Goal: Task Accomplishment & Management: Manage account settings

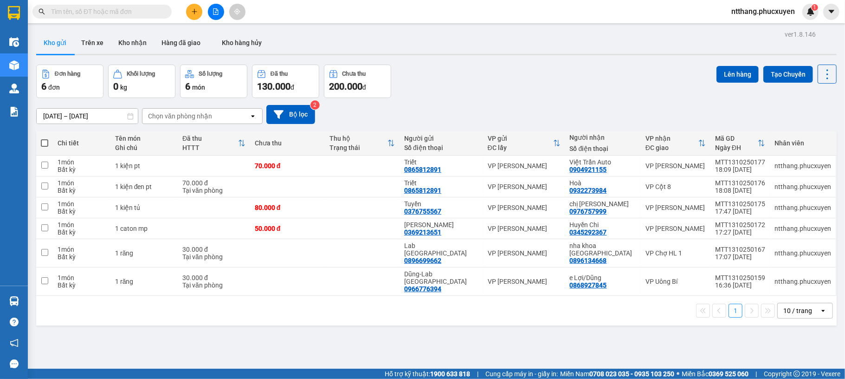
click at [782, 10] on span "ntthang.phucxuyen" at bounding box center [763, 12] width 78 height 12
click at [772, 25] on span "Đăng xuất" at bounding box center [767, 29] width 59 height 10
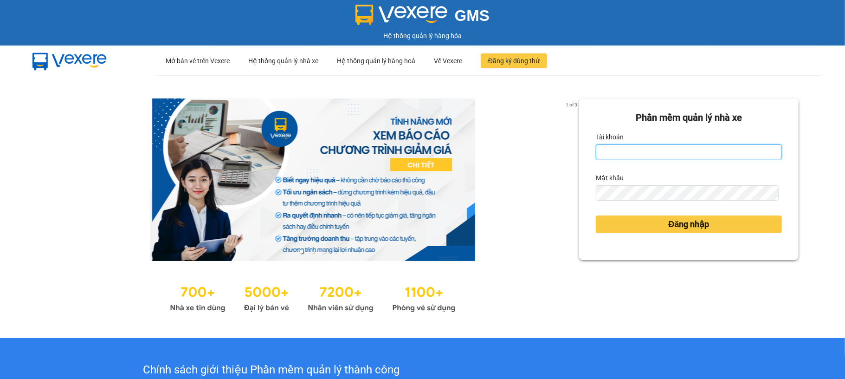
type input "nvson.phucxuyen"
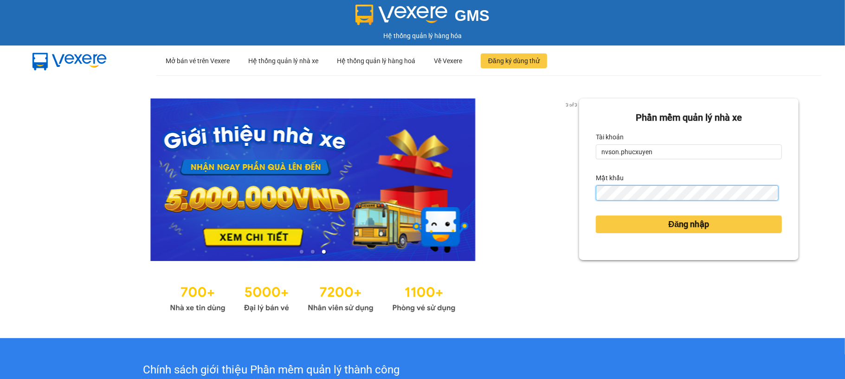
click at [596, 215] on button "Đăng nhập" at bounding box center [689, 224] width 186 height 18
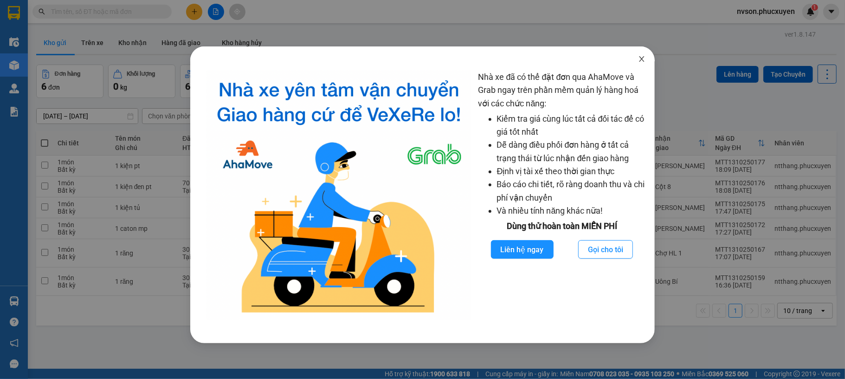
click at [647, 59] on span "Close" at bounding box center [642, 59] width 26 height 26
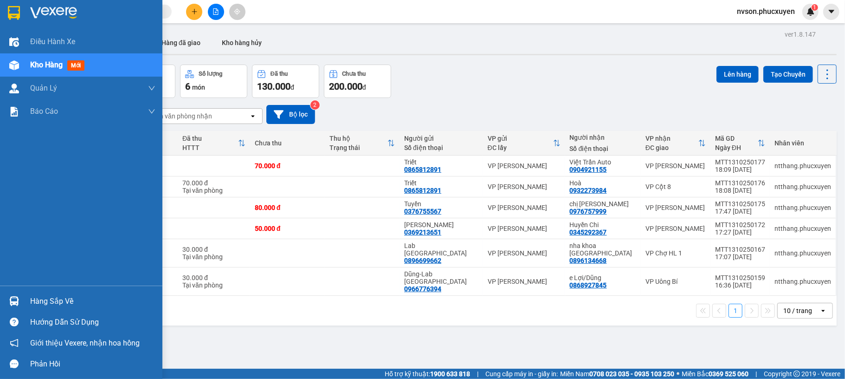
click at [8, 298] on div at bounding box center [14, 301] width 16 height 16
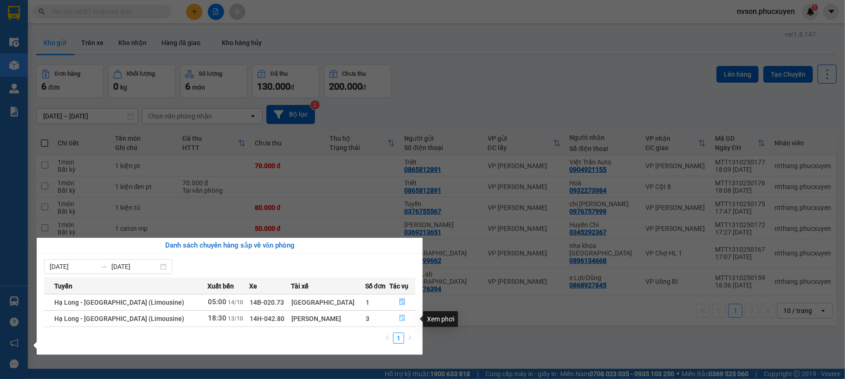
click at [401, 320] on icon "file-done" at bounding box center [402, 318] width 6 height 6
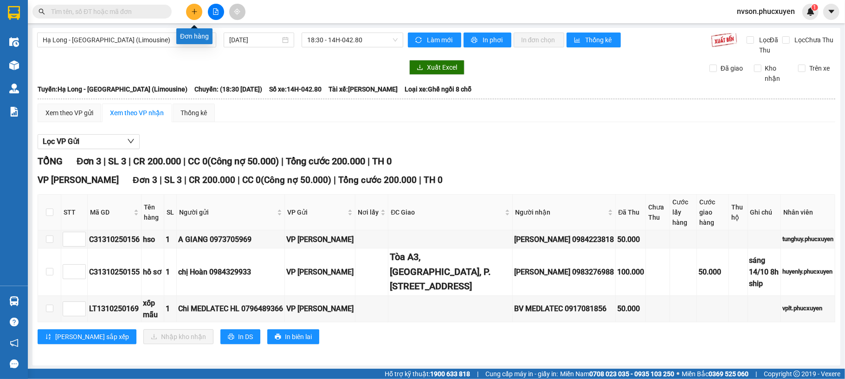
click at [191, 12] on icon "plus" at bounding box center [194, 11] width 6 height 6
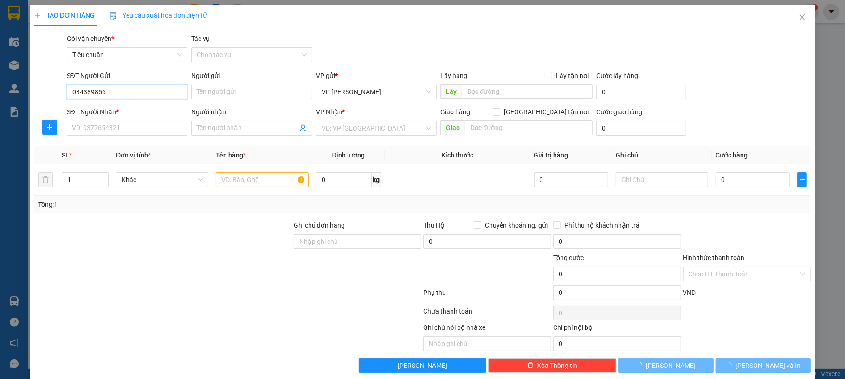
type input "0343898567"
click at [138, 88] on input "0343898567" at bounding box center [127, 91] width 121 height 15
click at [137, 95] on input "0343898567" at bounding box center [127, 91] width 121 height 15
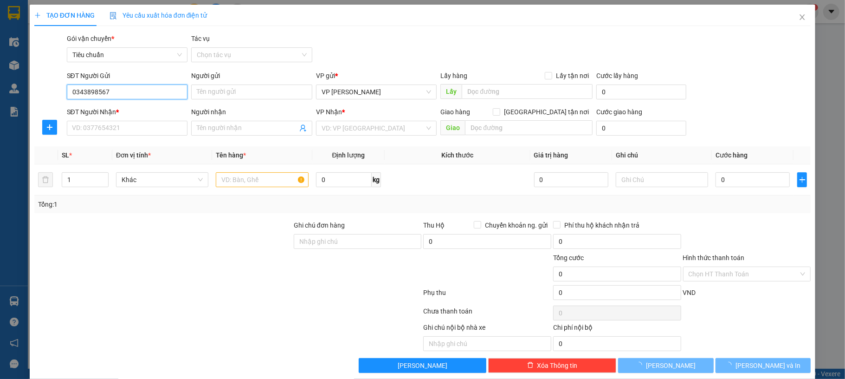
click at [137, 95] on input "0343898567" at bounding box center [127, 91] width 121 height 15
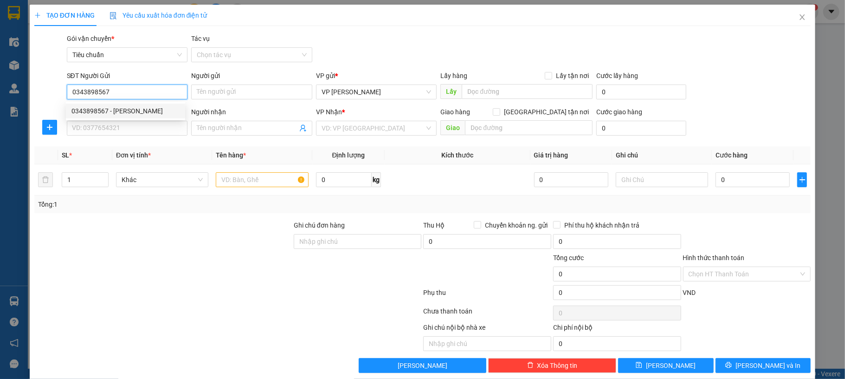
click at [145, 93] on input "0343898567" at bounding box center [127, 91] width 121 height 15
click at [152, 91] on input "0343898567" at bounding box center [127, 91] width 121 height 15
click at [138, 106] on div "0343898567 - NGỌC TÚ" at bounding box center [125, 111] width 108 height 10
type input "[PERSON_NAME]"
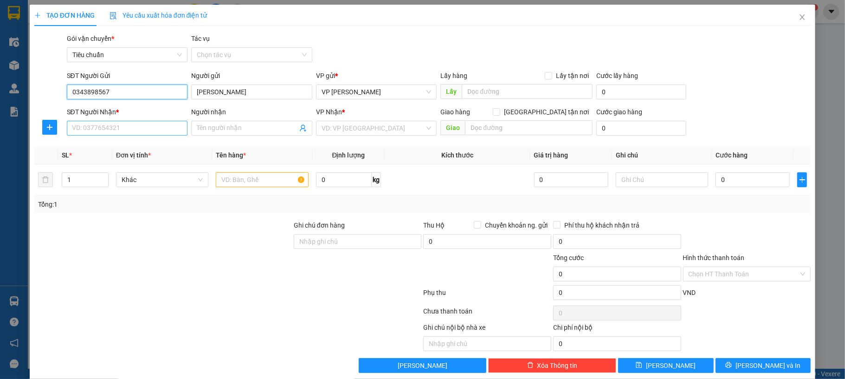
type input "0343898567"
click at [116, 128] on input "SĐT Người Nhận *" at bounding box center [127, 128] width 121 height 15
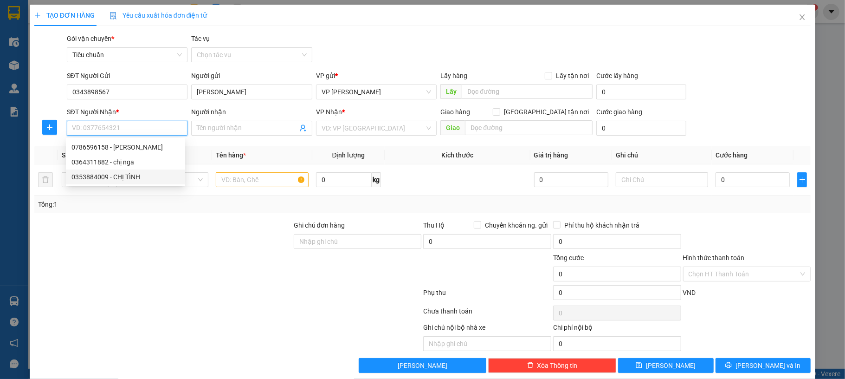
click at [143, 178] on div "0353884009 - CHỊ TÌNH" at bounding box center [125, 177] width 108 height 10
type input "0353884009"
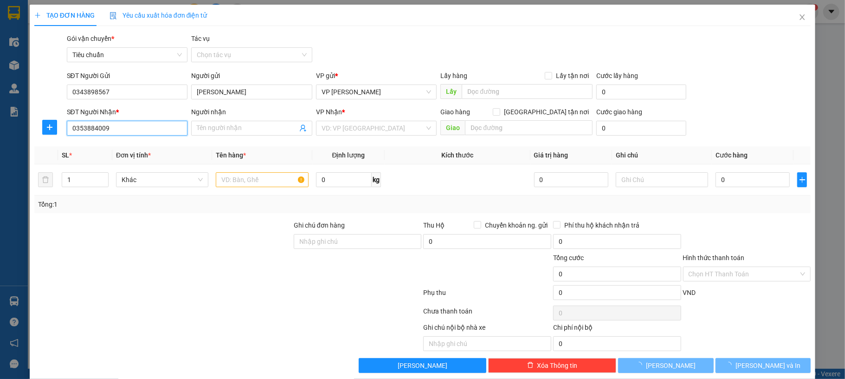
type input "CHỊ TÌNH"
type input "QUA TRƯỜNG ĐH HL NAM KHÊ 100M"
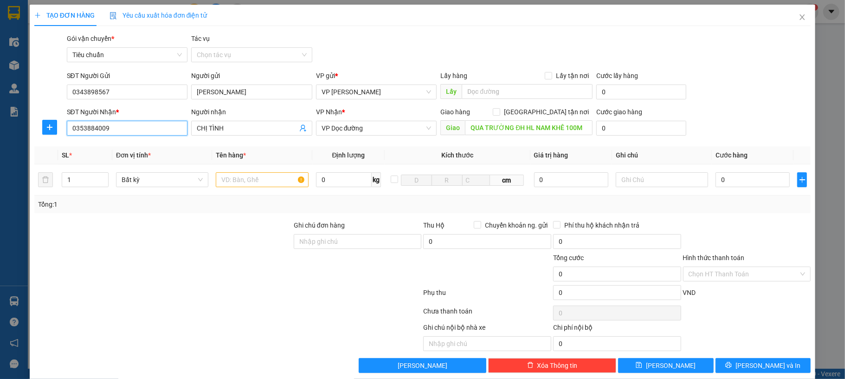
click at [85, 129] on input "0353884009" at bounding box center [127, 128] width 121 height 15
click at [255, 181] on input "text" at bounding box center [262, 179] width 92 height 15
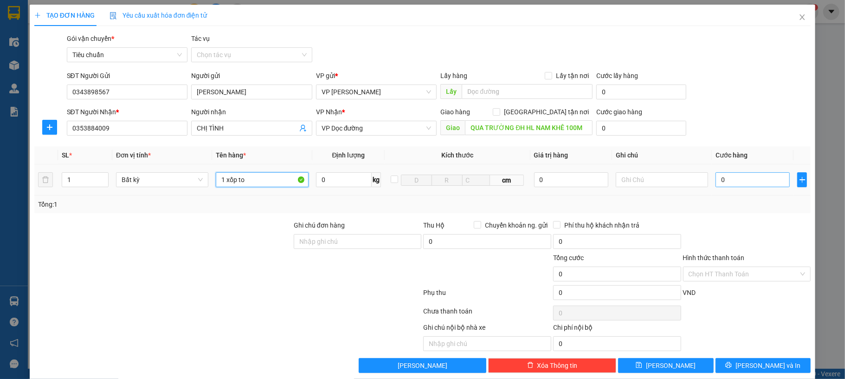
type input "1 xốp to"
click at [745, 178] on input "0" at bounding box center [753, 179] width 74 height 15
type input "90"
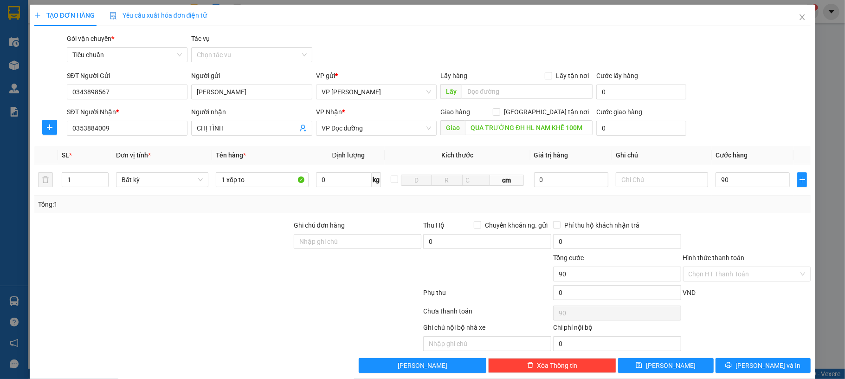
click at [758, 96] on div "SĐT Người Gửi 0343898567 Người gửi NGỌC TÚ VP gửi * VP Dương Đình Nghệ Lấy hàng…" at bounding box center [439, 87] width 748 height 32
type input "90.000"
click at [767, 366] on span "[PERSON_NAME] và In" at bounding box center [768, 365] width 65 height 10
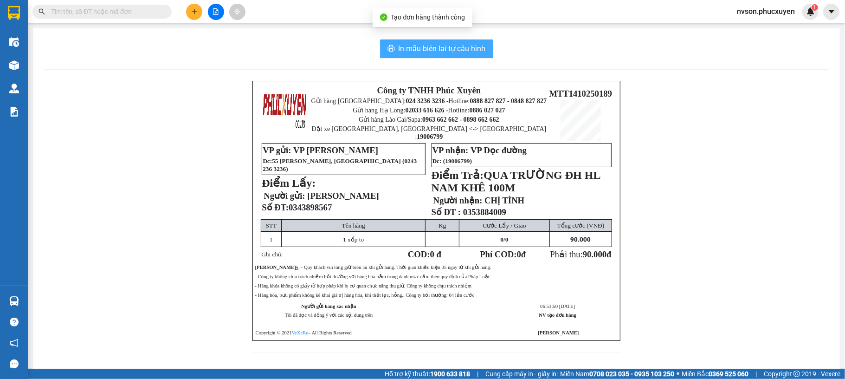
click at [470, 49] on span "In mẫu biên lai tự cấu hình" at bounding box center [442, 49] width 87 height 12
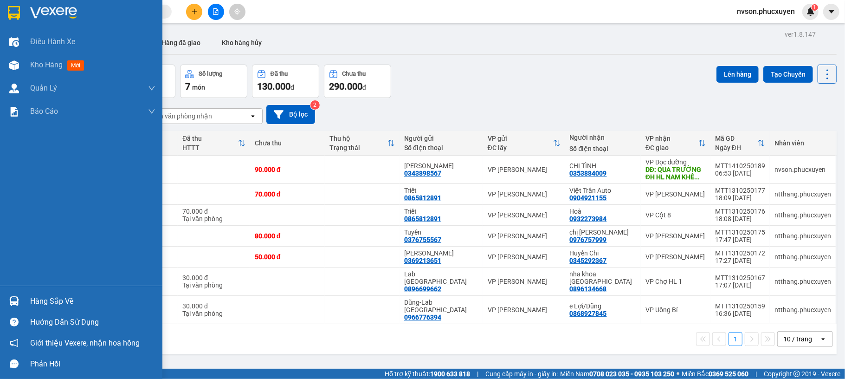
click at [21, 290] on div "Hàng sắp về Hướng dẫn sử dụng Giới thiệu Vexere, nhận hoa hồng Phản hồi" at bounding box center [81, 329] width 162 height 89
click at [35, 304] on div "Hàng sắp về" at bounding box center [92, 301] width 125 height 14
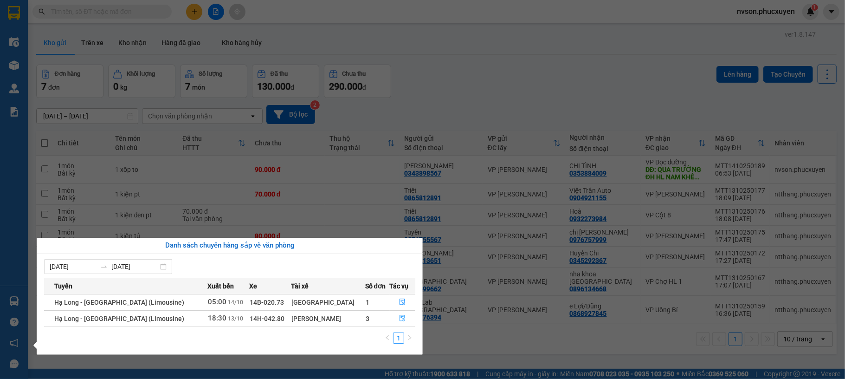
click at [399, 320] on icon "file-done" at bounding box center [402, 318] width 6 height 6
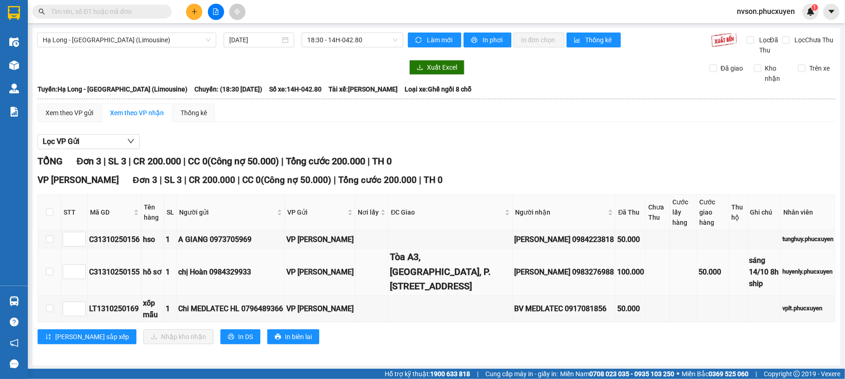
scroll to position [17, 0]
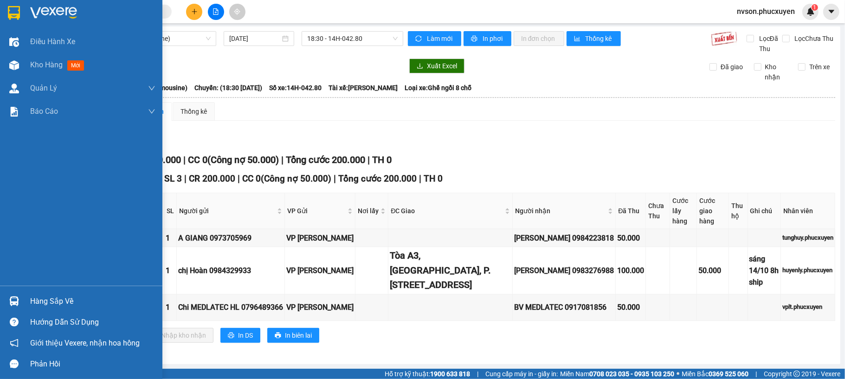
click at [12, 304] on img at bounding box center [14, 301] width 10 height 10
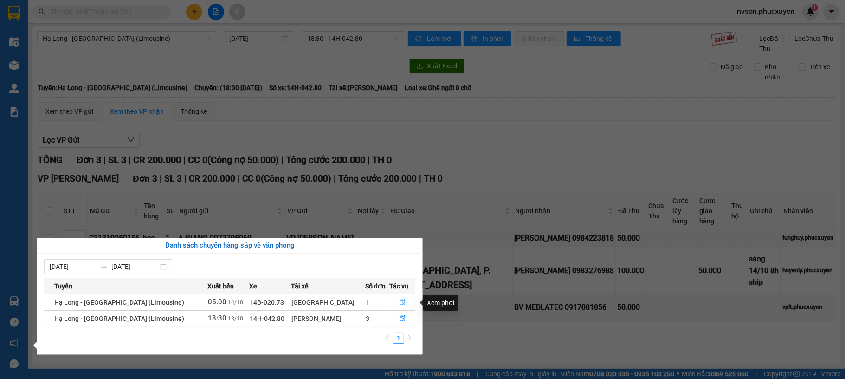
click at [400, 301] on icon "file-done" at bounding box center [402, 301] width 6 height 6
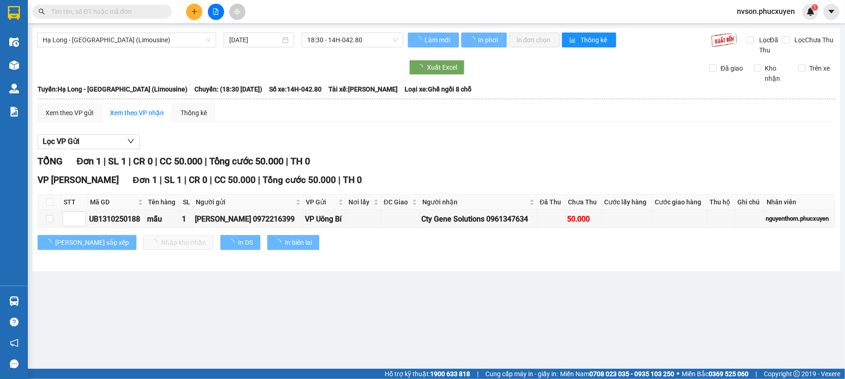
type input "[DATE]"
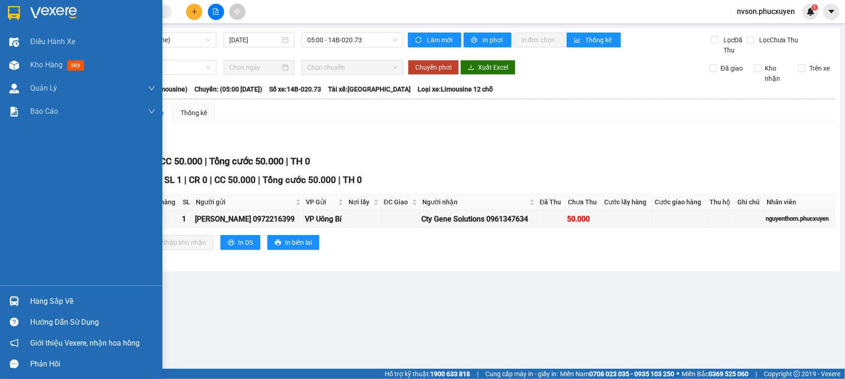
click at [17, 302] on img at bounding box center [14, 301] width 10 height 10
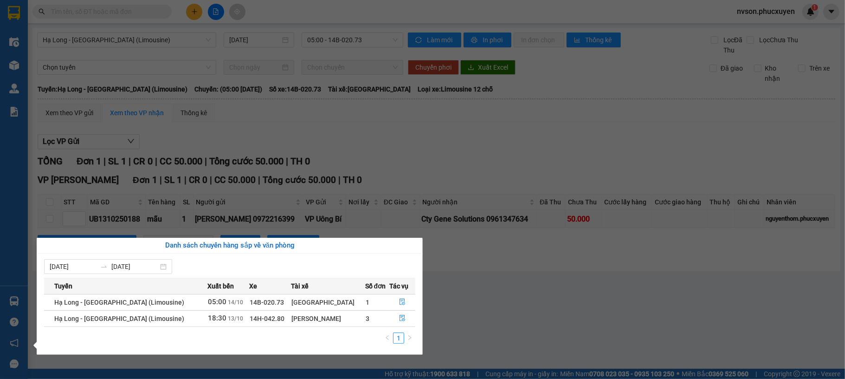
click at [481, 312] on section "Kết quả tìm kiếm ( 0 ) Bộ lọc No Data nvson.phucxuyen 1 Điều hành xe Kho hàng m…" at bounding box center [422, 189] width 845 height 379
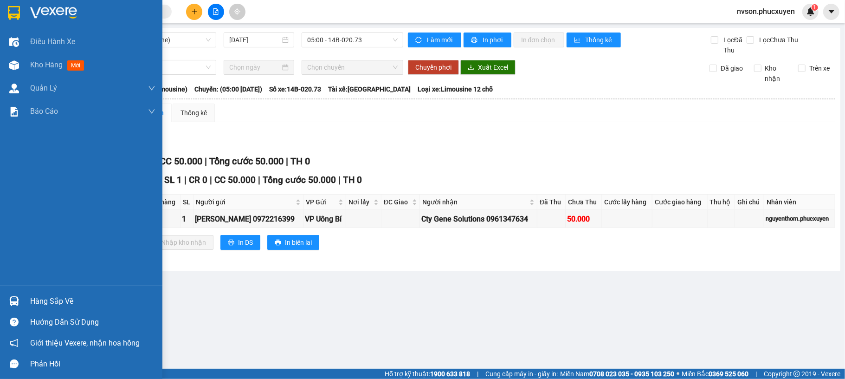
click at [19, 278] on div "Điều hành xe Kho hàng mới Quản Lý Quản lý thu hộ Quản lý chuyến Quản lý khách h…" at bounding box center [81, 157] width 162 height 255
click at [23, 299] on div "Hàng sắp về" at bounding box center [81, 301] width 162 height 21
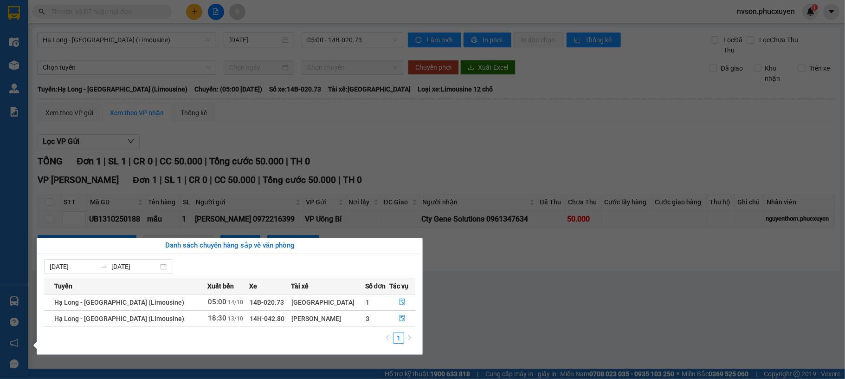
click at [307, 121] on section "Kết quả tìm kiếm ( 0 ) Bộ lọc No Data nvson.phucxuyen 1 Điều hành xe Kho hàng m…" at bounding box center [422, 189] width 845 height 379
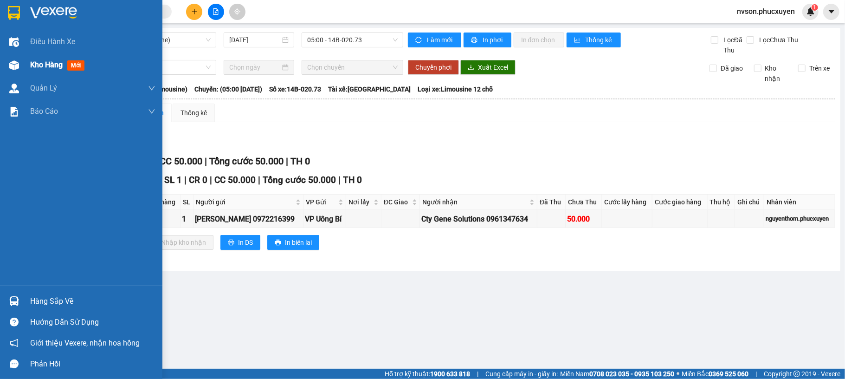
click at [28, 66] on div "Kho hàng mới" at bounding box center [81, 64] width 162 height 23
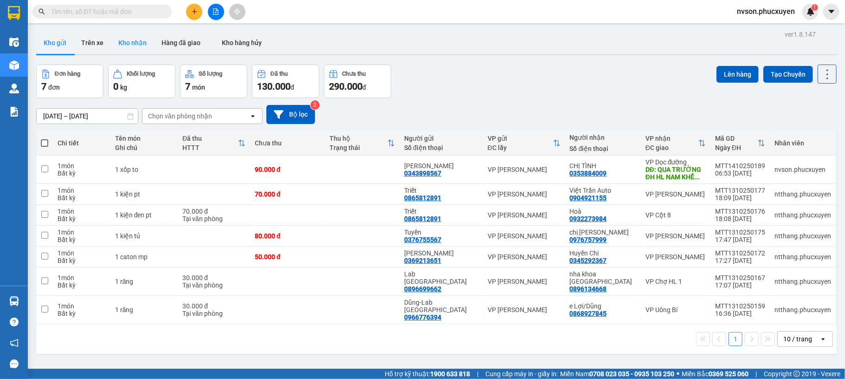
click at [138, 49] on button "Kho nhận" at bounding box center [132, 43] width 43 height 22
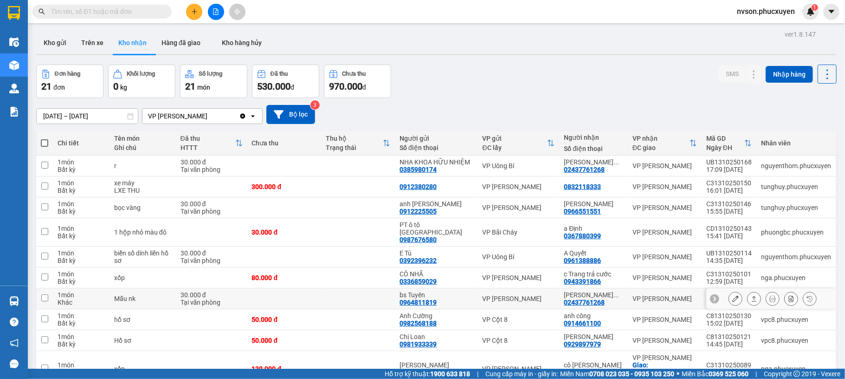
scroll to position [58, 0]
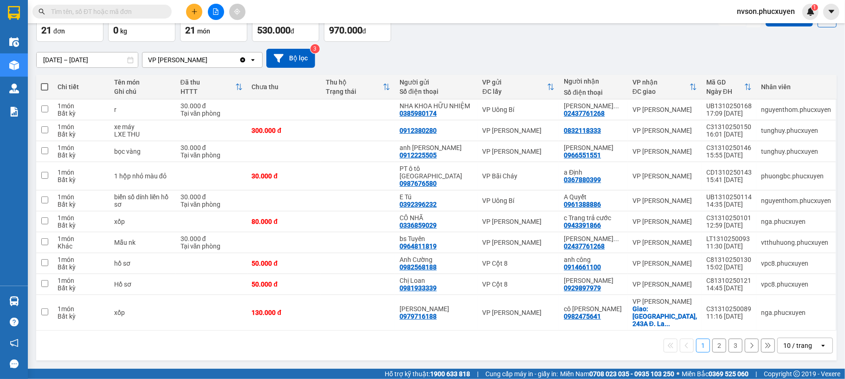
click at [784, 342] on div "10 / trang" at bounding box center [798, 345] width 29 height 9
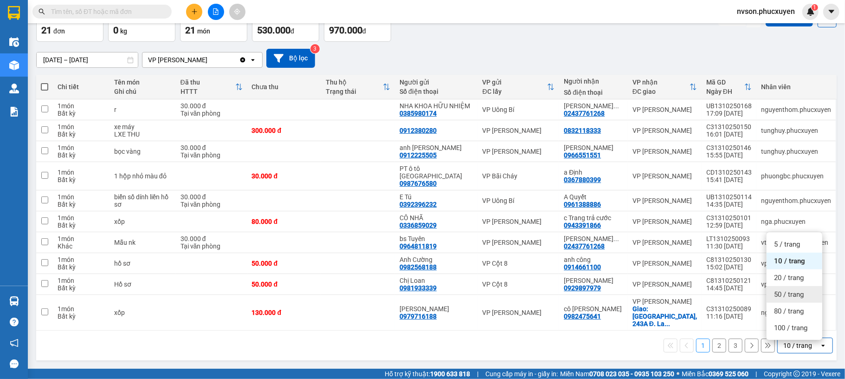
click at [778, 291] on span "50 / trang" at bounding box center [789, 294] width 30 height 9
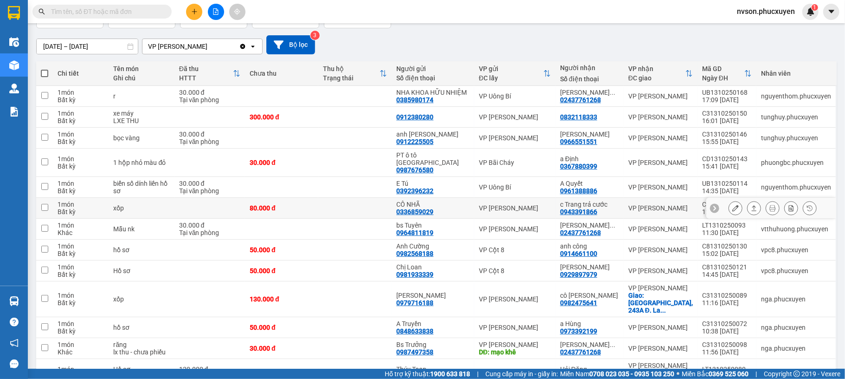
scroll to position [8, 0]
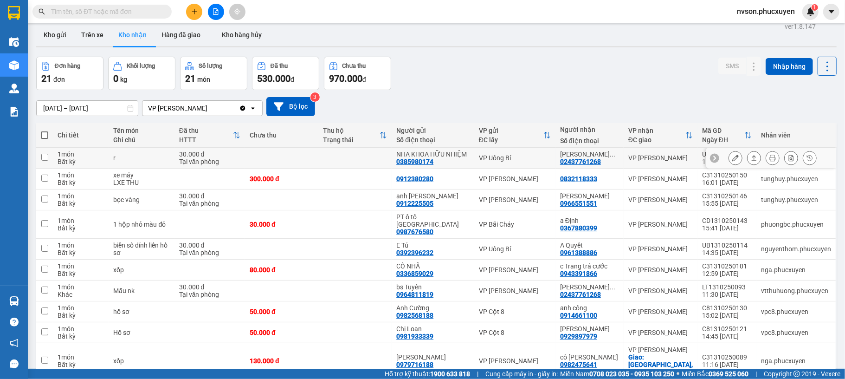
click at [551, 167] on td "VP Uông Bí" at bounding box center [514, 158] width 81 height 21
checkbox input "true"
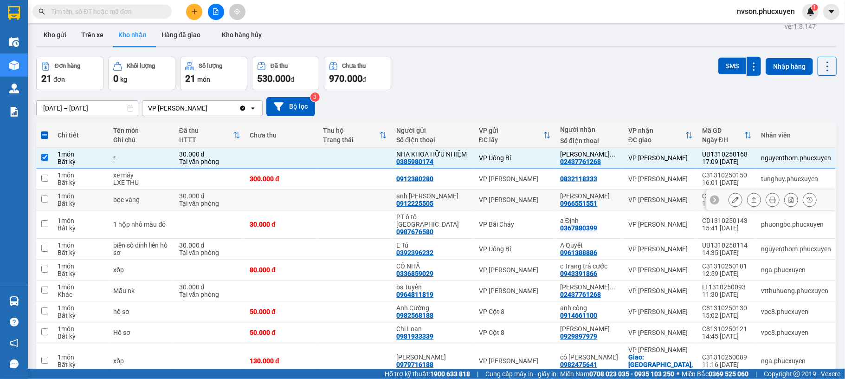
click at [542, 203] on div "VP [PERSON_NAME]" at bounding box center [515, 199] width 72 height 7
checkbox input "true"
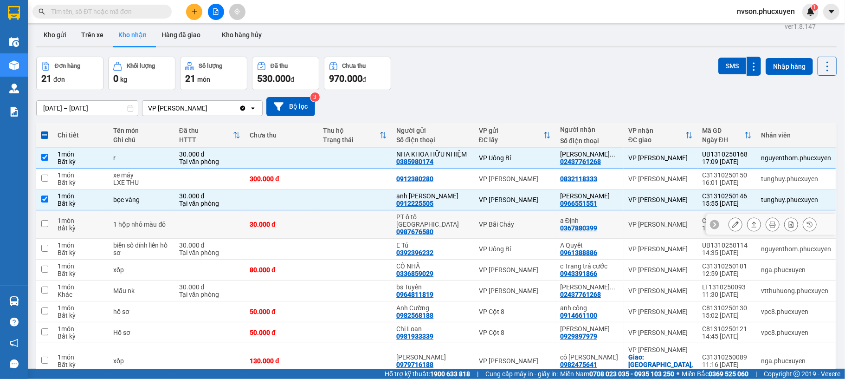
click at [536, 228] on div "VP Bãi Cháy" at bounding box center [515, 223] width 72 height 7
checkbox input "true"
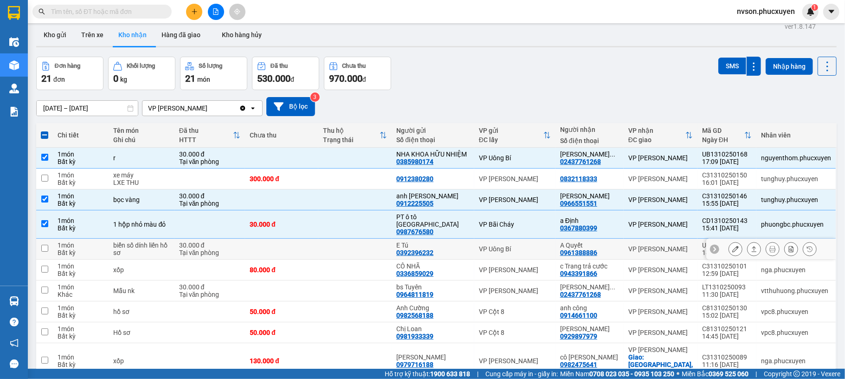
click at [531, 249] on div "VP Uông Bí" at bounding box center [515, 248] width 72 height 7
checkbox input "true"
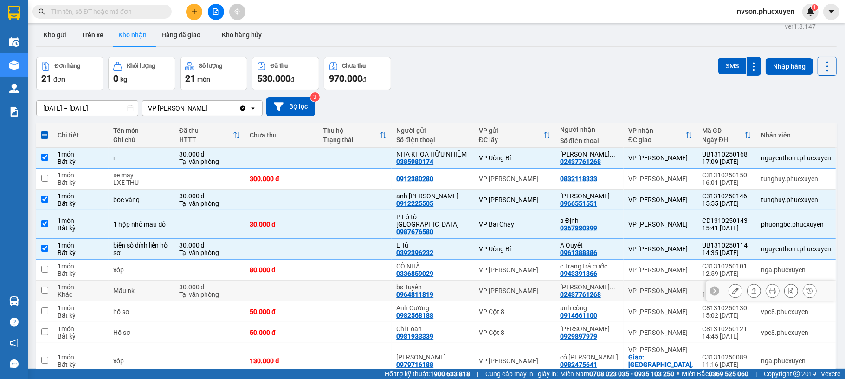
click at [551, 291] on div "VP [PERSON_NAME]" at bounding box center [515, 290] width 72 height 7
checkbox input "true"
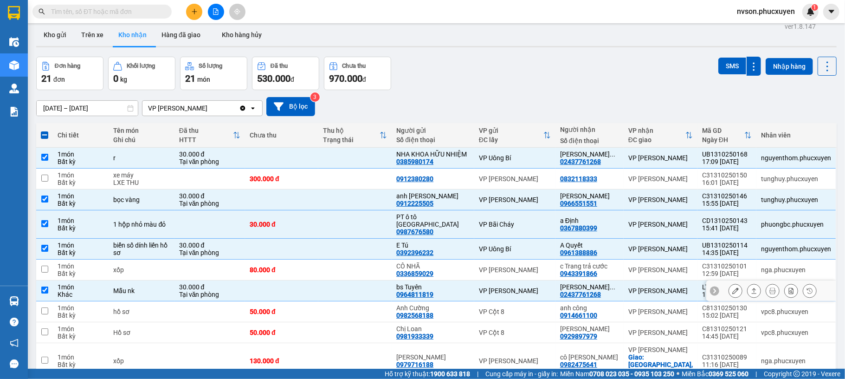
scroll to position [70, 0]
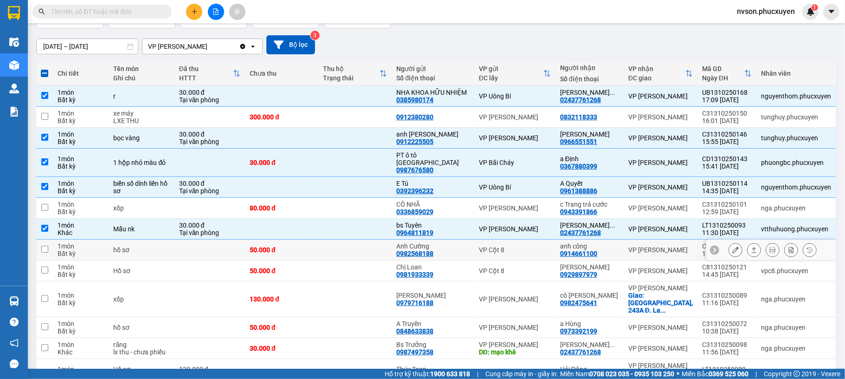
click at [545, 253] on div "VP Cột 8" at bounding box center [515, 249] width 72 height 7
checkbox input "true"
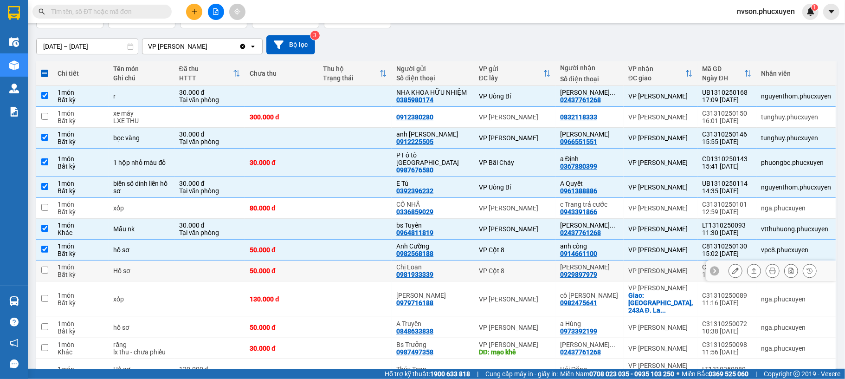
click at [545, 272] on div "VP Cột 8" at bounding box center [515, 270] width 72 height 7
checkbox input "true"
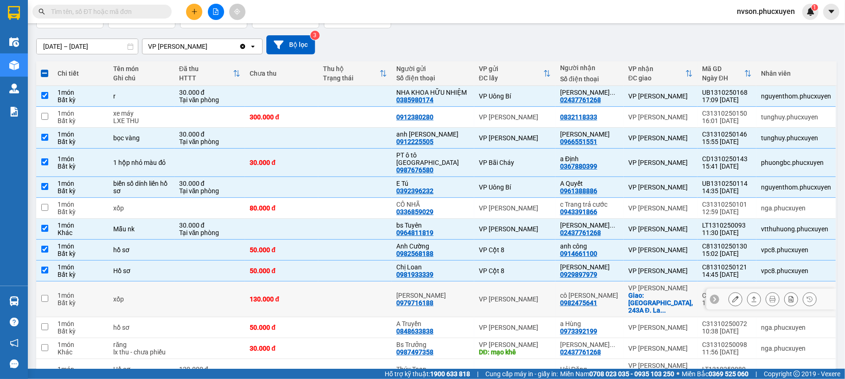
scroll to position [132, 0]
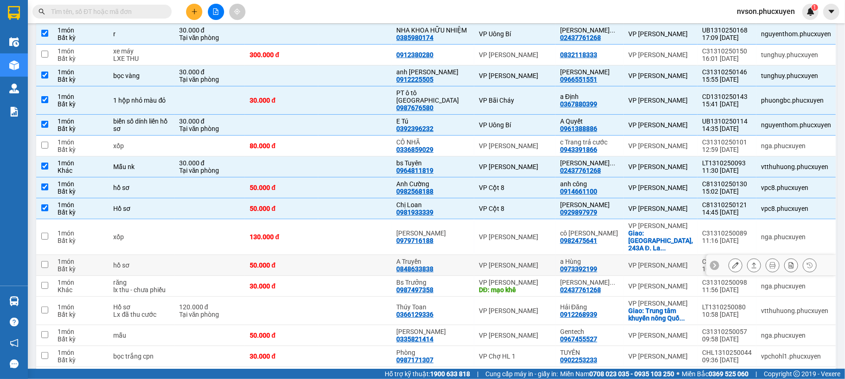
click at [541, 266] on div "VP [PERSON_NAME]" at bounding box center [515, 264] width 72 height 7
checkbox input "true"
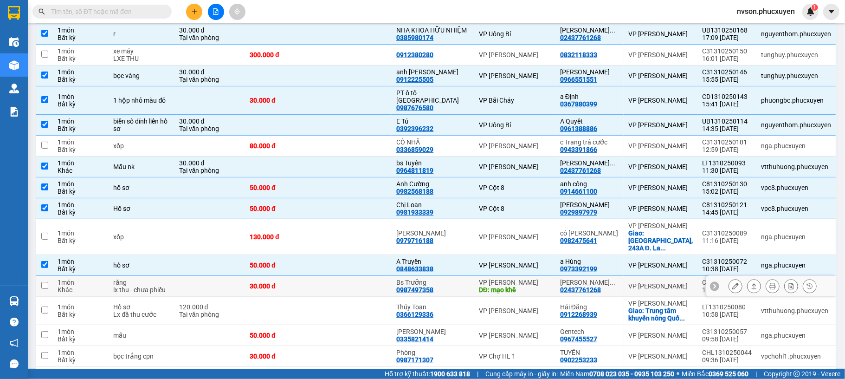
click at [542, 286] on div "VP [PERSON_NAME]" at bounding box center [515, 282] width 72 height 7
checkbox input "true"
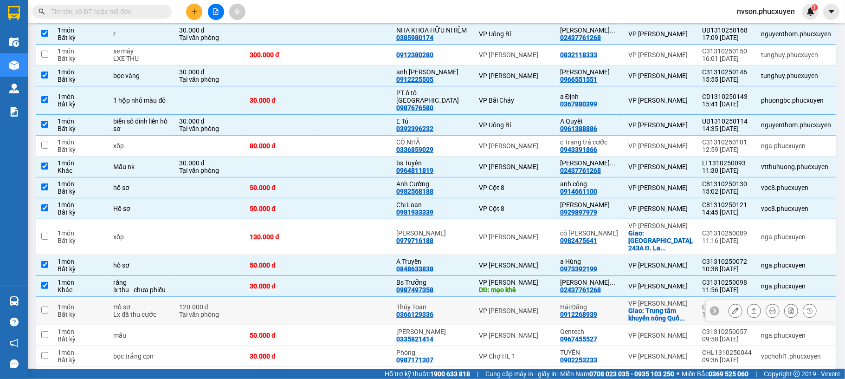
scroll to position [194, 0]
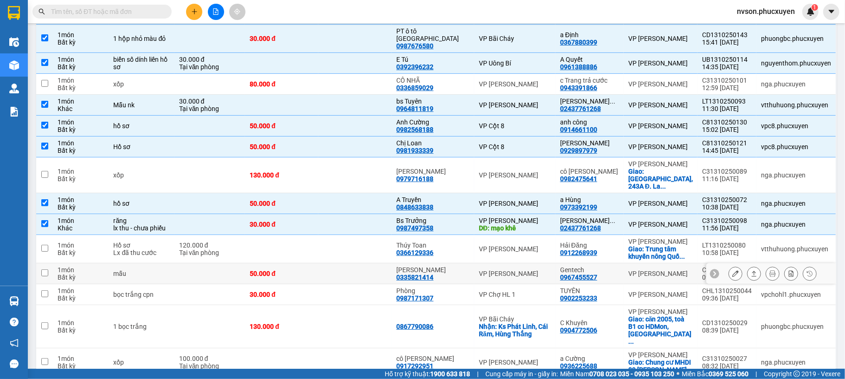
click at [555, 279] on td "VP [PERSON_NAME]" at bounding box center [514, 273] width 81 height 21
checkbox input "true"
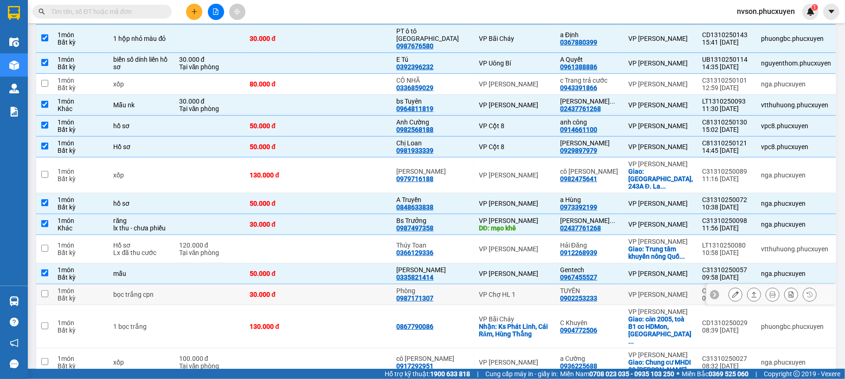
click at [539, 298] on div "VP Chợ HL 1" at bounding box center [515, 294] width 72 height 7
checkbox input "true"
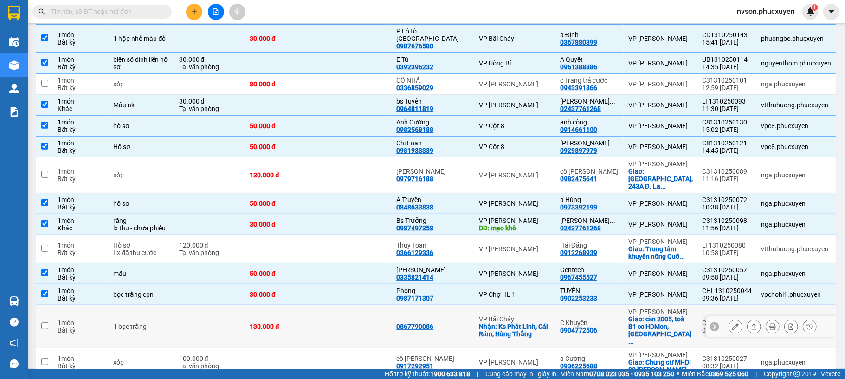
scroll to position [317, 0]
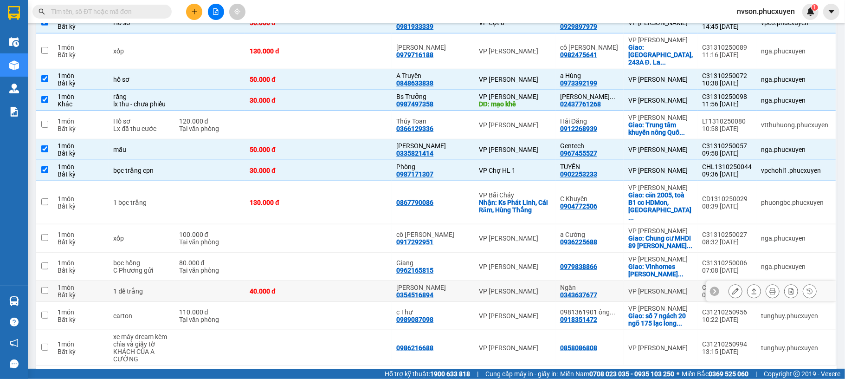
click at [536, 302] on td "VP [PERSON_NAME]" at bounding box center [514, 291] width 81 height 21
checkbox input "true"
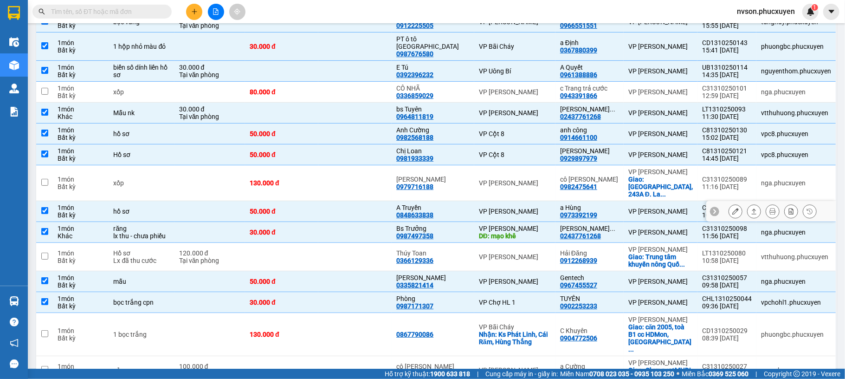
scroll to position [247, 0]
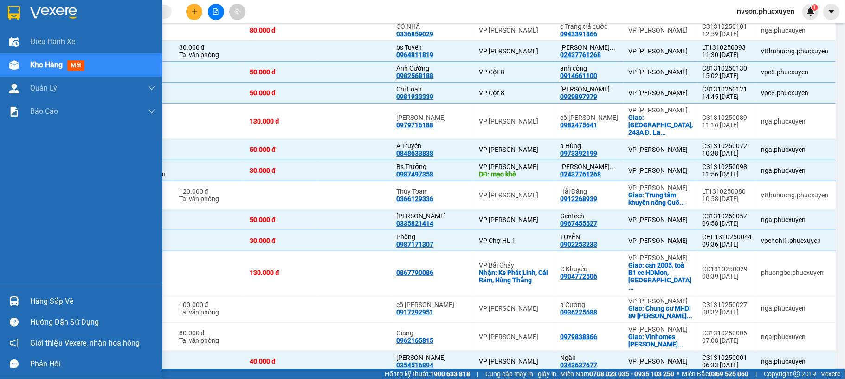
click at [14, 296] on img at bounding box center [14, 301] width 10 height 10
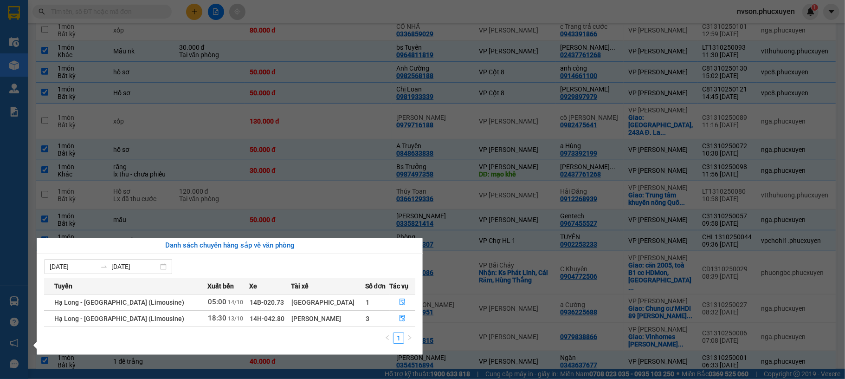
click at [376, 22] on section "Kết quả tìm kiếm ( 0 ) Bộ lọc No Data nvson.phucxuyen 1 Điều hành xe Kho hàng m…" at bounding box center [422, 189] width 845 height 379
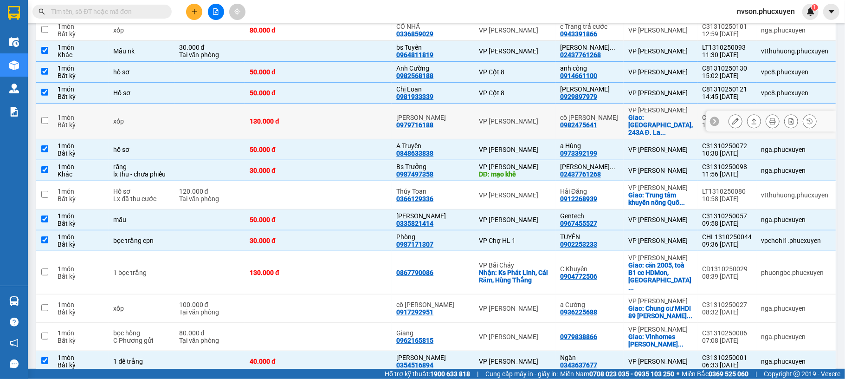
scroll to position [0, 0]
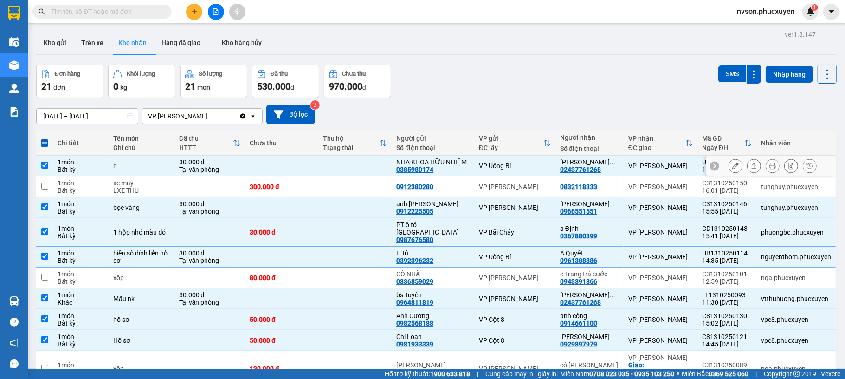
click at [357, 169] on td at bounding box center [354, 165] width 73 height 21
checkbox input "false"
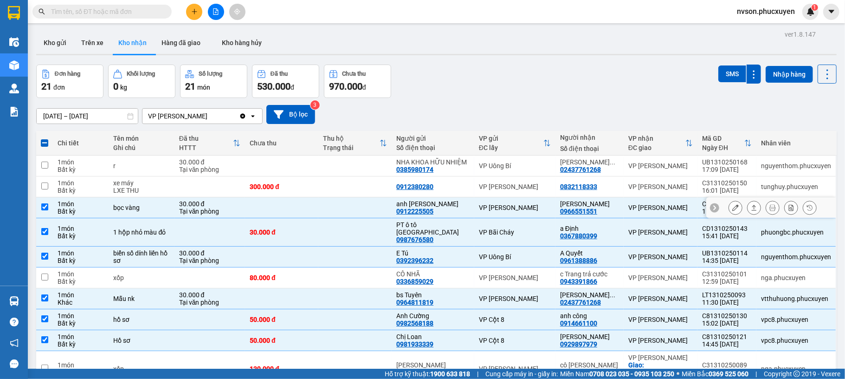
click at [360, 214] on td at bounding box center [354, 207] width 73 height 21
checkbox input "false"
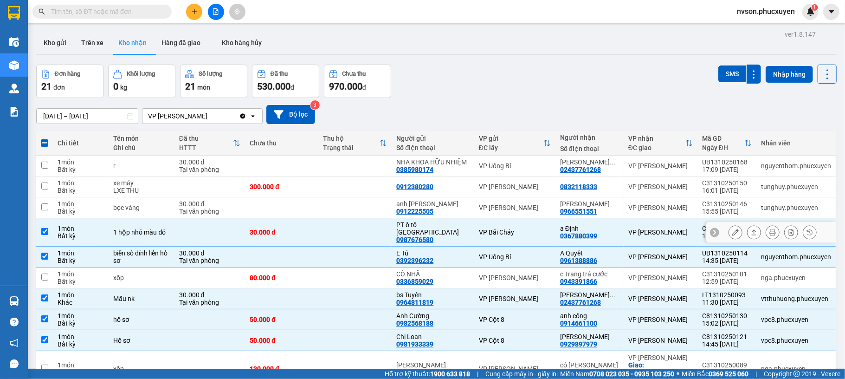
click at [368, 244] on td at bounding box center [354, 232] width 73 height 28
checkbox input "false"
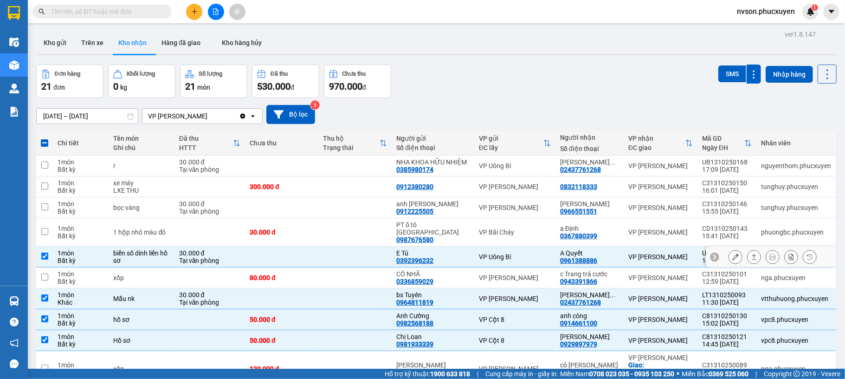
click at [368, 259] on td at bounding box center [354, 256] width 73 height 21
checkbox input "false"
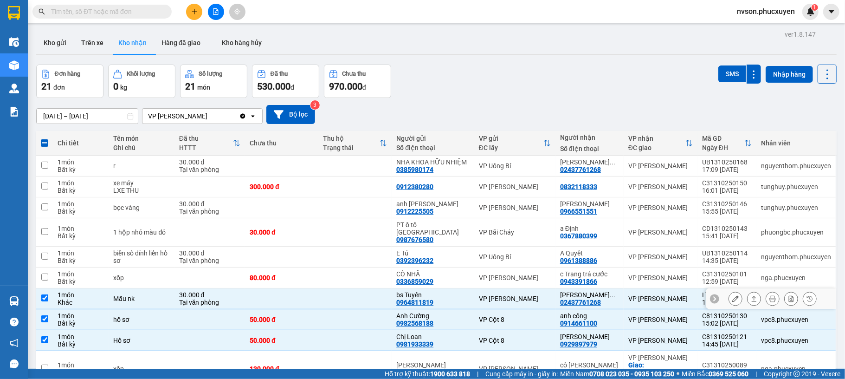
click at [363, 290] on td at bounding box center [354, 298] width 73 height 21
checkbox input "false"
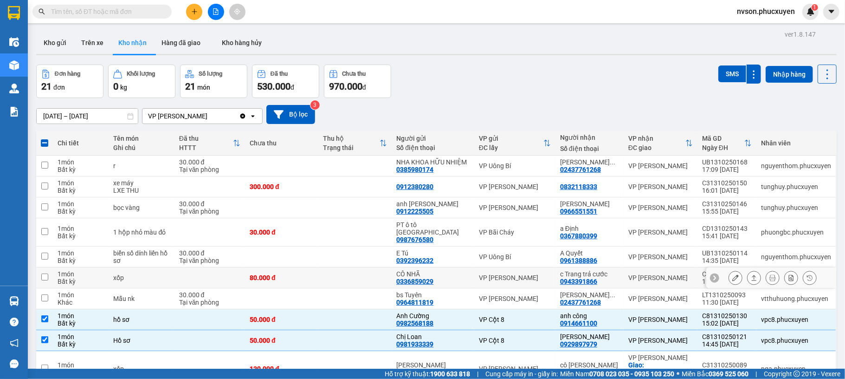
scroll to position [247, 0]
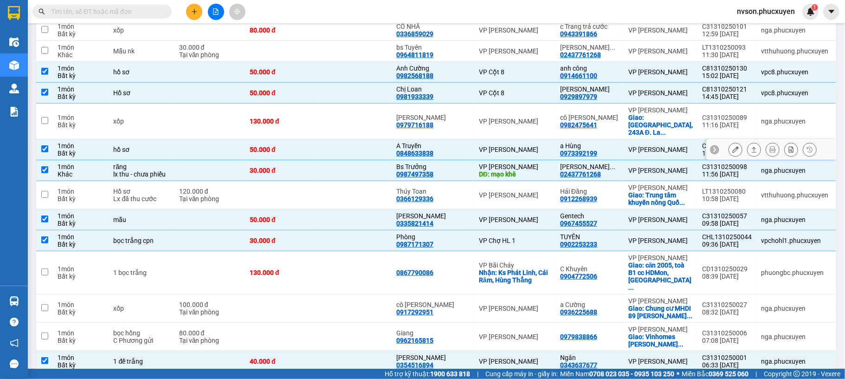
click at [376, 149] on td at bounding box center [354, 149] width 73 height 21
checkbox input "false"
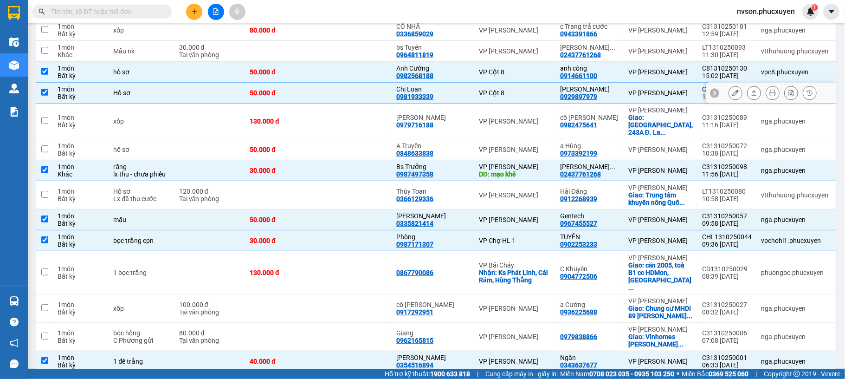
click at [387, 89] on td at bounding box center [354, 93] width 73 height 21
checkbox input "false"
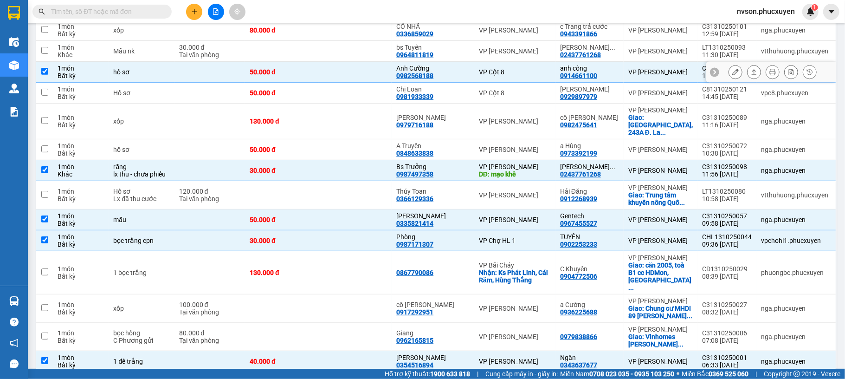
click at [391, 76] on td at bounding box center [354, 72] width 73 height 21
checkbox input "false"
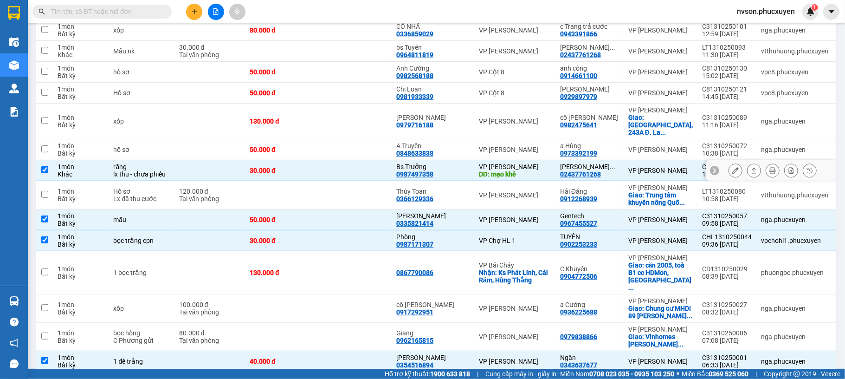
click at [379, 174] on td at bounding box center [354, 170] width 73 height 21
checkbox input "false"
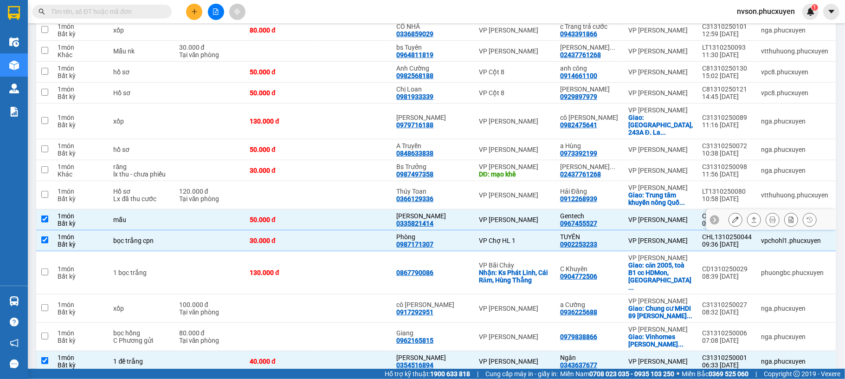
click at [347, 230] on td at bounding box center [354, 219] width 73 height 21
checkbox input "false"
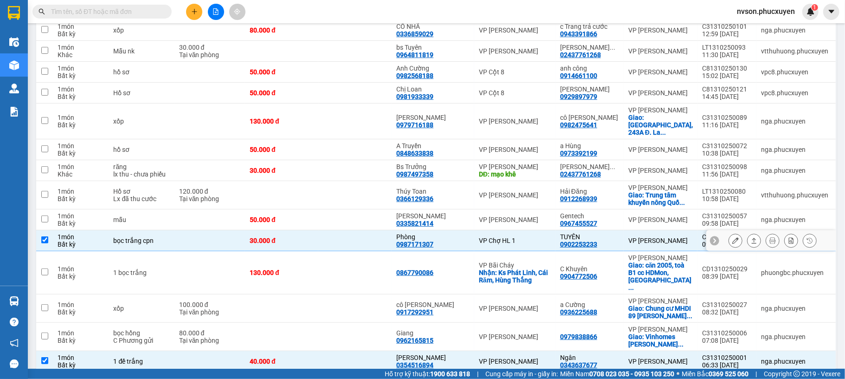
click at [348, 250] on td at bounding box center [354, 240] width 73 height 21
checkbox input "false"
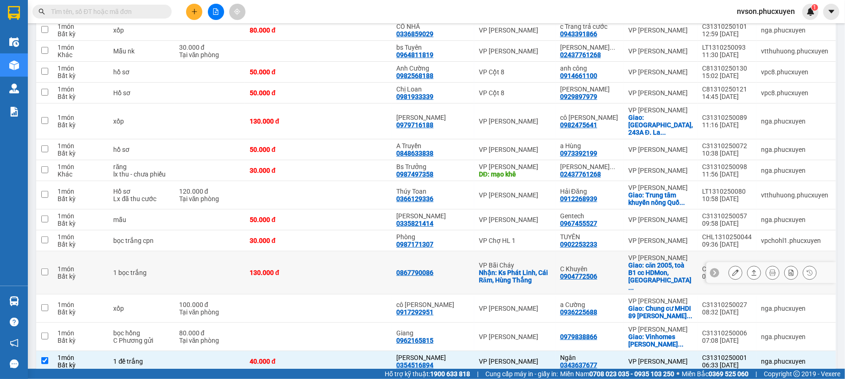
scroll to position [379, 0]
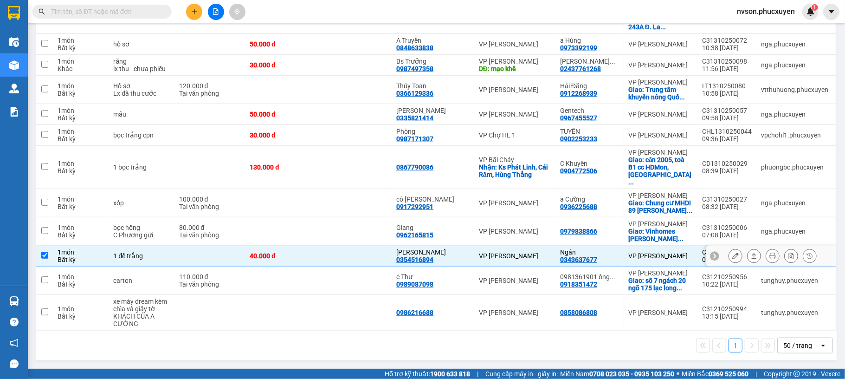
click at [391, 247] on td at bounding box center [354, 256] width 73 height 21
checkbox input "false"
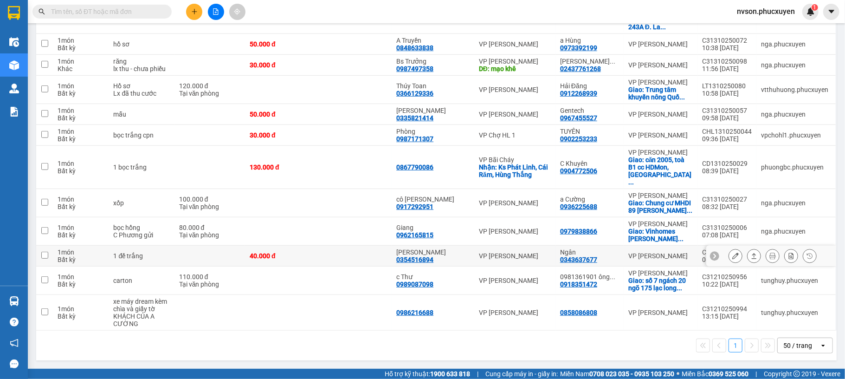
scroll to position [132, 0]
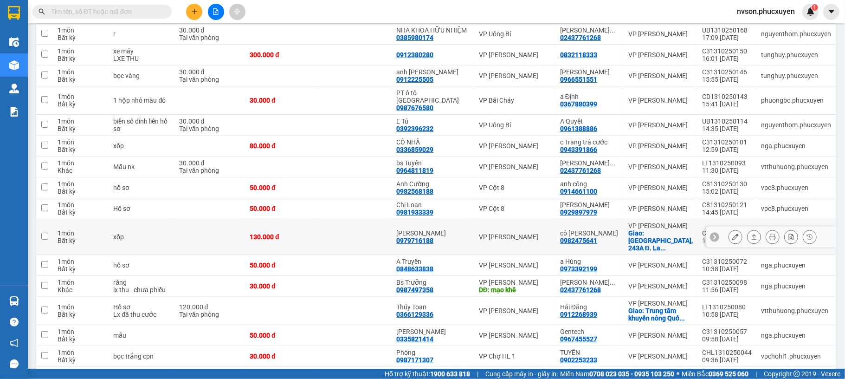
click at [732, 238] on icon at bounding box center [735, 236] width 6 height 6
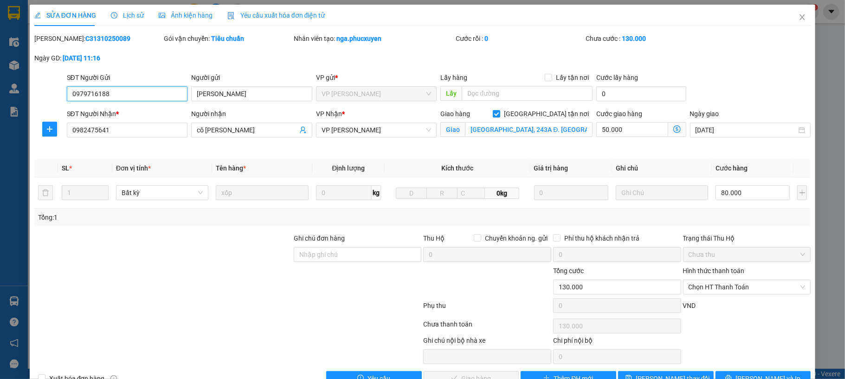
type input "0979716188"
type input "C Hương"
type input "0982475641"
type input "cô Phong"
checkbox input "true"
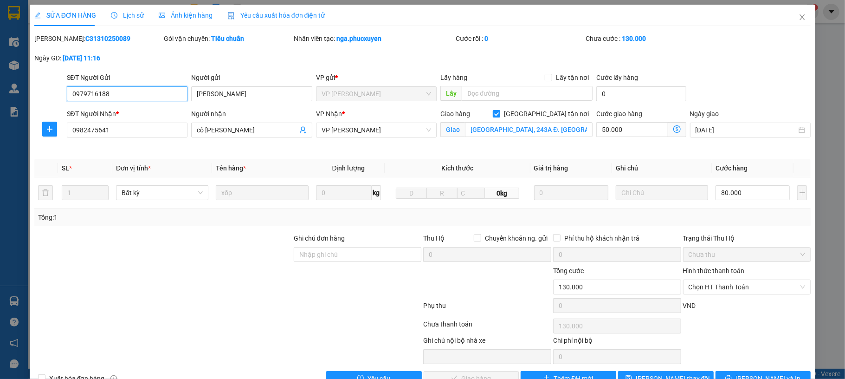
type input "Hong Kong Tower, 243A Đ. La Thành, Láng Thượng, Đống Đa, Hà Nội 100000, Việt Nam"
type input "0"
type input "130.000"
click at [623, 131] on input "50.000" at bounding box center [631, 129] width 71 height 15
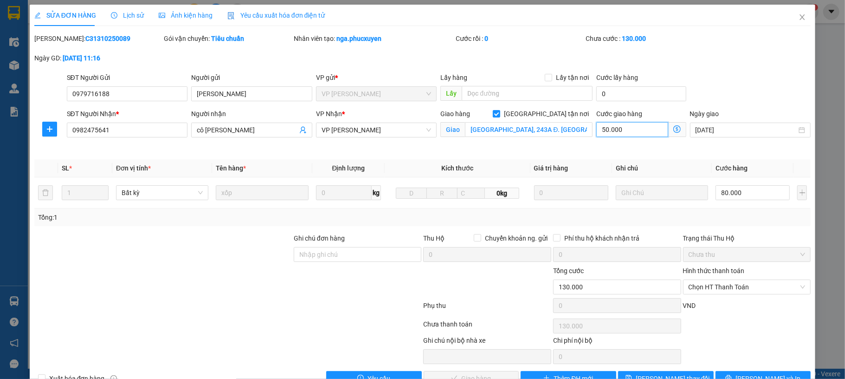
type input "0"
type input "80.000"
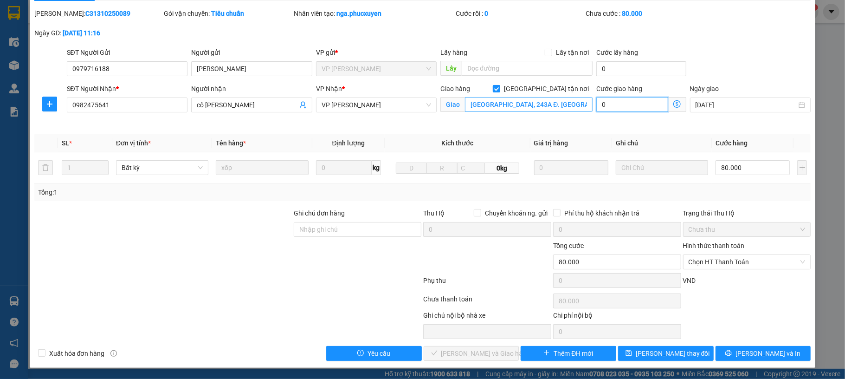
type input "0"
click at [564, 101] on input "Hong Kong Tower, 243A Đ. La Thành, Láng Thượng, Đống Đa, Hà Nội 100000, Việt Nam" at bounding box center [529, 104] width 128 height 15
click at [499, 85] on input "[GEOGRAPHIC_DATA] tận nơi" at bounding box center [496, 88] width 6 height 6
checkbox input "false"
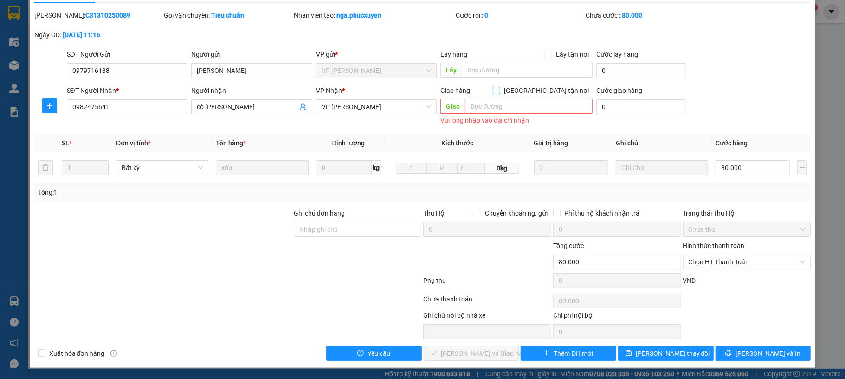
scroll to position [25, 0]
click at [736, 260] on span "Chọn HT Thanh Toán" at bounding box center [747, 262] width 117 height 14
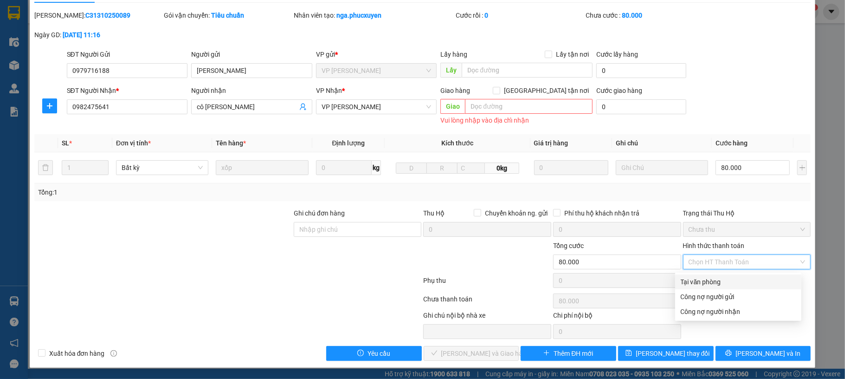
click at [732, 277] on div "Tại văn phòng" at bounding box center [738, 282] width 115 height 10
type input "0"
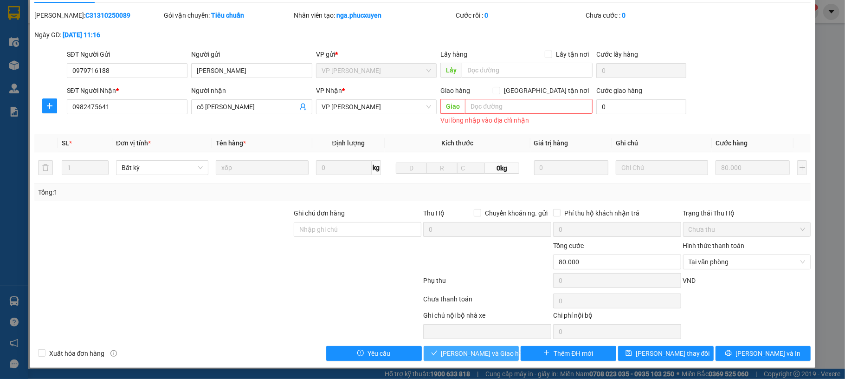
click at [494, 352] on span "[PERSON_NAME] và Giao hàng" at bounding box center [485, 353] width 89 height 10
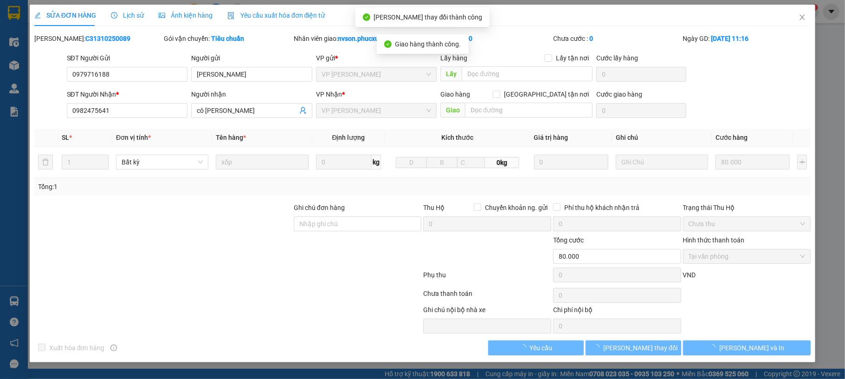
scroll to position [0, 0]
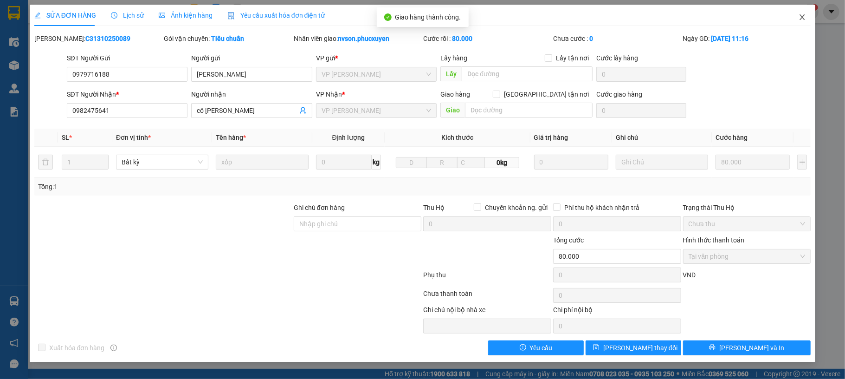
click at [796, 19] on span "Close" at bounding box center [803, 18] width 26 height 26
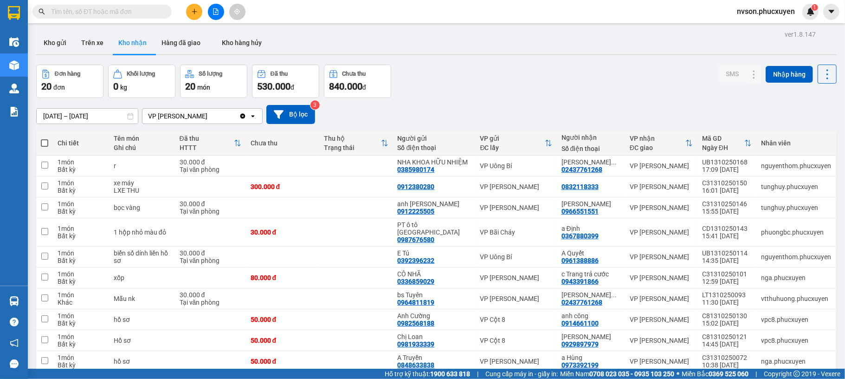
scroll to position [309, 0]
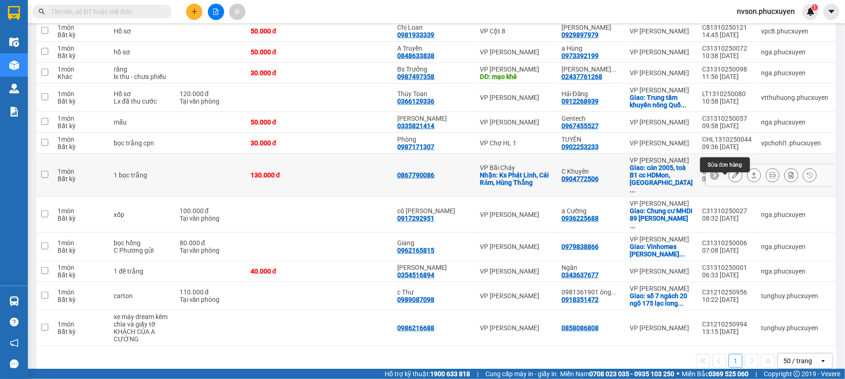
click at [732, 178] on icon at bounding box center [735, 175] width 6 height 6
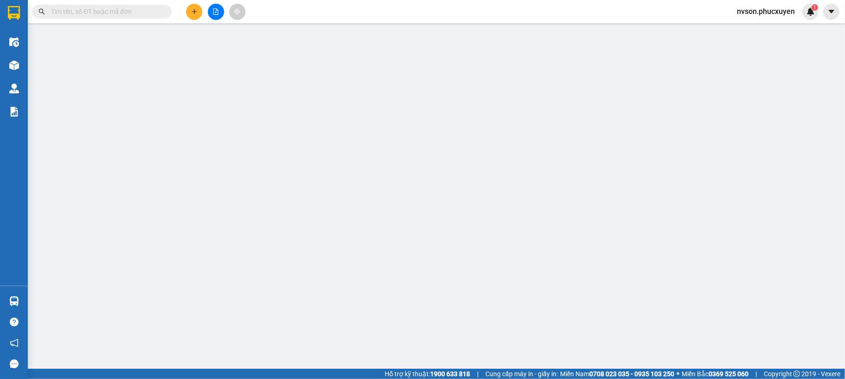
type input "0867790086"
checkbox input "true"
type input "Ks Phát Linh, Cái Răm, Hùng Thắng"
type input "0904772506"
type input "C Khuyên"
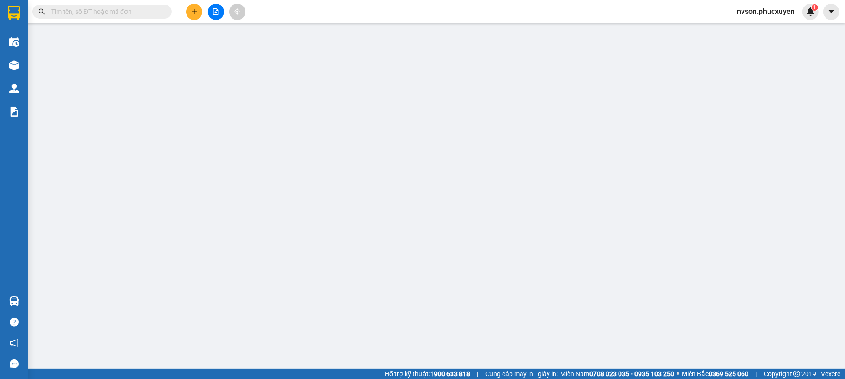
checkbox input "true"
type input "căn 2005, toà B1 cc HDMon, Hàm Nghi, Từ Liêm , HN"
type input "0"
type input "130.000"
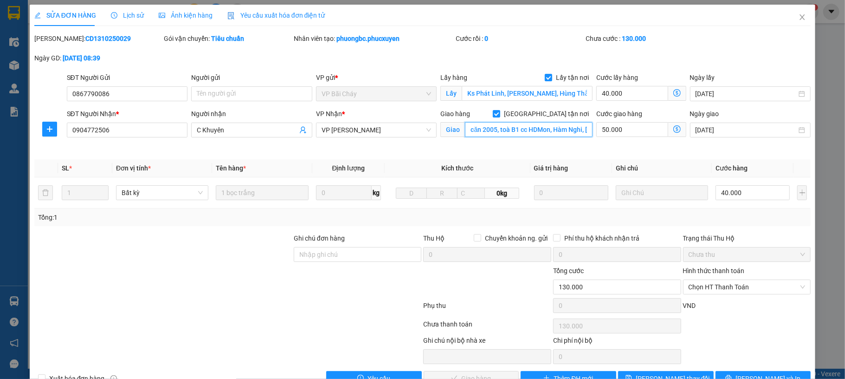
click at [530, 131] on input "căn 2005, toà B1 cc HDMon, Hàm Nghi, Từ Liêm , HN" at bounding box center [529, 129] width 128 height 15
click at [499, 111] on input "[GEOGRAPHIC_DATA] tận nơi" at bounding box center [496, 113] width 6 height 6
checkbox input "false"
type input "90.000"
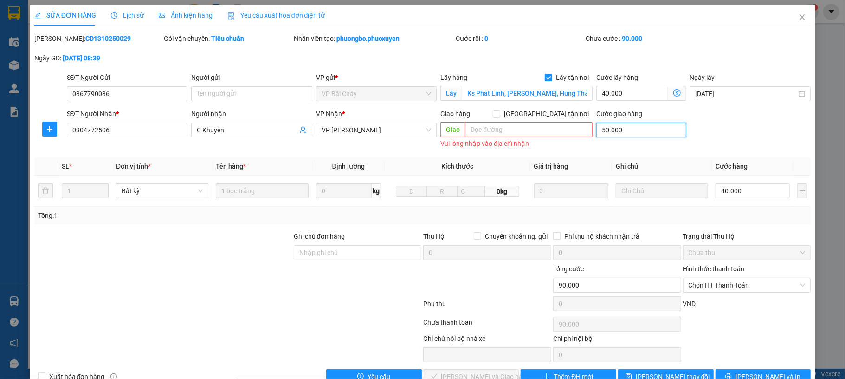
click at [598, 129] on input "50.000" at bounding box center [641, 130] width 90 height 15
type input "0"
type input "80.000"
click at [739, 288] on span "Chọn HT Thanh Toán" at bounding box center [747, 285] width 117 height 14
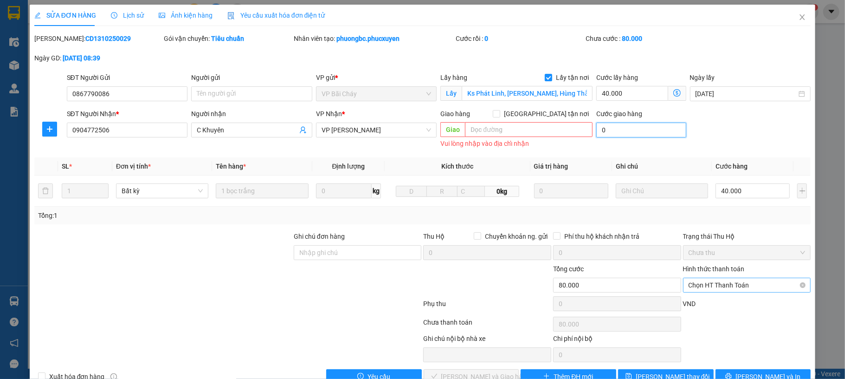
type input "0"
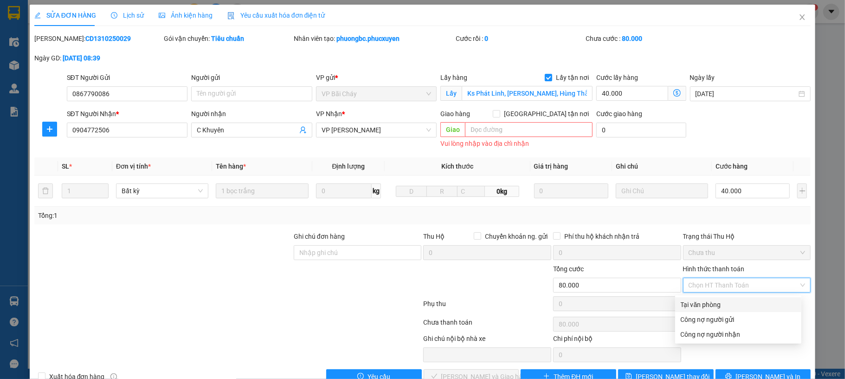
click at [714, 303] on div "Tại văn phòng" at bounding box center [738, 304] width 115 height 10
type input "0"
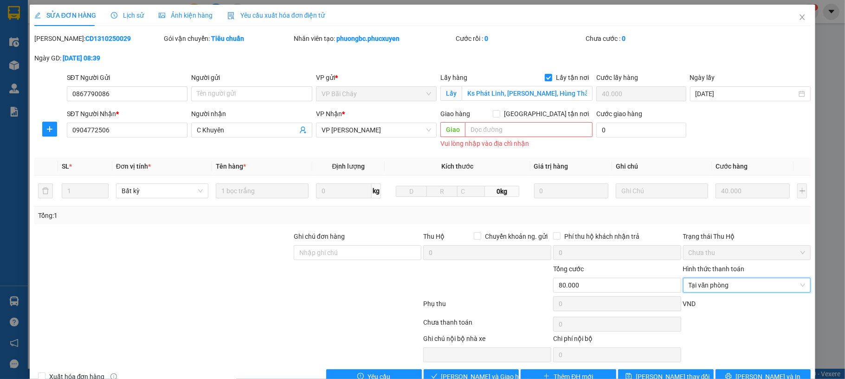
scroll to position [25, 0]
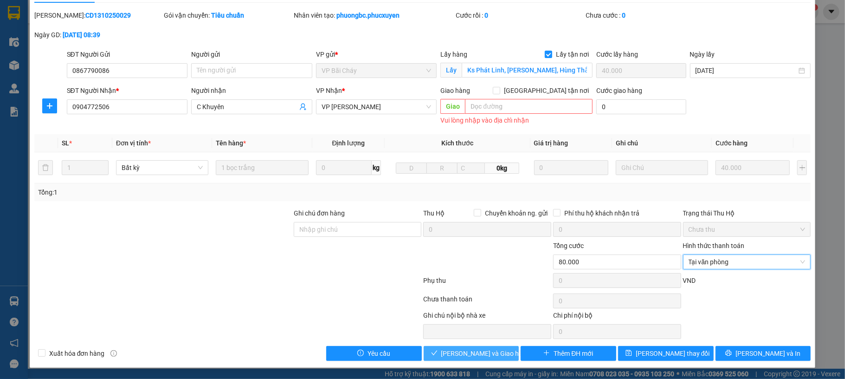
click at [485, 348] on span "[PERSON_NAME] và Giao hàng" at bounding box center [485, 353] width 89 height 10
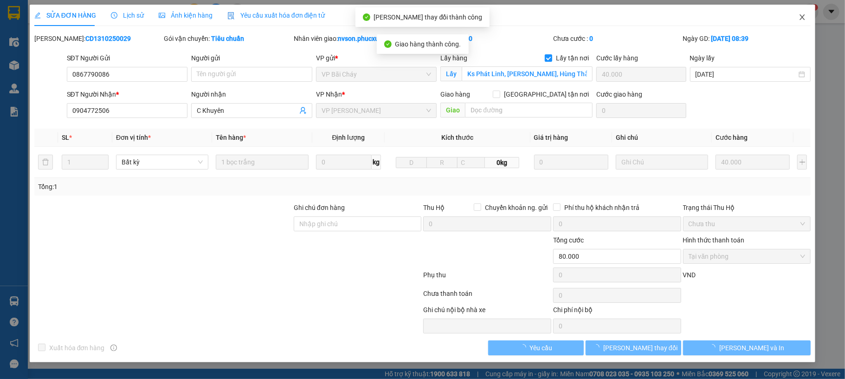
scroll to position [0, 0]
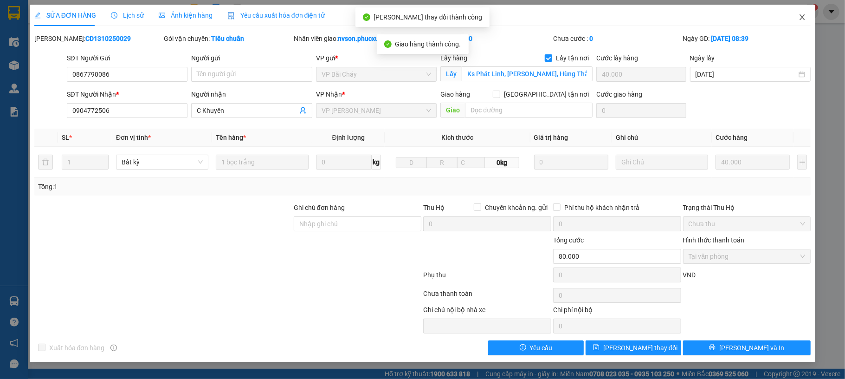
click at [797, 17] on span "Close" at bounding box center [803, 18] width 26 height 26
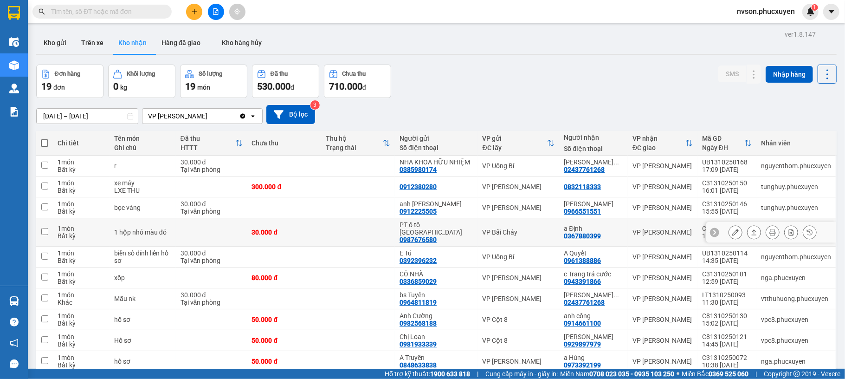
scroll to position [247, 0]
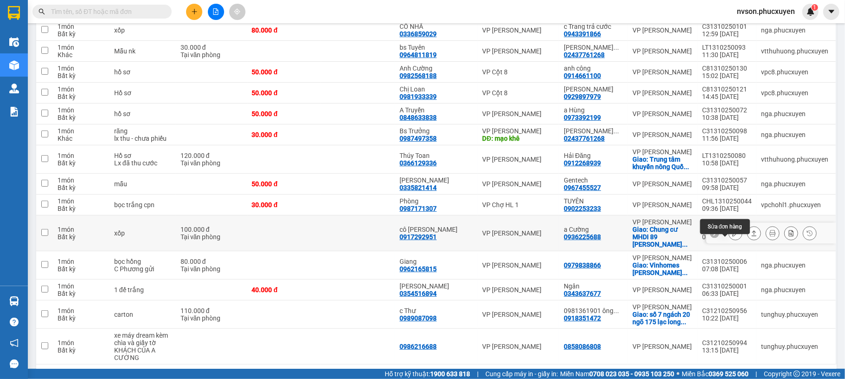
click at [732, 236] on icon at bounding box center [735, 233] width 6 height 6
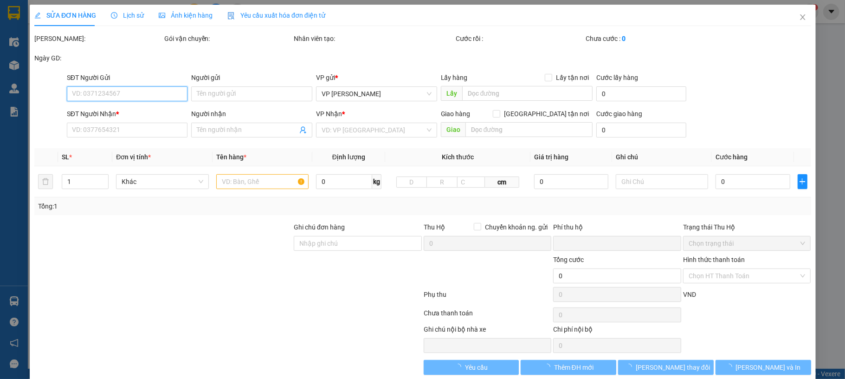
type input "0917292951"
type input "cô Hoan"
type input "0936225688"
type input "a Cường"
checkbox input "true"
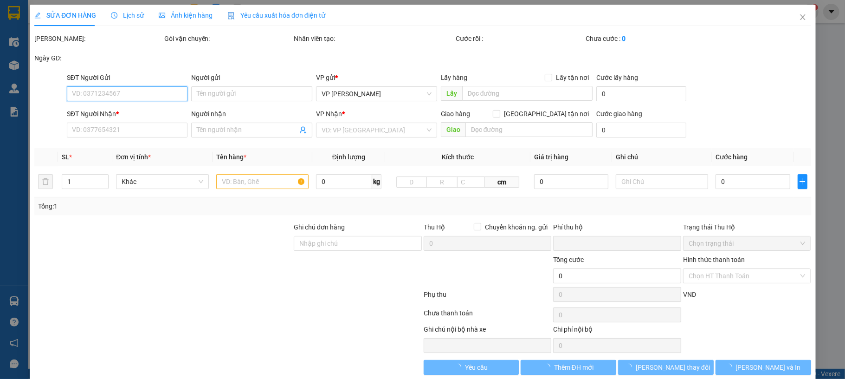
type input "Chung cư MHDI 89 Lê Đức Thọ, 89 Đ. Lê Đức Thọ, Mỹ Đình, Nam Từ Liêm"
type input "0"
type input "100.000"
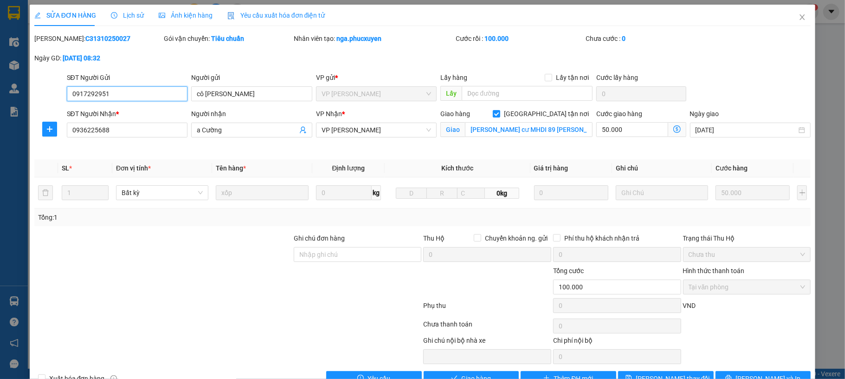
scroll to position [27, 0]
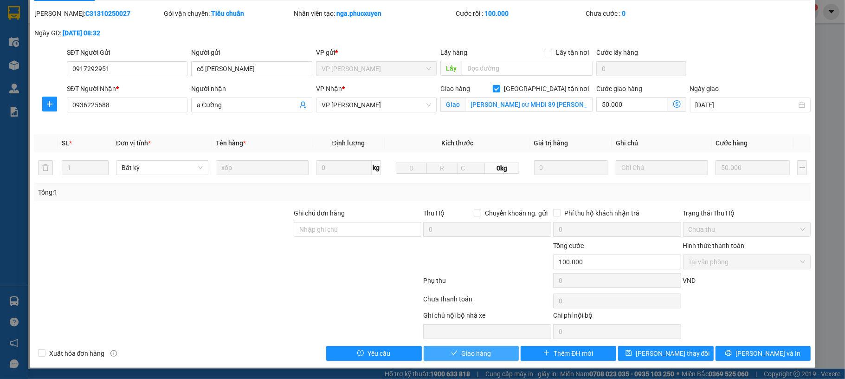
click at [472, 355] on span "Giao hàng" at bounding box center [476, 353] width 30 height 10
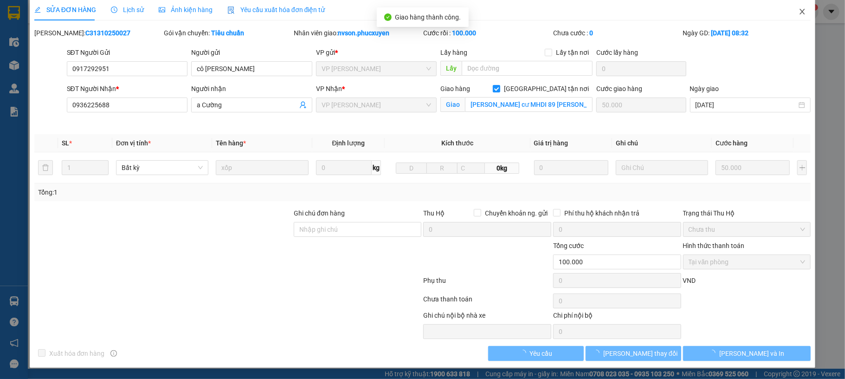
scroll to position [7, 0]
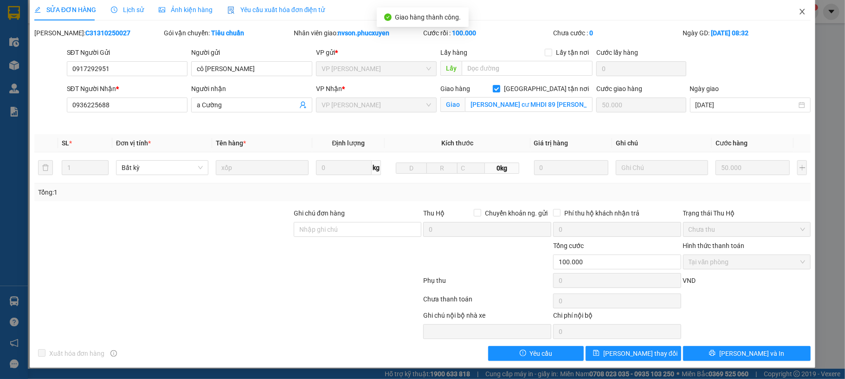
click at [797, 8] on span "Close" at bounding box center [803, 12] width 26 height 26
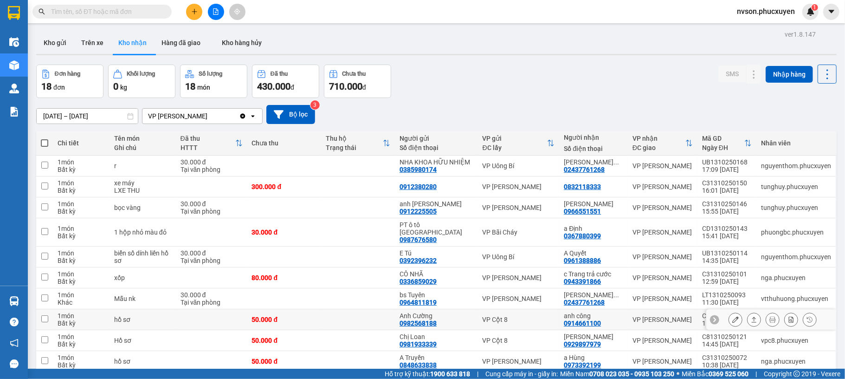
scroll to position [247, 0]
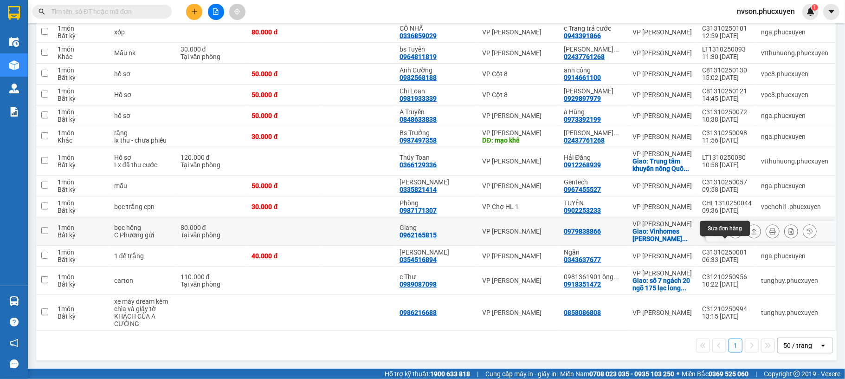
click at [732, 234] on icon at bounding box center [735, 231] width 6 height 6
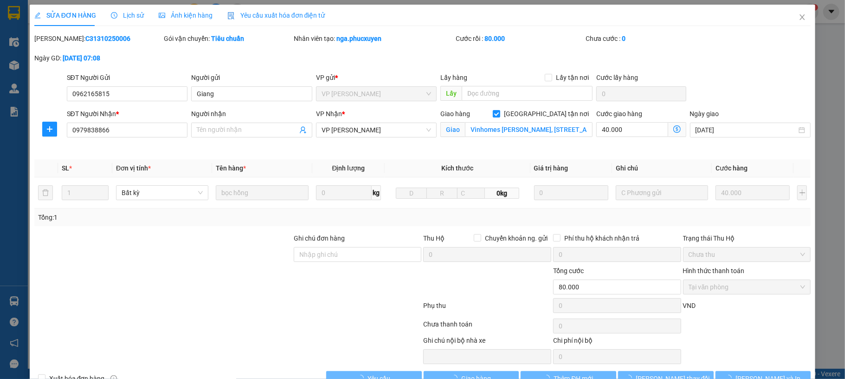
type input "0962165815"
type input "Giang"
type input "0979838866"
checkbox input "true"
type input "Vinhomes Nguyễn Chí Thanh, 54A Nguyễn Chí Thanh, Láng Thượng, Đống Đa"
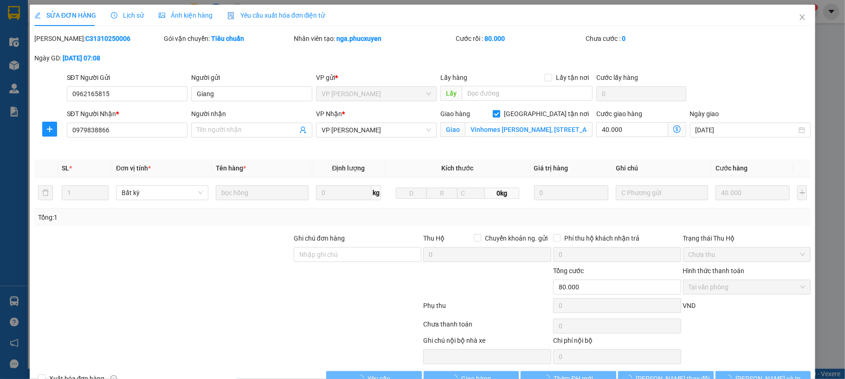
type input "0"
type input "80.000"
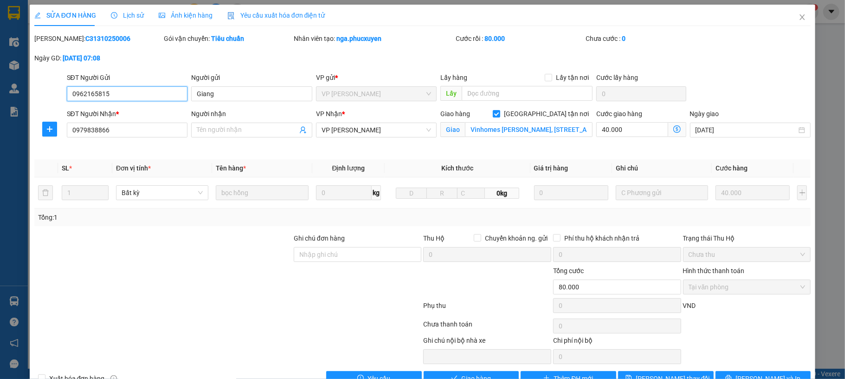
scroll to position [27, 0]
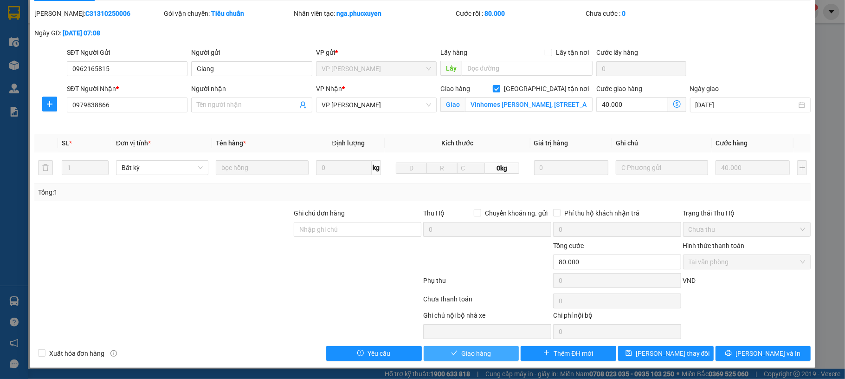
click at [476, 355] on span "Giao hàng" at bounding box center [476, 353] width 30 height 10
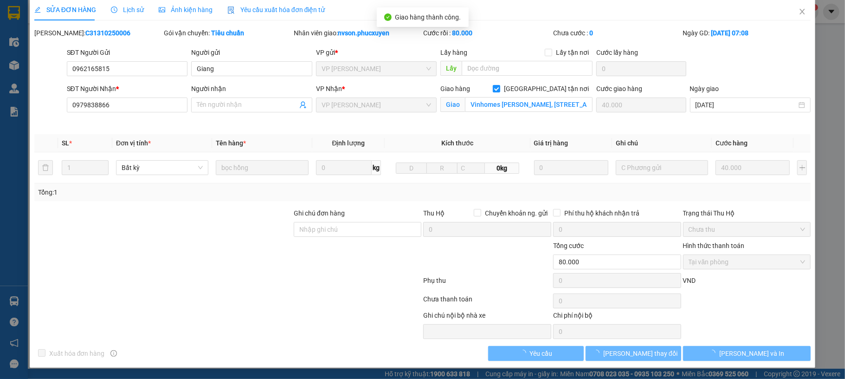
scroll to position [7, 0]
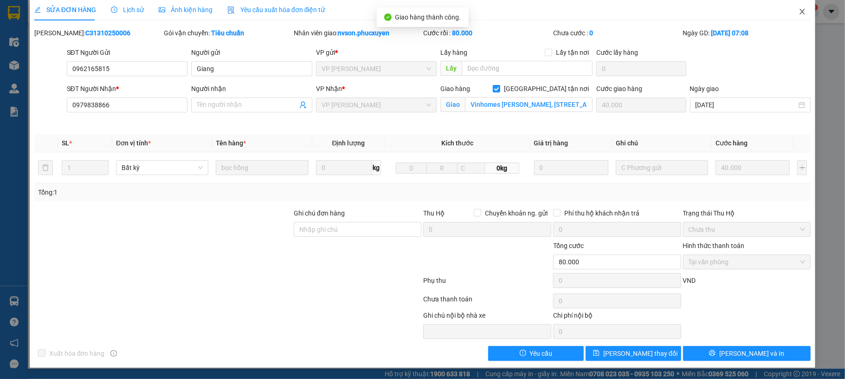
click at [797, 15] on span "Close" at bounding box center [803, 12] width 26 height 26
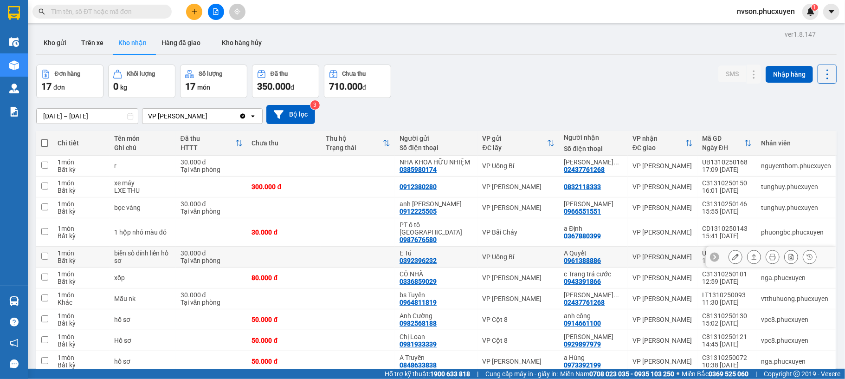
scroll to position [236, 0]
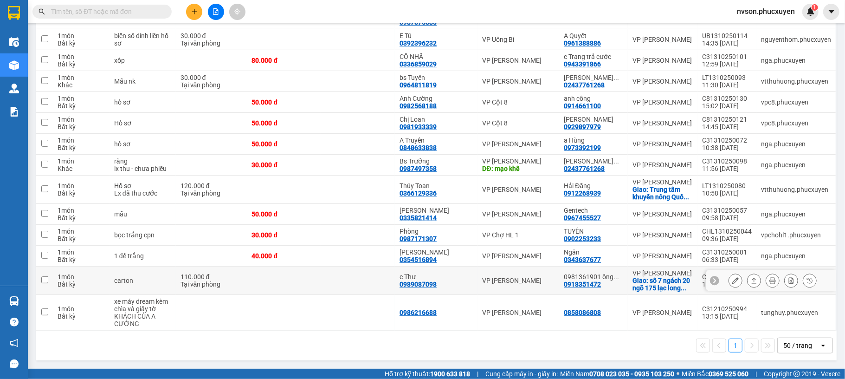
click at [732, 277] on icon at bounding box center [735, 280] width 6 height 6
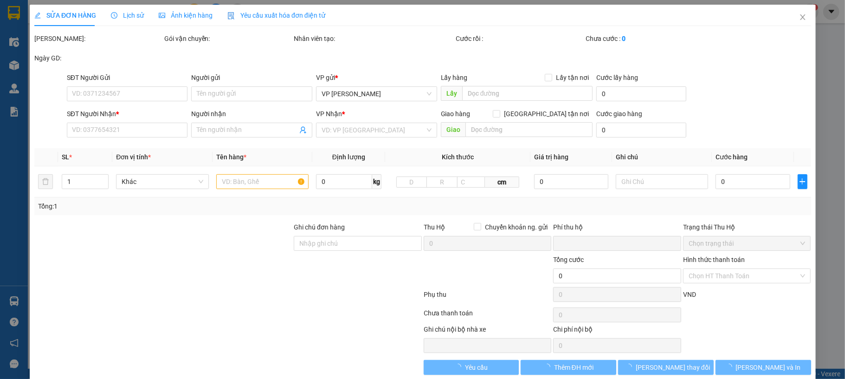
type input "0989087098"
type input "c Thư"
type input "0918351472"
type input "0981361901 ông Dũng"
checkbox input "true"
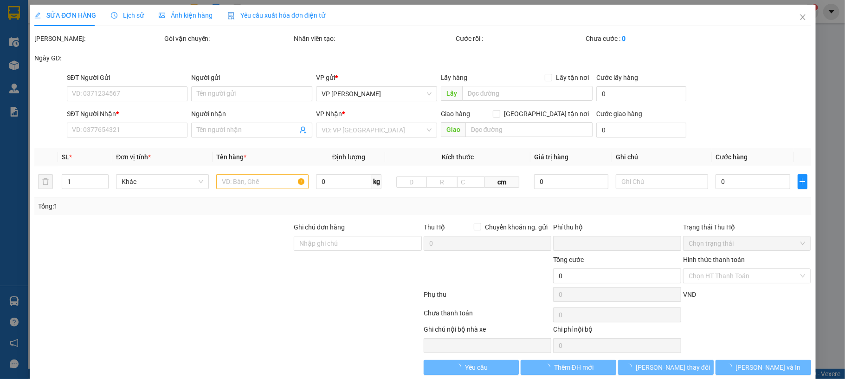
type input "số 7 ngách 20 ngõ 175 lạc long quân,,cầu giấy"
type input "0"
type input "110.000"
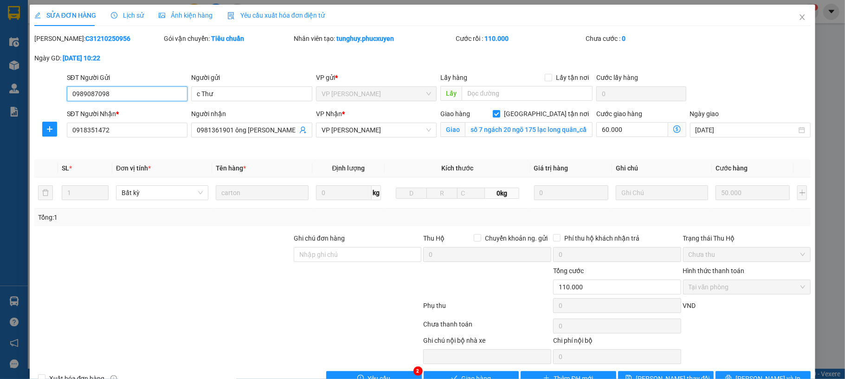
scroll to position [27, 0]
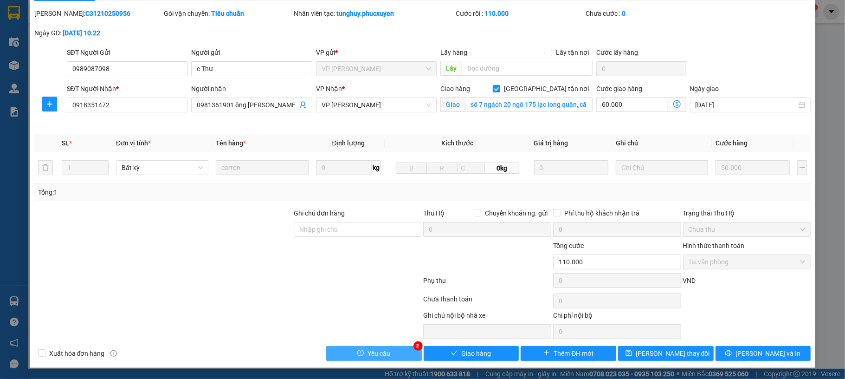
click at [400, 355] on button "Yêu cầu" at bounding box center [374, 353] width 96 height 15
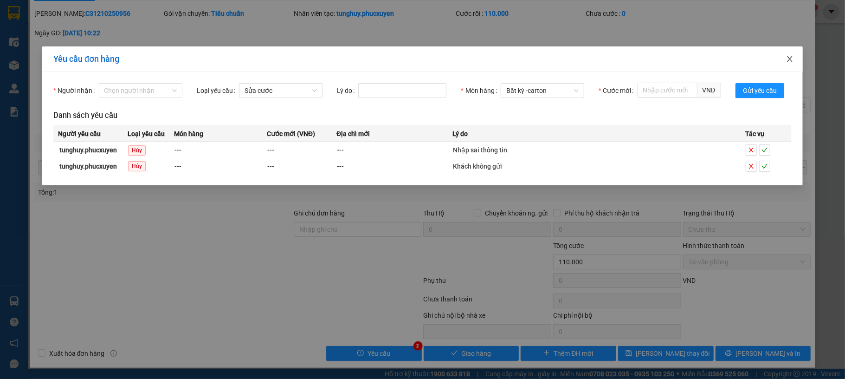
click at [791, 65] on span "Close" at bounding box center [790, 59] width 26 height 26
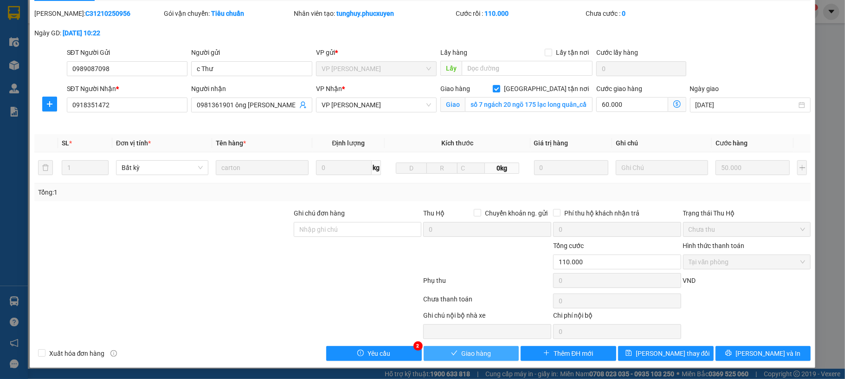
click at [454, 348] on button "Giao hàng" at bounding box center [472, 353] width 96 height 15
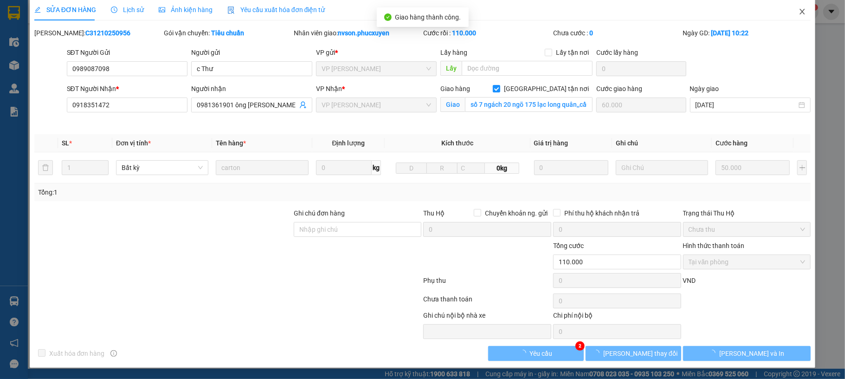
scroll to position [0, 0]
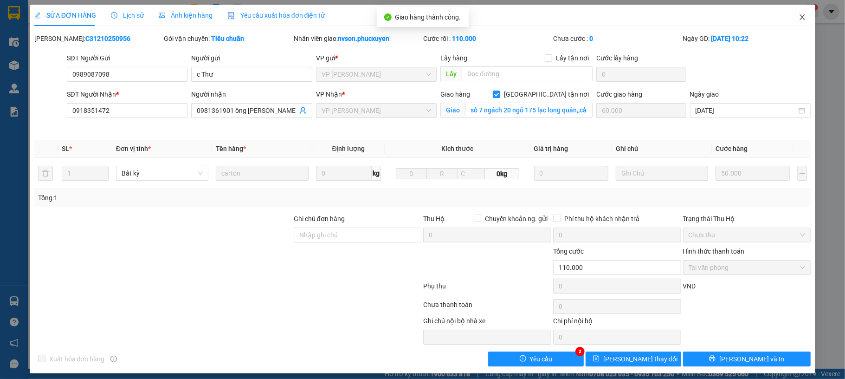
click at [799, 21] on icon "close" at bounding box center [802, 16] width 7 height 7
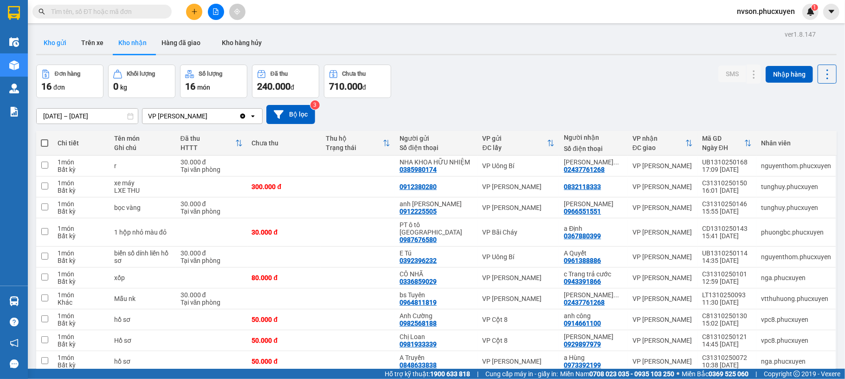
click at [53, 47] on button "Kho gửi" at bounding box center [55, 43] width 38 height 22
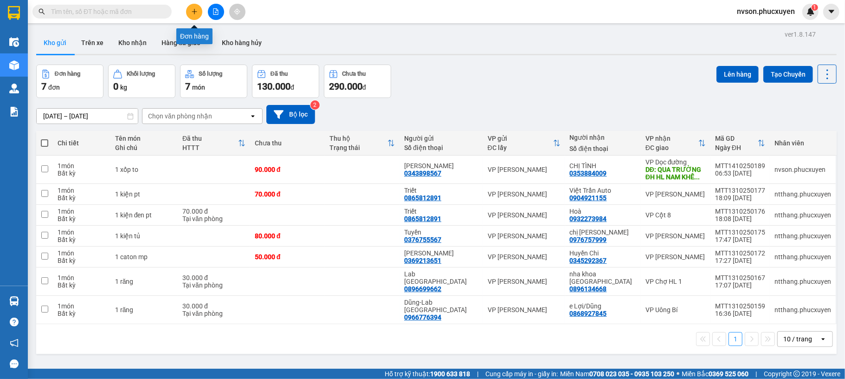
click at [193, 8] on button at bounding box center [194, 12] width 16 height 16
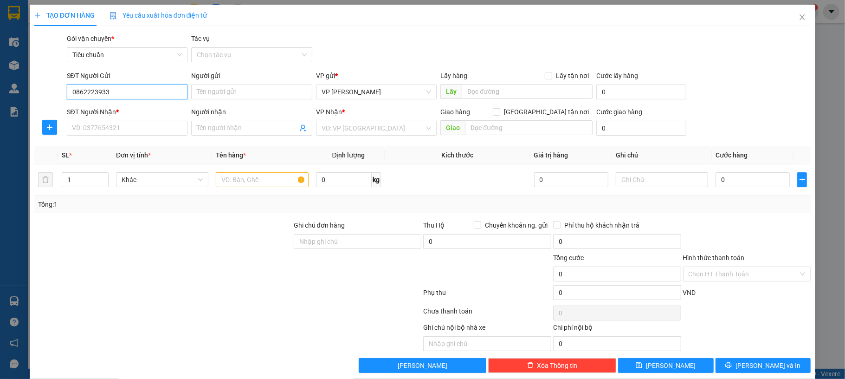
click at [157, 90] on input "0862223933" at bounding box center [127, 91] width 121 height 15
type input "0862223933"
click at [238, 91] on input "Người gửi" at bounding box center [251, 91] width 121 height 15
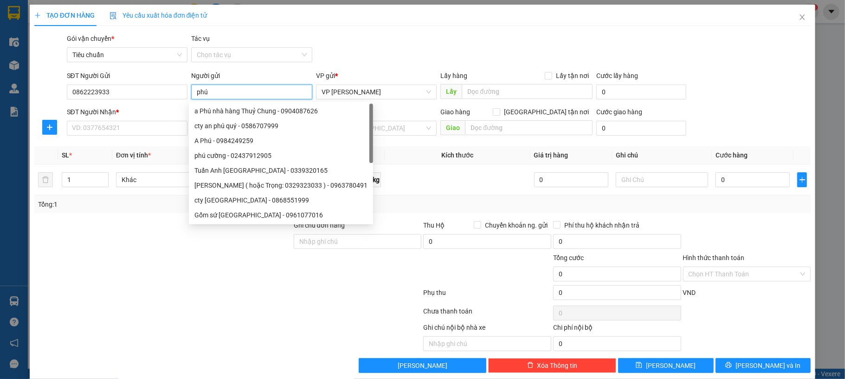
type input "phú"
click at [141, 119] on div "SĐT Người Nhận *" at bounding box center [127, 114] width 121 height 14
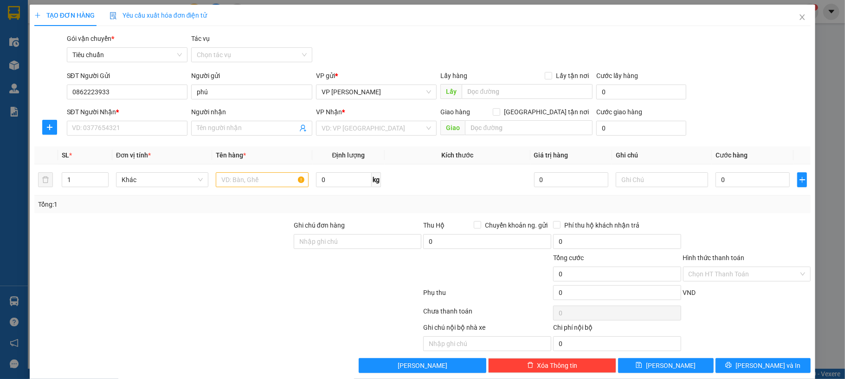
click at [141, 119] on div "SĐT Người Nhận *" at bounding box center [127, 114] width 121 height 14
click at [145, 126] on input "SĐT Người Nhận *" at bounding box center [127, 128] width 121 height 15
type input "0988002283"
click at [158, 144] on div "0988002283 - đoàn lý" at bounding box center [125, 147] width 108 height 10
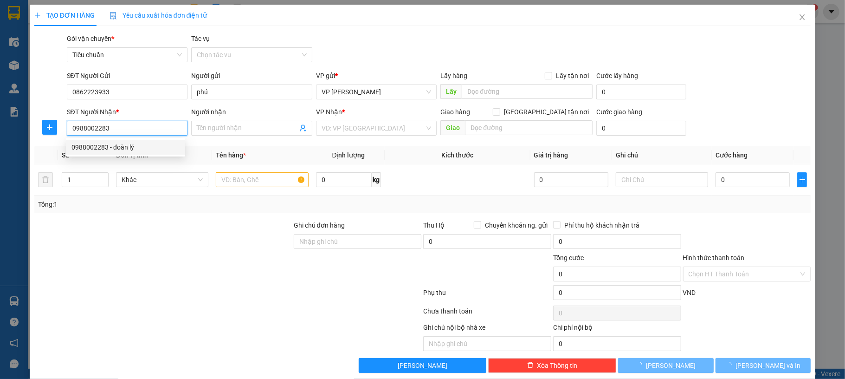
type input "đoàn lý"
type input "n3 hùng thắng - bến xe bc"
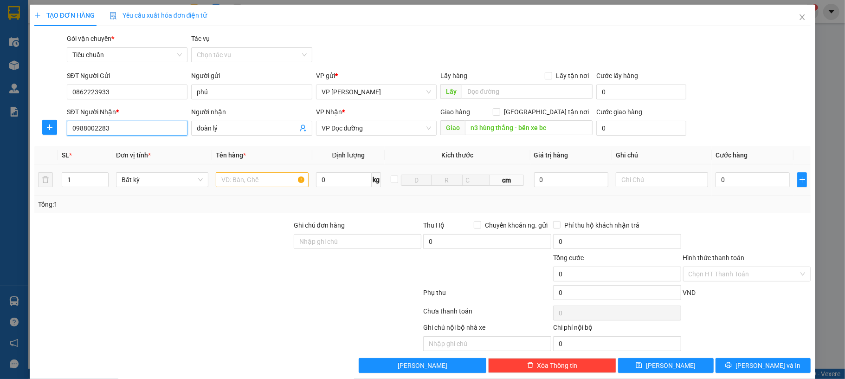
type input "0988002283"
click at [250, 186] on input "text" at bounding box center [262, 179] width 92 height 15
type input "1 xốp đông lạnh"
click at [754, 176] on input "0" at bounding box center [753, 179] width 74 height 15
type input "40"
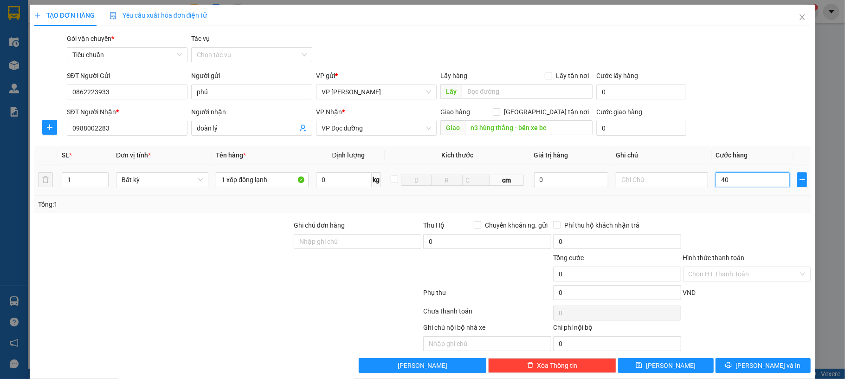
type input "40"
type input "40.000"
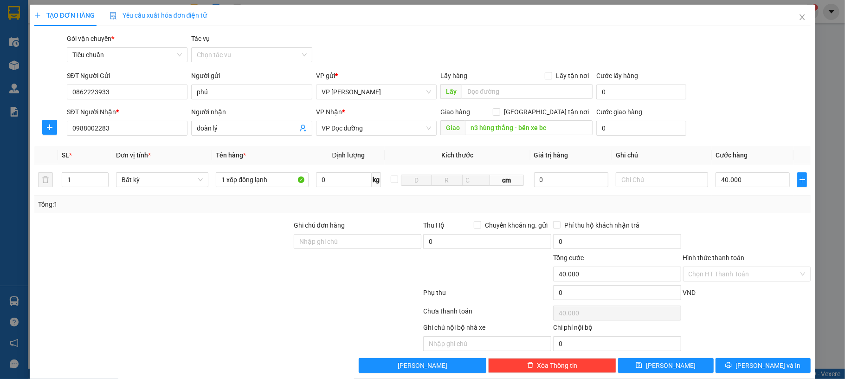
click at [745, 98] on div "SĐT Người Gửi 0862223933 Người gửi phú VP gửi * VP Dương Đình Nghệ Lấy hàng Lấy…" at bounding box center [439, 87] width 748 height 32
click at [758, 370] on span "[PERSON_NAME] và In" at bounding box center [768, 365] width 65 height 10
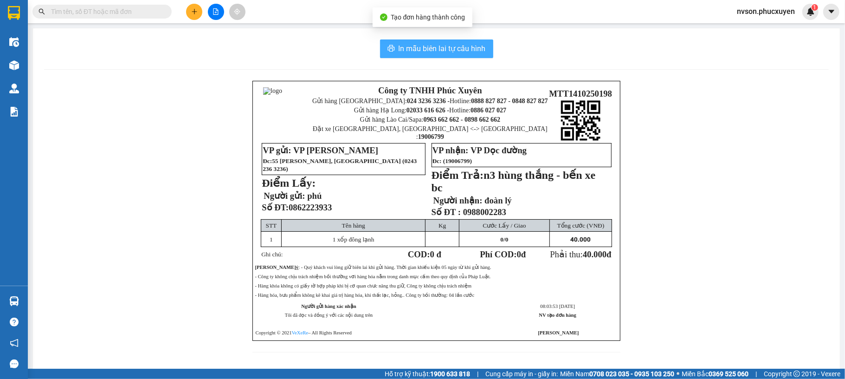
click at [466, 56] on button "In mẫu biên lai tự cấu hình" at bounding box center [436, 48] width 113 height 19
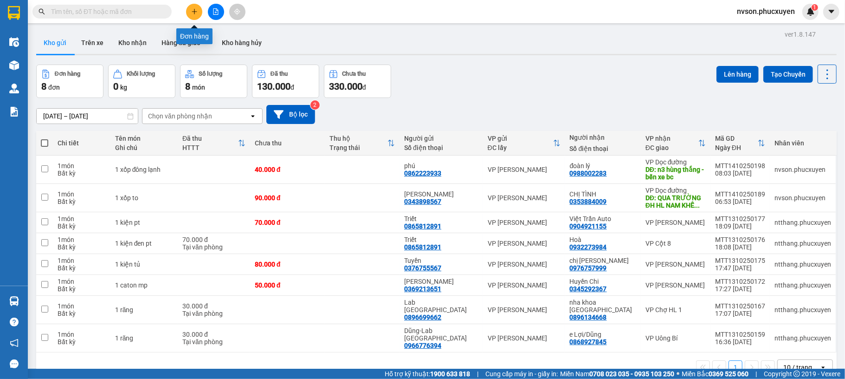
click at [195, 10] on icon "plus" at bounding box center [194, 11] width 6 height 6
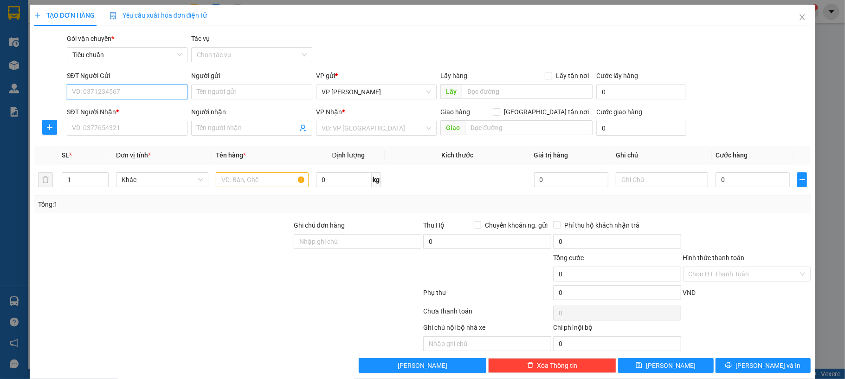
click at [154, 84] on input "SĐT Người Gửi" at bounding box center [127, 91] width 121 height 15
click at [153, 91] on input "0949481648" at bounding box center [127, 91] width 121 height 15
type input "0949481648"
click at [264, 95] on input "Người gửi" at bounding box center [251, 91] width 121 height 15
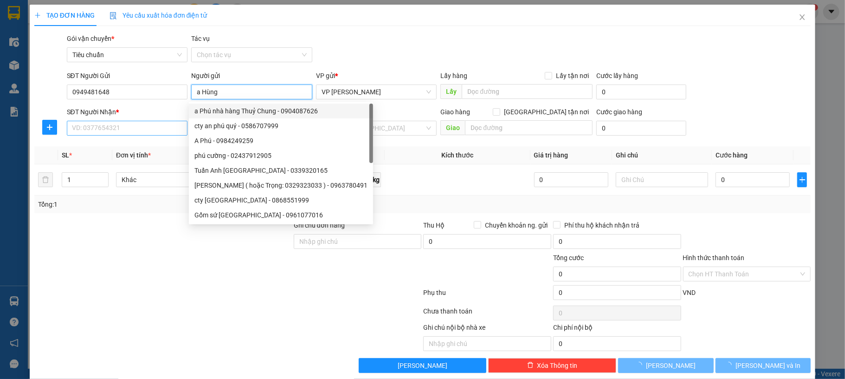
type input "a Hùng"
click at [129, 126] on input "SĐT Người Nhận *" at bounding box center [127, 128] width 121 height 15
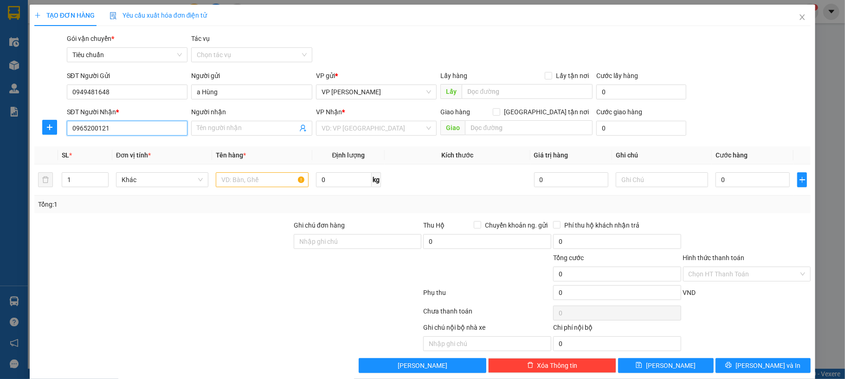
click at [147, 132] on input "0965200121" at bounding box center [127, 128] width 121 height 15
type input "0965200121"
click at [222, 127] on input "Người nhận" at bounding box center [247, 128] width 101 height 10
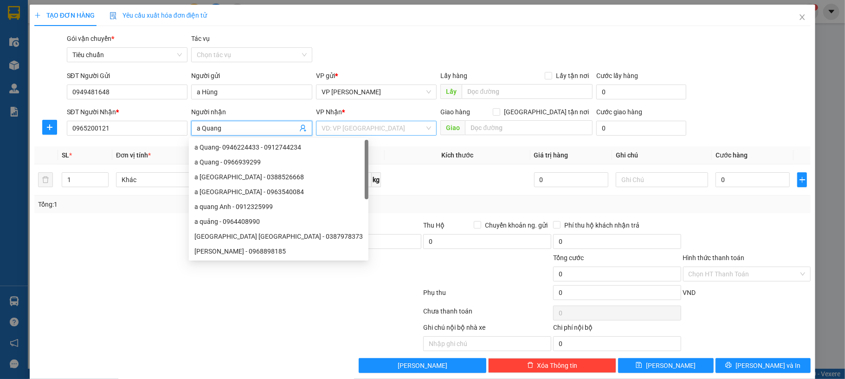
type input "a Quang"
click at [362, 134] on input "search" at bounding box center [374, 128] width 104 height 14
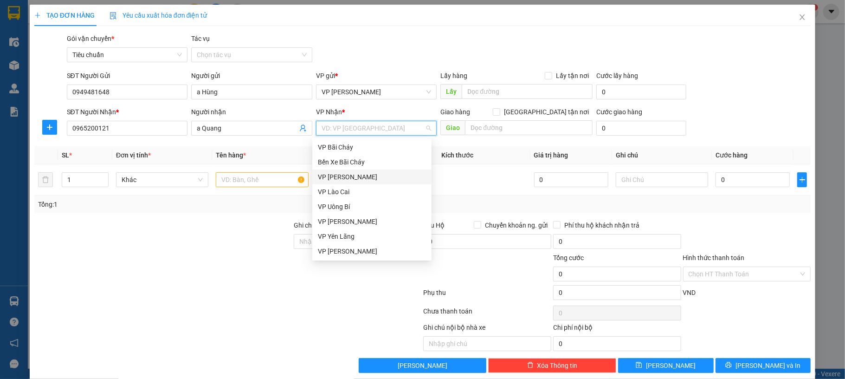
click at [364, 175] on div "VP [PERSON_NAME]" at bounding box center [372, 177] width 108 height 10
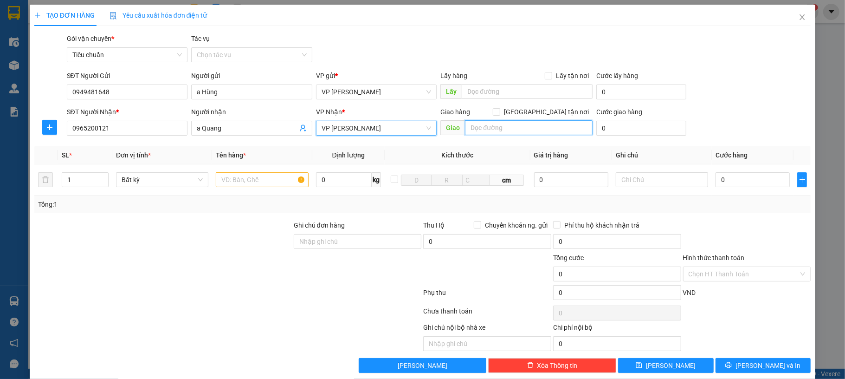
click at [485, 127] on input "text" at bounding box center [529, 127] width 128 height 15
click at [259, 178] on input "text" at bounding box center [262, 179] width 92 height 15
type input "1 hso"
click at [504, 123] on input "text" at bounding box center [529, 127] width 128 height 15
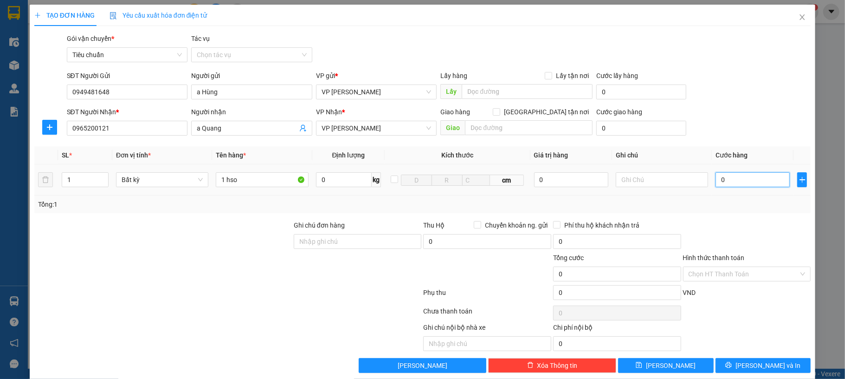
click at [739, 179] on input "0" at bounding box center [753, 179] width 74 height 15
type input "30"
type input "30.000"
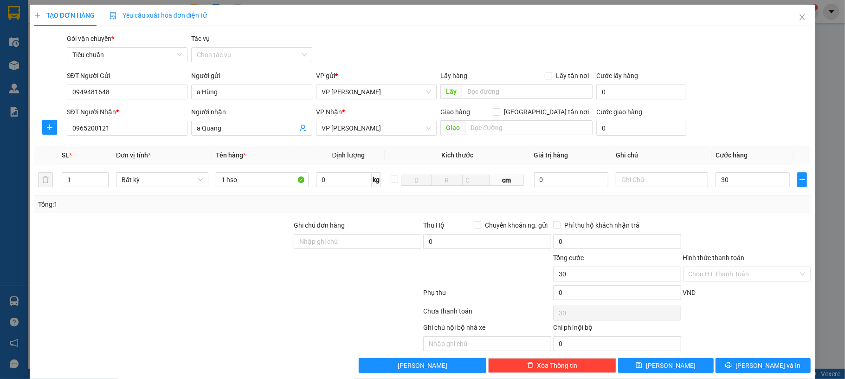
type input "30.000"
click at [735, 75] on div "SĐT Người Gửi 0949481648 Người gửi a Hùng VP gửi * VP Dương Đình Nghệ Lấy hàng …" at bounding box center [439, 87] width 748 height 32
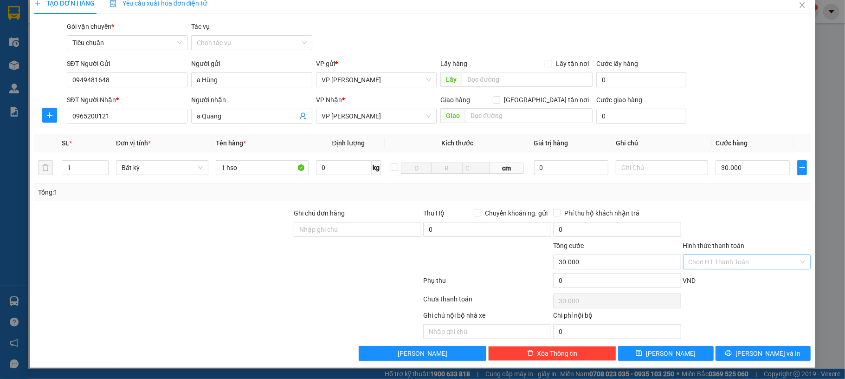
click at [733, 261] on input "Hình thức thanh toán" at bounding box center [744, 262] width 110 height 14
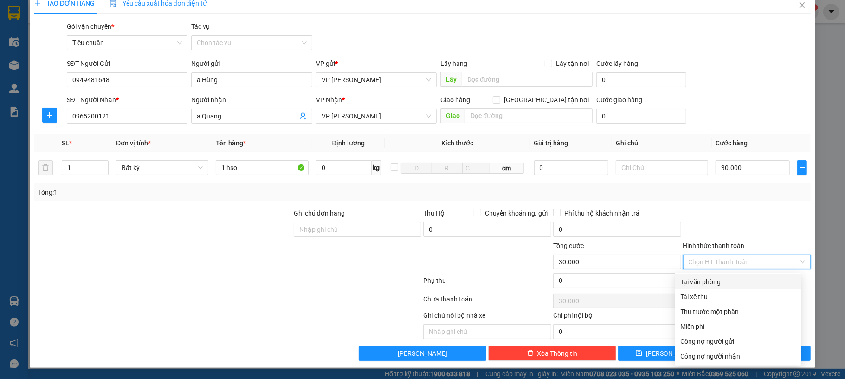
click at [734, 277] on div "Tại văn phòng" at bounding box center [738, 282] width 115 height 10
type input "0"
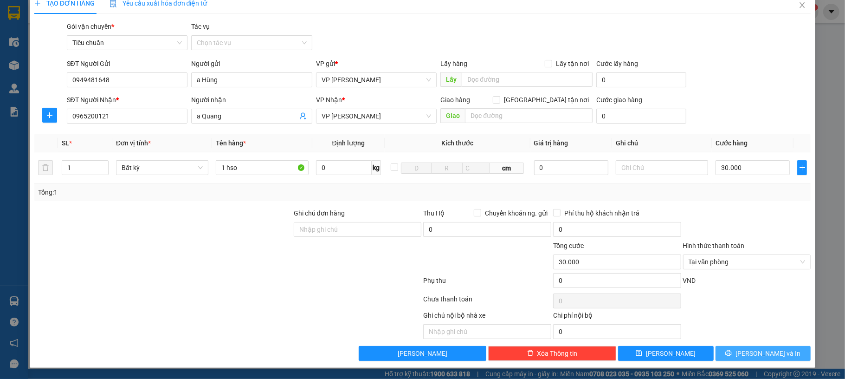
click at [757, 348] on span "[PERSON_NAME] và In" at bounding box center [768, 353] width 65 height 10
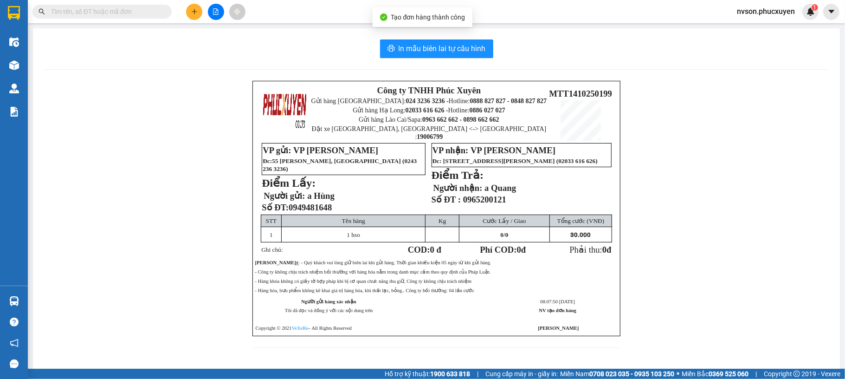
click at [466, 59] on div "In mẫu biên lai tự cấu hình Công ty TNHH Phúc Xuyên Gửi hàng Hà Nội: 024 3236 3…" at bounding box center [436, 199] width 807 height 342
click at [468, 58] on button "In mẫu biên lai tự cấu hình" at bounding box center [436, 48] width 113 height 19
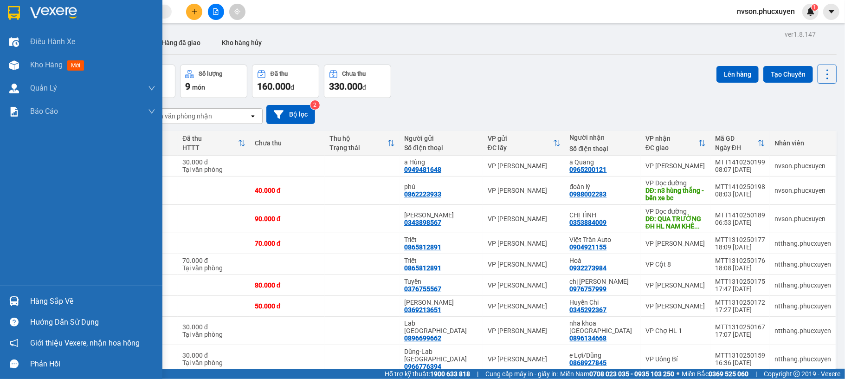
click at [34, 300] on div "Hàng sắp về" at bounding box center [92, 301] width 125 height 14
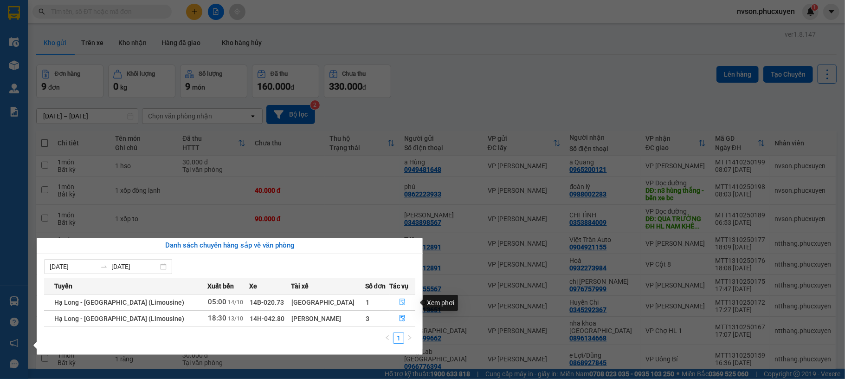
click at [399, 303] on icon "file-done" at bounding box center [402, 301] width 6 height 6
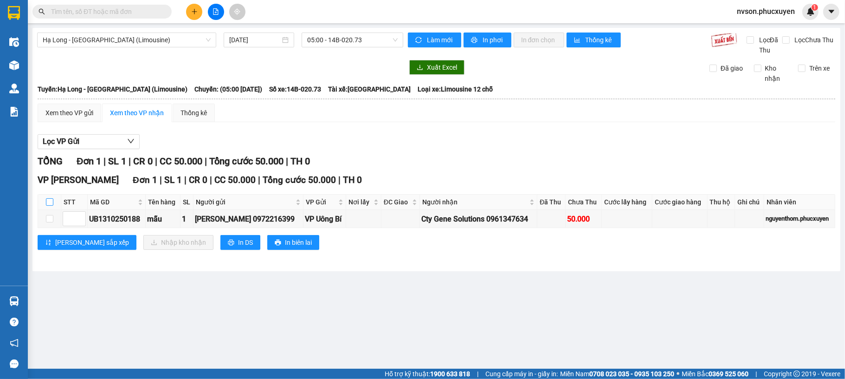
click at [51, 201] on input "checkbox" at bounding box center [49, 201] width 7 height 7
checkbox input "true"
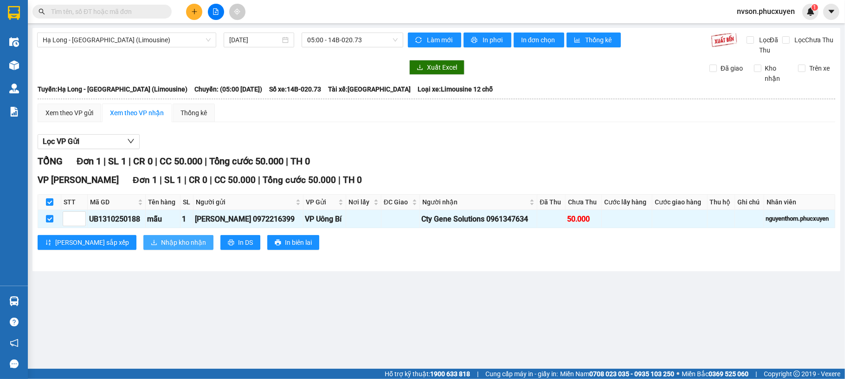
click at [161, 240] on span "Nhập kho nhận" at bounding box center [183, 242] width 45 height 10
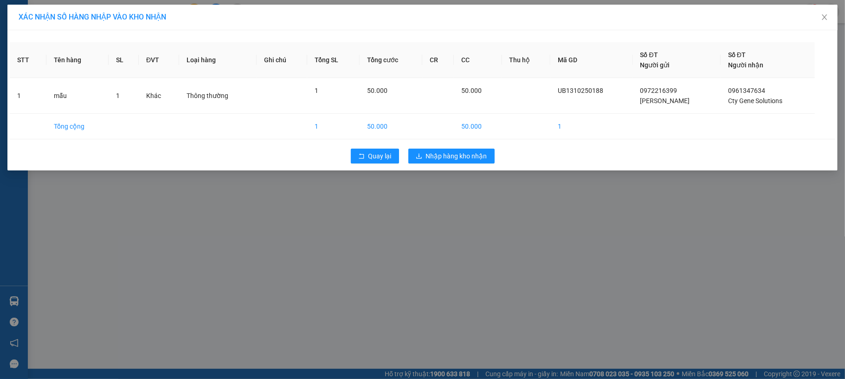
click at [434, 149] on div "Quay lại Nhập hàng kho nhận" at bounding box center [423, 156] width 826 height 24
click at [435, 150] on button "Nhập hàng kho nhận" at bounding box center [451, 156] width 86 height 15
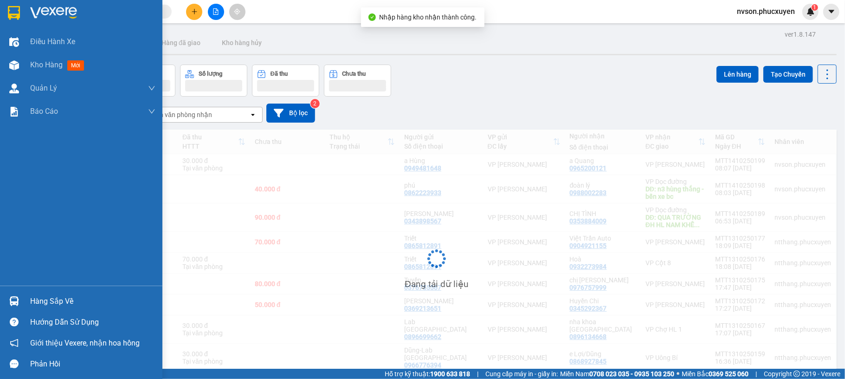
click at [16, 298] on img at bounding box center [14, 301] width 10 height 10
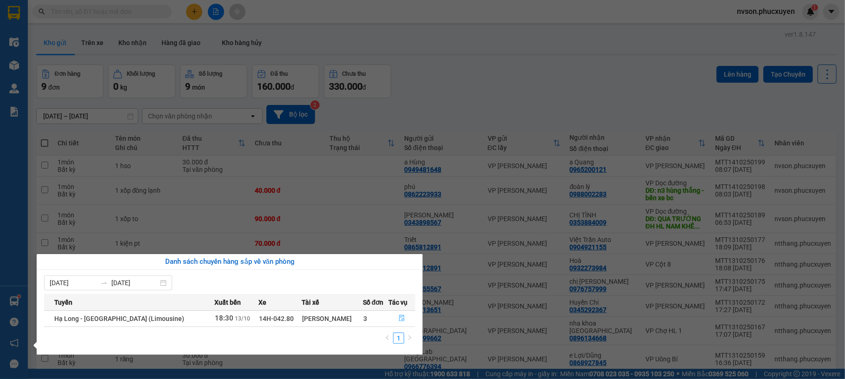
click at [401, 318] on icon "file-done" at bounding box center [402, 318] width 6 height 6
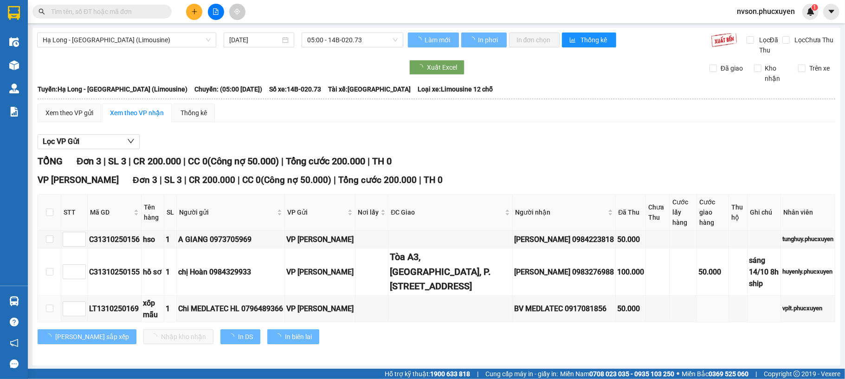
type input "[DATE]"
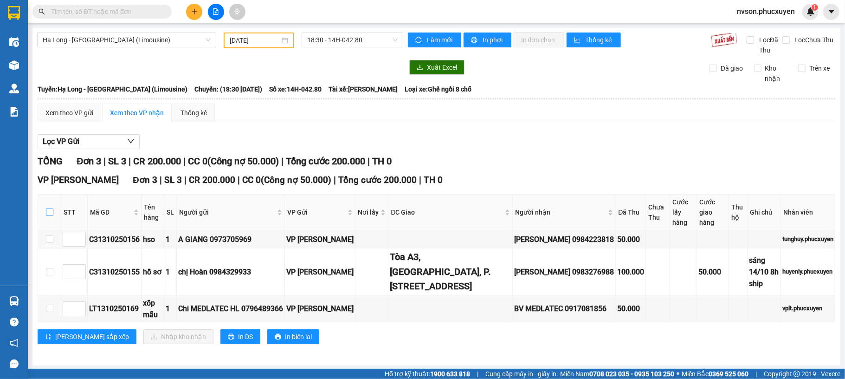
click at [48, 213] on input "checkbox" at bounding box center [49, 211] width 7 height 7
checkbox input "true"
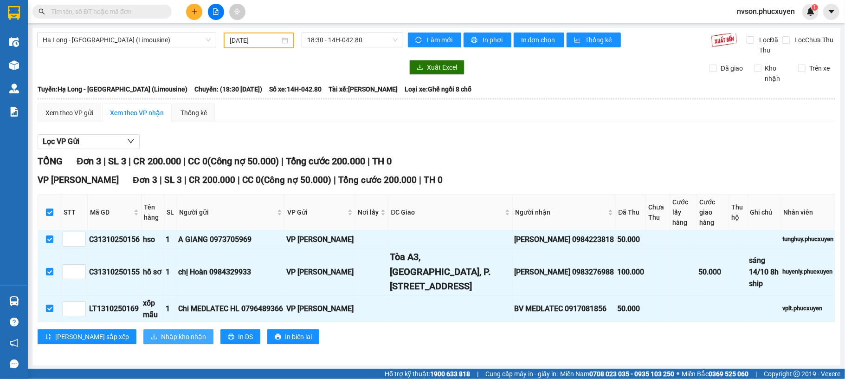
click at [161, 342] on span "Nhập kho nhận" at bounding box center [183, 336] width 45 height 10
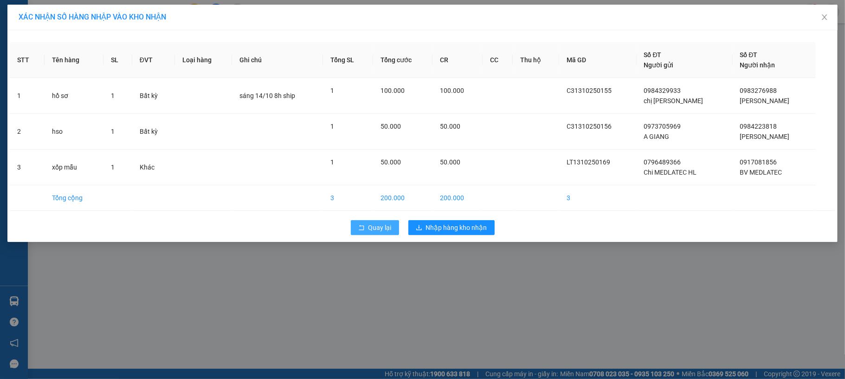
click at [363, 225] on icon "rollback" at bounding box center [361, 227] width 6 height 6
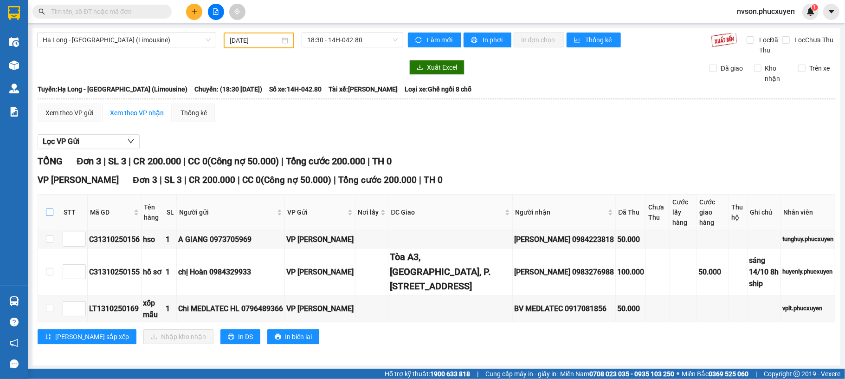
click at [51, 214] on input "checkbox" at bounding box center [49, 211] width 7 height 7
checkbox input "true"
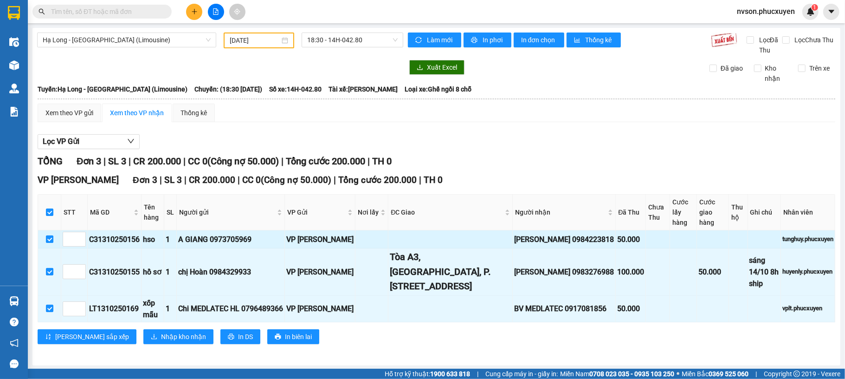
click at [49, 243] on input "checkbox" at bounding box center [49, 238] width 7 height 7
checkbox input "false"
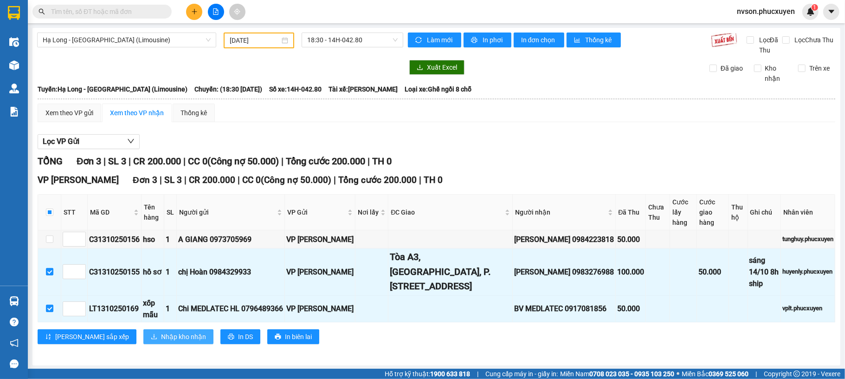
click at [143, 344] on button "Nhập kho nhận" at bounding box center [178, 336] width 70 height 15
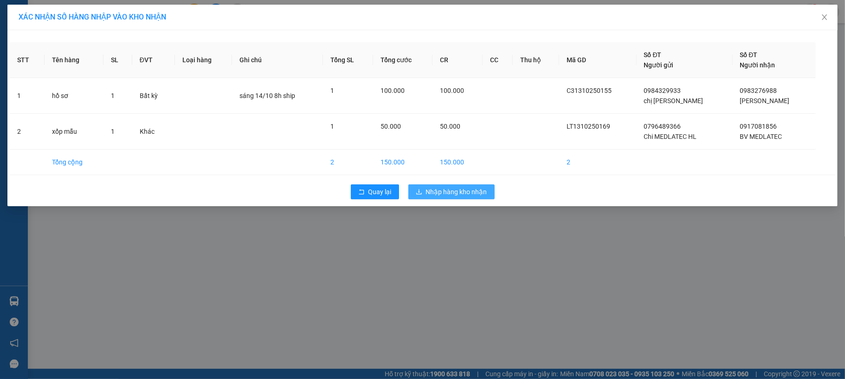
click at [455, 194] on span "Nhập hàng kho nhận" at bounding box center [456, 192] width 61 height 10
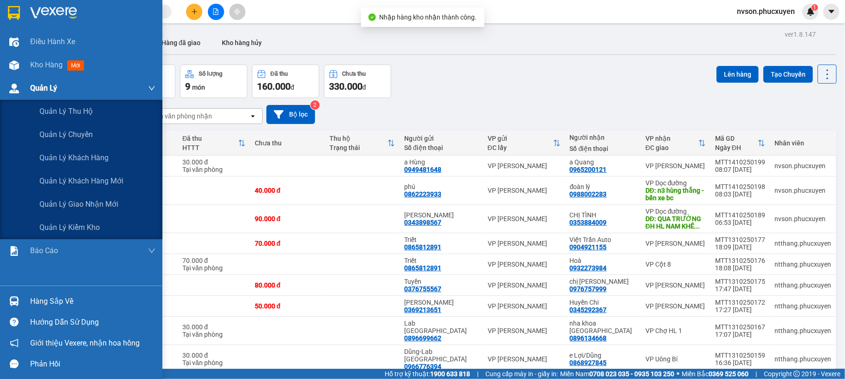
click at [29, 86] on div "Quản Lý" at bounding box center [81, 88] width 162 height 23
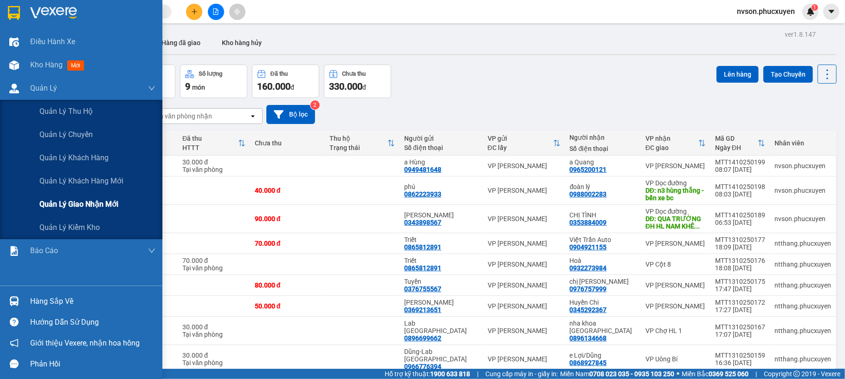
click at [84, 208] on span "Quản lý giao nhận mới" at bounding box center [78, 204] width 79 height 12
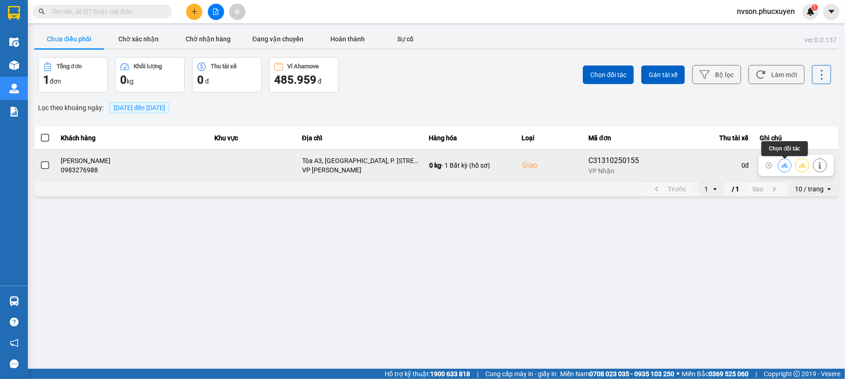
click at [782, 165] on icon at bounding box center [785, 165] width 6 height 6
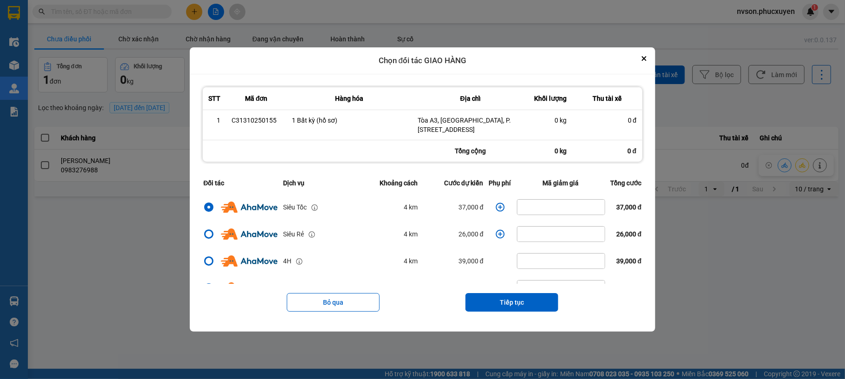
click at [496, 211] on icon "dialog" at bounding box center [500, 206] width 9 height 9
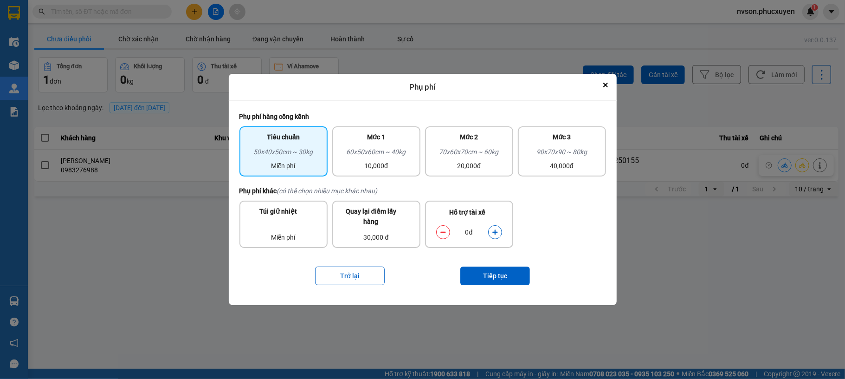
click at [500, 231] on button "dialog" at bounding box center [495, 232] width 13 height 16
click at [494, 274] on button "Tiếp tục" at bounding box center [495, 275] width 70 height 19
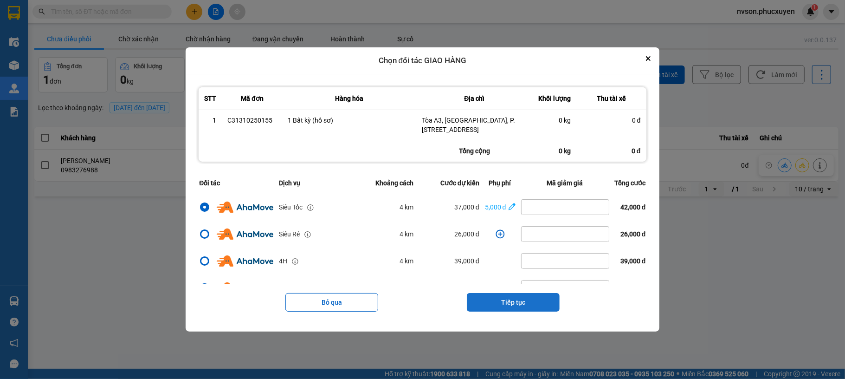
click at [509, 302] on button "Tiếp tục" at bounding box center [513, 302] width 93 height 19
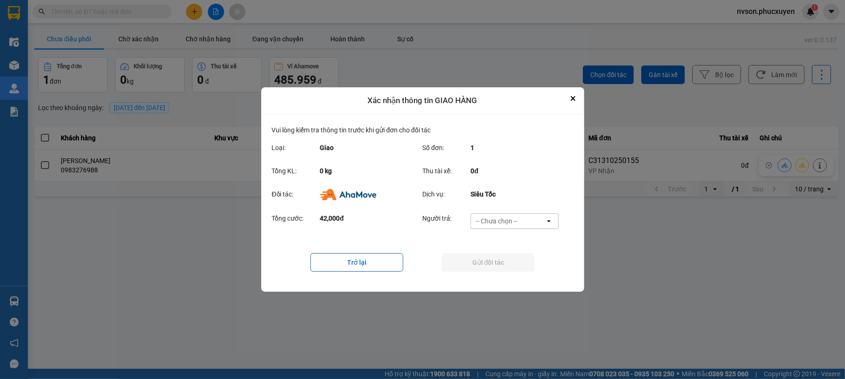
click at [485, 221] on div "-- Chưa chọn --" at bounding box center [497, 220] width 42 height 9
click at [510, 276] on span "Ví Ahamove" at bounding box center [497, 274] width 38 height 9
click at [498, 269] on button "Gửi đối tác" at bounding box center [488, 262] width 93 height 19
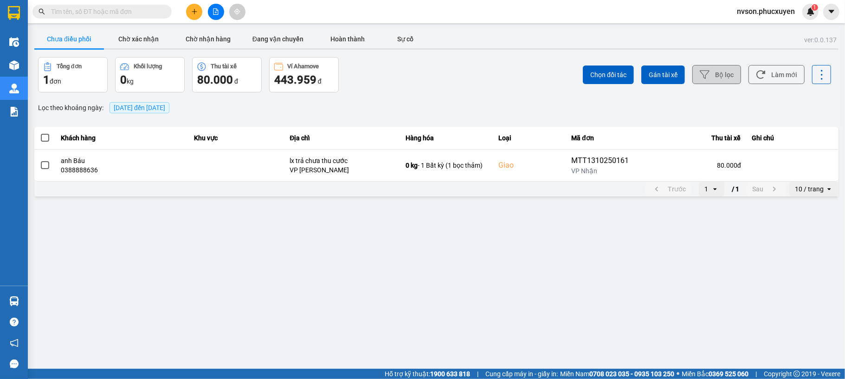
click at [708, 71] on button "Bộ lọc" at bounding box center [717, 74] width 49 height 19
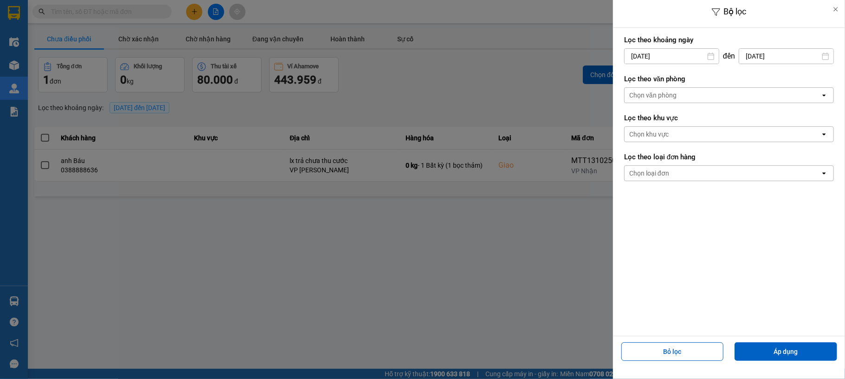
click at [640, 57] on input "[DATE]" at bounding box center [672, 56] width 94 height 15
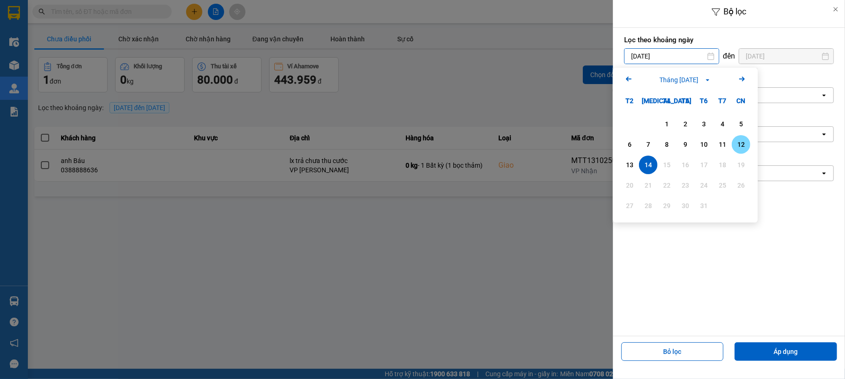
click at [739, 140] on div "12" at bounding box center [741, 144] width 13 height 11
type input "12/10/2025"
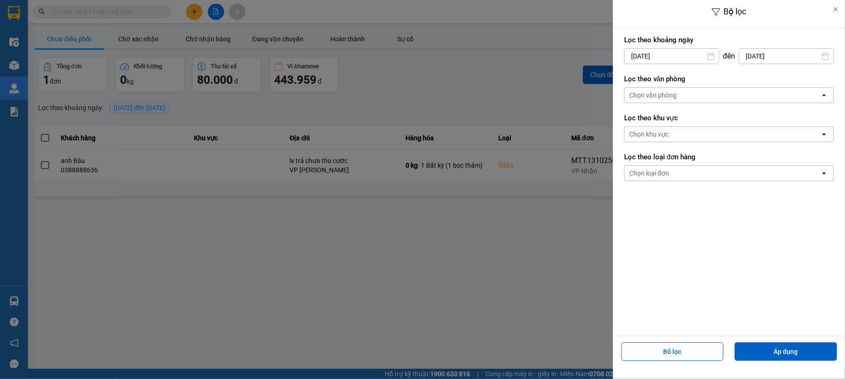
click at [726, 99] on div "Chọn văn phòng" at bounding box center [723, 95] width 196 height 15
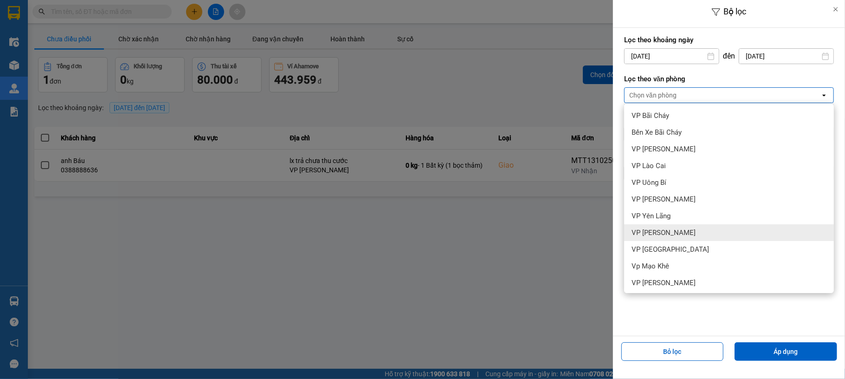
scroll to position [119, 0]
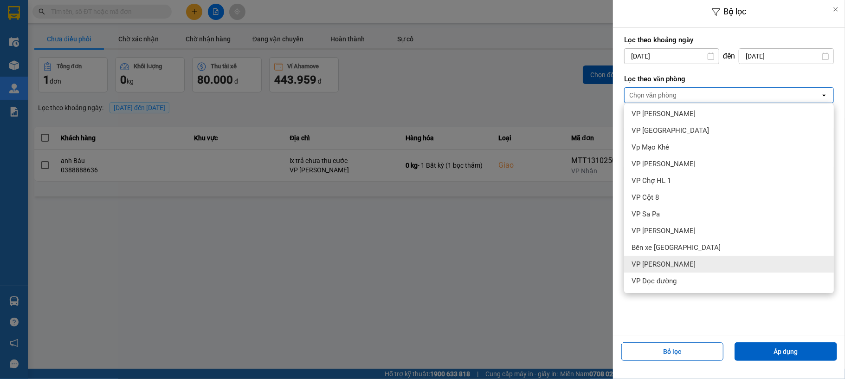
click at [712, 266] on div "VP [PERSON_NAME]" at bounding box center [729, 264] width 210 height 17
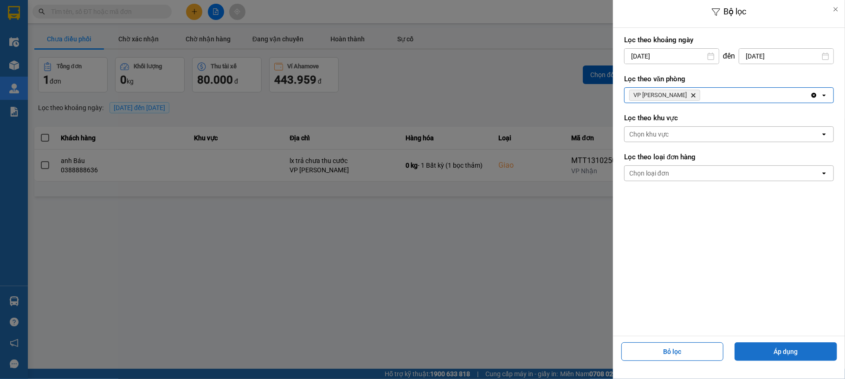
click at [777, 348] on button "Áp dụng" at bounding box center [786, 351] width 103 height 19
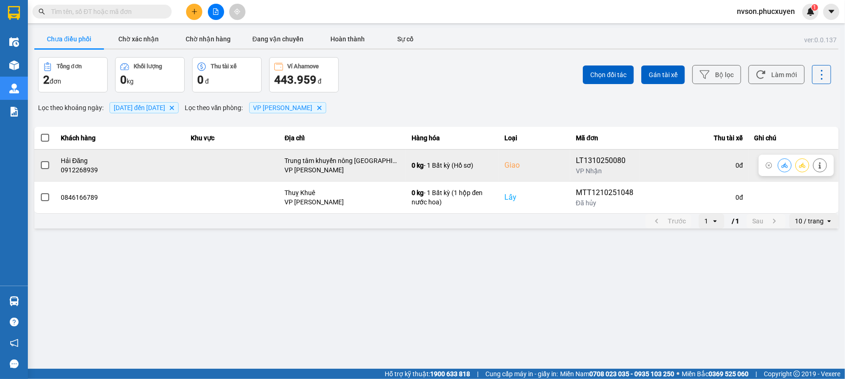
click at [780, 163] on button at bounding box center [784, 165] width 13 height 16
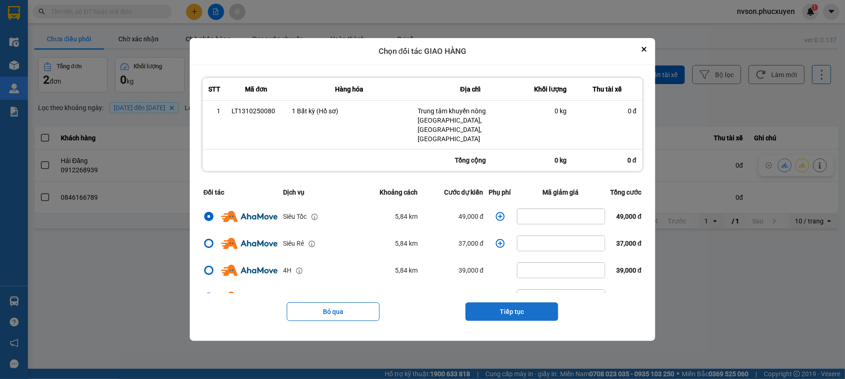
click at [514, 304] on button "Tiếp tục" at bounding box center [512, 311] width 93 height 19
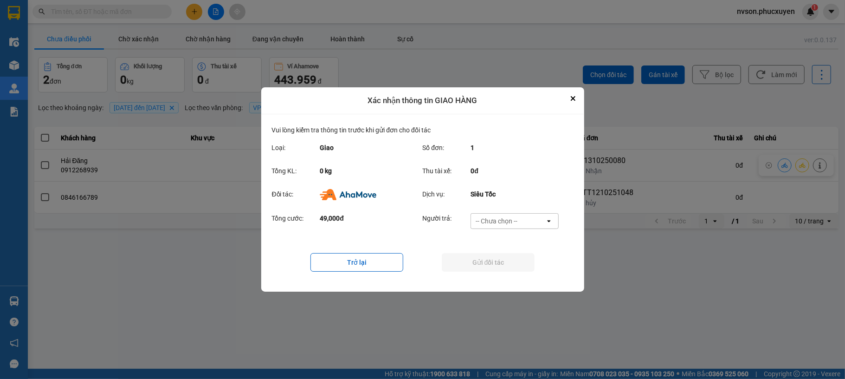
click at [512, 226] on div "-- Chưa chọn --" at bounding box center [508, 221] width 74 height 15
click at [518, 268] on div "Ví Ahamove" at bounding box center [515, 274] width 88 height 17
click at [514, 266] on button "Gửi đối tác" at bounding box center [488, 262] width 93 height 19
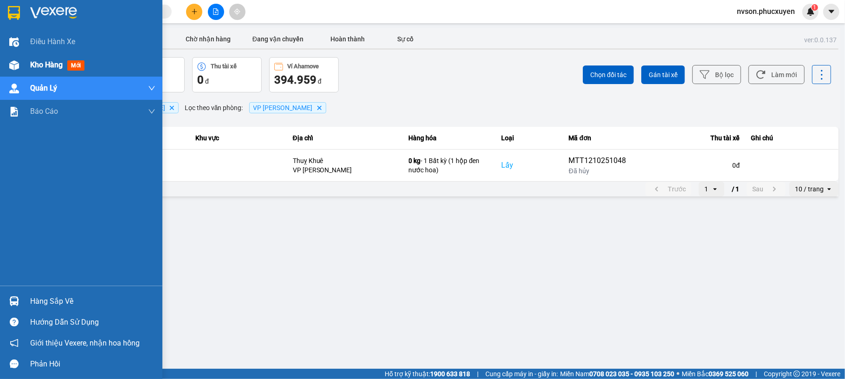
click at [23, 65] on div "Kho hàng mới" at bounding box center [81, 64] width 162 height 23
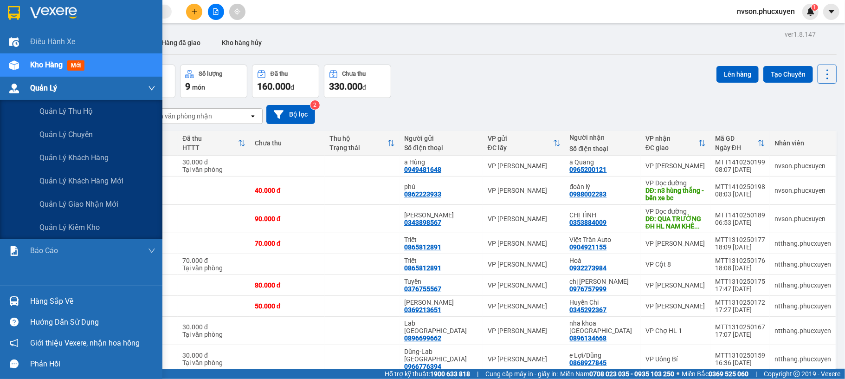
click at [61, 90] on div "Quản Lý" at bounding box center [92, 88] width 125 height 23
click at [76, 196] on div "Quản lý giao nhận mới" at bounding box center [97, 204] width 116 height 23
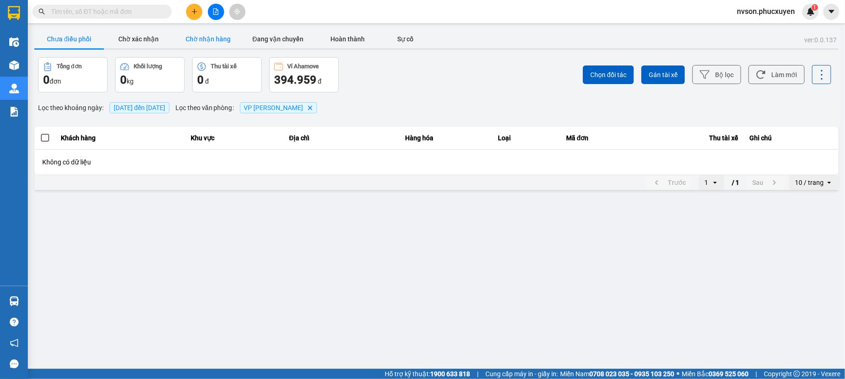
click at [218, 37] on button "Chờ nhận hàng" at bounding box center [209, 39] width 70 height 19
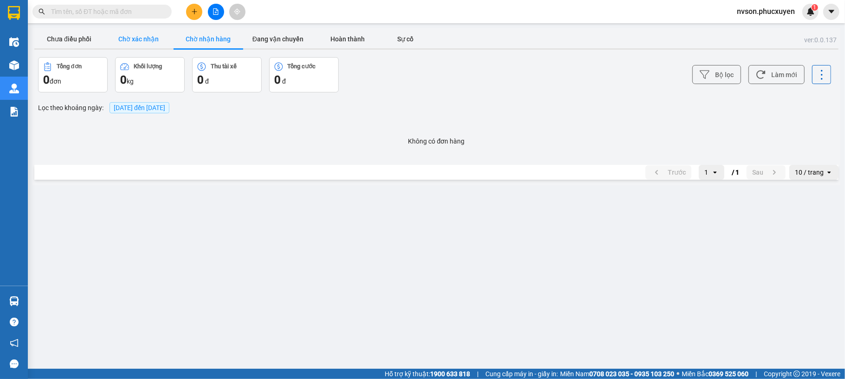
click at [153, 39] on button "Chờ xác nhận" at bounding box center [139, 39] width 70 height 19
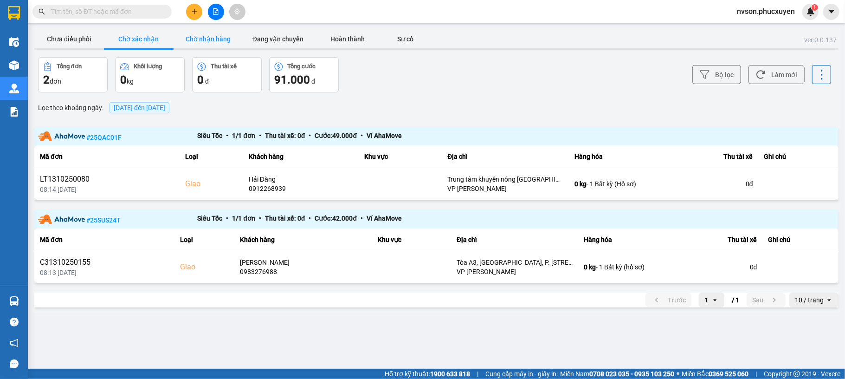
click at [181, 38] on button "Chờ nhận hàng" at bounding box center [209, 39] width 70 height 19
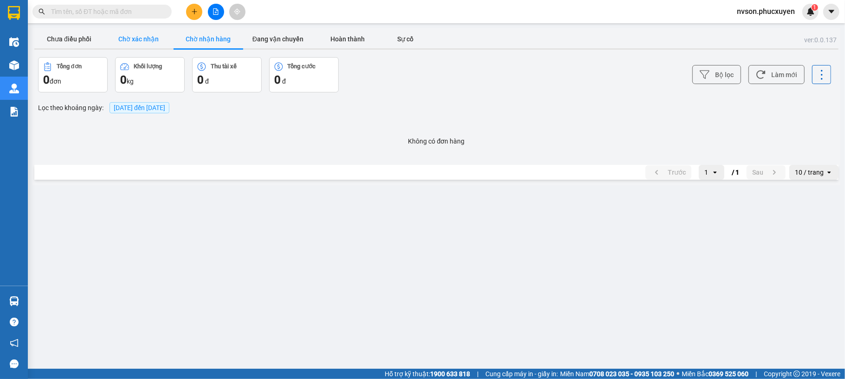
click at [149, 43] on button "Chờ xác nhận" at bounding box center [139, 39] width 70 height 19
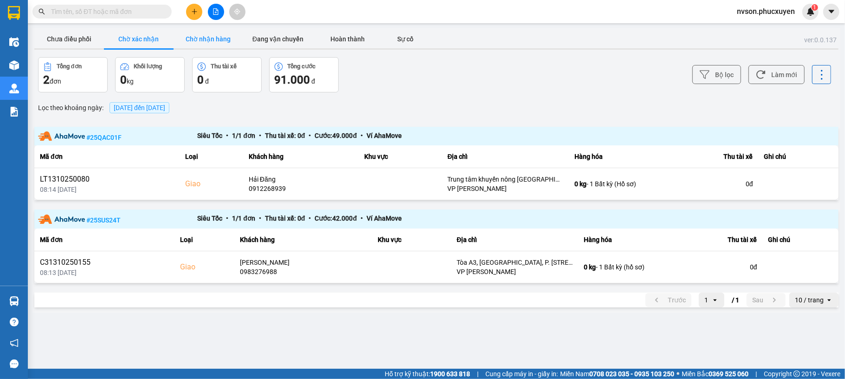
click at [208, 38] on button "Chờ nhận hàng" at bounding box center [209, 39] width 70 height 19
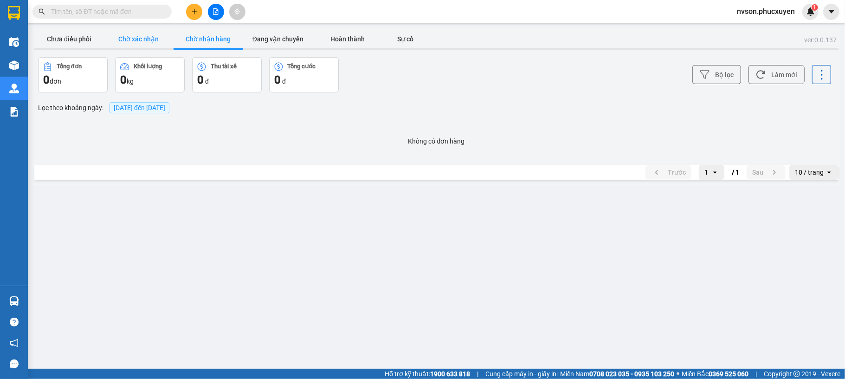
click at [156, 37] on button "Chờ xác nhận" at bounding box center [139, 39] width 70 height 19
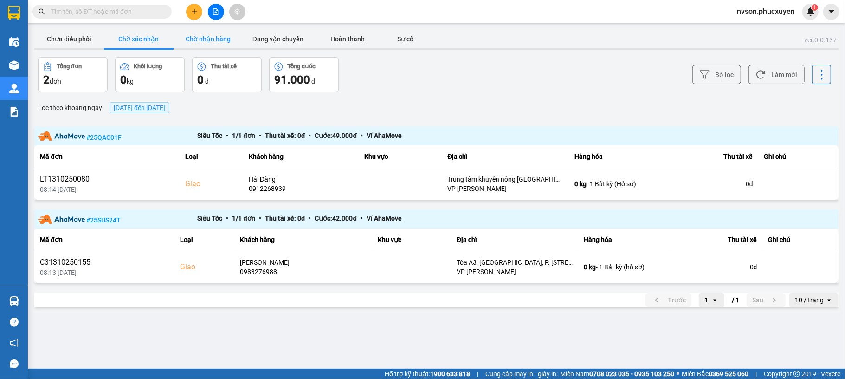
click at [191, 36] on button "Chờ nhận hàng" at bounding box center [209, 39] width 70 height 19
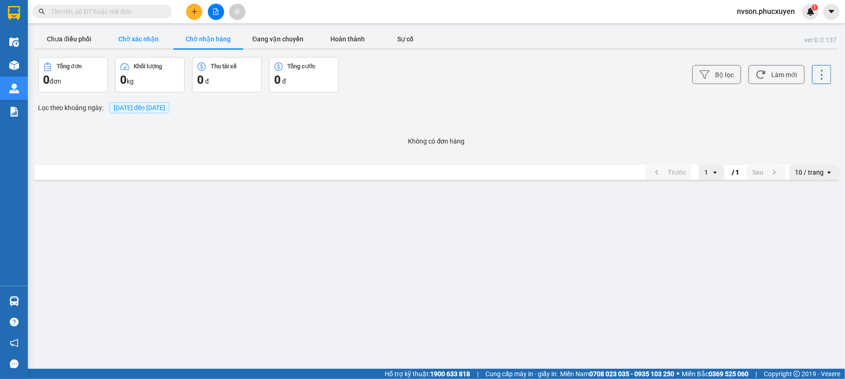
drag, startPoint x: 155, startPoint y: 37, endPoint x: 168, endPoint y: 37, distance: 13.0
click at [155, 38] on button "Chờ xác nhận" at bounding box center [139, 39] width 70 height 19
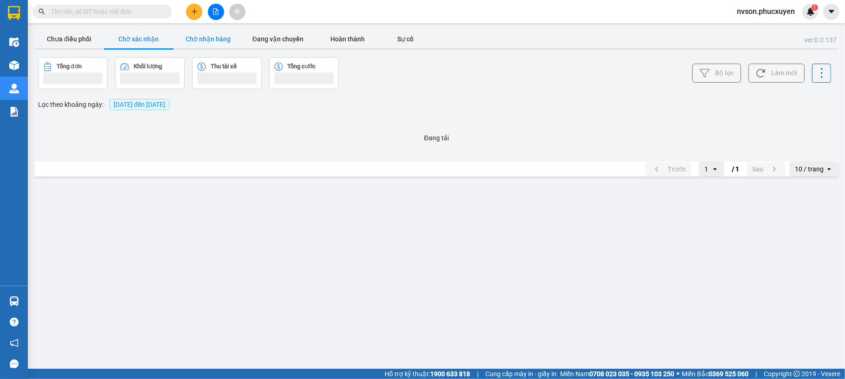
click at [207, 37] on button "Chờ nhận hàng" at bounding box center [209, 39] width 70 height 19
click at [139, 43] on button "Chờ xác nhận" at bounding box center [139, 39] width 70 height 19
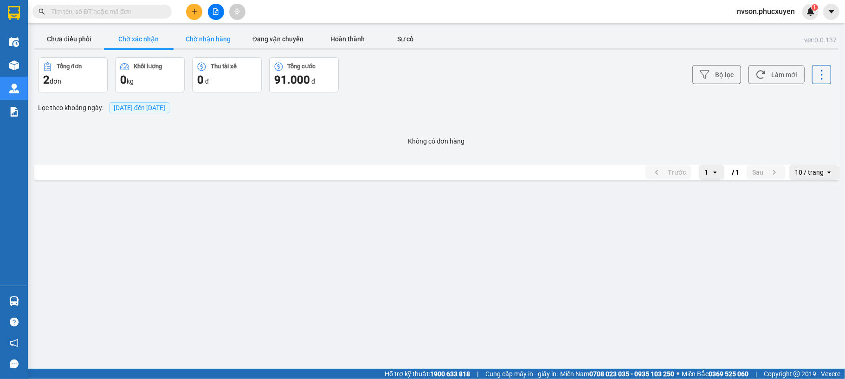
click at [193, 33] on button "Chờ nhận hàng" at bounding box center [209, 39] width 70 height 19
click at [140, 37] on button "Chờ xác nhận" at bounding box center [139, 39] width 70 height 19
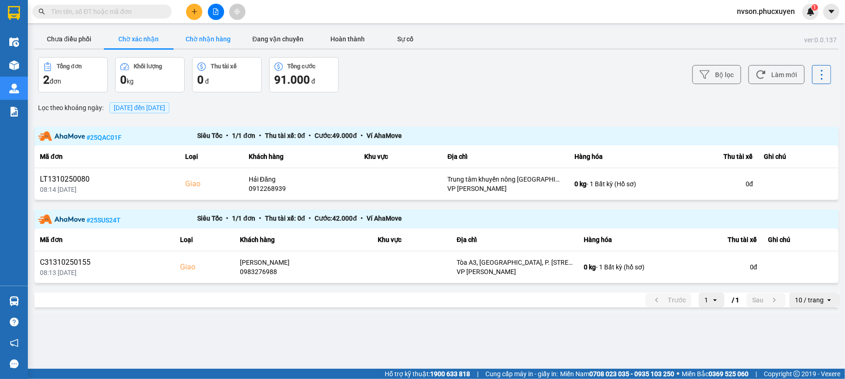
click at [190, 33] on button "Chờ nhận hàng" at bounding box center [209, 39] width 70 height 19
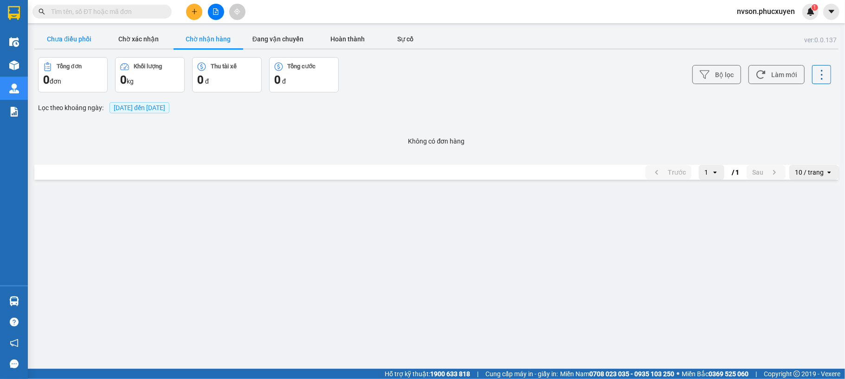
click at [75, 45] on button "Chưa điều phối" at bounding box center [69, 39] width 70 height 19
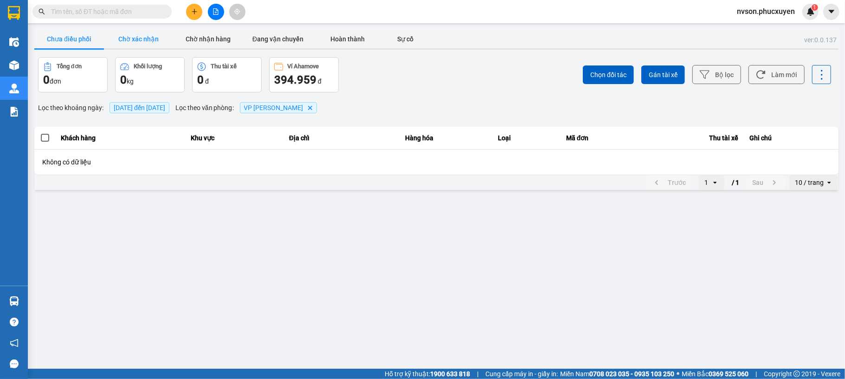
click at [144, 38] on button "Chờ xác nhận" at bounding box center [139, 39] width 70 height 19
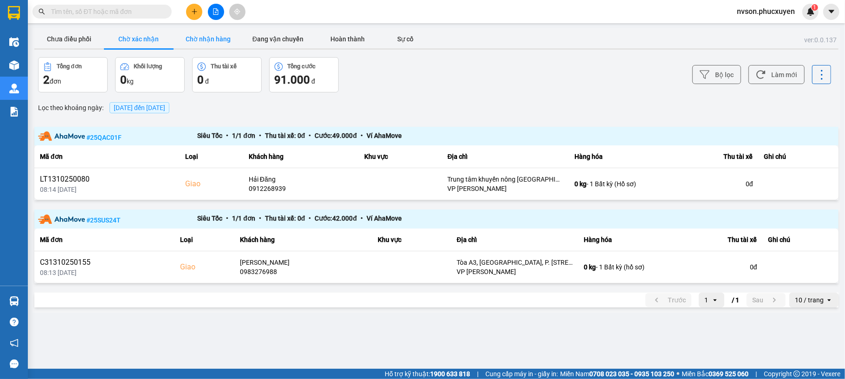
click at [197, 39] on button "Chờ nhận hàng" at bounding box center [209, 39] width 70 height 19
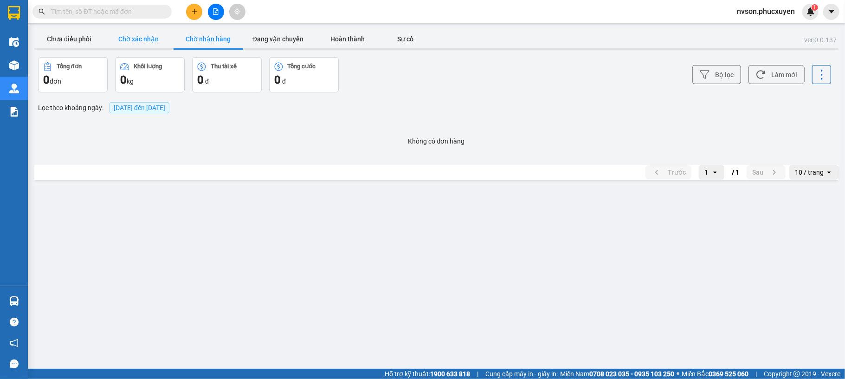
click at [125, 41] on button "Chờ xác nhận" at bounding box center [139, 39] width 70 height 19
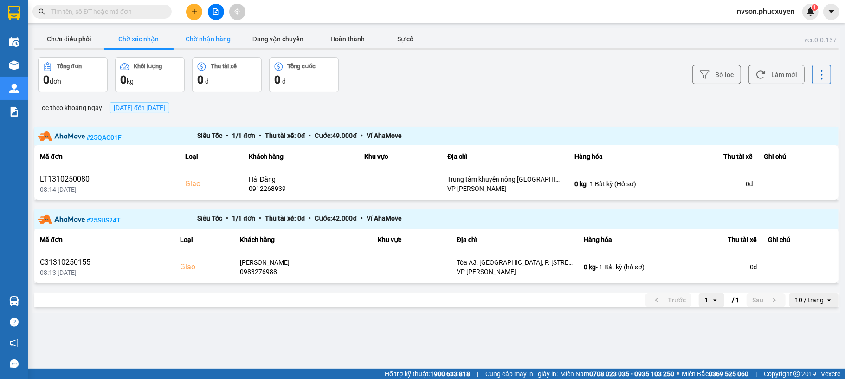
click at [210, 41] on button "Chờ nhận hàng" at bounding box center [209, 39] width 70 height 19
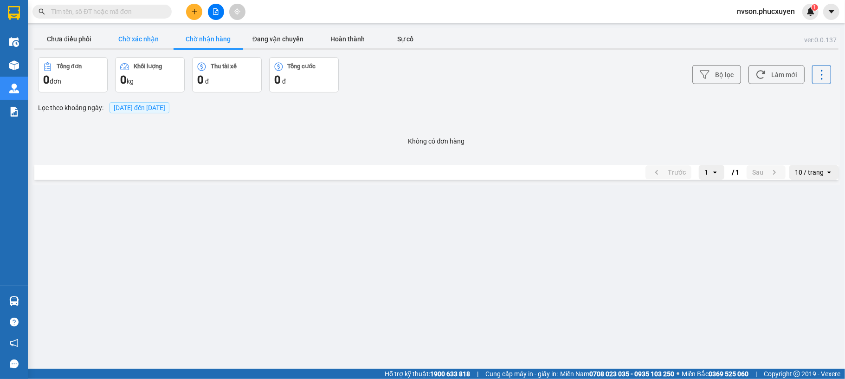
click at [136, 44] on button "Chờ xác nhận" at bounding box center [139, 39] width 70 height 19
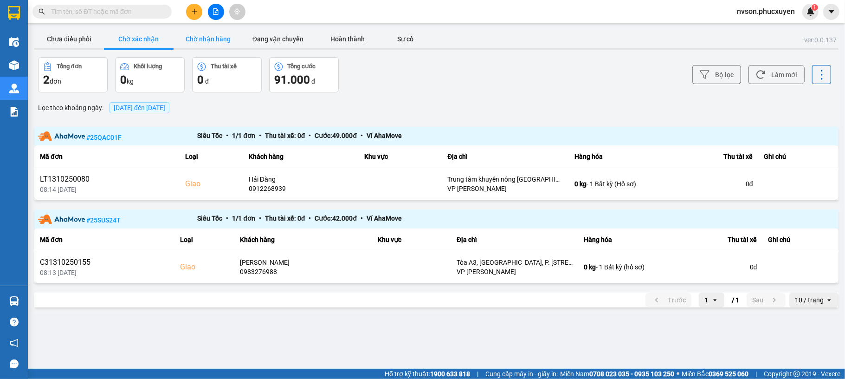
click at [188, 46] on button "Chờ nhận hàng" at bounding box center [209, 39] width 70 height 19
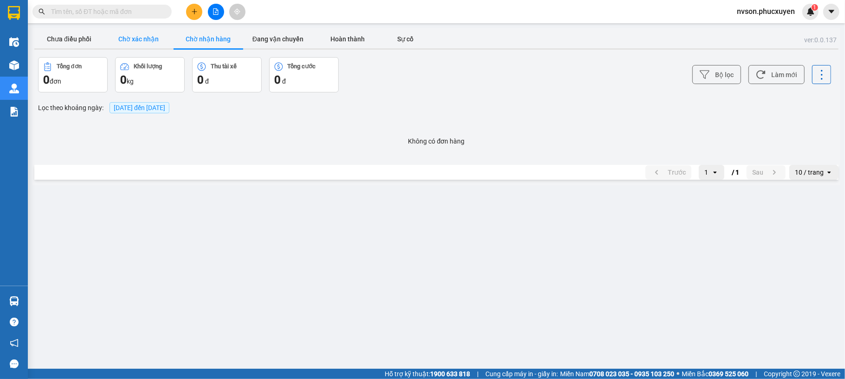
click at [147, 44] on button "Chờ xác nhận" at bounding box center [139, 39] width 70 height 19
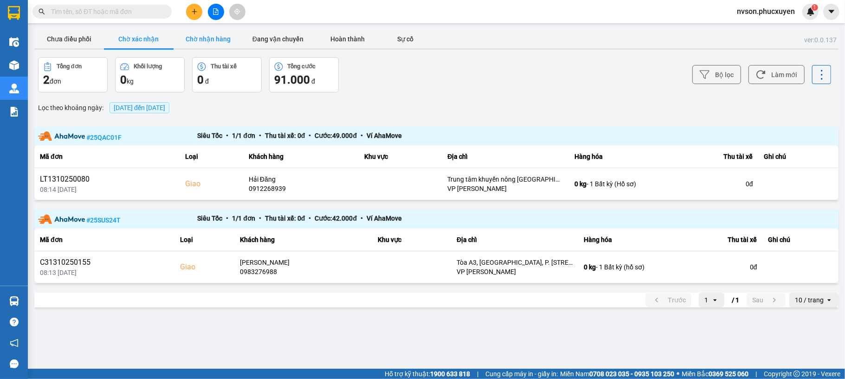
click at [216, 42] on button "Chờ nhận hàng" at bounding box center [209, 39] width 70 height 19
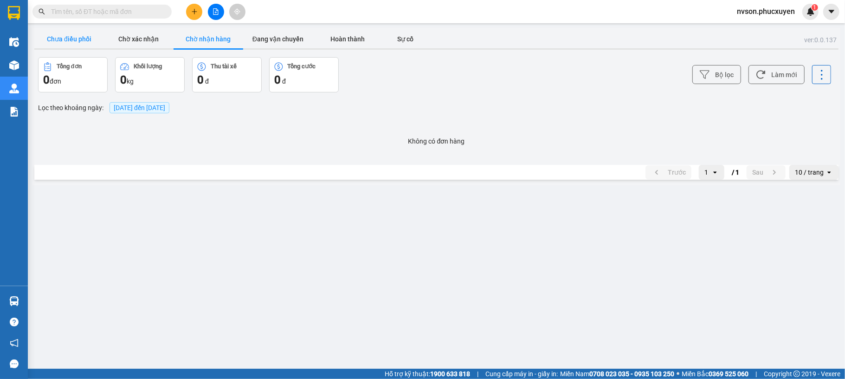
click at [101, 31] on button "Chưa điều phối" at bounding box center [69, 39] width 70 height 19
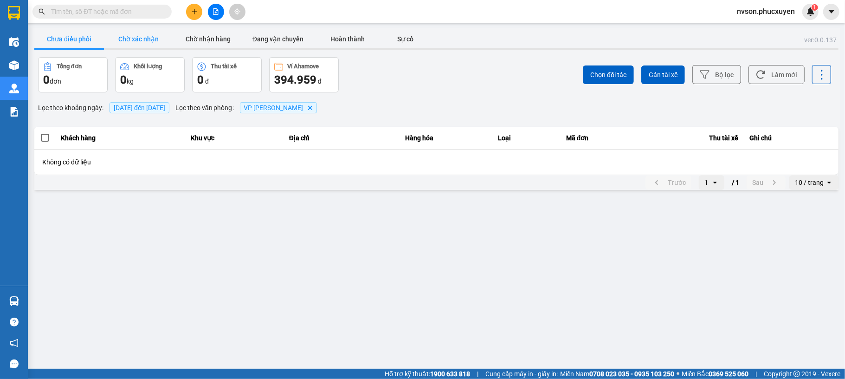
click at [134, 36] on button "Chờ xác nhận" at bounding box center [139, 39] width 70 height 19
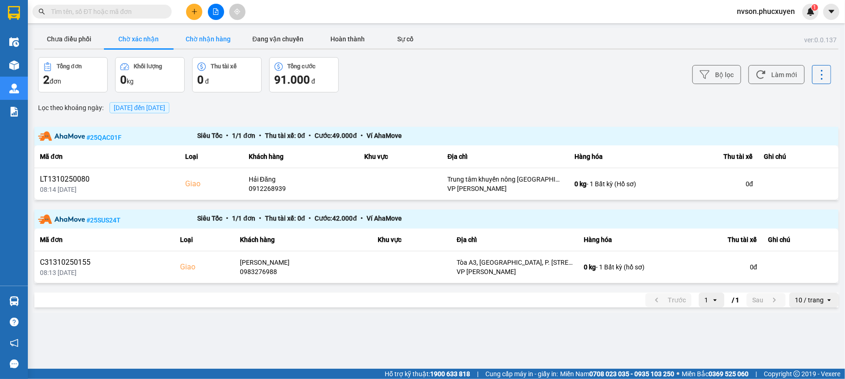
click at [194, 41] on button "Chờ nhận hàng" at bounding box center [209, 39] width 70 height 19
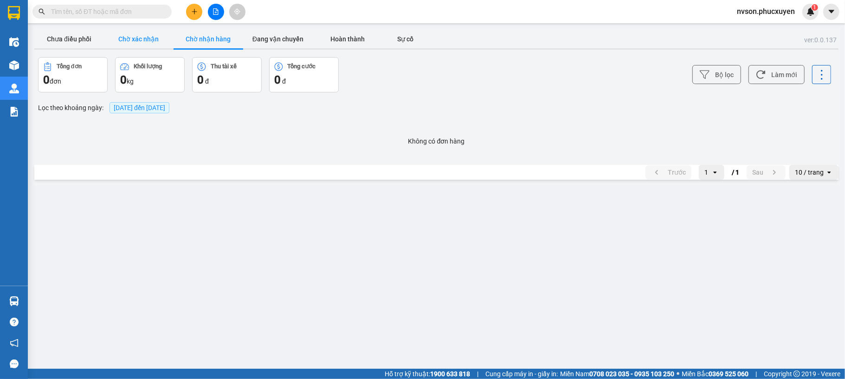
click at [136, 38] on button "Chờ xác nhận" at bounding box center [139, 39] width 70 height 19
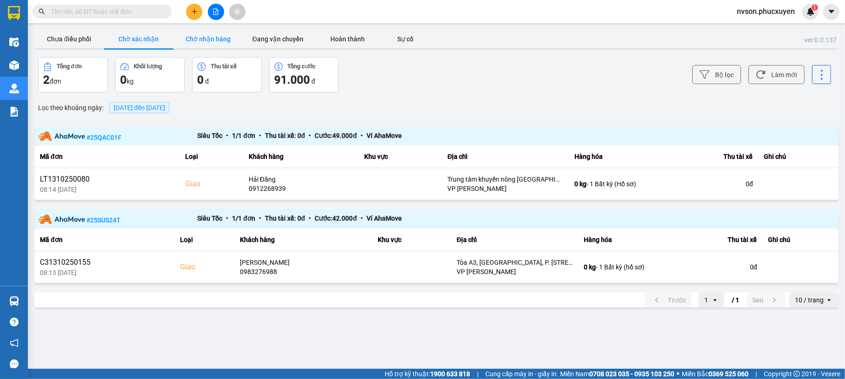
click at [203, 42] on button "Chờ nhận hàng" at bounding box center [209, 39] width 70 height 19
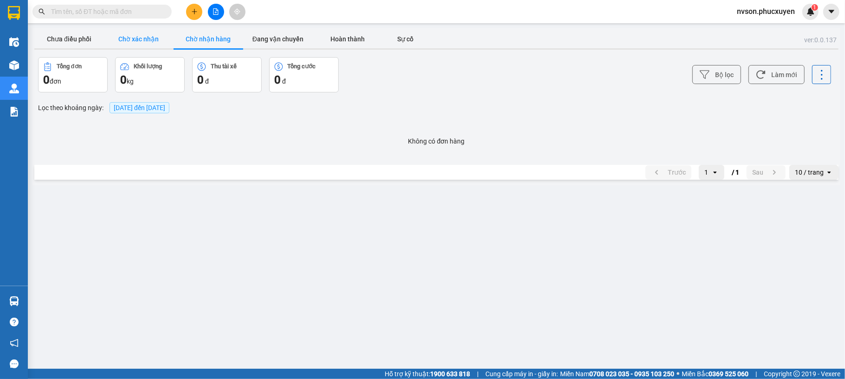
click at [112, 33] on button "Chờ xác nhận" at bounding box center [139, 39] width 70 height 19
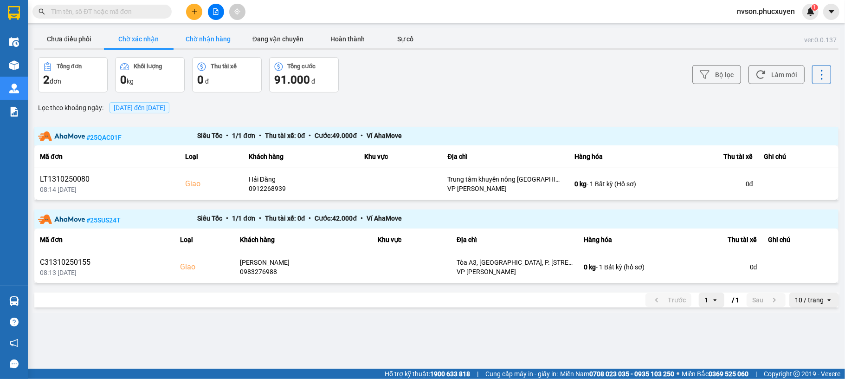
click at [210, 39] on button "Chờ nhận hàng" at bounding box center [209, 39] width 70 height 19
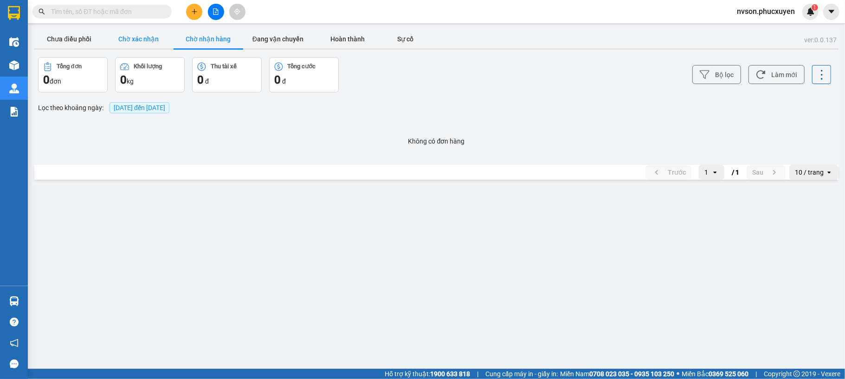
click at [136, 38] on button "Chờ xác nhận" at bounding box center [139, 39] width 70 height 19
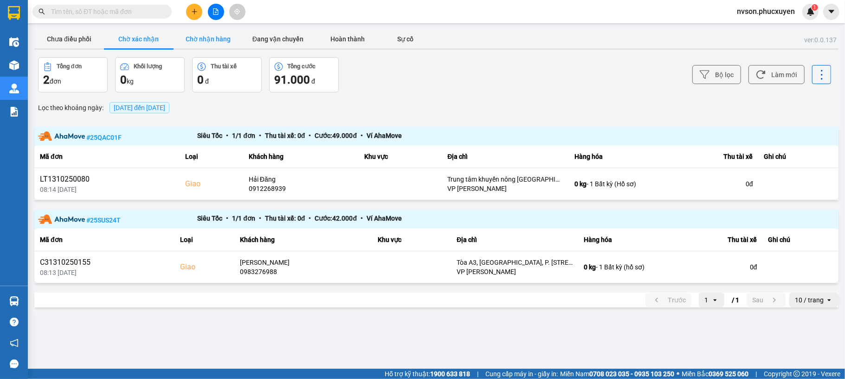
click at [201, 41] on button "Chờ nhận hàng" at bounding box center [209, 39] width 70 height 19
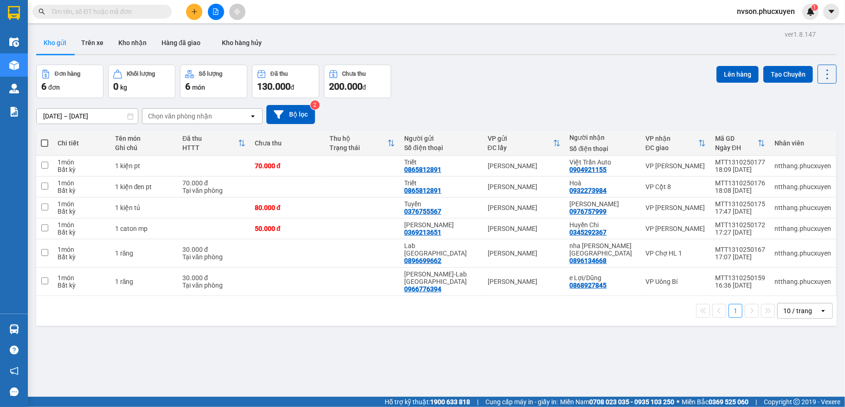
click at [144, 8] on input "text" at bounding box center [106, 11] width 110 height 10
paste input "0353884009"
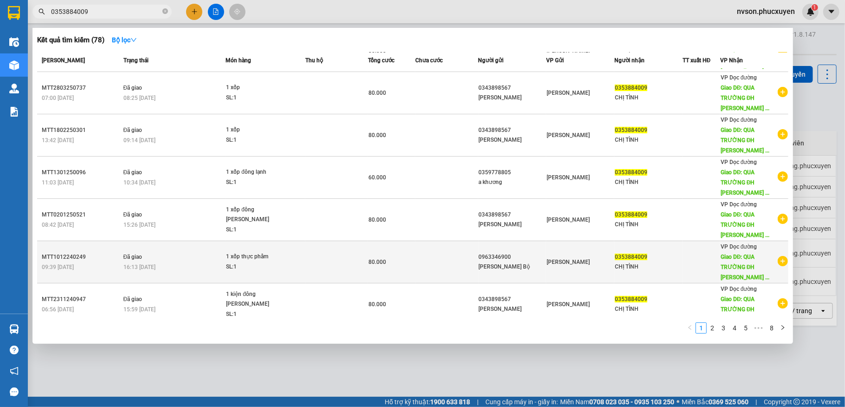
scroll to position [158, 0]
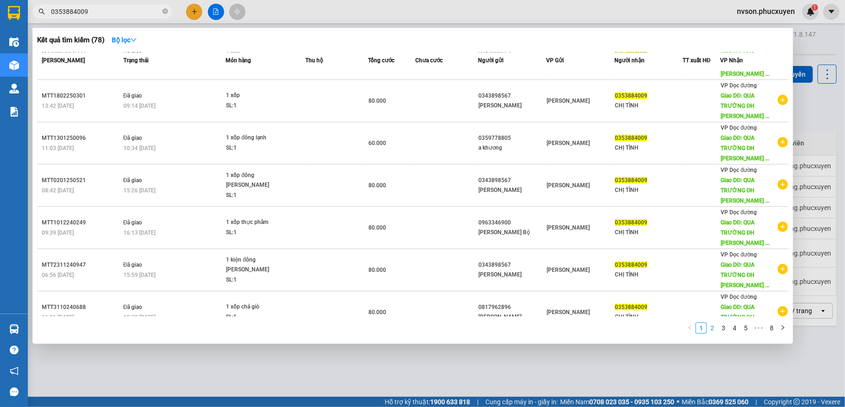
type input "0353884009"
click at [712, 325] on link "2" at bounding box center [712, 328] width 10 height 10
click at [725, 327] on link "3" at bounding box center [724, 328] width 10 height 10
click at [736, 324] on link "4" at bounding box center [735, 328] width 10 height 10
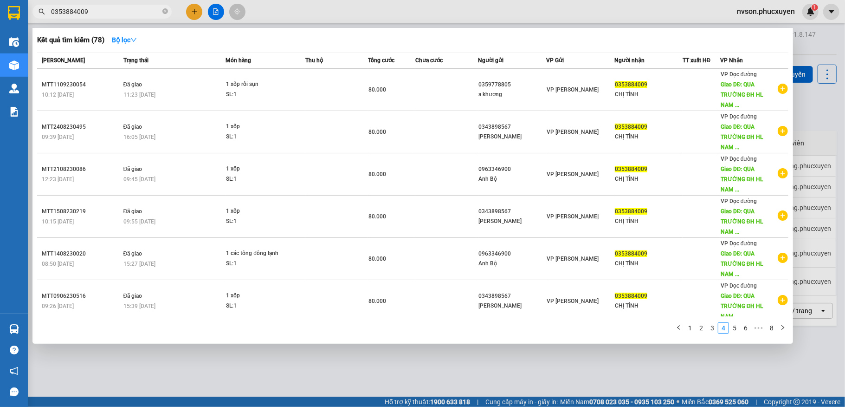
scroll to position [158, 0]
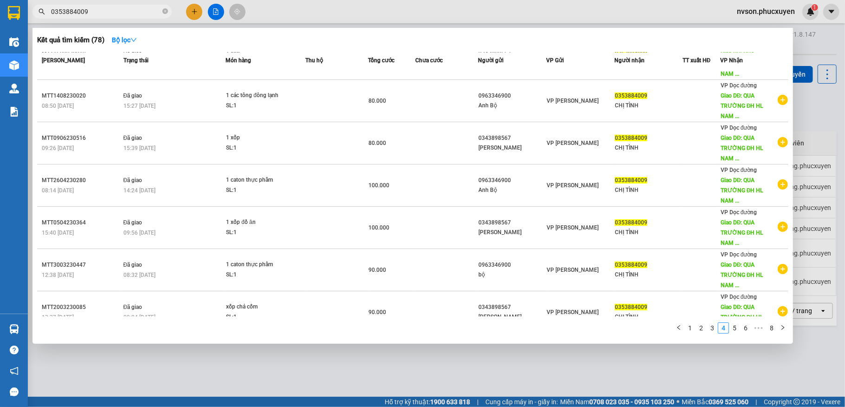
click at [519, 23] on div at bounding box center [422, 203] width 845 height 407
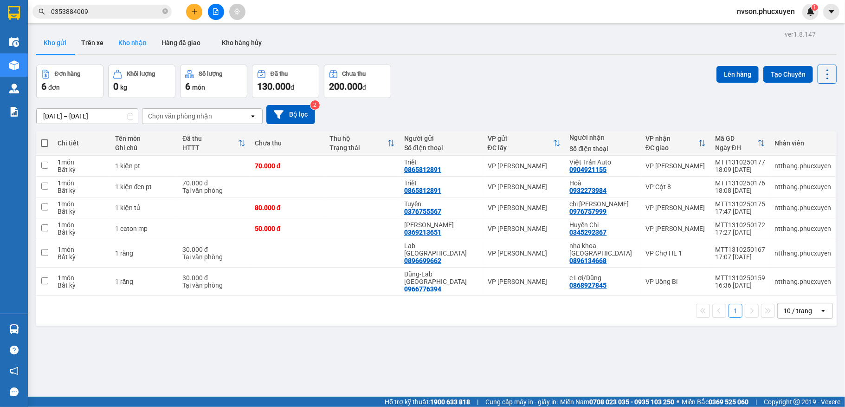
click at [136, 40] on button "Kho nhận" at bounding box center [132, 43] width 43 height 22
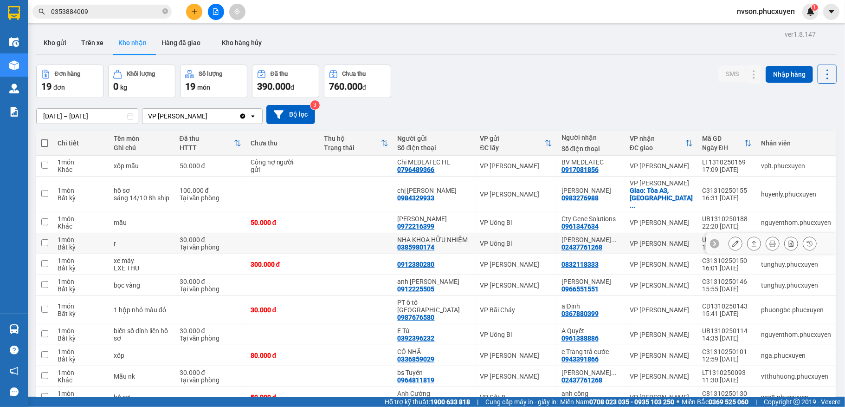
scroll to position [250, 0]
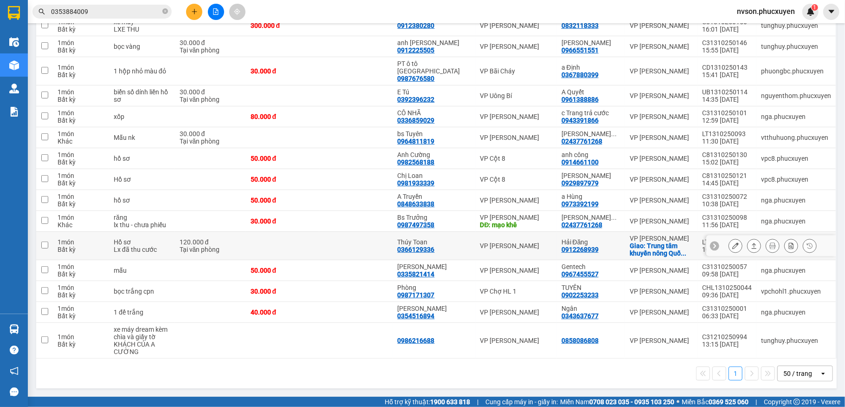
click at [729, 240] on button at bounding box center [735, 246] width 13 height 16
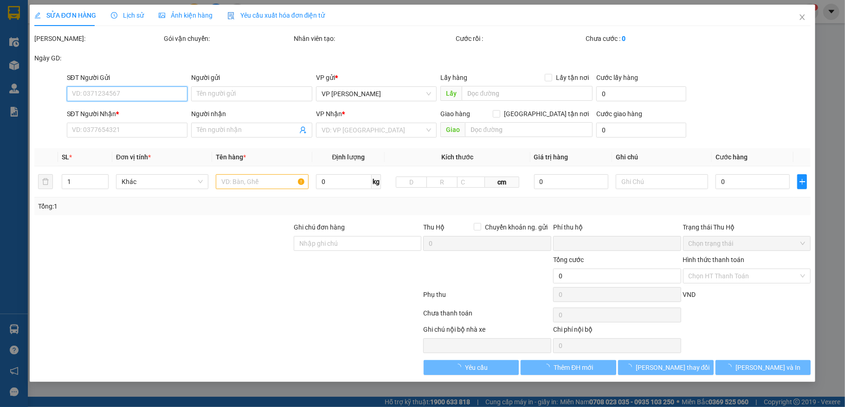
type input "0366129336"
type input "Thúy Toan"
type input "0912268939"
type input "Hải Đăng"
checkbox input "true"
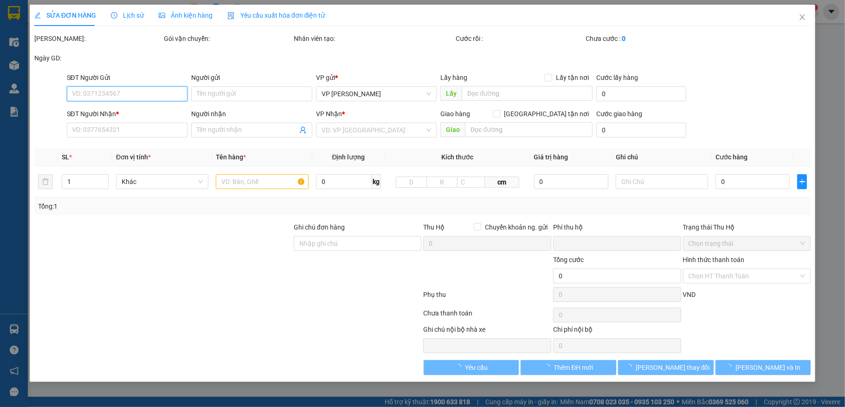
type input "Trung tâm khuyến nông [GEOGRAPHIC_DATA], [GEOGRAPHIC_DATA],[GEOGRAPHIC_DATA]"
type input "0"
type input "120.000"
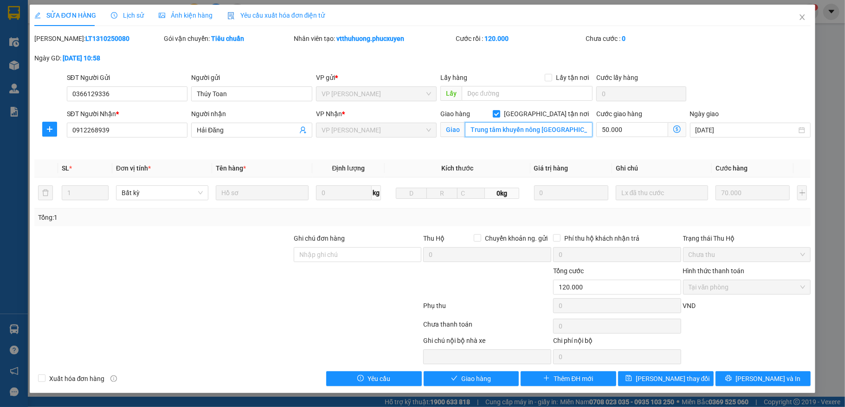
click at [560, 125] on input "Trung tâm khuyến nông [GEOGRAPHIC_DATA], [GEOGRAPHIC_DATA],[GEOGRAPHIC_DATA]" at bounding box center [529, 129] width 128 height 15
drag, startPoint x: 810, startPoint y: 17, endPoint x: 525, endPoint y: 2, distance: 284.5
click at [809, 17] on span "Close" at bounding box center [803, 18] width 26 height 26
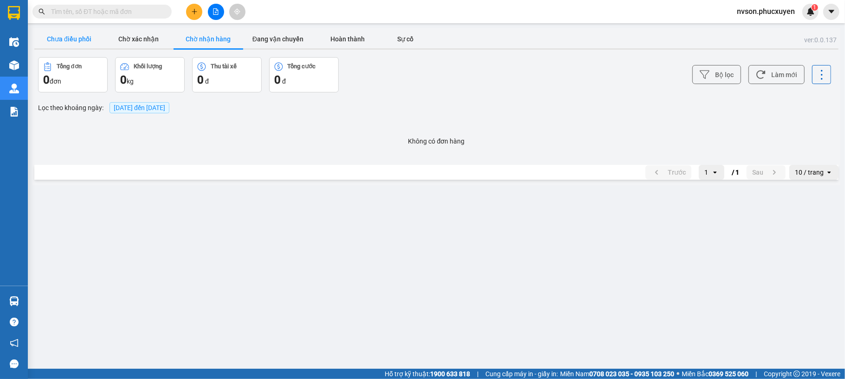
click at [56, 34] on button "Chưa điều phối" at bounding box center [69, 39] width 70 height 19
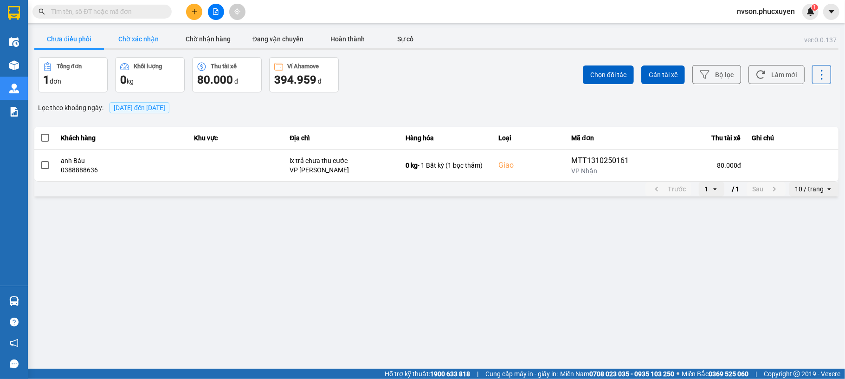
drag, startPoint x: 141, startPoint y: 44, endPoint x: 146, endPoint y: 45, distance: 4.7
click at [146, 45] on button "Chờ xác nhận" at bounding box center [139, 39] width 70 height 19
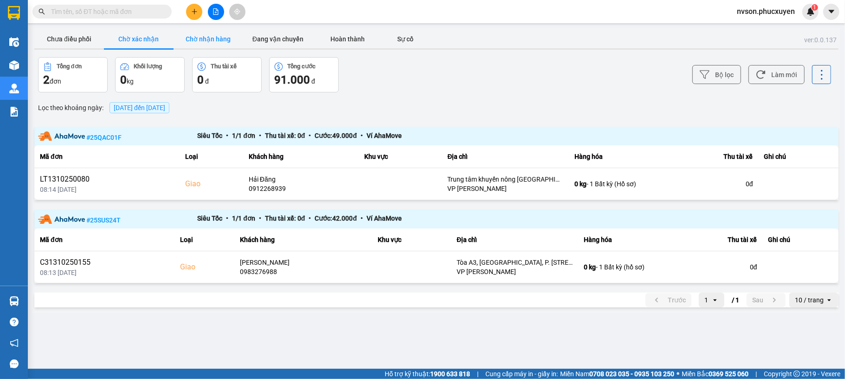
click at [197, 38] on button "Chờ nhận hàng" at bounding box center [209, 39] width 70 height 19
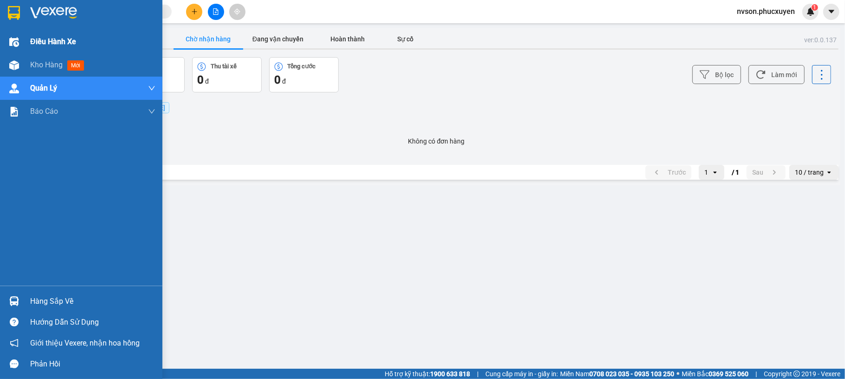
drag, startPoint x: 20, startPoint y: 61, endPoint x: 32, endPoint y: 52, distance: 14.9
click at [28, 55] on div "Kho hàng mới" at bounding box center [81, 64] width 162 height 23
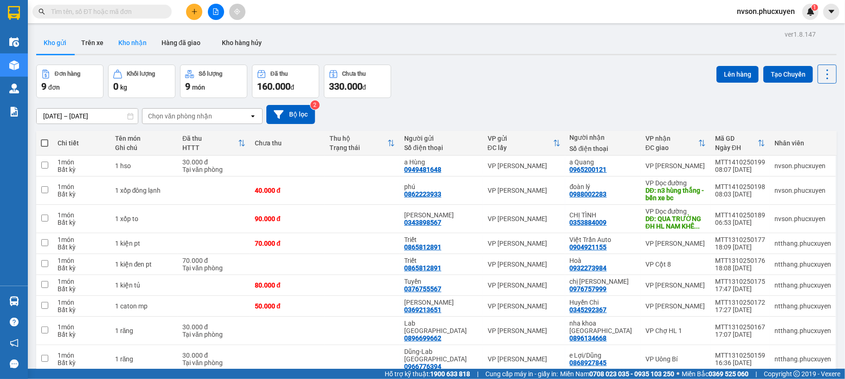
click at [128, 41] on button "Kho nhận" at bounding box center [132, 43] width 43 height 22
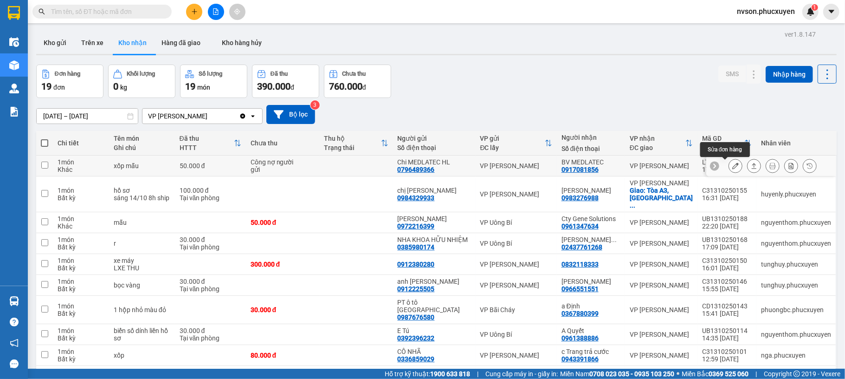
click at [732, 168] on icon at bounding box center [735, 165] width 6 height 6
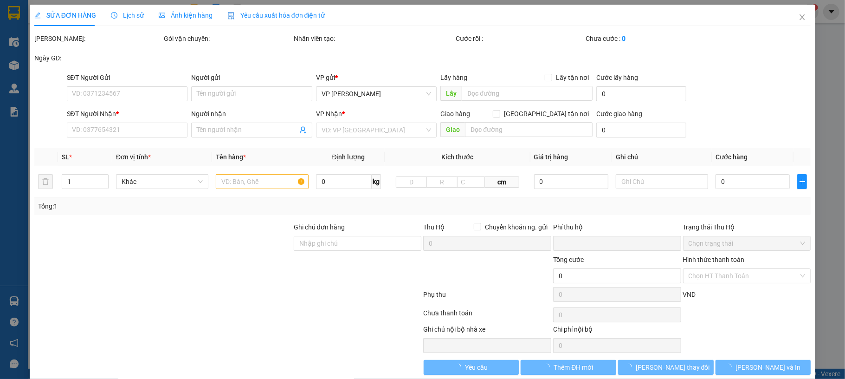
type input "0796489366"
type input "Chi MEDLATEC HL"
type input "0917081856"
type input "BV MEDLATEC"
type input "0"
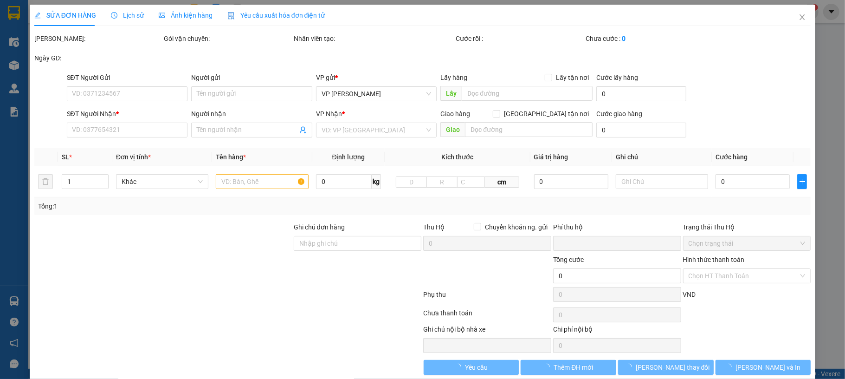
type input "50.000"
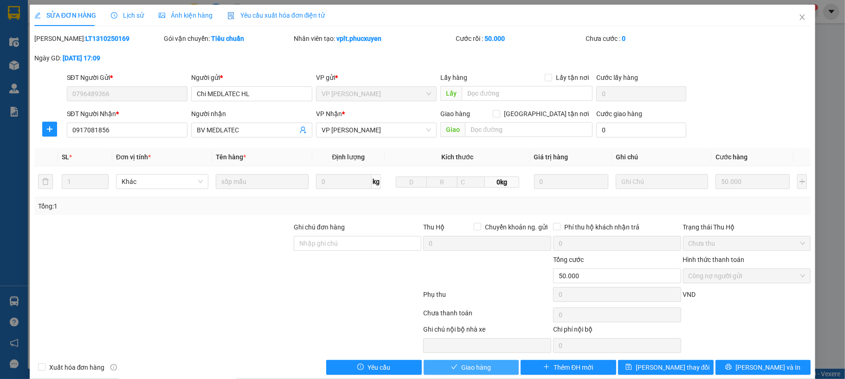
click at [461, 370] on span "Giao hàng" at bounding box center [476, 367] width 30 height 10
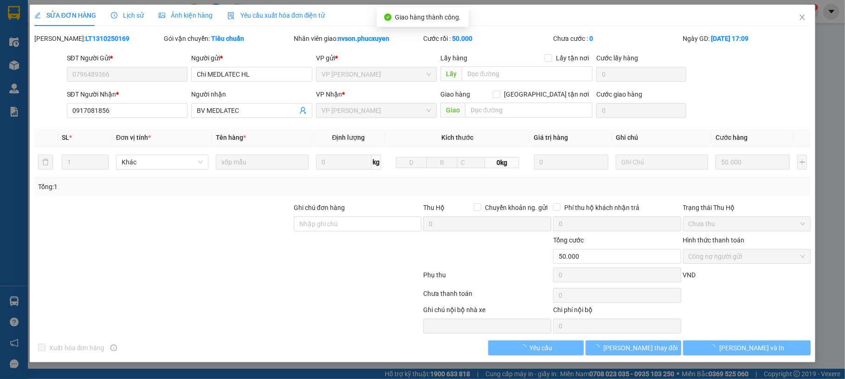
click at [787, 21] on div "SỬA ĐƠN HÀNG Lịch sử Ảnh kiện hàng Yêu cầu xuất hóa đơn điện tử" at bounding box center [422, 15] width 777 height 21
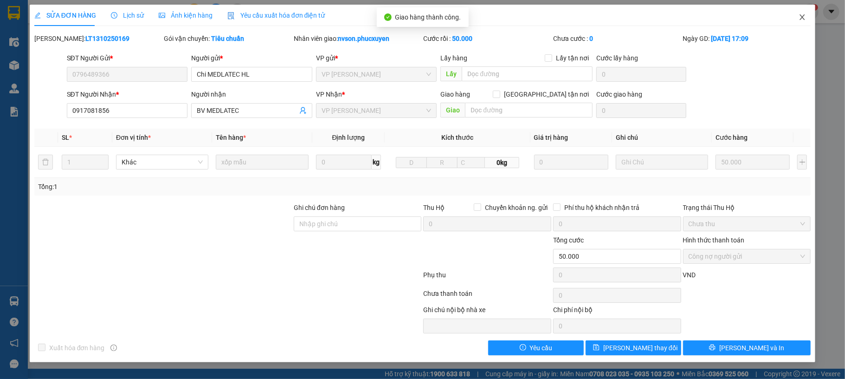
click at [799, 17] on icon "close" at bounding box center [802, 16] width 7 height 7
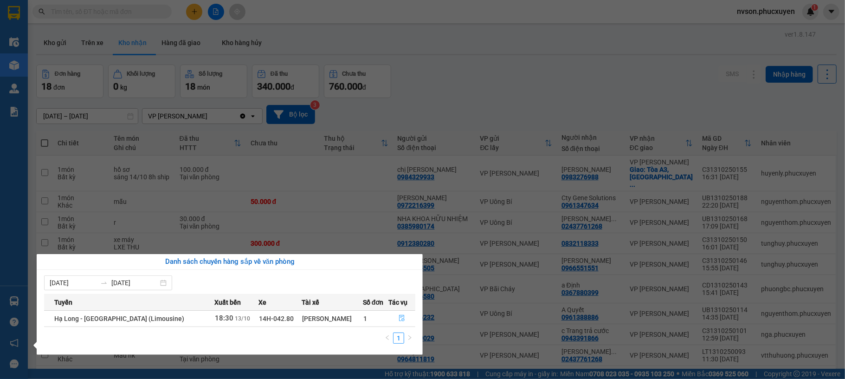
click at [401, 316] on icon "file-done" at bounding box center [402, 318] width 6 height 6
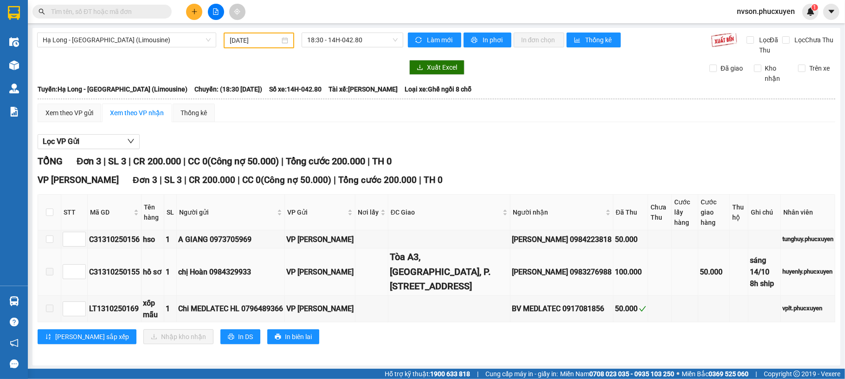
type input "[DATE]"
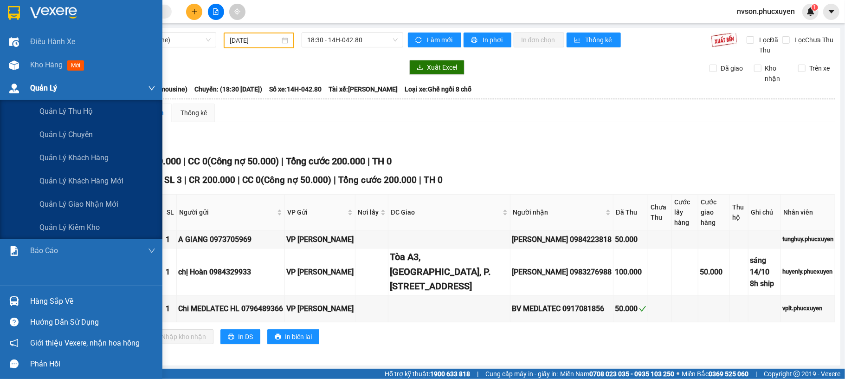
click at [44, 93] on span "Quản Lý" at bounding box center [43, 88] width 27 height 12
click at [55, 212] on div "Quản lý giao nhận mới" at bounding box center [97, 204] width 116 height 23
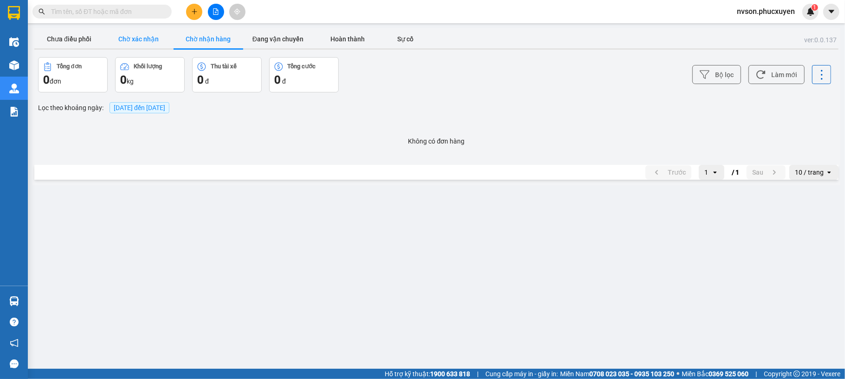
click at [138, 36] on button "Chờ xác nhận" at bounding box center [139, 39] width 70 height 19
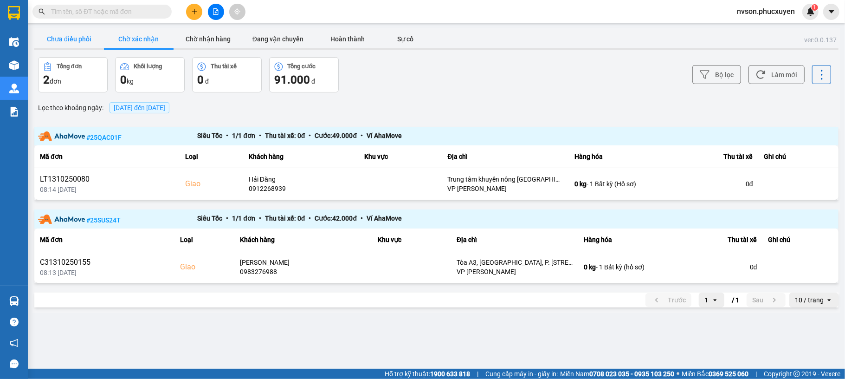
click at [56, 35] on button "Chưa điều phối" at bounding box center [69, 39] width 70 height 19
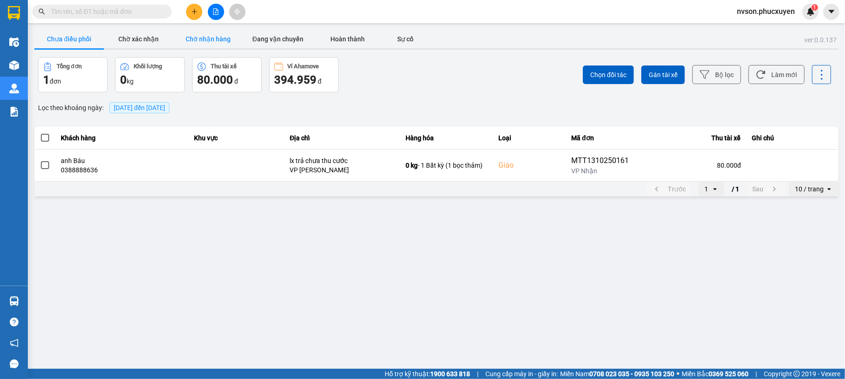
click at [210, 36] on button "Chờ nhận hàng" at bounding box center [209, 39] width 70 height 19
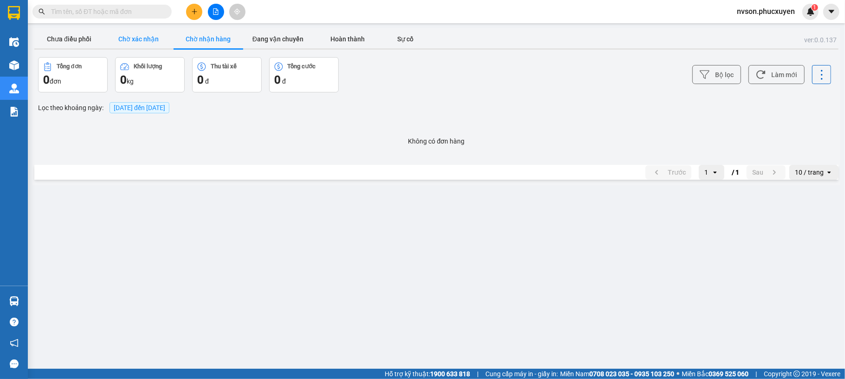
click at [149, 38] on button "Chờ xác nhận" at bounding box center [139, 39] width 70 height 19
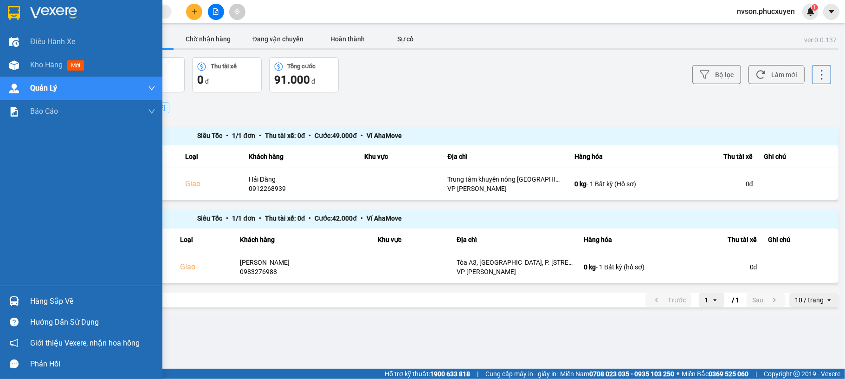
click at [54, 299] on div "Hàng sắp về" at bounding box center [92, 301] width 125 height 14
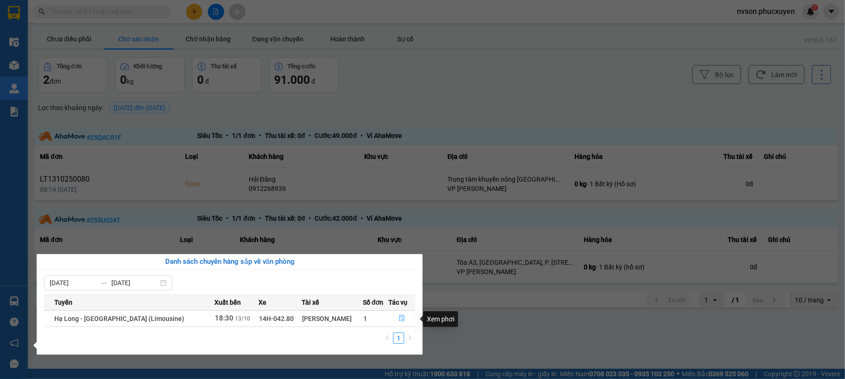
click at [402, 322] on icon "file-done" at bounding box center [402, 318] width 6 height 6
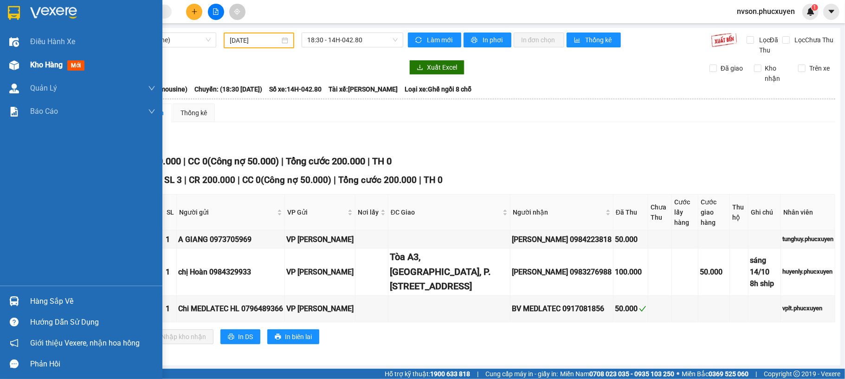
click at [15, 60] on img at bounding box center [14, 65] width 10 height 10
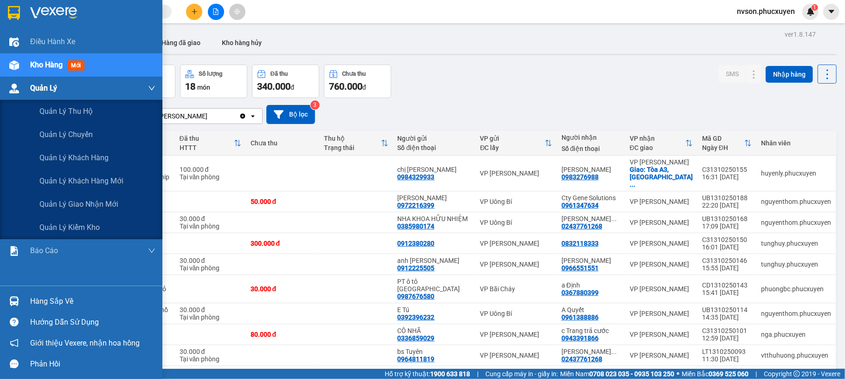
click at [10, 96] on div at bounding box center [14, 88] width 16 height 16
drag, startPoint x: 49, startPoint y: 201, endPoint x: 57, endPoint y: 195, distance: 9.4
click at [50, 201] on span "Quản lý giao nhận mới" at bounding box center [78, 204] width 79 height 12
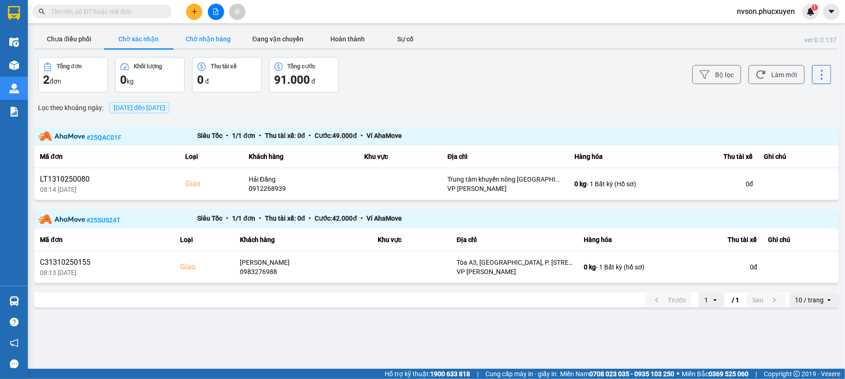
click at [196, 39] on button "Chờ nhận hàng" at bounding box center [209, 39] width 70 height 19
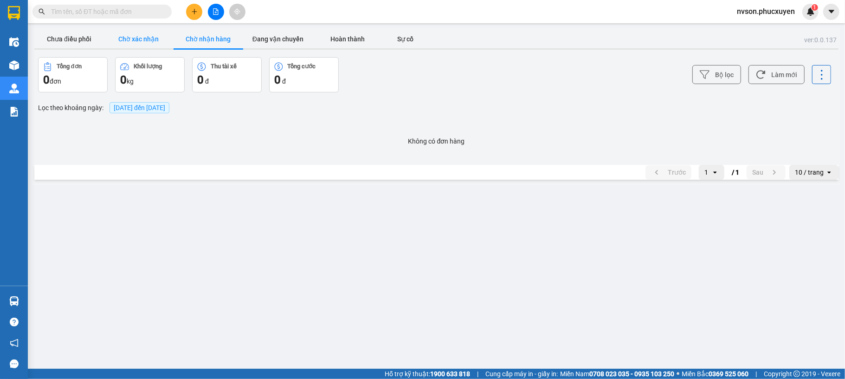
click at [136, 39] on button "Chờ xác nhận" at bounding box center [139, 39] width 70 height 19
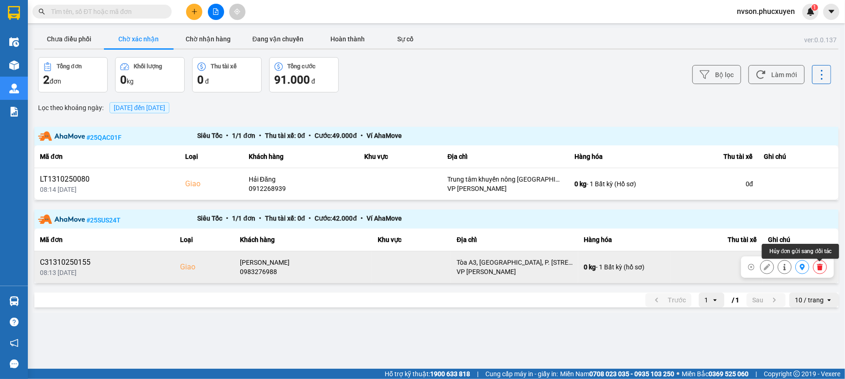
click at [819, 265] on icon at bounding box center [820, 267] width 6 height 6
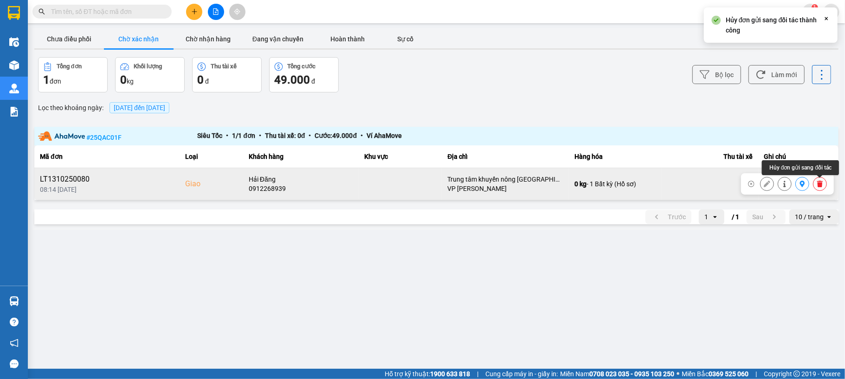
click at [817, 182] on icon at bounding box center [820, 184] width 6 height 6
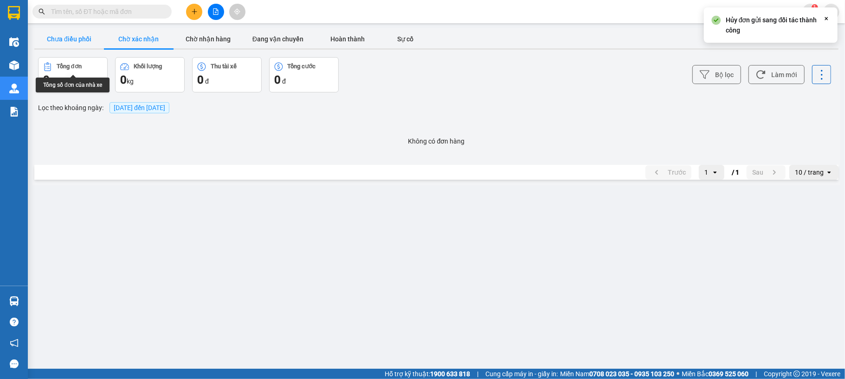
click at [67, 43] on button "Chưa điều phối" at bounding box center [69, 39] width 70 height 19
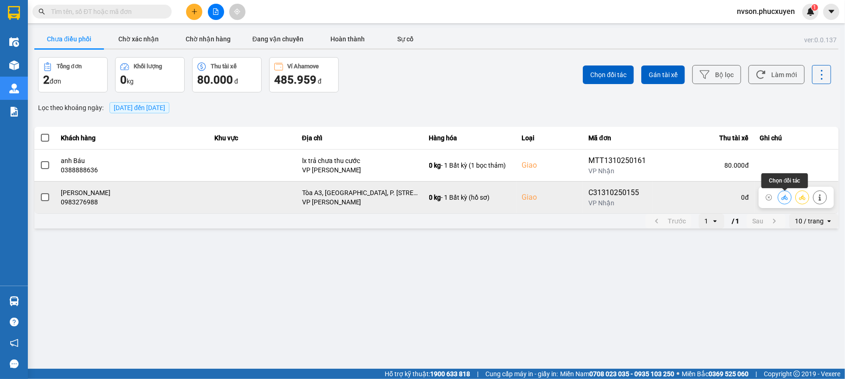
click at [787, 195] on icon at bounding box center [785, 197] width 6 height 6
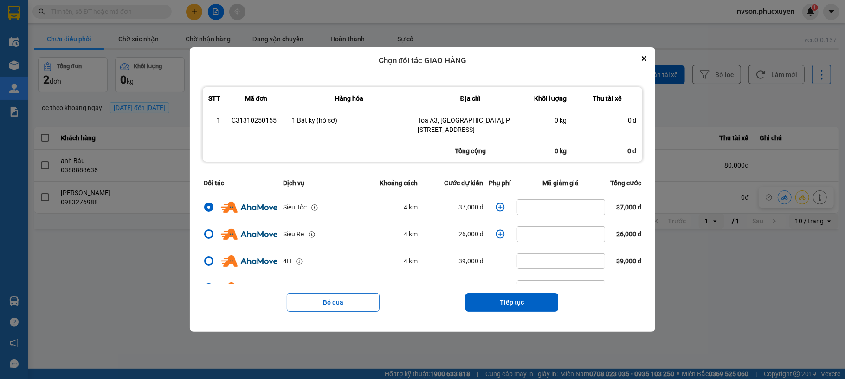
click at [496, 210] on icon "dialog" at bounding box center [500, 206] width 9 height 9
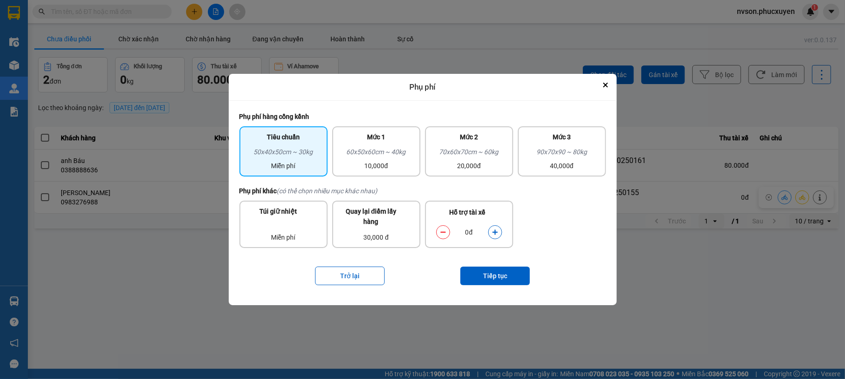
click at [496, 233] on icon "dialog" at bounding box center [495, 232] width 6 height 6
click at [512, 274] on button "Tiếp tục" at bounding box center [495, 275] width 70 height 19
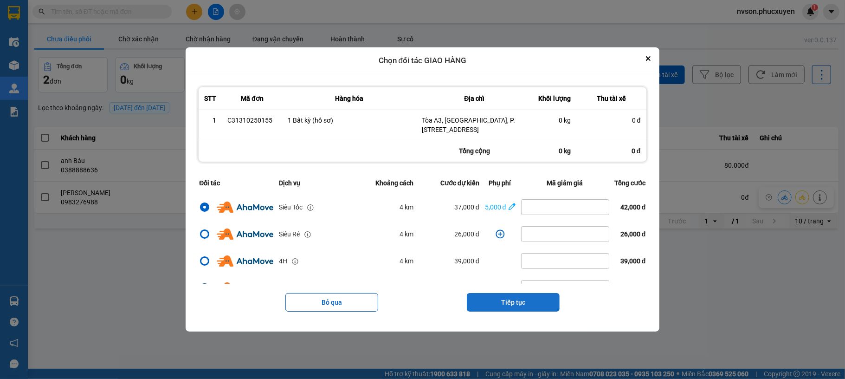
click at [531, 301] on button "Tiếp tục" at bounding box center [513, 302] width 93 height 19
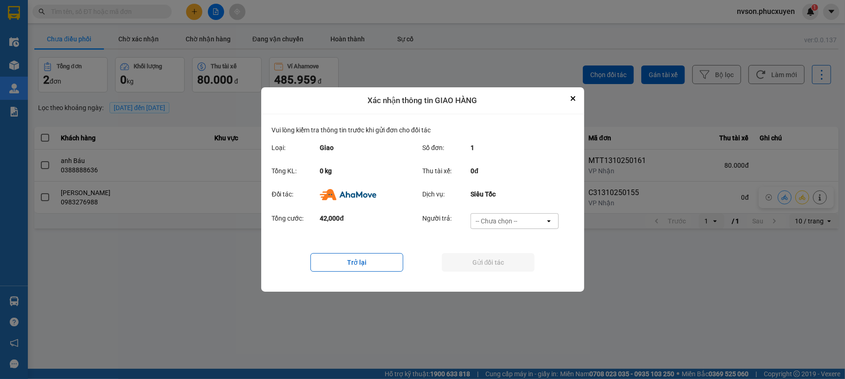
click at [528, 223] on div "-- Chưa chọn --" at bounding box center [508, 221] width 74 height 15
click at [524, 272] on div "Ví Ahamove" at bounding box center [515, 274] width 88 height 17
click at [516, 266] on button "Gửi đối tác" at bounding box center [488, 262] width 93 height 19
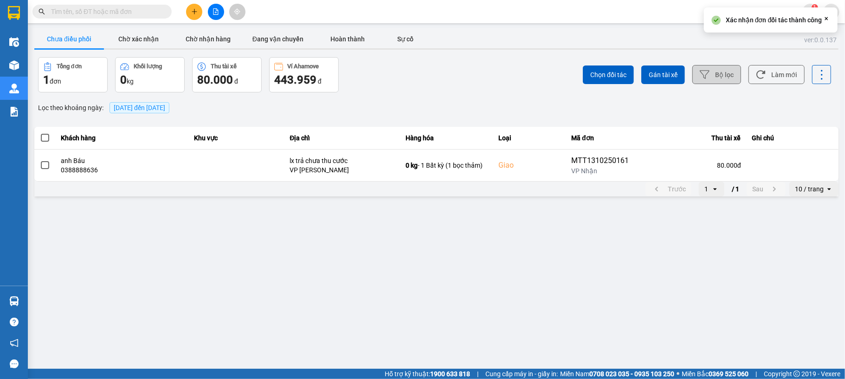
click at [728, 76] on button "Bộ lọc" at bounding box center [717, 74] width 49 height 19
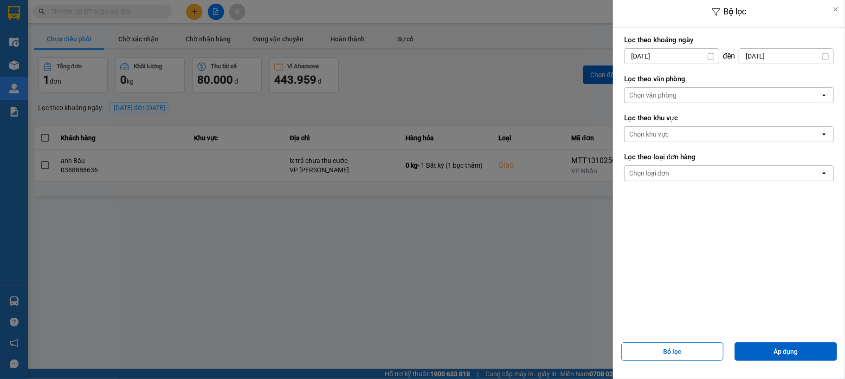
click at [637, 58] on input "[DATE]" at bounding box center [672, 56] width 94 height 15
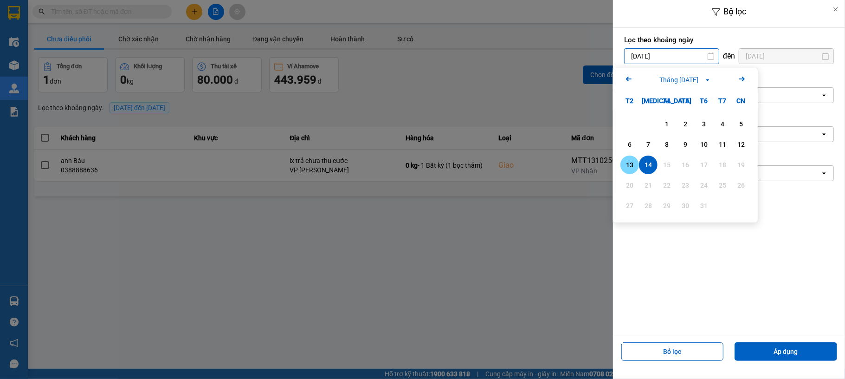
click at [635, 162] on div "13" at bounding box center [629, 164] width 13 height 11
type input "[DATE]"
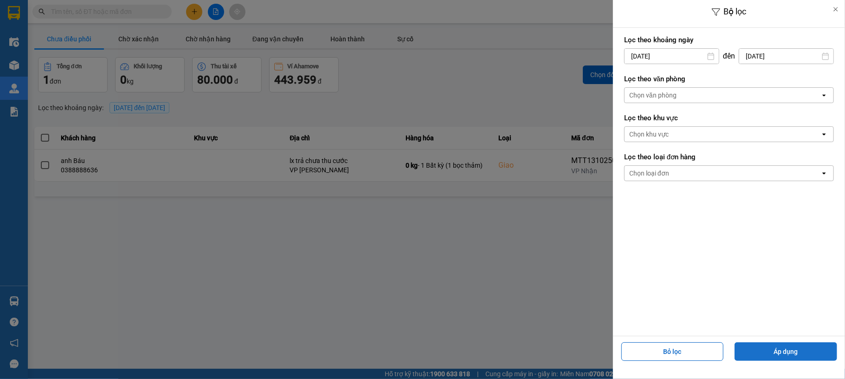
click at [769, 352] on button "Áp dụng" at bounding box center [786, 351] width 103 height 19
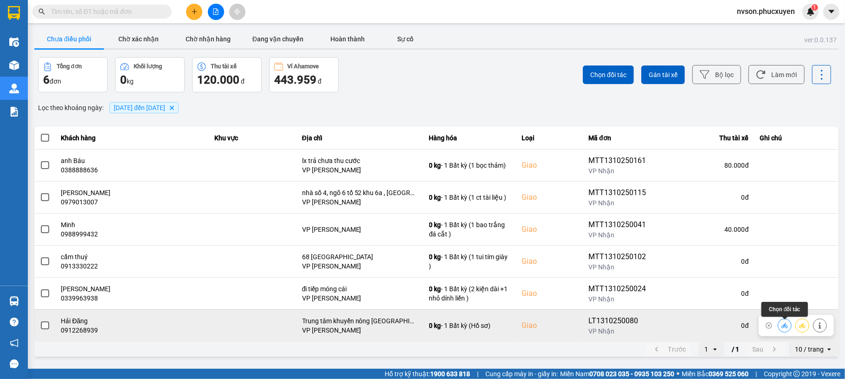
click at [788, 328] on icon at bounding box center [785, 325] width 6 height 5
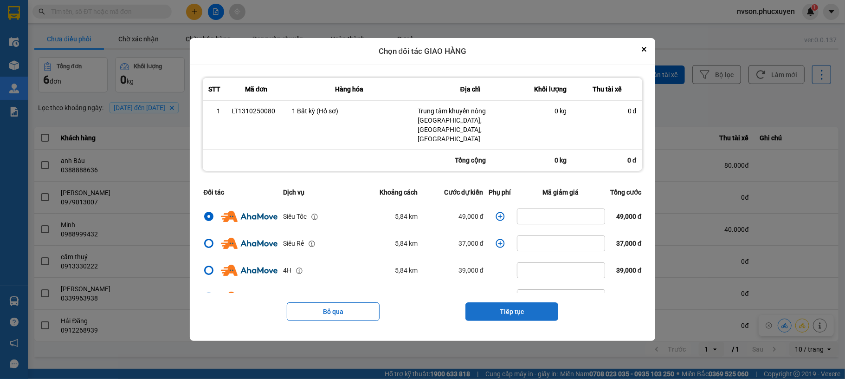
click at [504, 303] on button "Tiếp tục" at bounding box center [512, 311] width 93 height 19
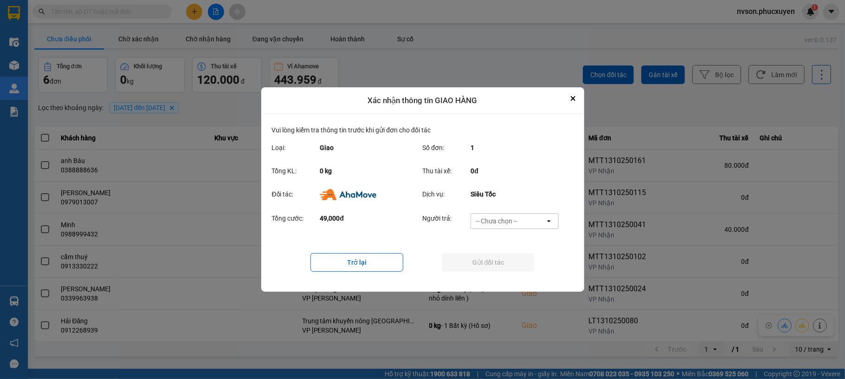
click at [526, 225] on div "-- Chưa chọn --" at bounding box center [508, 221] width 74 height 15
click at [520, 274] on div "Ví Ahamove" at bounding box center [515, 274] width 88 height 17
click at [499, 266] on button "Gửi đối tác" at bounding box center [488, 262] width 93 height 19
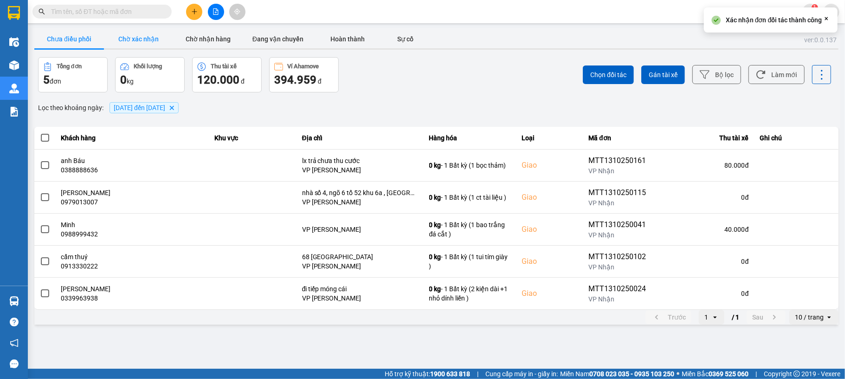
click at [153, 39] on button "Chờ xác nhận" at bounding box center [139, 39] width 70 height 19
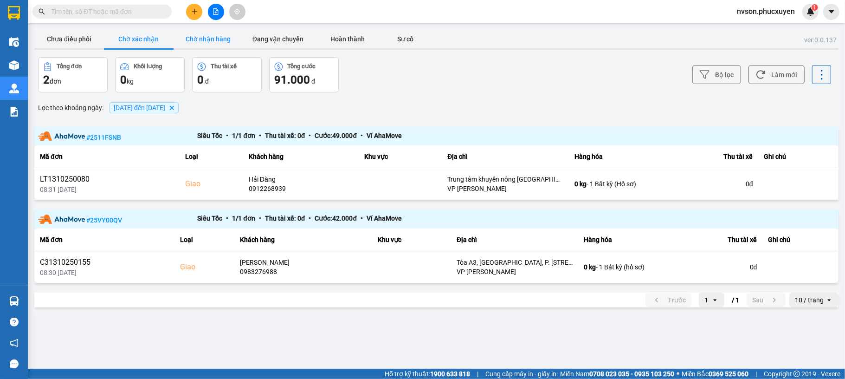
click at [208, 34] on button "Chờ nhận hàng" at bounding box center [209, 39] width 70 height 19
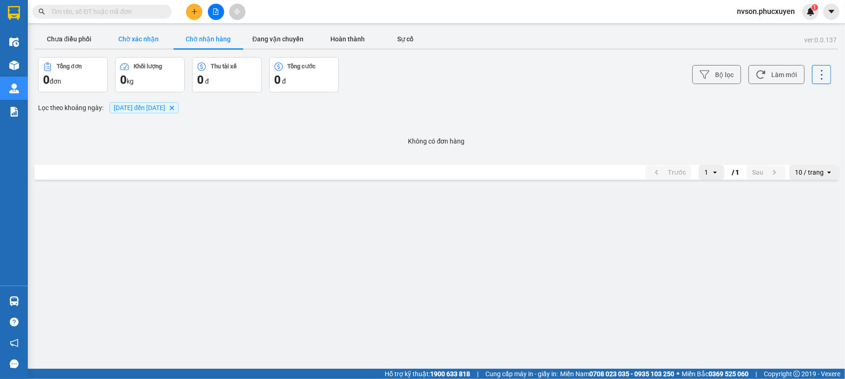
click at [154, 37] on button "Chờ xác nhận" at bounding box center [139, 39] width 70 height 19
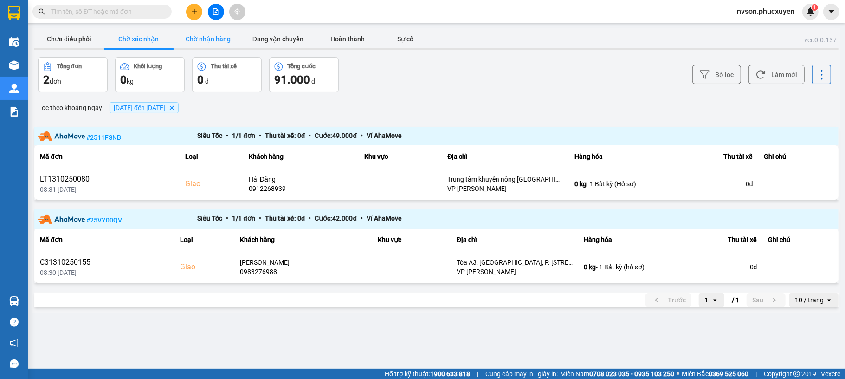
click at [228, 43] on button "Chờ nhận hàng" at bounding box center [209, 39] width 70 height 19
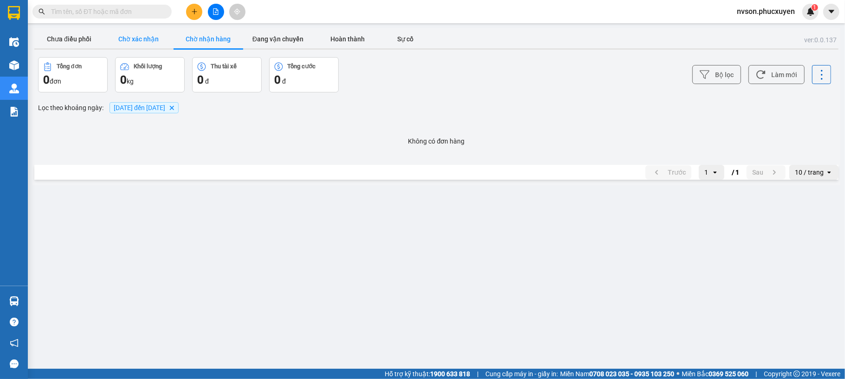
click at [143, 41] on button "Chờ xác nhận" at bounding box center [139, 39] width 70 height 19
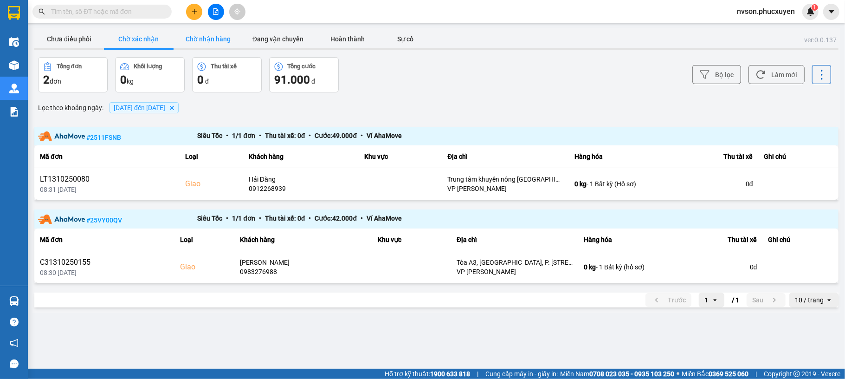
click at [216, 38] on button "Chờ nhận hàng" at bounding box center [209, 39] width 70 height 19
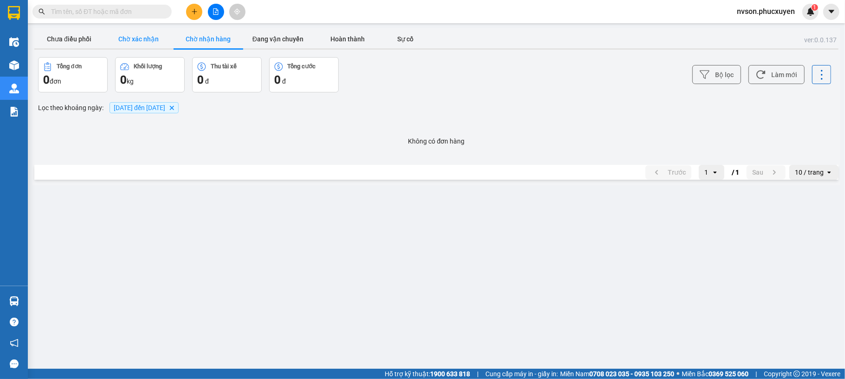
click at [149, 35] on button "Chờ xác nhận" at bounding box center [139, 39] width 70 height 19
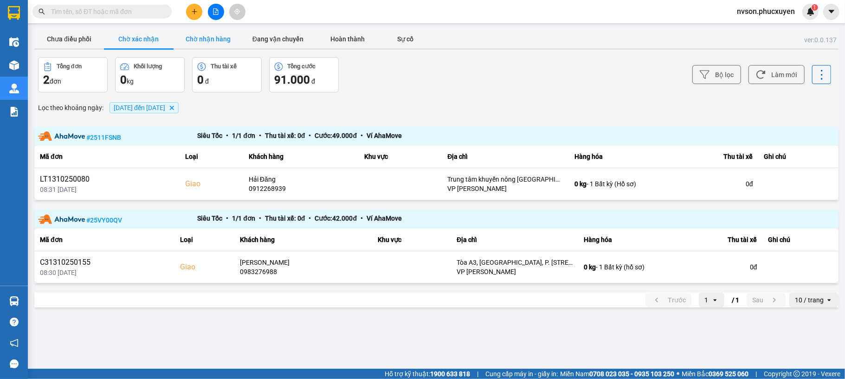
click at [197, 40] on button "Chờ nhận hàng" at bounding box center [209, 39] width 70 height 19
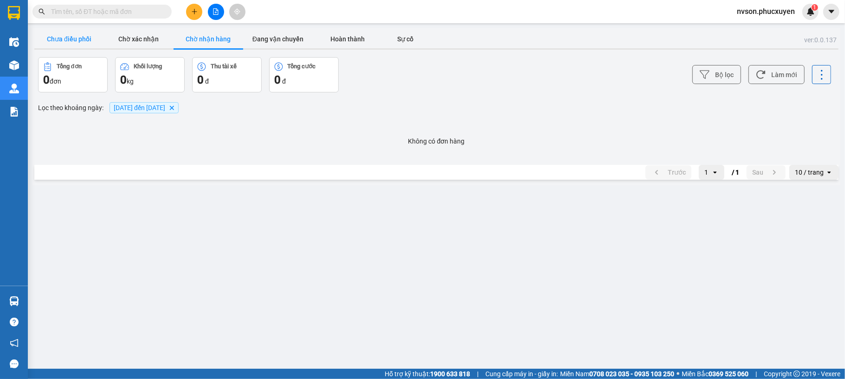
click at [52, 33] on button "Chưa điều phối" at bounding box center [69, 39] width 70 height 19
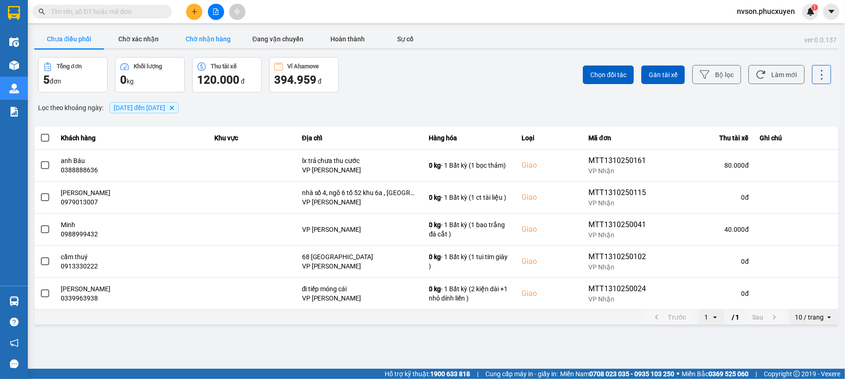
click at [207, 33] on button "Chờ nhận hàng" at bounding box center [209, 39] width 70 height 19
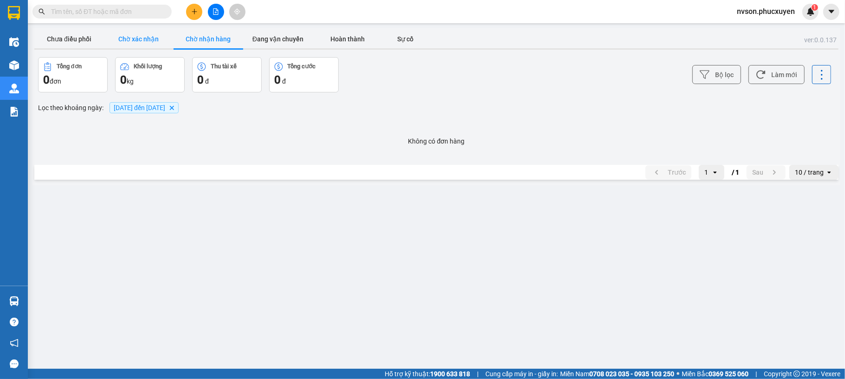
click at [138, 45] on button "Chờ xác nhận" at bounding box center [139, 39] width 70 height 19
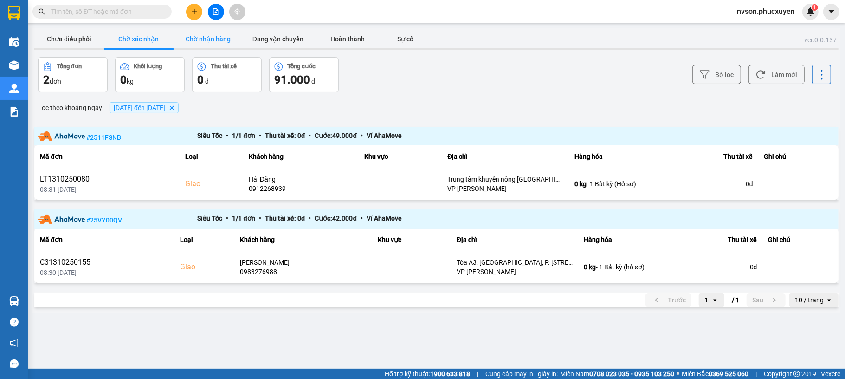
click at [205, 36] on button "Chờ nhận hàng" at bounding box center [209, 39] width 70 height 19
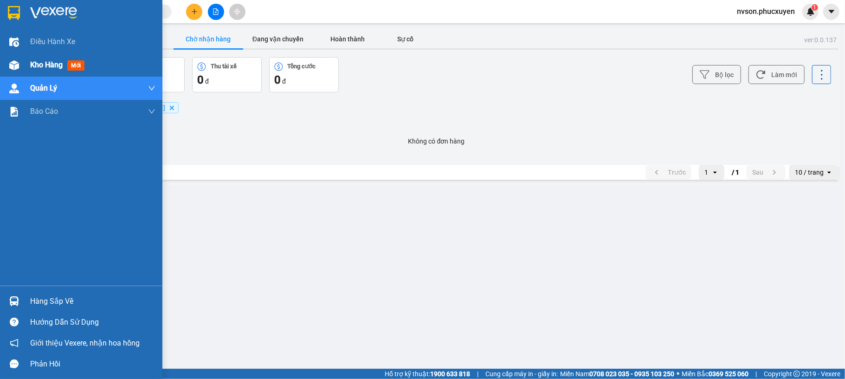
click at [52, 72] on div "Kho hàng mới" at bounding box center [92, 64] width 125 height 23
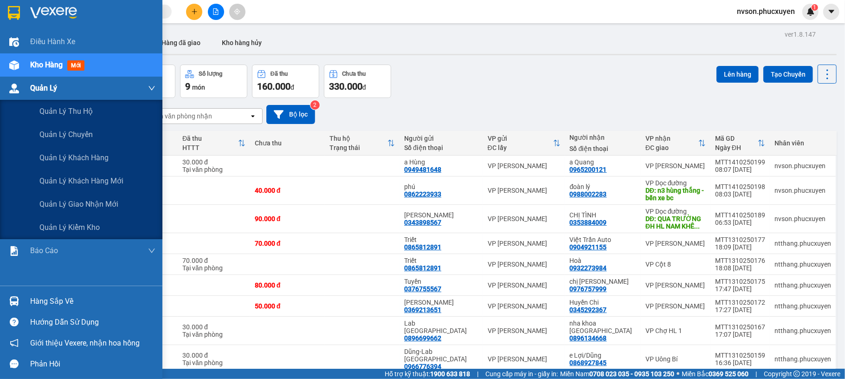
click at [26, 89] on div "Quản Lý" at bounding box center [81, 88] width 162 height 23
click at [58, 201] on span "Quản lý giao nhận mới" at bounding box center [78, 204] width 79 height 12
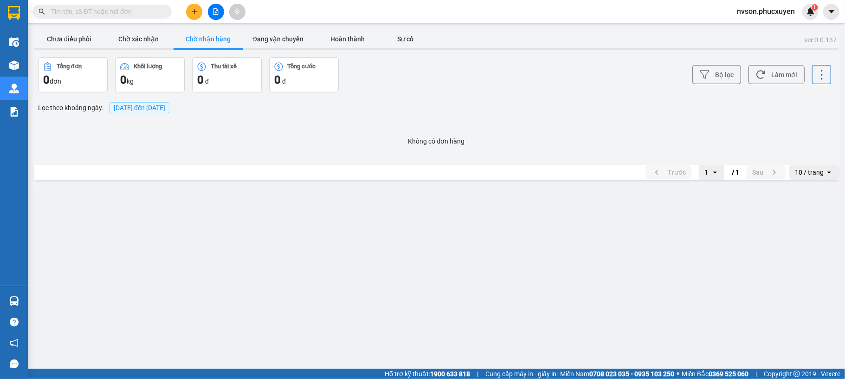
click at [158, 29] on div "ver: 0.0.137 Chưa điều phối Chờ xác nhận Chờ nhận hàng Đang vận chuyển Hoàn thà…" at bounding box center [436, 106] width 808 height 157
click at [155, 31] on button "Chờ xác nhận" at bounding box center [139, 39] width 70 height 19
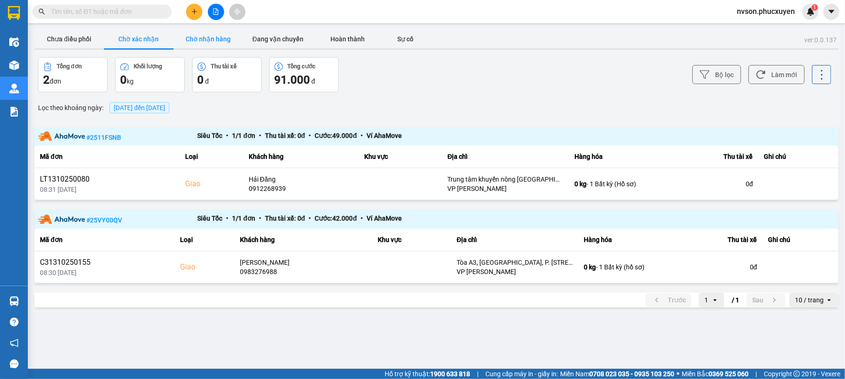
click at [223, 43] on button "Chờ nhận hàng" at bounding box center [209, 39] width 70 height 19
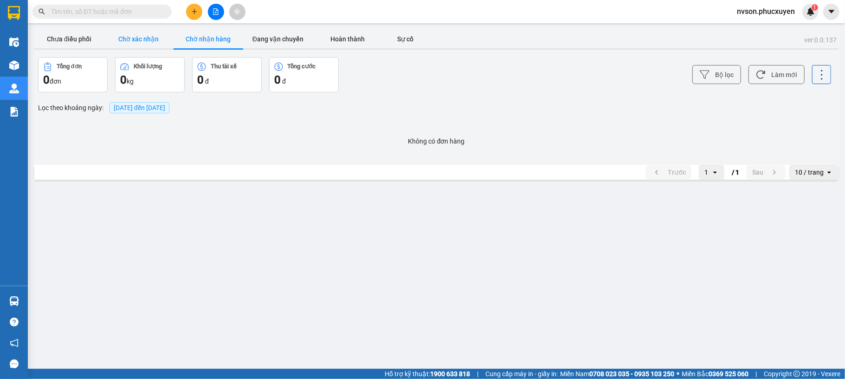
click at [145, 36] on button "Chờ xác nhận" at bounding box center [139, 39] width 70 height 19
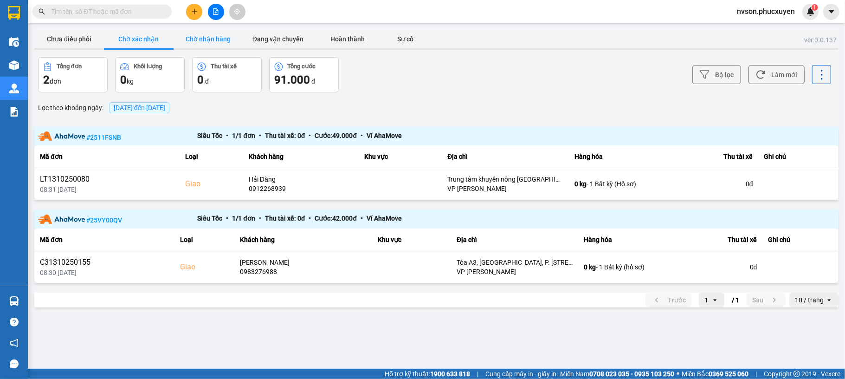
click at [230, 37] on button "Chờ nhận hàng" at bounding box center [209, 39] width 70 height 19
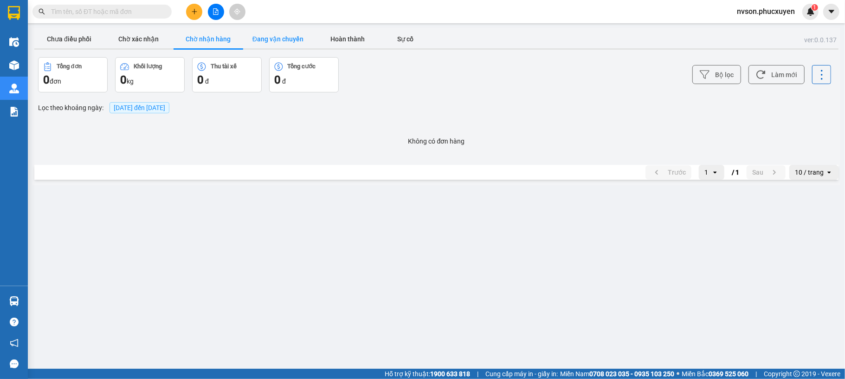
click at [280, 45] on button "Đang vận chuyển" at bounding box center [278, 39] width 70 height 19
click at [214, 35] on button "Chờ nhận hàng" at bounding box center [209, 39] width 70 height 19
click at [117, 41] on button "Chờ xác nhận" at bounding box center [139, 39] width 70 height 19
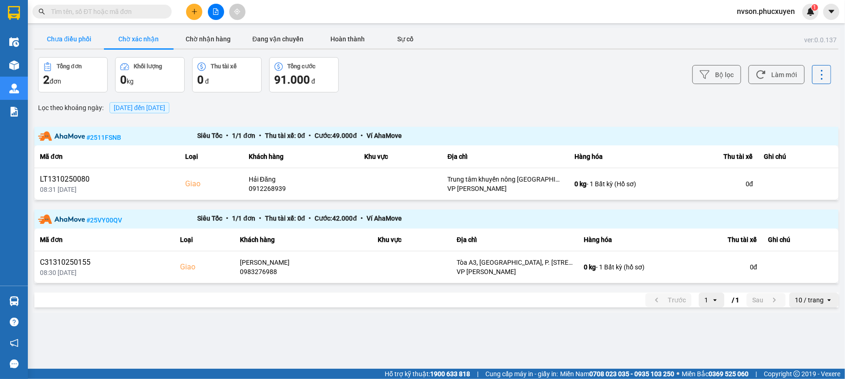
click at [100, 37] on button "Chưa điều phối" at bounding box center [69, 39] width 70 height 19
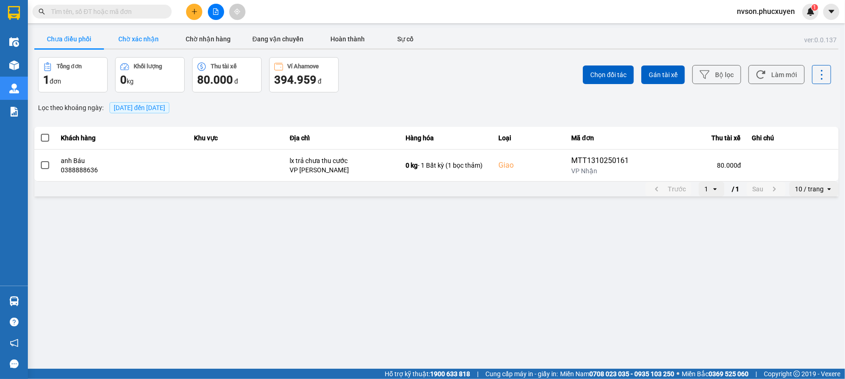
click at [125, 37] on button "Chờ xác nhận" at bounding box center [139, 39] width 70 height 19
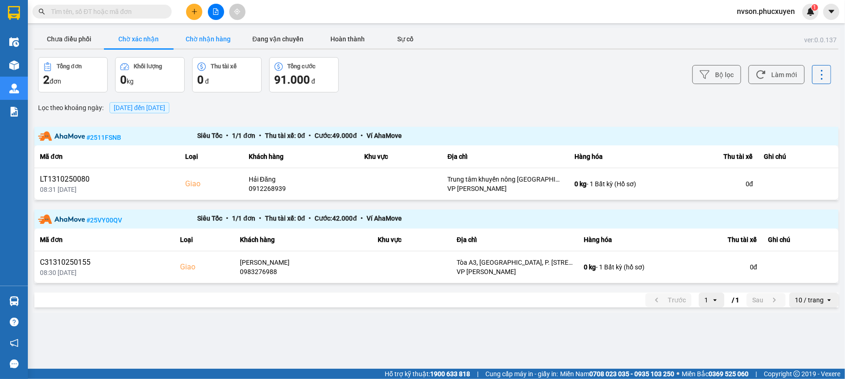
click at [210, 41] on button "Chờ nhận hàng" at bounding box center [209, 39] width 70 height 19
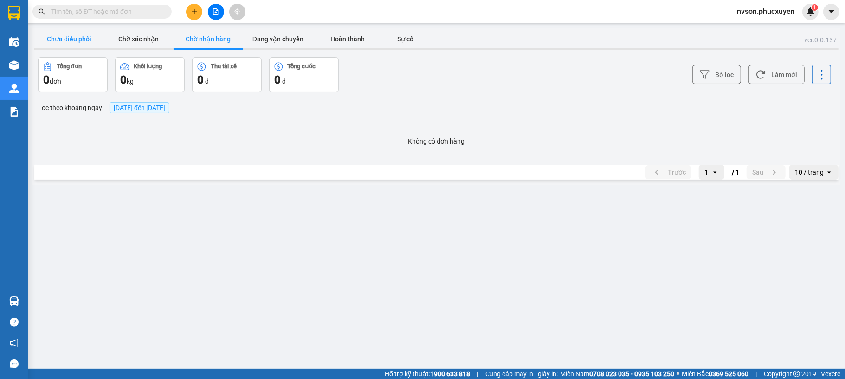
click at [60, 39] on button "Chưa điều phối" at bounding box center [69, 39] width 70 height 19
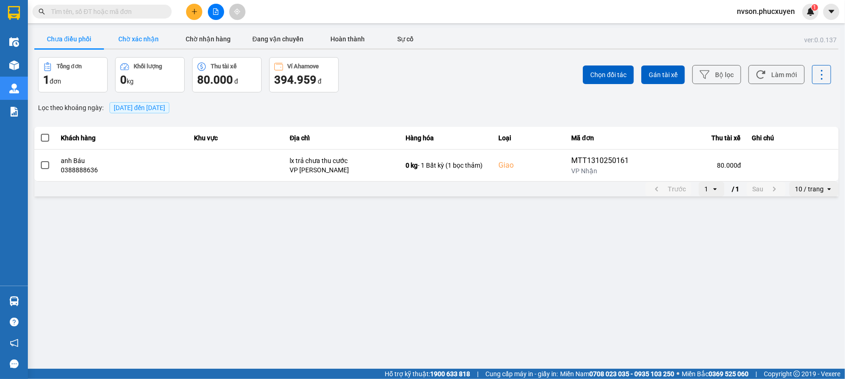
click at [120, 39] on button "Chờ xác nhận" at bounding box center [139, 39] width 70 height 19
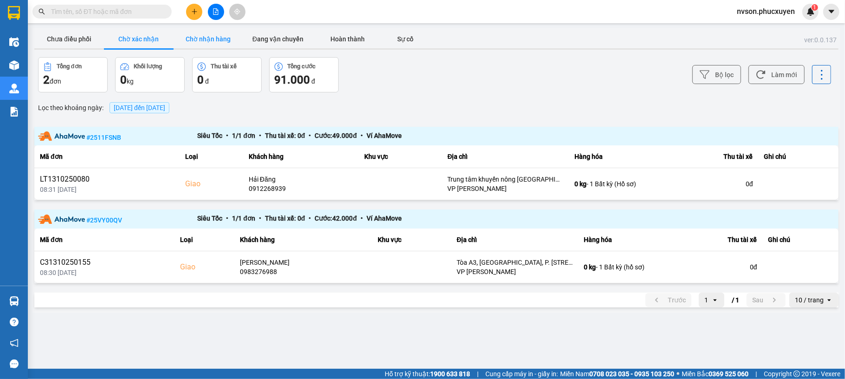
click at [220, 30] on button "Chờ nhận hàng" at bounding box center [209, 39] width 70 height 19
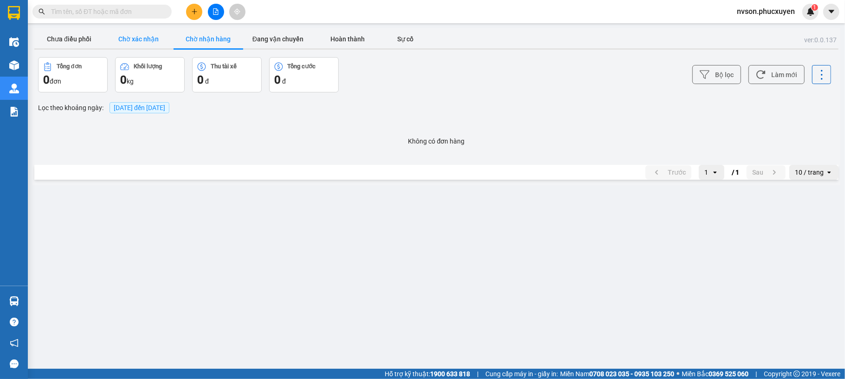
click at [158, 40] on button "Chờ xác nhận" at bounding box center [139, 39] width 70 height 19
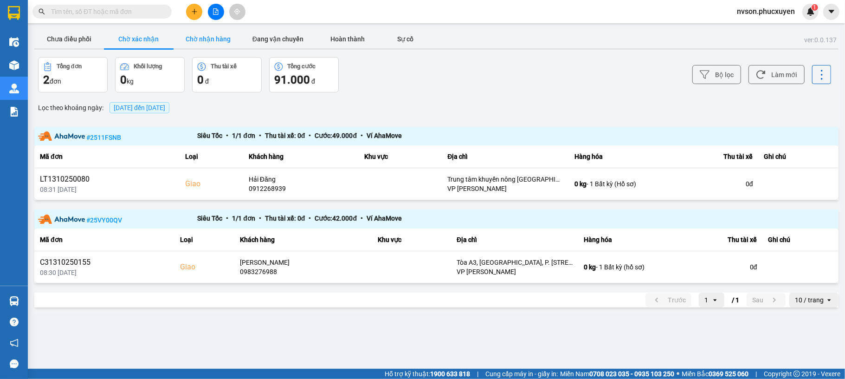
click at [203, 40] on button "Chờ nhận hàng" at bounding box center [209, 39] width 70 height 19
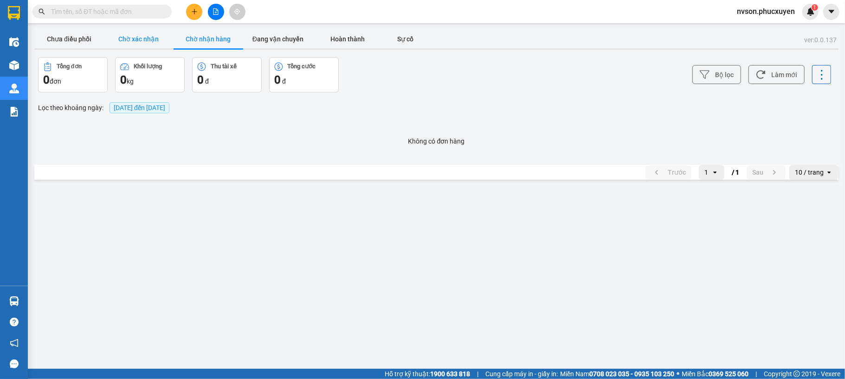
click at [151, 32] on button "Chờ xác nhận" at bounding box center [139, 39] width 70 height 19
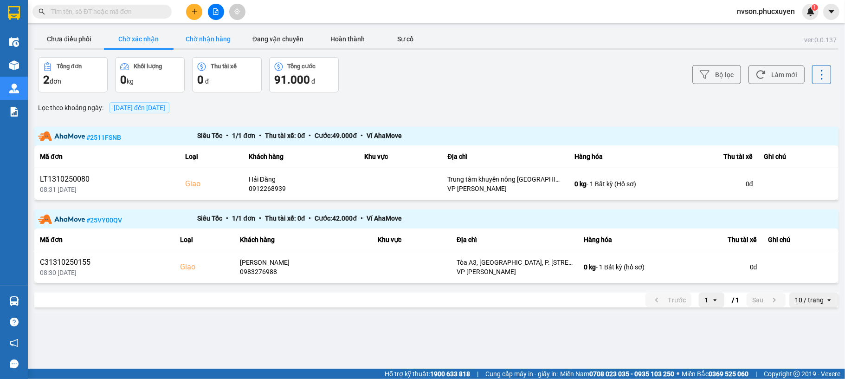
click at [207, 41] on button "Chờ nhận hàng" at bounding box center [209, 39] width 70 height 19
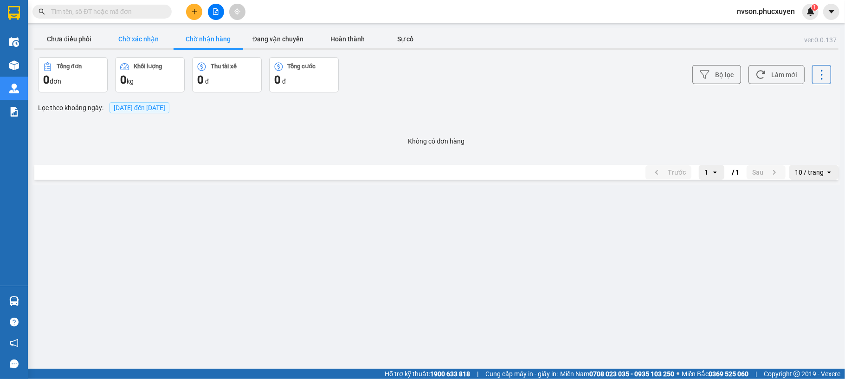
click at [140, 32] on button "Chờ xác nhận" at bounding box center [139, 39] width 70 height 19
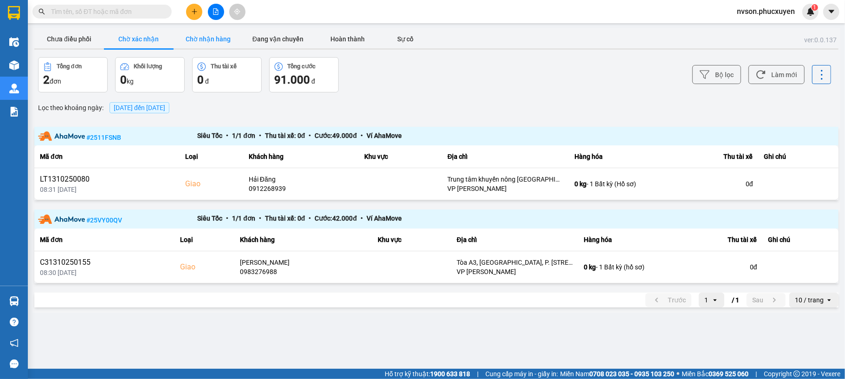
click at [190, 39] on button "Chờ nhận hàng" at bounding box center [209, 39] width 70 height 19
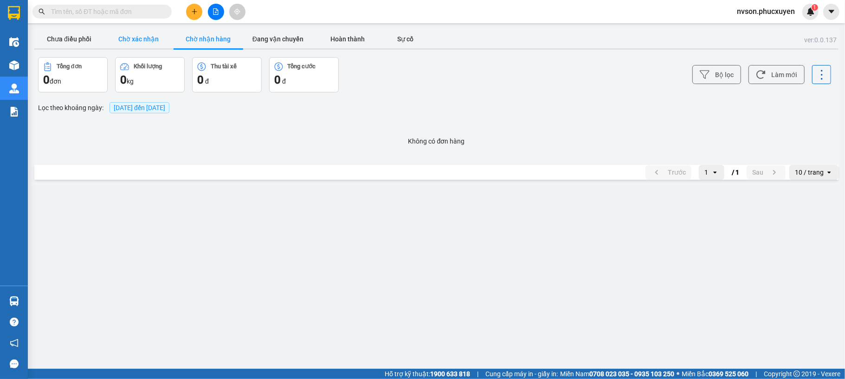
click at [123, 35] on button "Chờ xác nhận" at bounding box center [139, 39] width 70 height 19
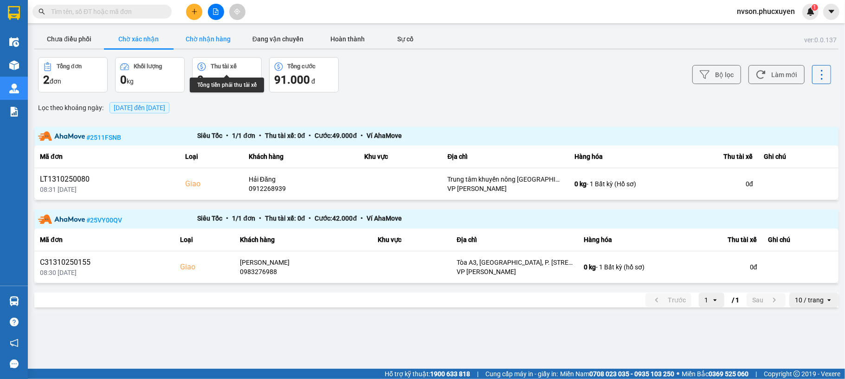
click at [209, 36] on button "Chờ nhận hàng" at bounding box center [209, 39] width 70 height 19
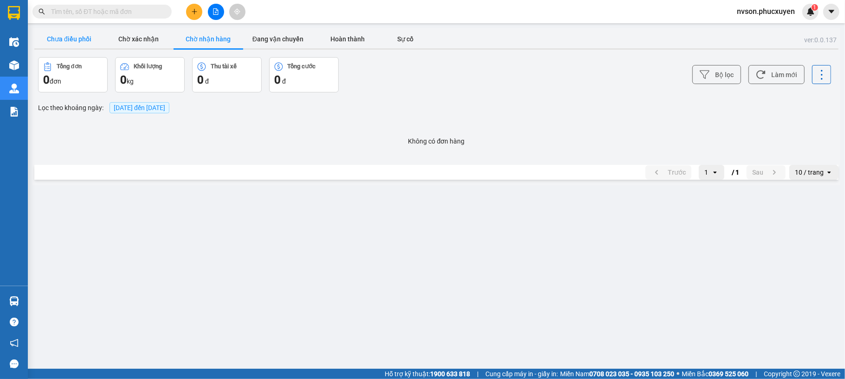
click at [82, 43] on button "Chưa điều phối" at bounding box center [69, 39] width 70 height 19
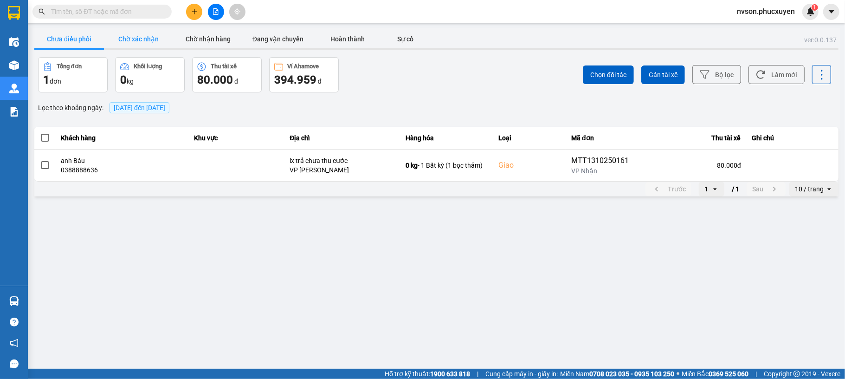
click at [146, 42] on button "Chờ xác nhận" at bounding box center [139, 39] width 70 height 19
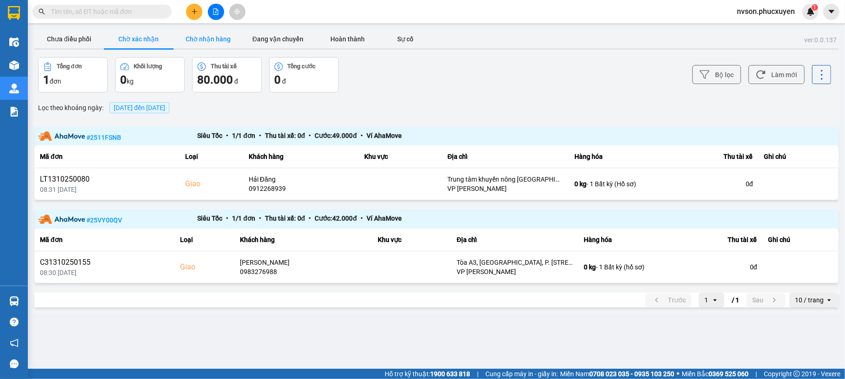
click at [188, 36] on button "Chờ nhận hàng" at bounding box center [209, 39] width 70 height 19
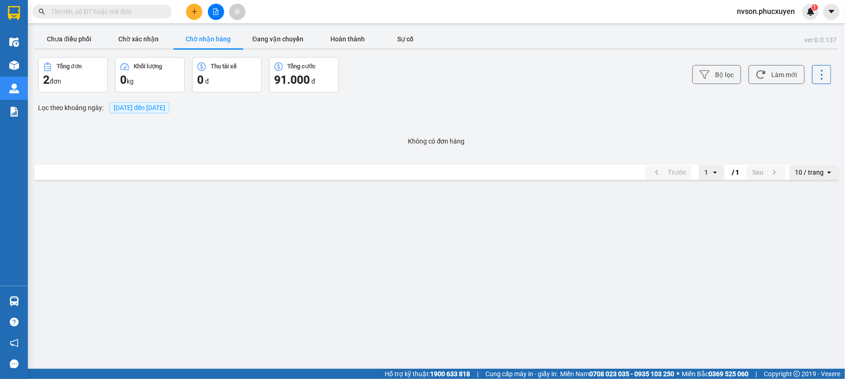
drag, startPoint x: 115, startPoint y: 37, endPoint x: 199, endPoint y: 46, distance: 84.5
click at [116, 37] on button "Chờ xác nhận" at bounding box center [139, 39] width 70 height 19
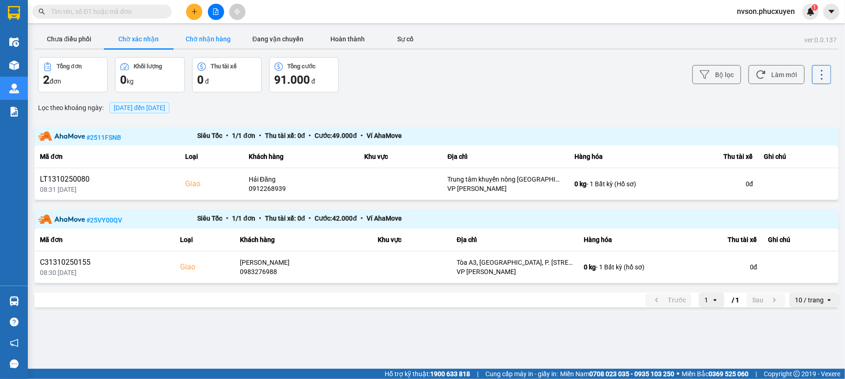
click at [203, 43] on button "Chờ nhận hàng" at bounding box center [209, 39] width 70 height 19
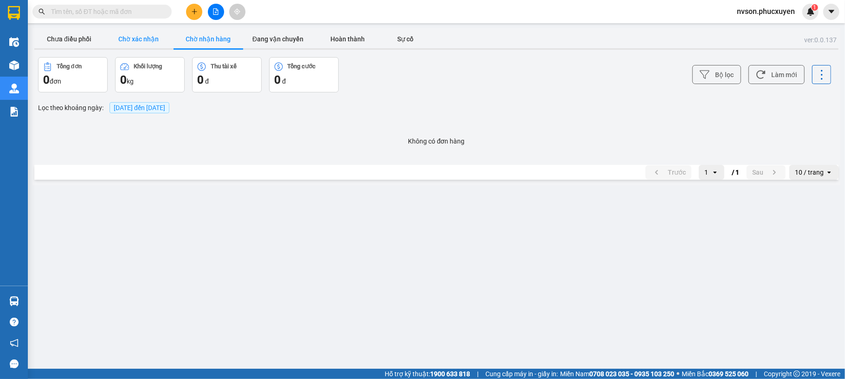
click at [147, 36] on button "Chờ xác nhận" at bounding box center [139, 39] width 70 height 19
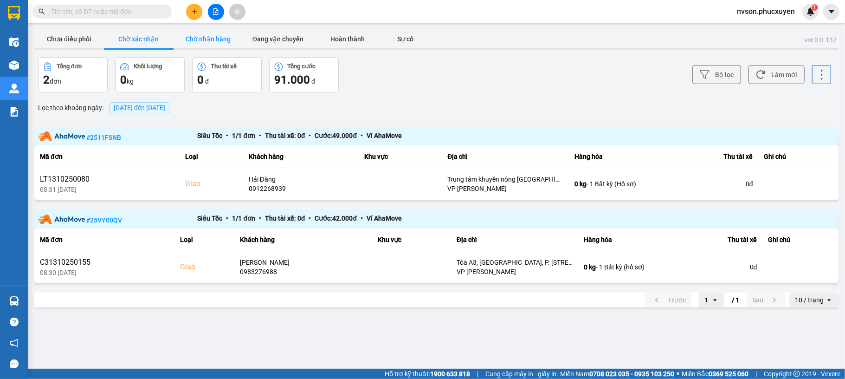
click at [238, 38] on button "Chờ nhận hàng" at bounding box center [209, 39] width 70 height 19
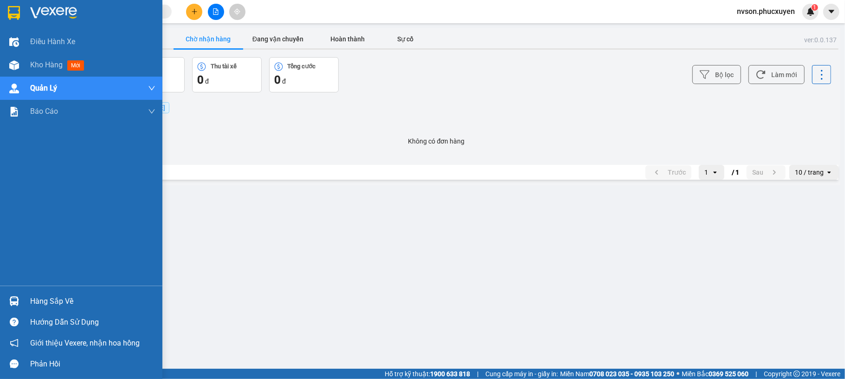
click at [6, 296] on div at bounding box center [14, 301] width 16 height 16
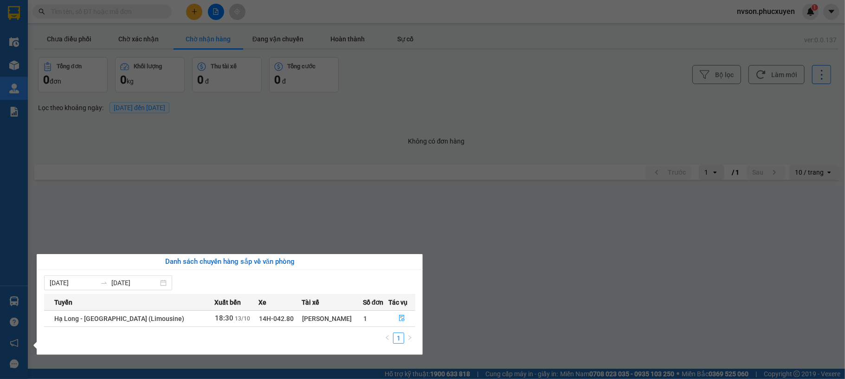
click at [16, 63] on div "Điều hành xe Kho hàng mới Quản Lý Quản lý thu hộ Quản lý chuyến Quản lý khách h…" at bounding box center [14, 189] width 28 height 379
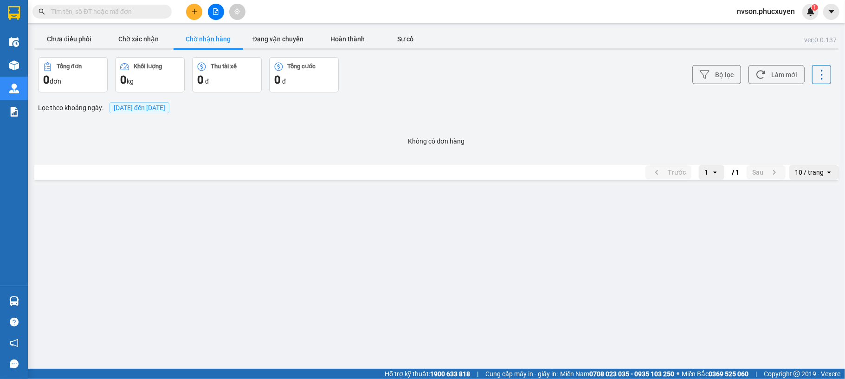
click at [121, 15] on input "text" at bounding box center [106, 11] width 110 height 10
click at [66, 32] on button "Chưa điều phối" at bounding box center [69, 39] width 70 height 19
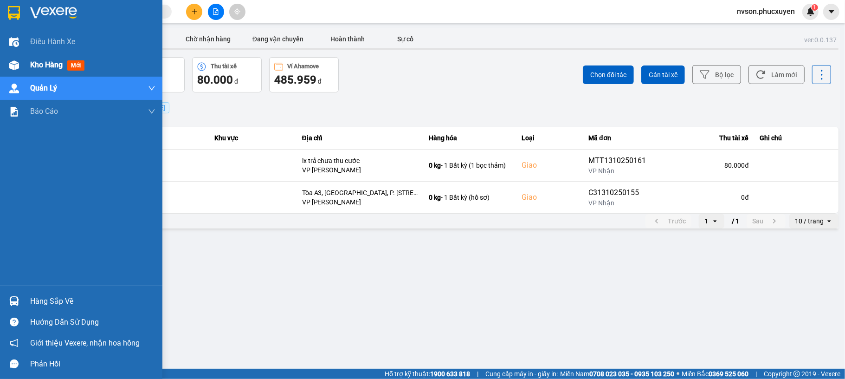
click at [11, 55] on div "Kho hàng mới" at bounding box center [81, 64] width 162 height 23
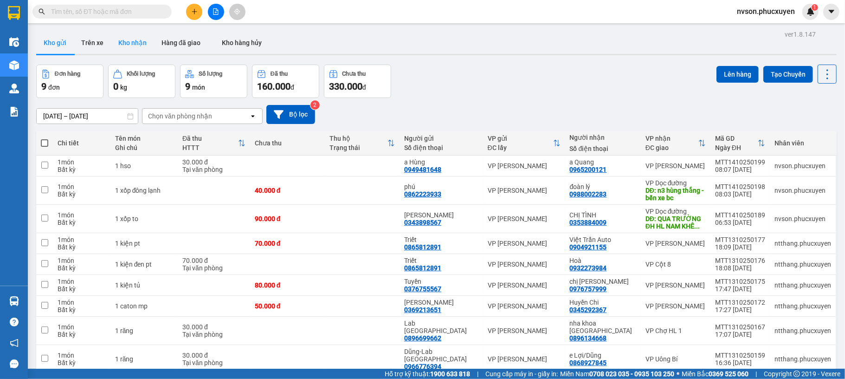
click at [142, 47] on button "Kho nhận" at bounding box center [132, 43] width 43 height 22
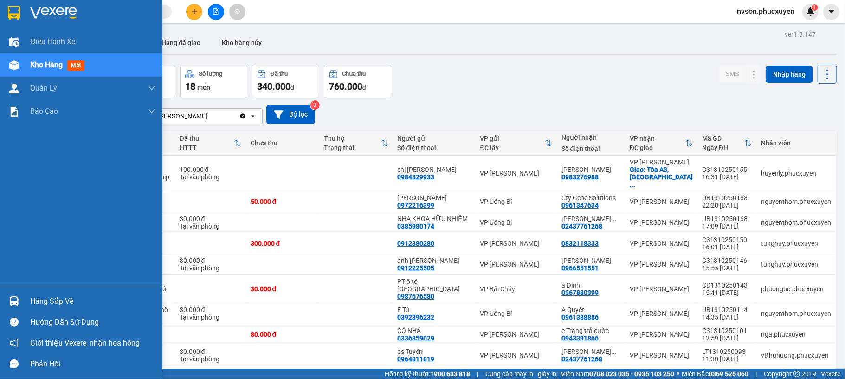
click at [19, 291] on div "Hàng sắp về" at bounding box center [81, 301] width 162 height 21
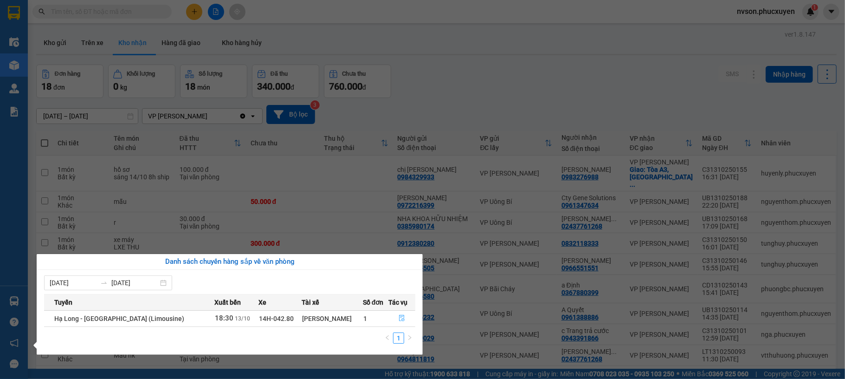
click at [400, 320] on icon "file-done" at bounding box center [402, 318] width 6 height 6
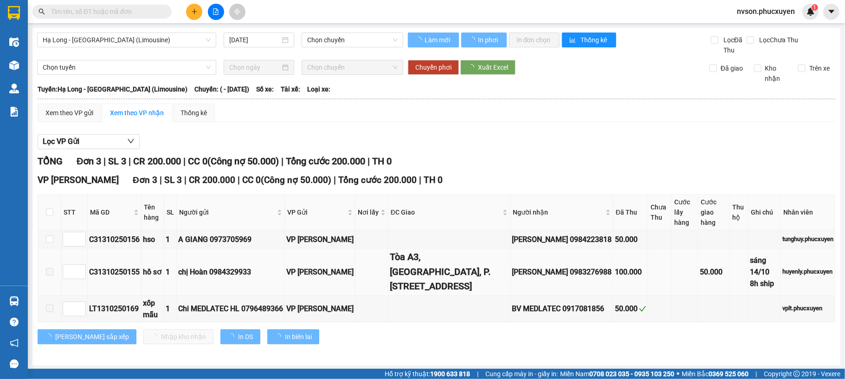
type input "[DATE]"
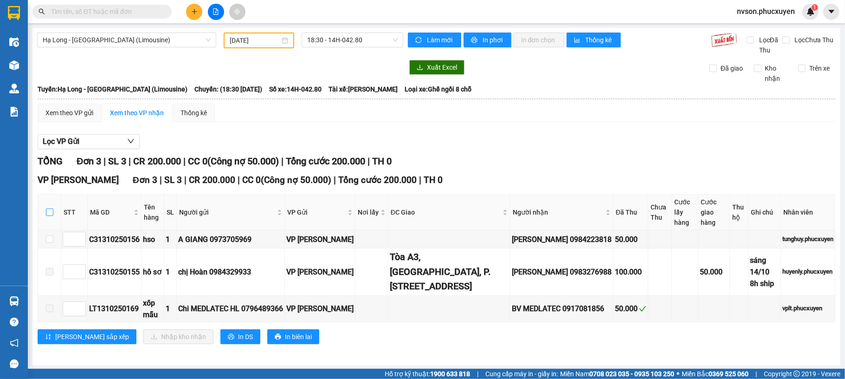
click at [51, 208] on label at bounding box center [49, 212] width 7 height 10
click at [51, 208] on input "checkbox" at bounding box center [49, 211] width 7 height 7
checkbox input "true"
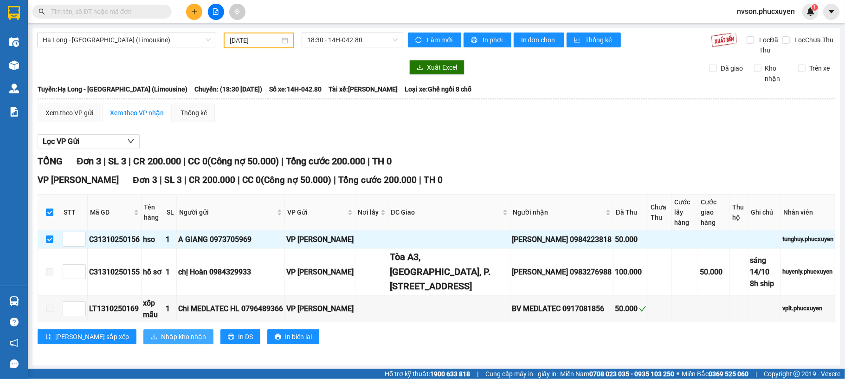
click at [161, 342] on span "Nhập kho nhận" at bounding box center [183, 336] width 45 height 10
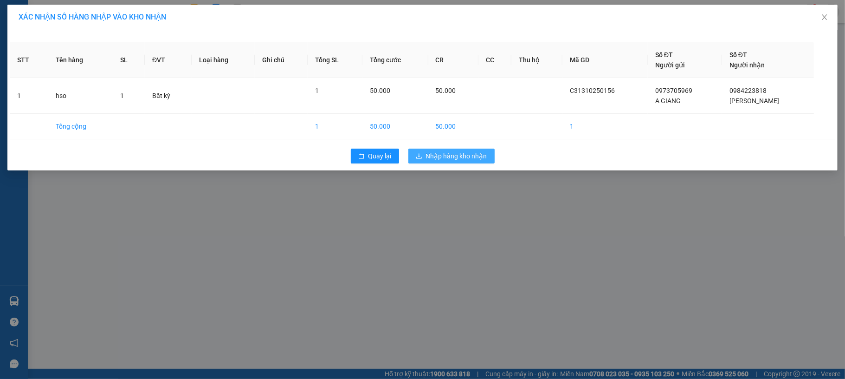
click at [465, 149] on button "Nhập hàng kho nhận" at bounding box center [451, 156] width 86 height 15
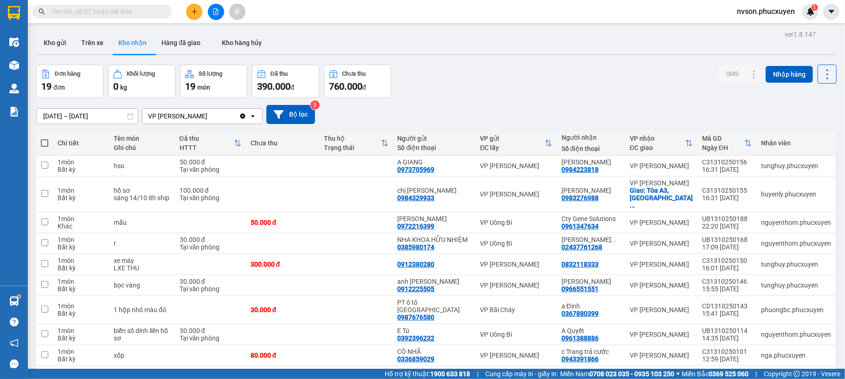
click at [139, 9] on input "text" at bounding box center [106, 11] width 110 height 10
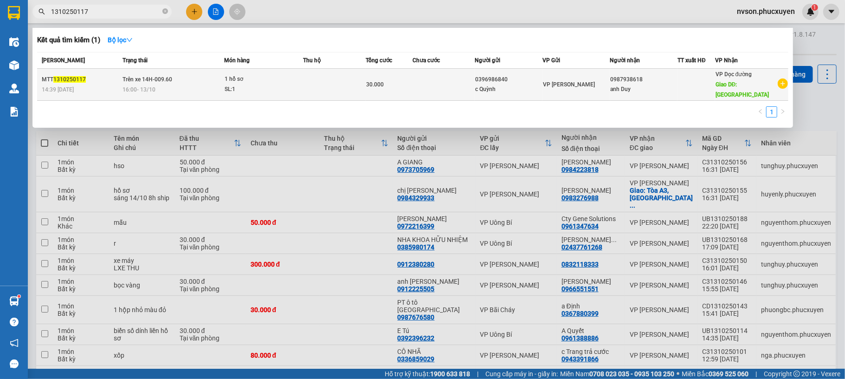
type input "1310250117"
click at [342, 87] on td at bounding box center [335, 85] width 62 height 32
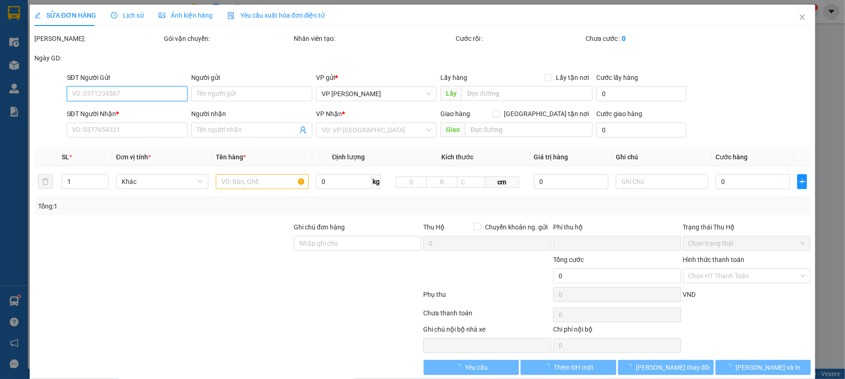
type input "0396986840"
type input "c Quỳnh"
type input "0987938618"
type input "anh Duy"
type input "bến xe Bãi Cháy"
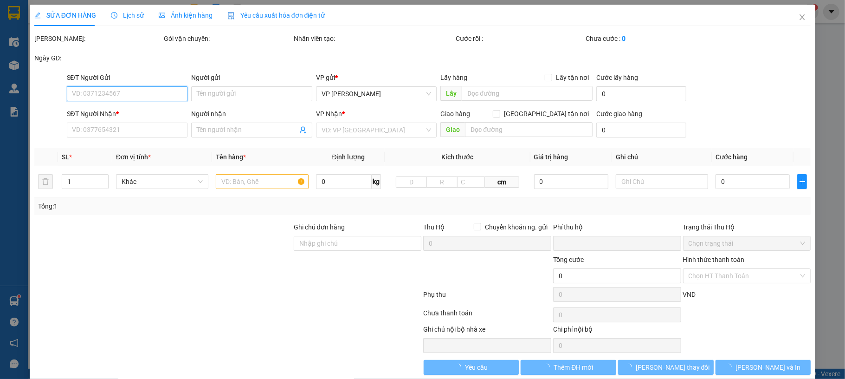
type input "0"
type input "30.000"
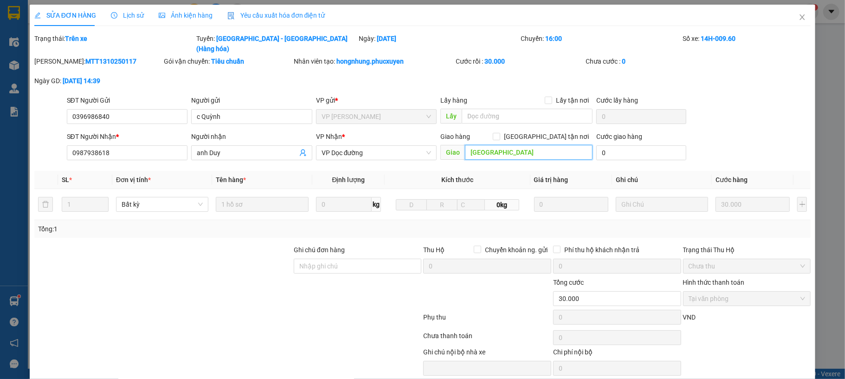
click at [513, 145] on input "bến xe Bãi Cháy" at bounding box center [529, 152] width 128 height 15
click at [408, 146] on span "VP Dọc đường" at bounding box center [377, 153] width 110 height 14
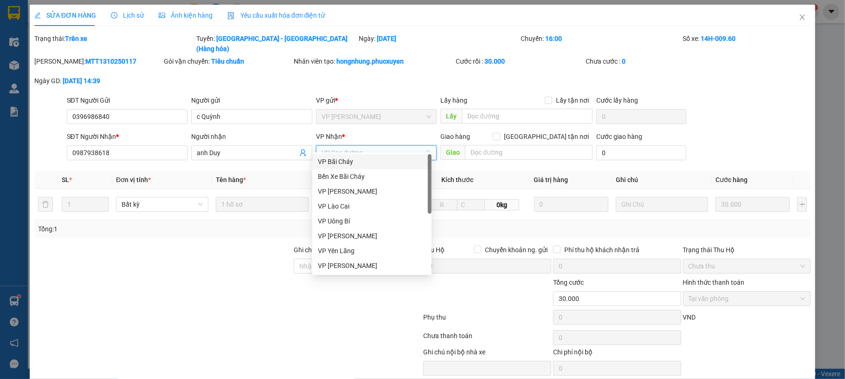
click at [356, 162] on div "VP Bãi Cháy" at bounding box center [372, 161] width 108 height 10
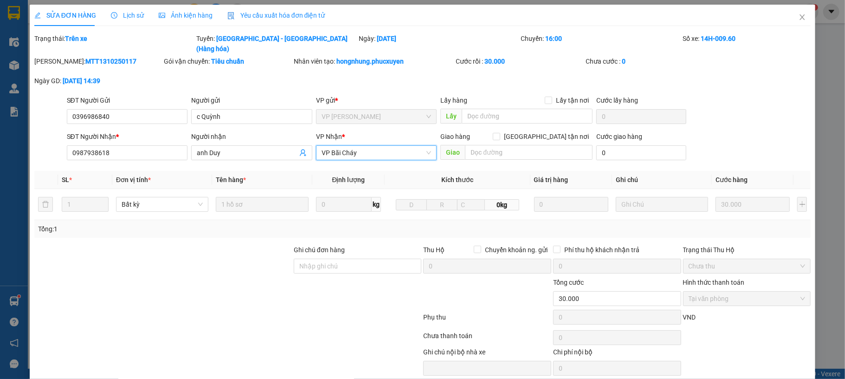
scroll to position [28, 0]
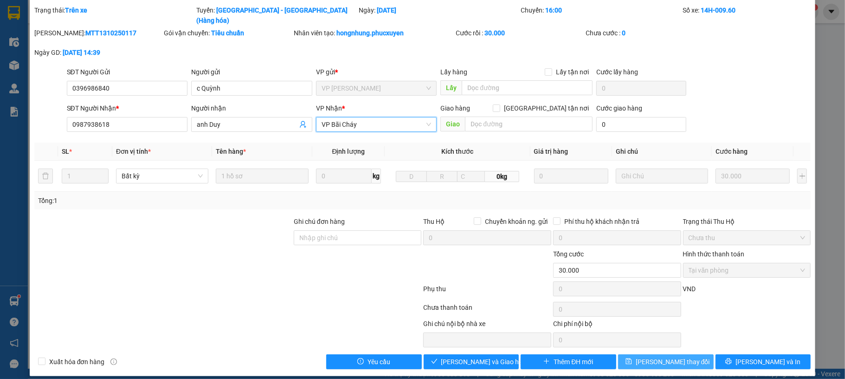
click at [642, 354] on button "[PERSON_NAME] thay đổi" at bounding box center [666, 361] width 96 height 15
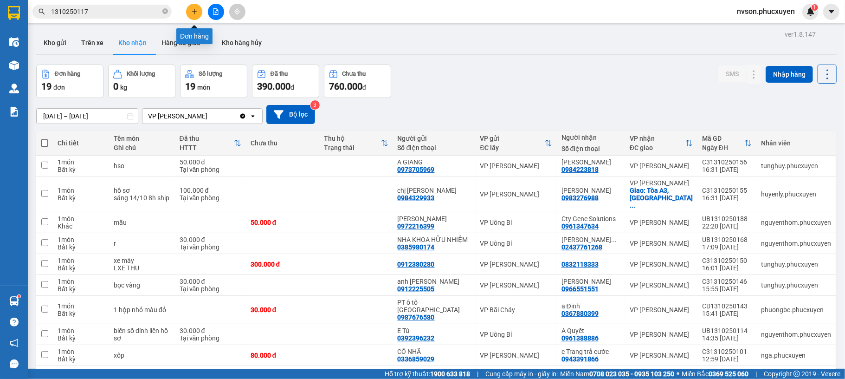
click at [199, 12] on button at bounding box center [194, 12] width 16 height 16
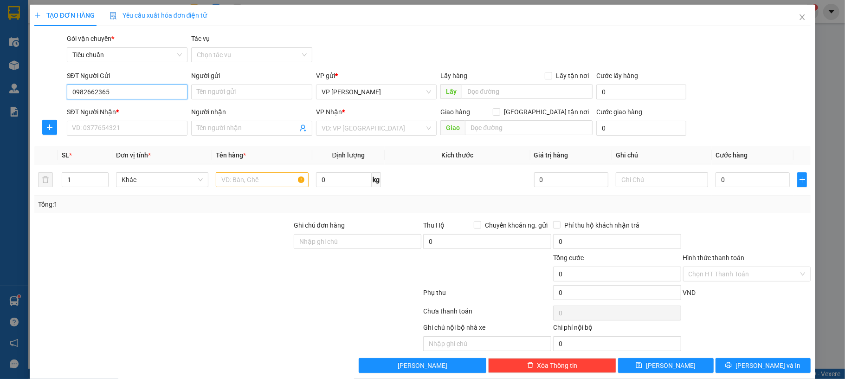
click at [138, 95] on input "0982662365" at bounding box center [127, 91] width 121 height 15
type input "0982662365"
click at [216, 90] on input "Người gửi" at bounding box center [251, 91] width 121 height 15
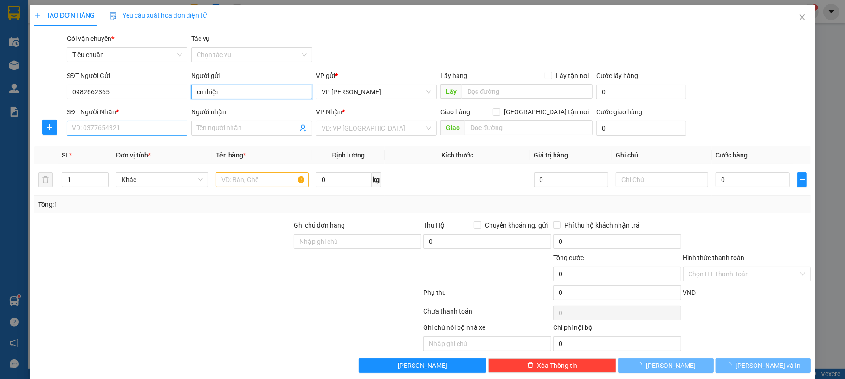
type input "em hiện"
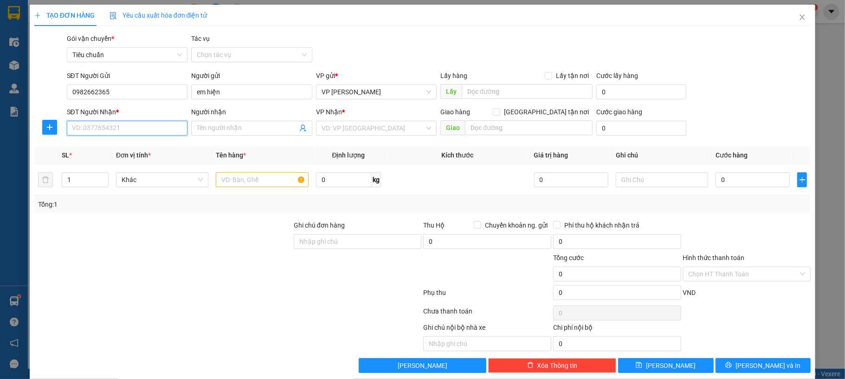
click at [140, 126] on input "SĐT Người Nhận *" at bounding box center [127, 128] width 121 height 15
click at [133, 134] on input "0985915888" at bounding box center [127, 128] width 121 height 15
type input "0985915888"
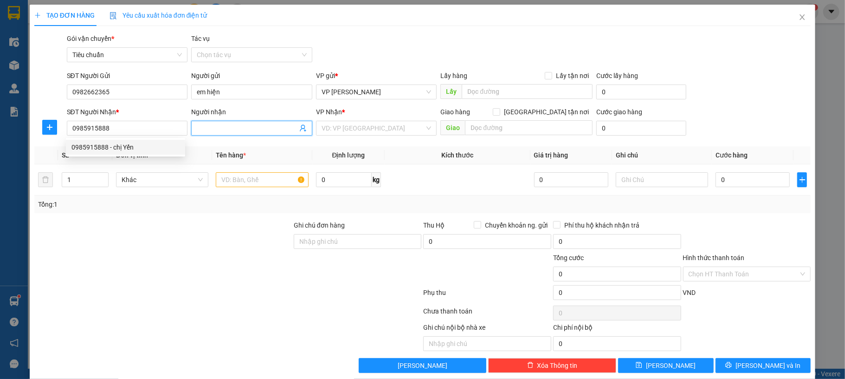
click at [246, 128] on input "Người nhận" at bounding box center [247, 128] width 101 height 10
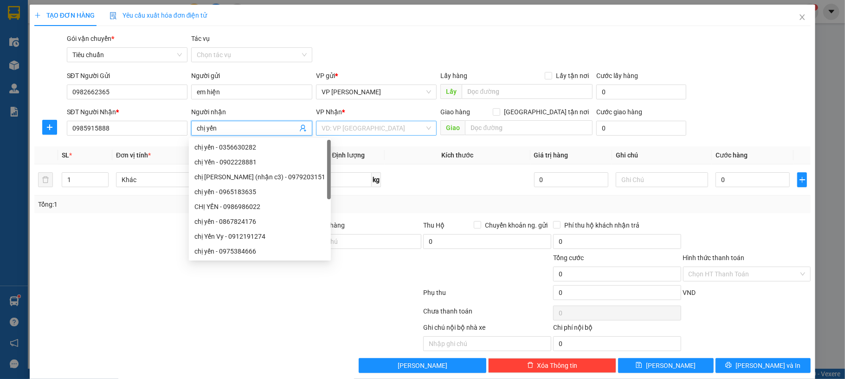
type input "chị yến"
click at [355, 133] on input "search" at bounding box center [374, 128] width 104 height 14
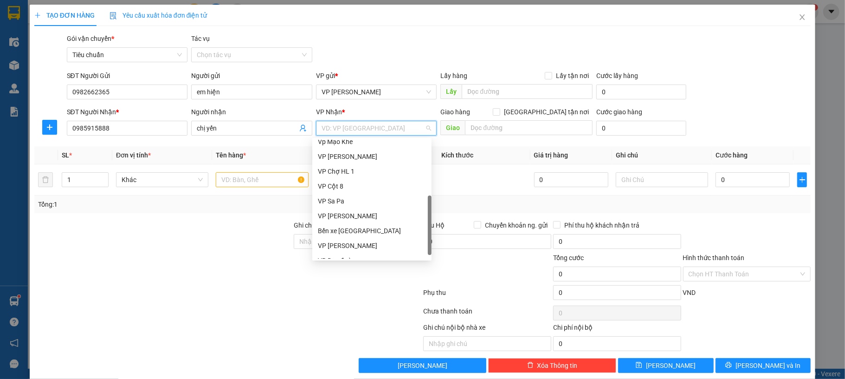
scroll to position [139, 0]
click at [363, 188] on div "VP Cột 8" at bounding box center [372, 186] width 108 height 10
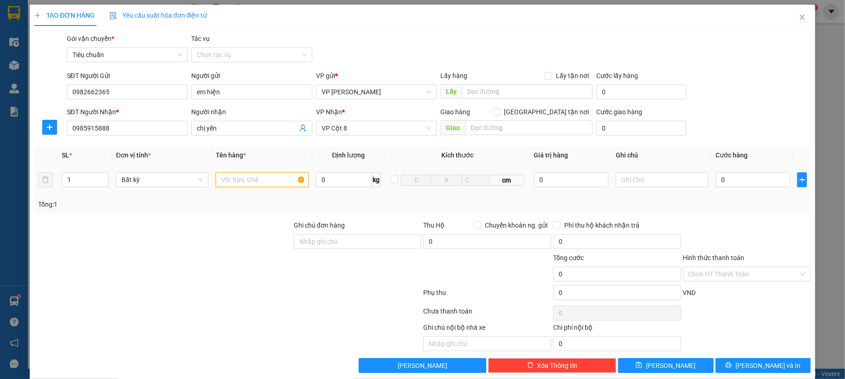
click at [238, 182] on input "text" at bounding box center [262, 179] width 92 height 15
type input "1 hso"
click at [717, 179] on input "0" at bounding box center [753, 179] width 74 height 15
type input "50"
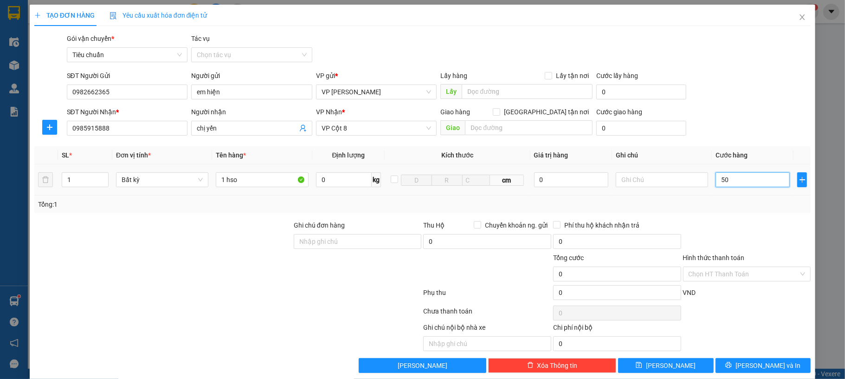
type input "50"
type input "50.000"
click at [730, 128] on div "SĐT Người Nhận * 0985915888 Người nhận chị yến VP Nhận * VP Cột 8 Giao hàng Gia…" at bounding box center [439, 123] width 748 height 32
click at [738, 270] on input "Hình thức thanh toán" at bounding box center [744, 274] width 110 height 14
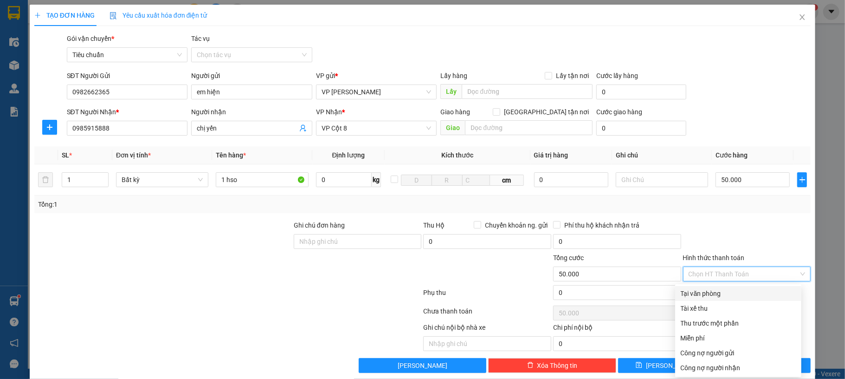
click at [736, 291] on div "Tại văn phòng" at bounding box center [738, 293] width 115 height 10
type input "0"
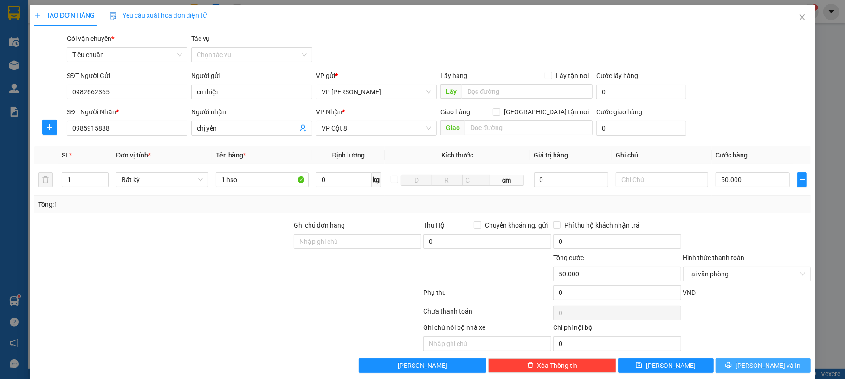
click at [758, 364] on span "[PERSON_NAME] và In" at bounding box center [768, 365] width 65 height 10
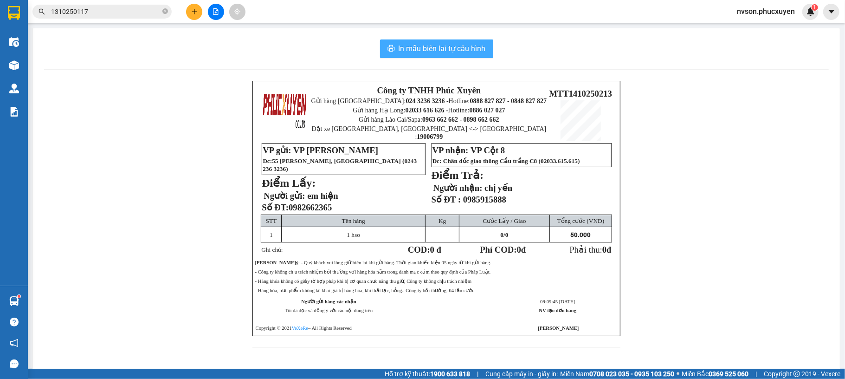
click at [419, 53] on span "In mẫu biên lai tự cấu hình" at bounding box center [442, 49] width 87 height 12
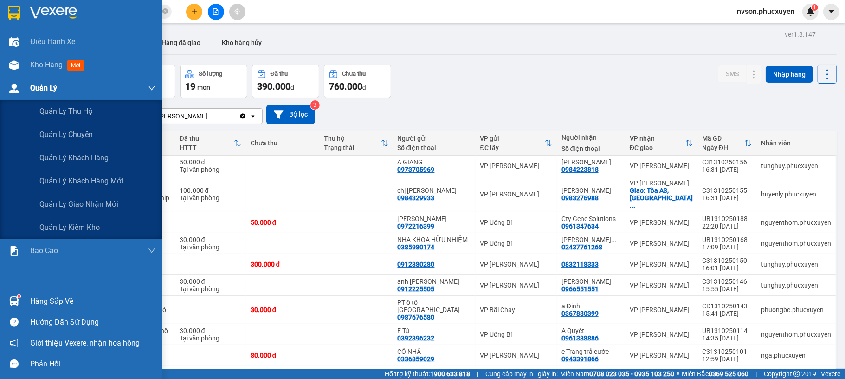
click at [14, 88] on img at bounding box center [14, 89] width 10 height 10
click at [108, 200] on span "Quản lý giao nhận mới" at bounding box center [78, 204] width 79 height 12
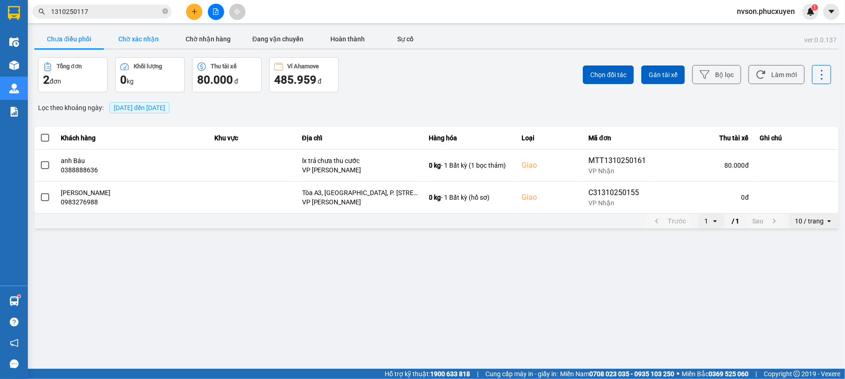
click at [150, 38] on button "Chờ xác nhận" at bounding box center [139, 39] width 70 height 19
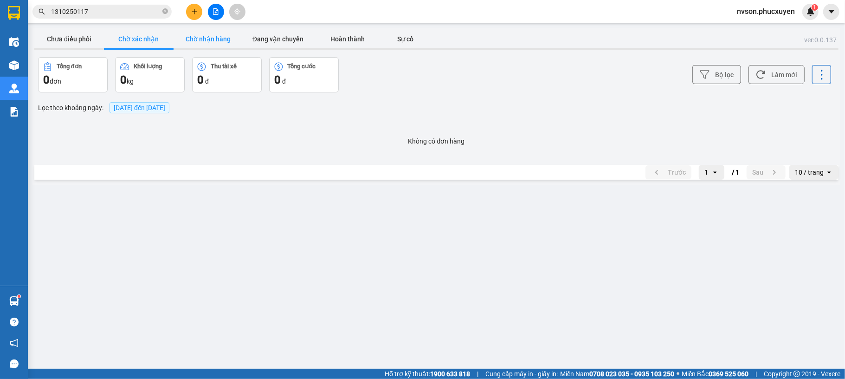
click at [191, 38] on button "Chờ nhận hàng" at bounding box center [209, 39] width 70 height 19
click at [261, 38] on button "Đang vận chuyển" at bounding box center [278, 39] width 70 height 19
click at [72, 43] on button "Chưa điều phối" at bounding box center [69, 39] width 70 height 19
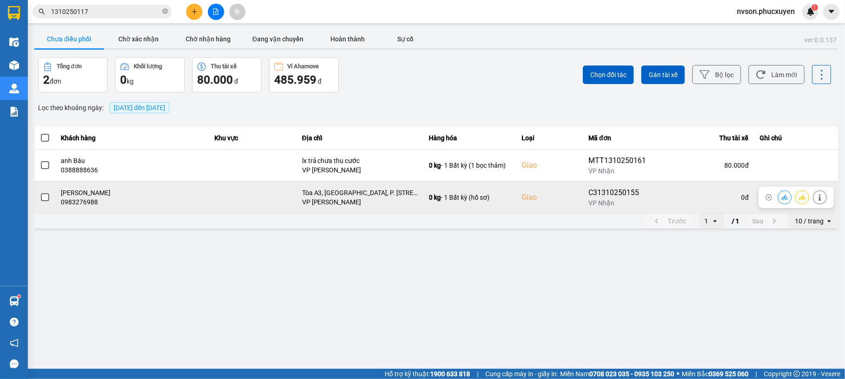
click at [785, 199] on icon at bounding box center [785, 196] width 6 height 5
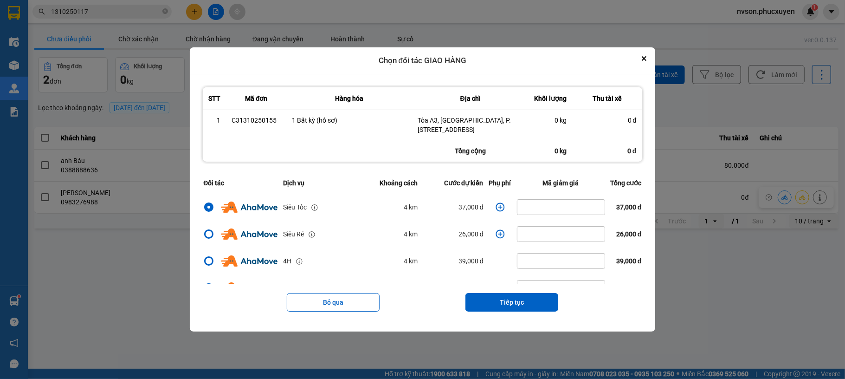
click at [496, 211] on icon "dialog" at bounding box center [500, 206] width 9 height 9
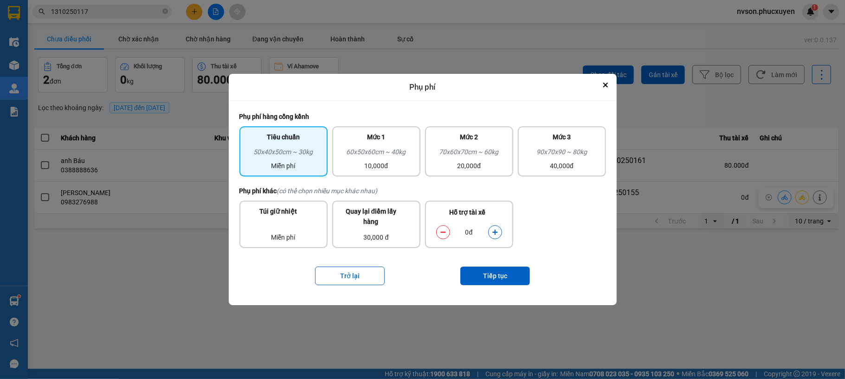
click at [495, 229] on icon "dialog" at bounding box center [494, 231] width 5 height 5
click at [498, 269] on button "Tiếp tục" at bounding box center [495, 275] width 70 height 19
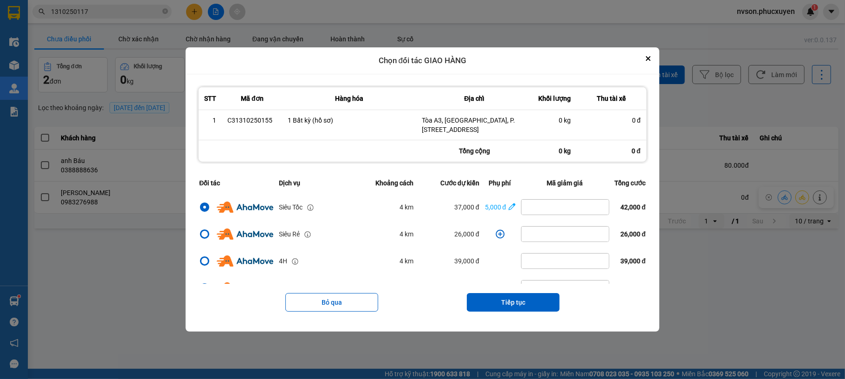
click at [538, 302] on button "Tiếp tục" at bounding box center [513, 302] width 93 height 19
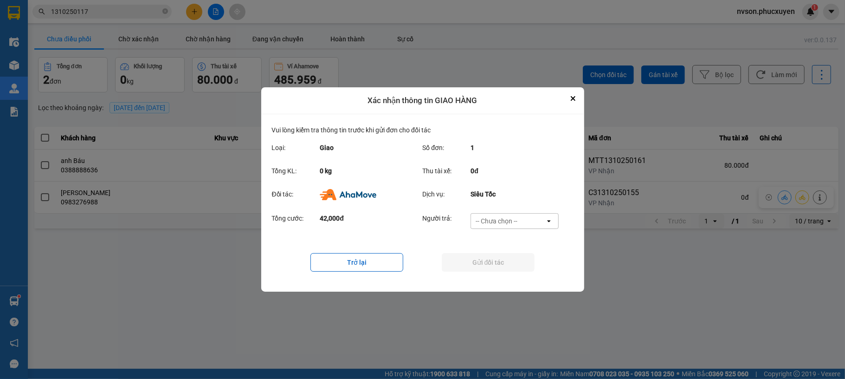
click at [544, 223] on div "-- Chưa chọn --" at bounding box center [508, 221] width 74 height 15
click at [524, 269] on div "Ví Ahamove" at bounding box center [515, 274] width 88 height 17
click at [514, 265] on button "Gửi đối tác" at bounding box center [488, 262] width 93 height 19
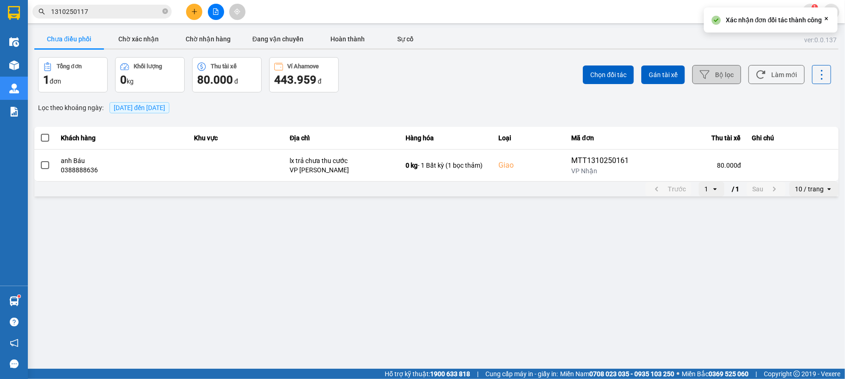
click at [732, 75] on button "Bộ lọc" at bounding box center [717, 74] width 49 height 19
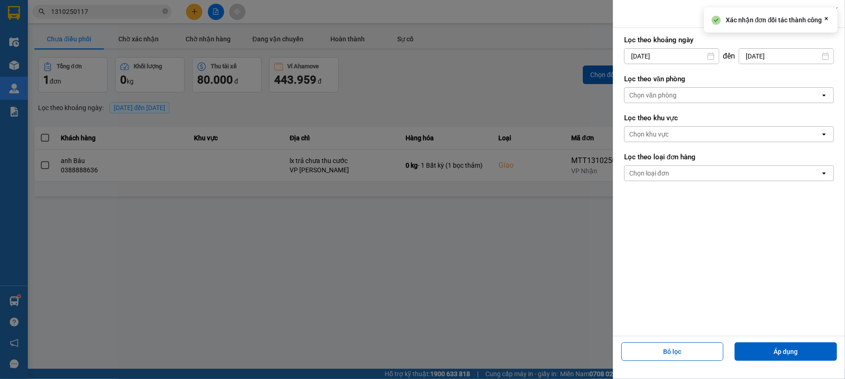
click at [636, 59] on input "[DATE]" at bounding box center [672, 56] width 94 height 15
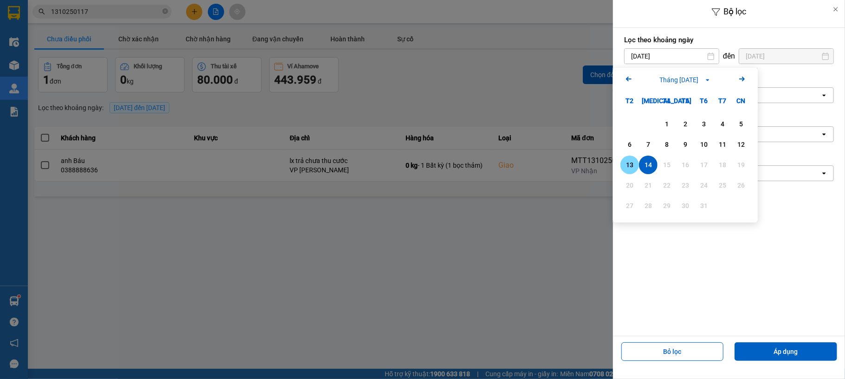
click at [628, 163] on div "13" at bounding box center [629, 164] width 13 height 11
type input "[DATE]"
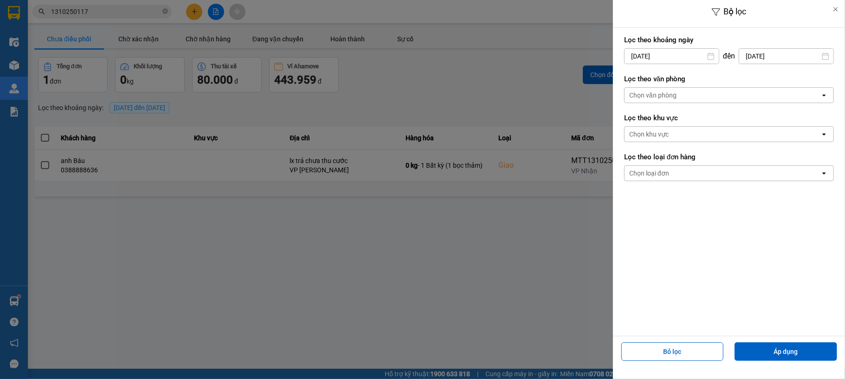
click at [796, 365] on div "Bộ lọc Lọc theo khoảng ngày 13/10/2025 Press the down arrow key to interact wit…" at bounding box center [729, 189] width 232 height 379
click at [796, 351] on button "Áp dụng" at bounding box center [786, 351] width 103 height 19
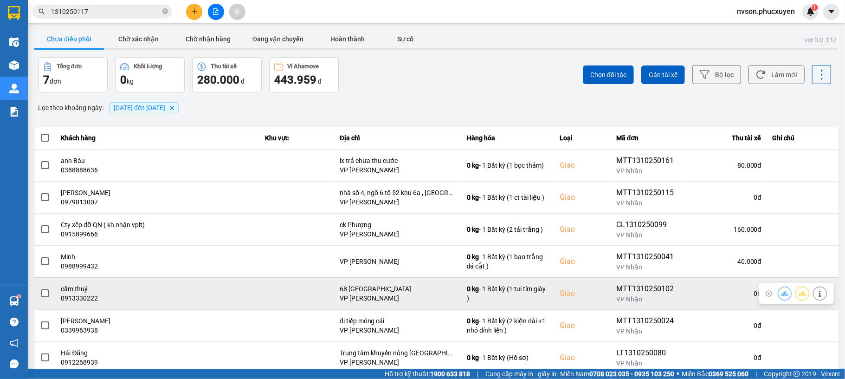
scroll to position [28, 0]
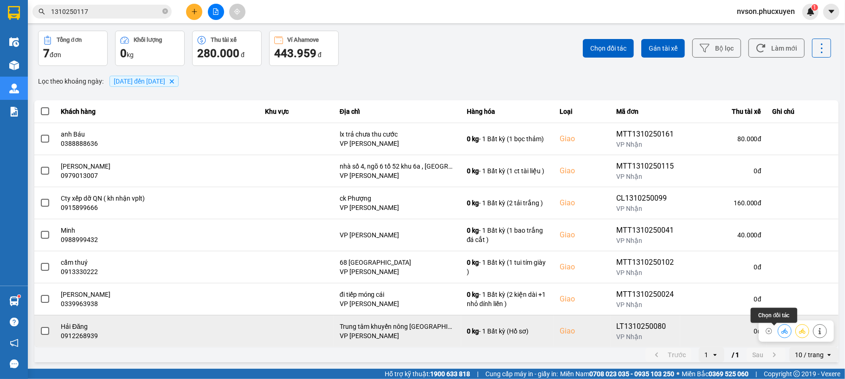
click at [782, 331] on icon at bounding box center [785, 330] width 6 height 5
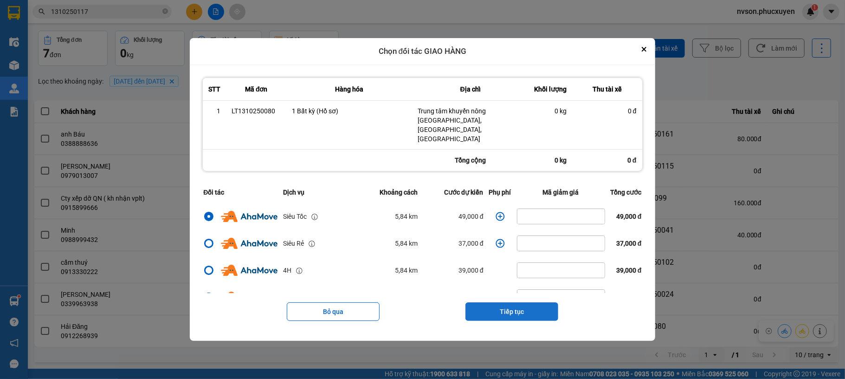
click at [520, 305] on button "Tiếp tục" at bounding box center [512, 311] width 93 height 19
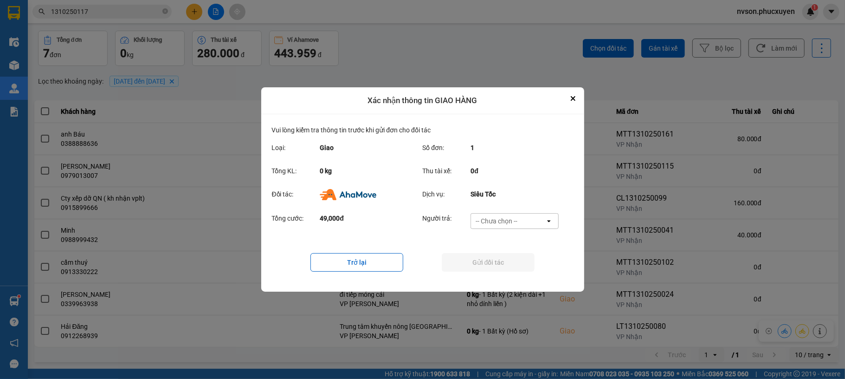
click at [524, 221] on div "-- Chưa chọn --" at bounding box center [508, 221] width 74 height 15
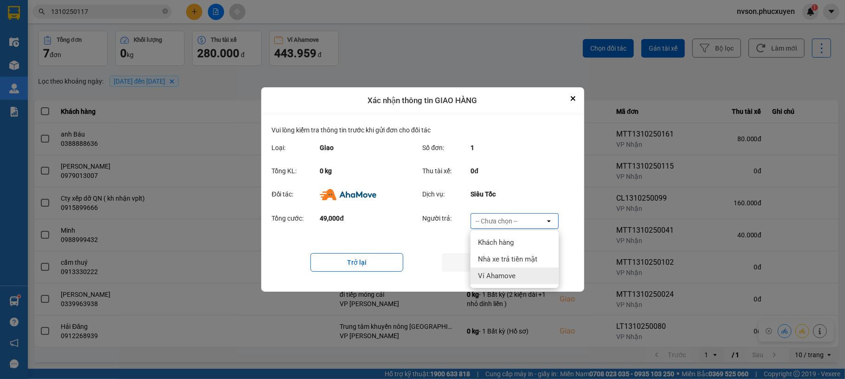
click at [513, 273] on span "Ví Ahamove" at bounding box center [497, 275] width 38 height 9
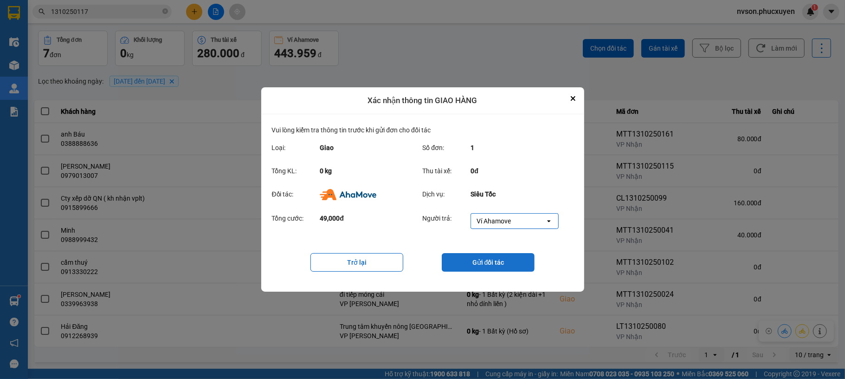
click at [502, 260] on button "Gửi đối tác" at bounding box center [488, 262] width 93 height 19
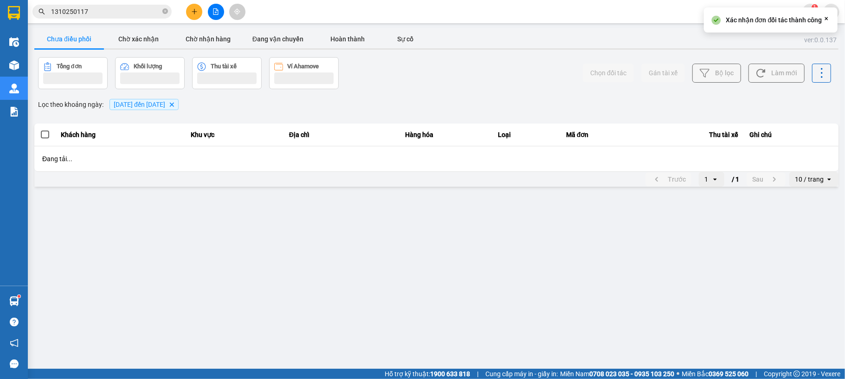
scroll to position [0, 0]
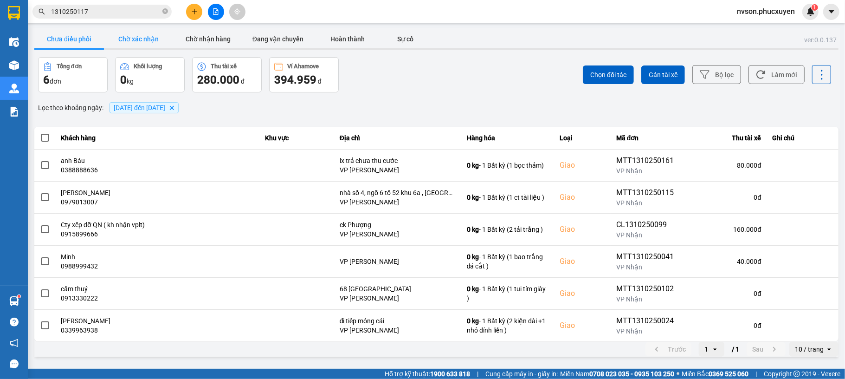
click at [154, 41] on button "Chờ xác nhận" at bounding box center [139, 39] width 70 height 19
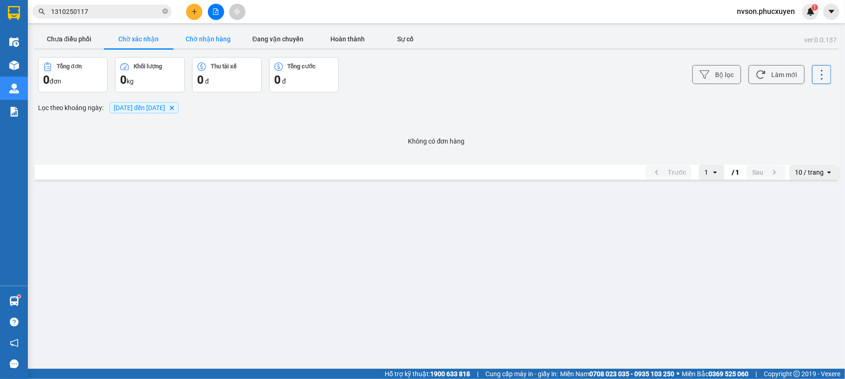
click at [221, 41] on button "Chờ nhận hàng" at bounding box center [209, 39] width 70 height 19
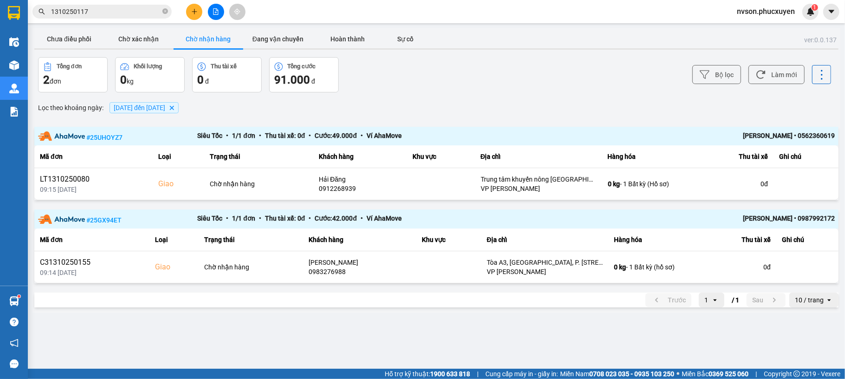
click at [189, 11] on button at bounding box center [194, 12] width 16 height 16
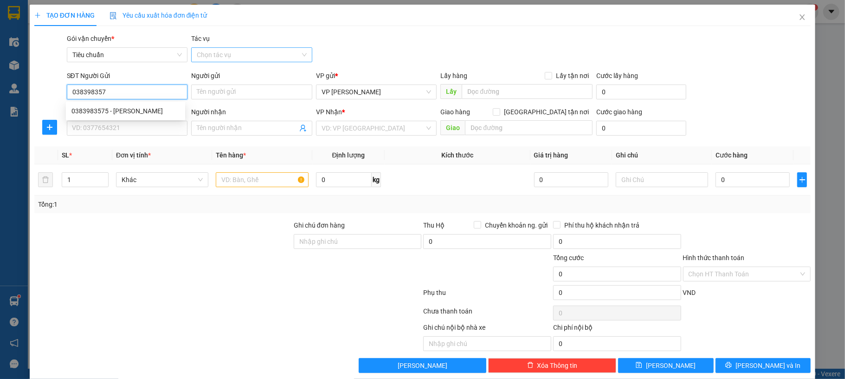
type input "0383983575"
drag, startPoint x: 149, startPoint y: 110, endPoint x: 137, endPoint y: 127, distance: 21.4
click at [149, 110] on div "0383983575 - huyền long" at bounding box center [125, 111] width 108 height 10
type input "huyền long"
type input "0383983575"
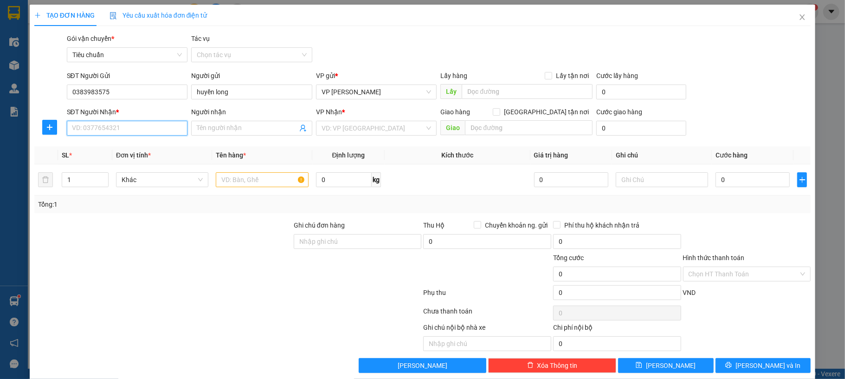
click at [135, 132] on input "SĐT Người Nhận *" at bounding box center [127, 128] width 121 height 15
click at [158, 164] on div "0974288810 - Minh Hiếu" at bounding box center [125, 162] width 108 height 10
type input "0974288810"
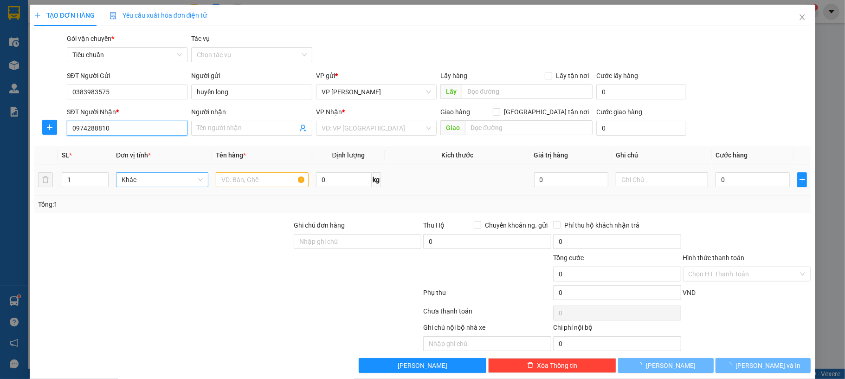
type input "[PERSON_NAME]"
type input "đoạn tân việt bắc, mạo khê"
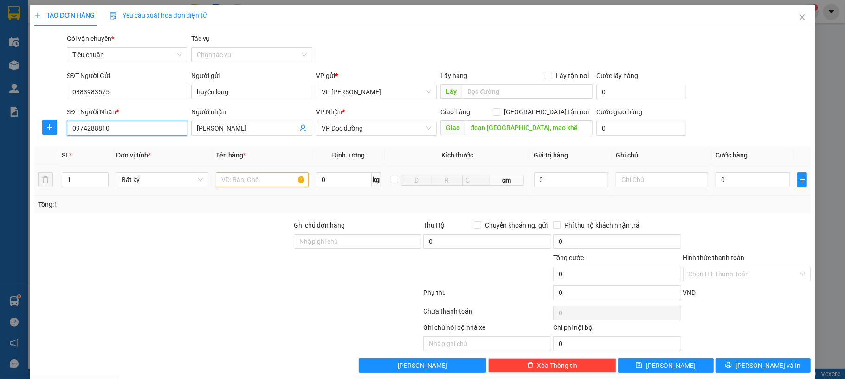
type input "0974288810"
click at [247, 183] on input "text" at bounding box center [262, 179] width 92 height 15
type input "1 hộp đỏ lk"
type input "30"
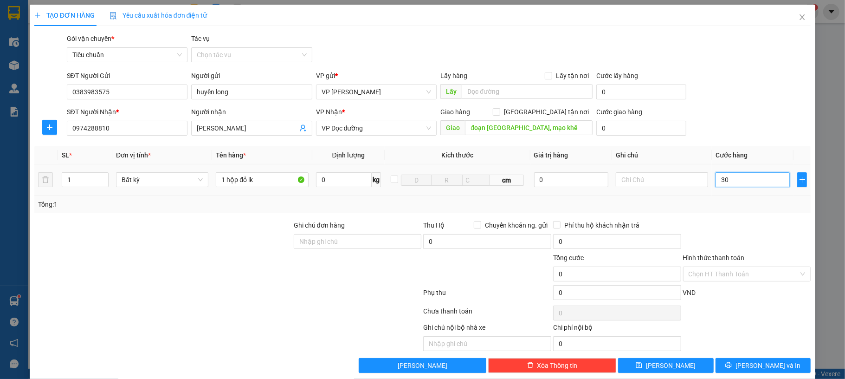
type input "30"
type input "30.000"
click at [736, 88] on div "SĐT Người Gửi 0383983575 Người gửi huyền long VP gửi * VP Dương Đình Nghệ Lấy h…" at bounding box center [439, 87] width 748 height 32
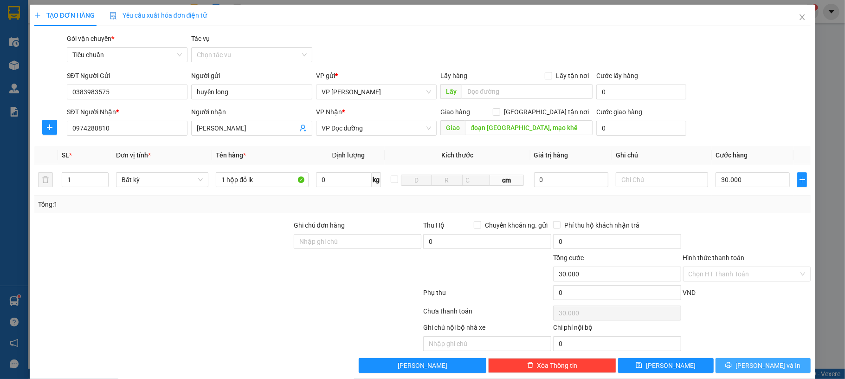
click at [744, 363] on button "[PERSON_NAME] và In" at bounding box center [764, 365] width 96 height 15
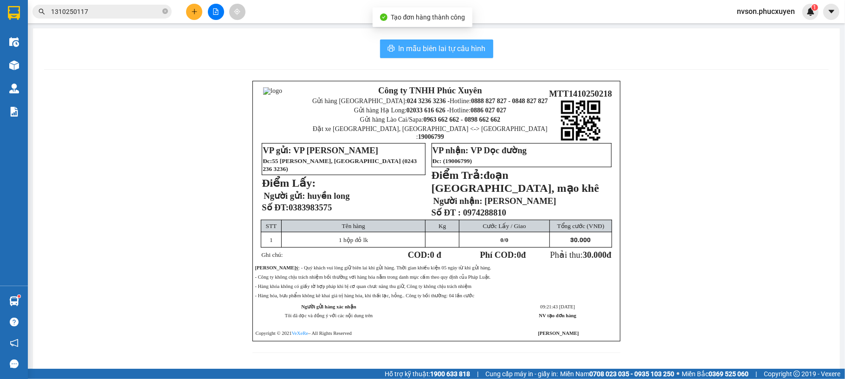
click at [407, 41] on button "In mẫu biên lai tự cấu hình" at bounding box center [436, 48] width 113 height 19
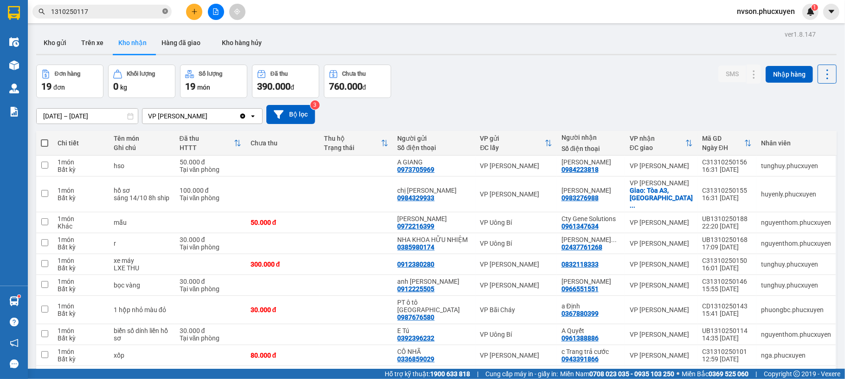
click at [166, 11] on icon "close-circle" at bounding box center [165, 11] width 6 height 6
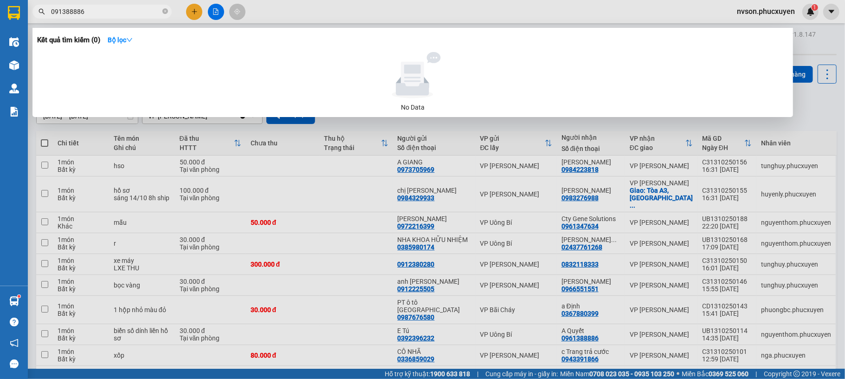
click at [59, 11] on input "091388886" at bounding box center [106, 11] width 110 height 10
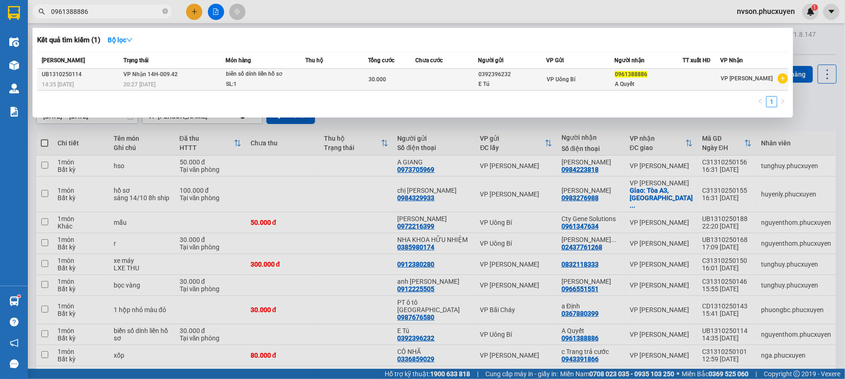
type input "0961388886"
click at [303, 82] on span "biển số dính liền hồ sơ SL: 1" at bounding box center [265, 79] width 79 height 20
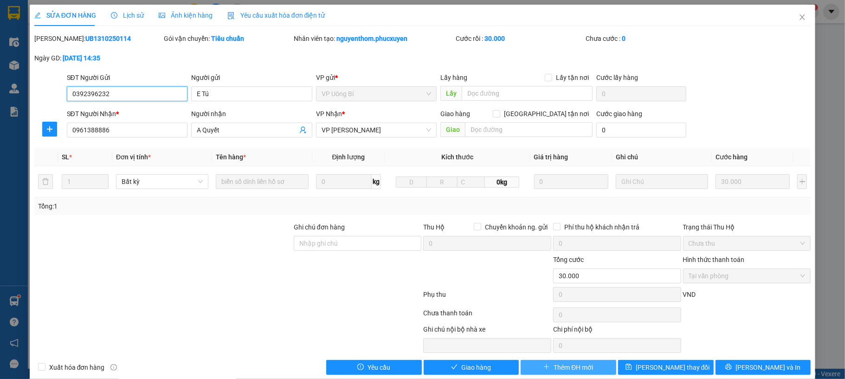
type input "0392396232"
type input "E Tú"
type input "0961388886"
type input "A Quyết"
type input "0"
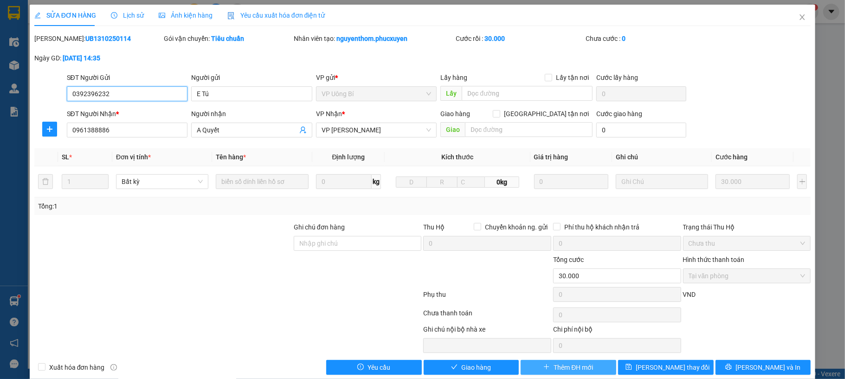
type input "30.000"
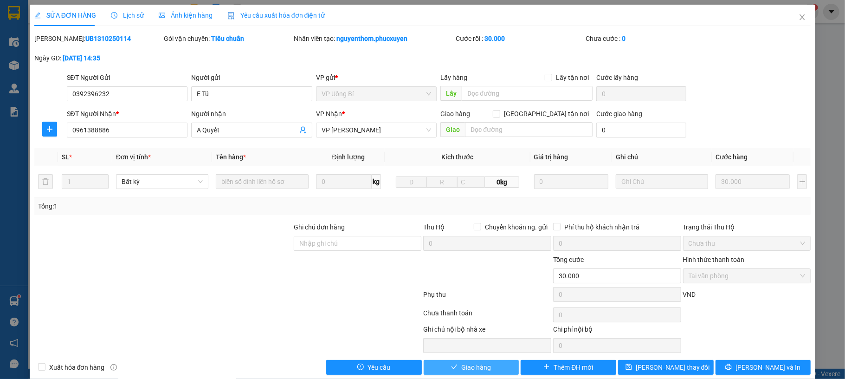
click at [478, 362] on button "Giao hàng" at bounding box center [472, 367] width 96 height 15
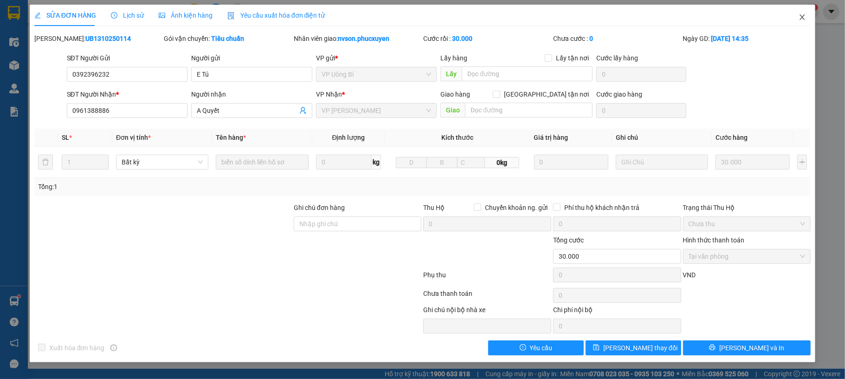
click at [804, 19] on icon "close" at bounding box center [802, 16] width 7 height 7
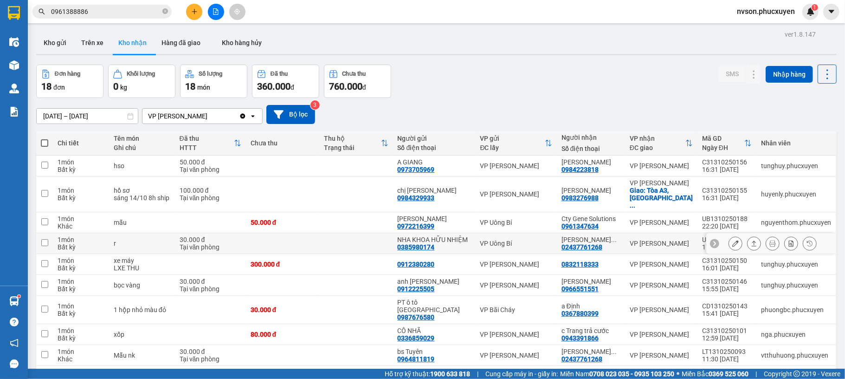
click at [553, 242] on td "VP Uông Bí" at bounding box center [516, 243] width 81 height 21
checkbox input "true"
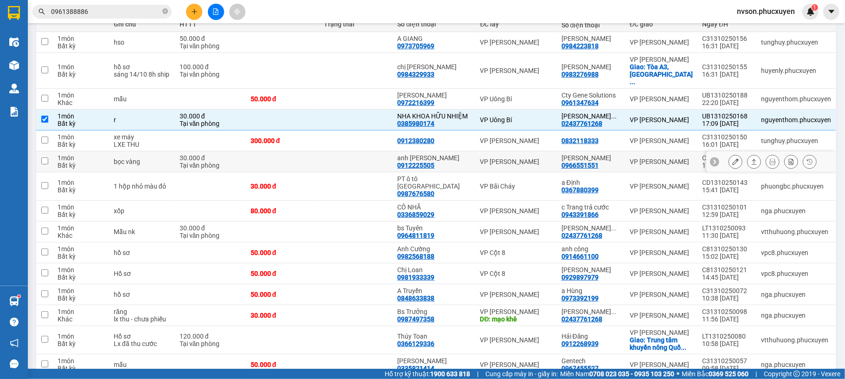
scroll to position [186, 0]
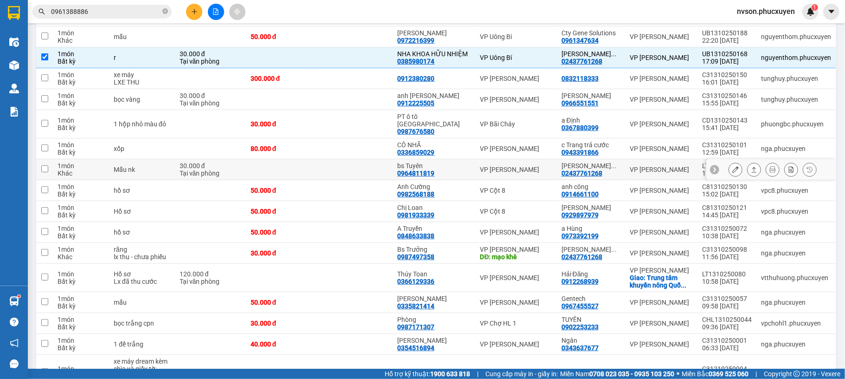
click at [548, 173] on div "VP [PERSON_NAME]" at bounding box center [516, 169] width 72 height 7
checkbox input "true"
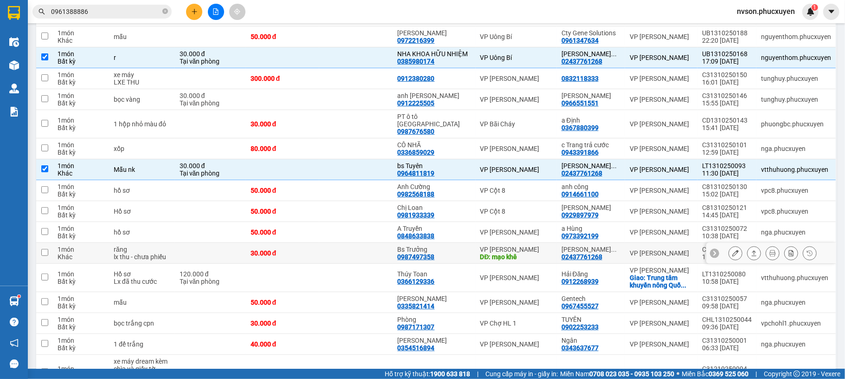
click at [554, 260] on td "VP Hạ Long DĐ: mạo khê" at bounding box center [516, 253] width 81 height 21
checkbox input "true"
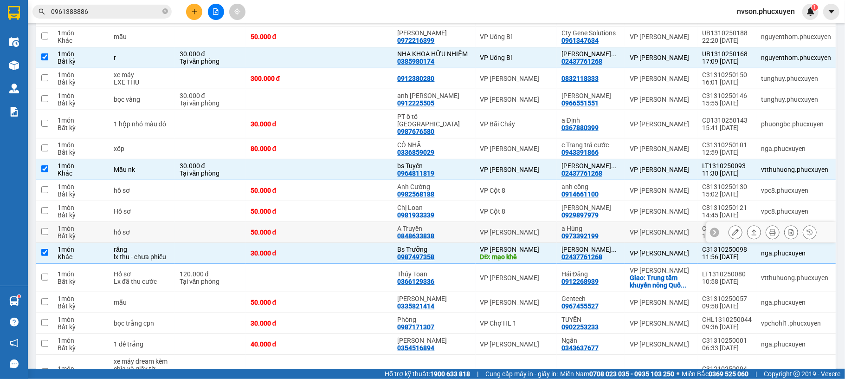
scroll to position [62, 0]
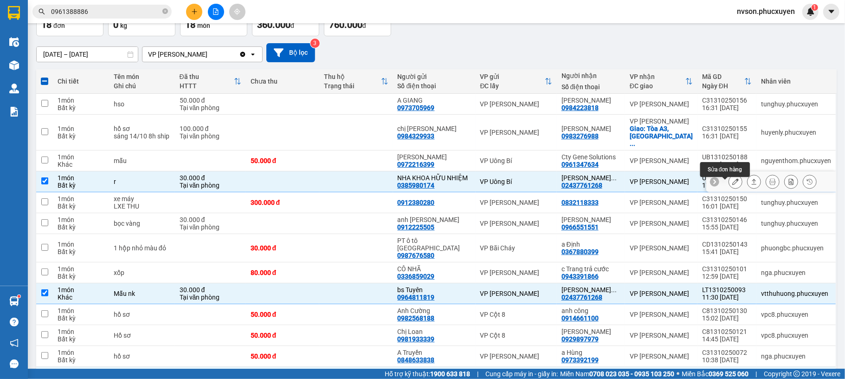
click at [732, 184] on icon at bounding box center [735, 181] width 6 height 6
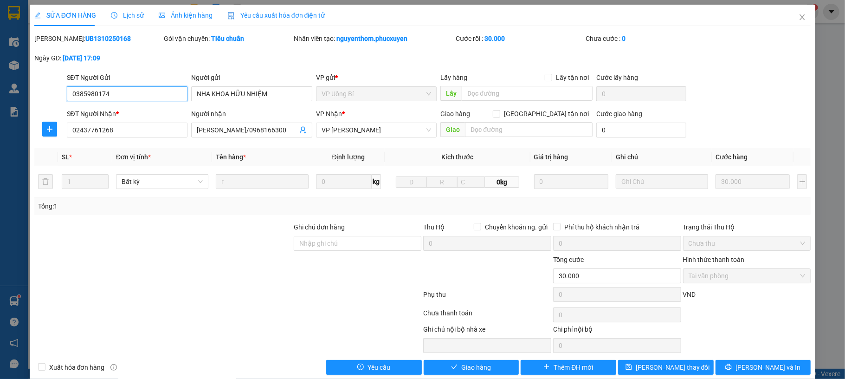
type input "0385980174"
type input "NHA KHOA HỮU NHIỆM"
type input "02437761268"
type input "Lad Vũ Gia/0968166300"
type input "0"
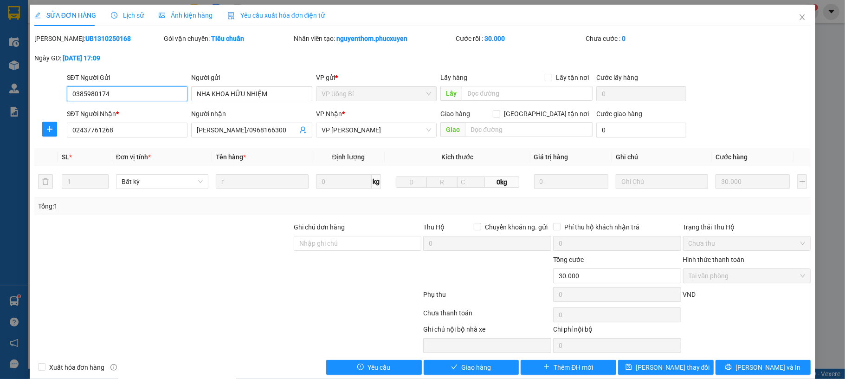
type input "30.000"
click at [466, 363] on button "Giao hàng" at bounding box center [472, 367] width 96 height 15
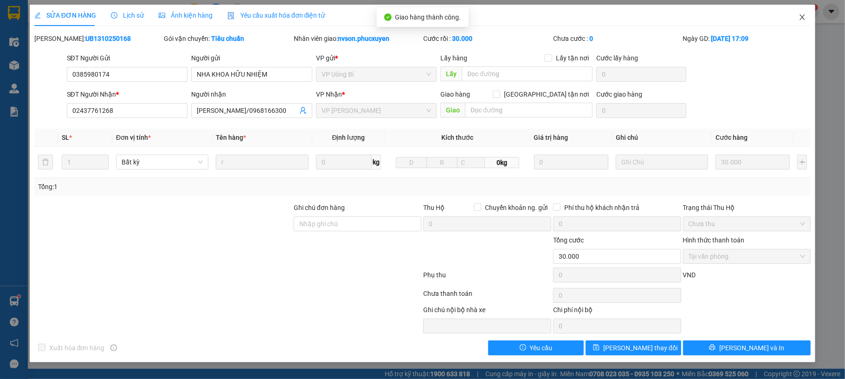
click at [795, 15] on span "Close" at bounding box center [803, 18] width 26 height 26
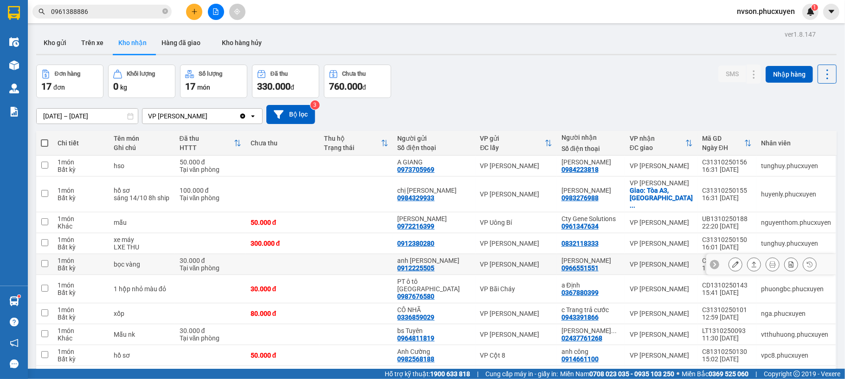
scroll to position [62, 0]
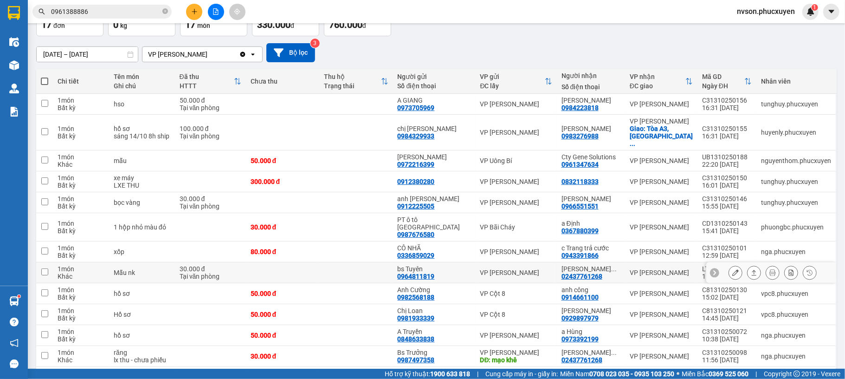
click at [615, 266] on div "Lad Vũ ... 02437761268" at bounding box center [591, 272] width 59 height 15
checkbox input "true"
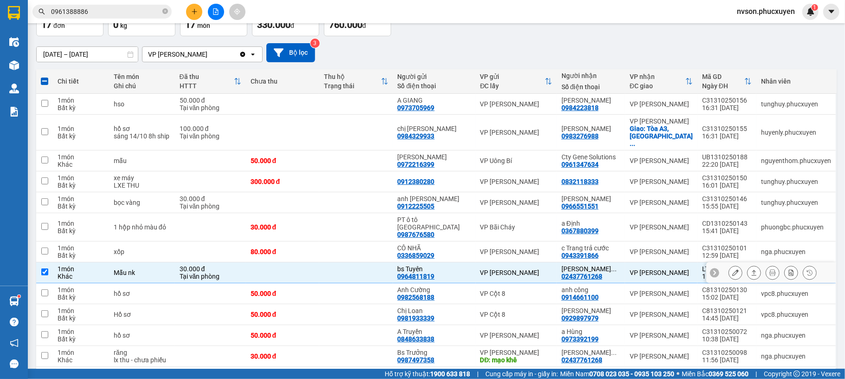
click at [732, 269] on icon at bounding box center [735, 272] width 6 height 6
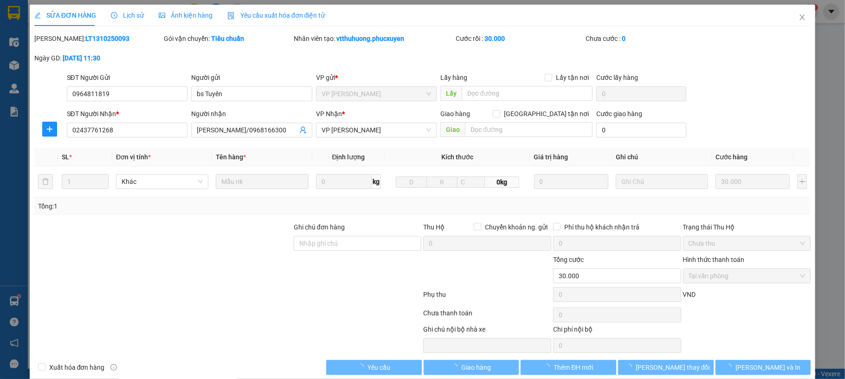
type input "0964811819"
type input "bs Tuyên"
type input "02437761268"
type input "Lad Vũ Gia/0968166300"
type input "0"
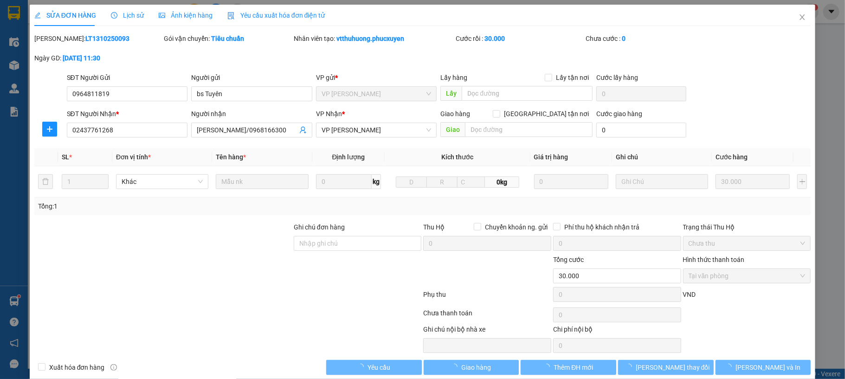
type input "30.000"
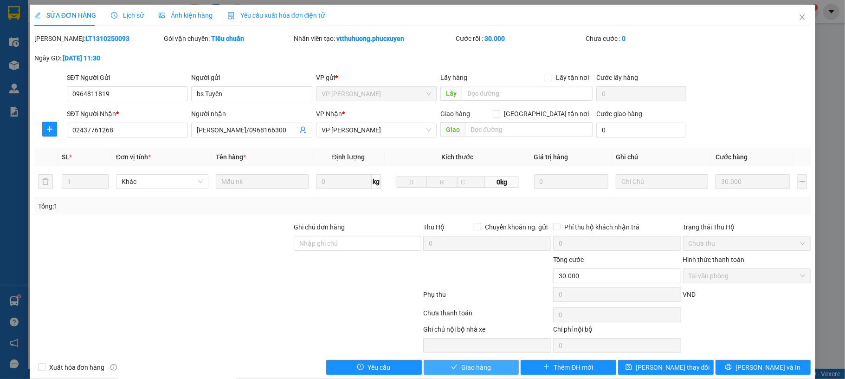
click at [440, 366] on button "Giao hàng" at bounding box center [472, 367] width 96 height 15
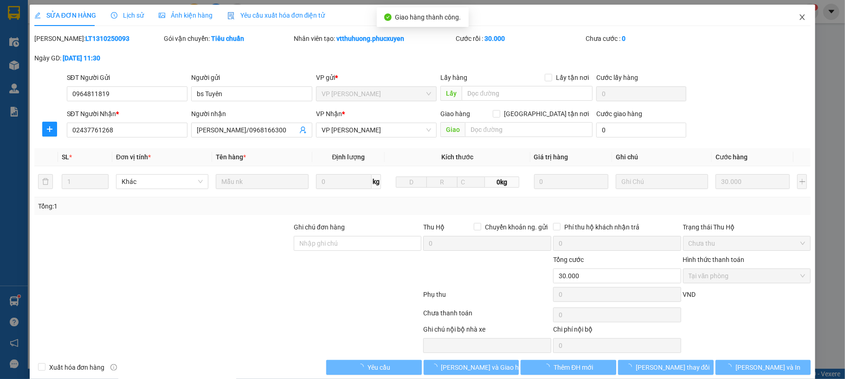
click at [795, 12] on span "Close" at bounding box center [803, 18] width 26 height 26
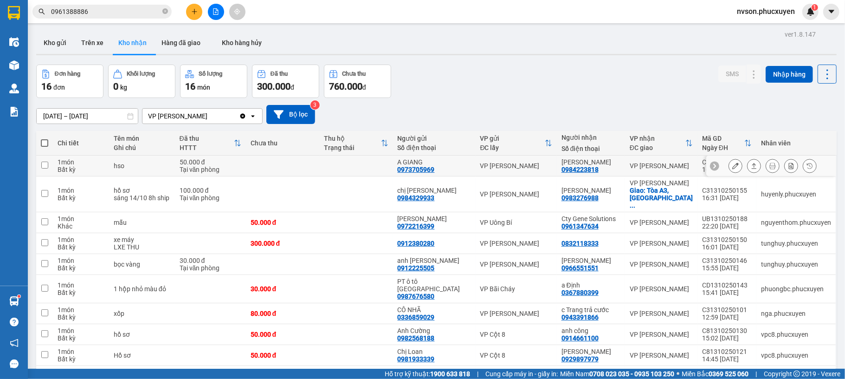
click at [546, 166] on div "VP [PERSON_NAME]" at bounding box center [516, 165] width 72 height 7
checkbox input "true"
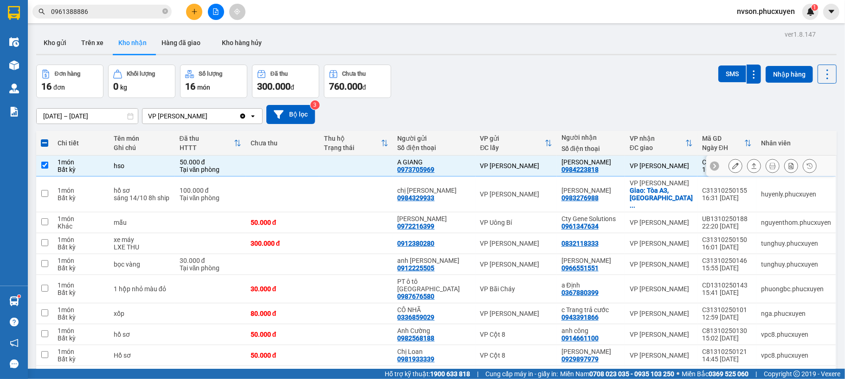
click at [729, 167] on button at bounding box center [735, 166] width 13 height 16
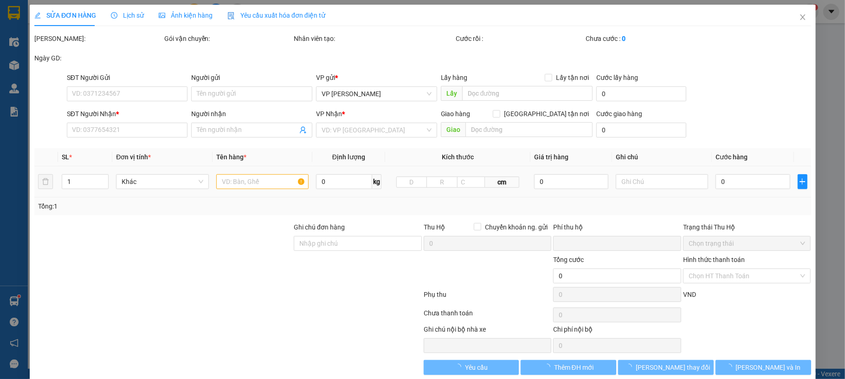
type input "0973705969"
type input "A GIANG"
type input "0984223818"
type input "[PERSON_NAME]"
type input "0"
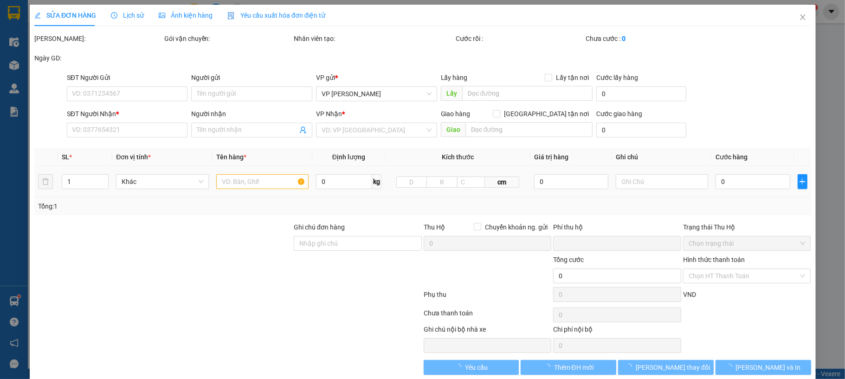
type input "50.000"
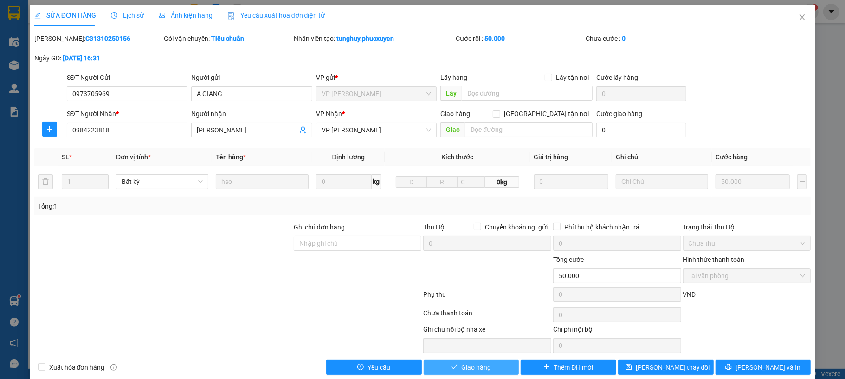
click at [461, 369] on span "Giao hàng" at bounding box center [476, 367] width 30 height 10
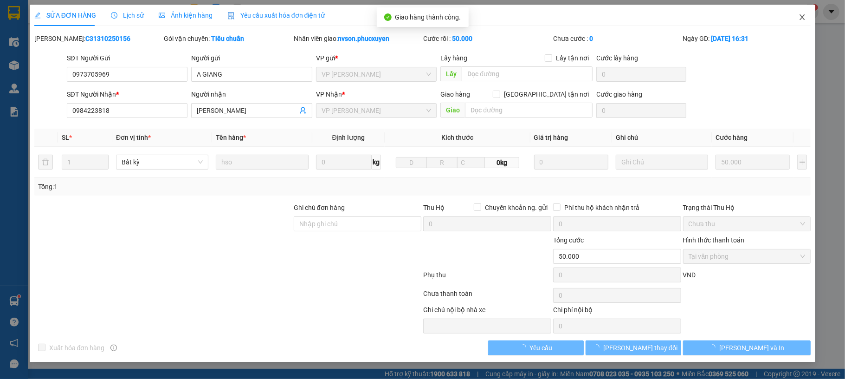
click at [793, 22] on span "Close" at bounding box center [803, 18] width 26 height 26
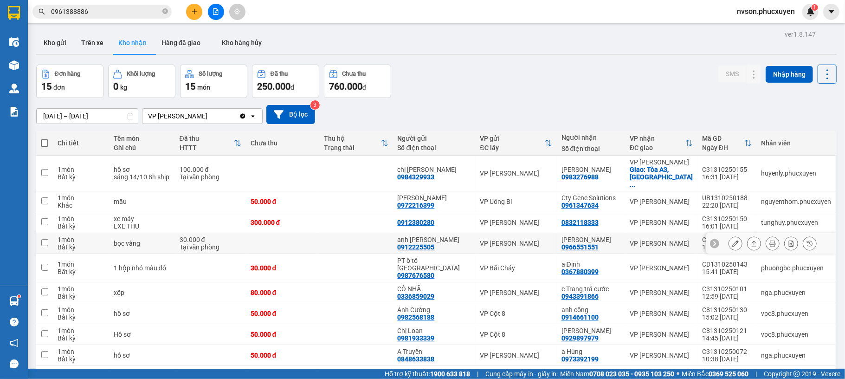
scroll to position [62, 0]
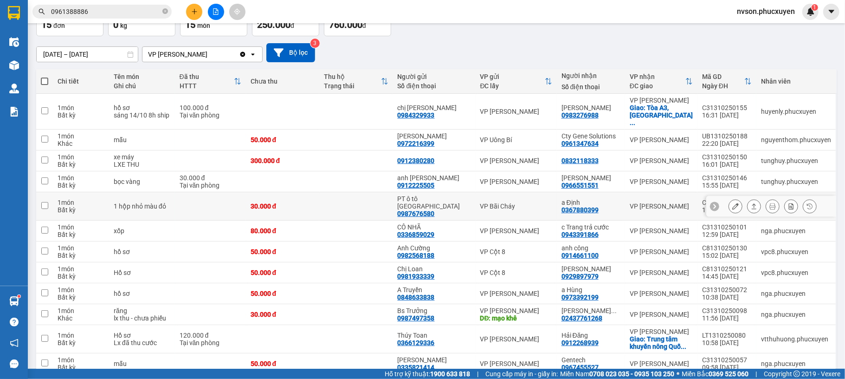
click at [546, 199] on td "VP Bãi Cháy" at bounding box center [516, 206] width 81 height 28
checkbox input "true"
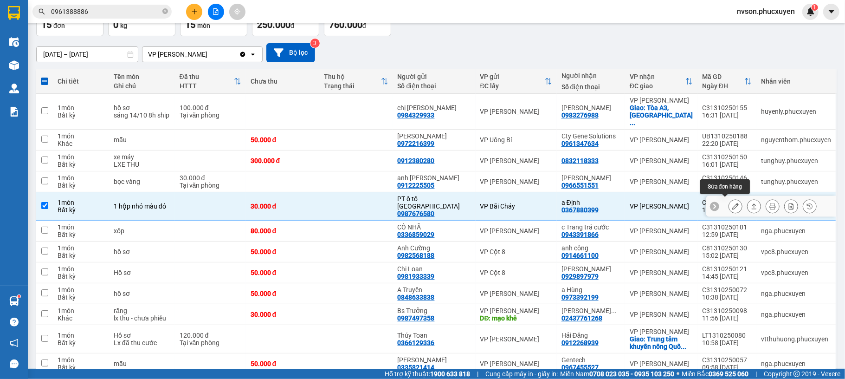
click at [732, 203] on icon at bounding box center [735, 206] width 6 height 6
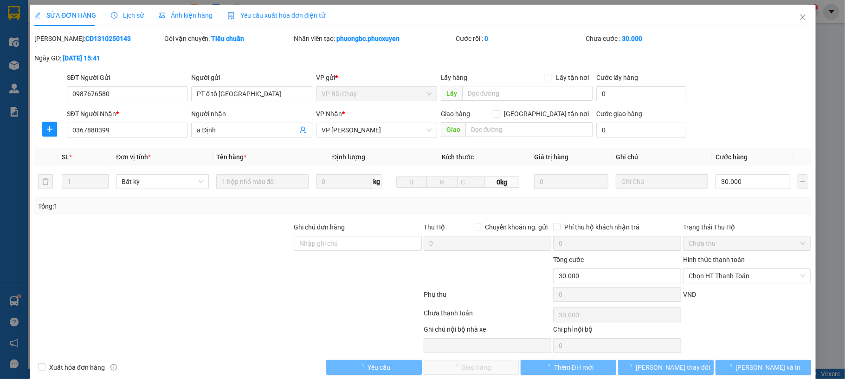
type input "0987676580"
type input "PT ô tô [GEOGRAPHIC_DATA]"
type input "0367880399"
type input "a Định"
type input "0"
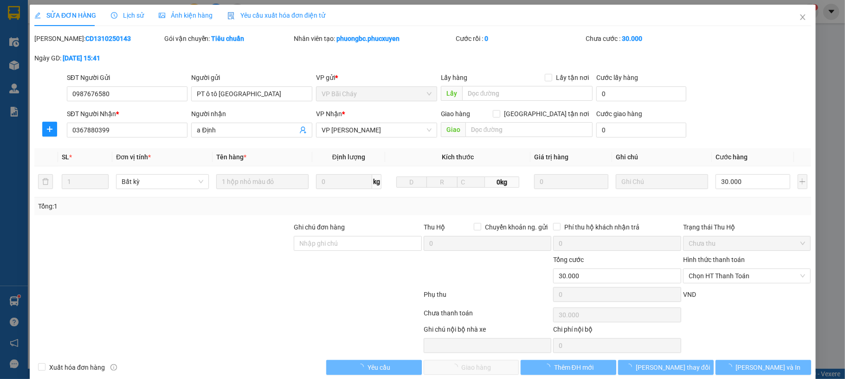
type input "30.000"
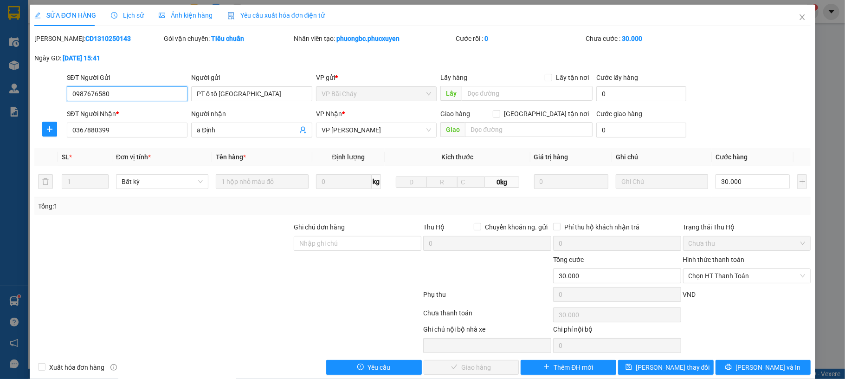
drag, startPoint x: 735, startPoint y: 279, endPoint x: 730, endPoint y: 285, distance: 8.2
click at [734, 279] on span "Chọn HT Thanh Toán" at bounding box center [747, 276] width 117 height 14
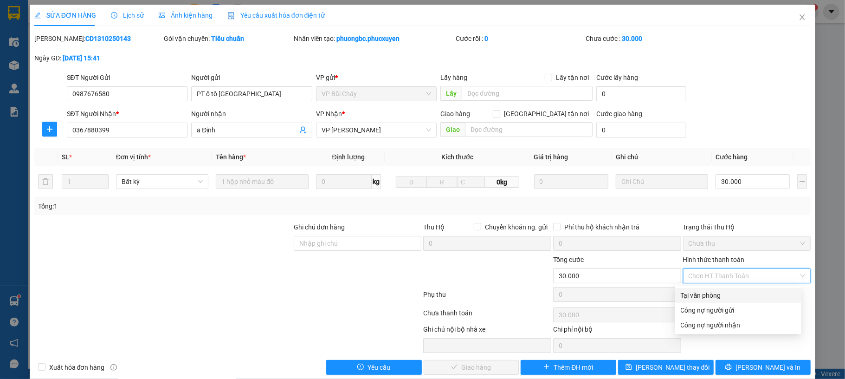
click at [723, 294] on div "Tại văn phòng" at bounding box center [738, 295] width 115 height 10
type input "0"
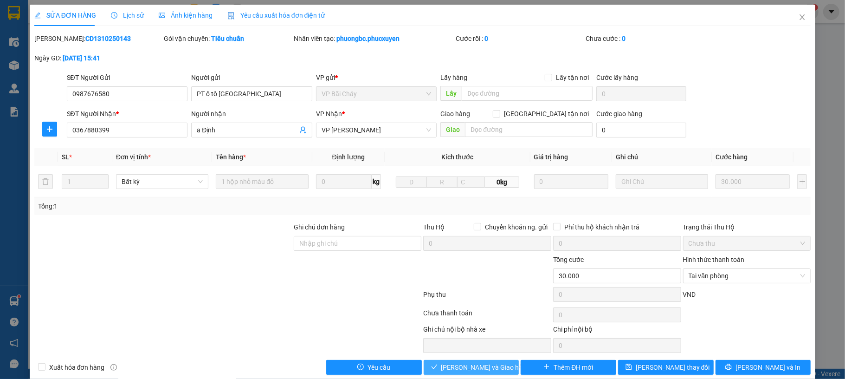
click at [463, 366] on span "[PERSON_NAME] và Giao hàng" at bounding box center [485, 367] width 89 height 10
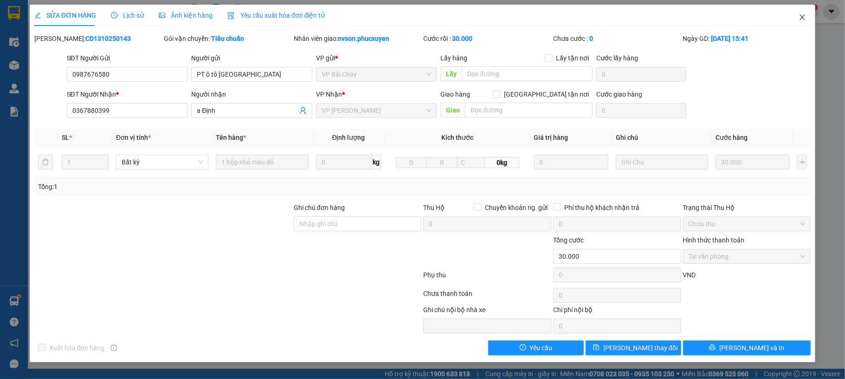
click at [797, 19] on span "Close" at bounding box center [803, 18] width 26 height 26
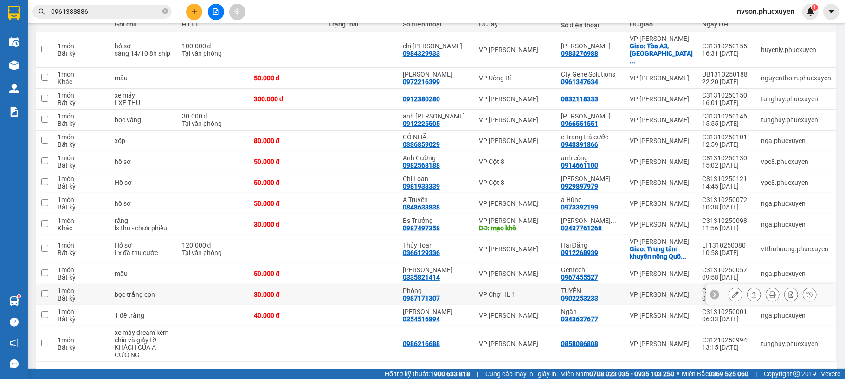
scroll to position [165, 0]
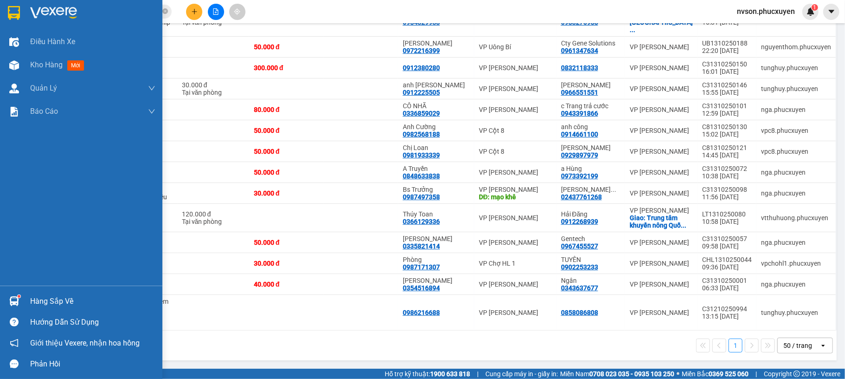
click at [9, 301] on img at bounding box center [14, 301] width 10 height 10
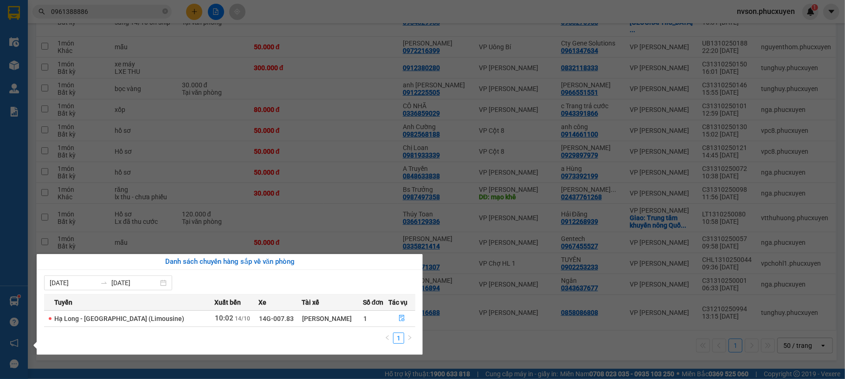
click at [542, 340] on section "Kết quả tìm kiếm ( 1 ) Bộ lọc Mã ĐH Trạng thái Món hàng Thu hộ Tổng cước Chưa c…" at bounding box center [422, 189] width 845 height 379
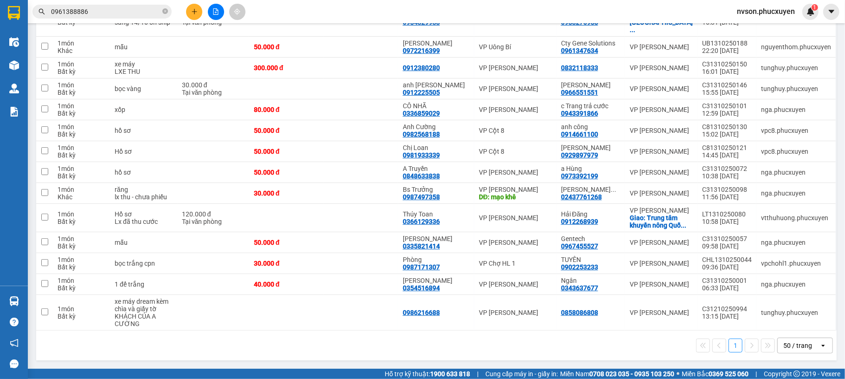
click at [194, 19] on button at bounding box center [194, 12] width 16 height 16
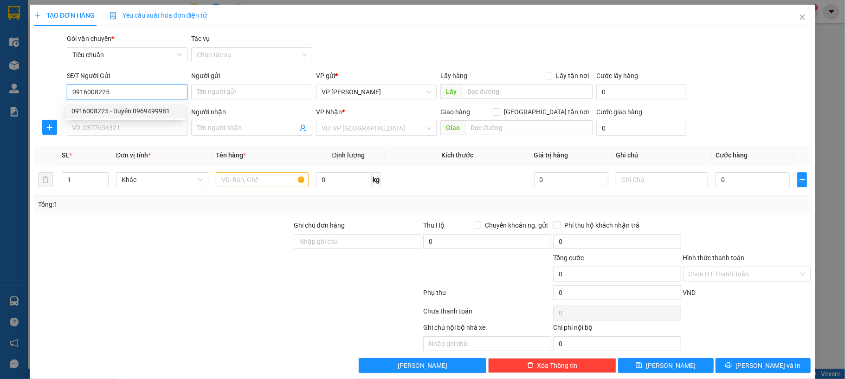
type input "0916008225"
click at [138, 99] on div "SĐT Người Gửi 0916008225" at bounding box center [127, 87] width 121 height 32
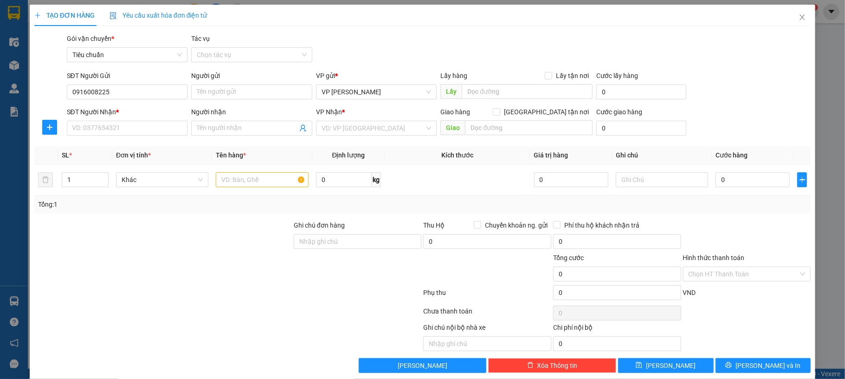
click at [136, 115] on div "SĐT Người Nhận *" at bounding box center [127, 112] width 121 height 10
click at [136, 121] on input "SĐT Người Nhận *" at bounding box center [127, 128] width 121 height 15
click at [140, 86] on input "0916008225" at bounding box center [127, 91] width 121 height 15
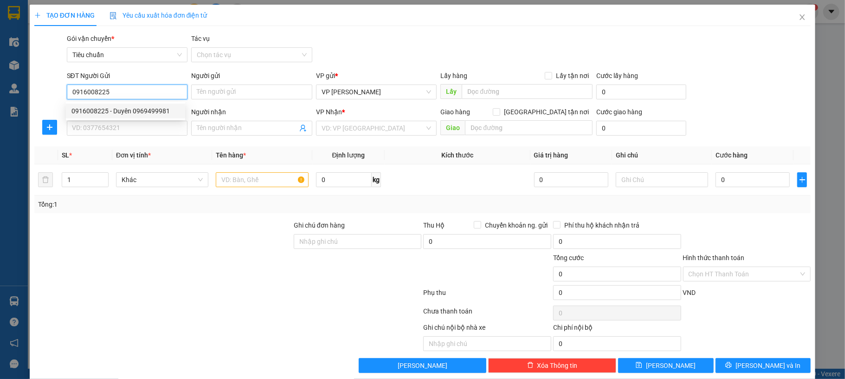
click at [139, 110] on div "0916008225 - Duyên 0969499981" at bounding box center [125, 111] width 108 height 10
type input "Duyên 0969499981"
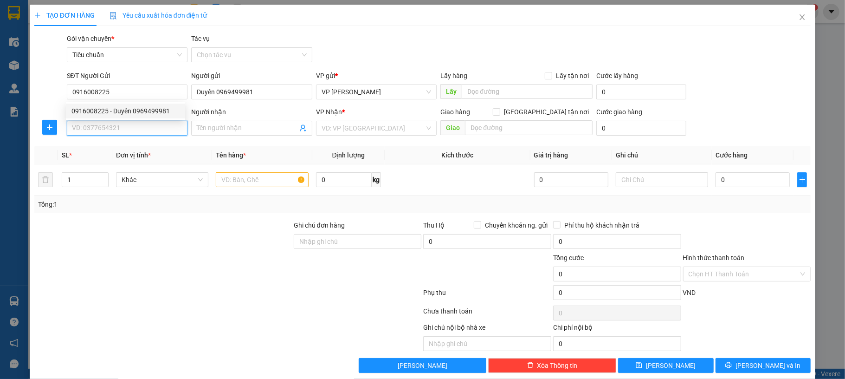
click at [128, 129] on input "SĐT Người Nhận *" at bounding box center [127, 128] width 121 height 15
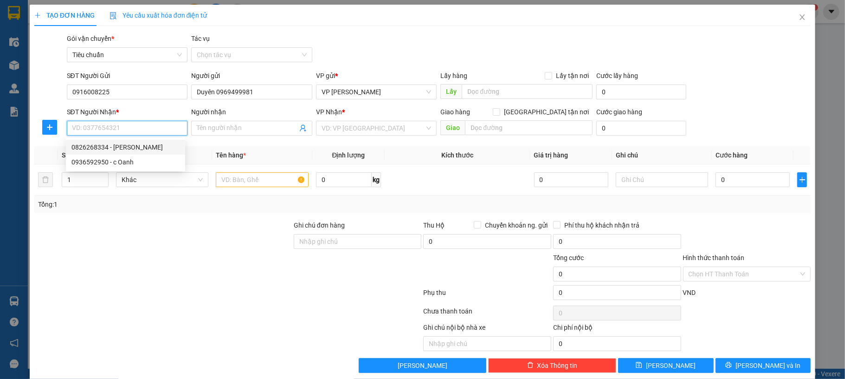
click at [153, 149] on div "0826268334 - Anh Sáng" at bounding box center [125, 147] width 108 height 10
type input "0826268334"
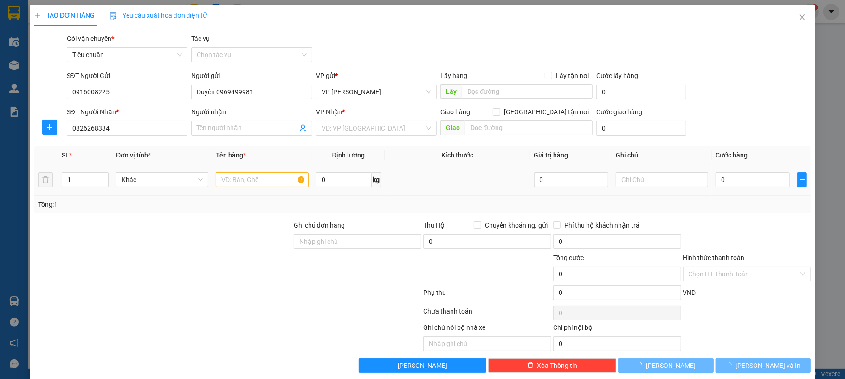
click at [251, 171] on div at bounding box center [262, 179] width 92 height 19
click at [251, 176] on input "text" at bounding box center [262, 179] width 92 height 15
type input "Anh Sáng"
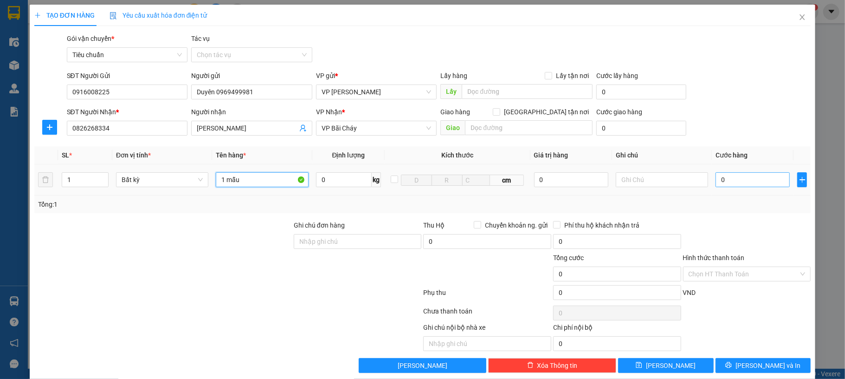
type input "1 mẫu"
click at [720, 175] on input "0" at bounding box center [753, 179] width 74 height 15
type input "30"
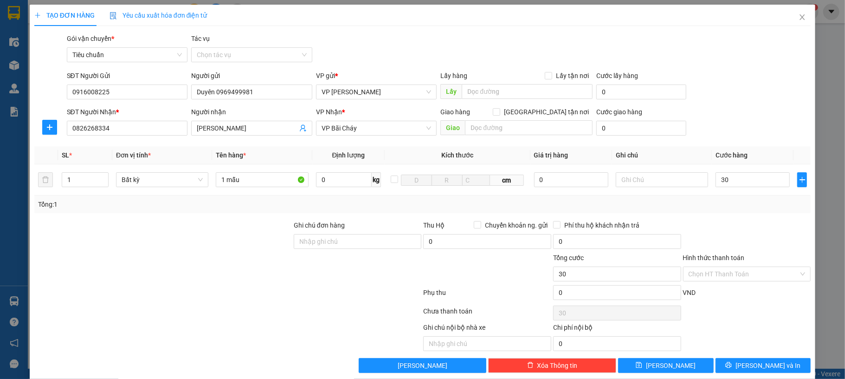
type input "30.000"
click at [709, 108] on div "SĐT Người Nhận * 0826268334 Người nhận Anh Sáng VP Nhận * VP Bãi Cháy Giao hàng…" at bounding box center [439, 123] width 748 height 32
click at [730, 259] on label "Hình thức thanh toán" at bounding box center [714, 257] width 62 height 7
click at [730, 267] on input "Hình thức thanh toán" at bounding box center [744, 274] width 110 height 14
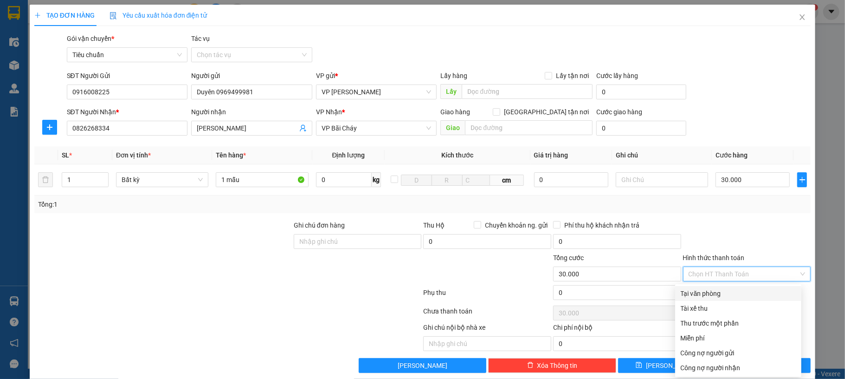
click at [732, 271] on input "Hình thức thanh toán" at bounding box center [744, 274] width 110 height 14
click at [730, 292] on div "Tại văn phòng" at bounding box center [738, 293] width 115 height 10
type input "0"
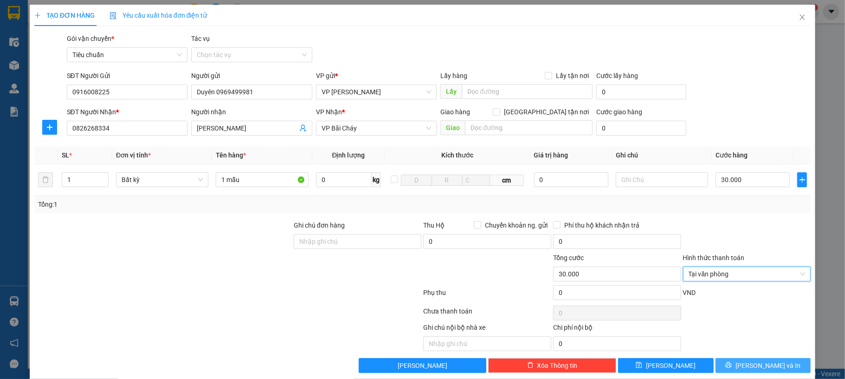
click at [774, 360] on button "[PERSON_NAME] và In" at bounding box center [764, 365] width 96 height 15
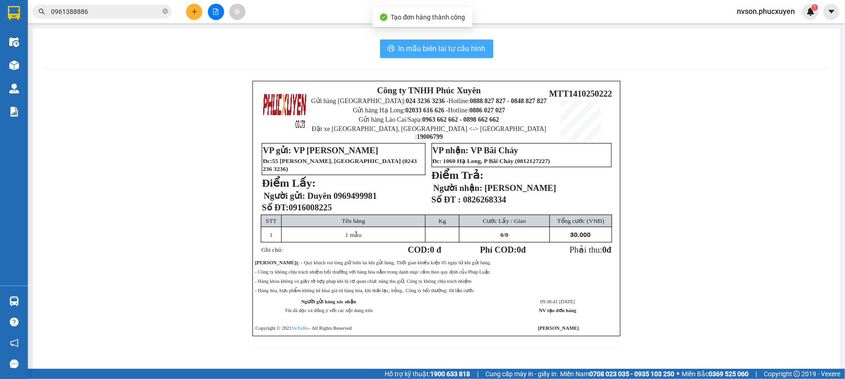
click at [408, 48] on span "In mẫu biên lai tự cấu hình" at bounding box center [442, 49] width 87 height 12
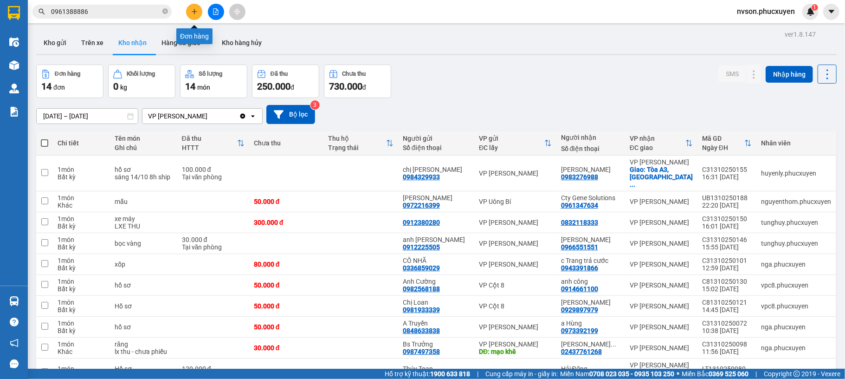
click at [196, 10] on icon "plus" at bounding box center [194, 11] width 6 height 6
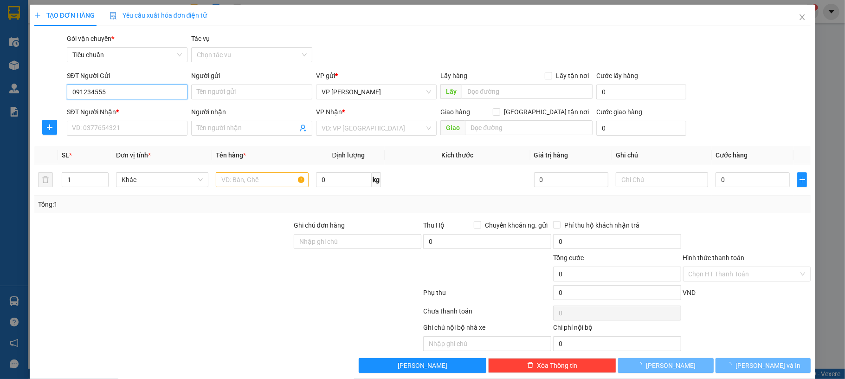
type input "0912345554"
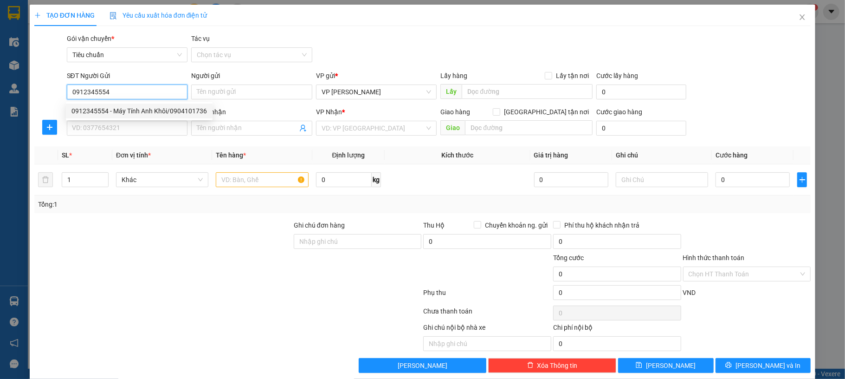
click at [147, 110] on div "0912345554 - Máy Tính Anh Khôi/0904101736" at bounding box center [139, 111] width 136 height 10
type input "Máy Tính Anh Khôi/0904101736"
type input "0912345554"
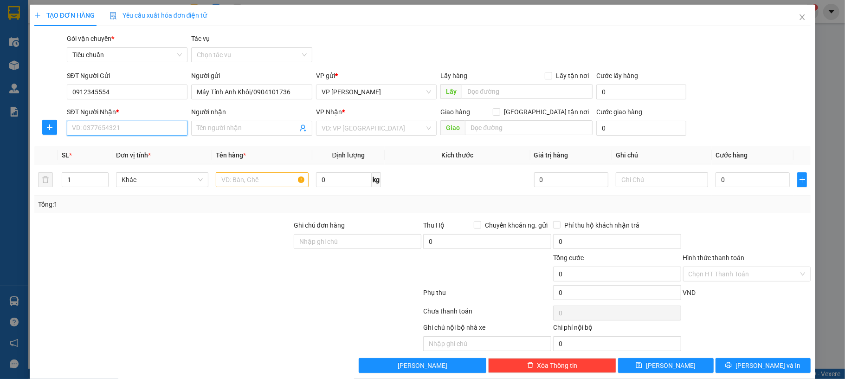
click at [145, 123] on input "SĐT Người Nhận *" at bounding box center [127, 128] width 121 height 15
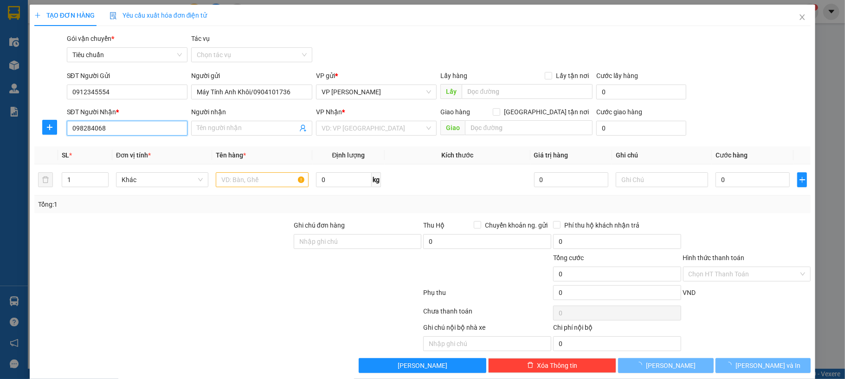
type input "0982840680"
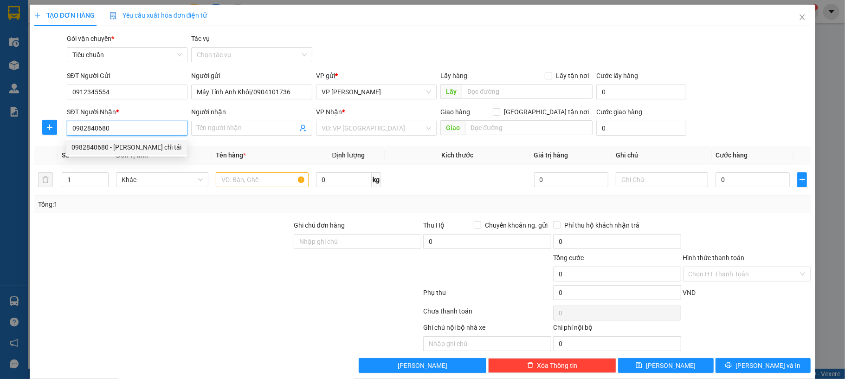
click at [141, 149] on div "0982840680 - anh Linh chỉ tải" at bounding box center [126, 147] width 110 height 10
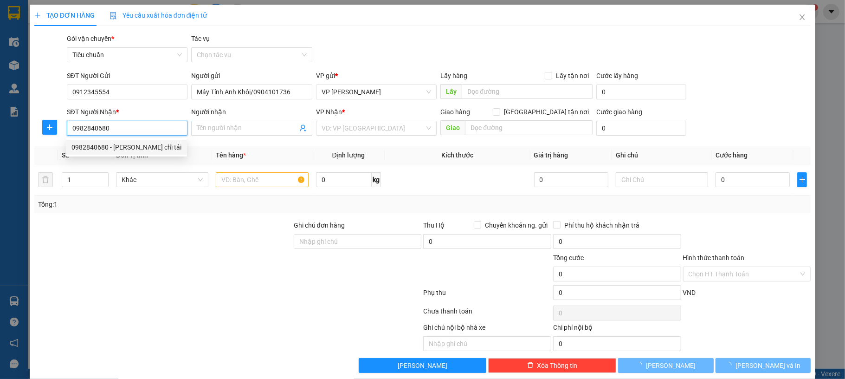
type input "anh Linh chỉ tải"
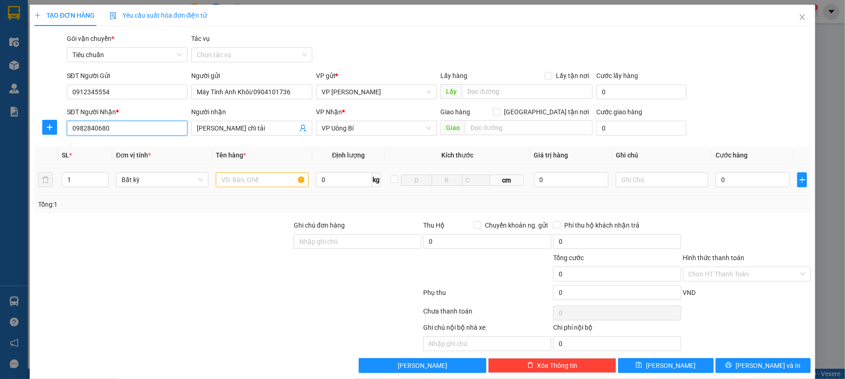
type input "0982840680"
click at [262, 173] on input "text" at bounding box center [262, 179] width 92 height 15
type input "1 ct lk"
click at [740, 177] on input "0" at bounding box center [753, 179] width 74 height 15
type input "40"
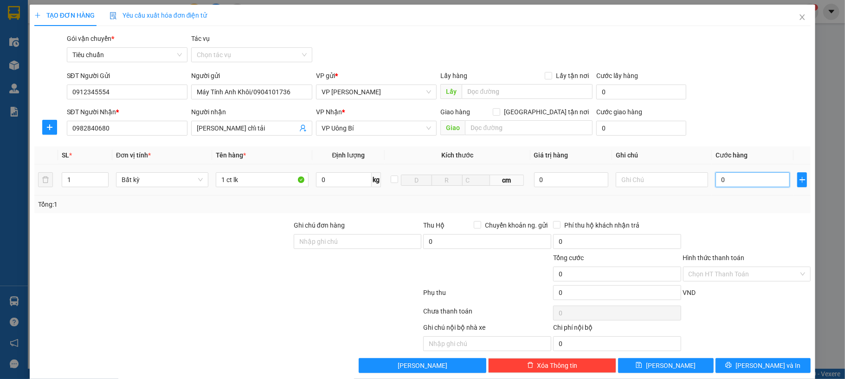
type input "40"
type input "40.000"
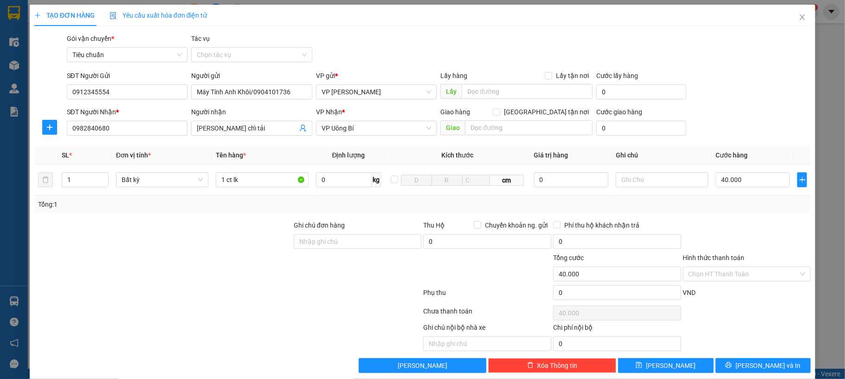
click at [722, 70] on div "Transit Pickup Surcharge Ids Transit Deliver Surcharge Ids Transit Deliver Surc…" at bounding box center [422, 202] width 777 height 339
click at [732, 367] on icon "printer" at bounding box center [729, 365] width 6 height 6
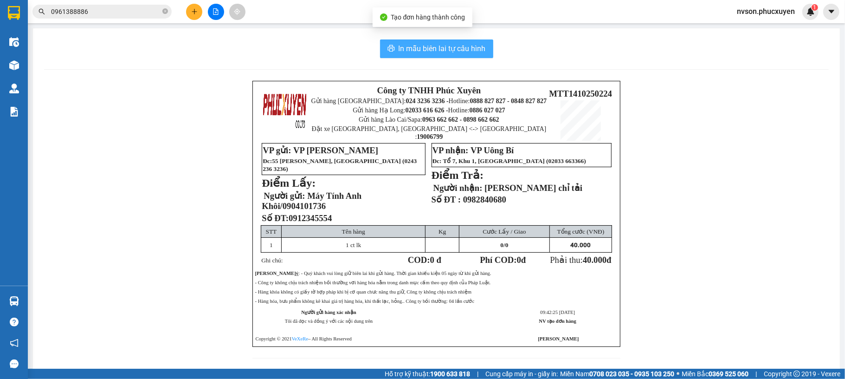
click at [416, 49] on span "In mẫu biên lai tự cấu hình" at bounding box center [442, 49] width 87 height 12
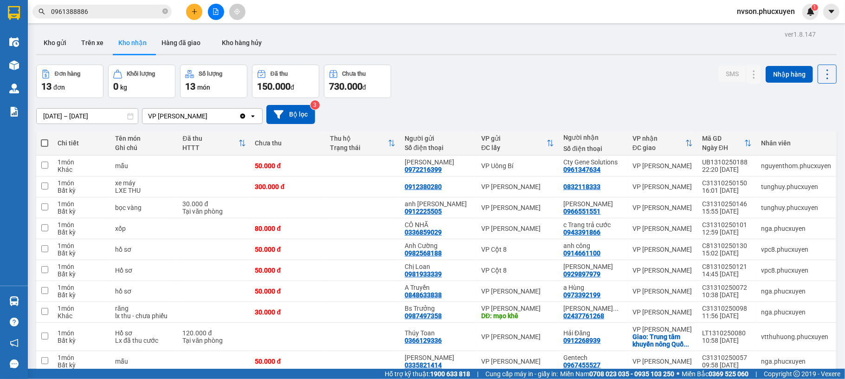
click at [192, 10] on icon "plus" at bounding box center [194, 11] width 6 height 6
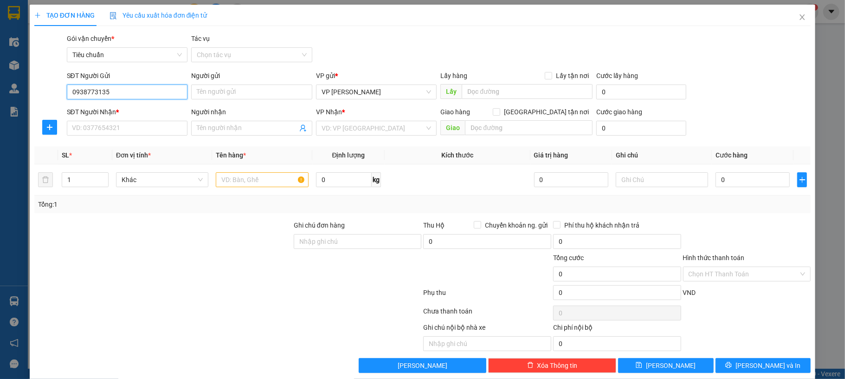
click at [147, 93] on input "0938773135" at bounding box center [127, 91] width 121 height 15
type input "0938773135"
click at [223, 93] on input "Người gửi" at bounding box center [251, 91] width 121 height 15
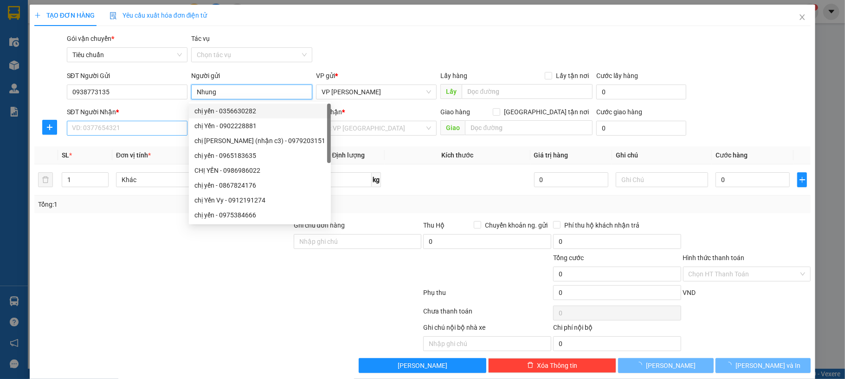
type input "Nhung"
click at [132, 133] on input "SĐT Người Nhận *" at bounding box center [127, 128] width 121 height 15
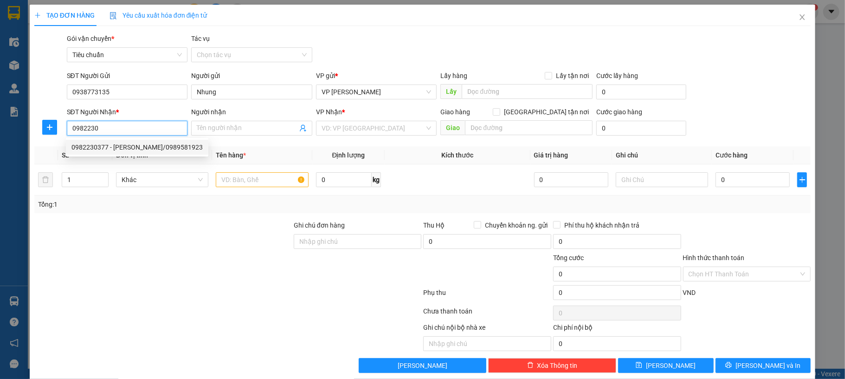
click at [134, 140] on div "0982230377 - BÁC SỸ THANH/0989581923" at bounding box center [137, 147] width 143 height 15
type input "0982230377"
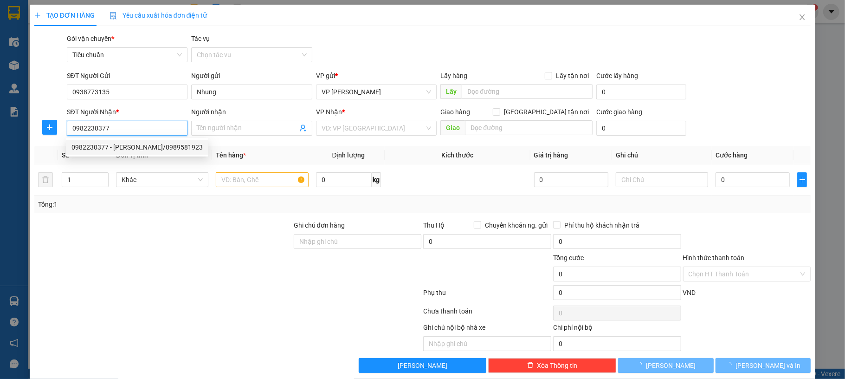
type input "BÁC SỸ THANH/0989581923"
checkbox input "true"
type input "61 ng du, quang trung ubi"
type input "40.000"
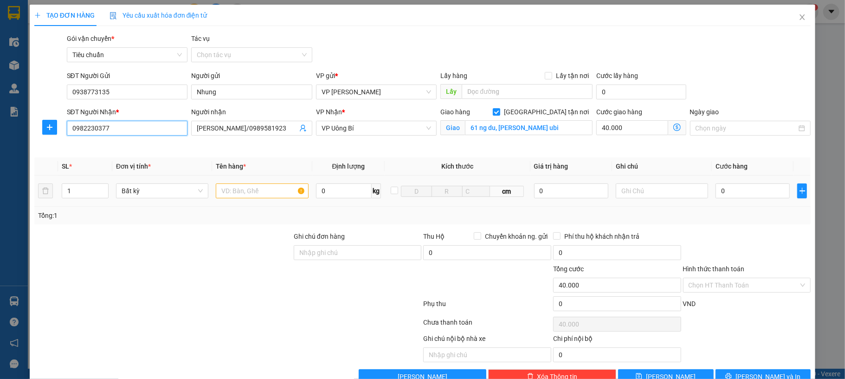
type input "0982230377"
click at [260, 189] on input "text" at bounding box center [262, 190] width 92 height 15
type input "1 ct y tế"
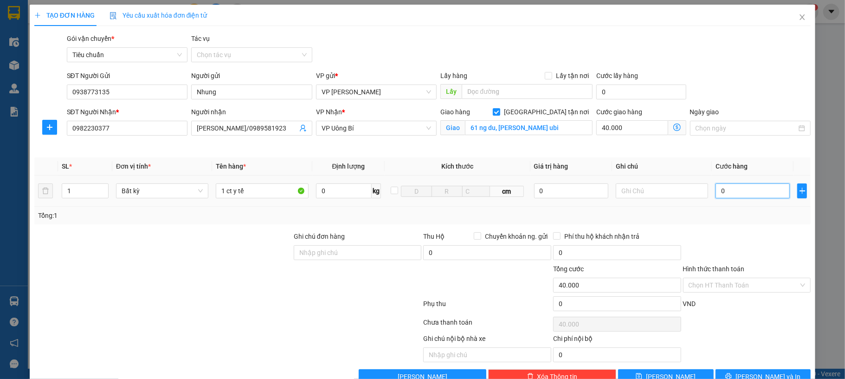
click at [745, 189] on input "0" at bounding box center [753, 190] width 74 height 15
type input "40"
type input "40.040"
type input "40.000"
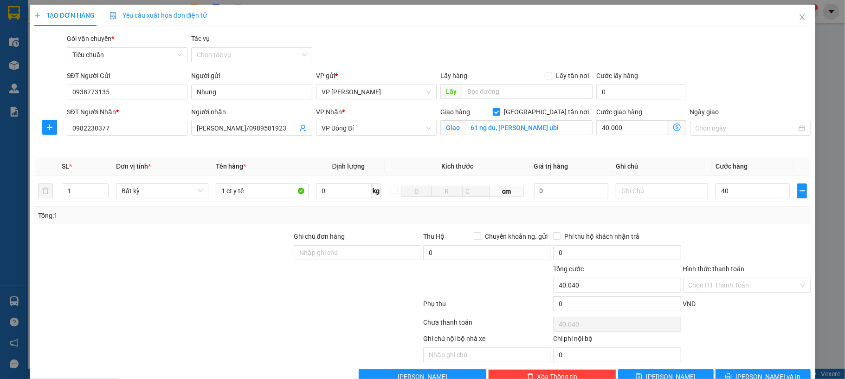
type input "80.000"
click at [747, 78] on div "SĐT Người Gửi 0938773135 Người gửi Nhung VP gửi * VP Dương Đình Nghệ Lấy hàng L…" at bounding box center [439, 87] width 748 height 32
click at [734, 279] on input "Hình thức thanh toán" at bounding box center [744, 285] width 110 height 14
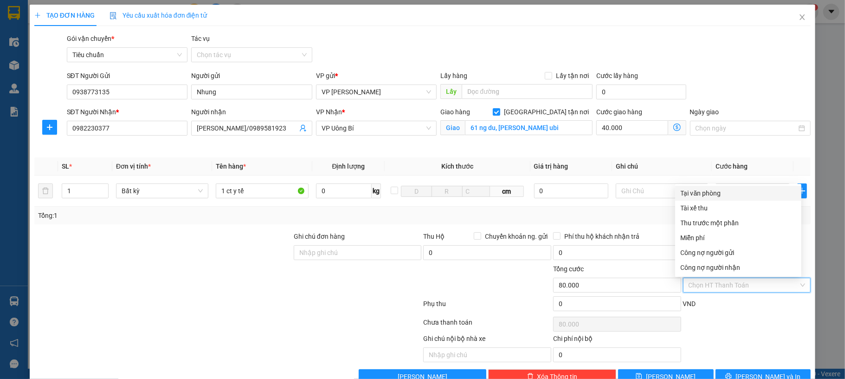
click at [699, 192] on div "Tại văn phòng" at bounding box center [738, 193] width 115 height 10
type input "0"
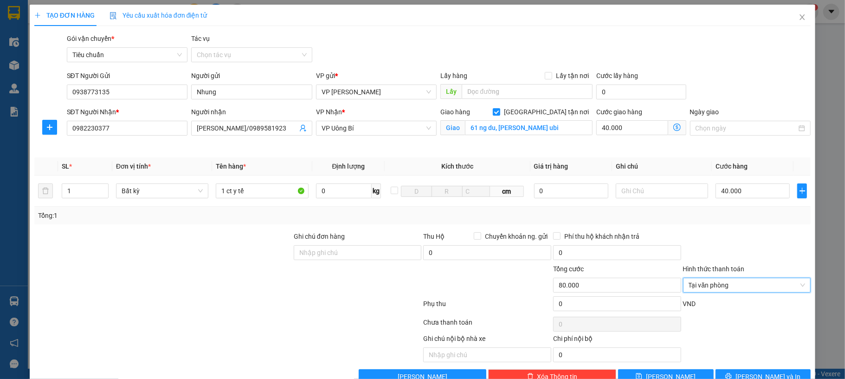
scroll to position [25, 0]
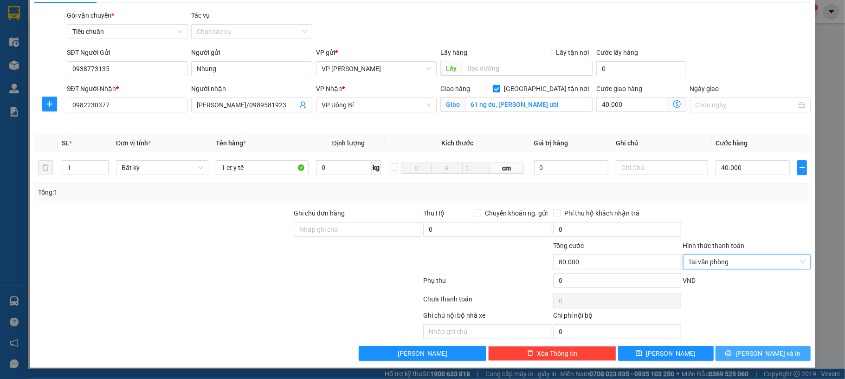
click at [765, 348] on span "Lưu và In" at bounding box center [768, 353] width 65 height 10
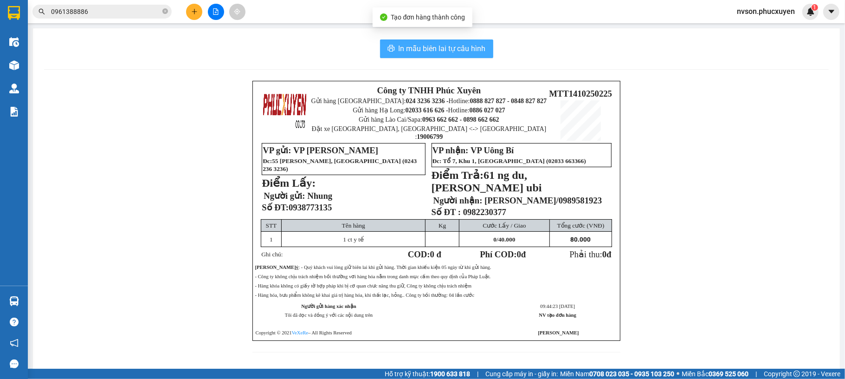
click at [470, 45] on span "In mẫu biên lai tự cấu hình" at bounding box center [442, 49] width 87 height 12
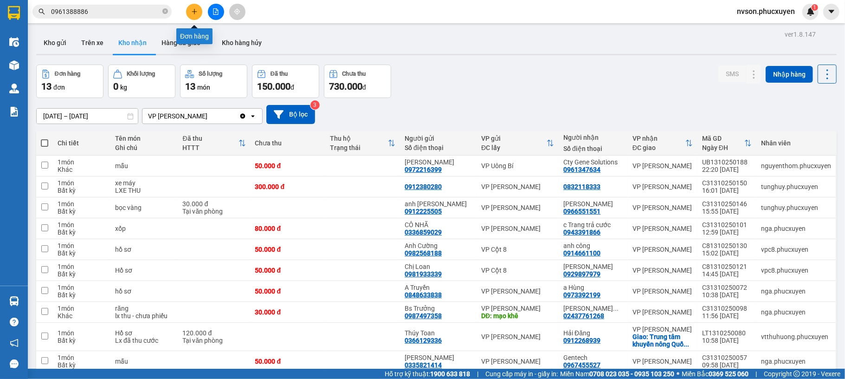
click at [192, 17] on button at bounding box center [194, 12] width 16 height 16
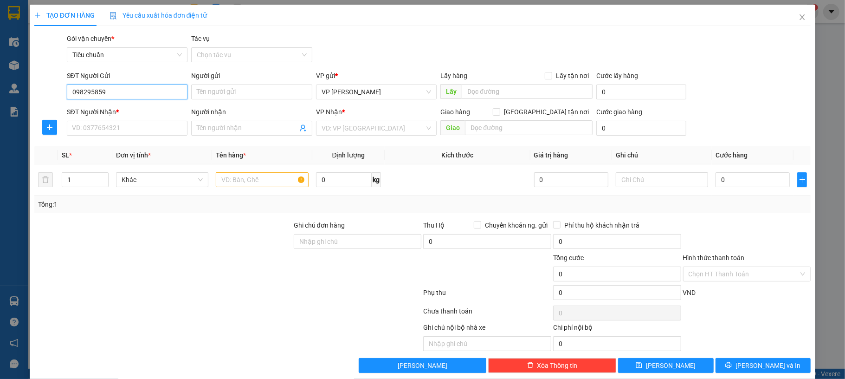
type input "0982958599"
click at [145, 108] on div "0982958599 - quang" at bounding box center [125, 111] width 108 height 10
type input "quang"
type input "0982958599"
click at [143, 123] on input "SĐT Người Nhận *" at bounding box center [127, 128] width 121 height 15
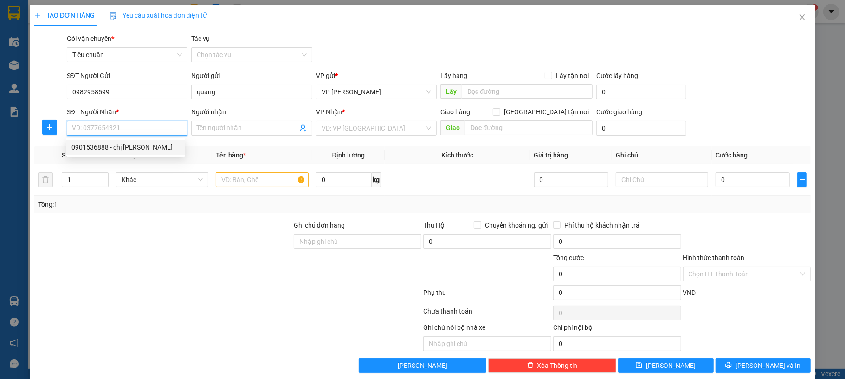
click at [143, 145] on div "0901536888 - chị Hạnh" at bounding box center [125, 147] width 108 height 10
type input "0901536888"
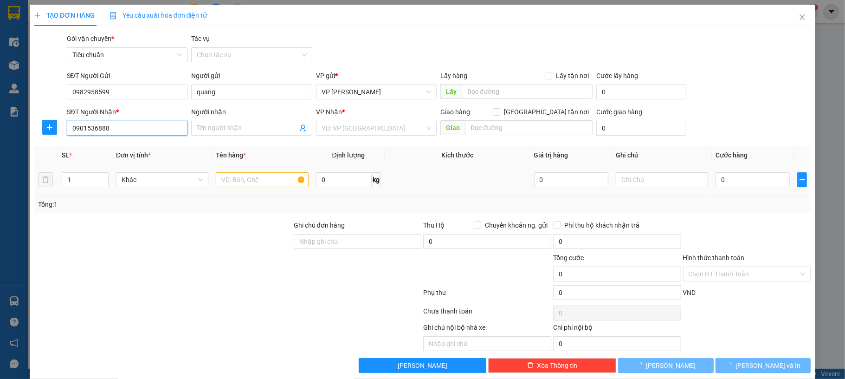
type input "chị Hạnh"
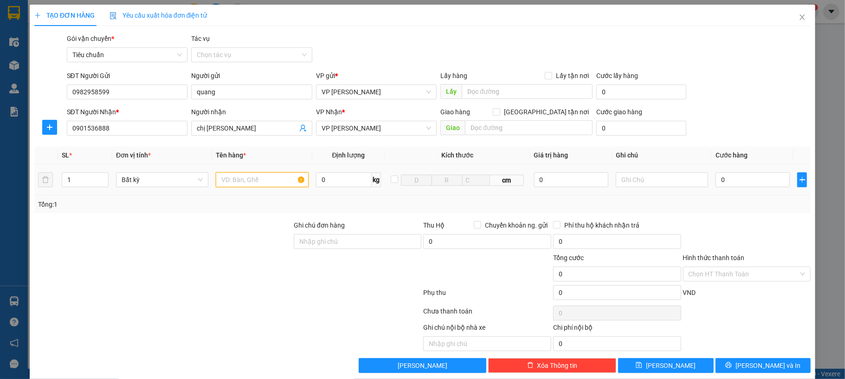
click at [279, 182] on input "text" at bounding box center [262, 179] width 92 height 15
type input "1 xốp phô mai"
click at [735, 186] on input "0" at bounding box center [753, 179] width 74 height 15
type input "80"
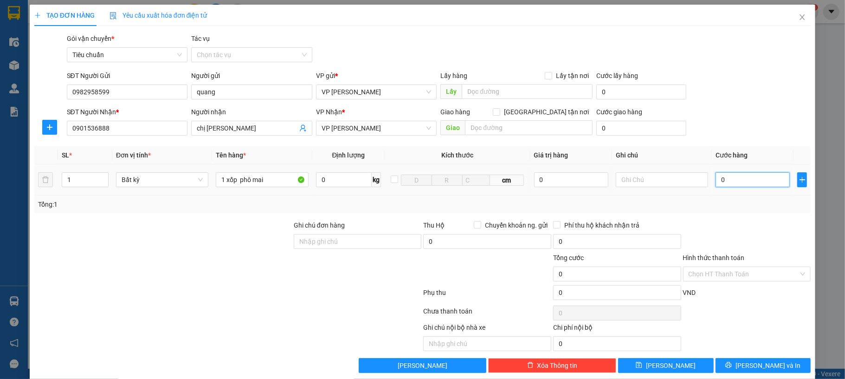
type input "80"
click at [761, 73] on div "SĐT Người Gửi 0982958599 Người gửi quang VP gửi * VP Dương Đình Nghệ Lấy hàng L…" at bounding box center [439, 87] width 748 height 32
type input "80.000"
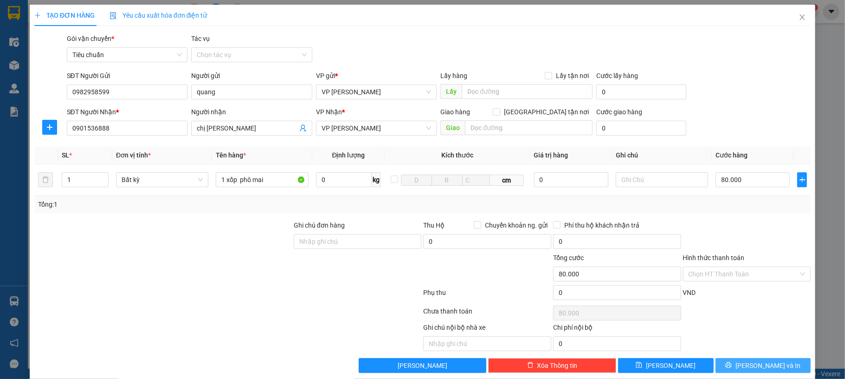
click at [754, 368] on span "Lưu và In" at bounding box center [768, 365] width 65 height 10
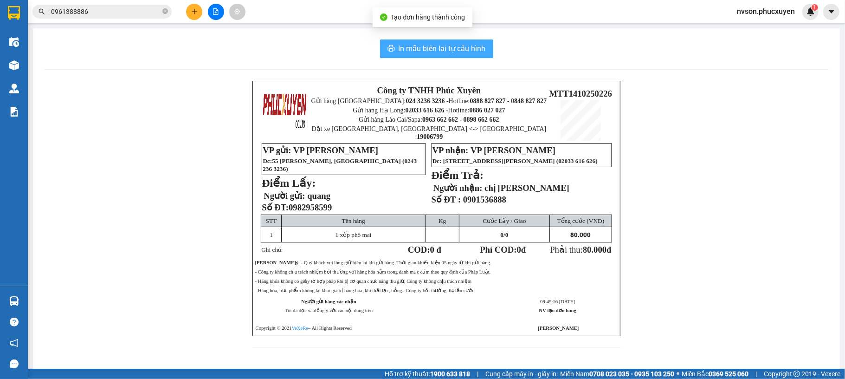
click at [445, 47] on span "In mẫu biên lai tự cấu hình" at bounding box center [442, 49] width 87 height 12
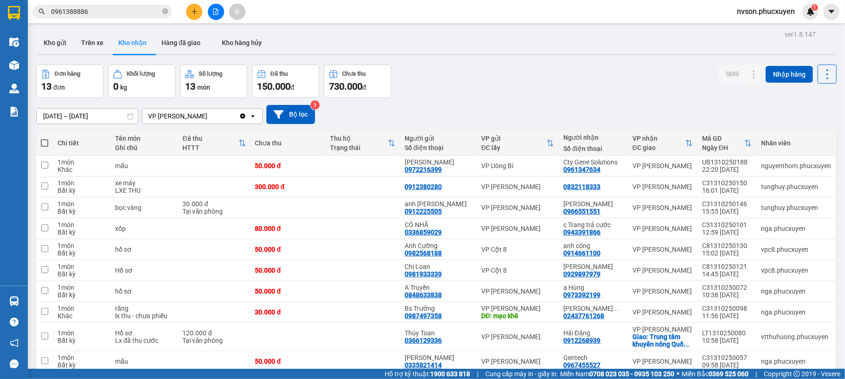
click at [194, 15] on button at bounding box center [194, 12] width 16 height 16
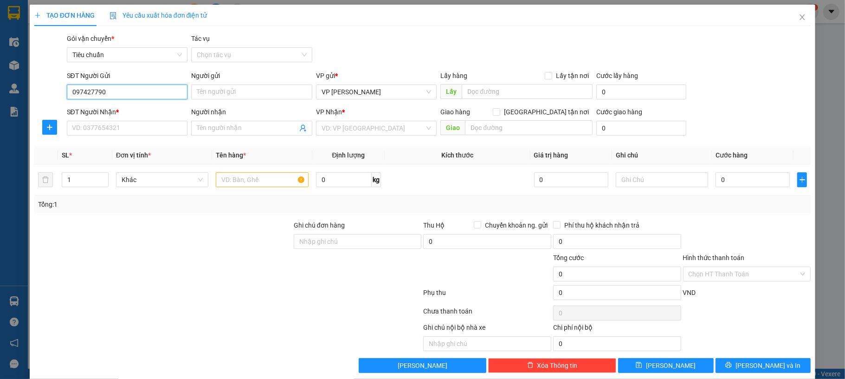
type input "0974277902"
click at [114, 92] on input "0974277902" at bounding box center [127, 91] width 121 height 15
click at [117, 110] on div "0974277902 - em Tuyên" at bounding box center [125, 111] width 108 height 10
type input "em Tuyên"
type input "0974277902"
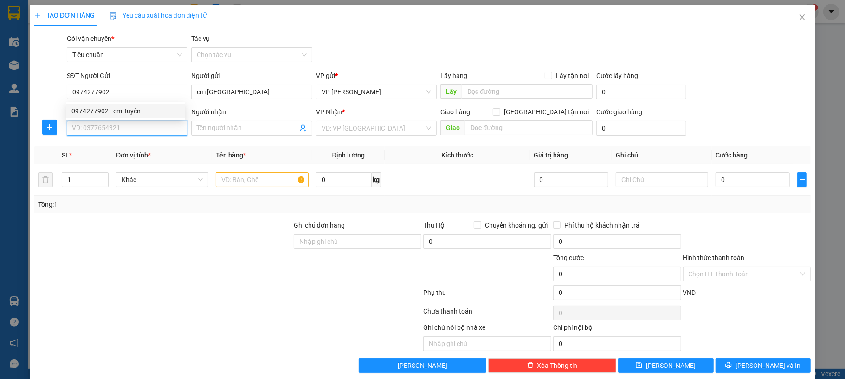
click at [118, 132] on input "SĐT Người Nhận *" at bounding box center [127, 128] width 121 height 15
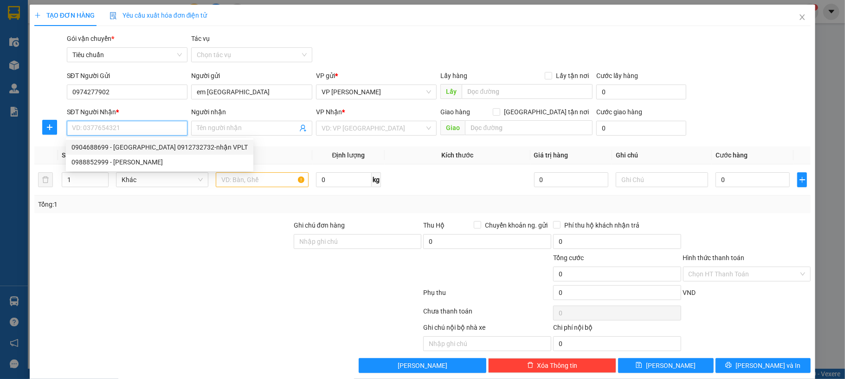
click at [147, 147] on div "0904688699 - Hà Thuyên1 0912732732-nhận VPLT" at bounding box center [159, 147] width 176 height 10
type input "0904688699"
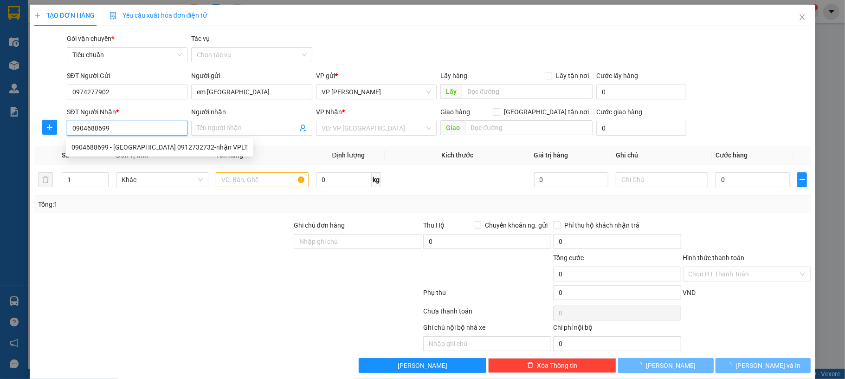
type input "Hà Thuyên1 0912732732-nhận VPLT"
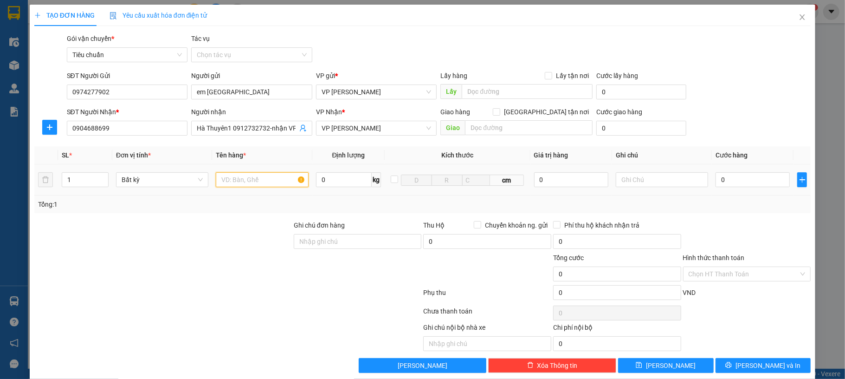
click at [238, 184] on input "text" at bounding box center [262, 179] width 92 height 15
click at [238, 184] on input "1 hopojp lk" at bounding box center [262, 179] width 92 height 15
click at [243, 181] on input "1 hopojp lk" at bounding box center [262, 179] width 92 height 15
type input "1 hop lk"
click at [725, 188] on div "0" at bounding box center [753, 179] width 74 height 19
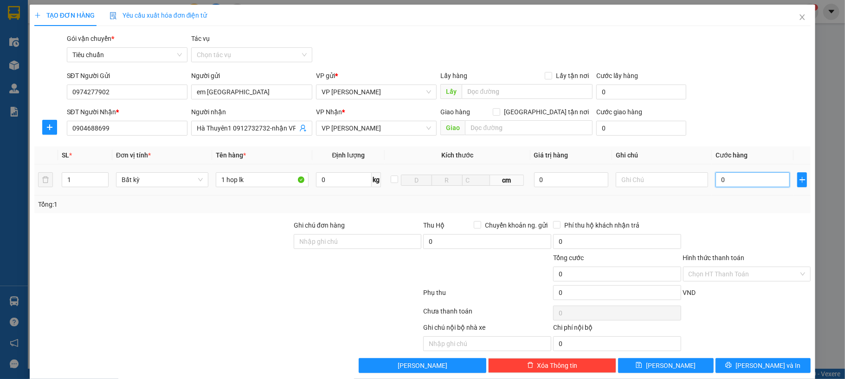
click at [725, 183] on input "0" at bounding box center [753, 179] width 74 height 15
type input "30"
type input "30.000"
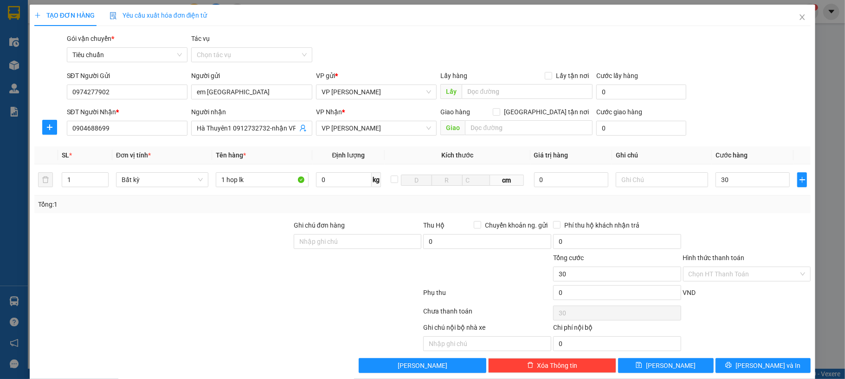
type input "30.000"
click at [732, 22] on div "TẠO ĐƠN HÀNG Yêu cầu xuất hóa đơn điện tử" at bounding box center [422, 15] width 777 height 21
click at [751, 368] on span "Lưu và In" at bounding box center [768, 365] width 65 height 10
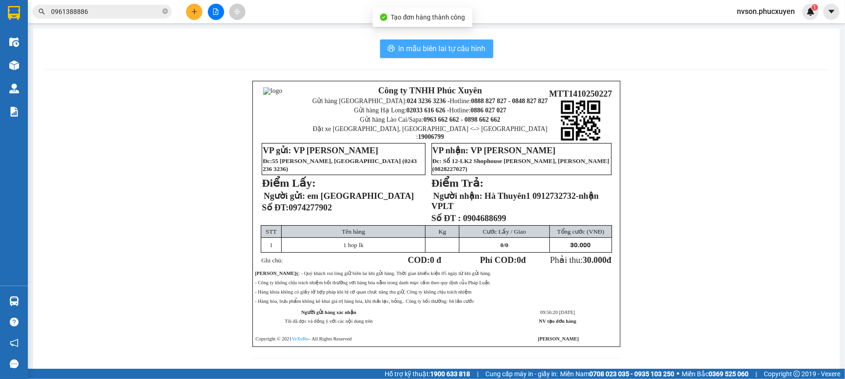
click at [428, 48] on span "In mẫu biên lai tự cấu hình" at bounding box center [442, 49] width 87 height 12
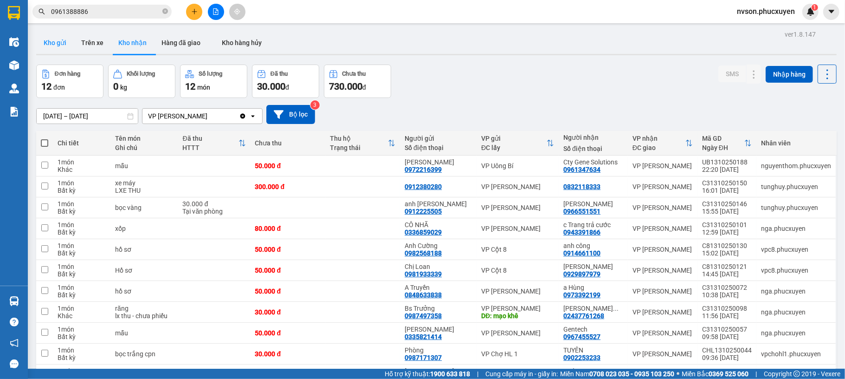
click at [56, 46] on button "Kho gửi" at bounding box center [55, 43] width 38 height 22
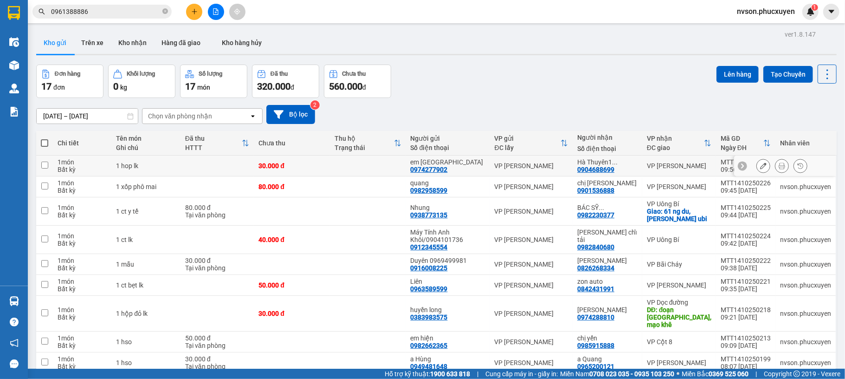
click at [779, 164] on icon at bounding box center [782, 165] width 6 height 6
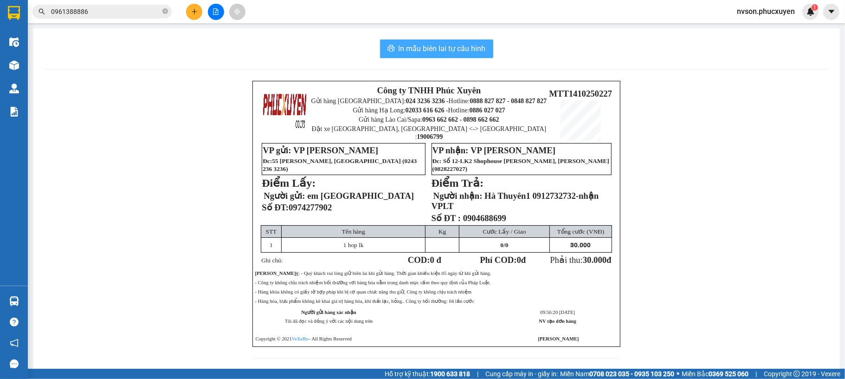
click at [422, 52] on span "In mẫu biên lai tự cấu hình" at bounding box center [442, 49] width 87 height 12
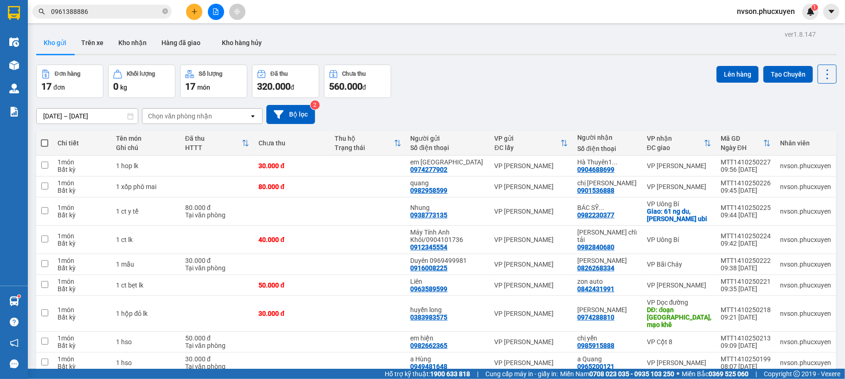
scroll to position [182, 0]
click at [197, 8] on icon "plus" at bounding box center [194, 11] width 6 height 6
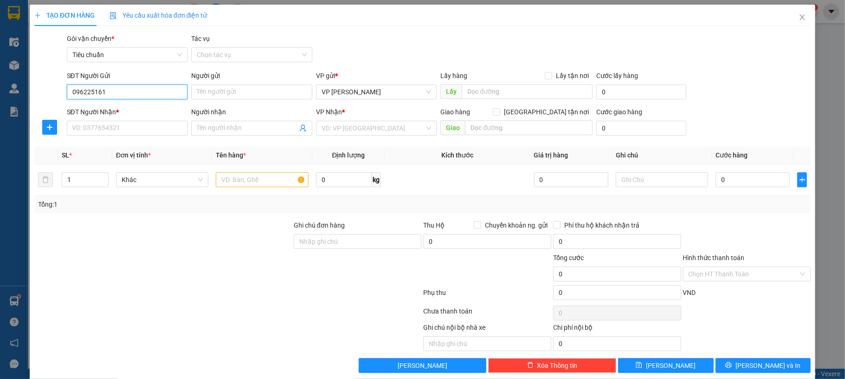
type input "0962251616"
click at [130, 115] on div "0962251616 - a Long" at bounding box center [125, 111] width 108 height 10
type input "a Long"
type input "0962251616"
click at [130, 132] on input "SĐT Người Nhận *" at bounding box center [127, 128] width 121 height 15
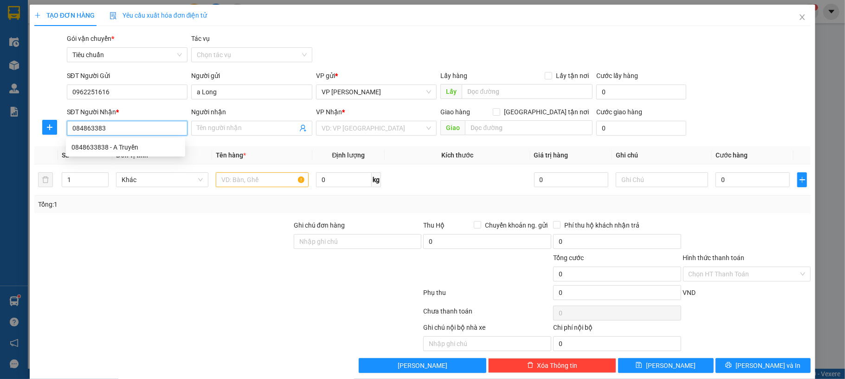
type input "0848633838"
click at [158, 145] on div "0848633838 - A Truyền" at bounding box center [125, 147] width 108 height 10
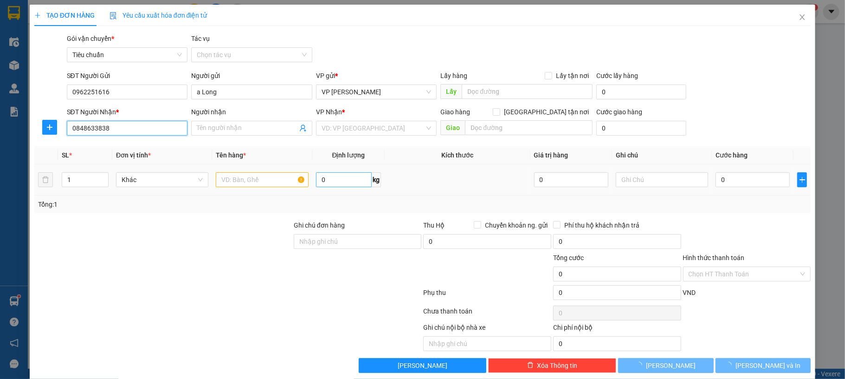
type input "A Truyền"
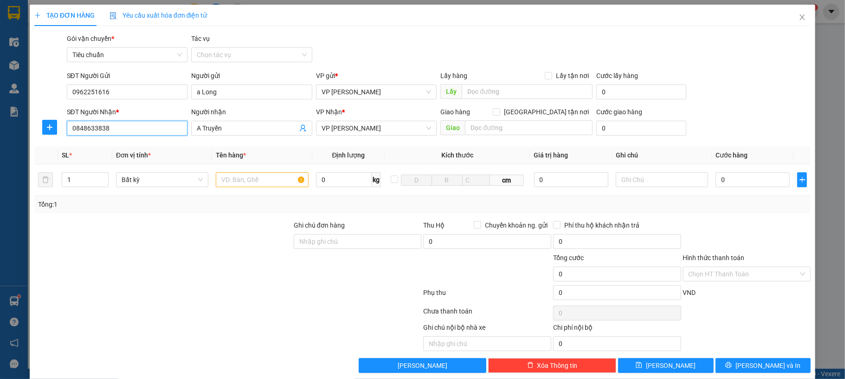
type input "0848633838"
click at [255, 175] on input "text" at bounding box center [262, 179] width 92 height 15
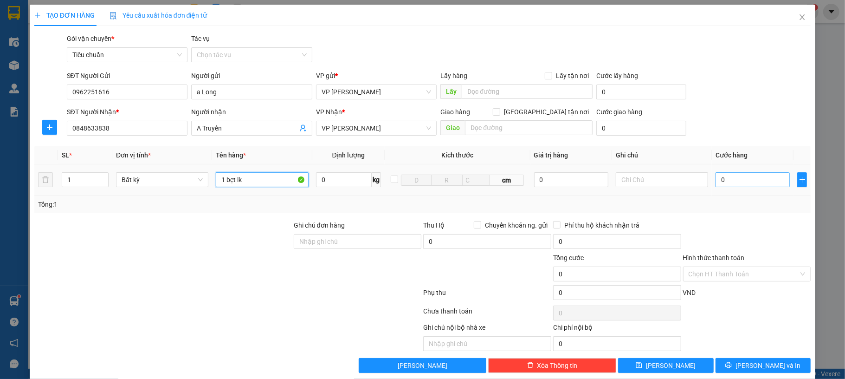
type input "1 bẹt lk"
click at [730, 179] on input "0" at bounding box center [753, 179] width 74 height 15
type input "40"
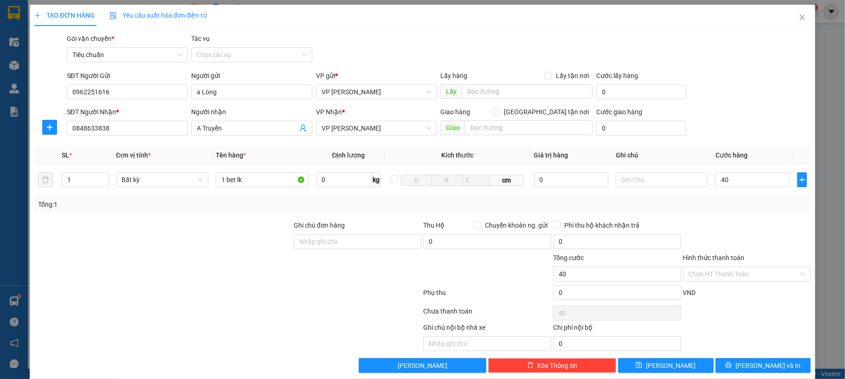
type input "40.000"
click at [701, 84] on div "SĐT Người Gửi 0962251616 Người gửi a Long VP gửi * VP Dương Đình Nghệ Lấy hàng …" at bounding box center [439, 87] width 748 height 32
click at [755, 370] on span "Lưu và In" at bounding box center [768, 365] width 65 height 10
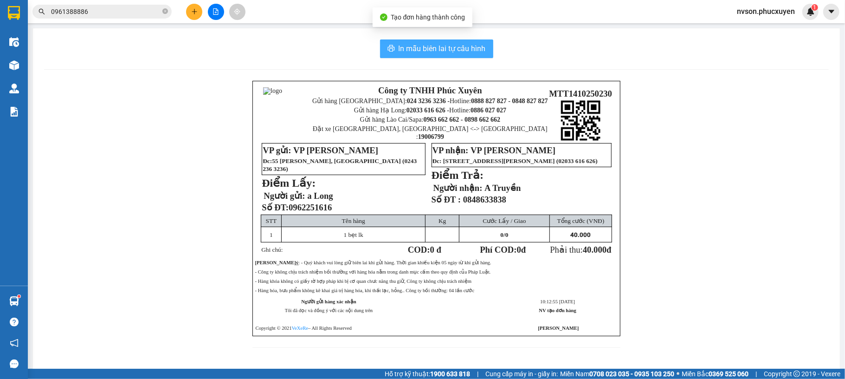
click at [438, 45] on span "In mẫu biên lai tự cấu hình" at bounding box center [442, 49] width 87 height 12
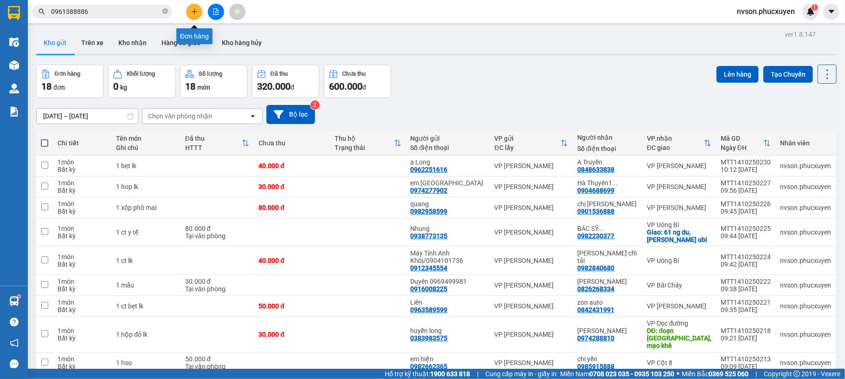
click at [191, 11] on icon "plus" at bounding box center [194, 11] width 6 height 6
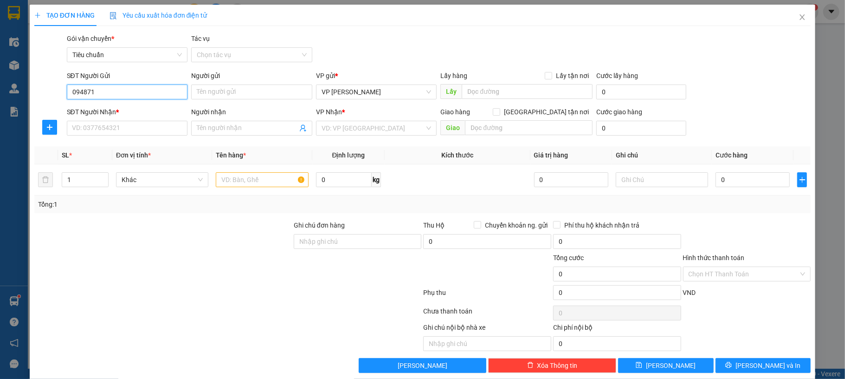
type input "0948719"
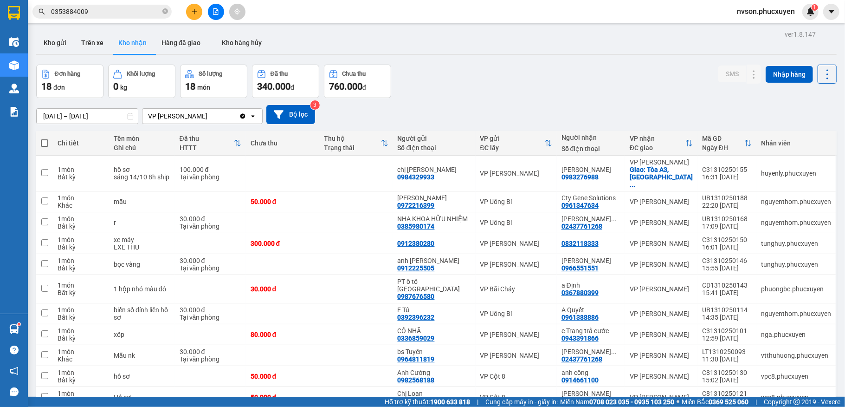
click at [187, 13] on button at bounding box center [194, 12] width 16 height 16
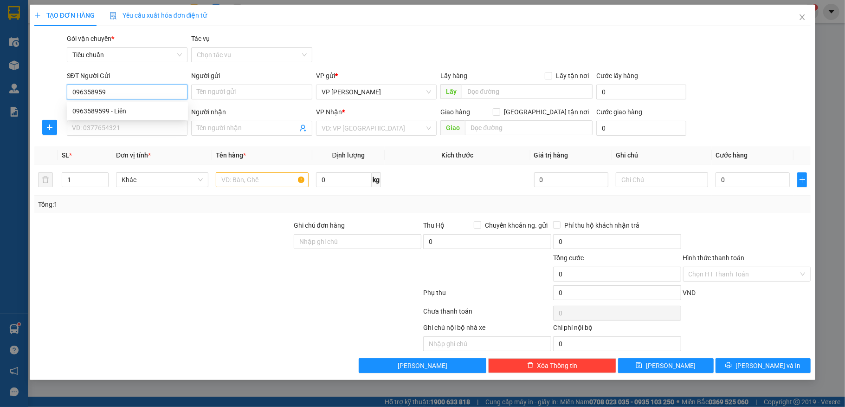
type input "0963589599"
click at [139, 118] on div "0963589599 - Liên" at bounding box center [127, 111] width 121 height 15
type input "Liên"
type input "0963589599"
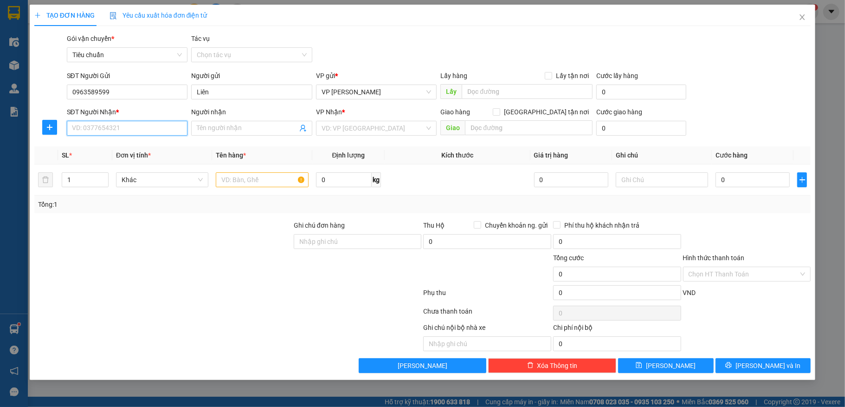
click at [133, 127] on input "SĐT Người Nhận *" at bounding box center [127, 128] width 121 height 15
type input "0842431991"
click at [163, 149] on div "0842431991 - zon auto" at bounding box center [127, 147] width 110 height 10
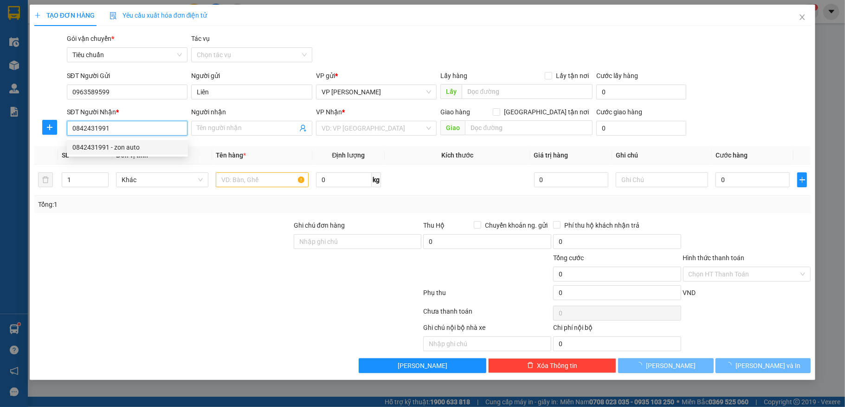
type input "zon auto"
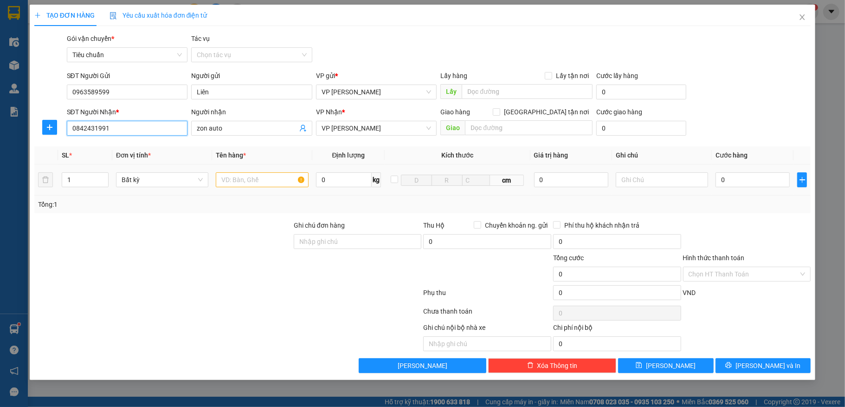
type input "0842431991"
click at [254, 173] on div at bounding box center [262, 179] width 92 height 19
click at [254, 175] on input "text" at bounding box center [262, 179] width 92 height 15
type input "1"
type input "1 ct bẹt lk"
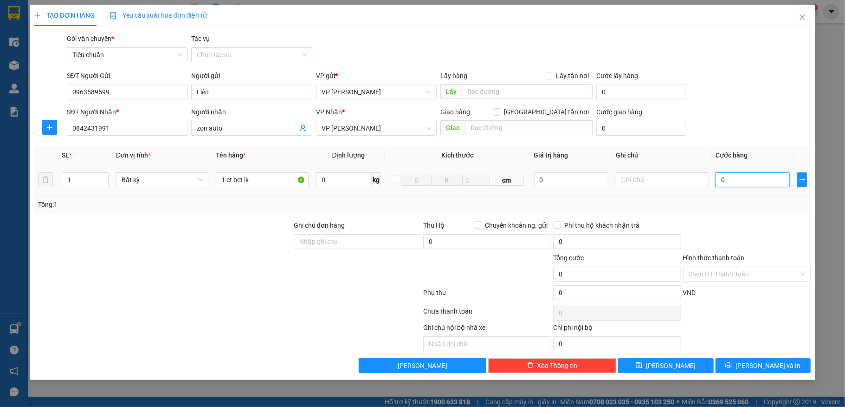
click at [741, 179] on input "0" at bounding box center [753, 179] width 74 height 15
type input "50"
type input "50.000"
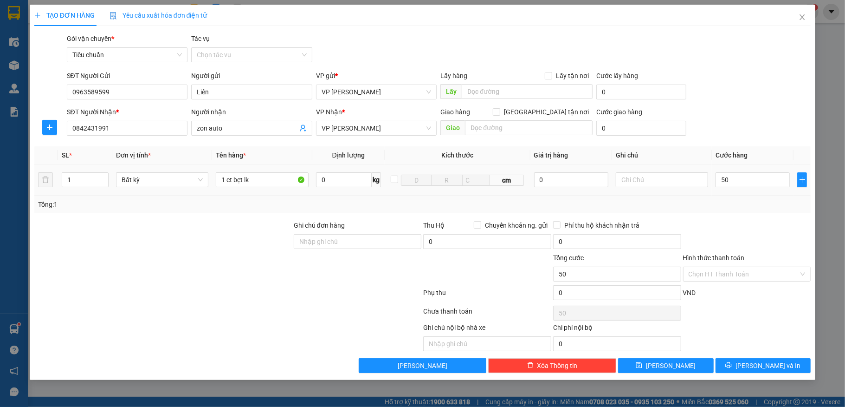
type input "50.000"
click at [746, 86] on div "SĐT Người Gửi 0963589599 Người gửi Liên VP gửi * VP Dương Đình Nghệ Lấy hàng Lấ…" at bounding box center [439, 87] width 748 height 32
click at [742, 368] on button "[PERSON_NAME] và In" at bounding box center [764, 365] width 96 height 15
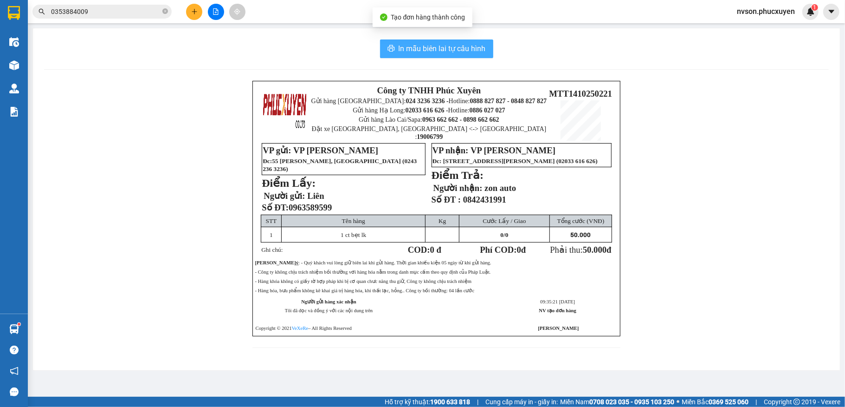
click at [473, 47] on span "In mẫu biên lai tự cấu hình" at bounding box center [442, 49] width 87 height 12
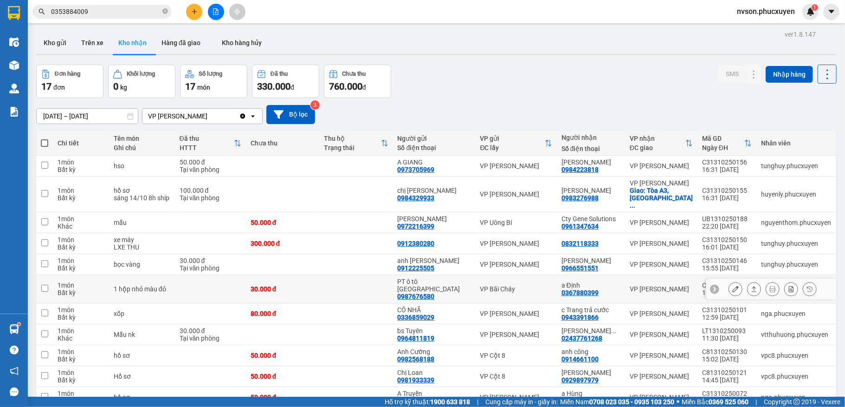
click at [455, 291] on div "PT ô tô Quảng Ninh 0987676580" at bounding box center [434, 289] width 73 height 22
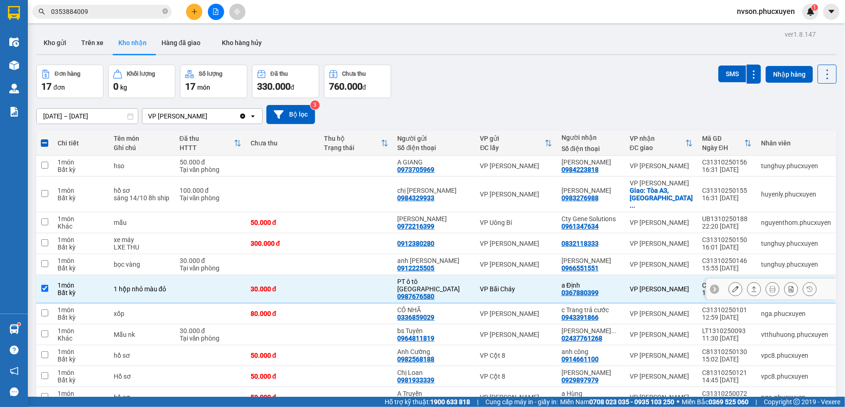
click at [732, 288] on icon at bounding box center [735, 288] width 6 height 6
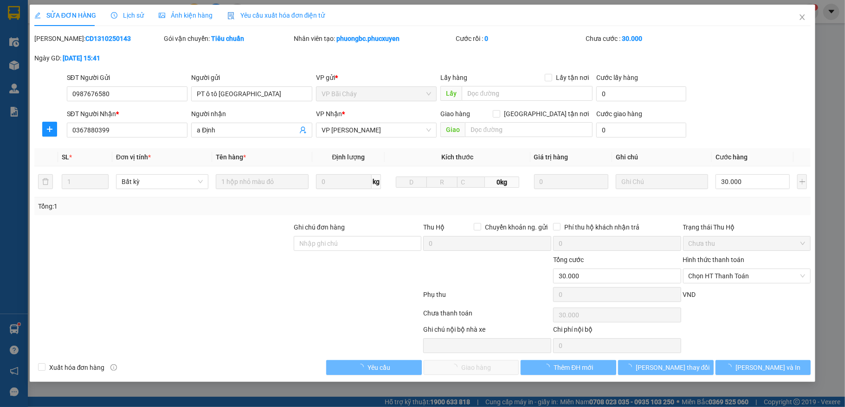
type input "0987676580"
type input "PT ô tô Quảng Ninh"
type input "0367880399"
type input "a Định"
type input "0"
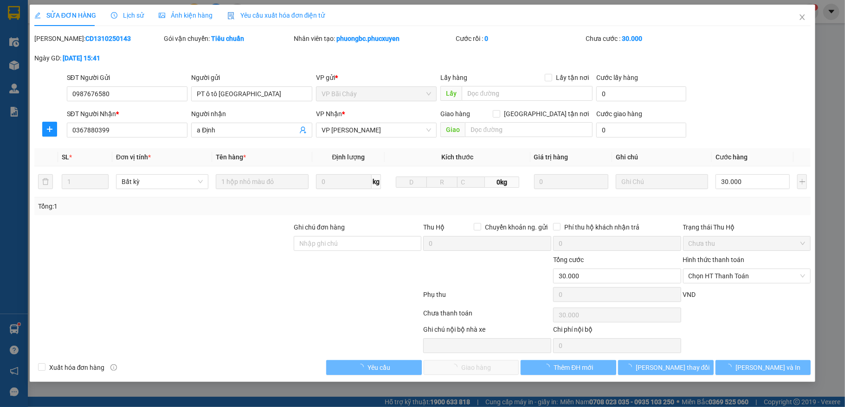
type input "30.000"
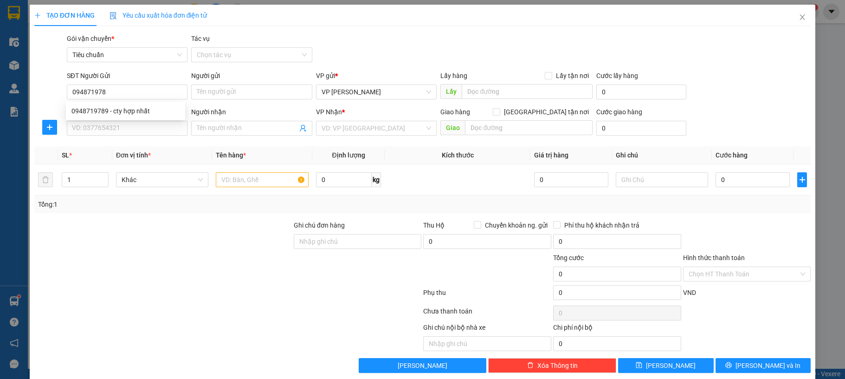
type input "0948719789"
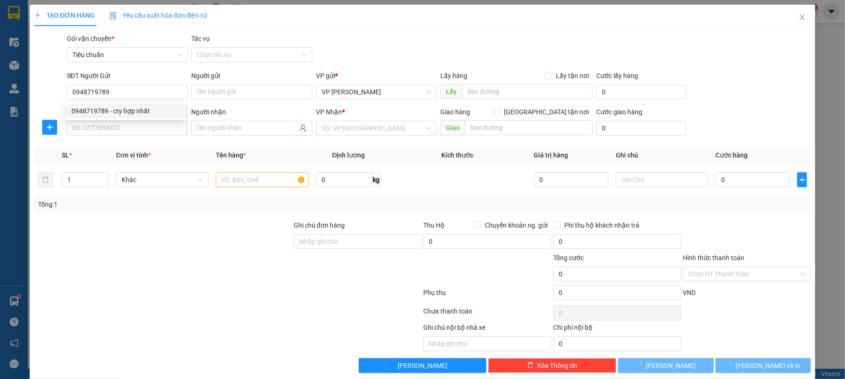
click at [160, 104] on div "0948719789 - cty hợp nhất" at bounding box center [125, 111] width 119 height 15
type input "cty hợp nhất"
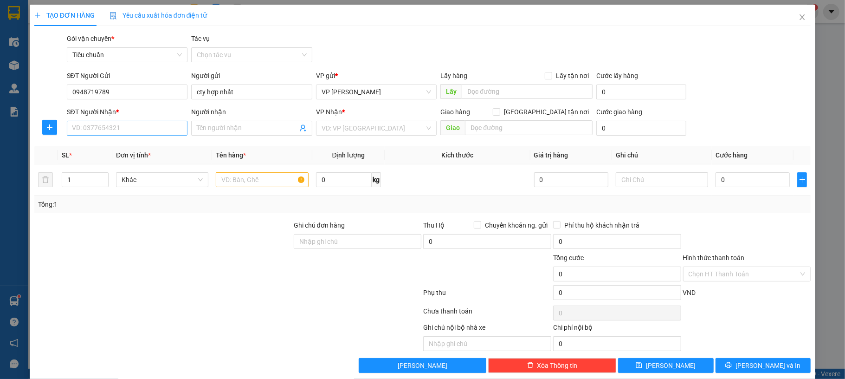
type input "0948719789"
click at [156, 126] on input "SĐT Người Nhận *" at bounding box center [127, 128] width 121 height 15
click at [151, 145] on div "0966276932 - A [PERSON_NAME]" at bounding box center [125, 147] width 108 height 10
type input "0966276932"
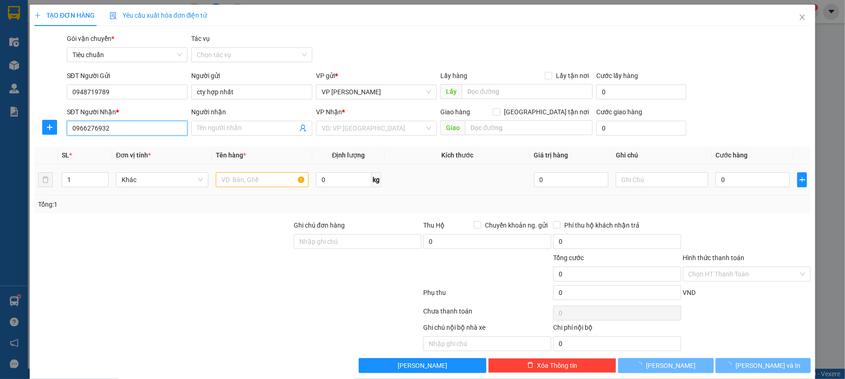
type input "A [PERSON_NAME]"
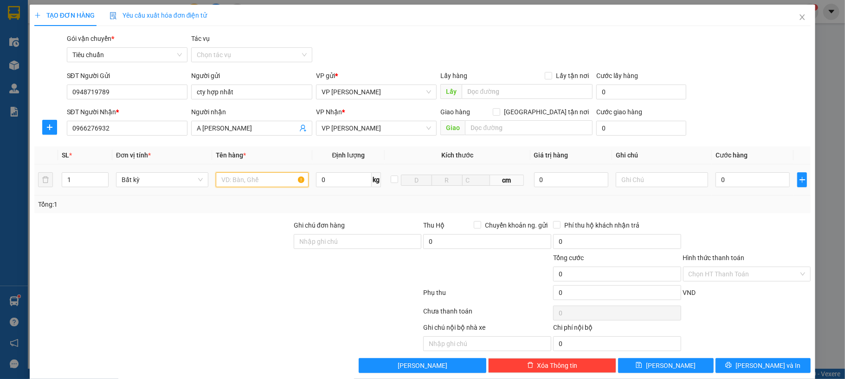
click at [250, 179] on input "text" at bounding box center [262, 179] width 92 height 15
type input "1 ct phim lọc bụii"
click at [730, 181] on input "0" at bounding box center [753, 179] width 74 height 15
type input "40"
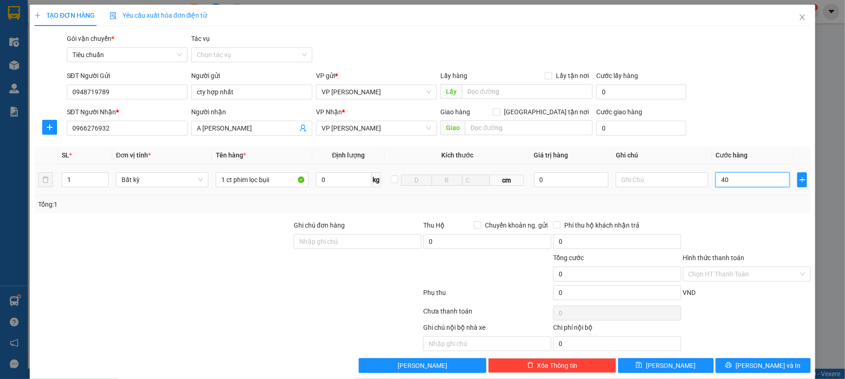
type input "40"
click at [737, 110] on div "SĐT Người Nhận * 0966276932 Người nhận A [PERSON_NAME] VP Nhận * VP Loong Toòng…" at bounding box center [439, 123] width 748 height 32
type input "40.000"
click at [755, 273] on input "Hình thức thanh toán" at bounding box center [744, 274] width 110 height 14
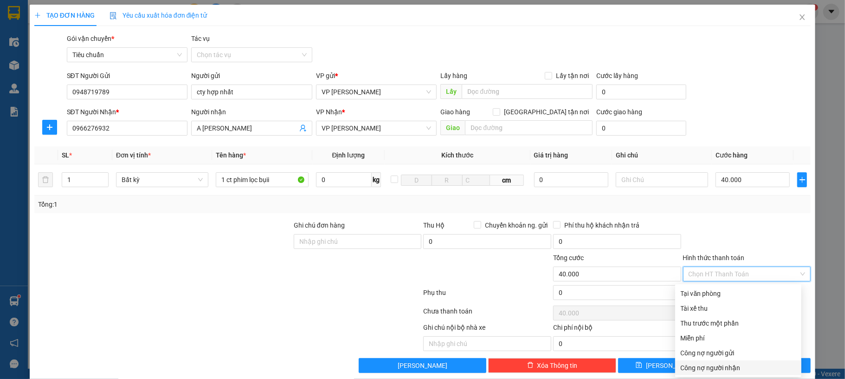
click at [739, 366] on div "Công nợ người nhận" at bounding box center [738, 368] width 115 height 10
type input "0"
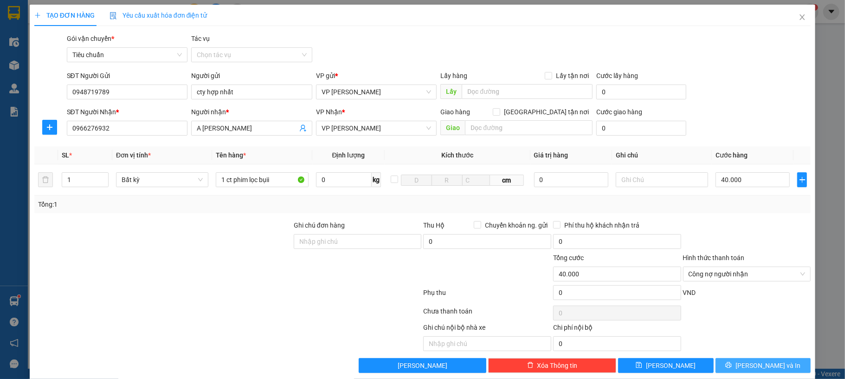
click at [730, 361] on button "[PERSON_NAME] và In" at bounding box center [764, 365] width 96 height 15
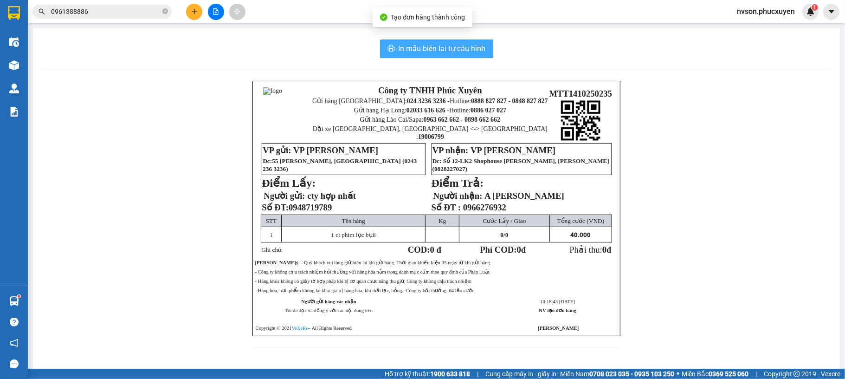
click at [428, 42] on button "In mẫu biên lai tự cấu hình" at bounding box center [436, 48] width 113 height 19
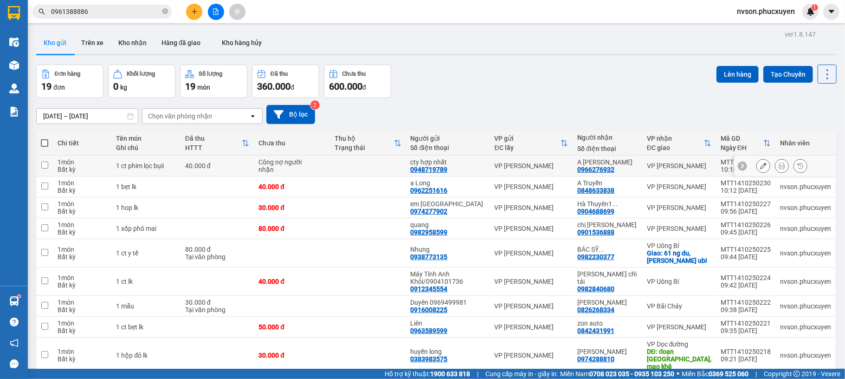
click at [779, 164] on icon at bounding box center [782, 165] width 6 height 6
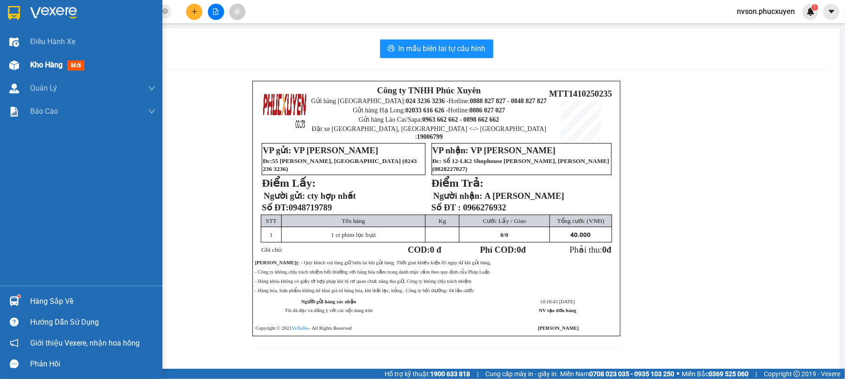
click at [45, 63] on span "Kho hàng" at bounding box center [46, 64] width 32 height 9
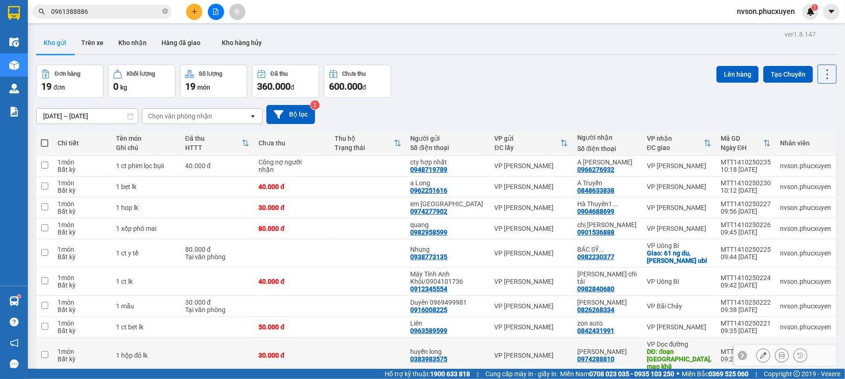
scroll to position [58, 0]
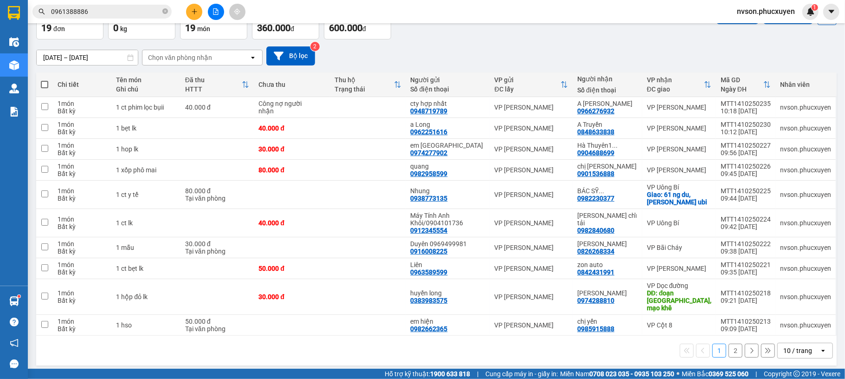
click at [799, 346] on div "10 / trang" at bounding box center [798, 350] width 29 height 9
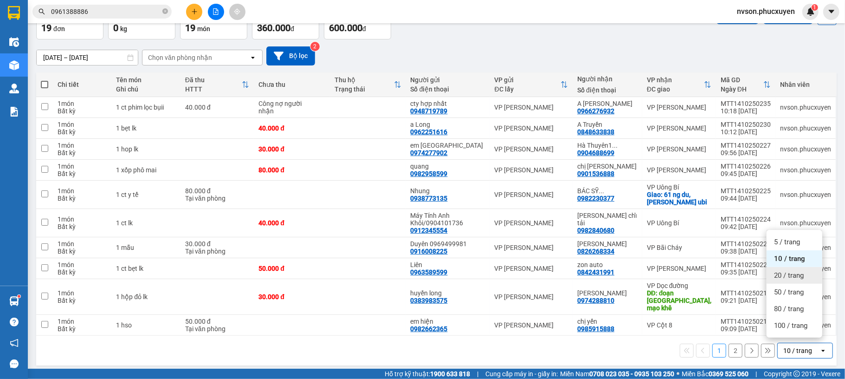
click at [782, 272] on span "20 / trang" at bounding box center [789, 275] width 30 height 9
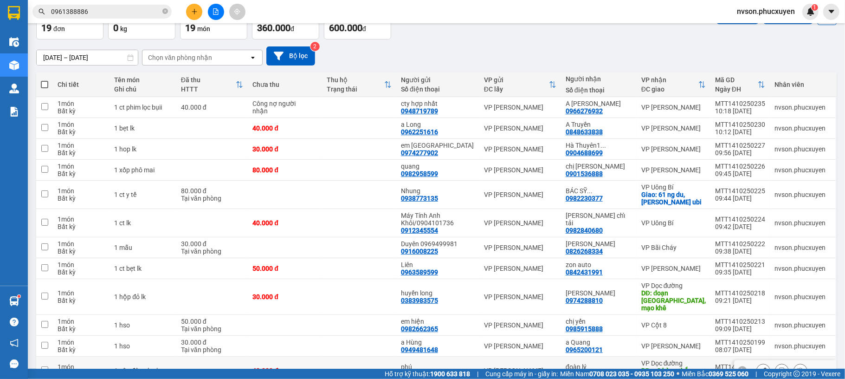
scroll to position [244, 0]
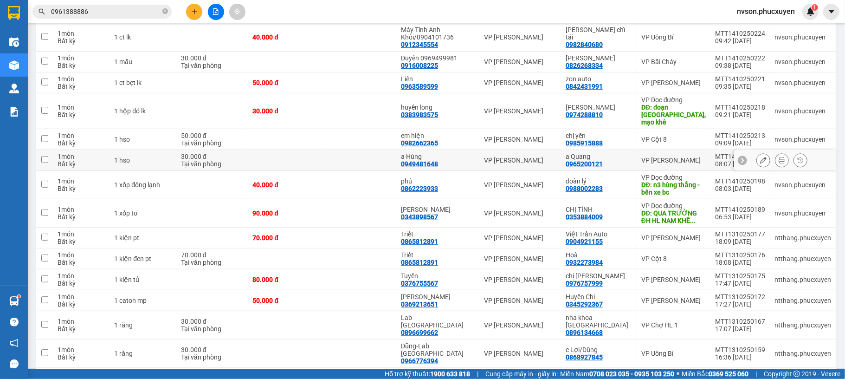
click at [272, 150] on td at bounding box center [285, 160] width 74 height 21
checkbox input "true"
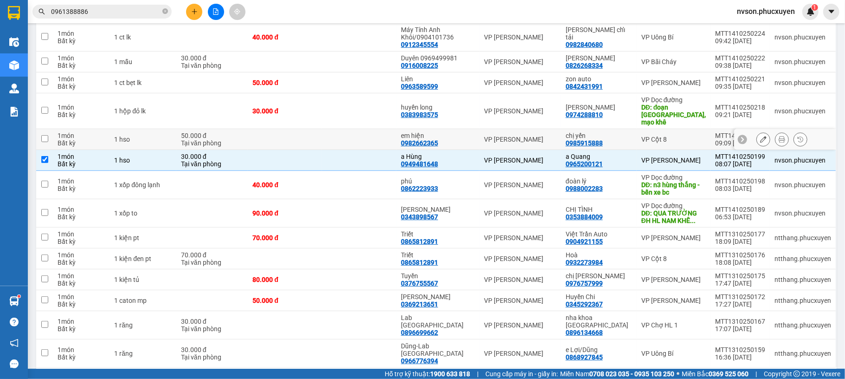
click at [286, 132] on td at bounding box center [285, 139] width 74 height 21
checkbox input "true"
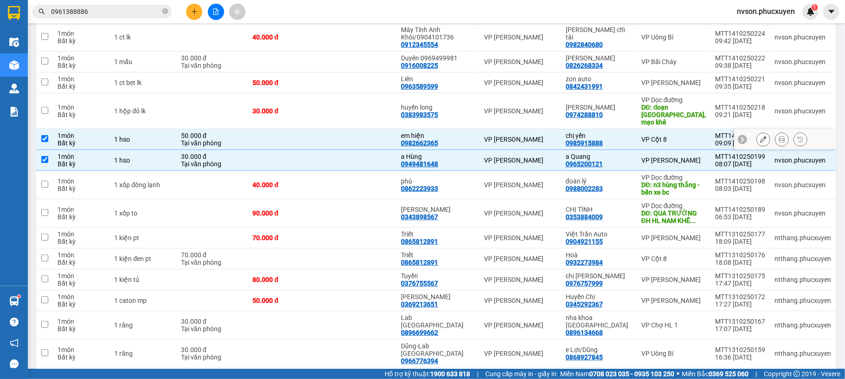
scroll to position [121, 0]
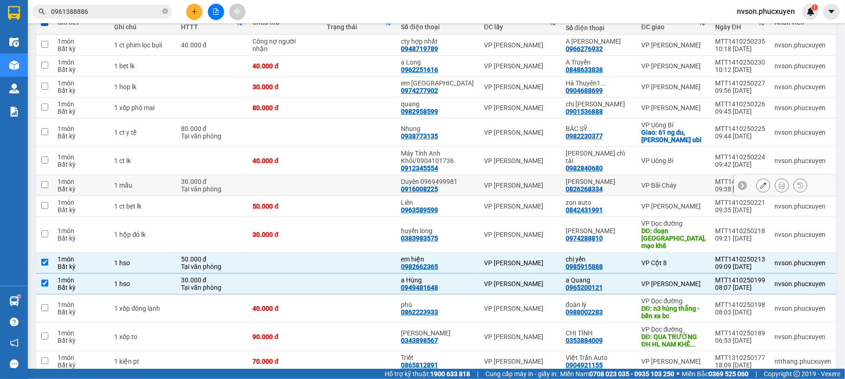
click at [289, 187] on td at bounding box center [285, 185] width 74 height 21
checkbox input "true"
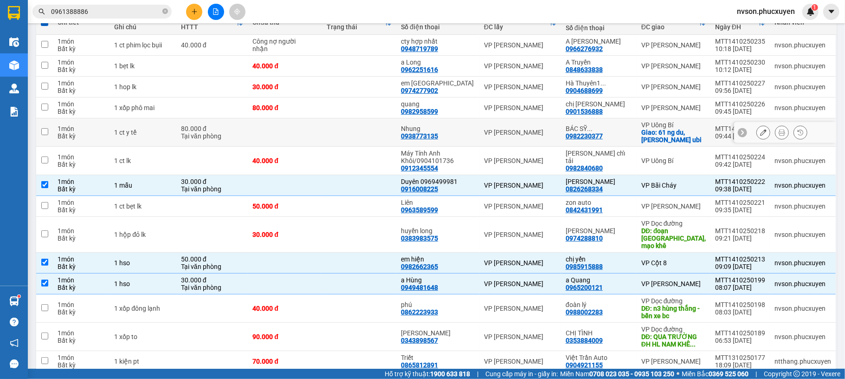
click at [304, 134] on td at bounding box center [285, 132] width 74 height 28
checkbox input "true"
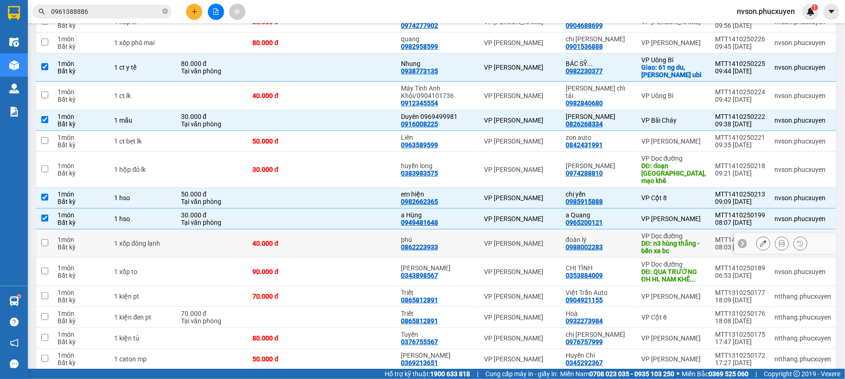
scroll to position [62, 0]
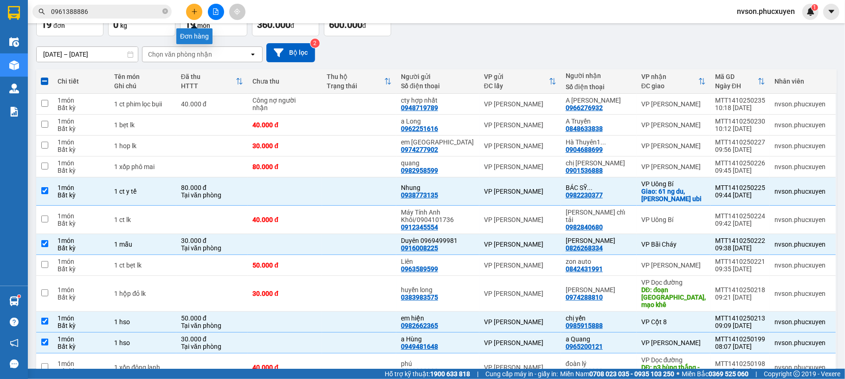
click at [195, 7] on button at bounding box center [194, 12] width 16 height 16
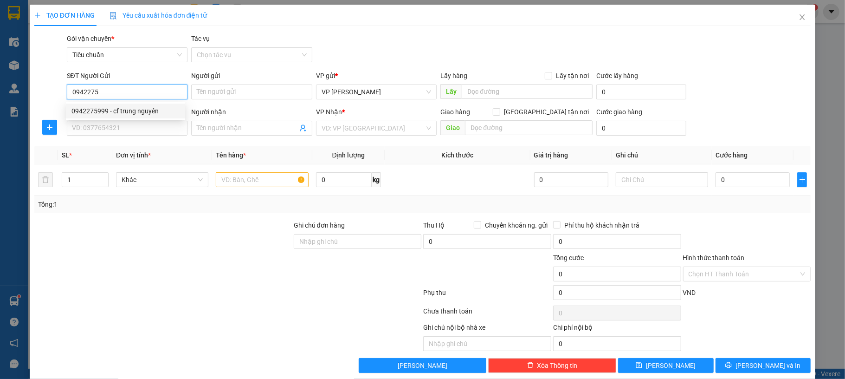
click at [145, 113] on div "0942275999 - cf trung nguyên" at bounding box center [125, 111] width 108 height 10
type input "0942275999"
type input "cf trung nguyên"
type input "0942275999"
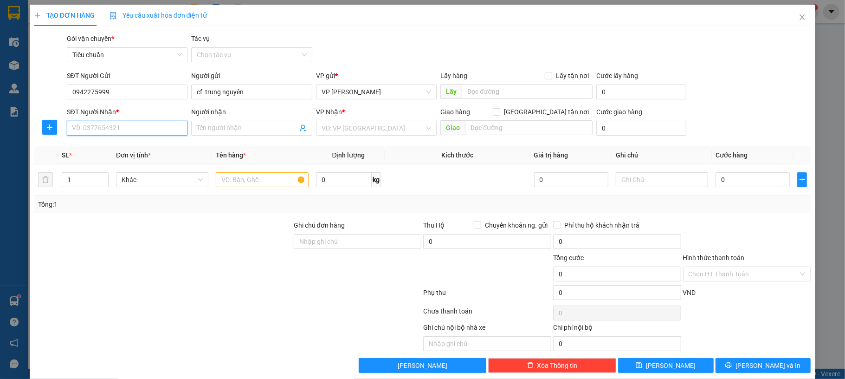
click at [159, 132] on input "SĐT Người Nhận *" at bounding box center [127, 128] width 121 height 15
drag, startPoint x: 155, startPoint y: 150, endPoint x: 162, endPoint y: 150, distance: 7.4
click at [155, 150] on div "0966276932 - A Toàn Ngọc Hà" at bounding box center [125, 147] width 108 height 10
type input "0966276932"
type input "A [PERSON_NAME]"
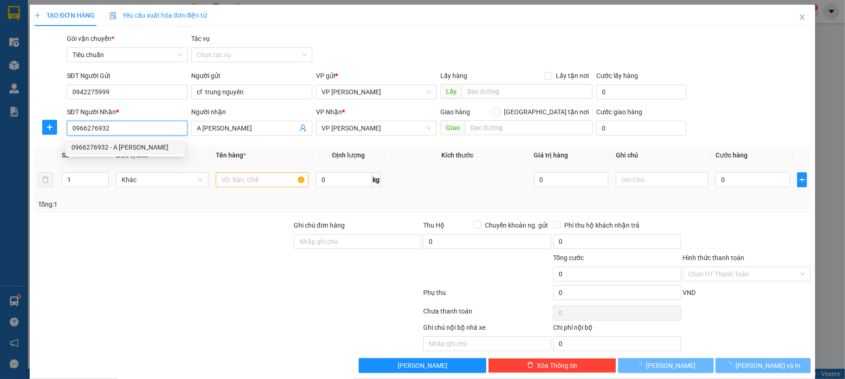
type input "0966276932"
click at [236, 179] on input "text" at bounding box center [262, 179] width 92 height 15
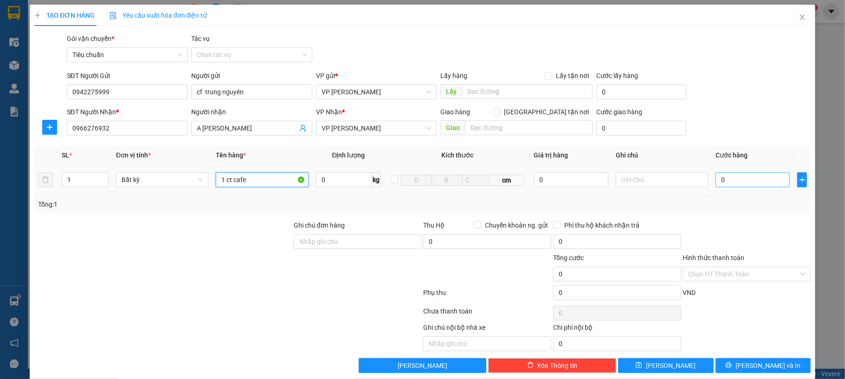
type input "1 ct cafe"
click at [728, 177] on input "0" at bounding box center [753, 179] width 74 height 15
type input "40"
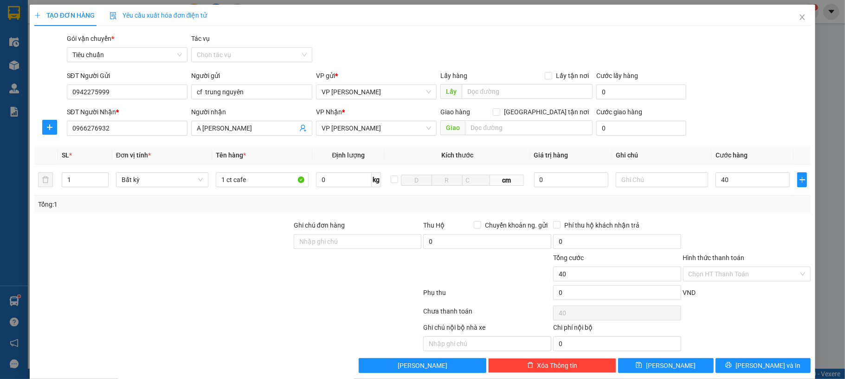
drag, startPoint x: 780, startPoint y: 67, endPoint x: 756, endPoint y: 151, distance: 87.3
click at [777, 67] on div "Transit Pickup Surcharge Ids Transit Deliver Surcharge Ids Transit Deliver Surc…" at bounding box center [422, 202] width 777 height 339
type input "40.000"
click at [753, 274] on input "Hình thức thanh toán" at bounding box center [744, 274] width 110 height 14
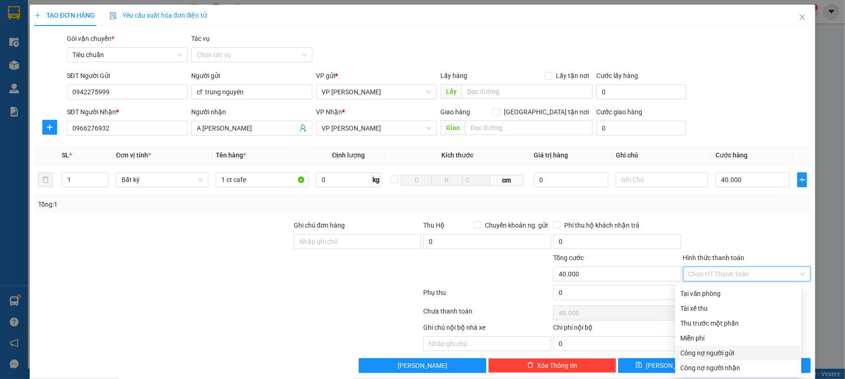
scroll to position [14, 0]
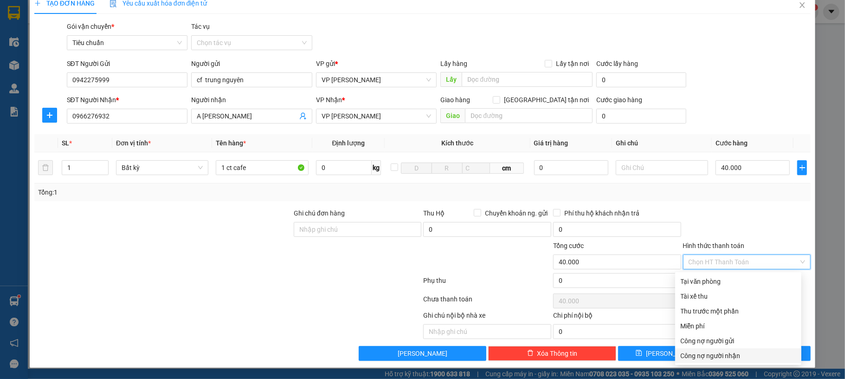
click at [739, 348] on div "Công nợ người nhận" at bounding box center [738, 355] width 126 height 15
type input "0"
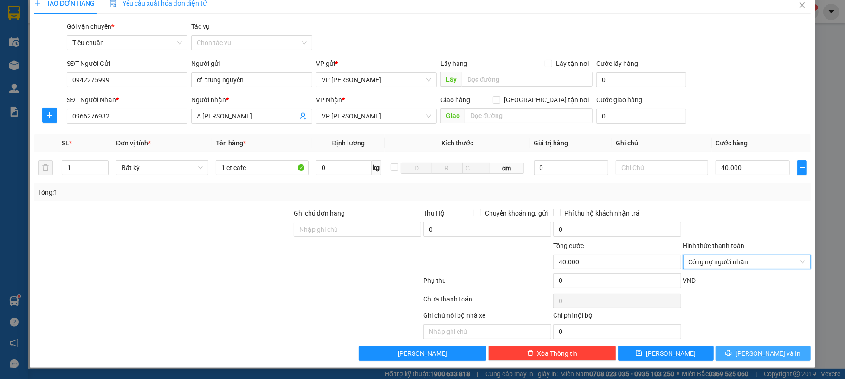
click at [732, 350] on icon "printer" at bounding box center [728, 353] width 6 height 6
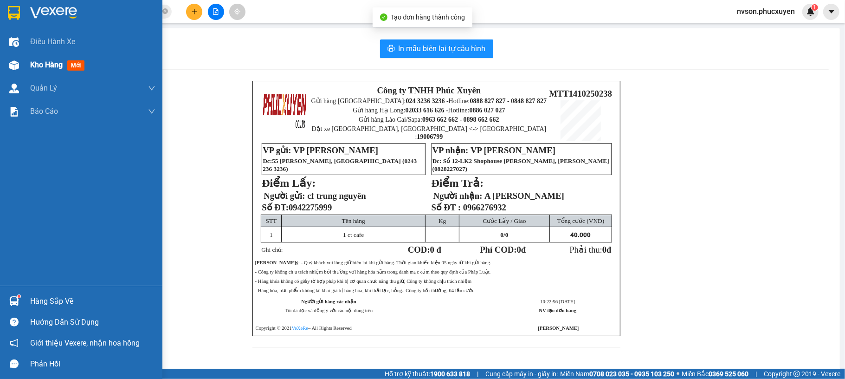
click at [7, 59] on div at bounding box center [14, 65] width 16 height 16
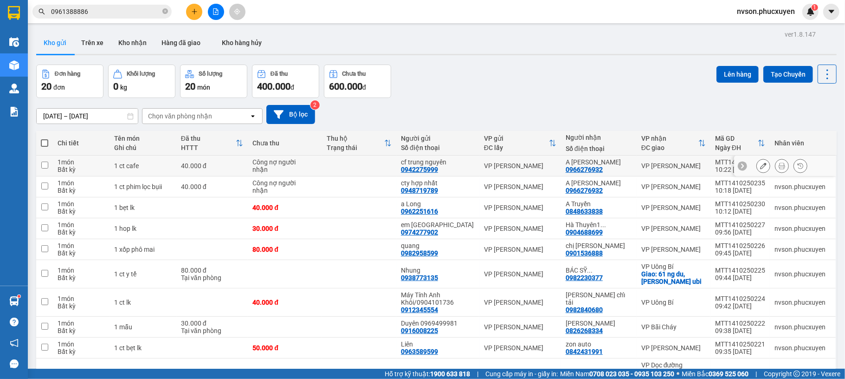
click at [779, 166] on icon at bounding box center [782, 165] width 6 height 6
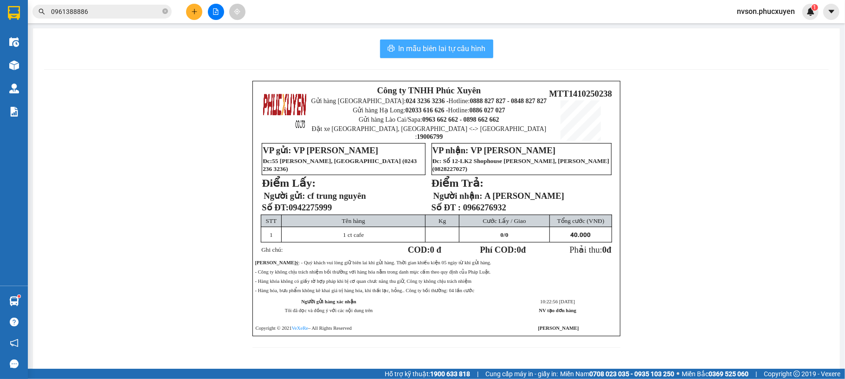
click at [442, 49] on span "In mẫu biên lai tự cấu hình" at bounding box center [442, 49] width 87 height 12
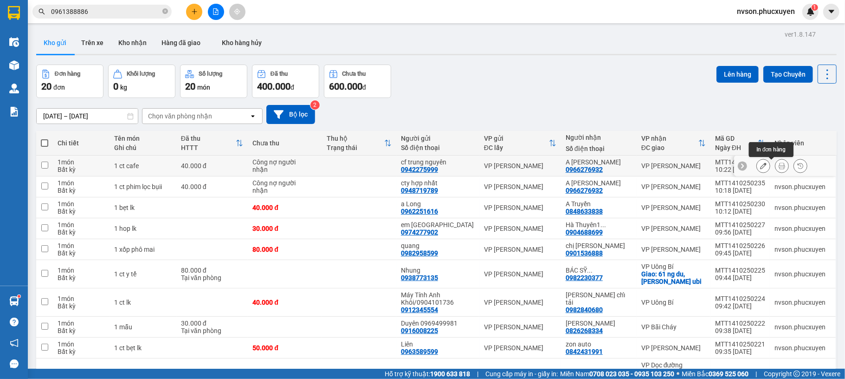
click at [779, 168] on icon at bounding box center [782, 165] width 6 height 6
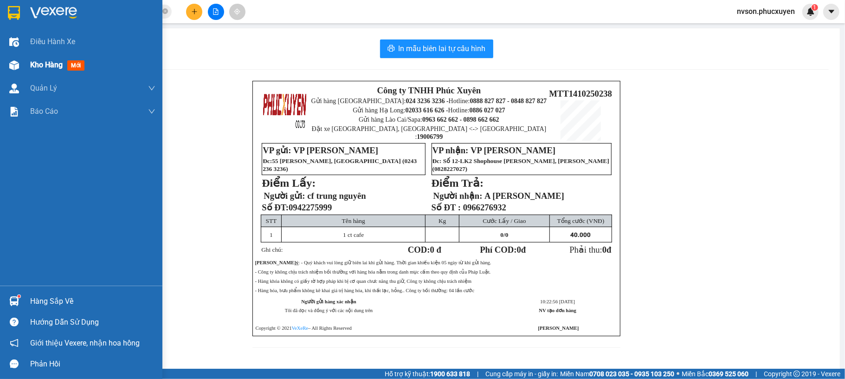
click at [13, 60] on img at bounding box center [14, 65] width 10 height 10
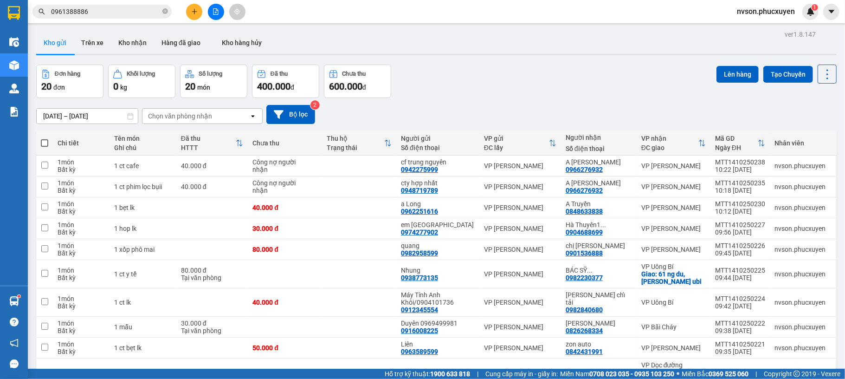
click at [39, 141] on th at bounding box center [44, 143] width 17 height 25
click at [46, 141] on span at bounding box center [44, 142] width 7 height 7
click at [45, 138] on input "checkbox" at bounding box center [45, 138] width 0 height 0
checkbox input "true"
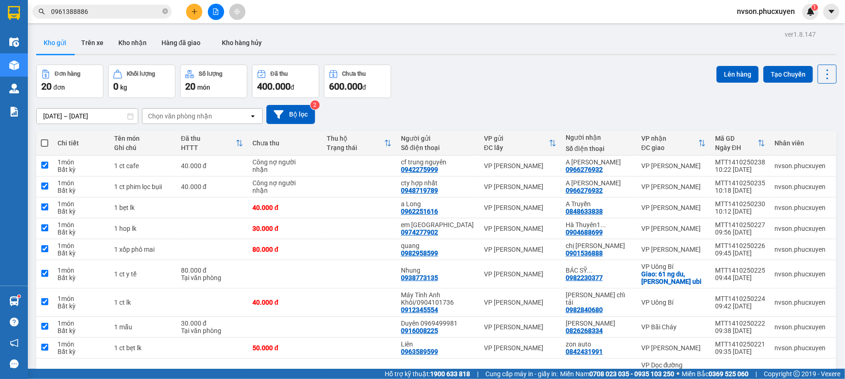
checkbox input "true"
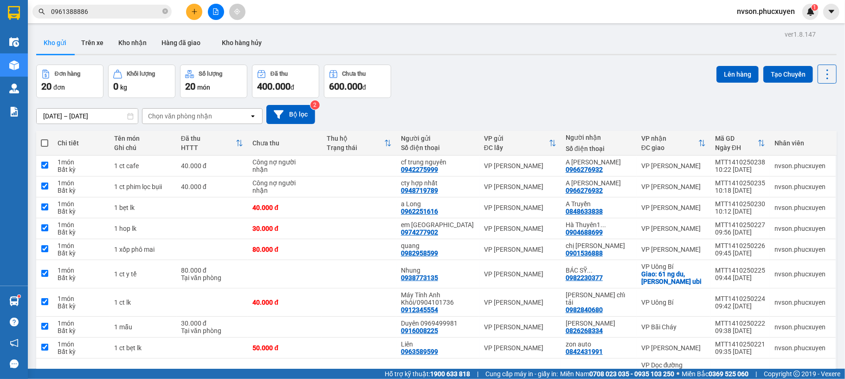
checkbox input "true"
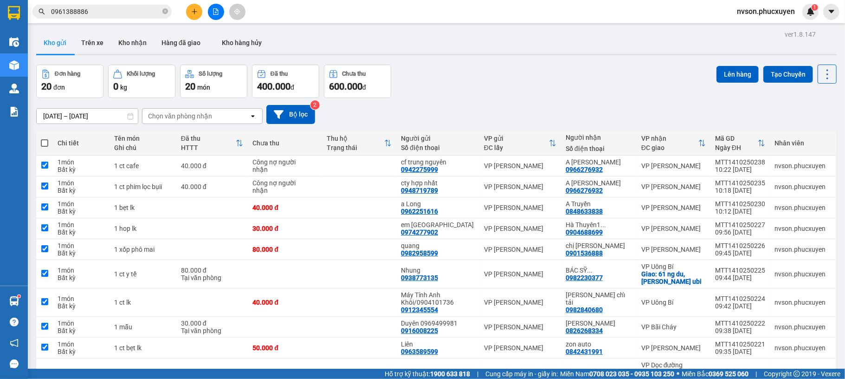
checkbox input "true"
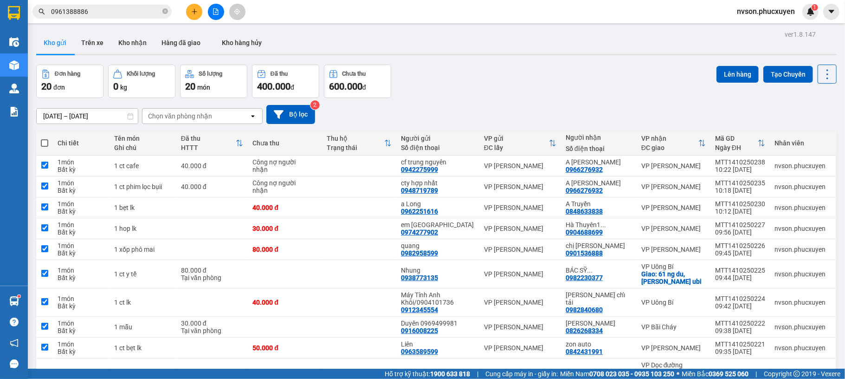
checkbox input "true"
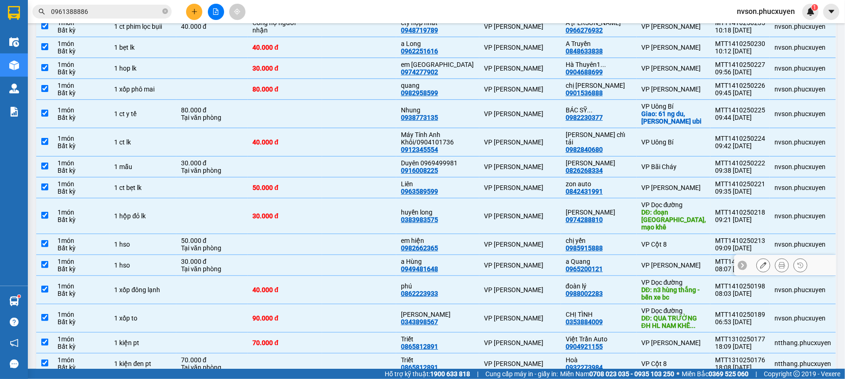
scroll to position [284, 0]
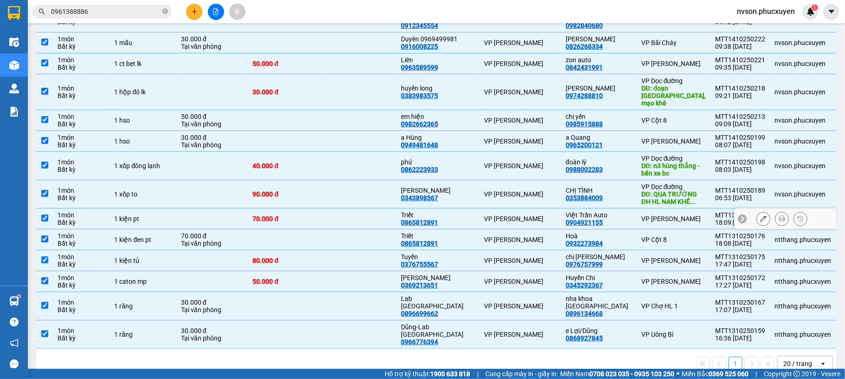
click at [470, 214] on div "Triết 0865812891" at bounding box center [438, 218] width 74 height 15
checkbox input "false"
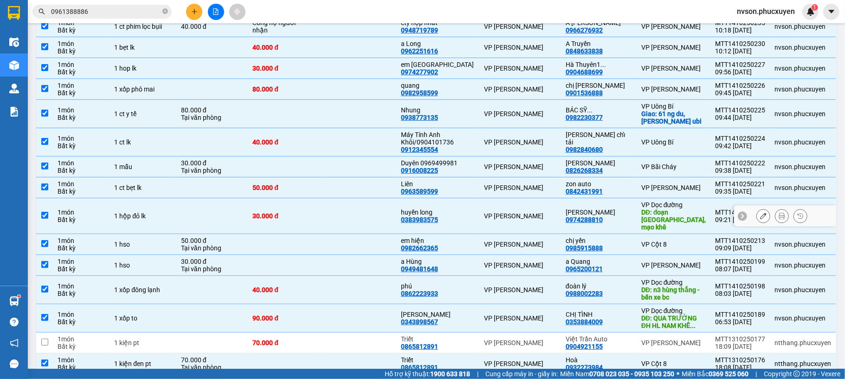
scroll to position [36, 0]
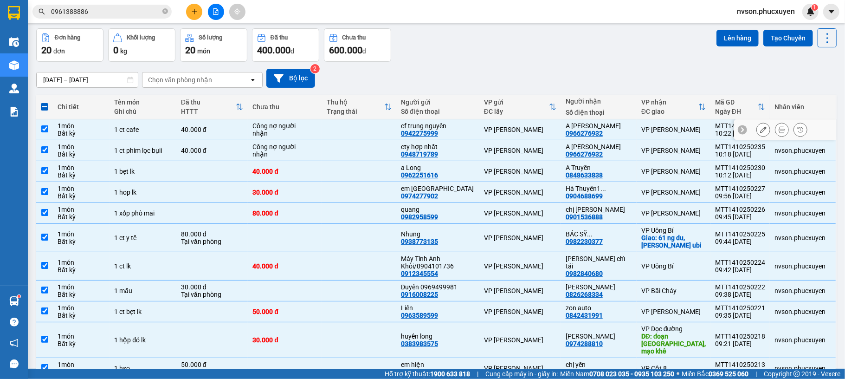
click at [240, 135] on td "40.000 đ" at bounding box center [211, 129] width 71 height 21
checkbox input "false"
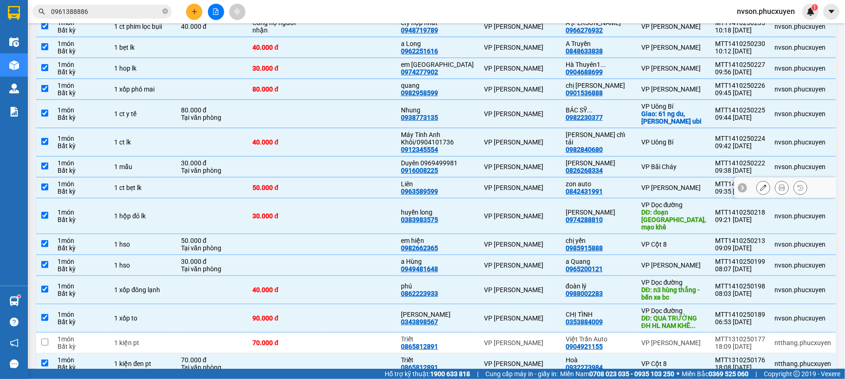
scroll to position [0, 0]
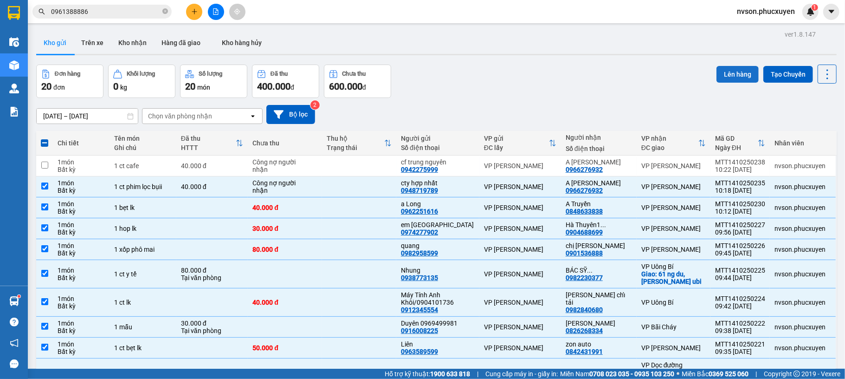
click at [719, 78] on button "Lên hàng" at bounding box center [738, 74] width 42 height 17
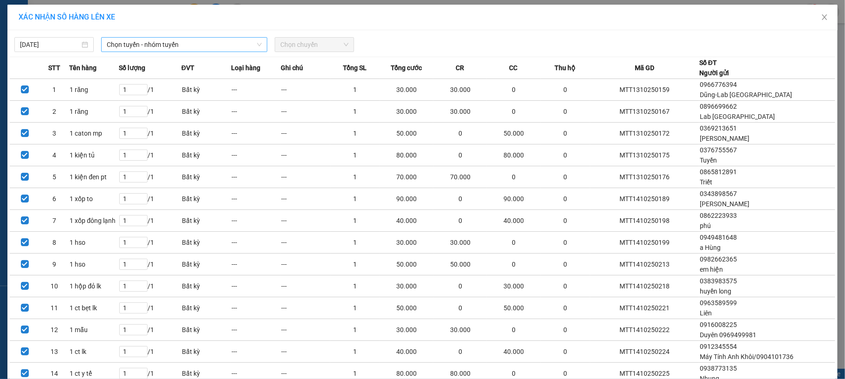
click at [209, 41] on span "Chọn tuyến - nhóm tuyến" at bounding box center [184, 45] width 155 height 14
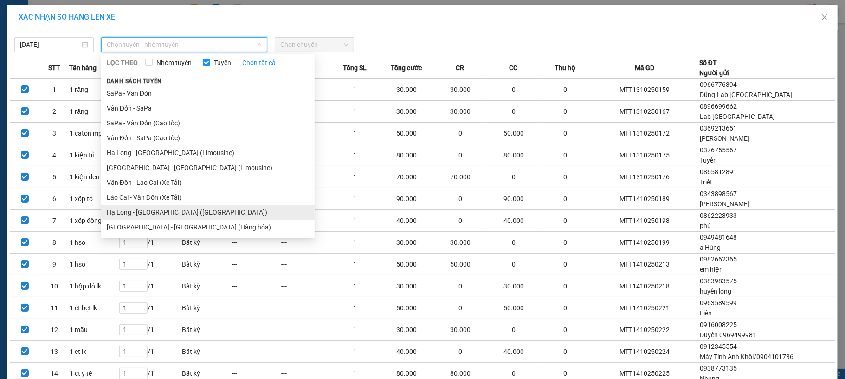
click at [212, 219] on li "Hạ Long - [GEOGRAPHIC_DATA] ([GEOGRAPHIC_DATA])" at bounding box center [208, 212] width 214 height 15
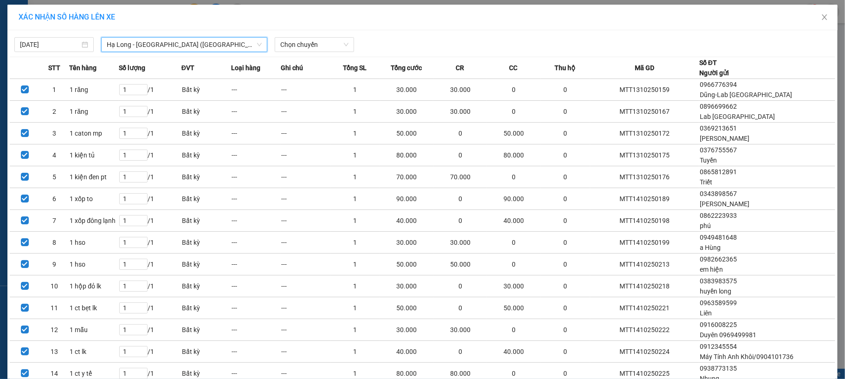
click at [257, 45] on icon "down" at bounding box center [260, 45] width 6 height 6
click at [198, 47] on span "Hạ Long - [GEOGRAPHIC_DATA] ([GEOGRAPHIC_DATA])" at bounding box center [184, 45] width 155 height 14
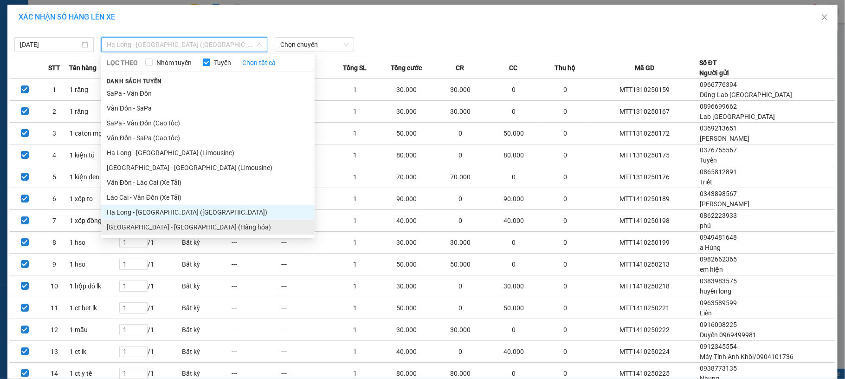
click at [164, 230] on li "[GEOGRAPHIC_DATA] - [GEOGRAPHIC_DATA] (Hàng hóa)" at bounding box center [208, 227] width 214 height 15
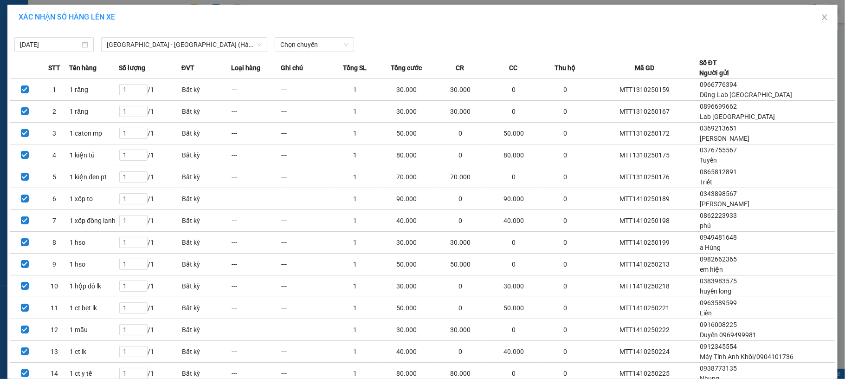
click at [307, 36] on div "14/10/2025 Hà Nội - Hạ Long (Hàng hóa) LỌC THEO Nhóm tuyến Tuyến Chọn tất cả Da…" at bounding box center [423, 41] width 826 height 19
click at [309, 41] on span "Chọn chuyến" at bounding box center [314, 45] width 68 height 14
click at [305, 74] on div "10:00 - 14H-009.42" at bounding box center [312, 78] width 72 height 10
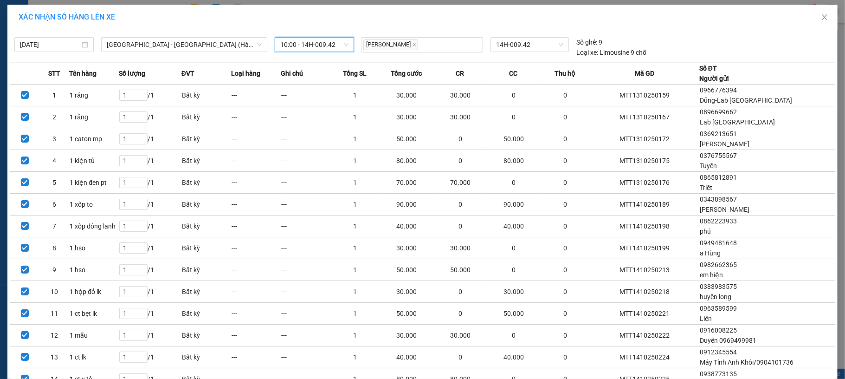
scroll to position [164, 0]
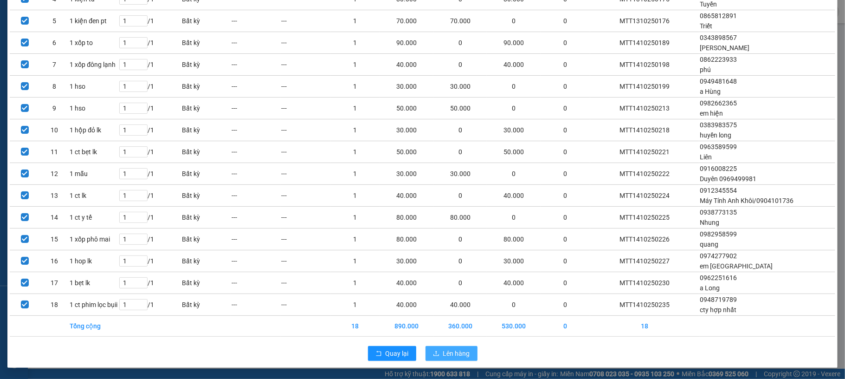
click at [445, 350] on span "Lên hàng" at bounding box center [456, 353] width 27 height 10
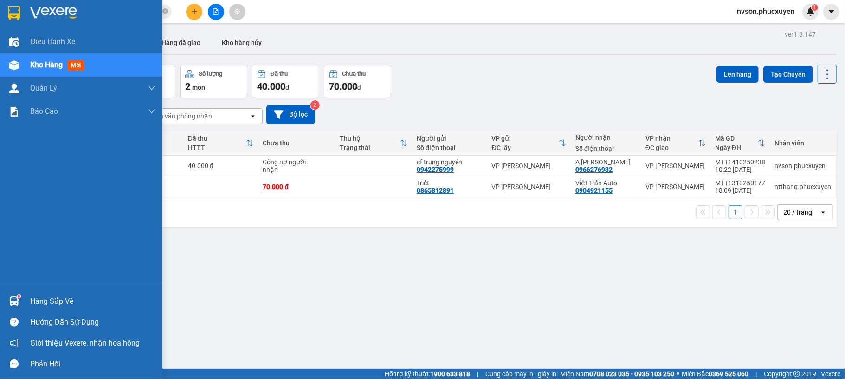
click at [16, 298] on img at bounding box center [14, 301] width 10 height 10
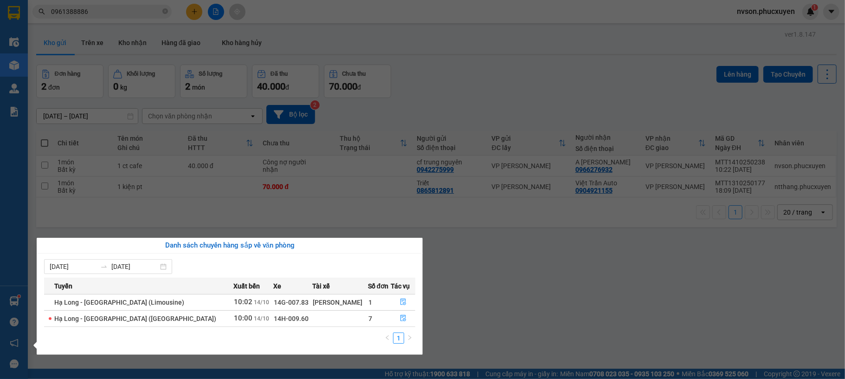
click at [190, 10] on section "Kết quả tìm kiếm ( 1 ) Bộ lọc Mã ĐH Trạng thái Món hàng Thu hộ Tổng cước Chưa c…" at bounding box center [422, 189] width 845 height 379
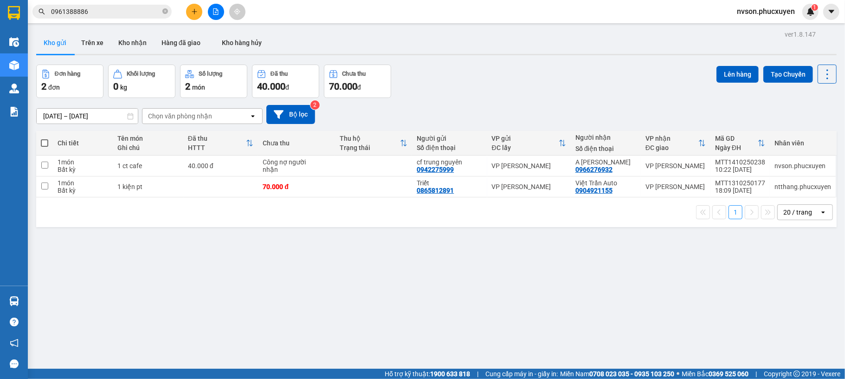
click at [191, 10] on icon "plus" at bounding box center [194, 11] width 6 height 6
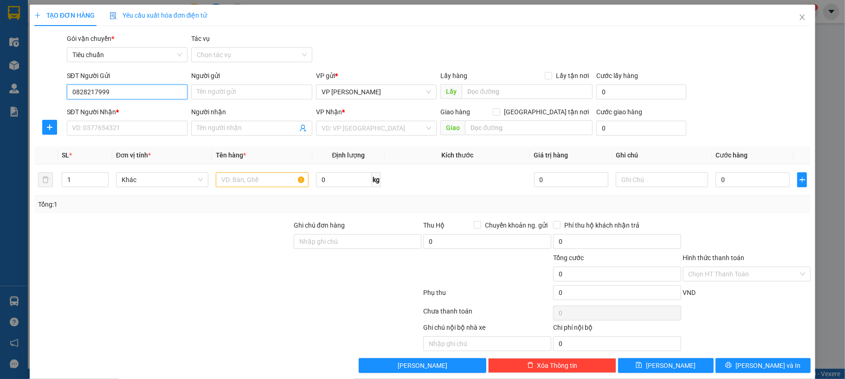
click at [149, 93] on input "0828217999" at bounding box center [127, 91] width 121 height 15
type input "0828217999"
click at [221, 95] on input "Người gửi" at bounding box center [251, 91] width 121 height 15
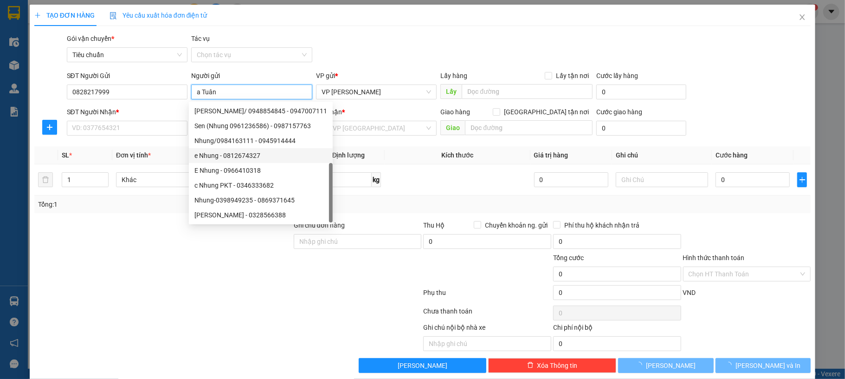
scroll to position [30, 0]
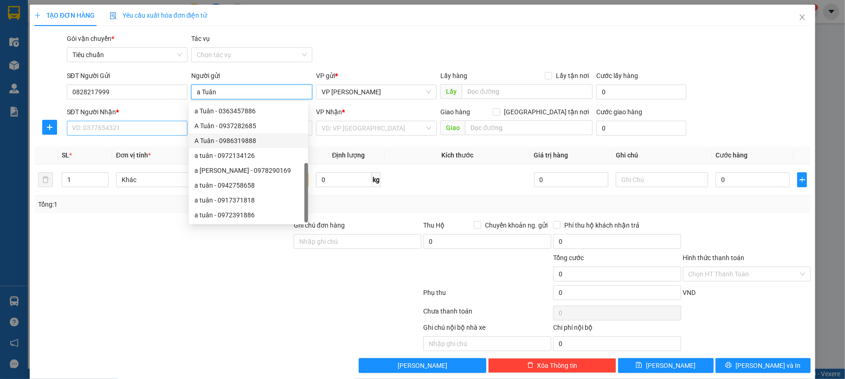
type input "a Tuân"
click at [152, 129] on input "SĐT Người Nhận *" at bounding box center [127, 128] width 121 height 15
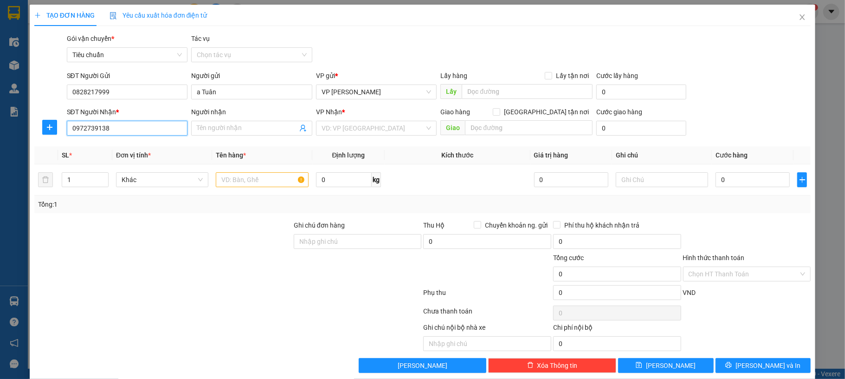
click at [162, 130] on input "0972739138" at bounding box center [127, 128] width 121 height 15
click at [143, 133] on input "0972739138" at bounding box center [127, 128] width 121 height 15
type input "0972739138"
click at [221, 129] on input "Người nhận" at bounding box center [247, 128] width 101 height 10
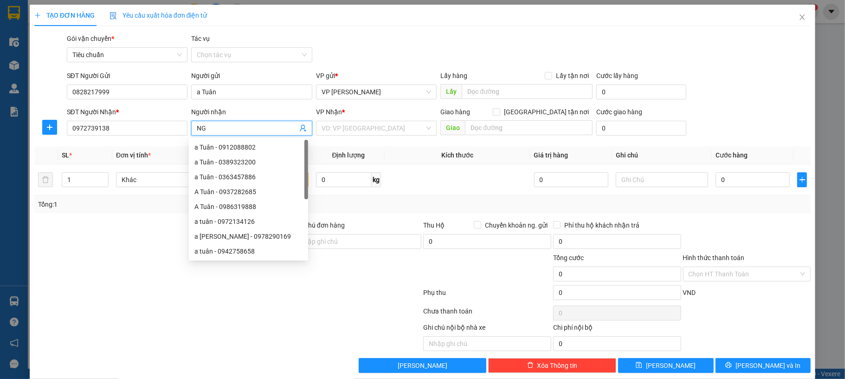
type input "N"
type input "n"
type input "G"
type input "N"
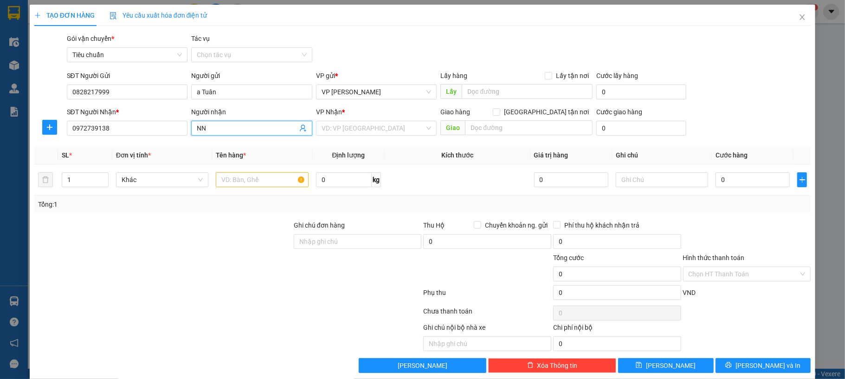
type input "N"
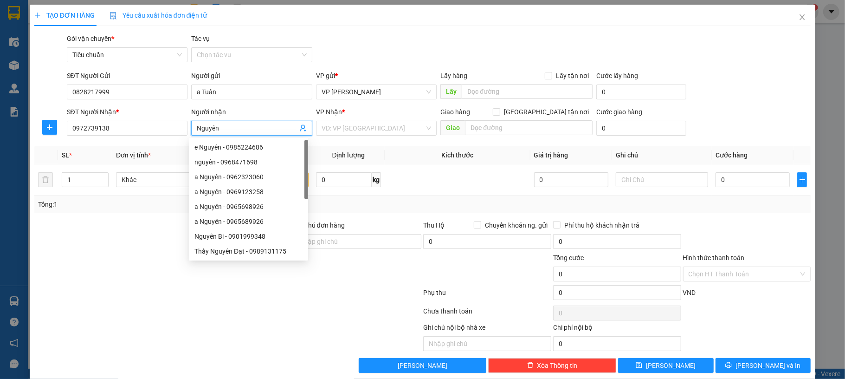
type input "Nguyên"
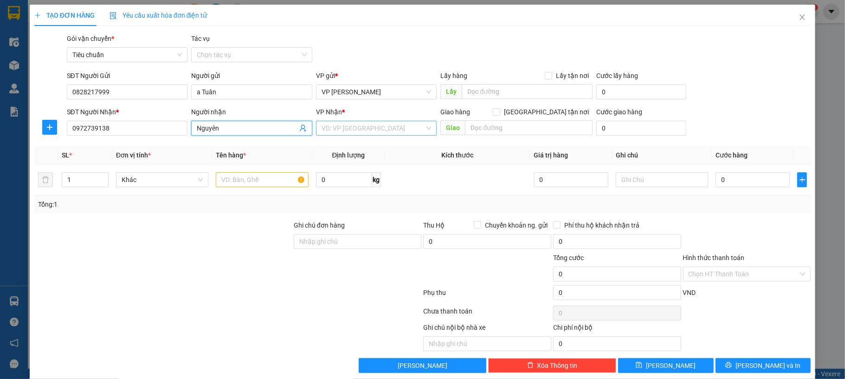
click at [353, 128] on input "search" at bounding box center [374, 128] width 104 height 14
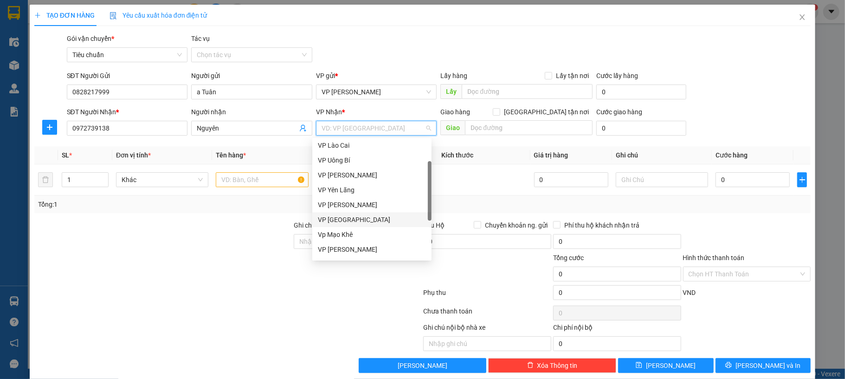
scroll to position [93, 0]
click at [368, 203] on div "VP [PERSON_NAME]" at bounding box center [372, 203] width 108 height 10
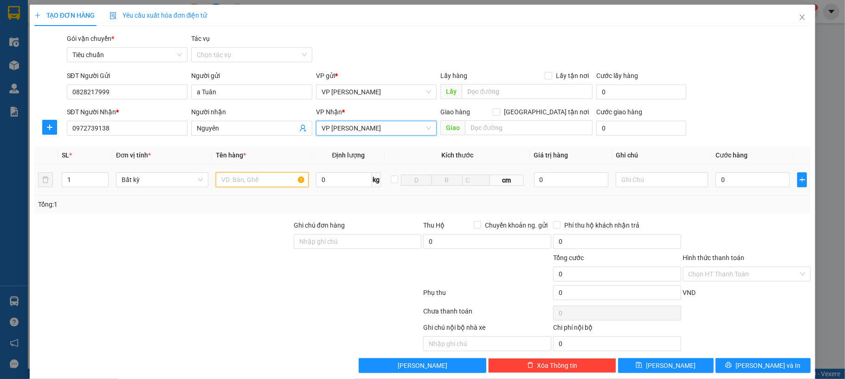
click at [244, 177] on input "text" at bounding box center [262, 179] width 92 height 15
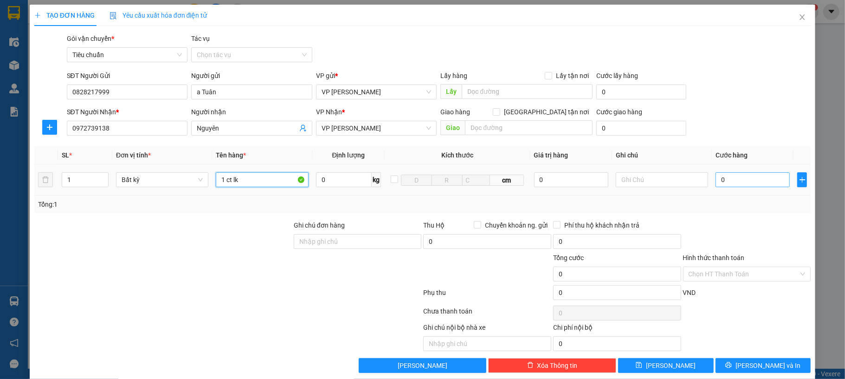
type input "1 ct lk"
click at [737, 180] on input "0" at bounding box center [753, 179] width 74 height 15
type input "50"
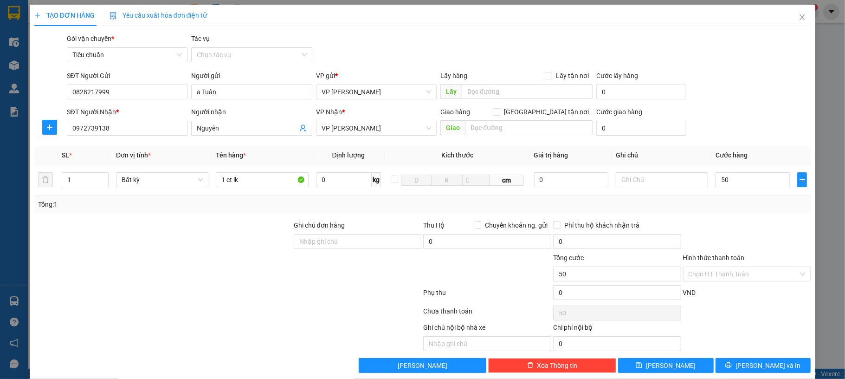
type input "50.000"
click at [760, 90] on div "SĐT Người Gửi 0828217999 Người gửi a Tuân VP gửi * VP Dương Đình Nghệ Lấy hàng …" at bounding box center [439, 87] width 748 height 32
click at [750, 372] on button "[PERSON_NAME] và In" at bounding box center [764, 365] width 96 height 15
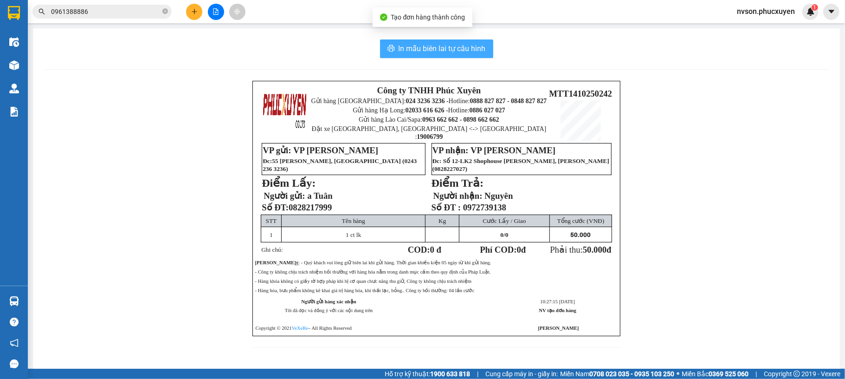
click at [408, 47] on span "In mẫu biên lai tự cấu hình" at bounding box center [442, 49] width 87 height 12
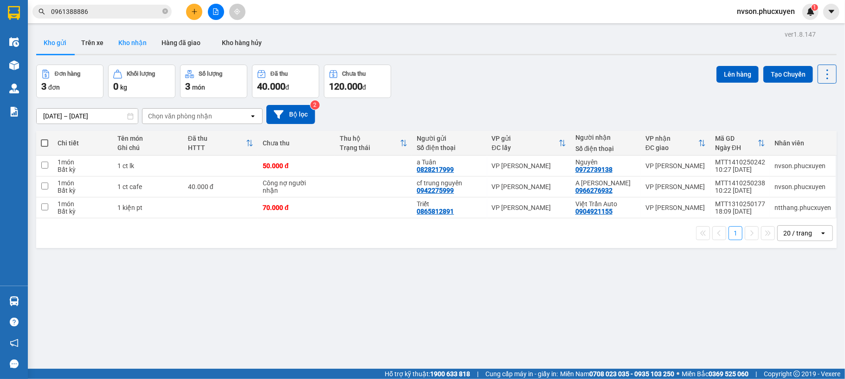
click at [132, 41] on button "Kho nhận" at bounding box center [132, 43] width 43 height 22
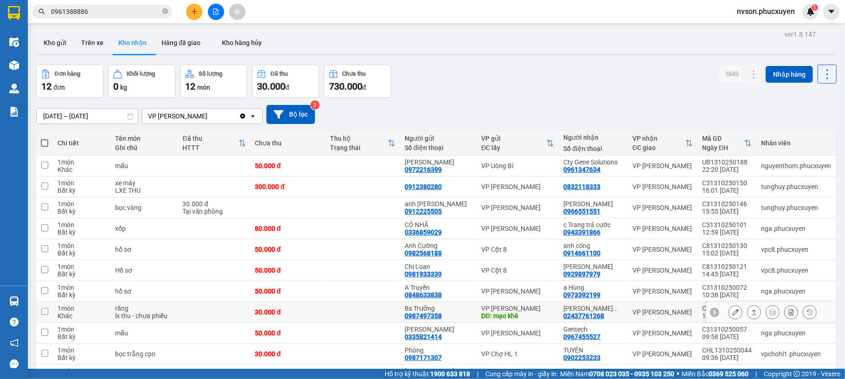
scroll to position [93, 0]
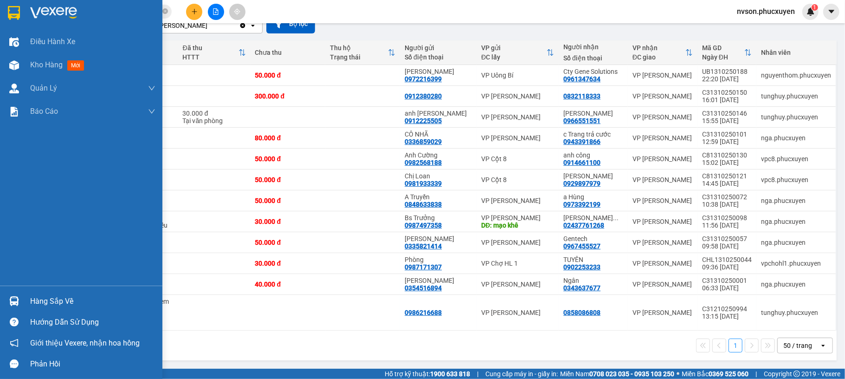
click at [24, 303] on div "Hàng sắp về" at bounding box center [81, 301] width 162 height 21
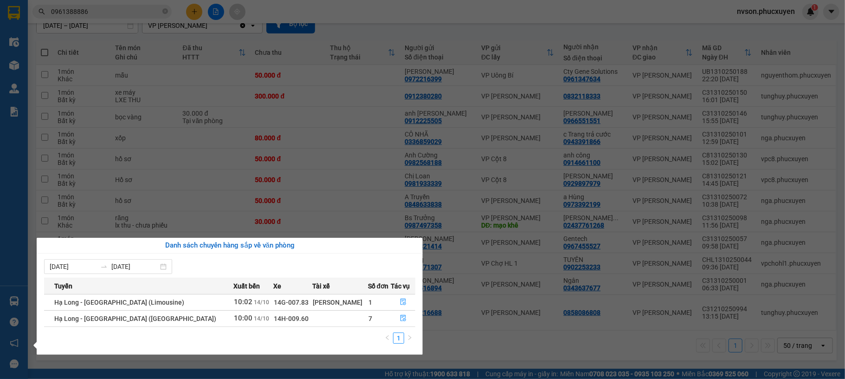
click at [503, 333] on section "Kết quả tìm kiếm ( 1 ) Bộ lọc Mã ĐH Trạng thái Món hàng Thu hộ Tổng cước Chưa c…" at bounding box center [422, 189] width 845 height 379
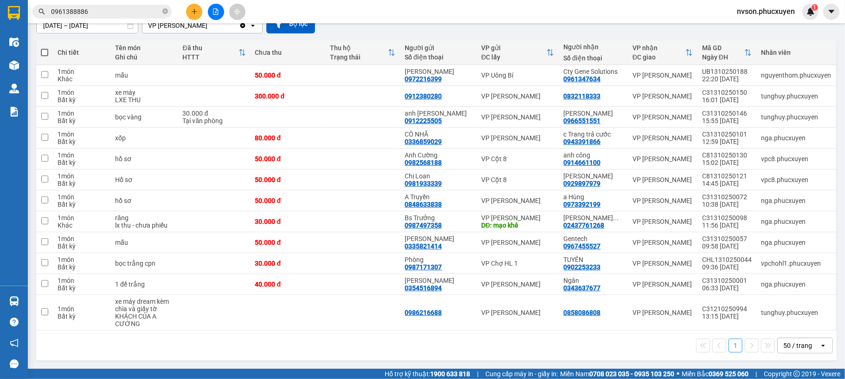
click at [193, 13] on icon "plus" at bounding box center [194, 11] width 6 height 6
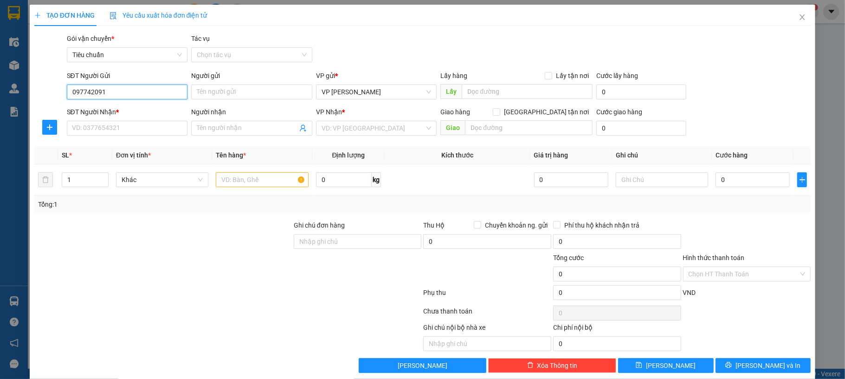
type input "0977420914"
click at [155, 87] on input "0977420914" at bounding box center [127, 91] width 121 height 15
click at [149, 107] on div "0977420914 - Chị Loan" at bounding box center [125, 111] width 108 height 10
type input "Chị Loan"
type input "0977420914"
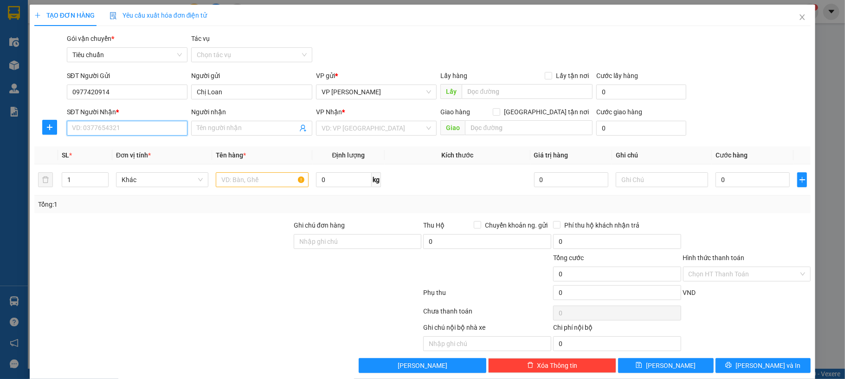
click at [145, 124] on input "SĐT Người Nhận *" at bounding box center [127, 128] width 121 height 15
click at [158, 177] on div "0985351248 - Anh Cảnh" at bounding box center [125, 177] width 108 height 10
type input "0985351248"
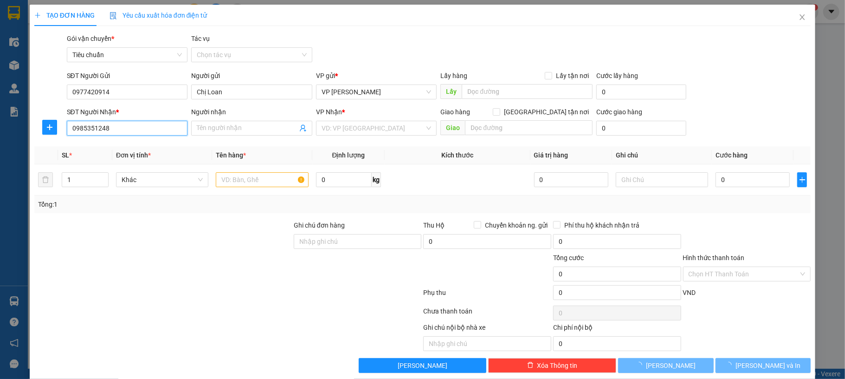
type input "[PERSON_NAME]"
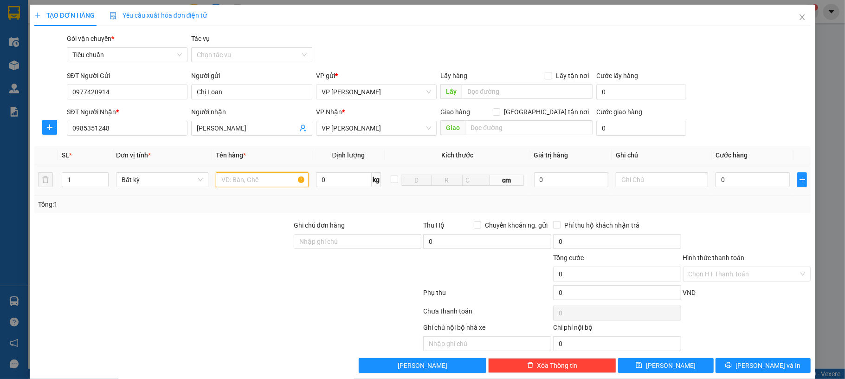
click at [262, 186] on input "text" at bounding box center [262, 179] width 92 height 15
type input "`"
type input "1 hso"
click at [722, 182] on input "0" at bounding box center [753, 179] width 74 height 15
type input "50"
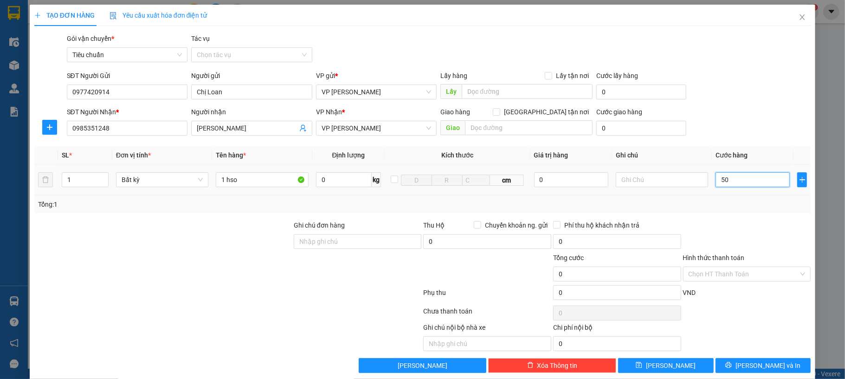
type input "50"
click at [763, 103] on div "SĐT Người Gửi 0977420914 Người gửi Chị Loan VP gửi * VP Dương Đình Nghệ Lấy hàn…" at bounding box center [439, 87] width 748 height 32
type input "50.000"
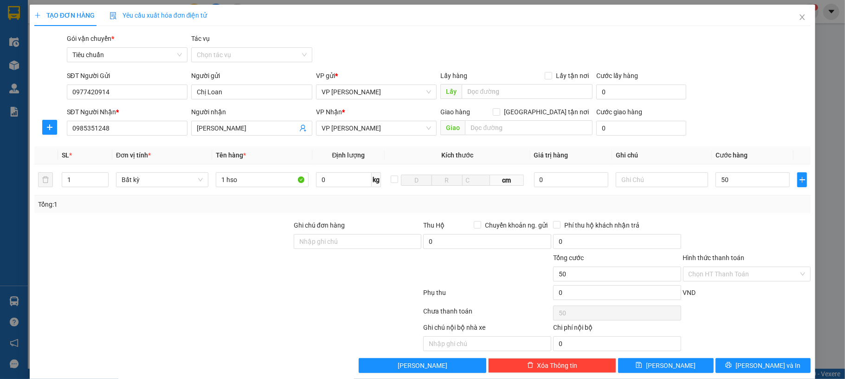
type input "50.000"
click at [747, 366] on span "[PERSON_NAME] và In" at bounding box center [768, 365] width 65 height 10
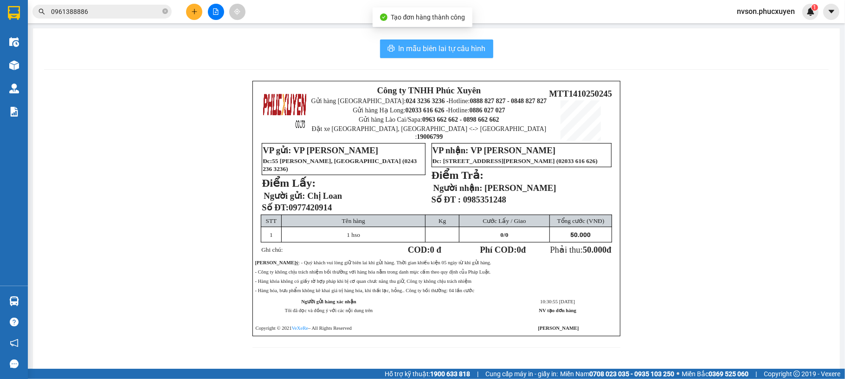
click at [459, 43] on span "In mẫu biên lai tự cấu hình" at bounding box center [442, 49] width 87 height 12
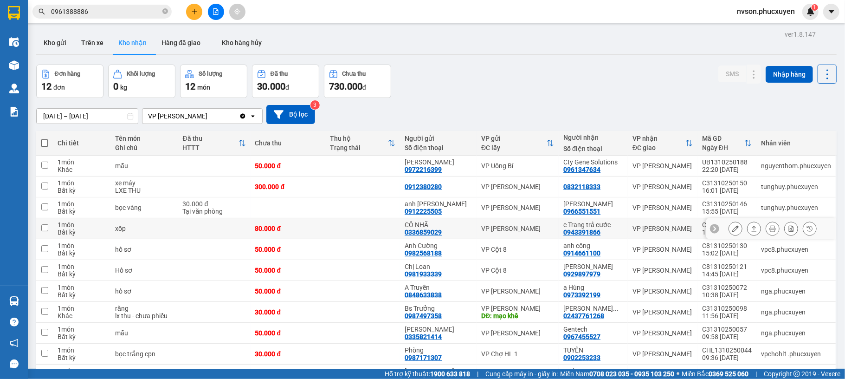
scroll to position [182, 0]
click at [189, 12] on button at bounding box center [194, 12] width 16 height 16
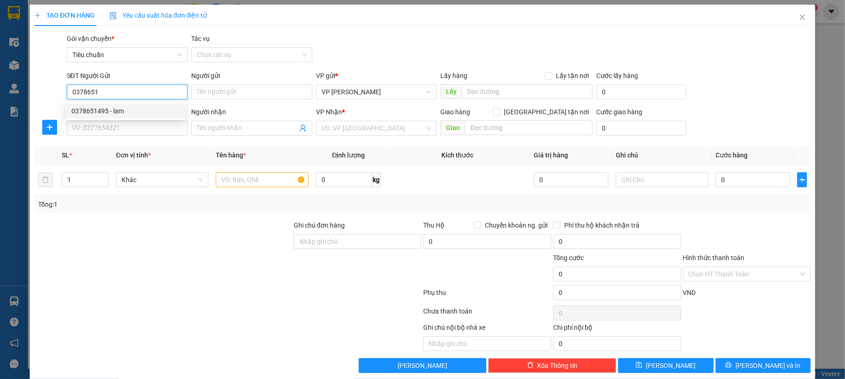
click at [143, 107] on div "0378651495 - lam" at bounding box center [125, 111] width 108 height 10
type input "0378651495"
type input "lam"
type input "0378651495"
click at [136, 131] on input "SĐT Người Nhận *" at bounding box center [127, 128] width 121 height 15
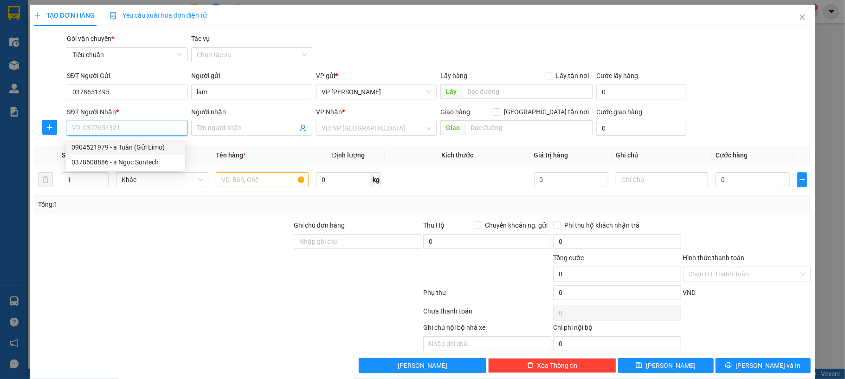
click at [164, 147] on div "0904521979 - a Tuân (Gửi Limo)" at bounding box center [125, 147] width 108 height 10
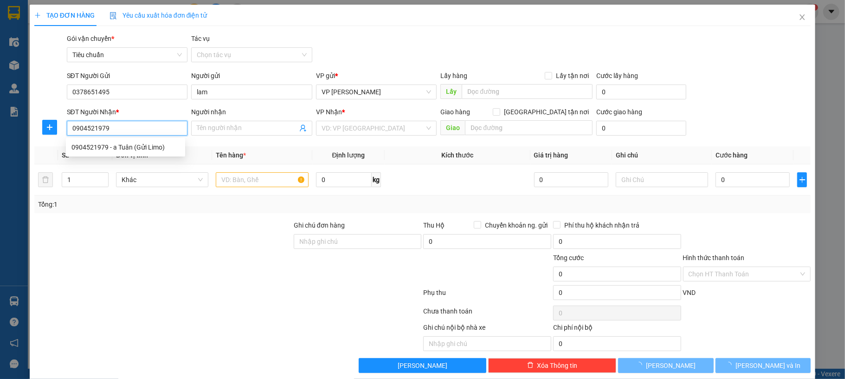
type input "0904521979"
type input "a Tuân (Gửi Limo)"
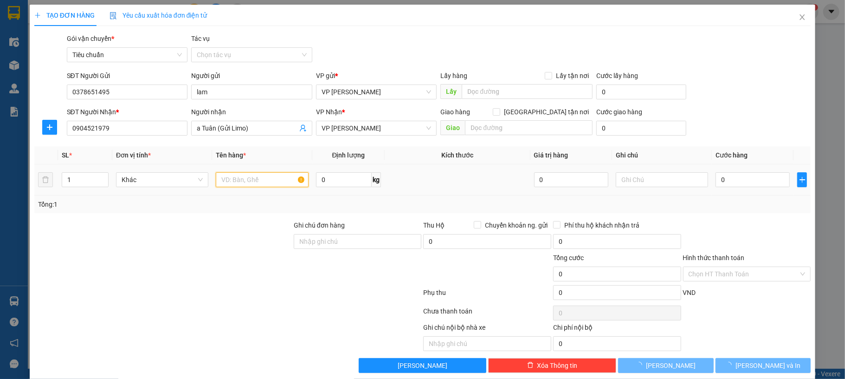
click at [257, 175] on input "text" at bounding box center [262, 179] width 92 height 15
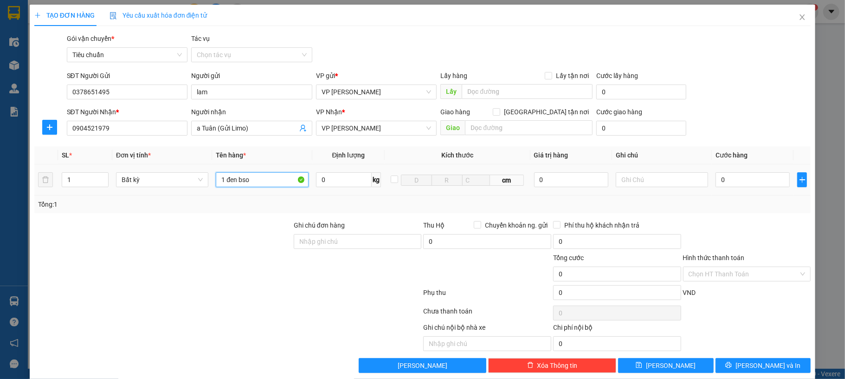
type input "1 đen bso"
click at [736, 171] on div "0" at bounding box center [753, 179] width 74 height 19
click at [743, 185] on input "0" at bounding box center [753, 179] width 74 height 15
type input "50"
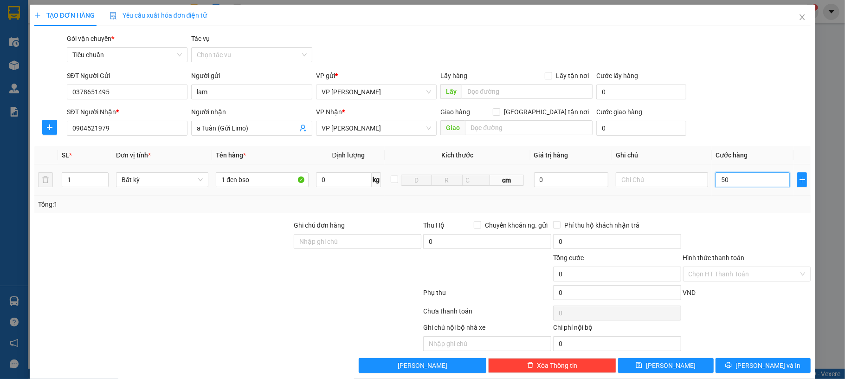
type input "50"
click at [770, 121] on div "SĐT Người Nhận * 0904521979 Người nhận a Tuân (Gửi Limo) VP Nhận * VP Hạ Long G…" at bounding box center [439, 123] width 748 height 32
click at [744, 372] on button "[PERSON_NAME] và In" at bounding box center [764, 365] width 96 height 15
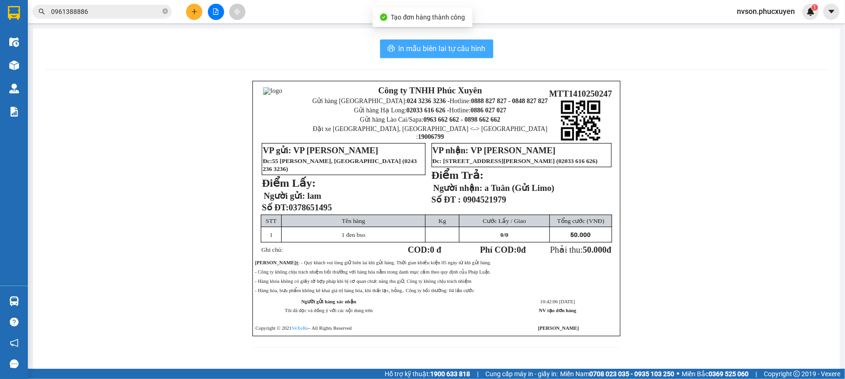
click at [431, 51] on span "In mẫu biên lai tự cấu hình" at bounding box center [442, 49] width 87 height 12
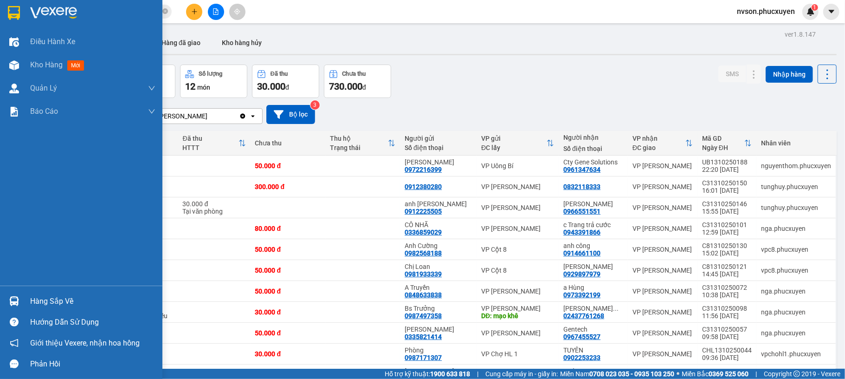
click at [12, 305] on img at bounding box center [14, 301] width 10 height 10
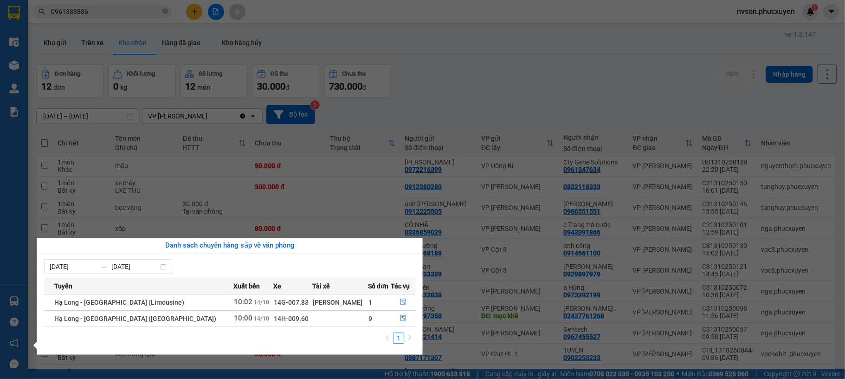
click at [572, 95] on section "Kết quả tìm kiếm ( 1 ) Bộ lọc Mã ĐH Trạng thái Món hàng Thu hộ Tổng cước Chưa c…" at bounding box center [422, 189] width 845 height 379
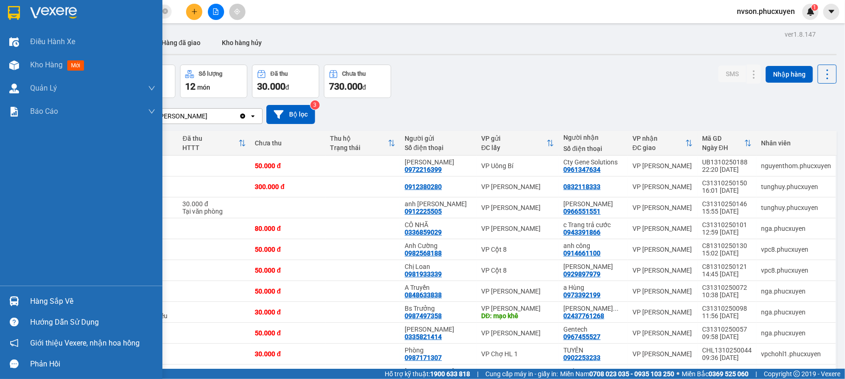
click at [2, 291] on div "Hàng sắp về" at bounding box center [81, 301] width 162 height 21
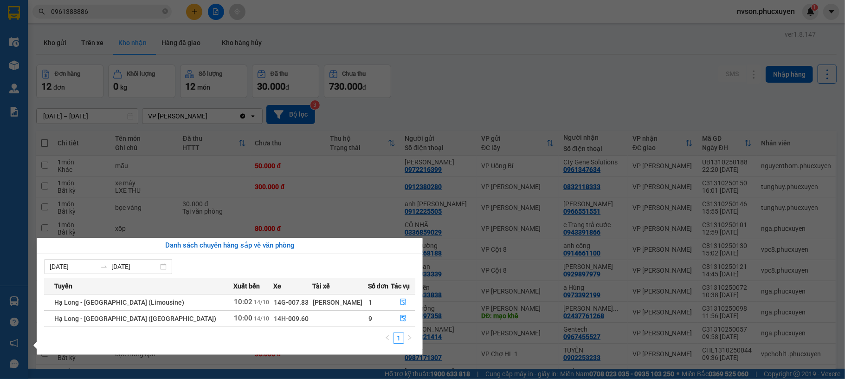
click at [471, 66] on section "Kết quả tìm kiếm ( 1 ) Bộ lọc Mã ĐH Trạng thái Món hàng Thu hộ Tổng cước Chưa c…" at bounding box center [422, 189] width 845 height 379
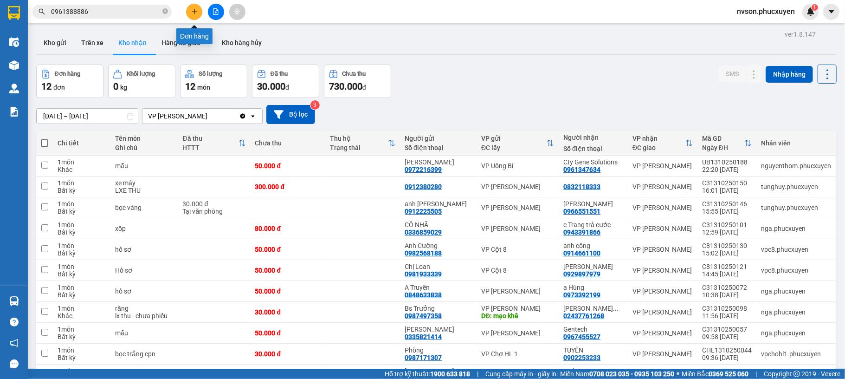
click at [191, 10] on icon "plus" at bounding box center [194, 11] width 6 height 6
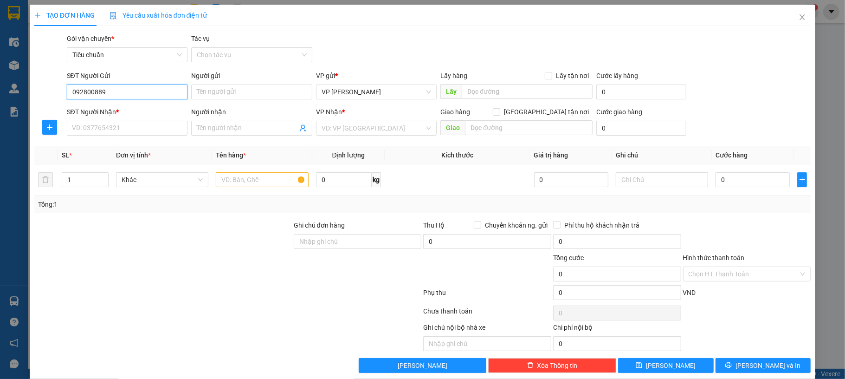
type input "0928008899"
click at [142, 114] on div "0928008899 - anh Huy" at bounding box center [125, 111] width 108 height 10
type input "anh [PERSON_NAME]"
type input "0928008899"
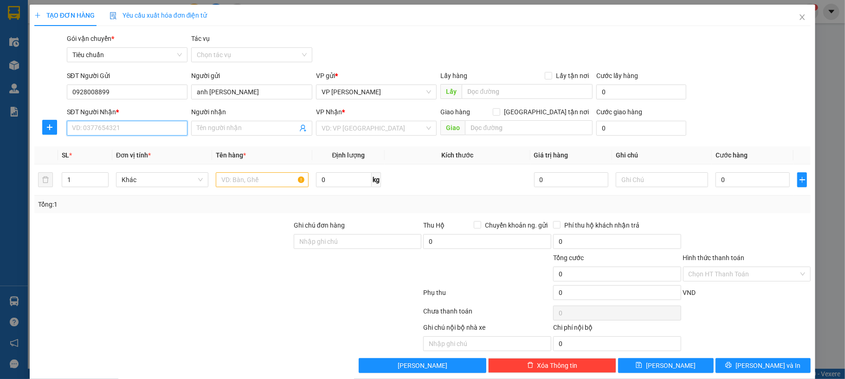
click at [135, 134] on input "SĐT Người Nhận *" at bounding box center [127, 128] width 121 height 15
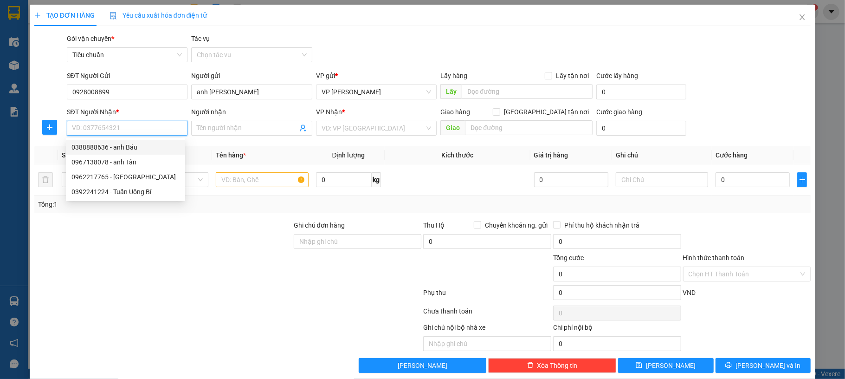
click at [129, 145] on div "0388888636 - anh Báu" at bounding box center [125, 147] width 108 height 10
type input "0388888636"
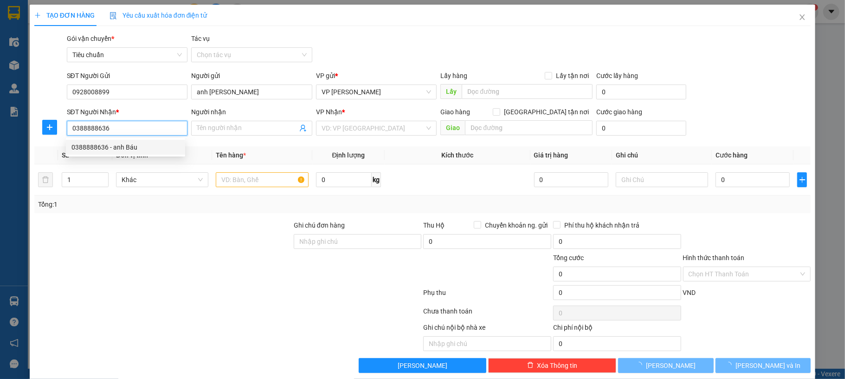
type input "anh Báu"
checkbox input "true"
type input "lx trả chưa thu cước"
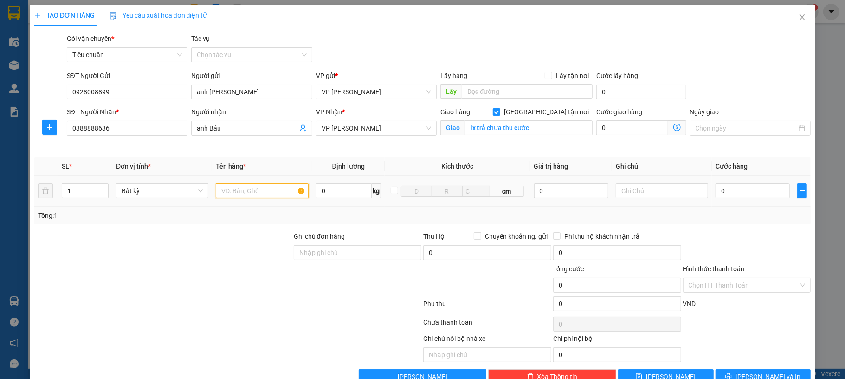
click at [260, 194] on input "text" at bounding box center [262, 190] width 92 height 15
type input "1 bọc thảm"
type input "60"
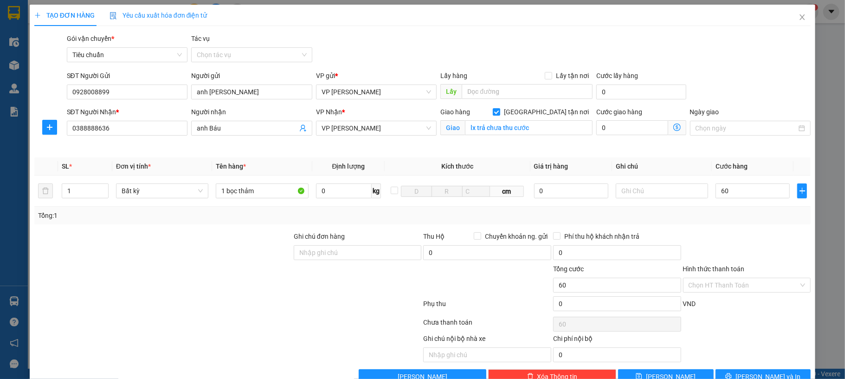
click at [743, 68] on div "Transit Pickup Surcharge Ids Transit Deliver Surcharge Ids Transit Deliver Surc…" at bounding box center [422, 208] width 777 height 350
type input "60.000"
click at [747, 372] on button "[PERSON_NAME] và In" at bounding box center [764, 376] width 96 height 15
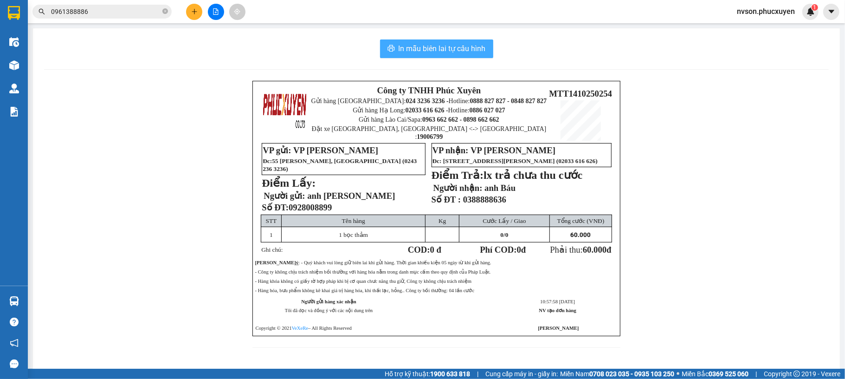
click at [439, 42] on button "In mẫu biên lai tự cấu hình" at bounding box center [436, 48] width 113 height 19
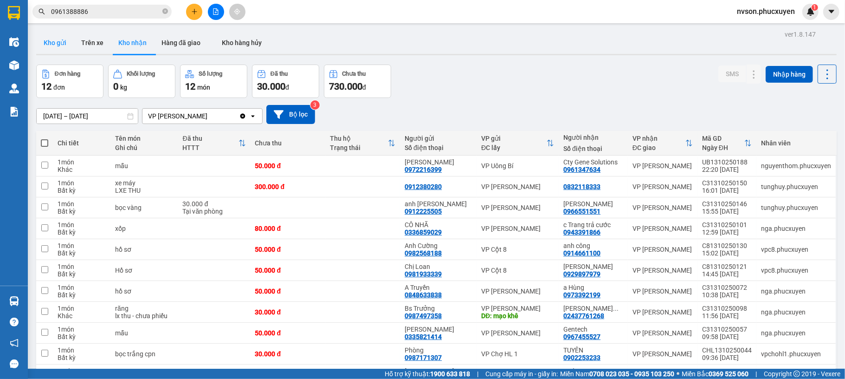
click at [67, 41] on button "Kho gửi" at bounding box center [55, 43] width 38 height 22
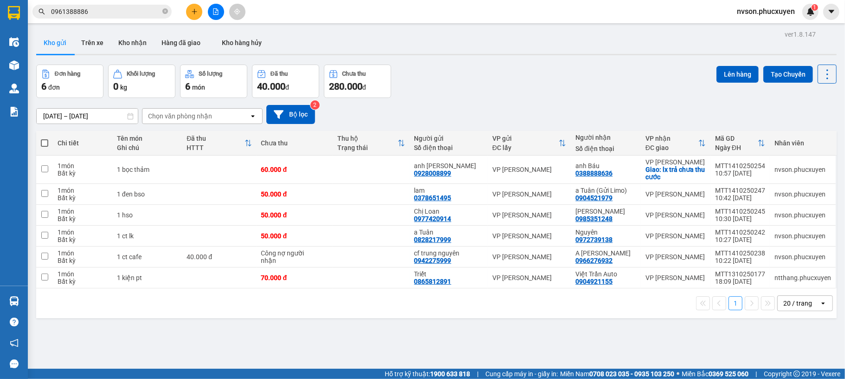
click at [639, 337] on div "ver 1.8.147 Kho gửi Trên xe Kho nhận Hàng đã giao Kho hàng hủy Đơn hàng 6 đơn K…" at bounding box center [436, 217] width 808 height 379
click at [146, 49] on button "Kho nhận" at bounding box center [132, 43] width 43 height 22
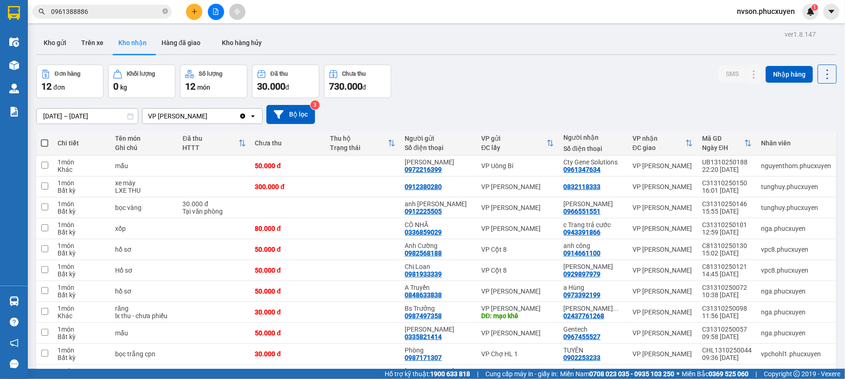
click at [610, 4] on div "Kết quả tìm kiếm ( 1 ) Bộ lọc Mã ĐH Trạng thái Món hàng Thu hộ Tổng cước Chưa c…" at bounding box center [422, 11] width 845 height 23
click at [192, 12] on icon "plus" at bounding box center [194, 11] width 6 height 6
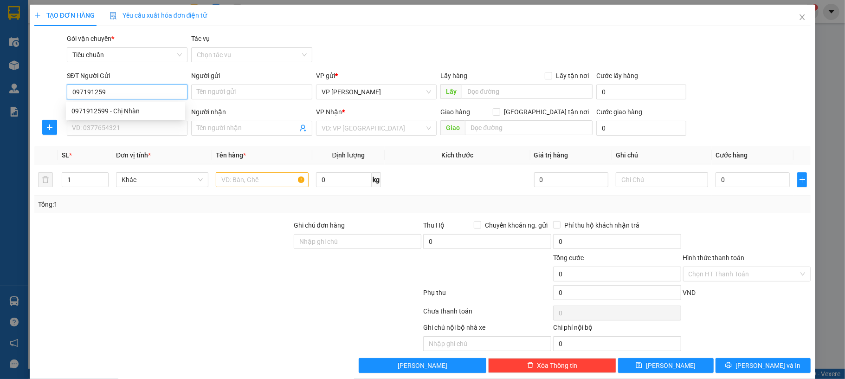
type input "0971912599"
click at [145, 108] on div "0971912599 - Chị Nhàn" at bounding box center [125, 111] width 108 height 10
type input "Chị Nhàn"
type input "0971912599"
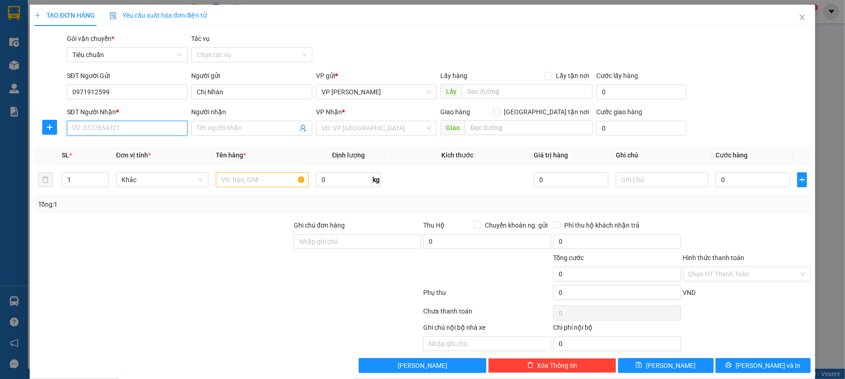
click at [143, 132] on input "SĐT Người Nhận *" at bounding box center [127, 128] width 121 height 15
click at [149, 155] on div "0915834128 - A Toàn" at bounding box center [125, 162] width 119 height 15
type input "0915834128"
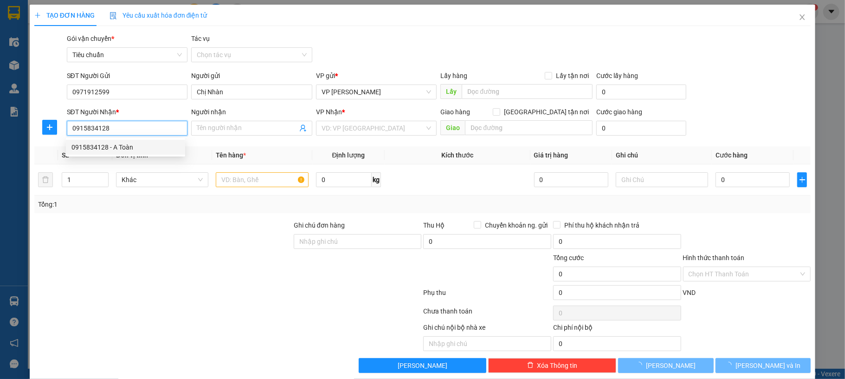
type input "A Toàn"
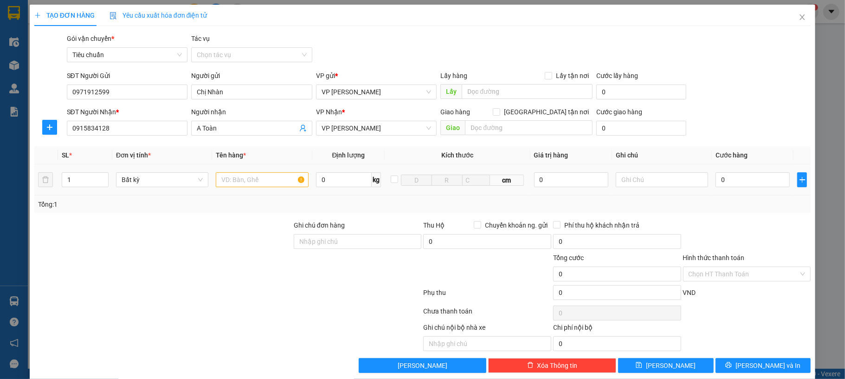
click at [244, 170] on td at bounding box center [262, 179] width 100 height 31
click at [244, 181] on input "text" at bounding box center [262, 179] width 92 height 15
type input "1 đen hso"
click at [746, 184] on input "0" at bounding box center [753, 179] width 74 height 15
type input "50"
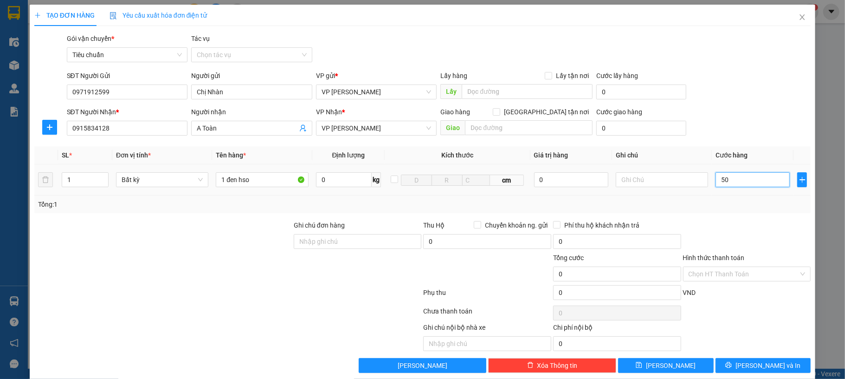
type input "50"
type input "50.000"
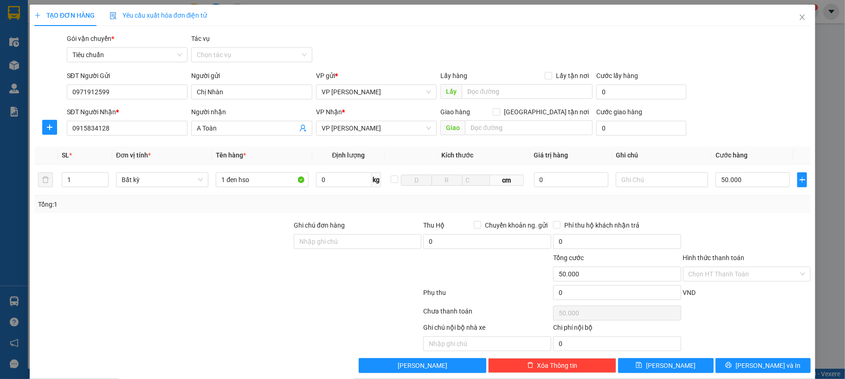
click at [807, 127] on div "TẠO ĐƠN HÀNG Yêu cầu xuất hóa đơn điện tử Transit Pickup Surcharge Ids Transit …" at bounding box center [422, 189] width 845 height 379
click at [760, 363] on span "[PERSON_NAME] và In" at bounding box center [768, 365] width 65 height 10
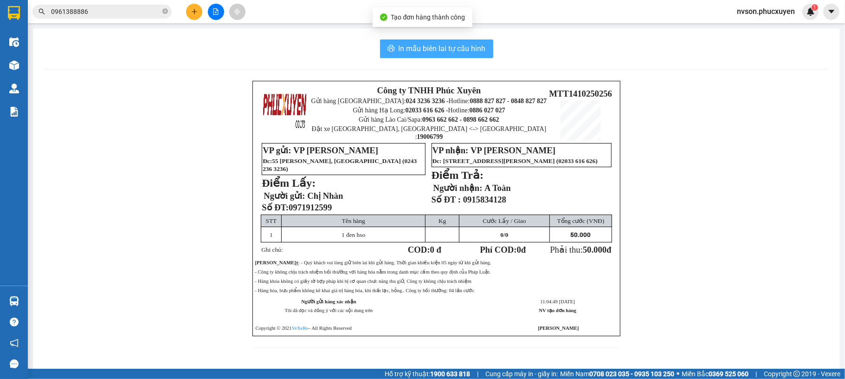
click at [411, 53] on span "In mẫu biên lai tự cấu hình" at bounding box center [442, 49] width 87 height 12
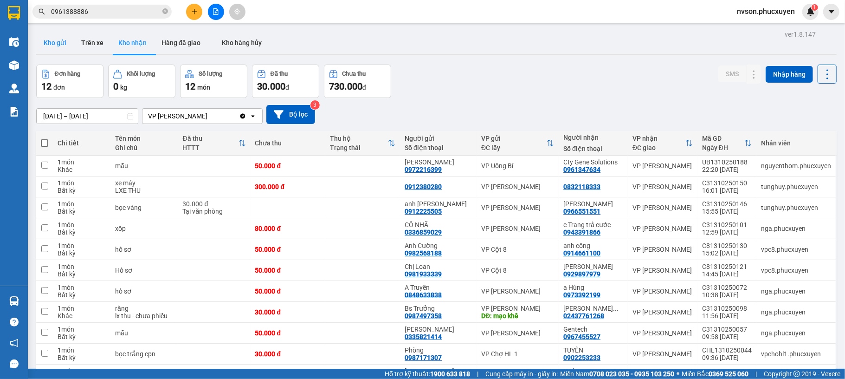
click at [52, 39] on button "Kho gửi" at bounding box center [55, 43] width 38 height 22
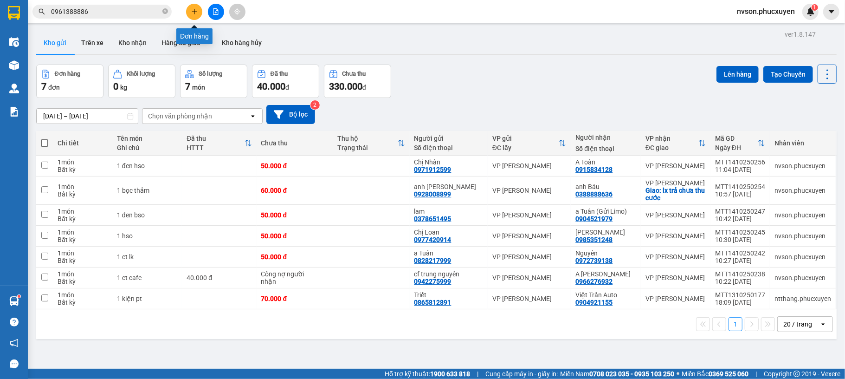
click at [194, 10] on icon "plus" at bounding box center [194, 11] width 6 height 6
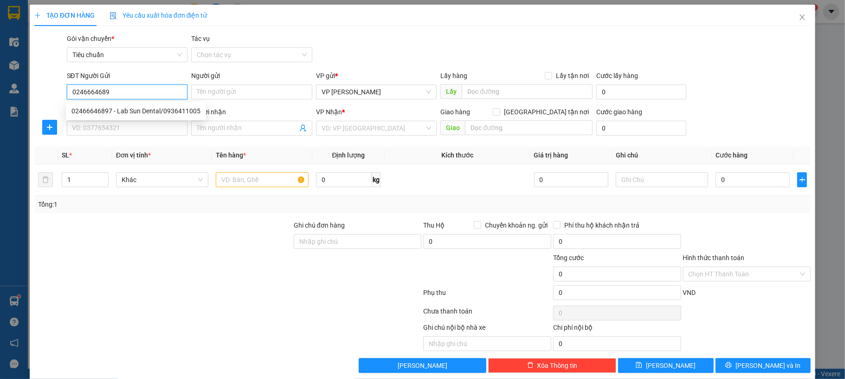
type input "02466646897"
click at [155, 116] on div "02466646897 - Lab Sun Dental/0936411005" at bounding box center [136, 111] width 140 height 15
type input "Lab Sun Dental/0936411005"
type input "02466646897"
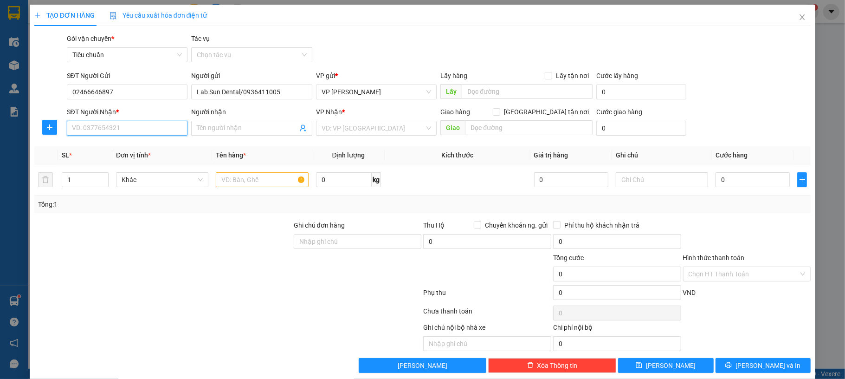
click at [139, 132] on input "SĐT Người Nhận *" at bounding box center [127, 128] width 121 height 15
click at [155, 145] on div "0979923638 - bsi Lực/0852339666" at bounding box center [125, 147] width 108 height 10
type input "0979923638"
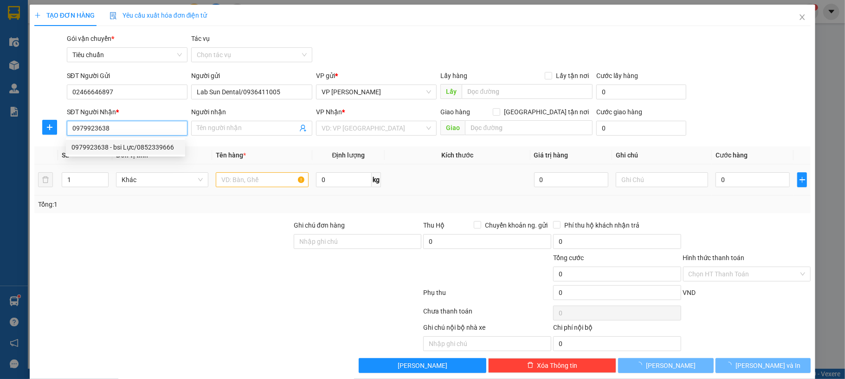
type input "bsi Lực/0852339666"
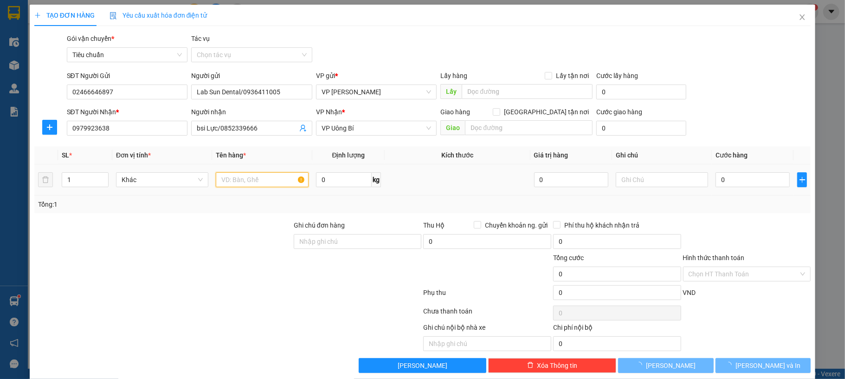
click at [229, 185] on input "text" at bounding box center [262, 179] width 92 height 15
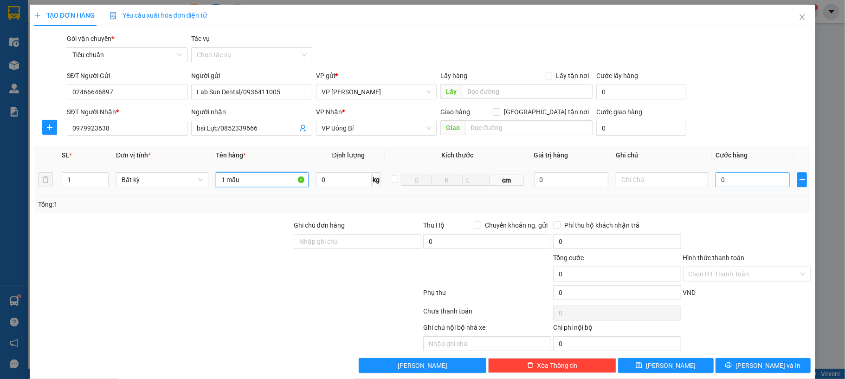
type input "1 mẫu"
click at [745, 179] on input "0" at bounding box center [753, 179] width 74 height 15
type input "30"
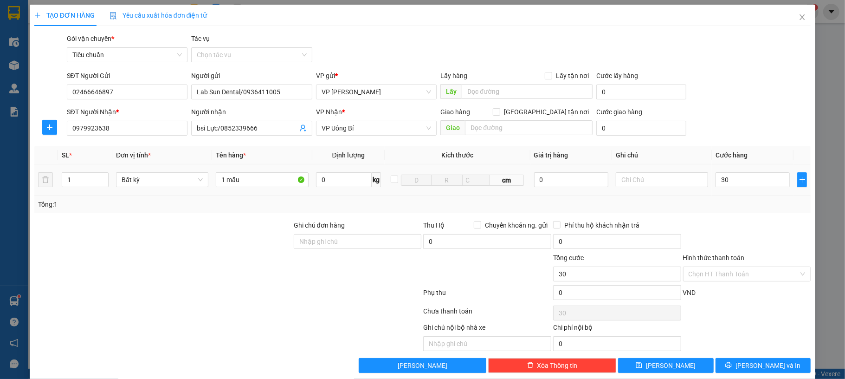
click at [739, 91] on div "SĐT Người Gửi 02466646897 Người gửi Lab Sun Dental/0936411005 VP gửi * VP Dương…" at bounding box center [439, 87] width 748 height 32
type input "30.000"
click at [748, 266] on div "Hình thức thanh toán" at bounding box center [747, 260] width 128 height 14
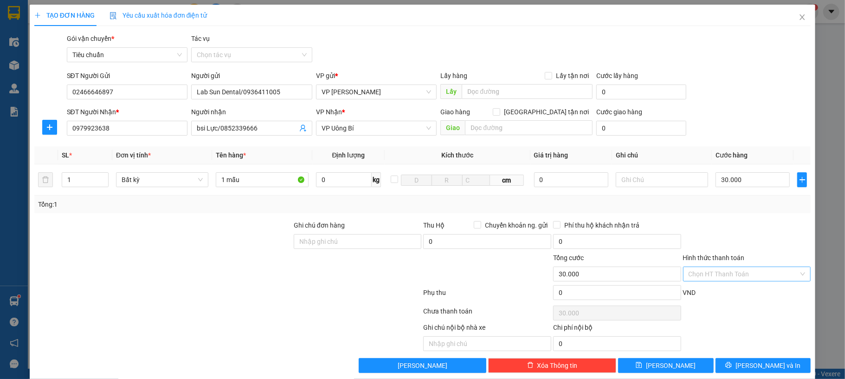
click at [749, 272] on input "Hình thức thanh toán" at bounding box center [744, 274] width 110 height 14
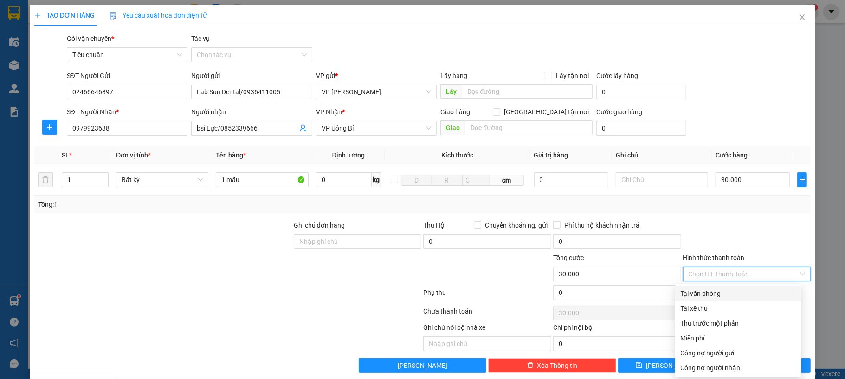
click at [741, 295] on div "Tại văn phòng" at bounding box center [738, 293] width 115 height 10
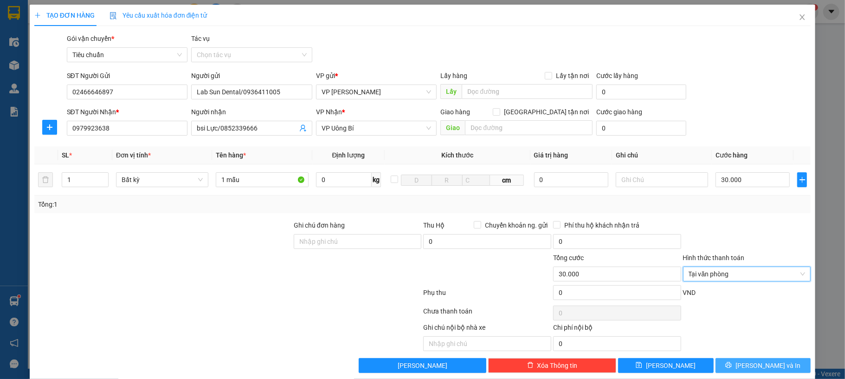
click at [777, 367] on button "[PERSON_NAME] và In" at bounding box center [764, 365] width 96 height 15
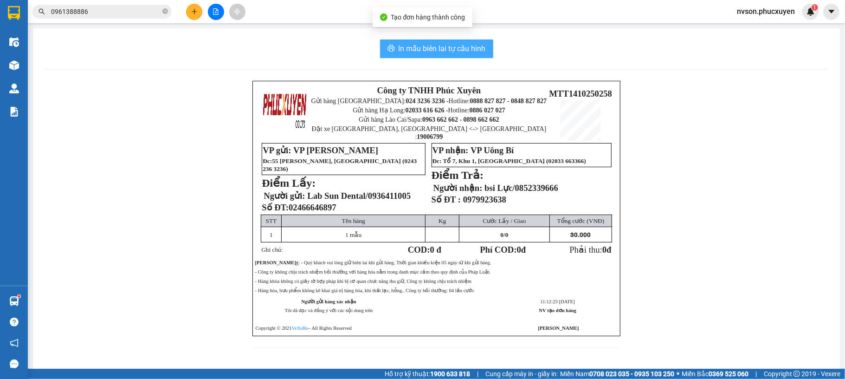
click at [422, 54] on span "In mẫu biên lai tự cấu hình" at bounding box center [442, 49] width 87 height 12
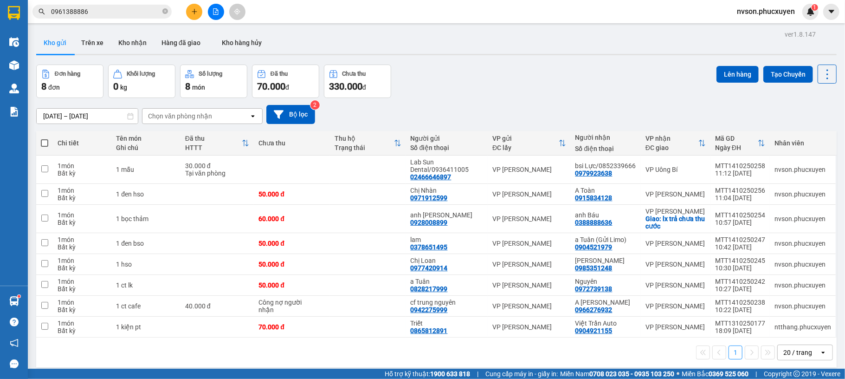
drag, startPoint x: 165, startPoint y: 10, endPoint x: 151, endPoint y: 10, distance: 14.4
click at [165, 10] on icon "close-circle" at bounding box center [165, 11] width 6 height 6
click at [126, 10] on input "text" at bounding box center [106, 11] width 110 height 10
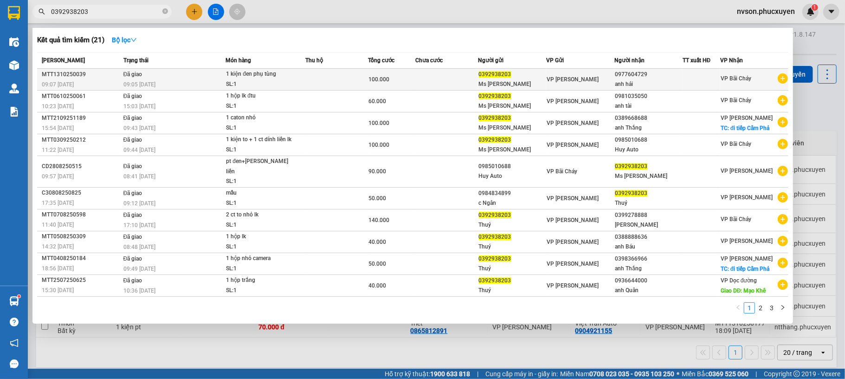
type input "0392938203"
click at [305, 80] on td at bounding box center [336, 80] width 63 height 22
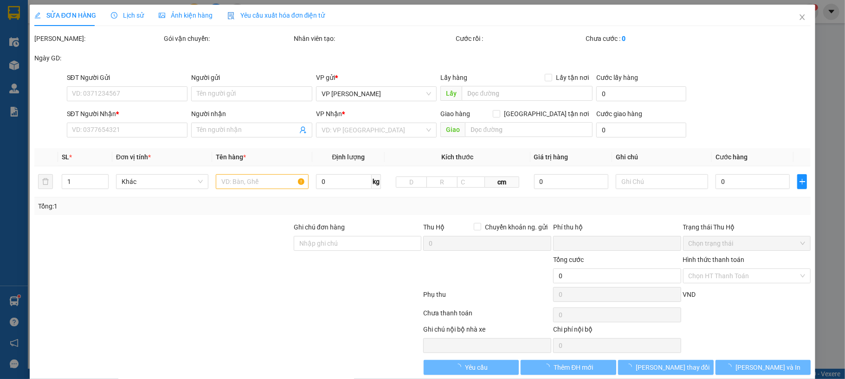
click at [138, 14] on span "Lịch sử" at bounding box center [127, 15] width 33 height 7
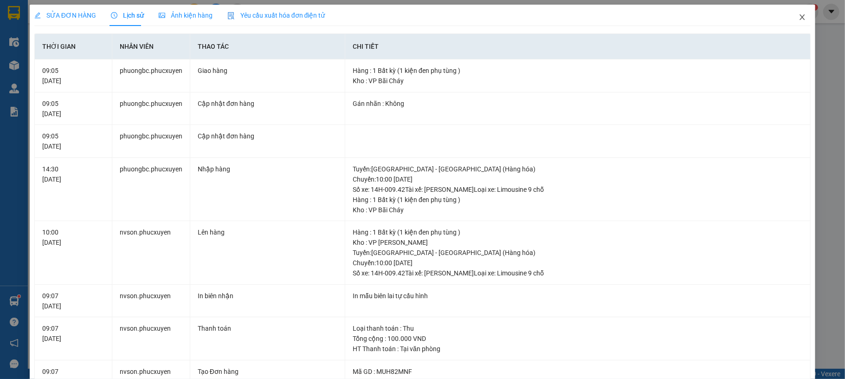
click at [799, 13] on icon "close" at bounding box center [802, 16] width 7 height 7
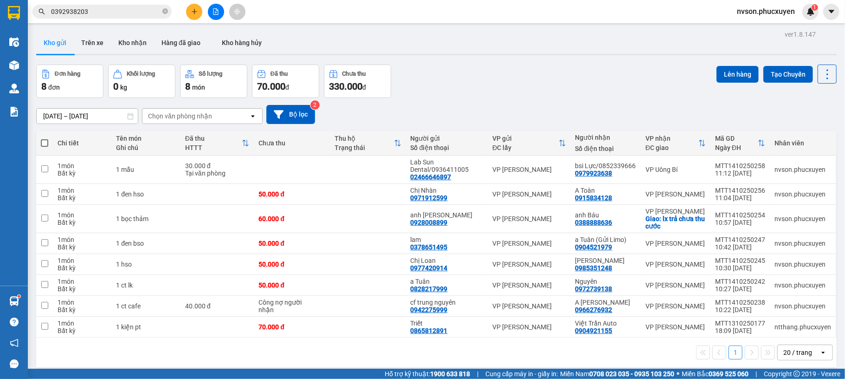
click at [146, 13] on input "0392938203" at bounding box center [106, 11] width 110 height 10
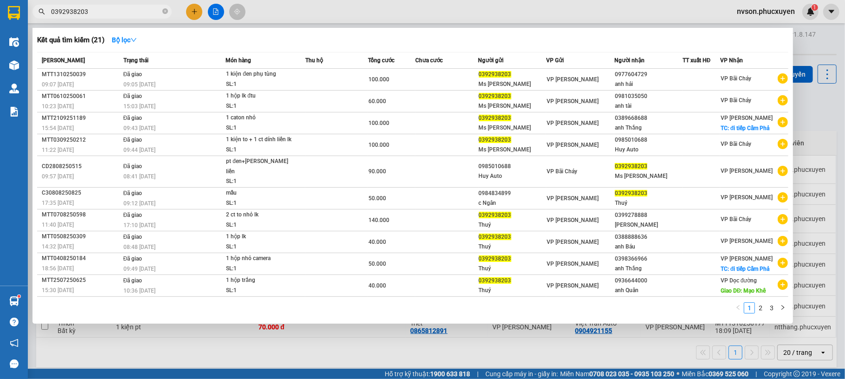
click at [230, 24] on div at bounding box center [422, 189] width 845 height 379
click at [113, 16] on input "0392938203" at bounding box center [106, 11] width 110 height 10
click at [395, 26] on div at bounding box center [422, 189] width 845 height 379
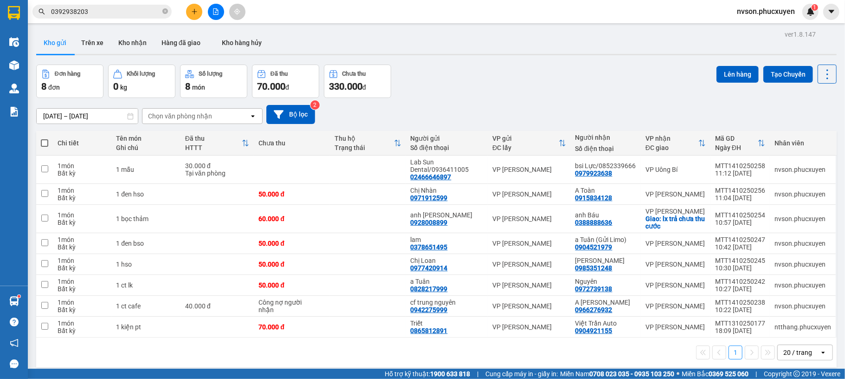
click at [114, 10] on input "0392938203" at bounding box center [106, 11] width 110 height 10
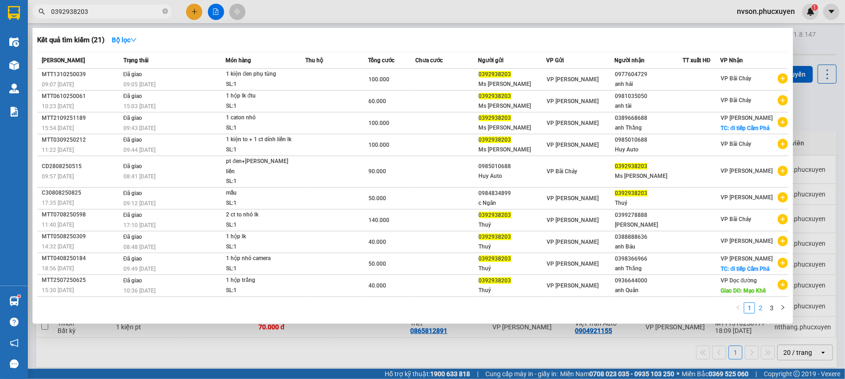
click at [760, 303] on link "2" at bounding box center [761, 308] width 10 height 10
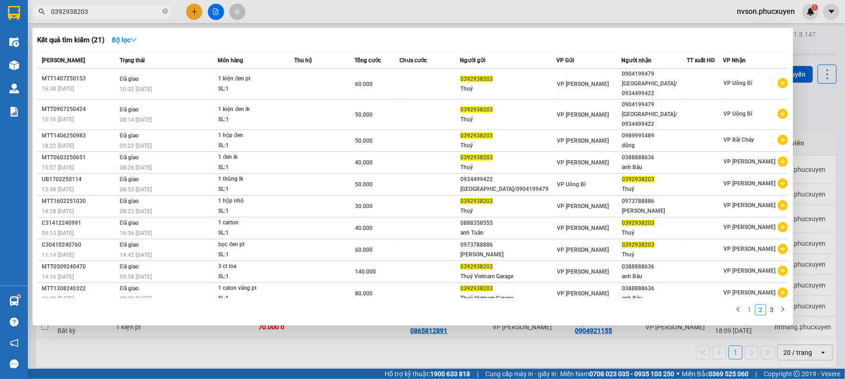
click at [749, 304] on link "1" at bounding box center [750, 309] width 10 height 10
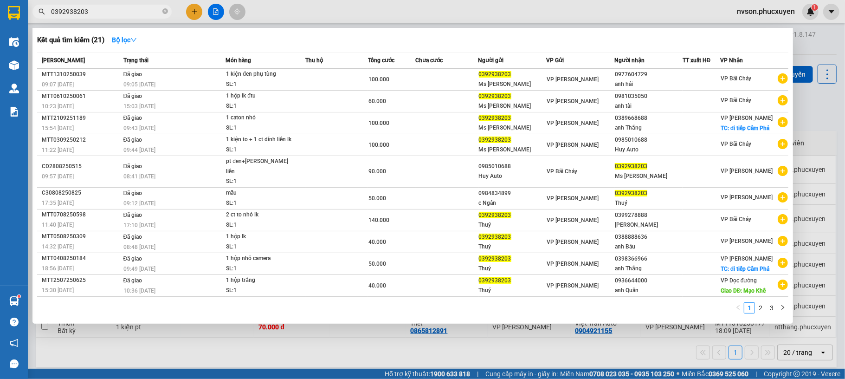
click at [192, 13] on div at bounding box center [422, 189] width 845 height 379
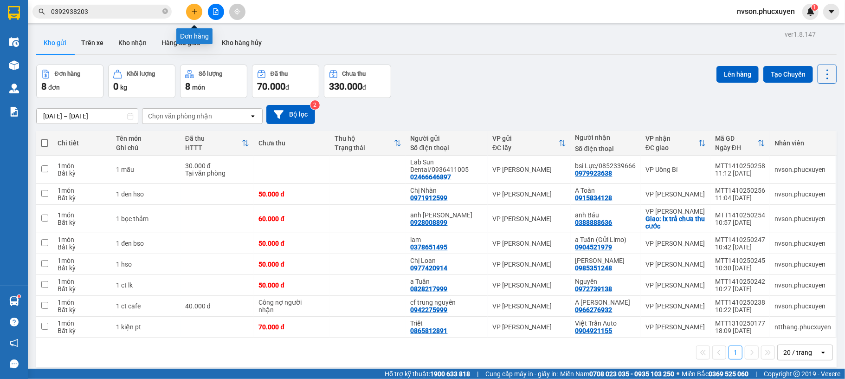
click at [193, 12] on icon "plus" at bounding box center [194, 11] width 6 height 6
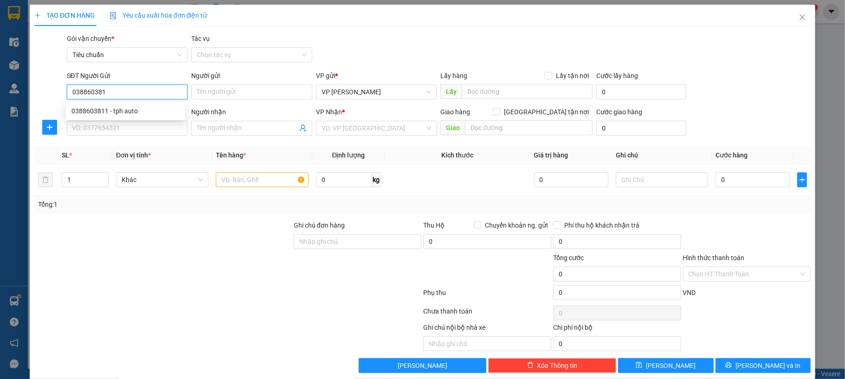
type input "0388603811"
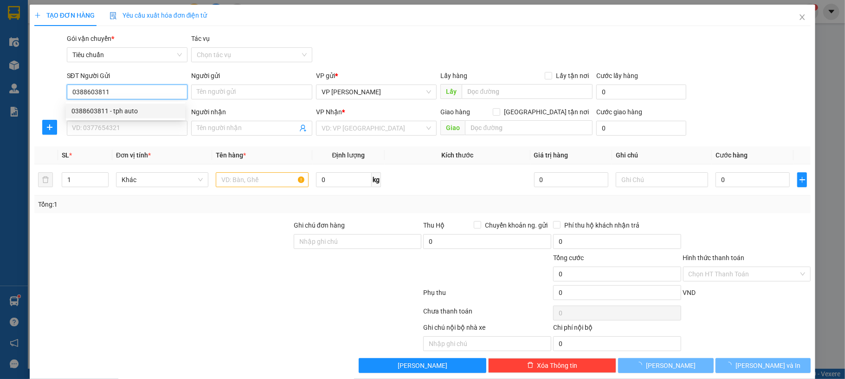
click at [147, 116] on div "0388603811 - tph auto" at bounding box center [125, 111] width 119 height 15
type input "tph auto"
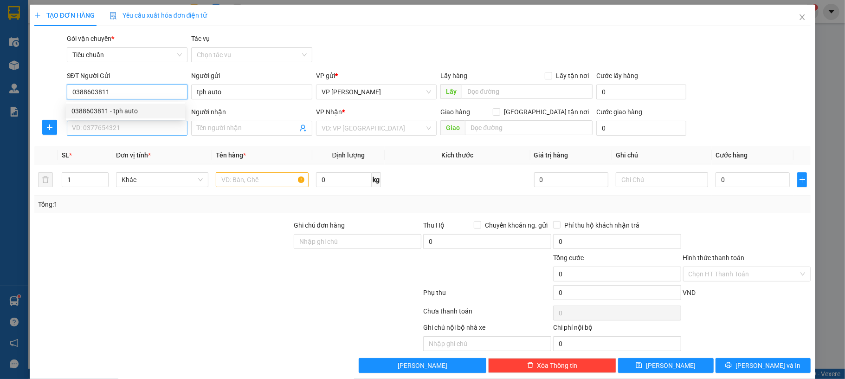
type input "0388603811"
click at [142, 134] on input "SĐT Người Nhận *" at bounding box center [127, 128] width 121 height 15
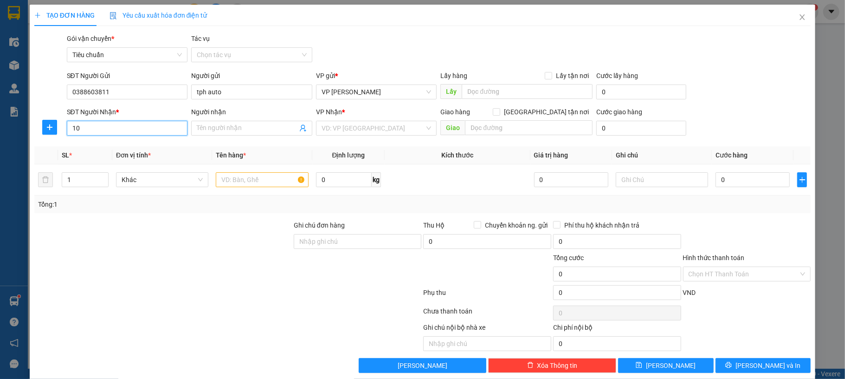
type input "1"
type input "0335484484"
click at [151, 149] on div "0335484484 - Chi - [PERSON_NAME]" at bounding box center [125, 147] width 108 height 10
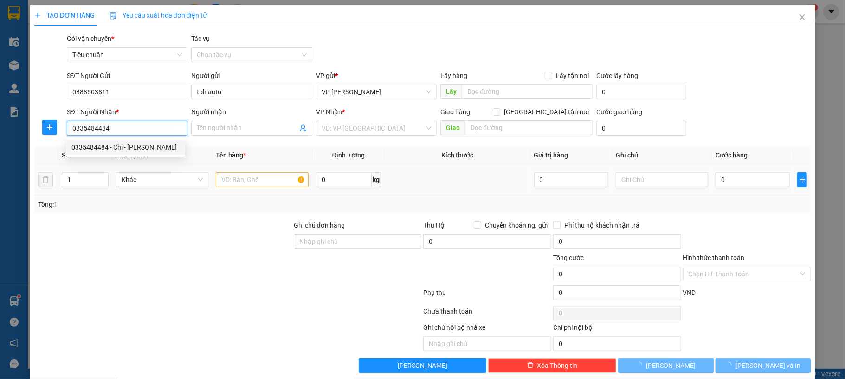
type input "Chi - [PERSON_NAME]"
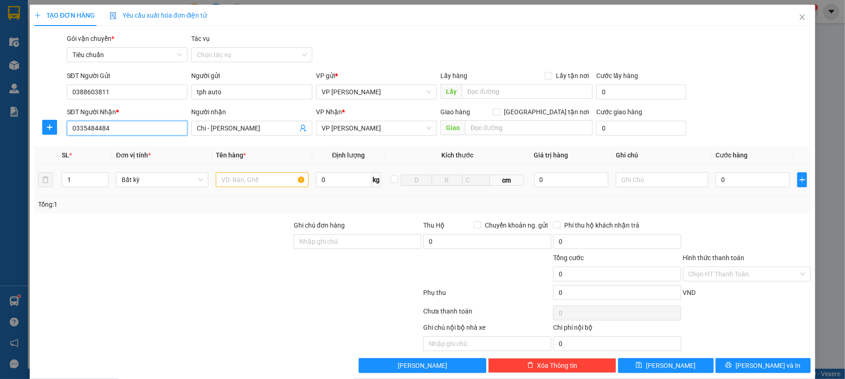
type input "0335484484"
click at [247, 184] on input "text" at bounding box center [262, 179] width 92 height 15
type input "1 hộp lk"
click at [726, 175] on input "0" at bounding box center [753, 179] width 74 height 15
type input "50"
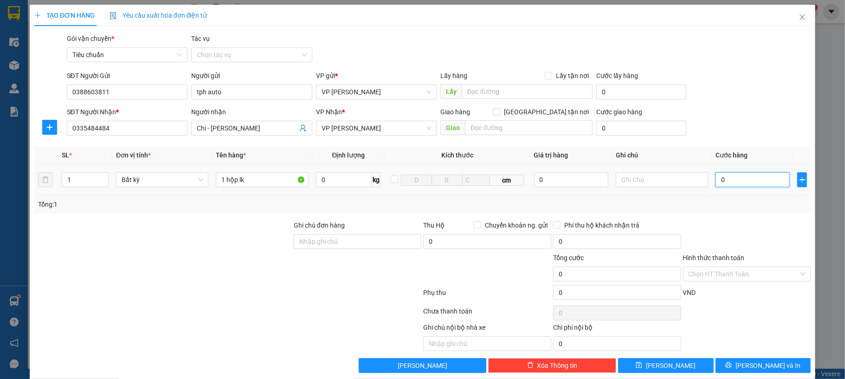
type input "50"
click at [736, 101] on div "SĐT Người Gửi 0388603811 Người gửi tph auto VP gửi * VP Dương Đình Nghệ Lấy hàn…" at bounding box center [439, 87] width 748 height 32
click at [771, 358] on div "Transit Pickup Surcharge Ids Transit Deliver Surcharge Ids Transit Deliver Surc…" at bounding box center [422, 202] width 777 height 339
click at [772, 363] on button "[PERSON_NAME] và In" at bounding box center [764, 365] width 96 height 15
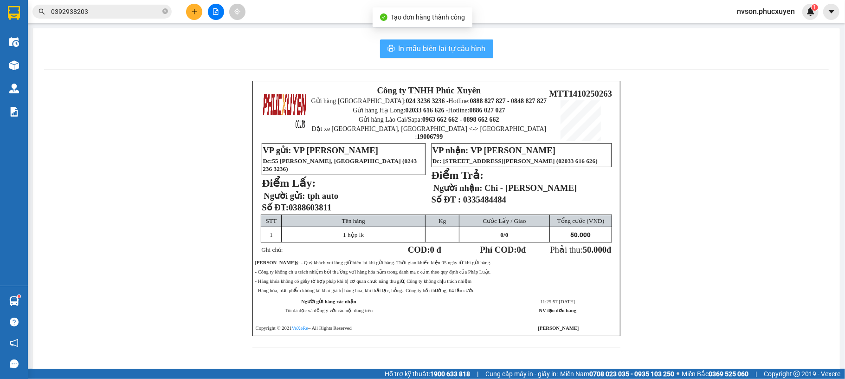
click at [447, 43] on span "In mẫu biên lai tự cấu hình" at bounding box center [442, 49] width 87 height 12
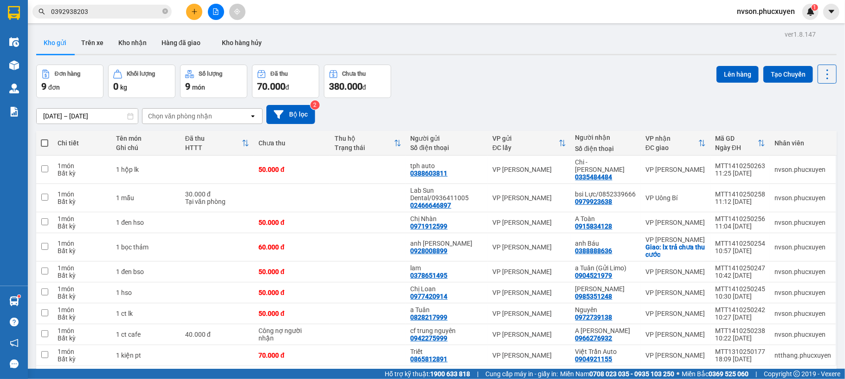
click at [189, 8] on button at bounding box center [194, 12] width 16 height 16
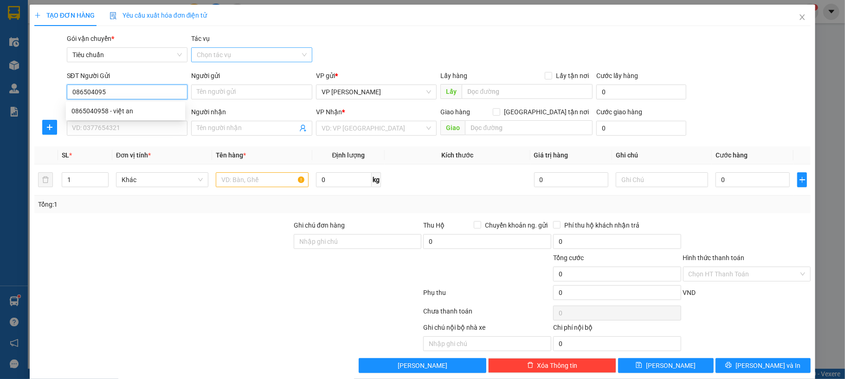
type input "0865040958"
click at [121, 112] on div "0865040958 - việt an" at bounding box center [125, 111] width 108 height 10
type input "việt an"
type input "0865040958"
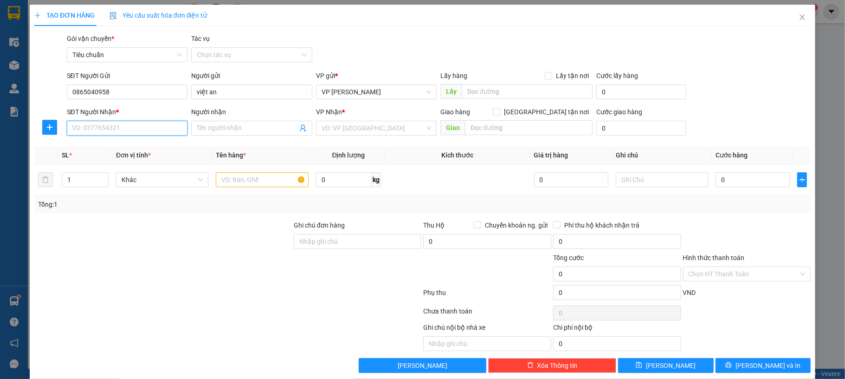
click at [123, 127] on input "SĐT Người Nhận *" at bounding box center [127, 128] width 121 height 15
click at [140, 147] on div "0936223866 - chị sen" at bounding box center [125, 147] width 108 height 10
type input "0936223866"
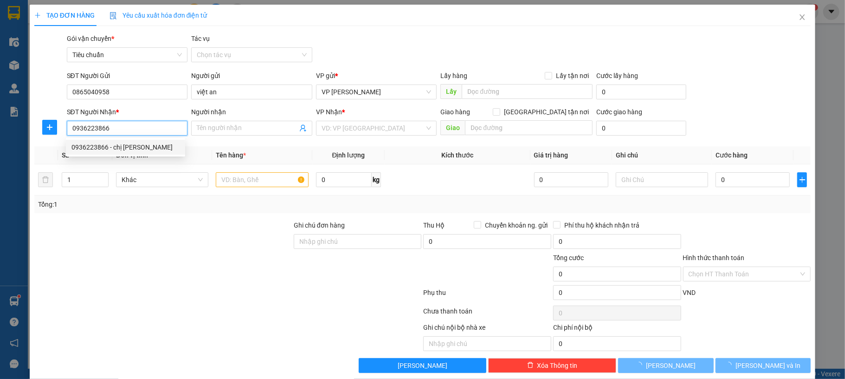
type input "chị sen"
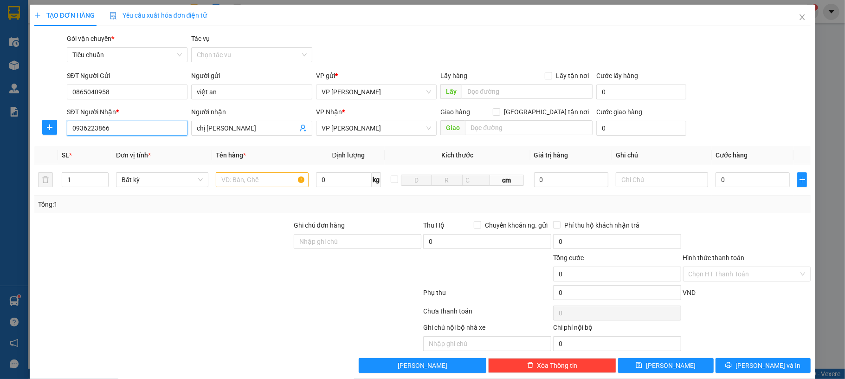
click at [126, 127] on input "0936223866" at bounding box center [127, 128] width 121 height 15
click at [132, 127] on input "0936932456" at bounding box center [127, 128] width 121 height 15
type input "0936932456"
click at [237, 132] on input "chị sen" at bounding box center [247, 128] width 101 height 10
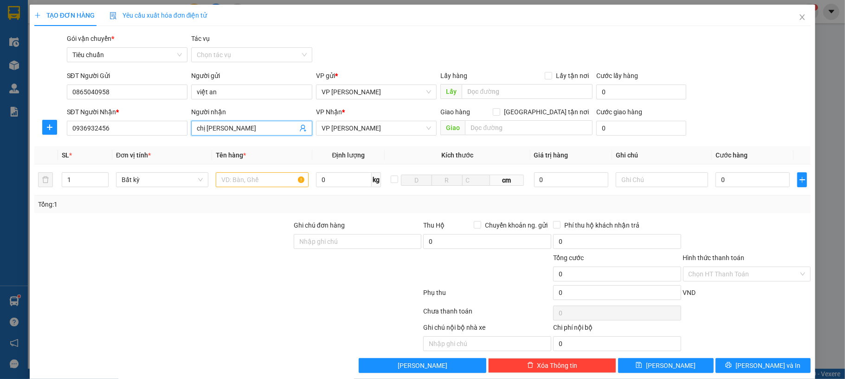
click at [237, 132] on input "chị sen" at bounding box center [247, 128] width 101 height 10
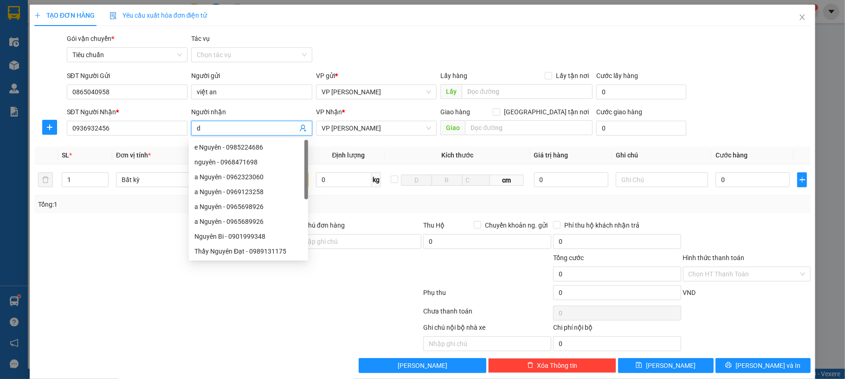
type input "d"
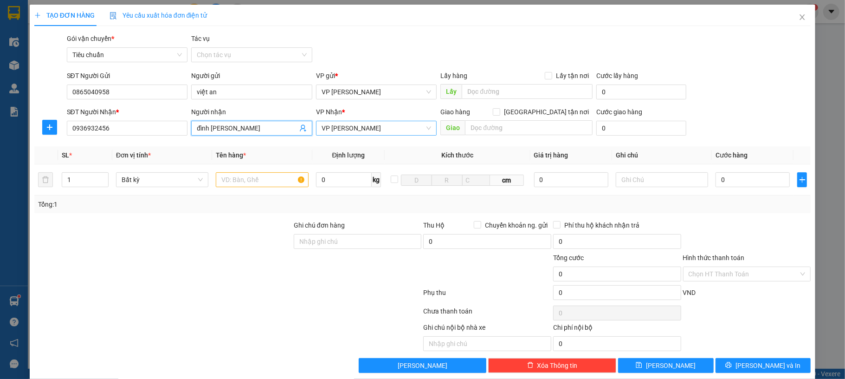
click at [379, 130] on span "VP [PERSON_NAME]" at bounding box center [377, 128] width 110 height 14
type input "đình [PERSON_NAME]"
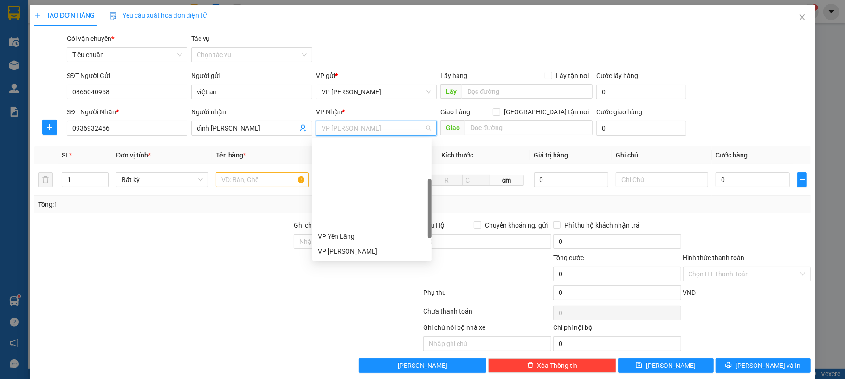
click at [364, 291] on div "VP [PERSON_NAME]" at bounding box center [372, 296] width 108 height 10
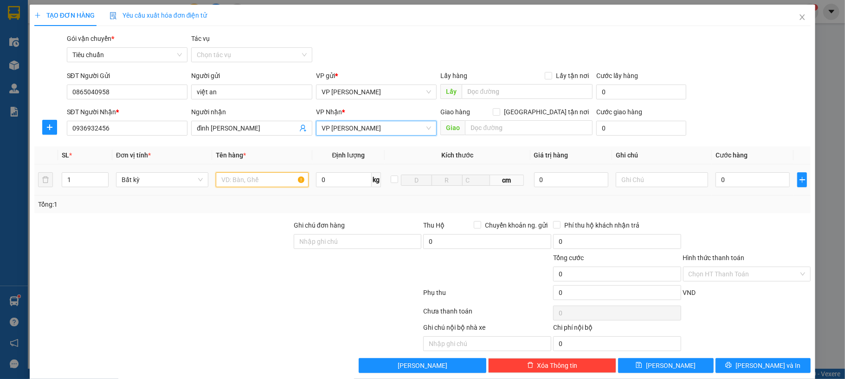
click at [249, 186] on input "text" at bounding box center [262, 179] width 92 height 15
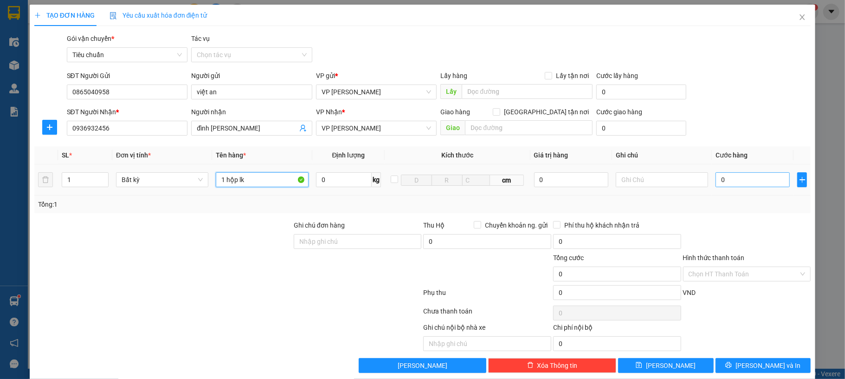
type input "1 hộp lk"
click at [723, 177] on input "0" at bounding box center [753, 179] width 74 height 15
type input "50"
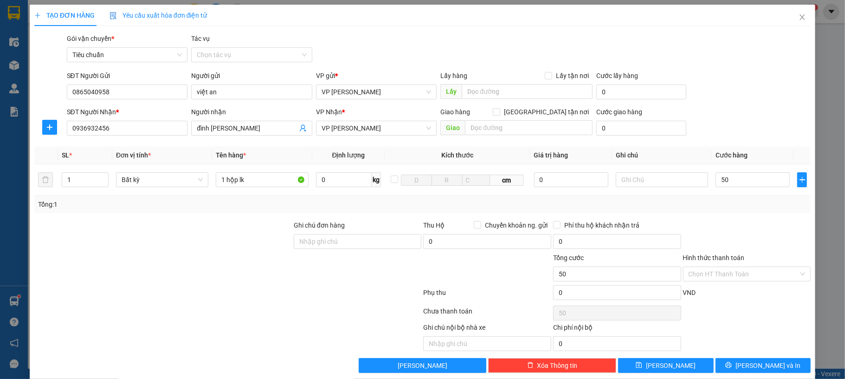
type input "50.000"
click at [758, 121] on div "SĐT Người Nhận * 0936932456 Người nhận đình vương VP Nhận * VP Loong Toòng Giao…" at bounding box center [439, 123] width 748 height 32
click at [745, 364] on button "[PERSON_NAME] và In" at bounding box center [764, 365] width 96 height 15
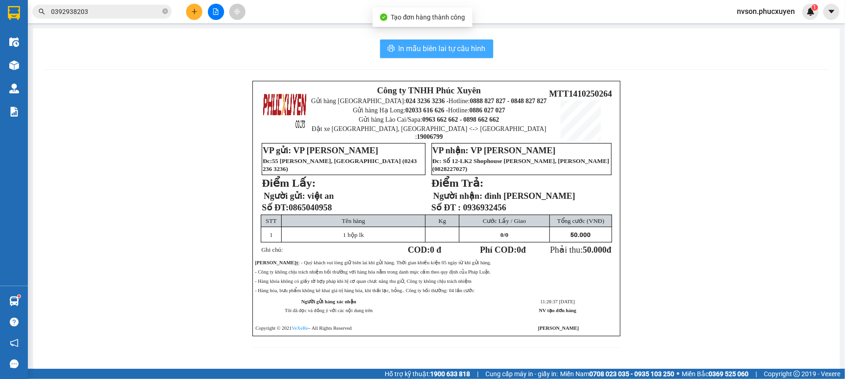
click at [405, 47] on span "In mẫu biên lai tự cấu hình" at bounding box center [442, 49] width 87 height 12
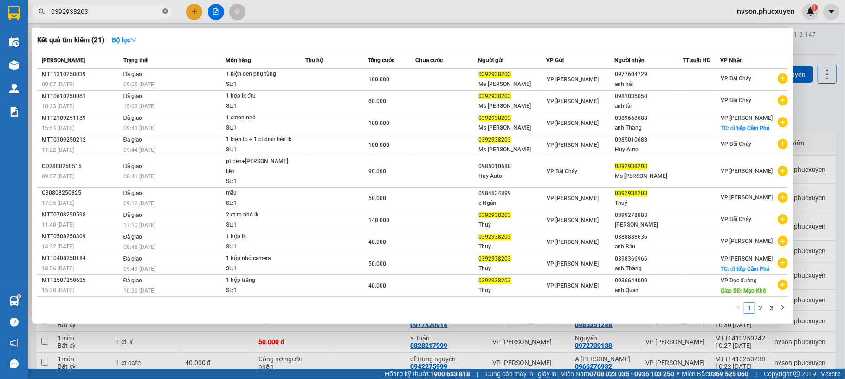
click at [164, 14] on icon "close-circle" at bounding box center [165, 11] width 6 height 6
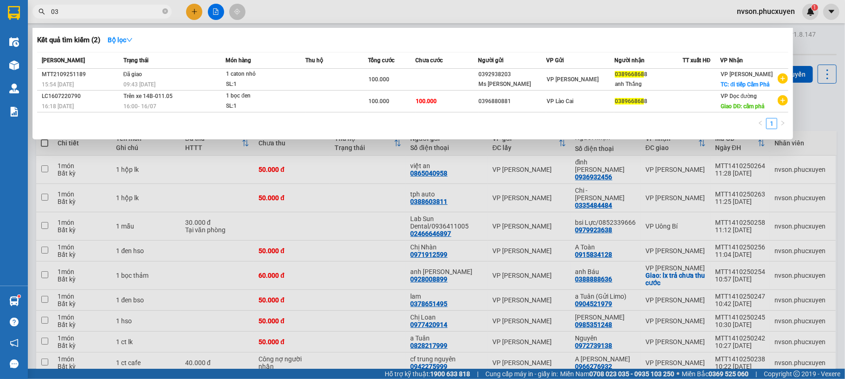
type input "0"
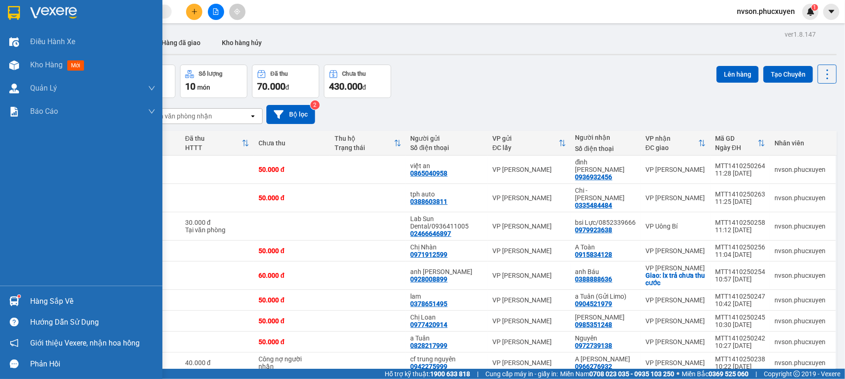
click at [28, 287] on div "Hàng sắp về Hướng dẫn sử dụng Giới thiệu Vexere, nhận hoa hồng Phản hồi" at bounding box center [81, 329] width 162 height 89
click at [26, 301] on div "Hàng sắp về" at bounding box center [81, 301] width 162 height 21
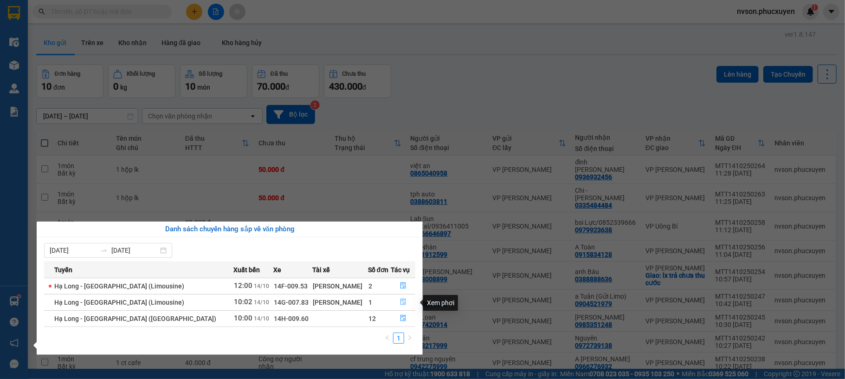
click at [394, 303] on button "button" at bounding box center [404, 302] width 24 height 15
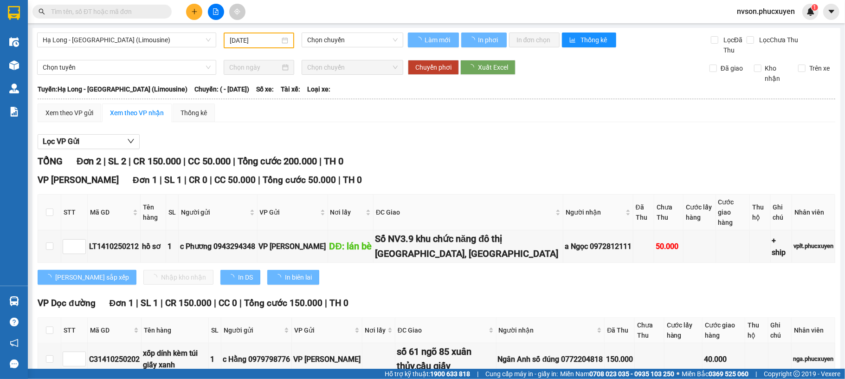
type input "[DATE]"
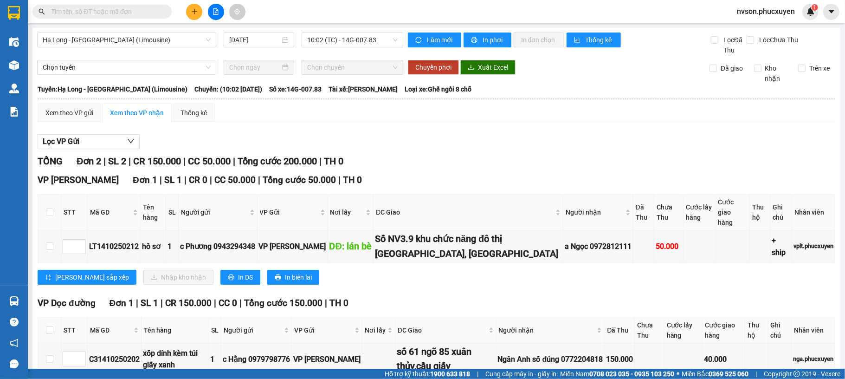
click at [142, 12] on input "text" at bounding box center [106, 11] width 110 height 10
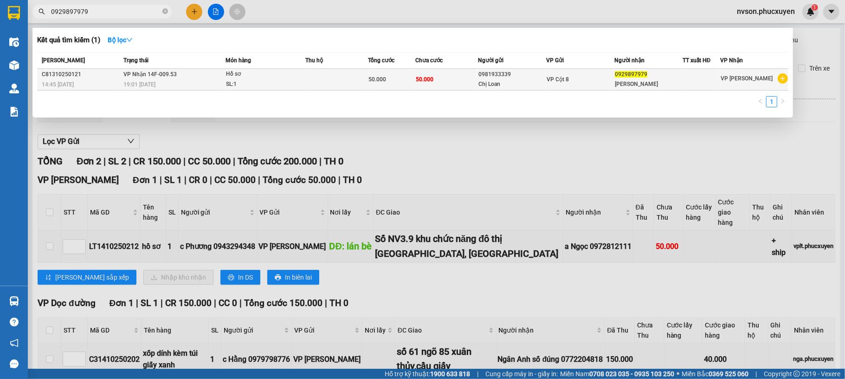
type input "0929897979"
click at [333, 77] on td at bounding box center [336, 80] width 63 height 22
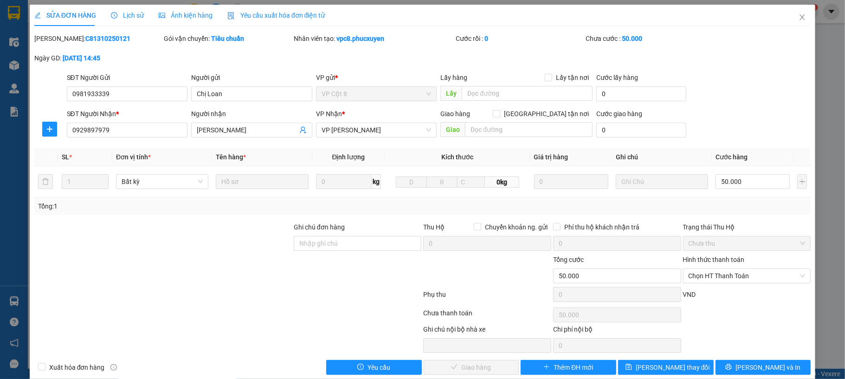
click at [133, 15] on span "Lịch sử" at bounding box center [127, 15] width 33 height 7
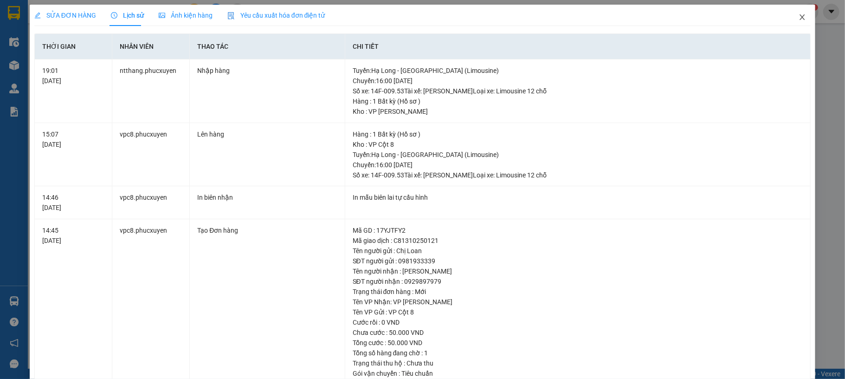
click at [799, 19] on icon "close" at bounding box center [802, 16] width 7 height 7
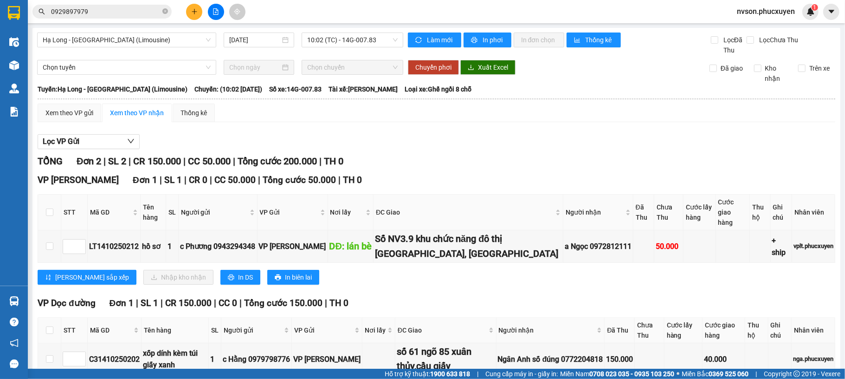
click at [109, 13] on input "0929897979" at bounding box center [106, 11] width 110 height 10
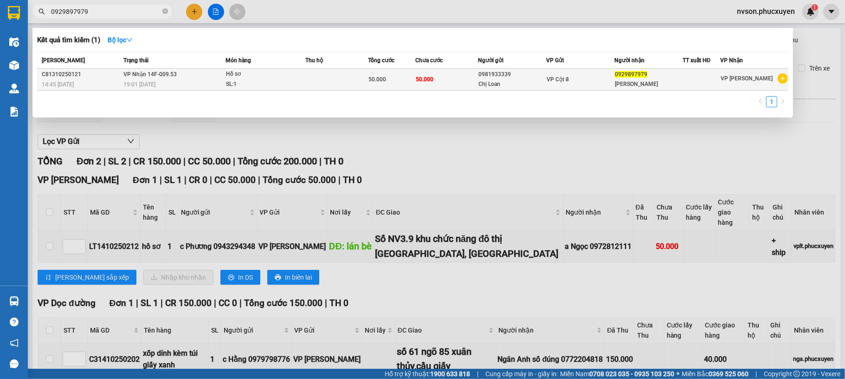
click at [310, 73] on td at bounding box center [336, 80] width 63 height 22
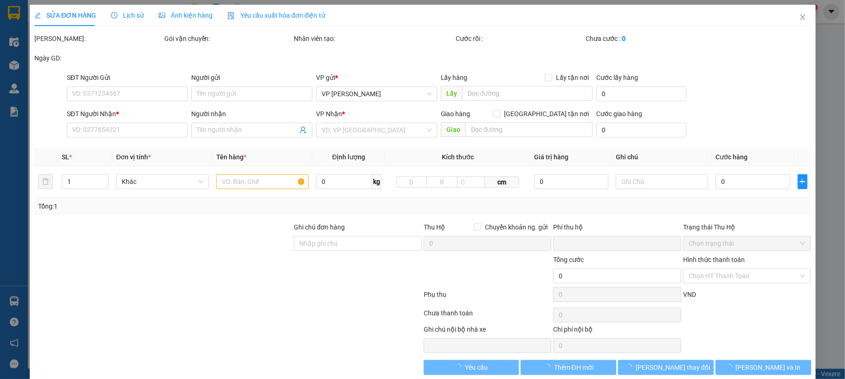
type input "0981933339"
type input "Chị Loan"
type input "0929897979"
type input "[PERSON_NAME]"
type input "0"
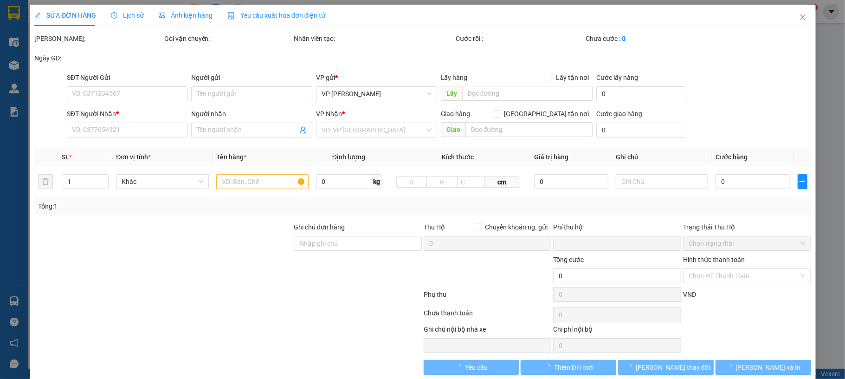
type input "50.000"
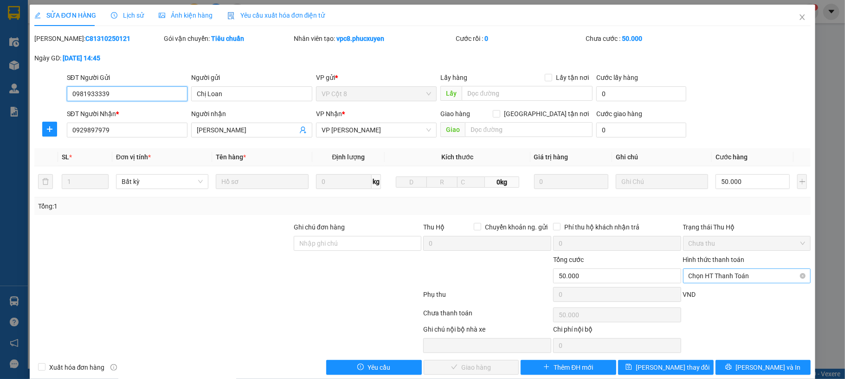
click at [756, 275] on span "Chọn HT Thanh Toán" at bounding box center [747, 276] width 117 height 14
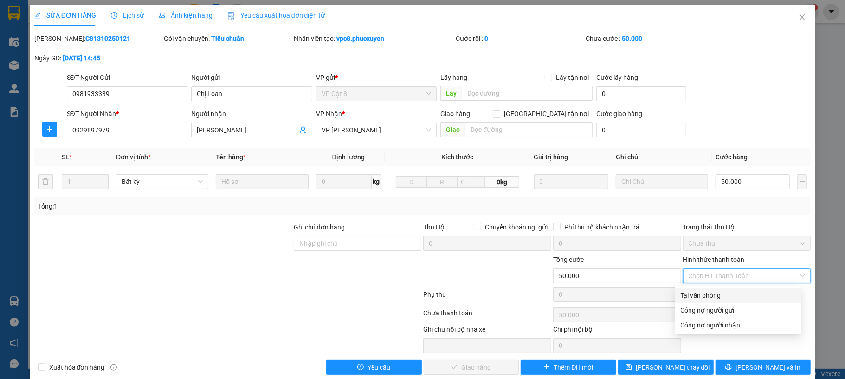
click at [718, 294] on div "Tại văn phòng" at bounding box center [738, 295] width 115 height 10
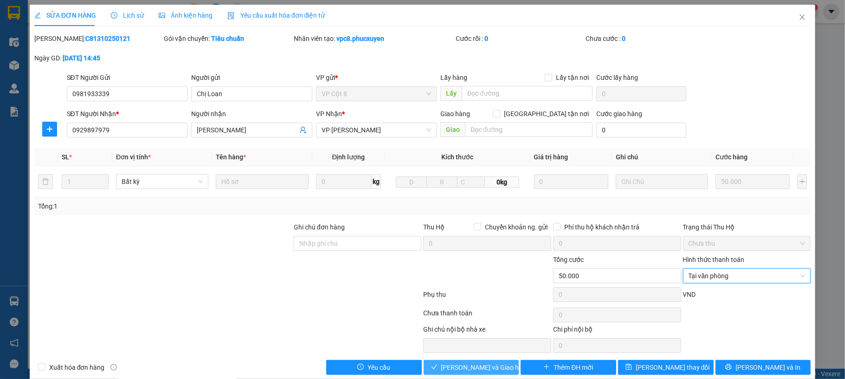
click at [434, 365] on button "Lưu và Giao hàng" at bounding box center [472, 367] width 96 height 15
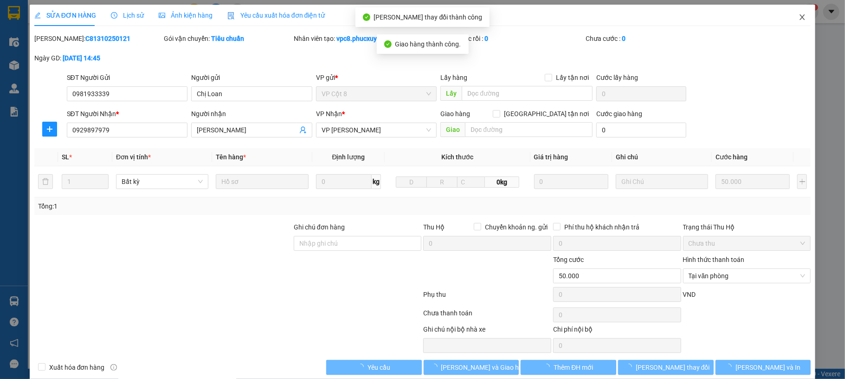
click at [799, 18] on icon "close" at bounding box center [802, 16] width 7 height 7
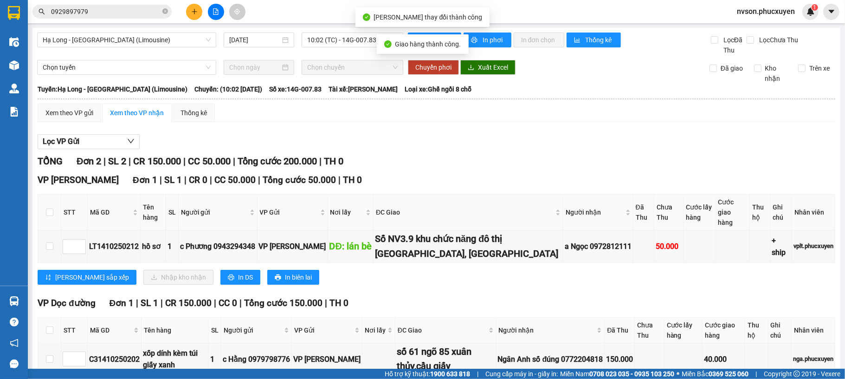
click at [35, 61] on div "Chọn tuyến" at bounding box center [126, 67] width 187 height 15
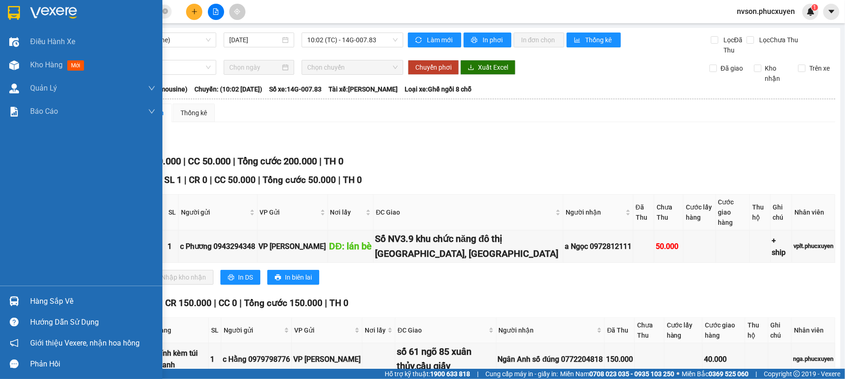
click at [69, 300] on div "Hàng sắp về" at bounding box center [92, 301] width 125 height 14
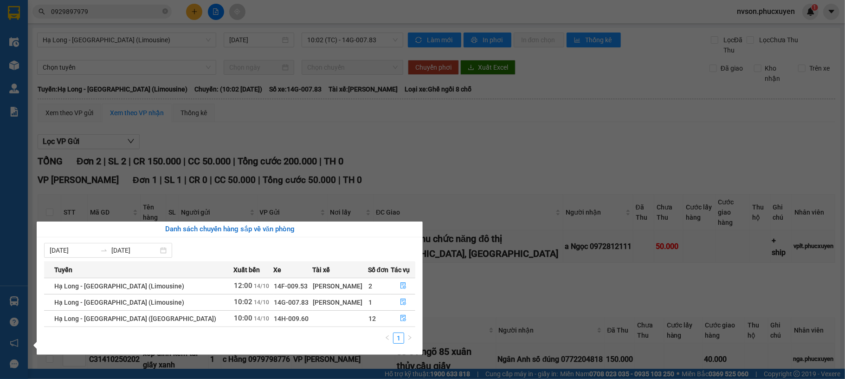
click at [422, 96] on section "Kết quả tìm kiếm ( 1 ) Bộ lọc Mã ĐH Trạng thái Món hàng Thu hộ Tổng cước Chưa c…" at bounding box center [422, 189] width 845 height 379
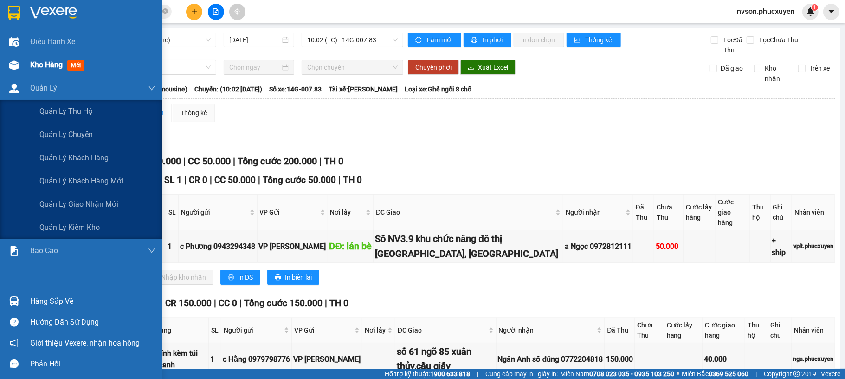
click at [43, 72] on div "Kho hàng mới" at bounding box center [92, 64] width 125 height 23
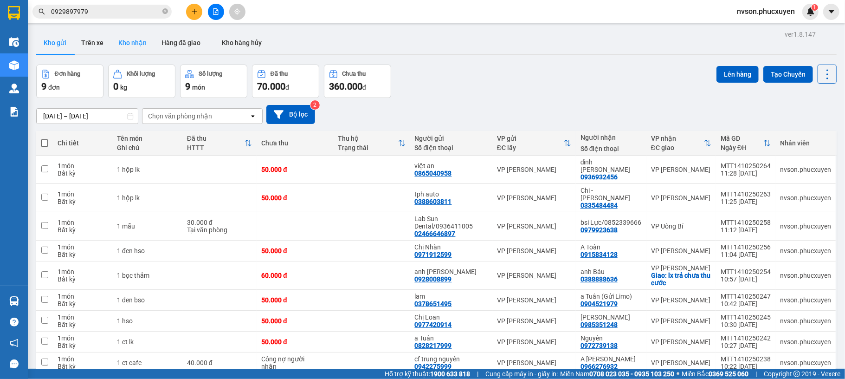
click at [142, 52] on button "Kho nhận" at bounding box center [132, 43] width 43 height 22
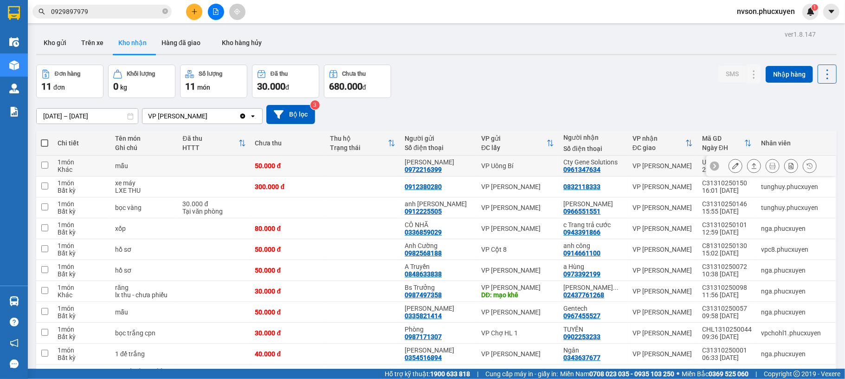
click at [539, 168] on div "VP Uông Bí" at bounding box center [517, 165] width 73 height 7
checkbox input "true"
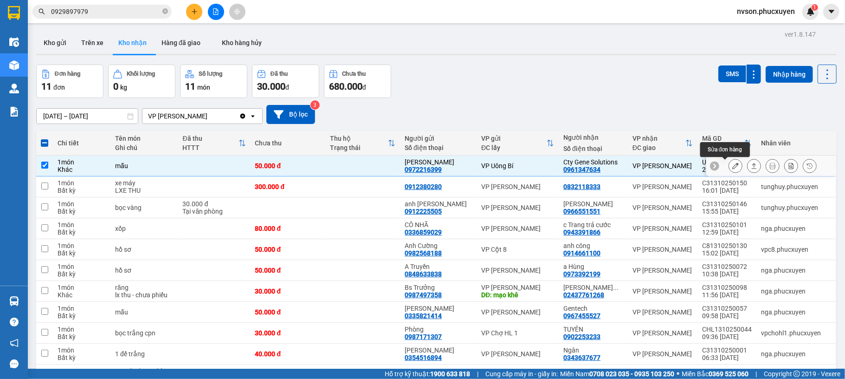
click at [732, 167] on icon at bounding box center [735, 165] width 6 height 6
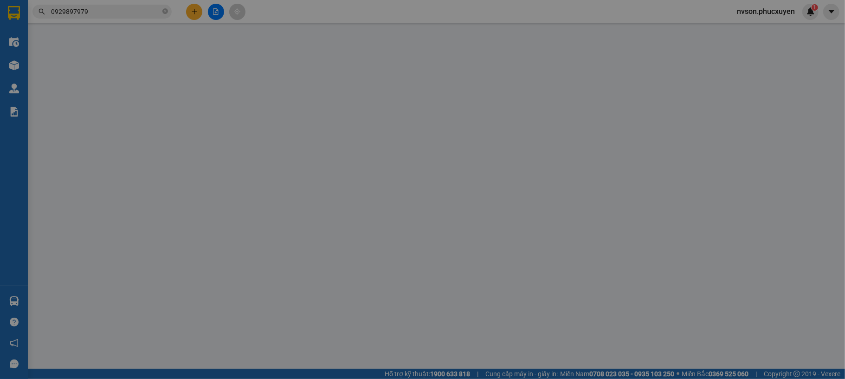
type input "0972216399"
type input "[PERSON_NAME]"
type input "0961347634"
type input "Cty Gene Solutions"
type input "0"
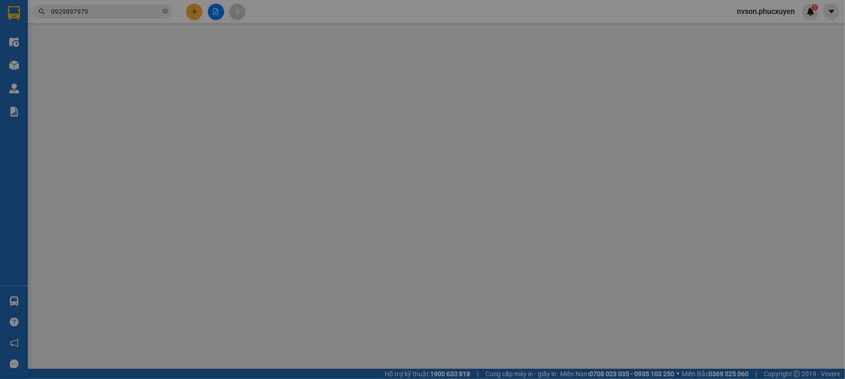
type input "50.000"
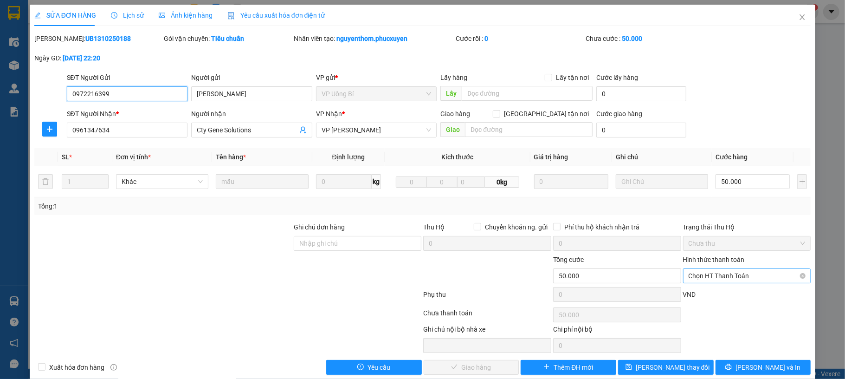
click at [724, 276] on span "Chọn HT Thanh Toán" at bounding box center [747, 276] width 117 height 14
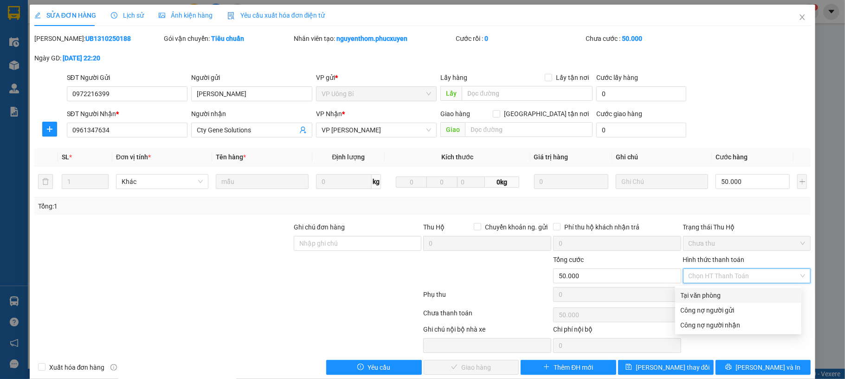
click at [719, 291] on div "Tại văn phòng" at bounding box center [738, 295] width 115 height 10
type input "0"
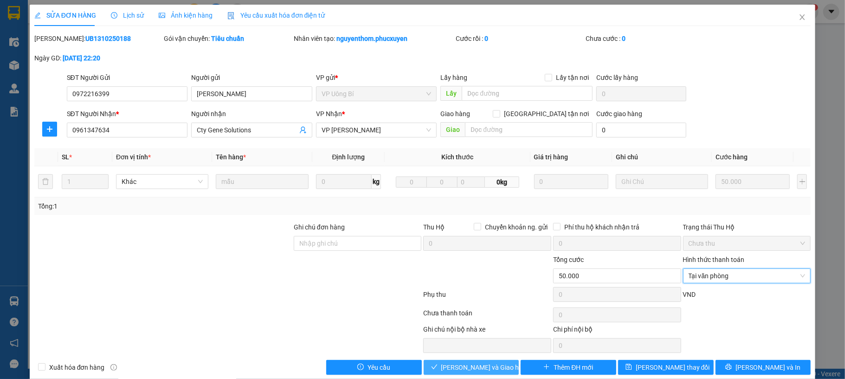
click at [457, 365] on span "Lưu và Giao hàng" at bounding box center [485, 367] width 89 height 10
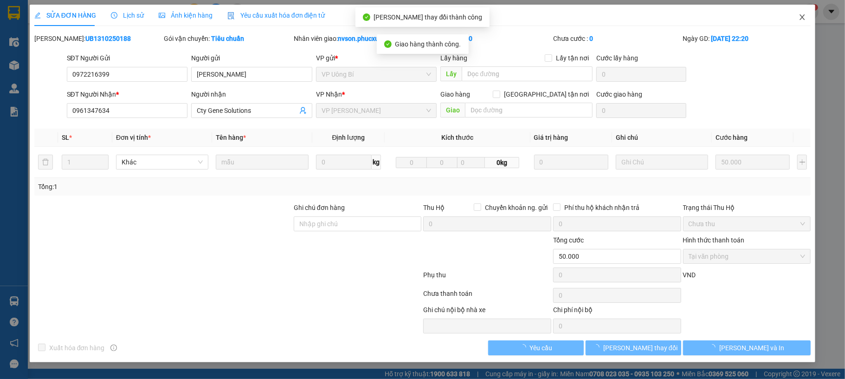
click at [794, 18] on span "Close" at bounding box center [803, 18] width 26 height 26
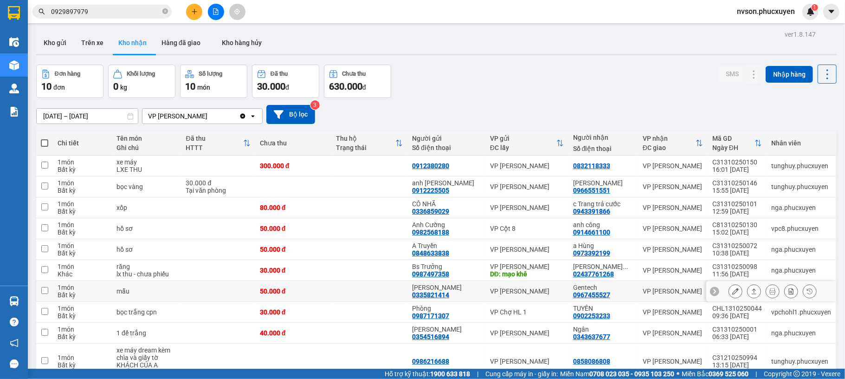
click at [561, 290] on div "VP [PERSON_NAME]" at bounding box center [527, 290] width 74 height 7
checkbox input "true"
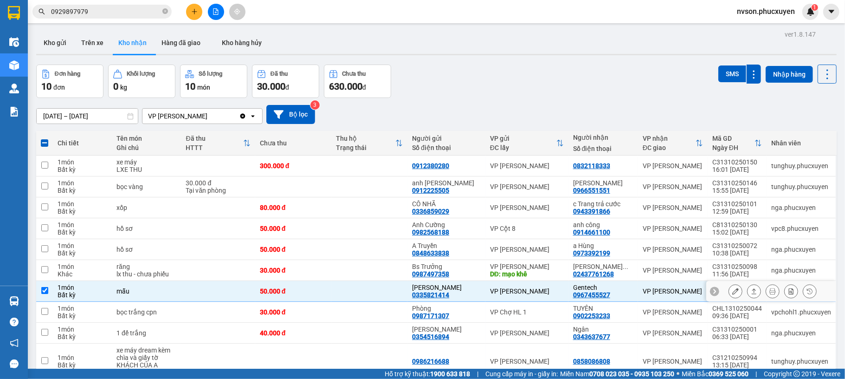
click at [732, 294] on icon at bounding box center [735, 291] width 6 height 6
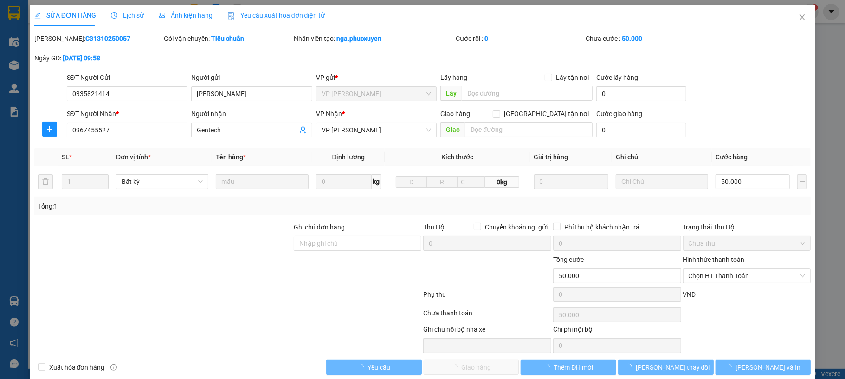
type input "0335821414"
type input "[PERSON_NAME]"
type input "0967455527"
type input "Gentech"
type input "0"
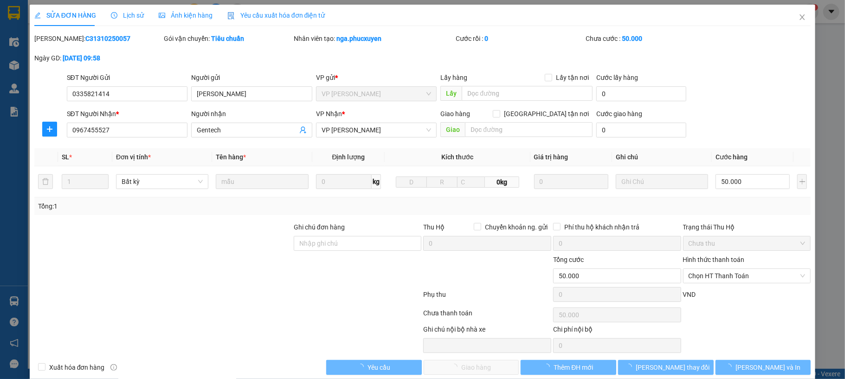
type input "50.000"
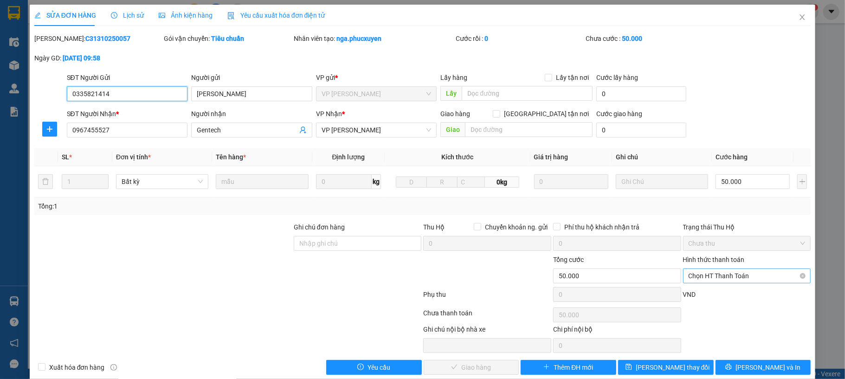
click at [728, 277] on span "Chọn HT Thanh Toán" at bounding box center [747, 276] width 117 height 14
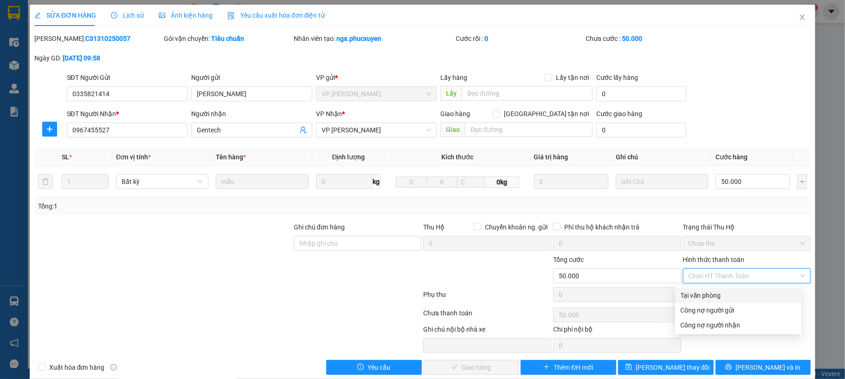
click at [733, 299] on div "Tại văn phòng" at bounding box center [738, 295] width 115 height 10
type input "0"
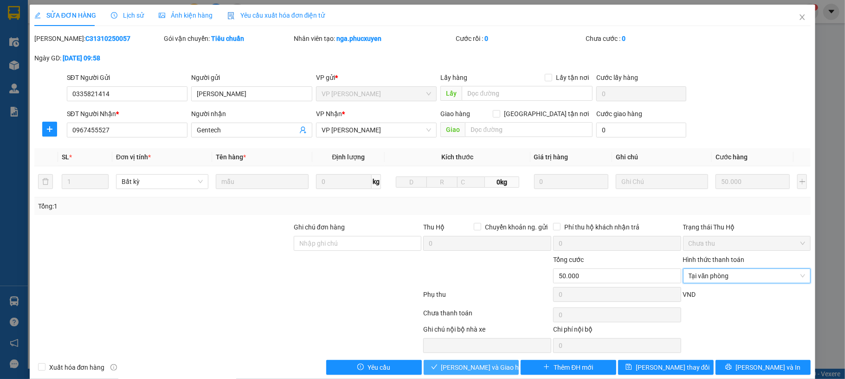
click at [443, 362] on button "Lưu và Giao hàng" at bounding box center [472, 367] width 96 height 15
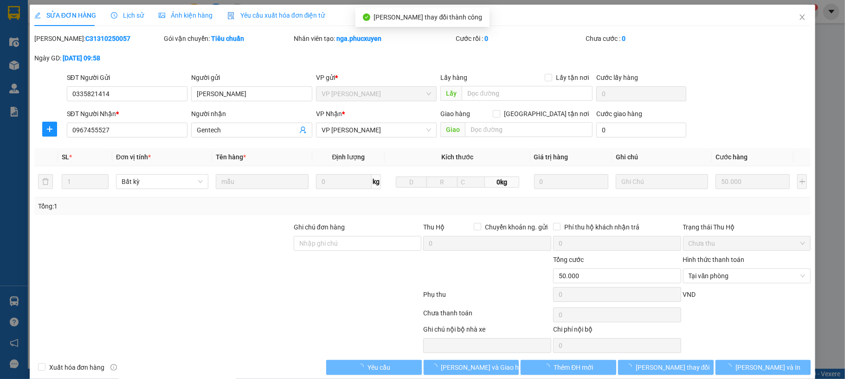
click at [786, 15] on div "SỬA ĐƠN HÀNG Lịch sử Ảnh kiện hàng Yêu cầu xuất hóa đơn điện tử" at bounding box center [422, 15] width 777 height 21
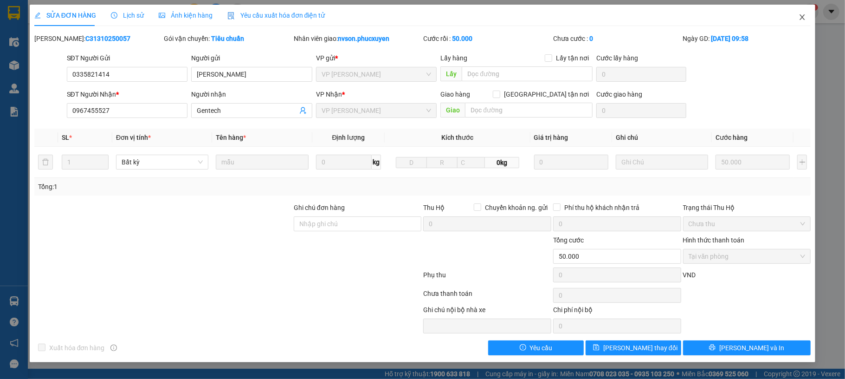
click at [803, 25] on span "Close" at bounding box center [803, 18] width 26 height 26
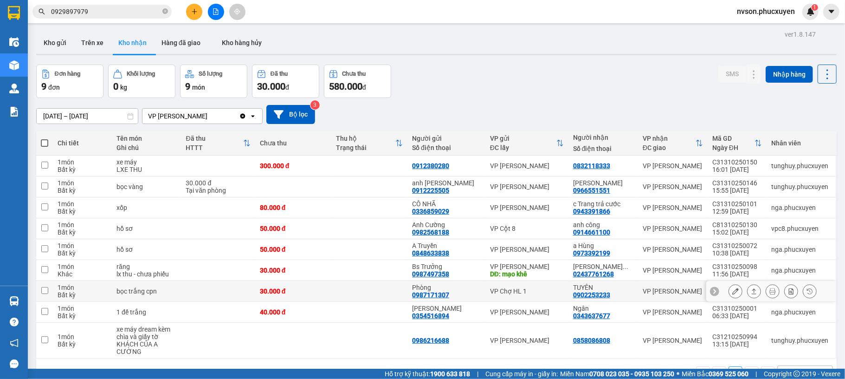
click at [552, 286] on td "VP Chợ HL 1" at bounding box center [527, 291] width 83 height 21
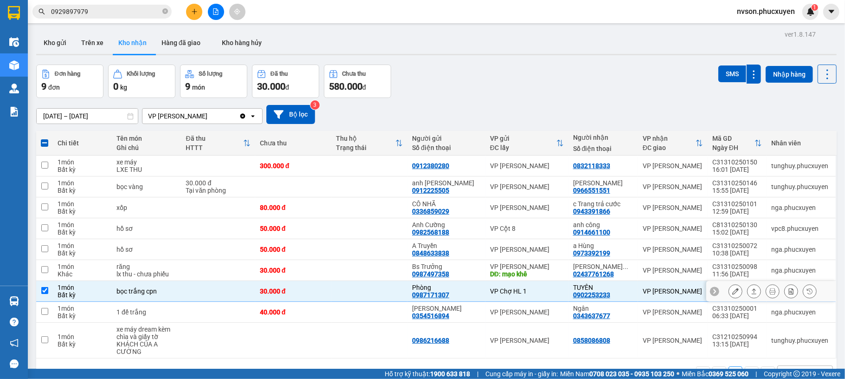
click at [729, 291] on button at bounding box center [735, 291] width 13 height 16
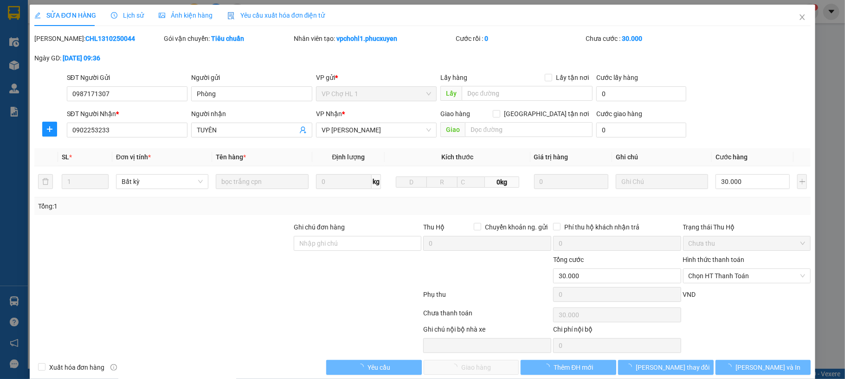
type input "0987171307"
type input "Phòng"
type input "0902253233"
type input "TUYÊN"
type input "0"
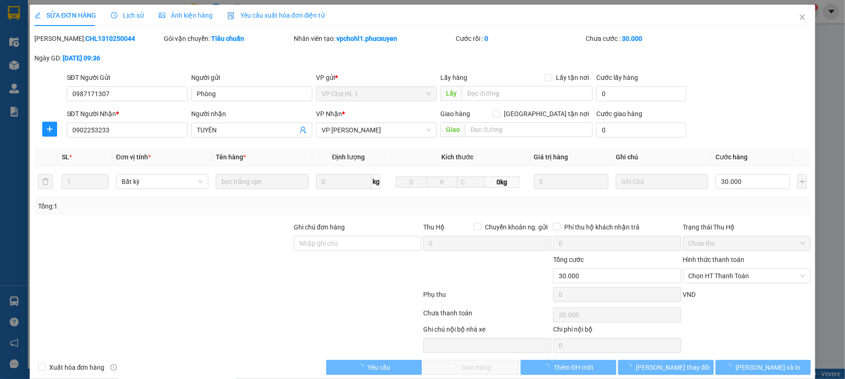
type input "30.000"
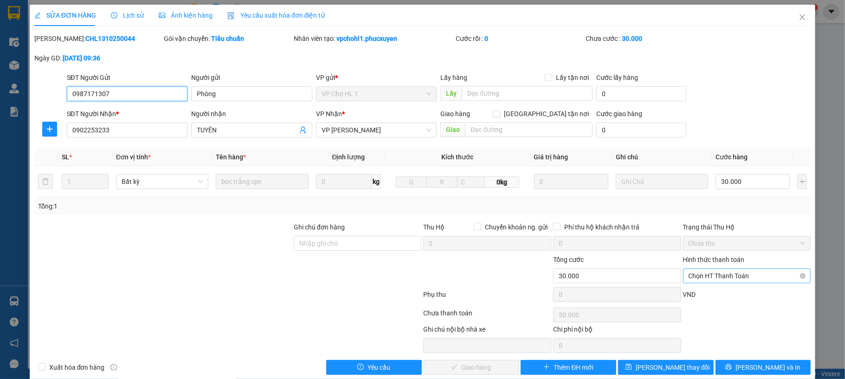
click at [739, 279] on span "Chọn HT Thanh Toán" at bounding box center [747, 276] width 117 height 14
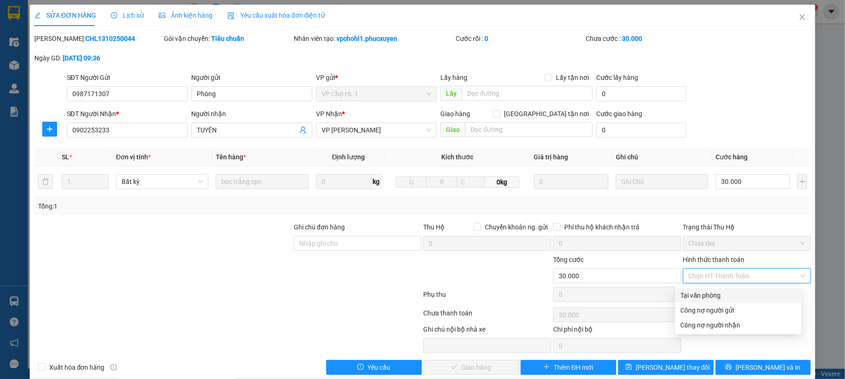
click at [723, 294] on div "Tại văn phòng" at bounding box center [738, 295] width 115 height 10
type input "0"
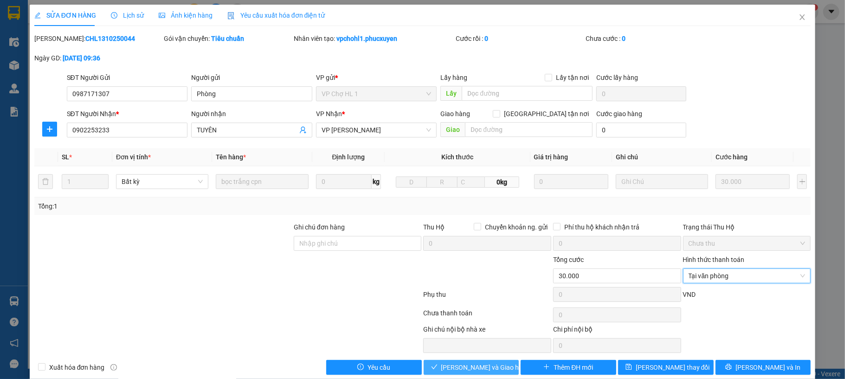
drag, startPoint x: 465, startPoint y: 368, endPoint x: 481, endPoint y: 324, distance: 46.8
click at [463, 367] on span "Lưu và Giao hàng" at bounding box center [485, 367] width 89 height 10
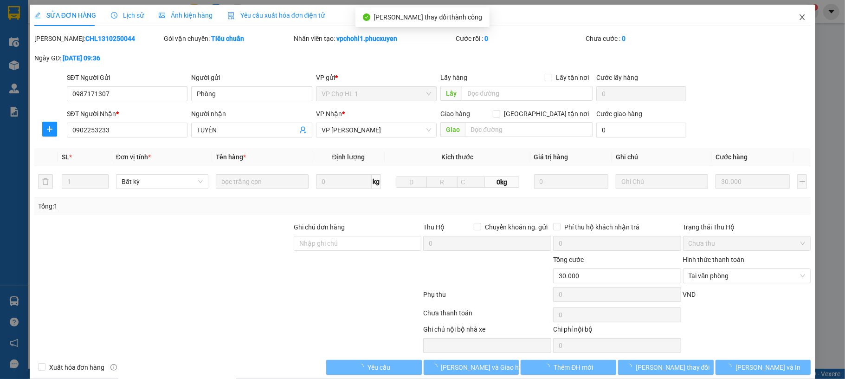
click at [790, 19] on span "Close" at bounding box center [803, 18] width 26 height 26
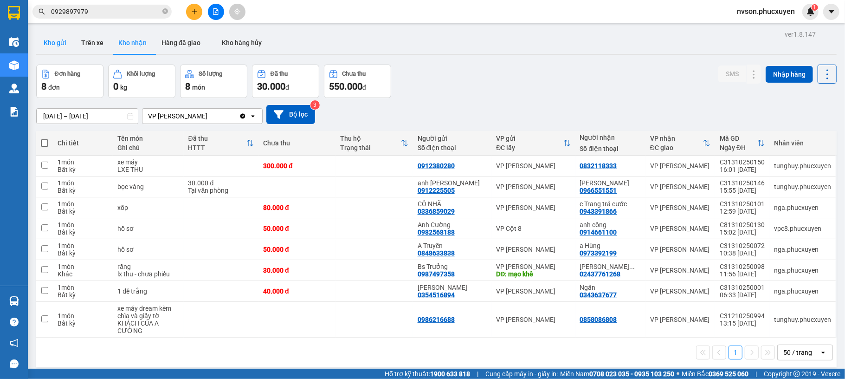
click at [51, 34] on button "Kho gửi" at bounding box center [55, 43] width 38 height 22
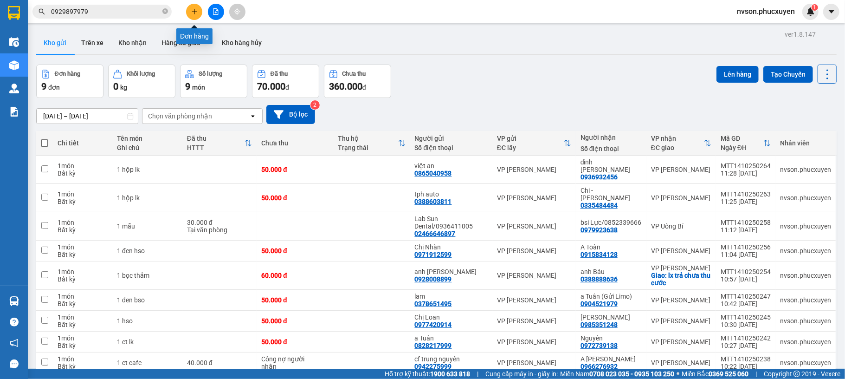
click at [199, 9] on button at bounding box center [194, 12] width 16 height 16
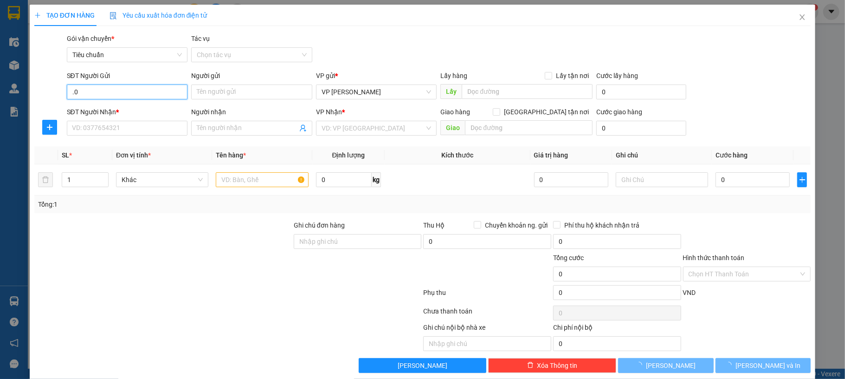
type input "."
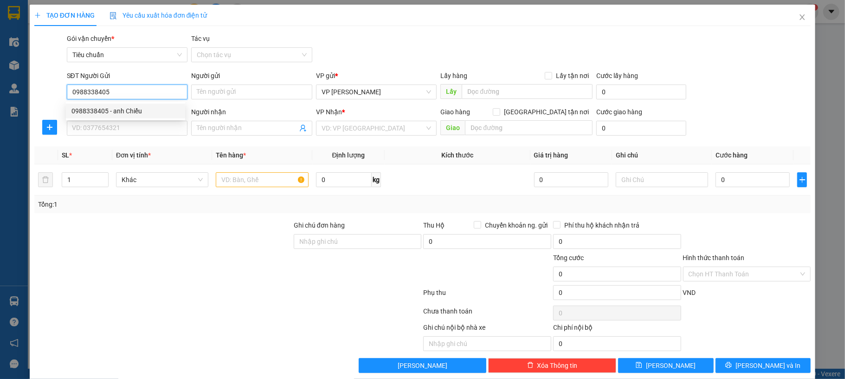
type input "0988338405"
click at [155, 103] on div "0988338405 0988338405 - anh Chiểu" at bounding box center [125, 111] width 119 height 19
click at [151, 96] on input "0988338405" at bounding box center [127, 91] width 121 height 15
click at [150, 110] on div "0988338405 - anh Chiểu" at bounding box center [125, 111] width 108 height 10
type input "anh Chiểu"
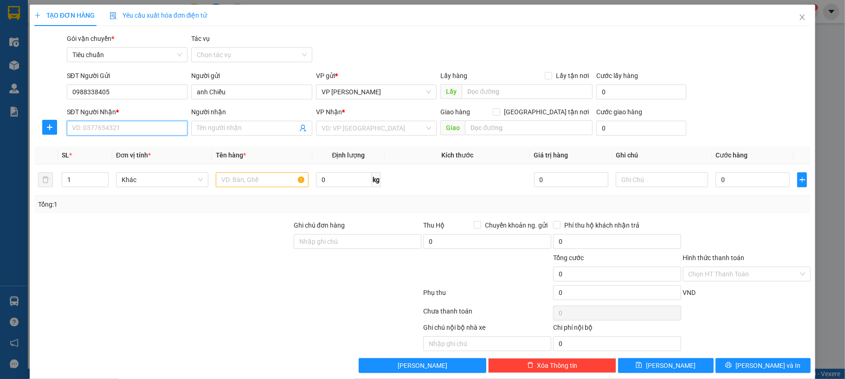
click at [132, 130] on input "SĐT Người Nhận *" at bounding box center [127, 128] width 121 height 15
click at [138, 145] on div "0795326566 - chị trang kiện báo-0362377177" at bounding box center [137, 147] width 133 height 10
type input "0795326566"
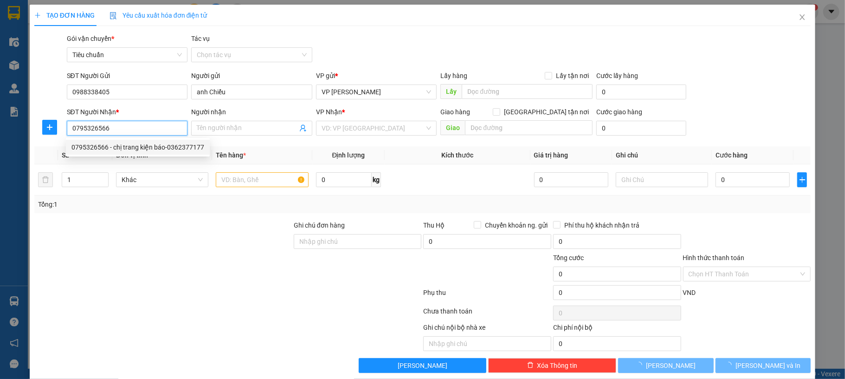
type input "chị trang kiện báo-0362377177"
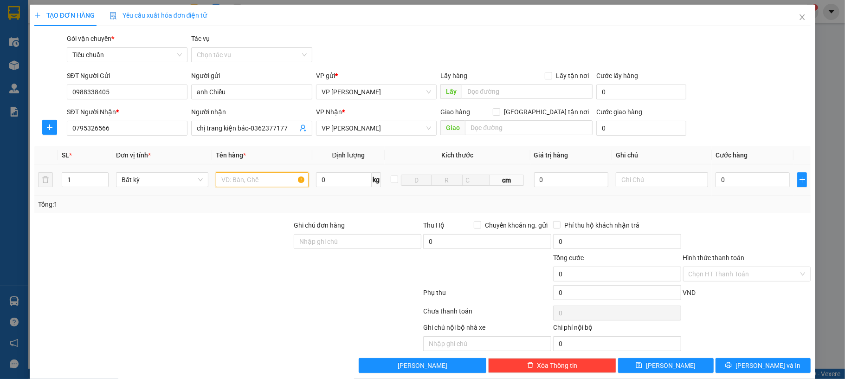
click at [239, 183] on input "text" at bounding box center [262, 179] width 92 height 15
type input "1 tập thư báo"
click at [726, 179] on input "0" at bounding box center [753, 179] width 74 height 15
click at [724, 103] on div "SĐT Người Gửi 0988338405 Người gửi anh Chiểu VP gửi * VP Dương Đình Nghệ Lấy hà…" at bounding box center [439, 87] width 748 height 32
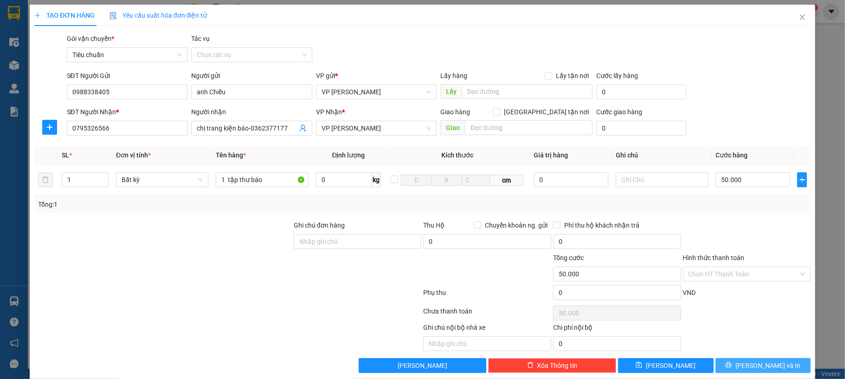
click at [748, 364] on span "Lưu và In" at bounding box center [768, 365] width 65 height 10
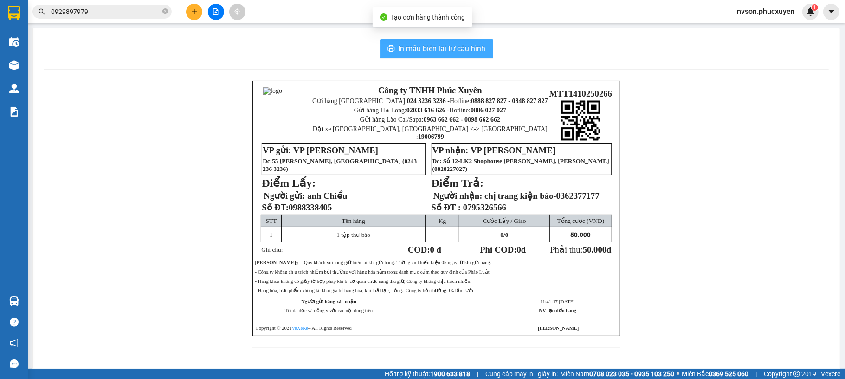
click at [458, 47] on span "In mẫu biên lai tự cấu hình" at bounding box center [442, 49] width 87 height 12
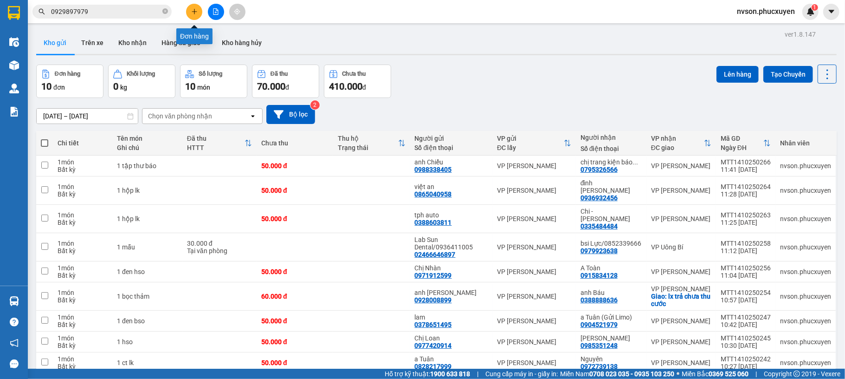
click at [191, 9] on icon "plus" at bounding box center [194, 11] width 6 height 6
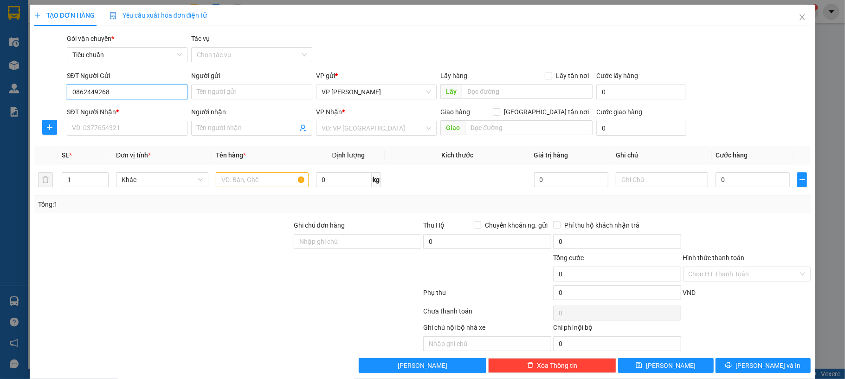
click at [145, 88] on input "0862449268" at bounding box center [127, 91] width 121 height 15
click at [133, 91] on input "0862449268" at bounding box center [127, 91] width 121 height 15
type input "0862449268"
click at [227, 91] on input "Người gửi" at bounding box center [251, 91] width 121 height 15
type input "c"
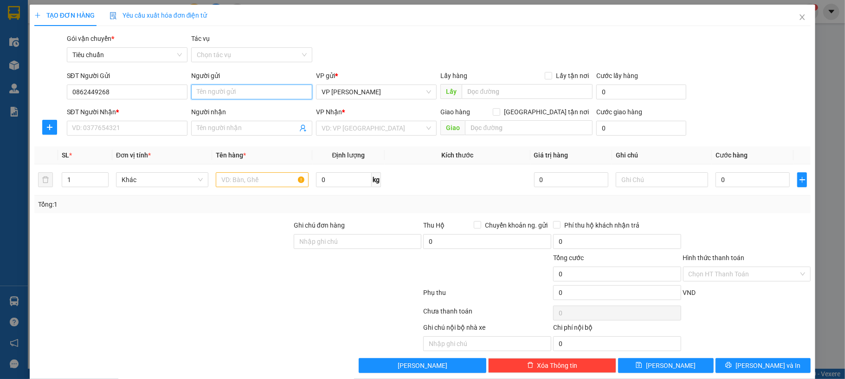
type input "t"
type input "chi tiến"
click at [147, 127] on input "SĐT Người Nhận *" at bounding box center [127, 128] width 121 height 15
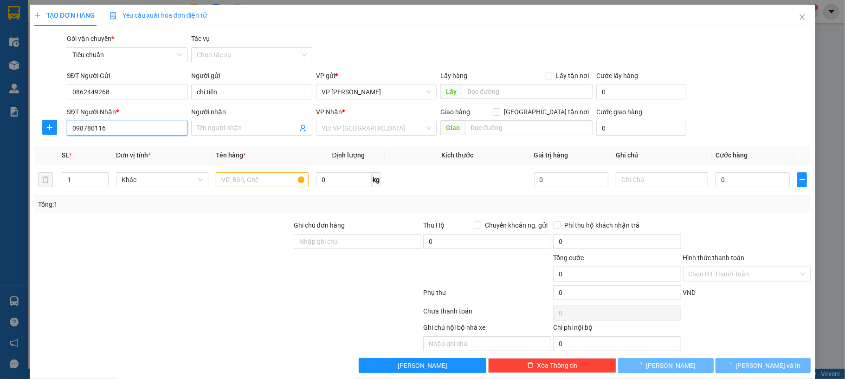
type input "0987801160"
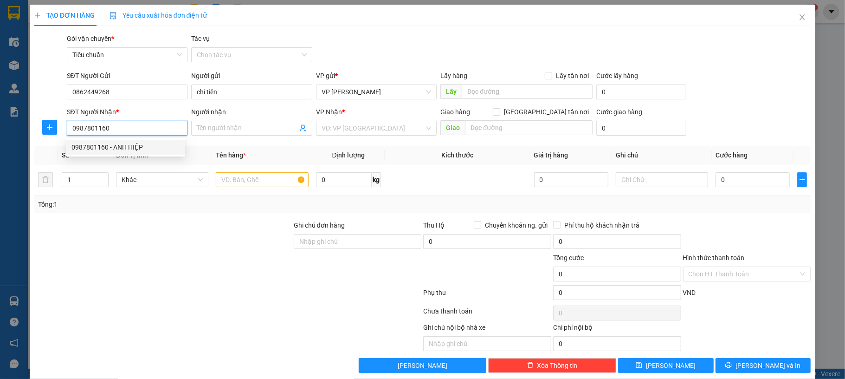
click at [148, 149] on div "0987801160 - ANH HIỆP" at bounding box center [125, 147] width 108 height 10
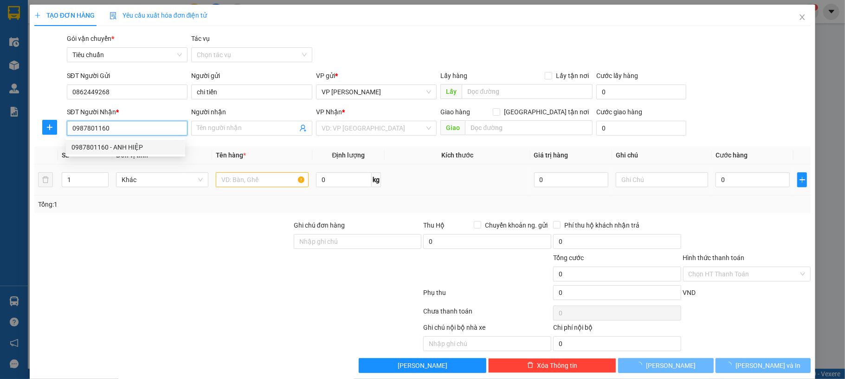
type input "ANH HIỆP"
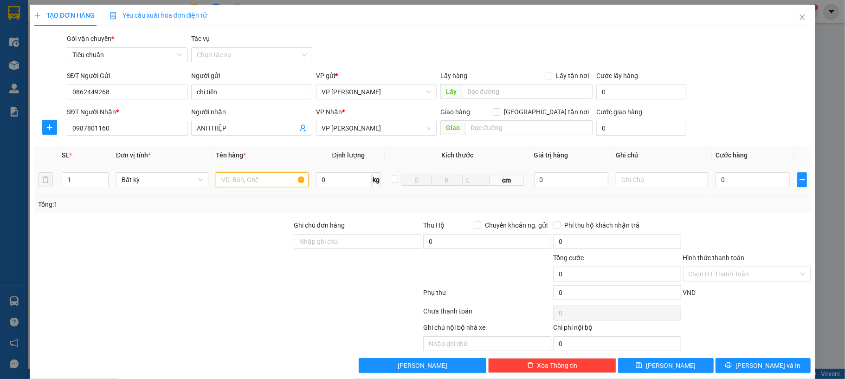
click at [238, 179] on input "text" at bounding box center [262, 179] width 92 height 15
click at [79, 128] on input "0987801160" at bounding box center [127, 128] width 121 height 15
click at [422, 52] on div "Gói vận chuyển * Tiêu chuẩn Tác vụ Chọn tác vụ" at bounding box center [439, 49] width 748 height 32
click at [235, 181] on input "text" at bounding box center [262, 179] width 92 height 15
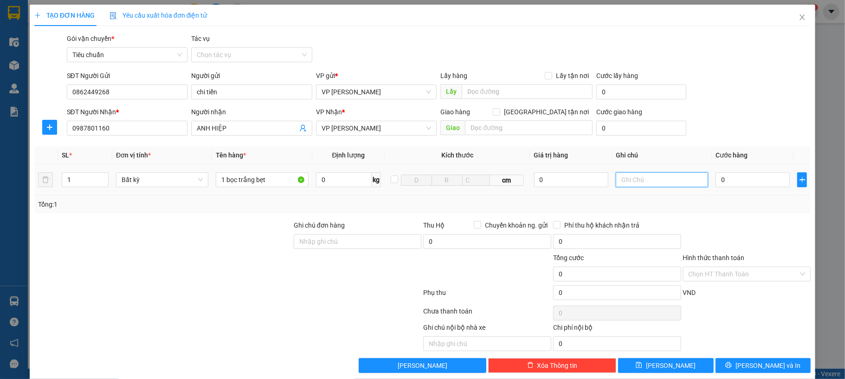
click at [648, 178] on input "text" at bounding box center [662, 179] width 92 height 15
click at [480, 129] on input "text" at bounding box center [529, 127] width 128 height 15
click at [543, 111] on span "Giao tận nơi" at bounding box center [546, 112] width 92 height 10
click at [499, 111] on input "Giao tận nơi" at bounding box center [496, 111] width 6 height 6
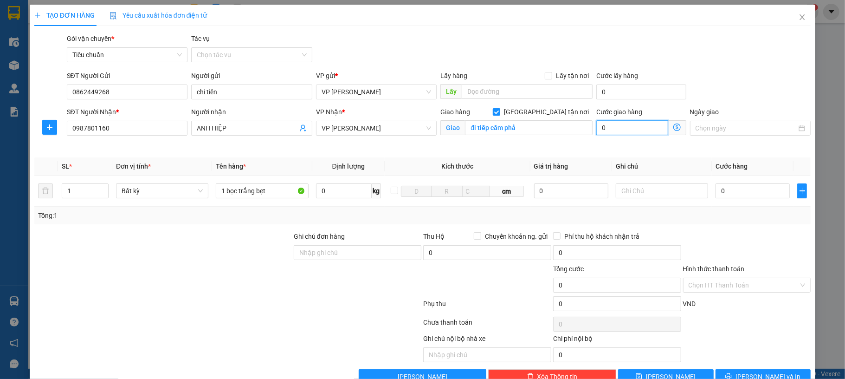
click at [625, 131] on input "0" at bounding box center [631, 127] width 71 height 15
click at [705, 60] on div "Gói vận chuyển * Tiêu chuẩn Tác vụ Chọn tác vụ" at bounding box center [439, 49] width 748 height 32
click at [749, 194] on input "0" at bounding box center [753, 190] width 74 height 15
click at [712, 56] on div "Gói vận chuyển * Tiêu chuẩn Tác vụ Chọn tác vụ" at bounding box center [439, 49] width 748 height 32
click at [656, 183] on input "text" at bounding box center [662, 190] width 92 height 15
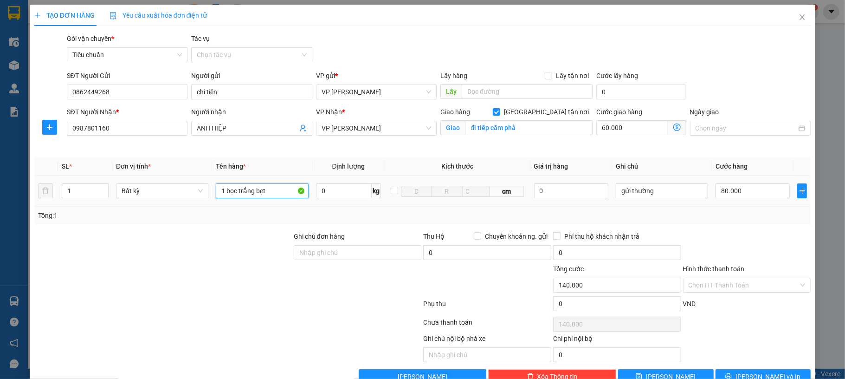
click at [279, 183] on input "1 bọc trắng bẹt" at bounding box center [262, 190] width 92 height 15
click at [752, 371] on span "Lưu và In" at bounding box center [768, 376] width 65 height 10
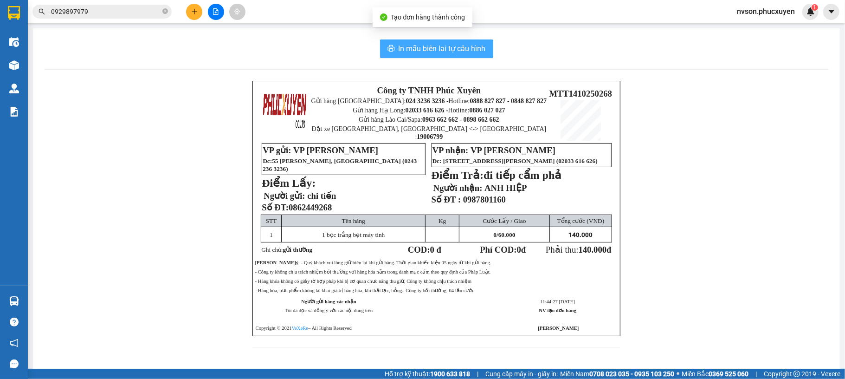
click at [440, 43] on span "In mẫu biên lai tự cấu hình" at bounding box center [442, 49] width 87 height 12
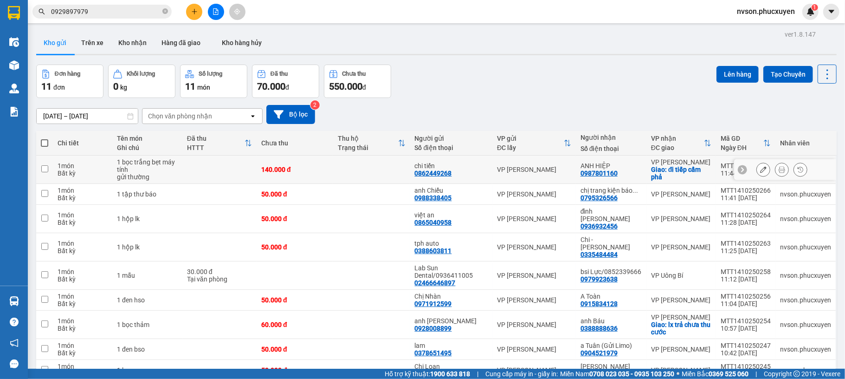
scroll to position [80, 0]
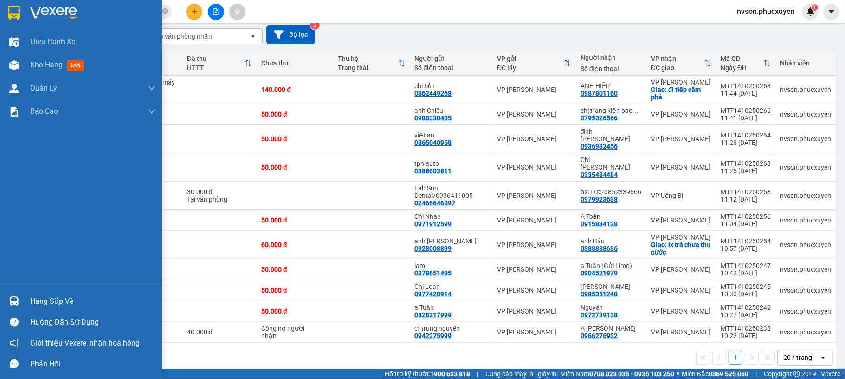
click at [19, 298] on div at bounding box center [14, 301] width 16 height 16
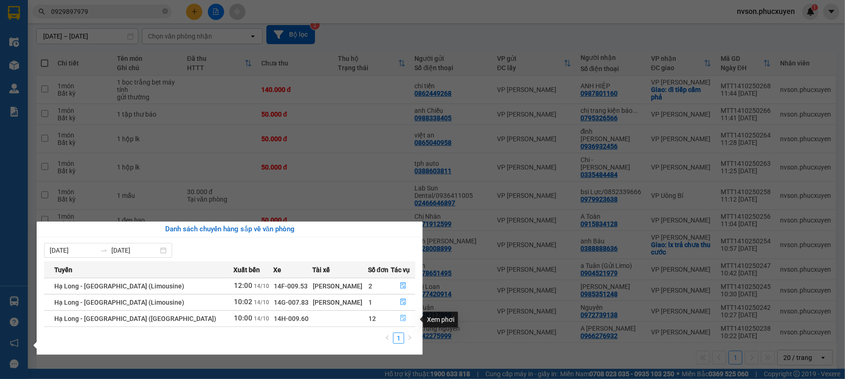
click at [403, 318] on button "button" at bounding box center [404, 318] width 24 height 15
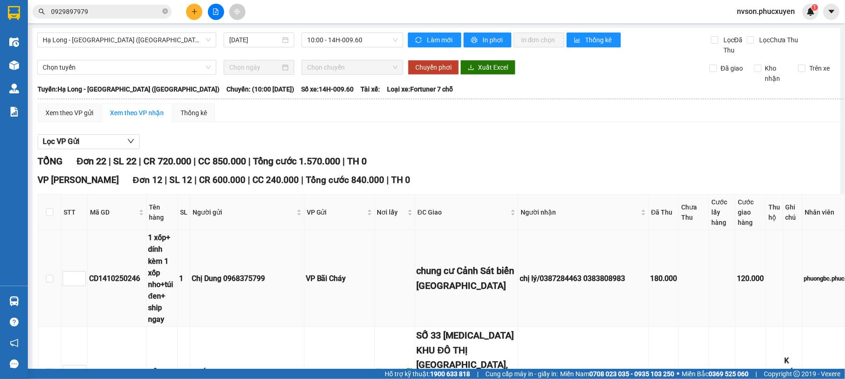
scroll to position [123, 0]
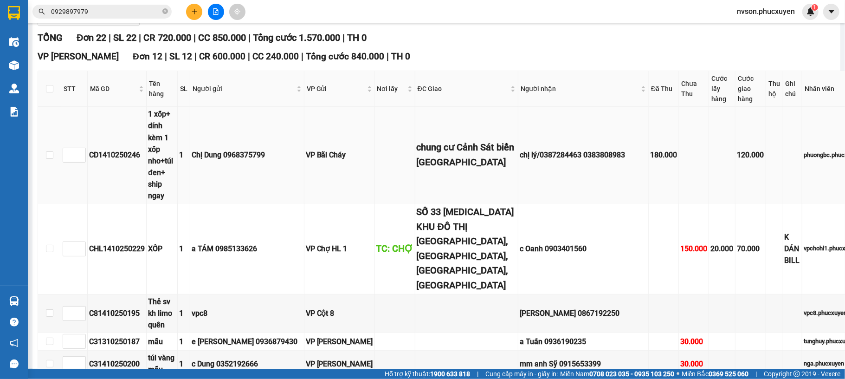
click at [417, 143] on div "chung cư Cảnh Sát biển [GEOGRAPHIC_DATA]" at bounding box center [467, 154] width 100 height 29
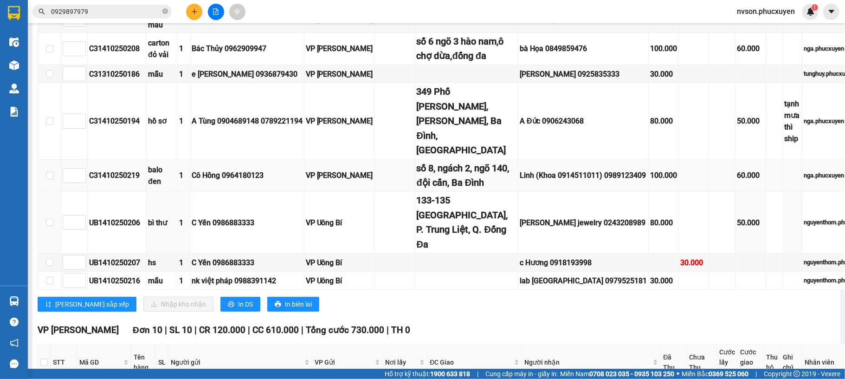
scroll to position [344, 0]
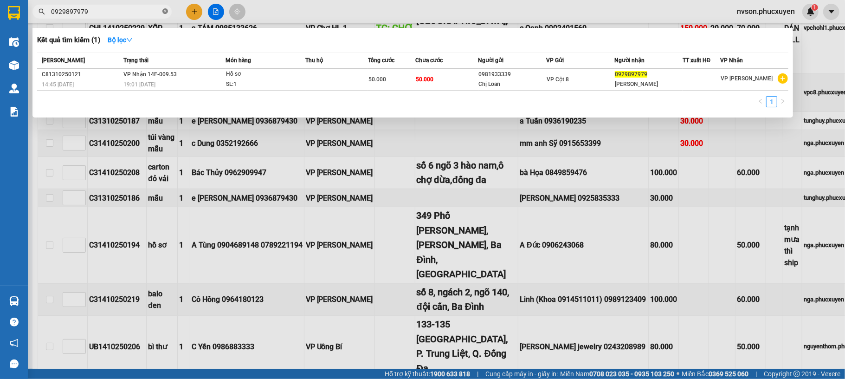
click at [162, 10] on icon "close-circle" at bounding box center [165, 11] width 6 height 6
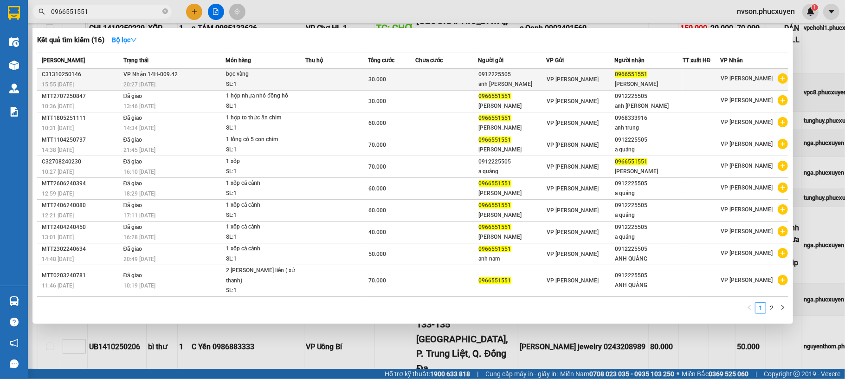
type input "0966551551"
click at [347, 78] on td at bounding box center [336, 80] width 63 height 22
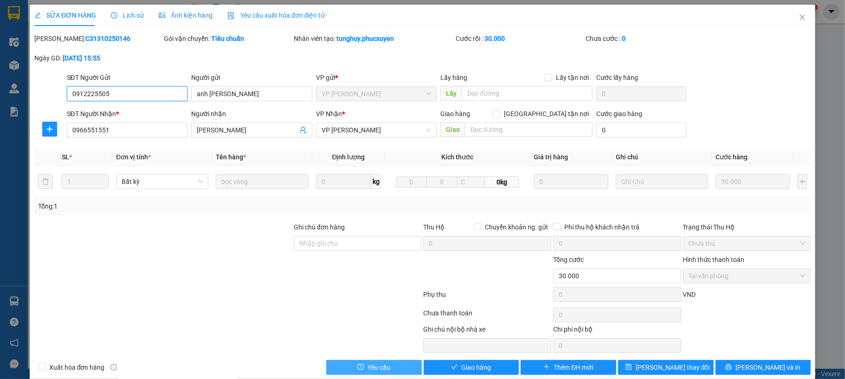
type input "0912225505"
type input "anh [PERSON_NAME]"
type input "0966551551"
type input "[PERSON_NAME]"
type input "0"
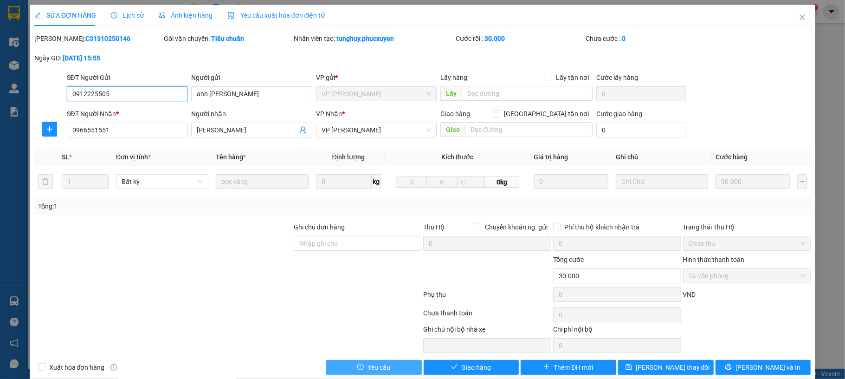
type input "30.000"
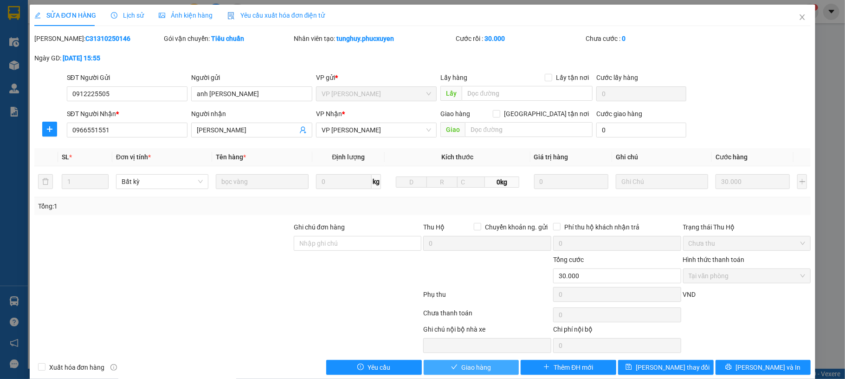
click at [461, 368] on span "Giao hàng" at bounding box center [476, 367] width 30 height 10
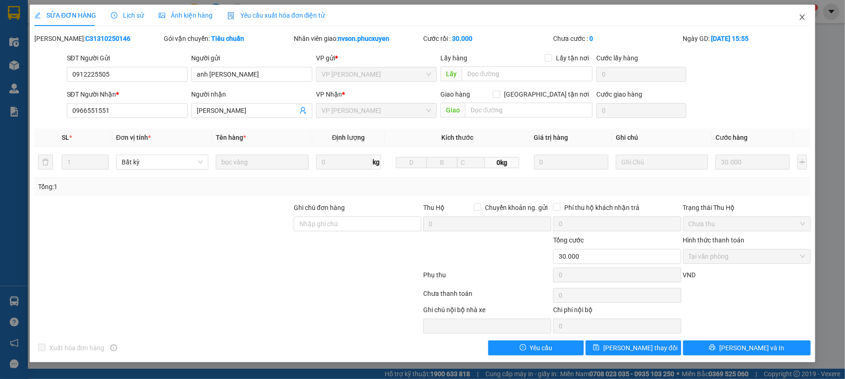
click at [805, 14] on icon "close" at bounding box center [802, 16] width 7 height 7
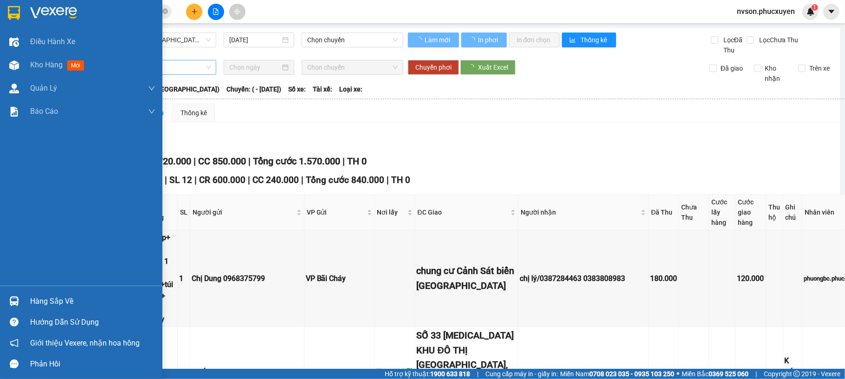
click at [39, 61] on div "Chọn tuyến" at bounding box center [126, 67] width 179 height 15
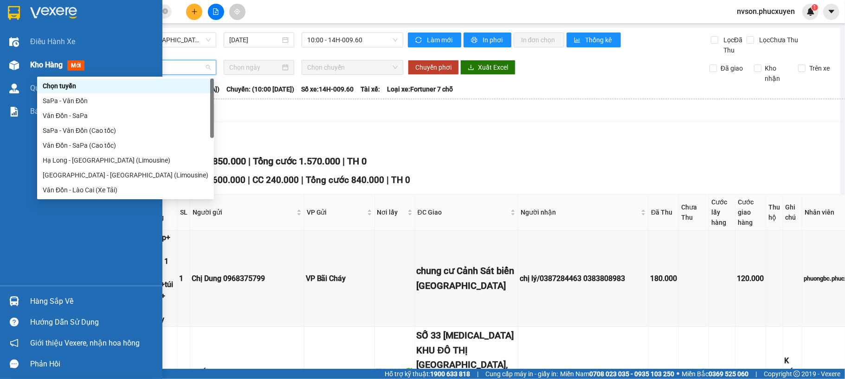
drag, startPoint x: 17, startPoint y: 69, endPoint x: 22, endPoint y: 67, distance: 5.6
click at [18, 68] on img at bounding box center [14, 65] width 10 height 10
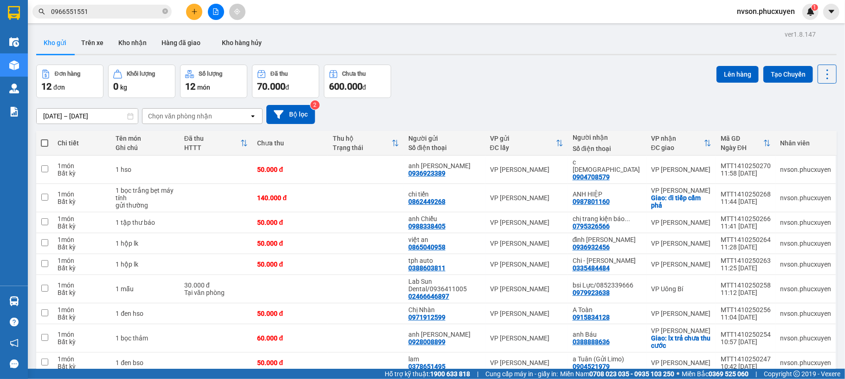
click at [46, 141] on span at bounding box center [44, 142] width 7 height 7
click at [45, 138] on input "checkbox" at bounding box center [45, 138] width 0 height 0
checkbox input "true"
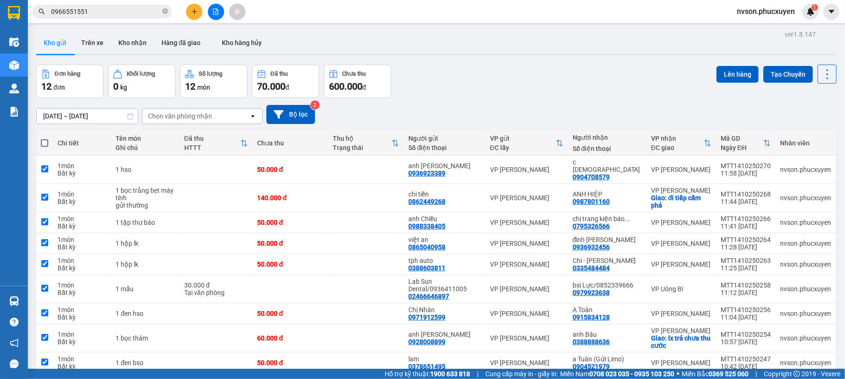
checkbox input "true"
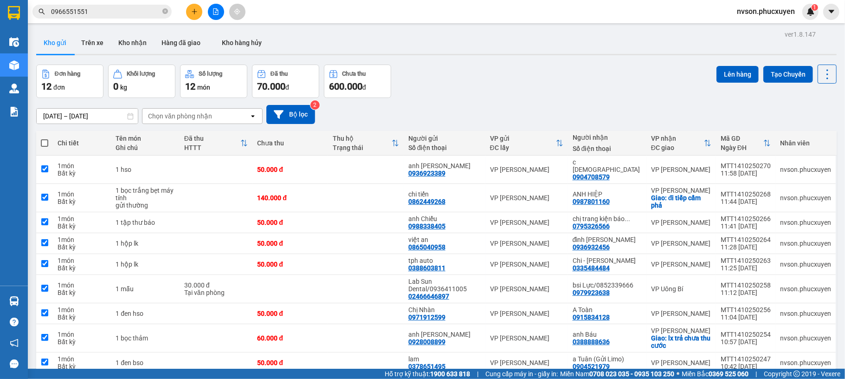
checkbox input "true"
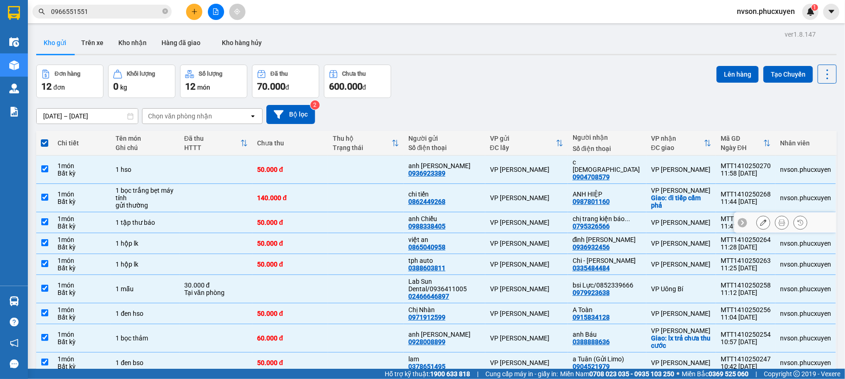
scroll to position [101, 0]
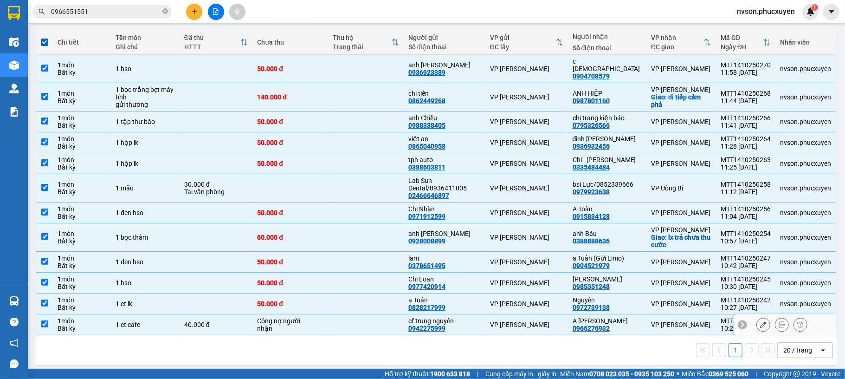
click at [340, 316] on td at bounding box center [366, 324] width 76 height 21
checkbox input "false"
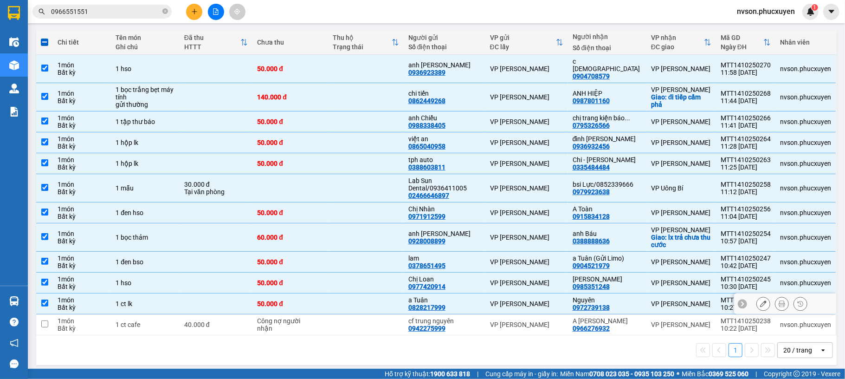
click at [361, 293] on td at bounding box center [366, 303] width 76 height 21
checkbox input "false"
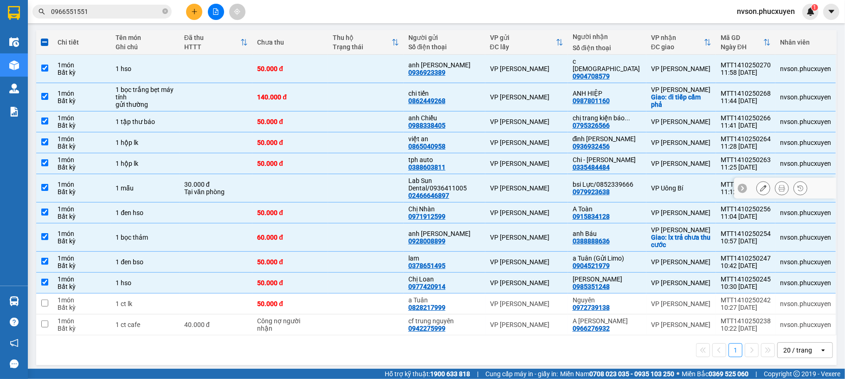
click at [374, 177] on td at bounding box center [366, 188] width 76 height 28
checkbox input "false"
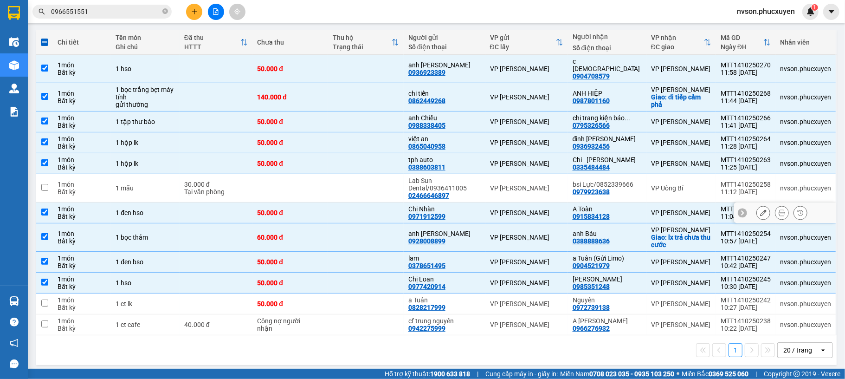
scroll to position [0, 0]
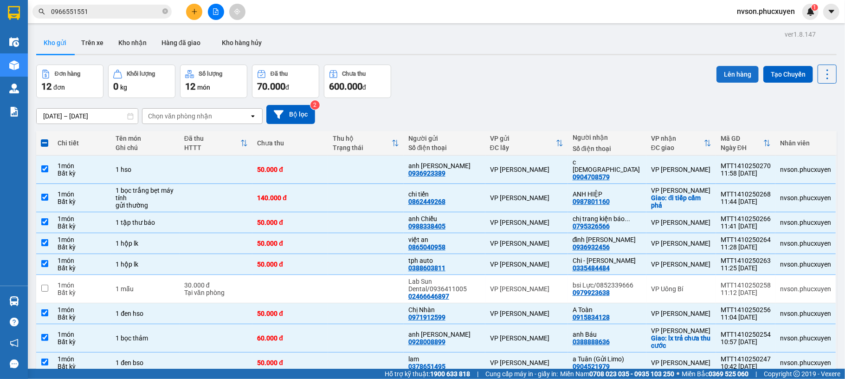
click at [717, 78] on button "Lên hàng" at bounding box center [738, 74] width 42 height 17
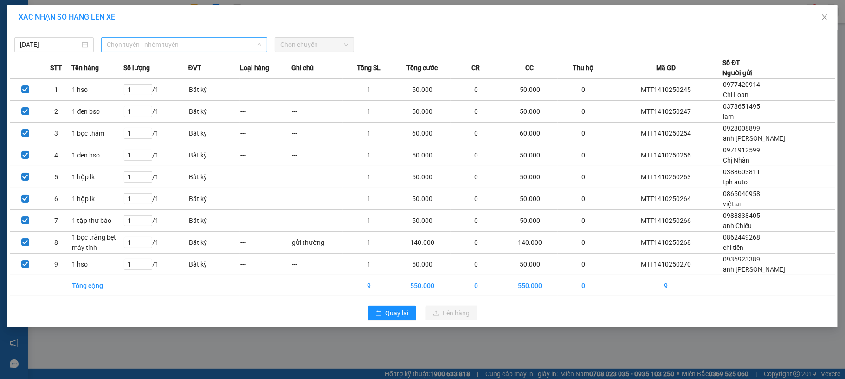
click at [218, 47] on span "Chọn tuyến - nhóm tuyến" at bounding box center [184, 45] width 155 height 14
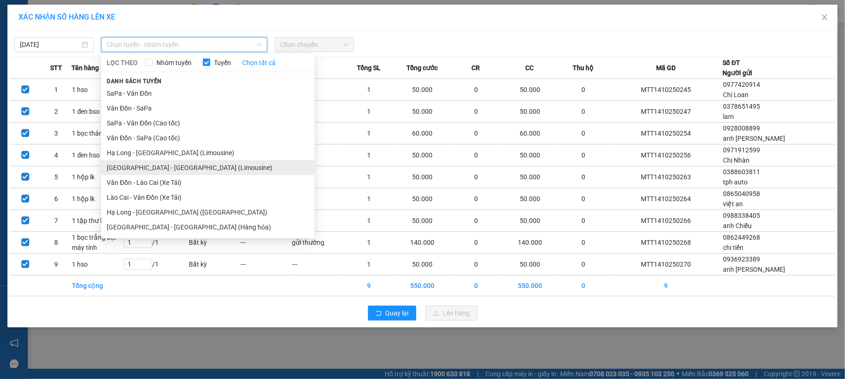
click at [185, 168] on li "[GEOGRAPHIC_DATA] - [GEOGRAPHIC_DATA] (Limousine)" at bounding box center [208, 167] width 214 height 15
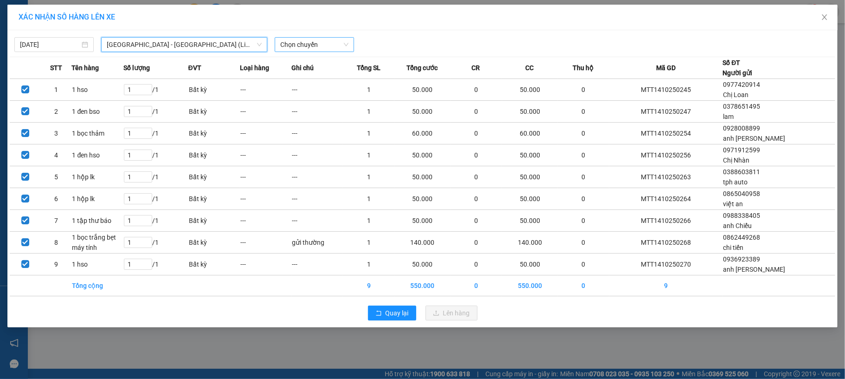
click at [285, 51] on span "Chọn chuyến" at bounding box center [314, 45] width 68 height 14
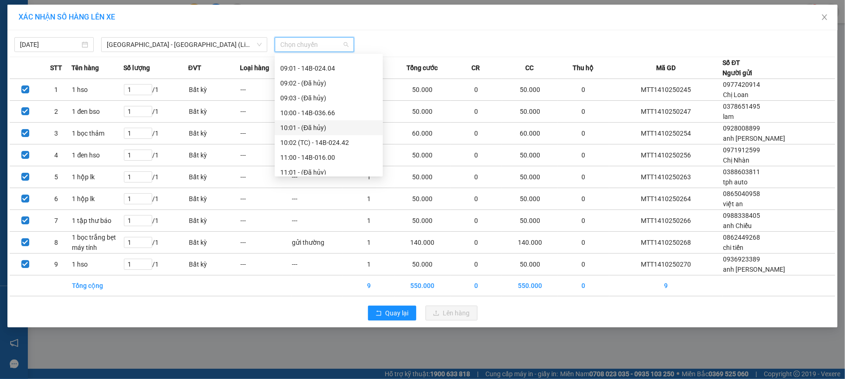
scroll to position [371, 0]
click at [329, 166] on div "13:02 - 14B-033.53" at bounding box center [328, 167] width 97 height 10
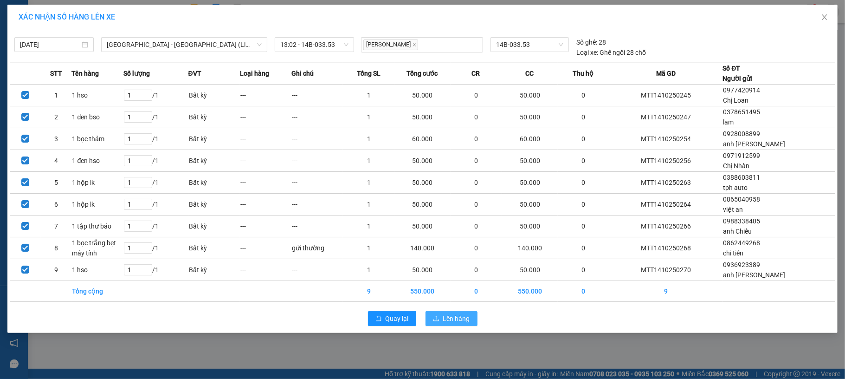
click at [465, 318] on span "Lên hàng" at bounding box center [456, 318] width 27 height 10
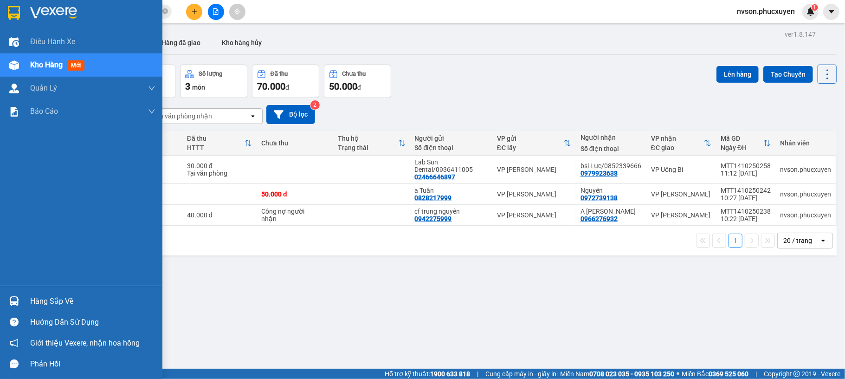
click at [8, 294] on div at bounding box center [14, 301] width 16 height 16
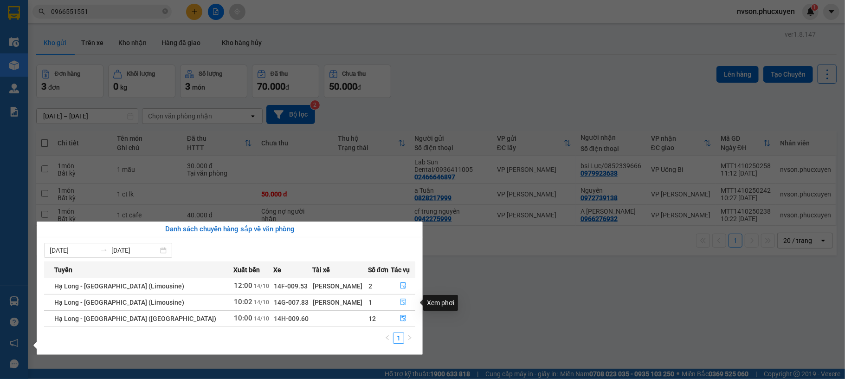
click at [392, 302] on button "button" at bounding box center [404, 302] width 24 height 15
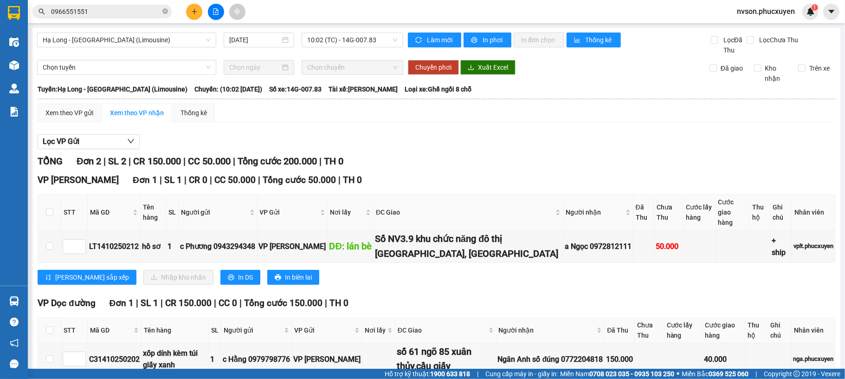
scroll to position [45, 0]
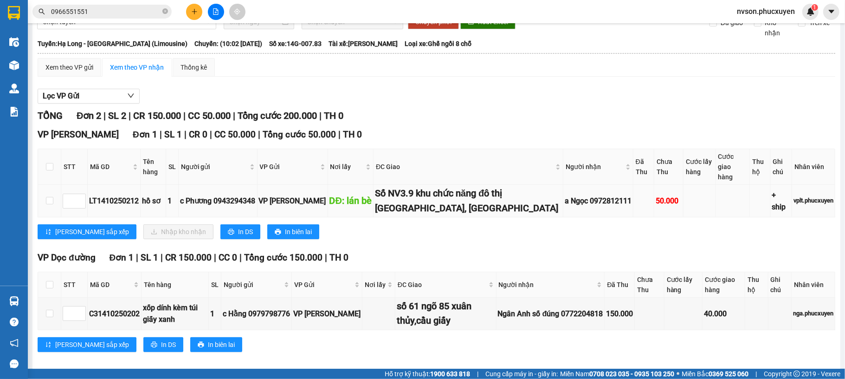
click at [391, 187] on div "Số NV3.9 khu chức năng đô thị [GEOGRAPHIC_DATA], [GEOGRAPHIC_DATA]" at bounding box center [468, 200] width 187 height 29
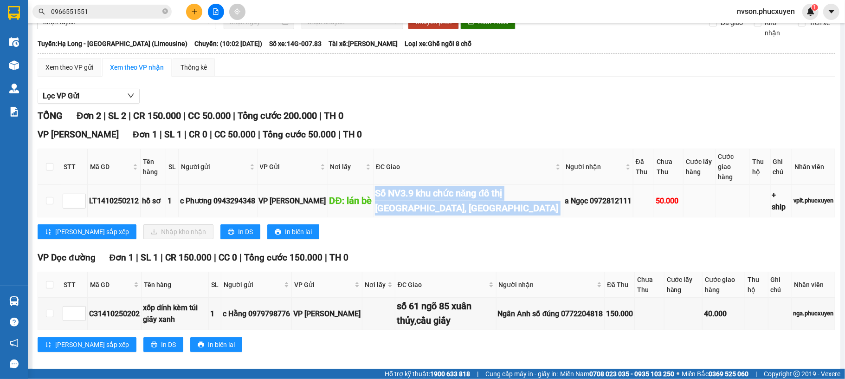
click at [391, 187] on div "Số NV3.9 khu chức năng đô thị [GEOGRAPHIC_DATA], [GEOGRAPHIC_DATA]" at bounding box center [468, 200] width 187 height 29
copy div "Số NV3.9 khu chức năng đô thị [GEOGRAPHIC_DATA], [GEOGRAPHIC_DATA]"
click at [166, 13] on icon "close-circle" at bounding box center [165, 11] width 6 height 6
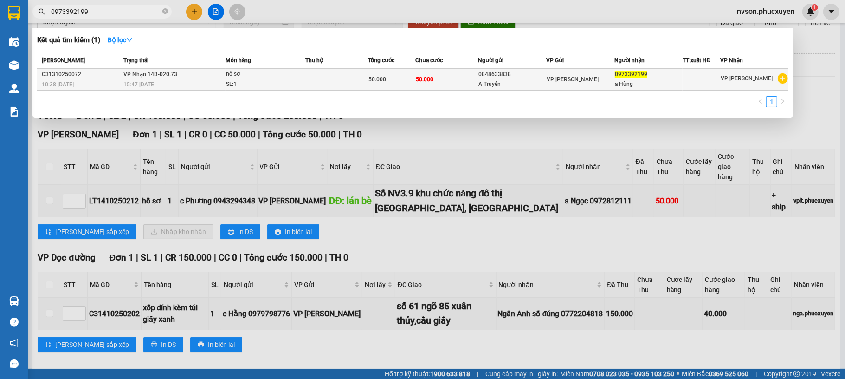
type input "0973392199"
click at [193, 77] on td "VP Nhận 14B-020.73 15:47 [DATE]" at bounding box center [173, 80] width 105 height 22
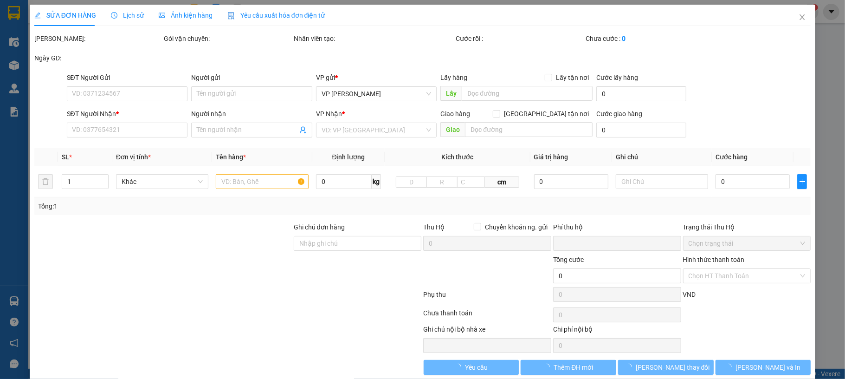
click at [136, 14] on span "Lịch sử" at bounding box center [127, 15] width 33 height 7
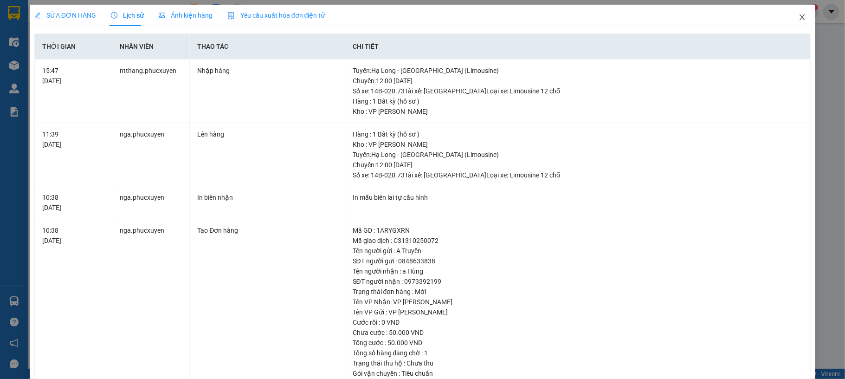
click at [799, 18] on icon "close" at bounding box center [802, 16] width 7 height 7
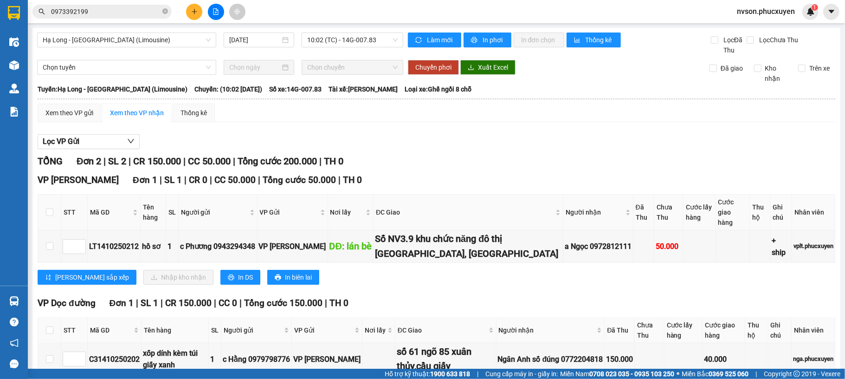
click at [116, 10] on input "0973392199" at bounding box center [106, 11] width 110 height 10
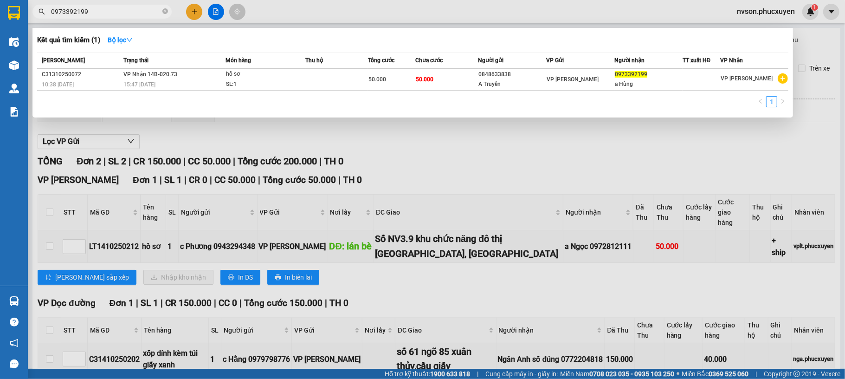
click at [466, 146] on div at bounding box center [422, 189] width 845 height 379
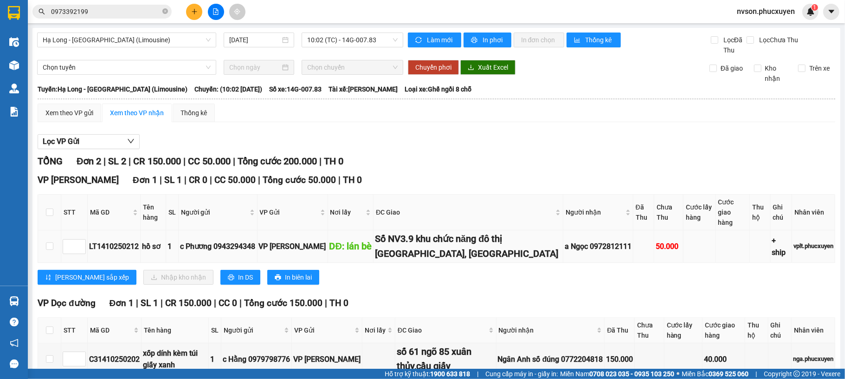
click at [578, 240] on div "a Ngọc 0972812111" at bounding box center [598, 246] width 67 height 12
copy div "0972812111"
click at [48, 208] on input "checkbox" at bounding box center [49, 211] width 7 height 7
checkbox input "true"
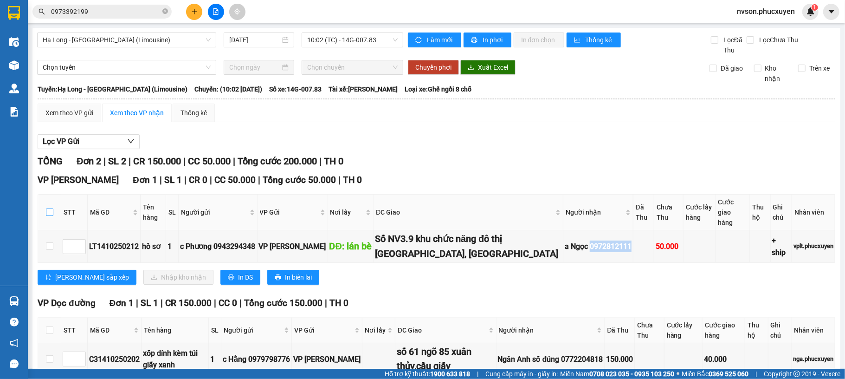
checkbox input "true"
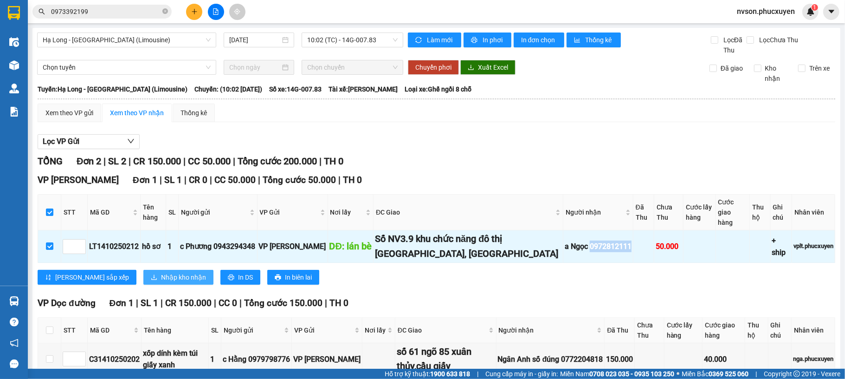
click at [161, 272] on span "Nhập kho nhận" at bounding box center [183, 277] width 45 height 10
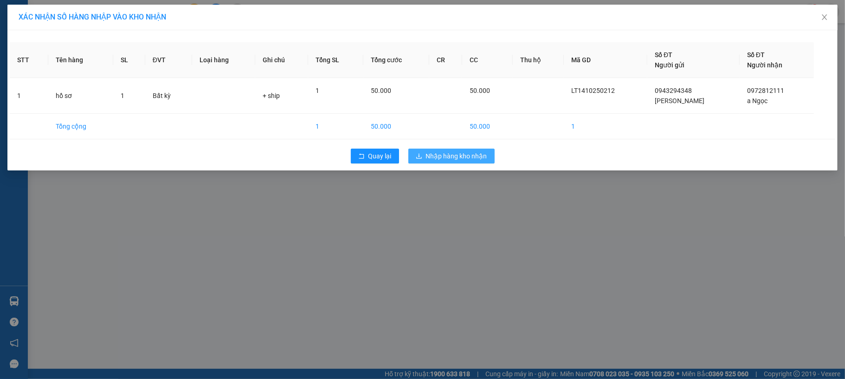
click at [466, 155] on span "Nhập hàng kho nhận" at bounding box center [456, 156] width 61 height 10
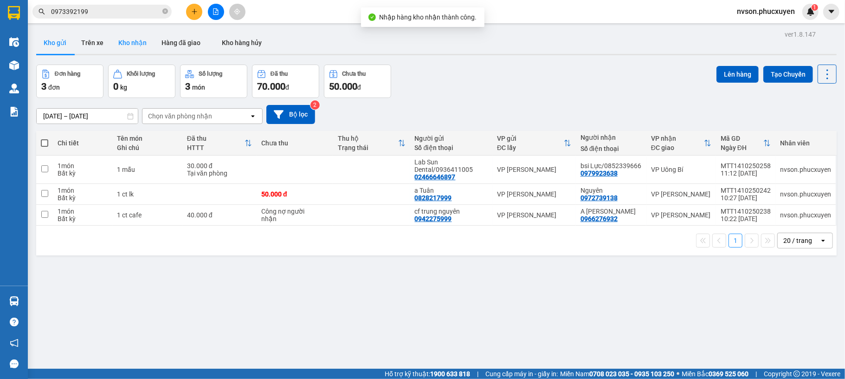
click at [147, 45] on button "Kho nhận" at bounding box center [132, 43] width 43 height 22
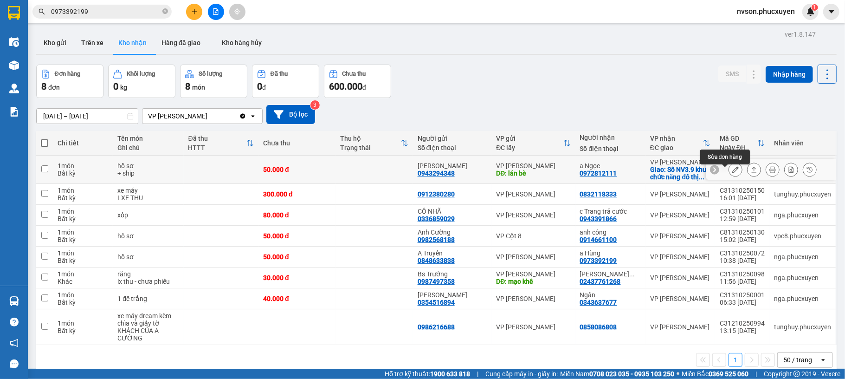
click at [732, 173] on icon at bounding box center [735, 169] width 6 height 6
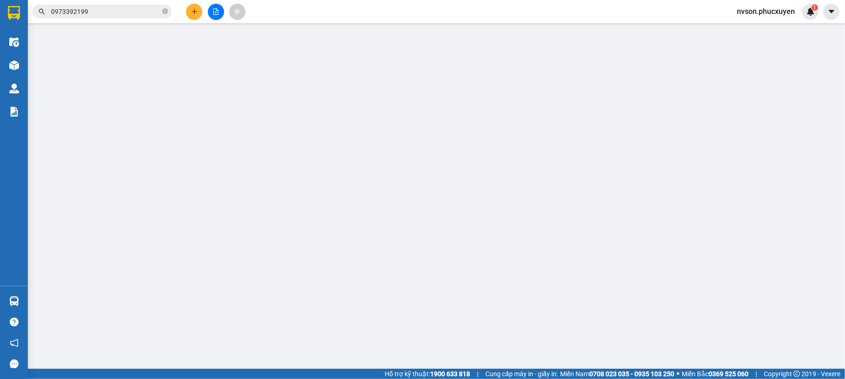
type input "0943294348"
type input "[PERSON_NAME]"
type input "lán bè"
type input "0972812111"
type input "a Ngọc"
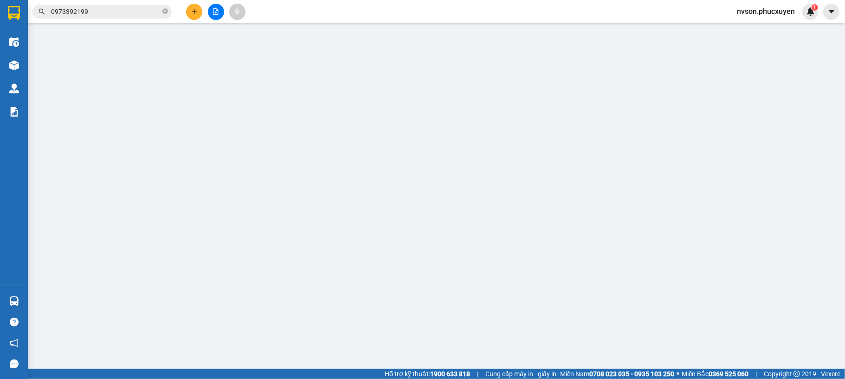
checkbox input "true"
type input "Số NV3.9 khu chức năng đô thị [GEOGRAPHIC_DATA], [GEOGRAPHIC_DATA]"
type input "0"
type input "50.000"
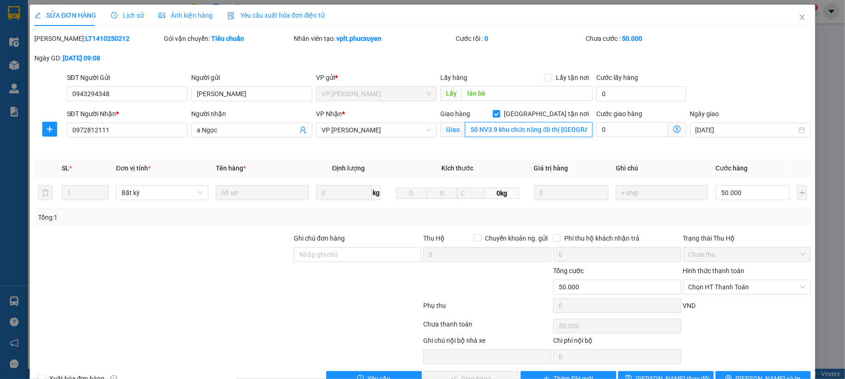
click at [509, 130] on input "Số NV3.9 khu chức năng đô thị [GEOGRAPHIC_DATA], [GEOGRAPHIC_DATA]" at bounding box center [529, 129] width 128 height 15
click at [576, 130] on input "Số NV3.9 khu chức năng đô thị [GEOGRAPHIC_DATA], [GEOGRAPHIC_DATA]" at bounding box center [529, 129] width 128 height 15
paste input "272 Đ. [PERSON_NAME], [GEOGRAPHIC_DATA], [GEOGRAPHIC_DATA], [GEOGRAPHIC_DATA], …"
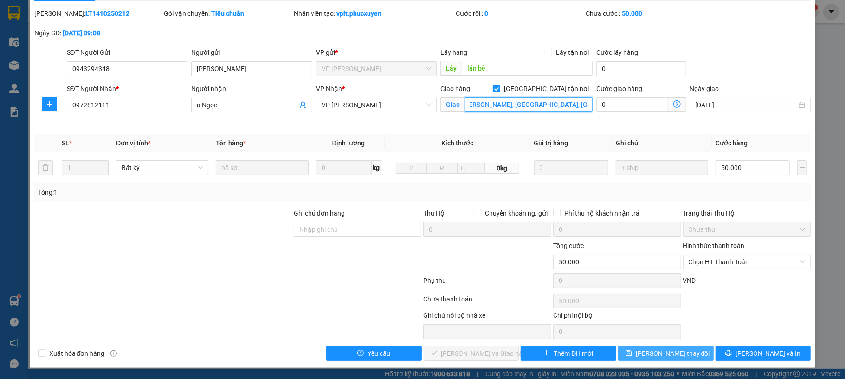
type input "Số NV3.9 khu đô thị [GEOGRAPHIC_DATA] , 272 Đ. [PERSON_NAME], [GEOGRAPHIC_DATA]…"
click at [685, 352] on button "[PERSON_NAME] thay đổi" at bounding box center [666, 353] width 96 height 15
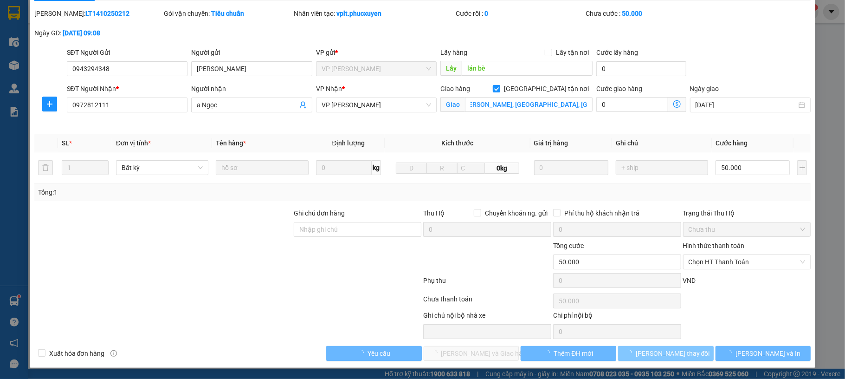
scroll to position [0, 0]
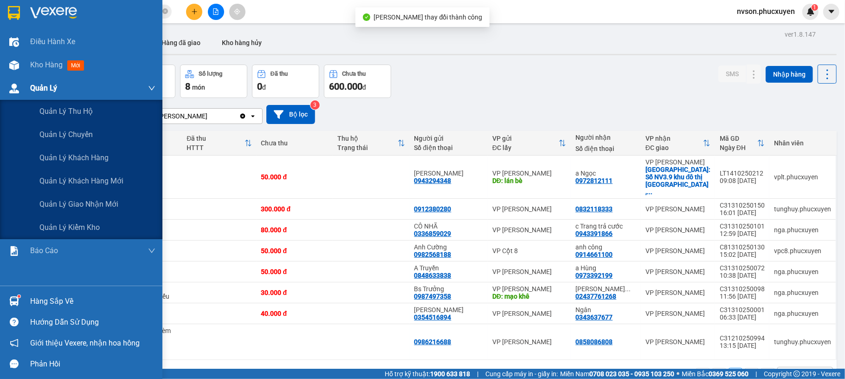
click at [17, 86] on img at bounding box center [14, 89] width 10 height 10
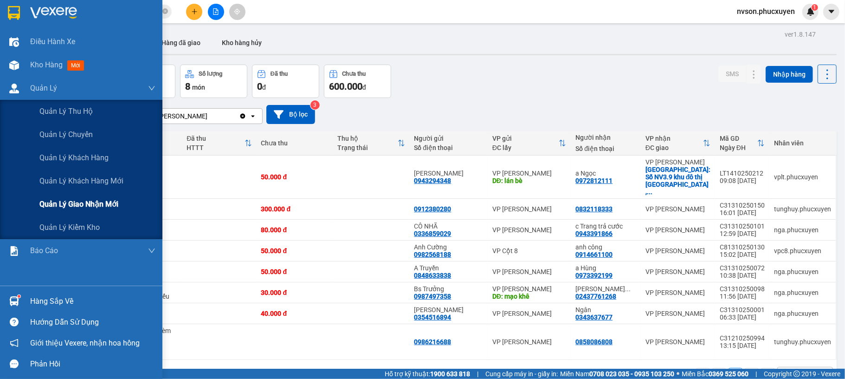
click at [58, 201] on span "Quản lý giao nhận mới" at bounding box center [78, 204] width 79 height 12
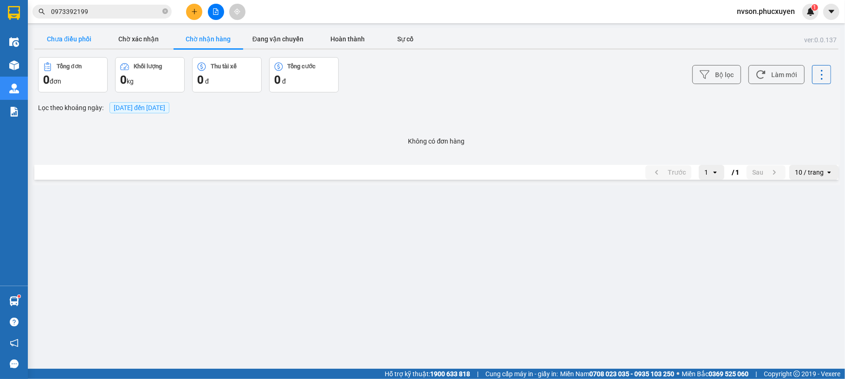
click at [69, 38] on button "Chưa điều phối" at bounding box center [69, 39] width 70 height 19
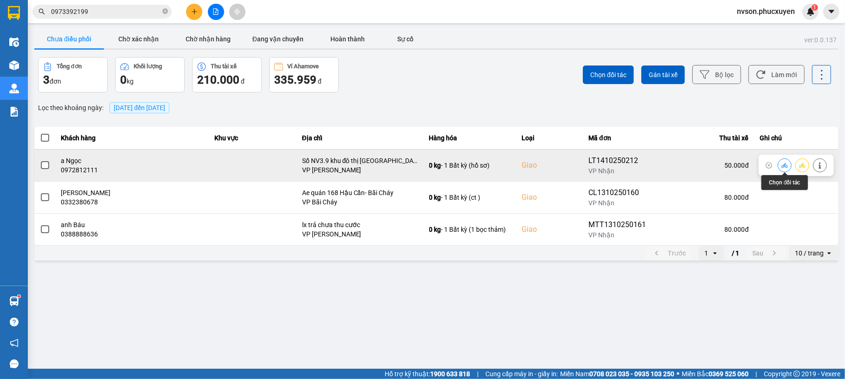
click at [788, 164] on icon at bounding box center [785, 165] width 6 height 6
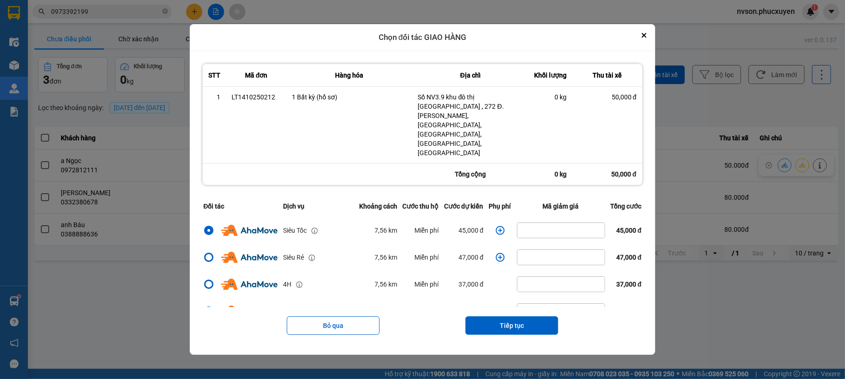
click at [498, 226] on icon "dialog" at bounding box center [500, 230] width 9 height 9
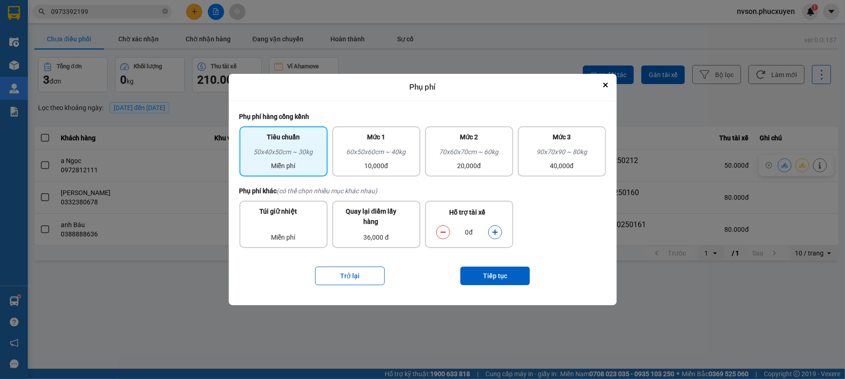
click at [500, 233] on button "dialog" at bounding box center [495, 232] width 13 height 16
click at [505, 272] on button "Tiếp tục" at bounding box center [495, 275] width 70 height 19
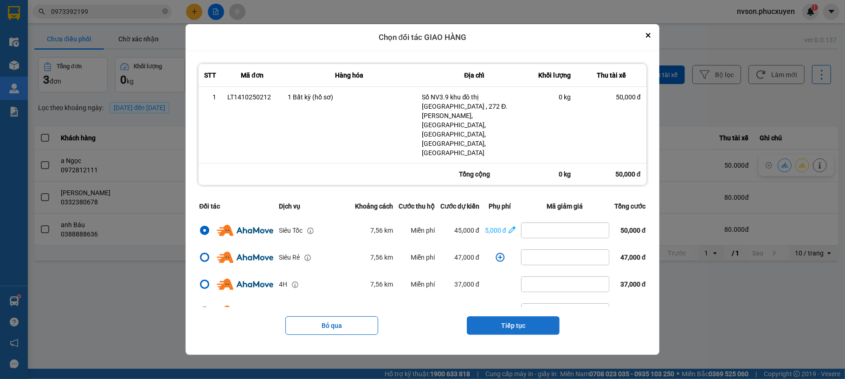
click at [512, 316] on button "Tiếp tục" at bounding box center [513, 325] width 93 height 19
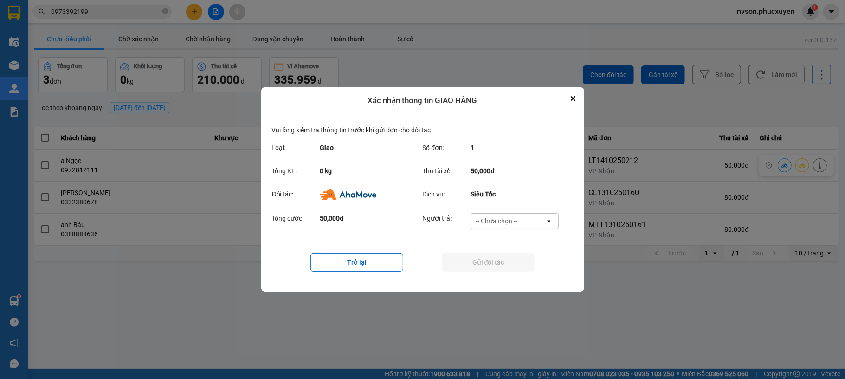
click at [526, 222] on div "-- Chưa chọn --" at bounding box center [508, 221] width 74 height 15
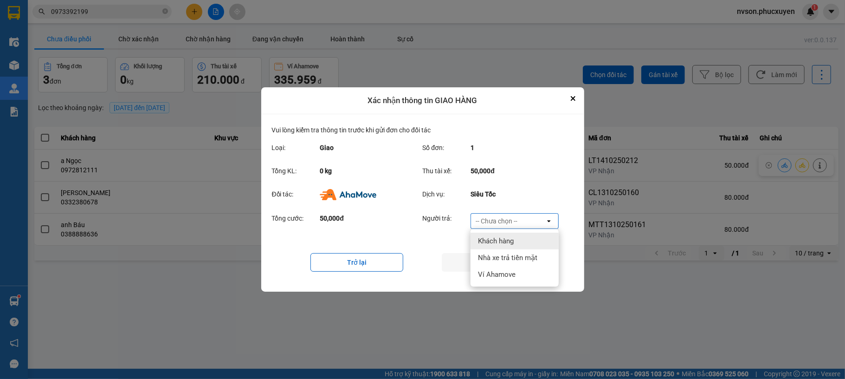
click at [523, 238] on div "Khách hàng" at bounding box center [515, 241] width 88 height 17
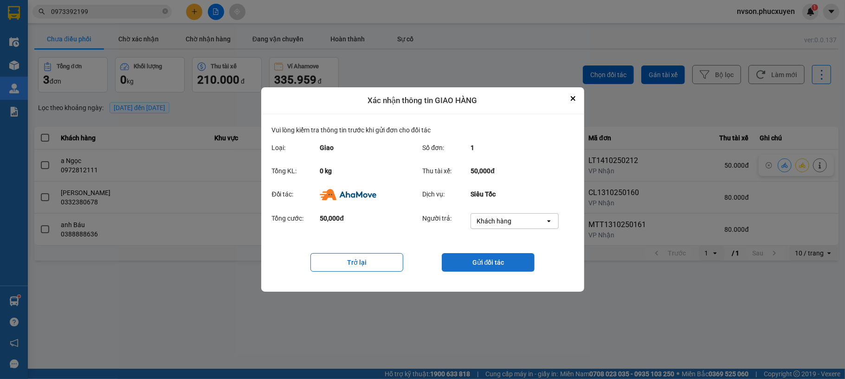
click at [517, 263] on button "Gửi đối tác" at bounding box center [488, 262] width 93 height 19
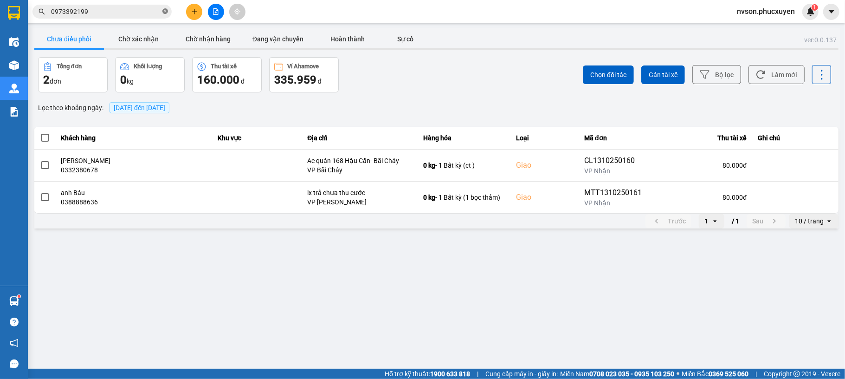
click at [166, 13] on icon "close-circle" at bounding box center [165, 11] width 6 height 6
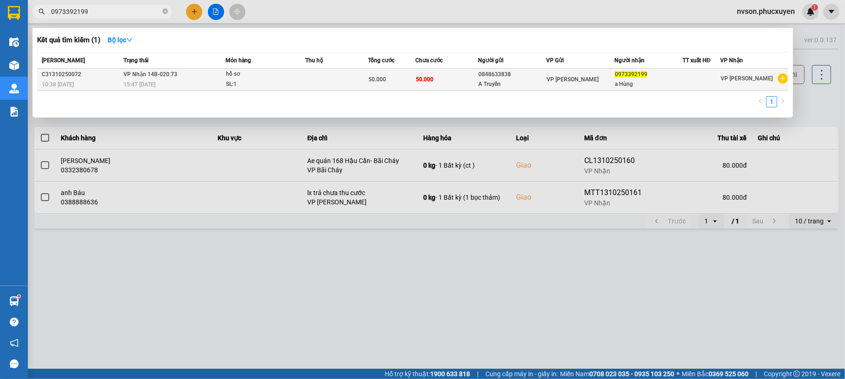
type input "0973392199"
click at [392, 75] on div "50.000" at bounding box center [392, 79] width 46 height 10
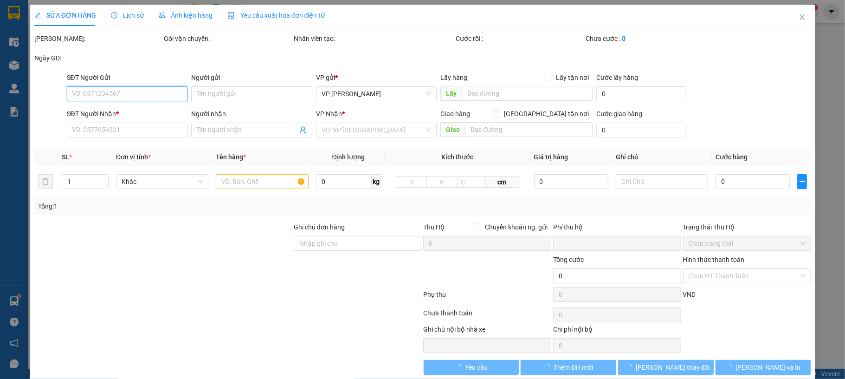
type input "0848633838"
type input "A Truyền"
type input "0973392199"
type input "a Hùng"
type input "0"
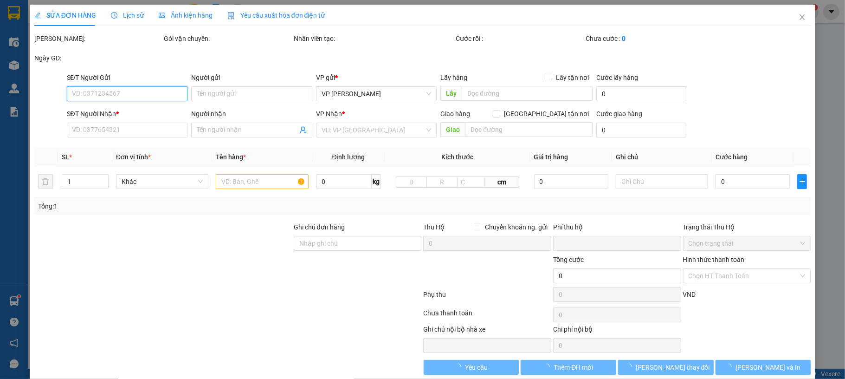
type input "50.000"
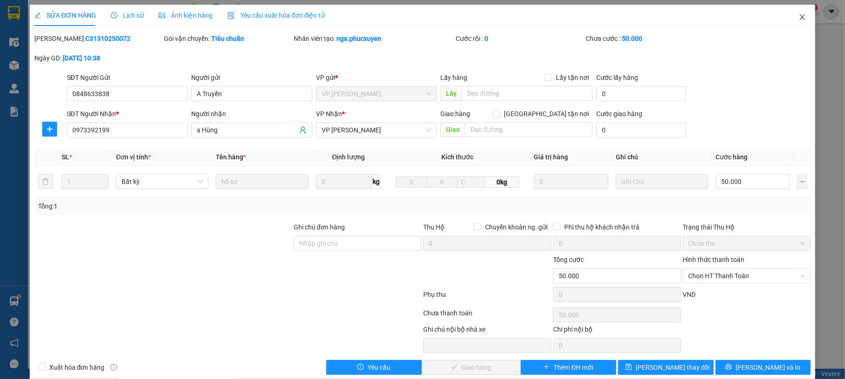
click at [800, 16] on icon "close" at bounding box center [802, 17] width 5 height 6
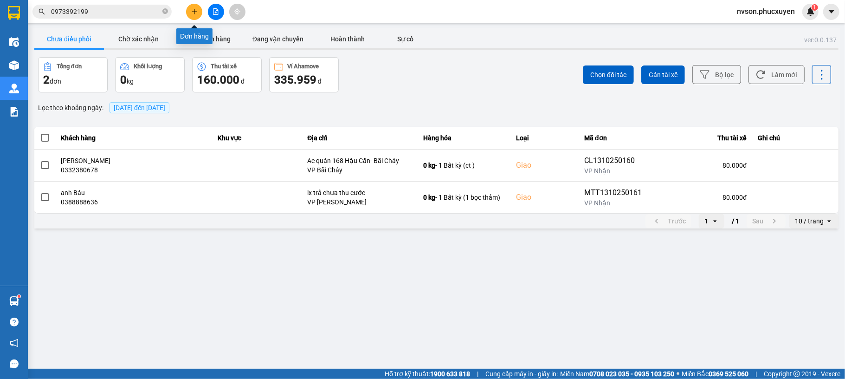
click at [188, 11] on button at bounding box center [194, 12] width 16 height 16
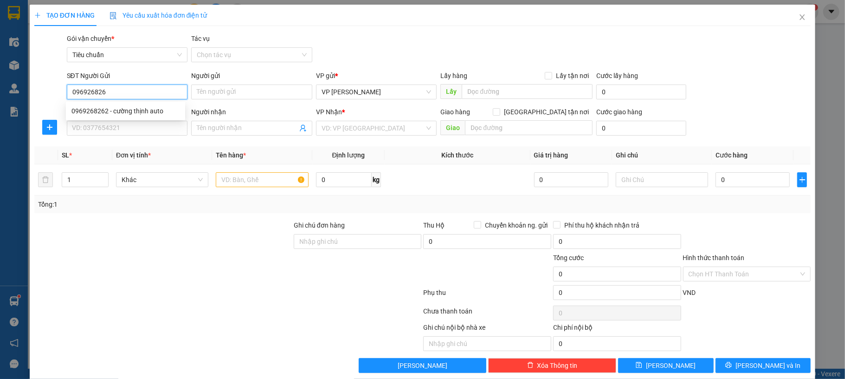
type input "0969268262"
click at [156, 110] on div "0969268262 - cường thịnh auto" at bounding box center [125, 111] width 108 height 10
type input "cường thịnh auto"
type input "0969268262"
click at [143, 125] on input "SĐT Người Nhận *" at bounding box center [127, 128] width 121 height 15
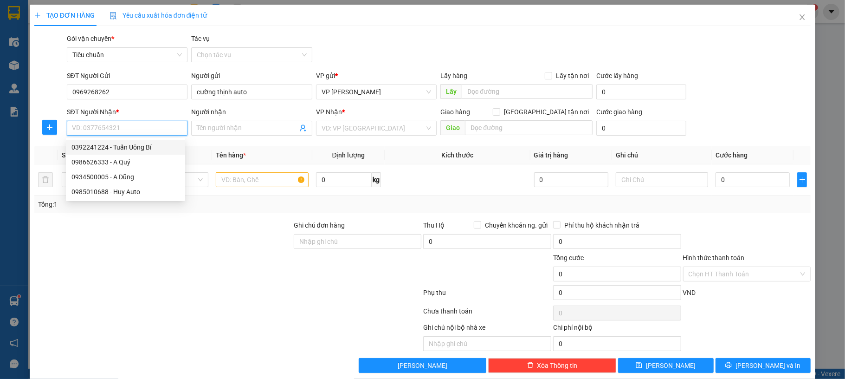
click at [138, 148] on div "0392241224 - Tuấn Uông Bí" at bounding box center [125, 147] width 108 height 10
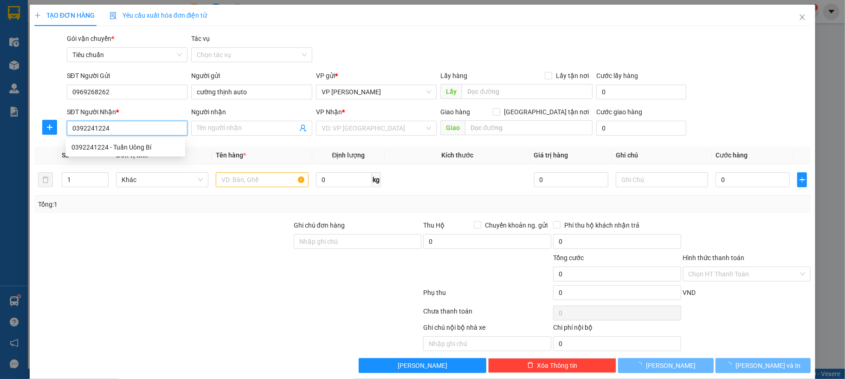
type input "0392241224"
type input "Tuấn Uông Bí"
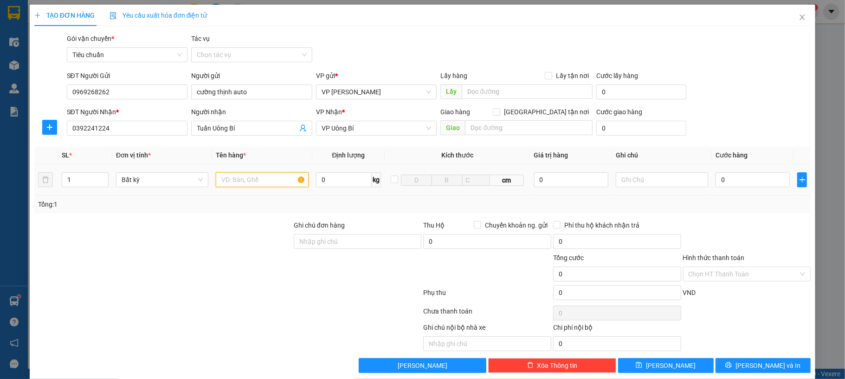
click at [243, 181] on input "text" at bounding box center [262, 179] width 92 height 15
type input "1 đen lk"
click at [758, 181] on input "0" at bounding box center [753, 179] width 74 height 15
type input "40"
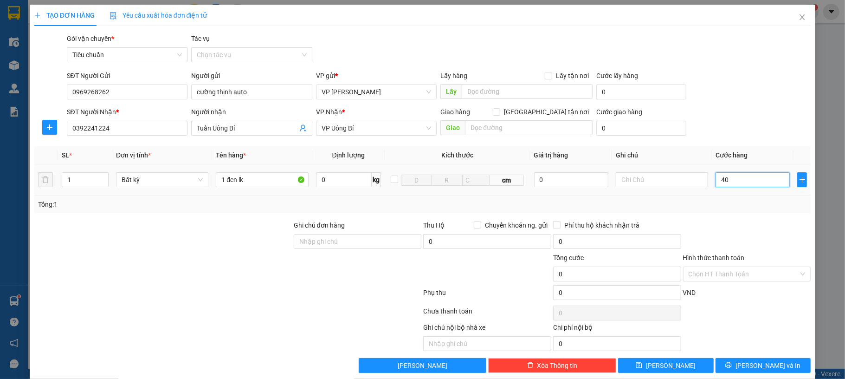
type input "40"
type input "40.000"
click at [787, 112] on div "SĐT Người Nhận * 0392241224 Người nhận Tuấn Uông Bí VP Nhận * VP Uông Bí Giao h…" at bounding box center [439, 123] width 748 height 32
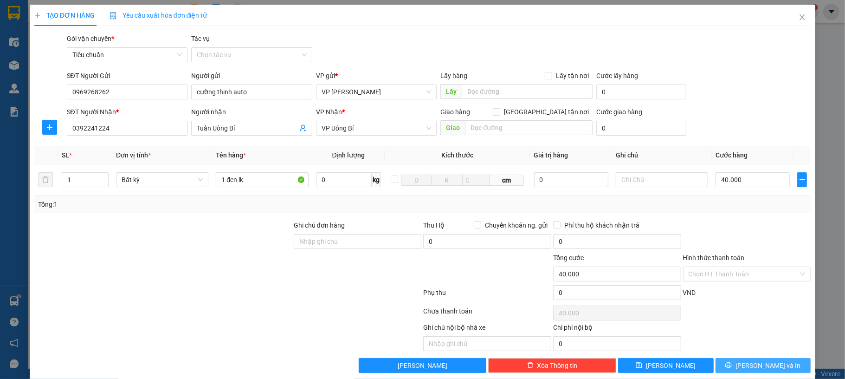
drag, startPoint x: 756, startPoint y: 364, endPoint x: 752, endPoint y: 358, distance: 7.1
click at [756, 365] on span "[PERSON_NAME] và In" at bounding box center [768, 365] width 65 height 10
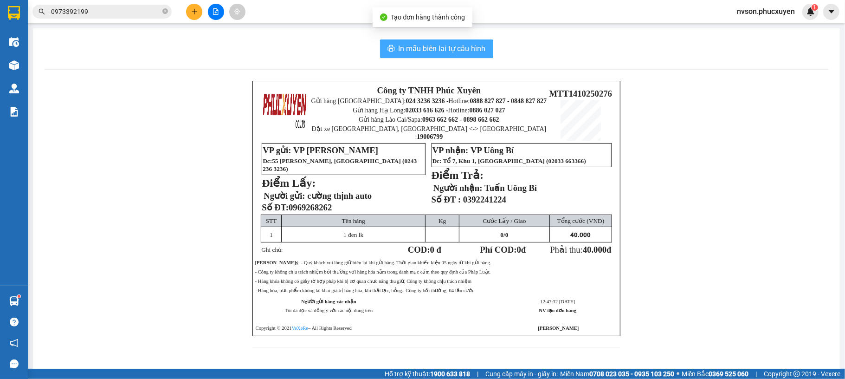
click at [446, 45] on span "In mẫu biên lai tự cấu hình" at bounding box center [442, 49] width 87 height 12
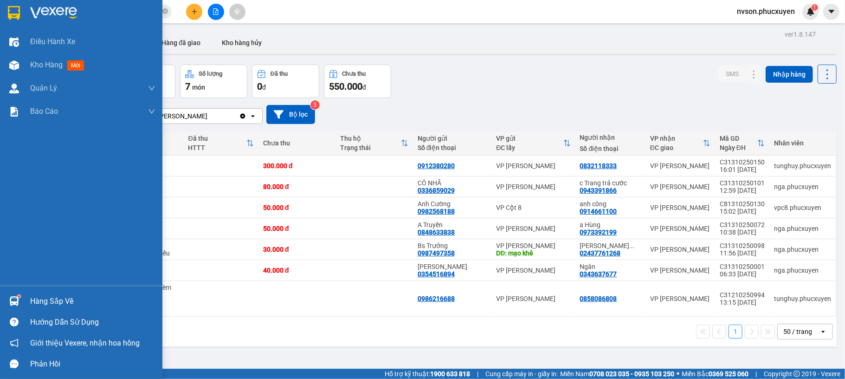
click at [21, 307] on div at bounding box center [14, 301] width 16 height 16
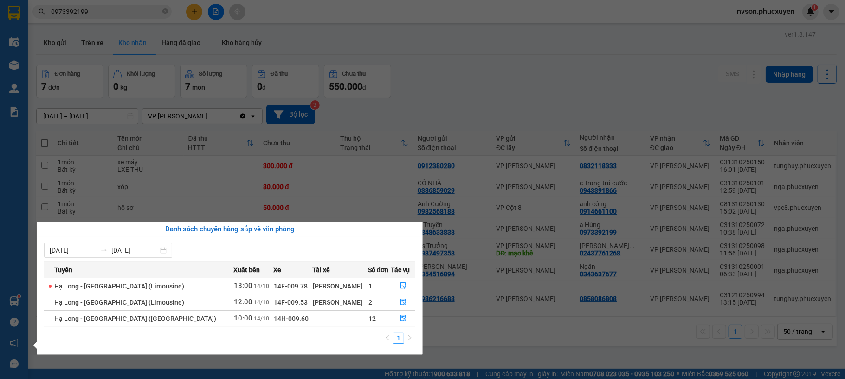
click at [489, 95] on section "Kết quả tìm kiếm ( 1 ) Bộ lọc Mã ĐH Trạng thái Món hàng Thu hộ Tổng cước Chưa c…" at bounding box center [422, 189] width 845 height 379
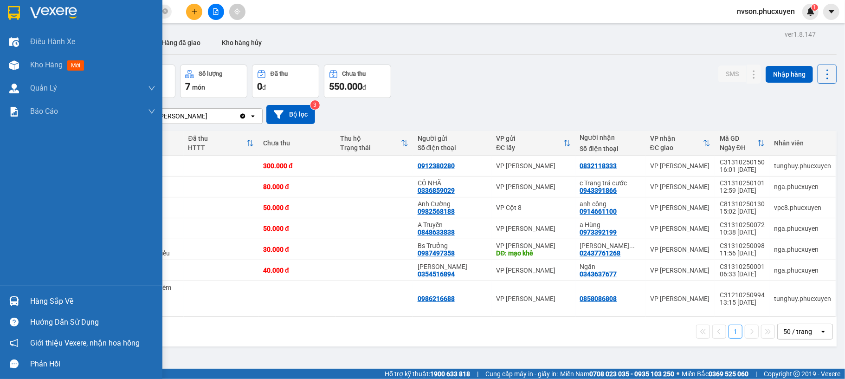
click at [15, 298] on img at bounding box center [14, 301] width 10 height 10
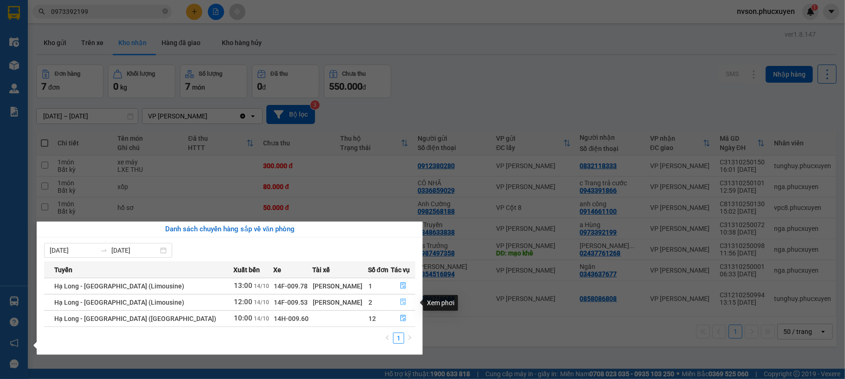
click at [394, 301] on button "button" at bounding box center [404, 302] width 24 height 15
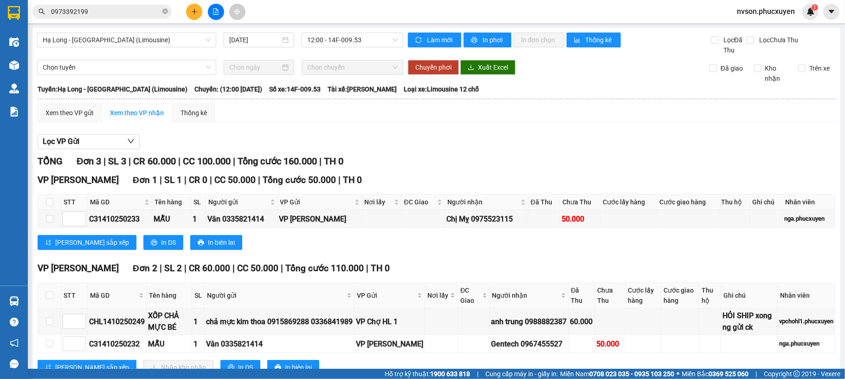
scroll to position [34, 0]
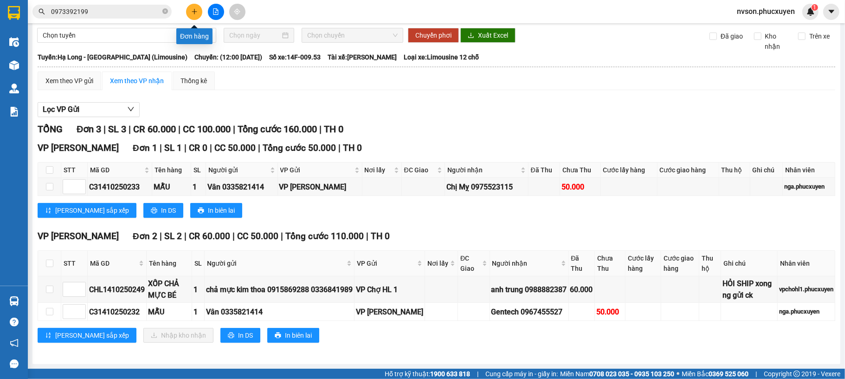
click at [194, 13] on icon "plus" at bounding box center [194, 11] width 6 height 6
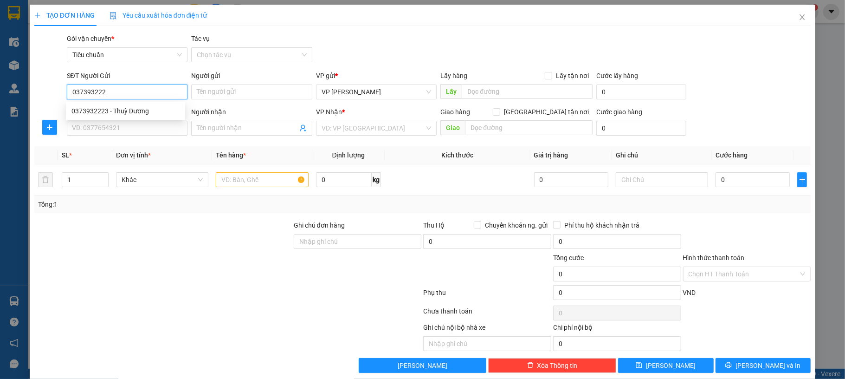
type input "0373932223"
click at [106, 112] on div "0373932223 - Thuỳ Dương" at bounding box center [125, 111] width 108 height 10
type input "Thuỳ Dương"
type input "0373932223"
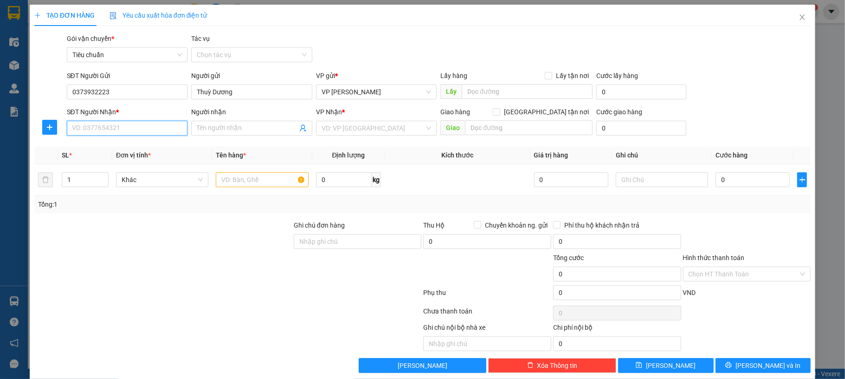
click at [110, 126] on input "SĐT Người Nhận *" at bounding box center [127, 128] width 121 height 15
click at [145, 147] on div "0962787837 - Ngô Đại" at bounding box center [125, 147] width 108 height 10
type input "0962787837"
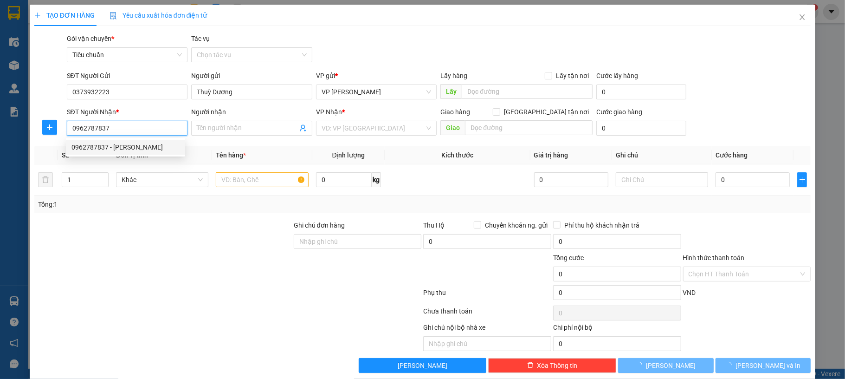
type input "Ngô Đại"
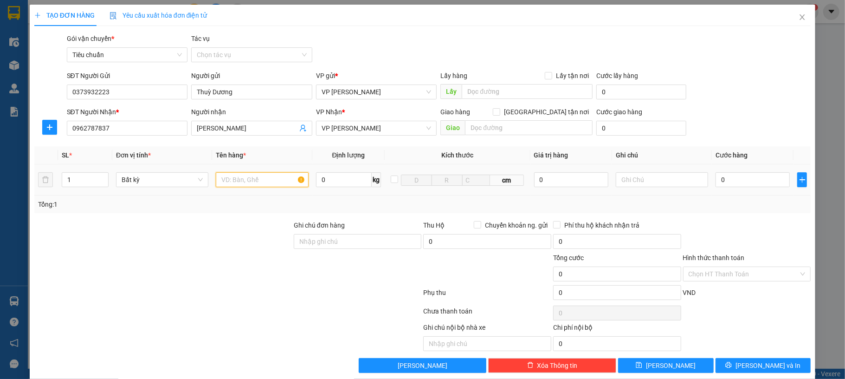
click at [277, 177] on input "text" at bounding box center [262, 179] width 92 height 15
type input "1 kiện đỏ thiệp"
click at [739, 181] on input "0" at bounding box center [753, 179] width 74 height 15
type input "40"
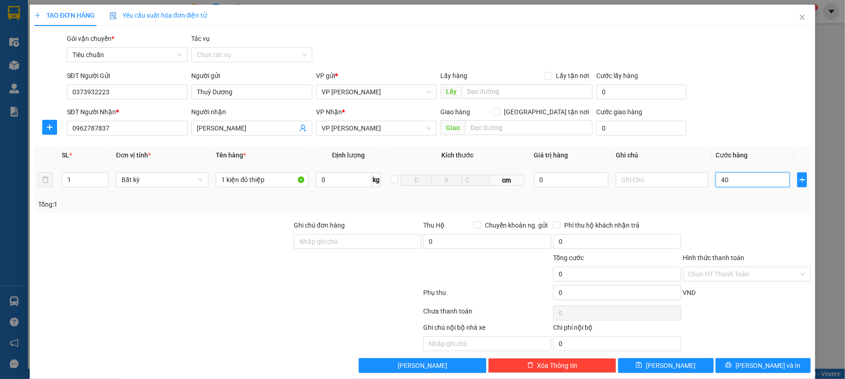
type input "40"
click at [773, 77] on div "SĐT Người Gửi 0373932223 Người gửi Thuỳ Dương VP gửi * VP Dương Đình Nghệ Lấy h…" at bounding box center [439, 87] width 748 height 32
type input "40.000"
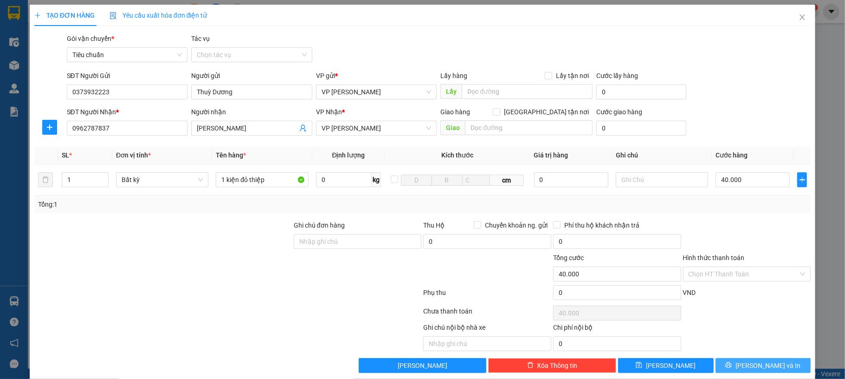
click at [778, 366] on button "[PERSON_NAME] và In" at bounding box center [764, 365] width 96 height 15
click at [759, 366] on span "[PERSON_NAME] và In" at bounding box center [768, 365] width 65 height 10
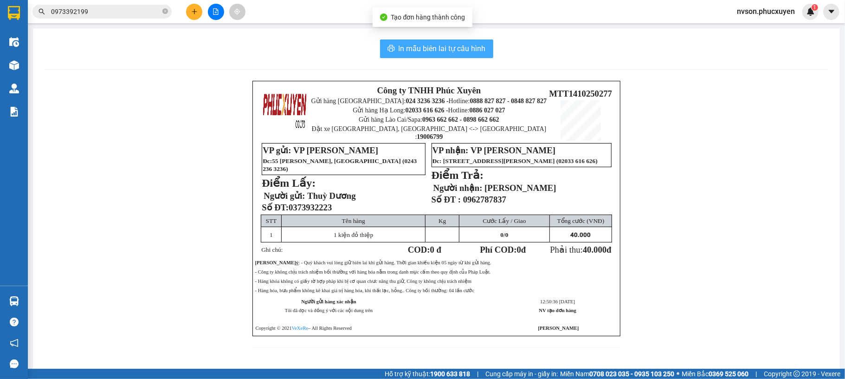
click at [477, 51] on span "In mẫu biên lai tự cấu hình" at bounding box center [442, 49] width 87 height 12
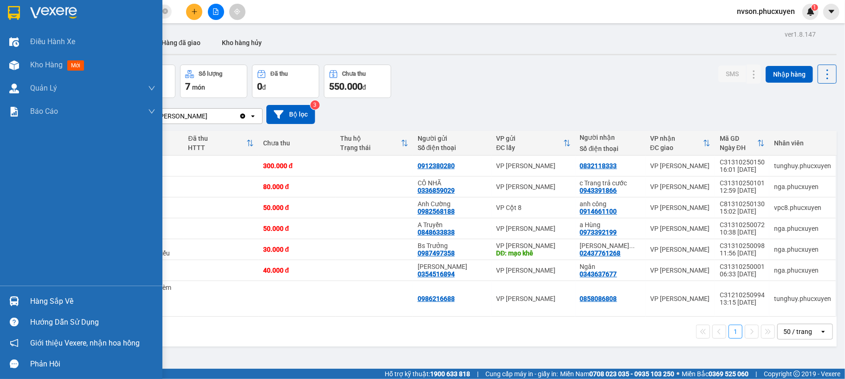
click at [21, 299] on div at bounding box center [14, 301] width 16 height 16
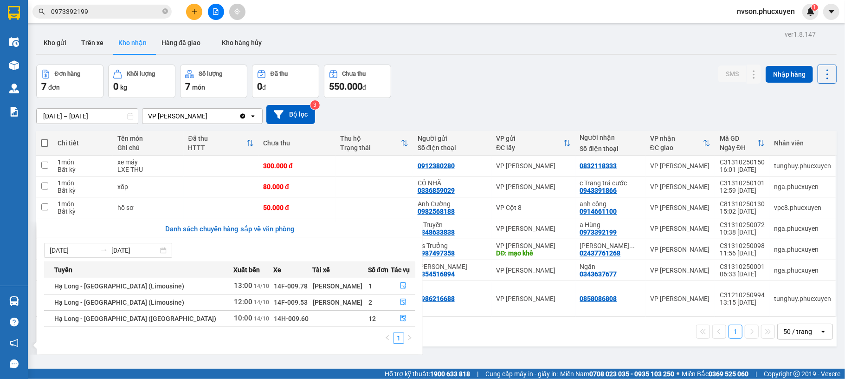
click at [518, 87] on section "Kết quả tìm kiếm ( 1 ) Bộ lọc Mã ĐH Trạng thái Món hàng Thu hộ Tổng cước Chưa c…" at bounding box center [422, 189] width 845 height 379
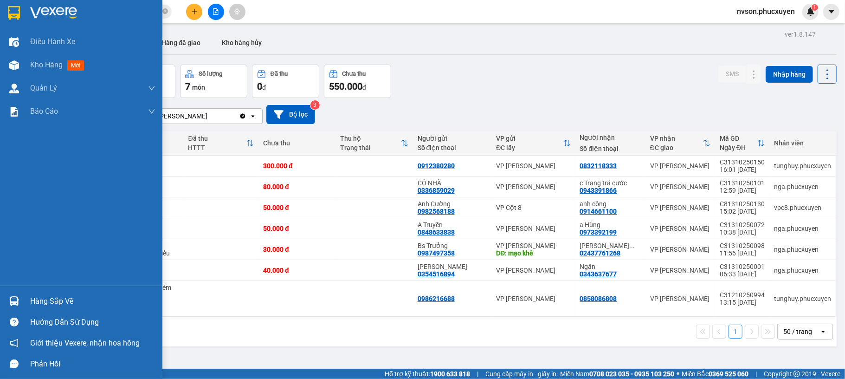
click at [19, 301] on div at bounding box center [14, 301] width 16 height 16
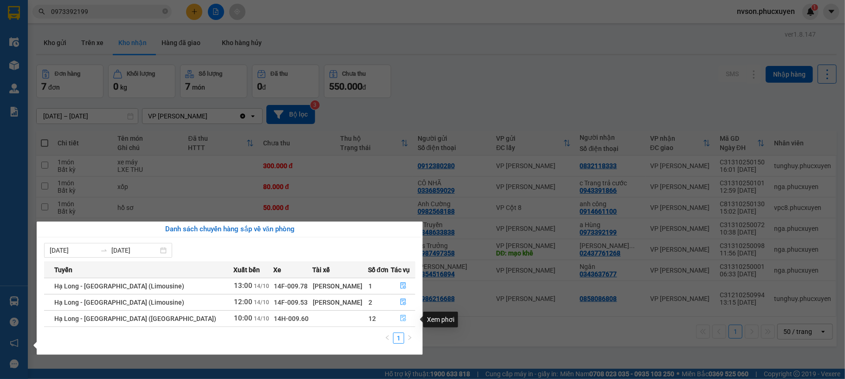
click at [400, 320] on icon "file-done" at bounding box center [403, 318] width 6 height 6
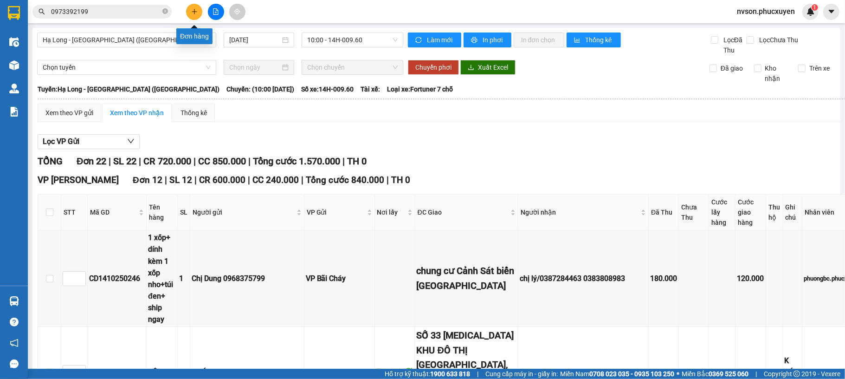
click at [192, 9] on icon "plus" at bounding box center [194, 11] width 6 height 6
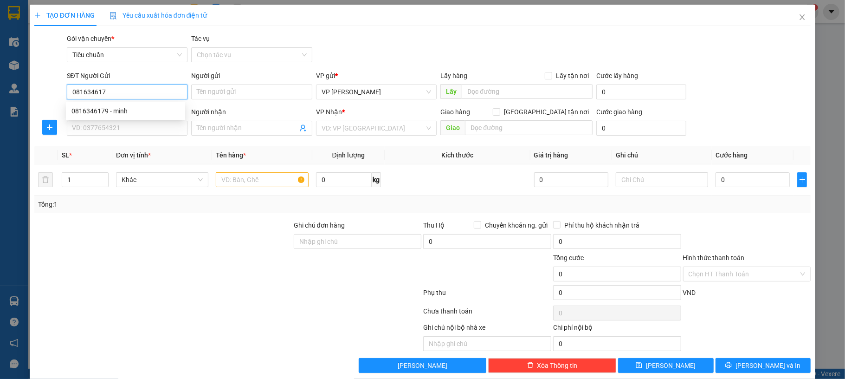
type input "0816346179"
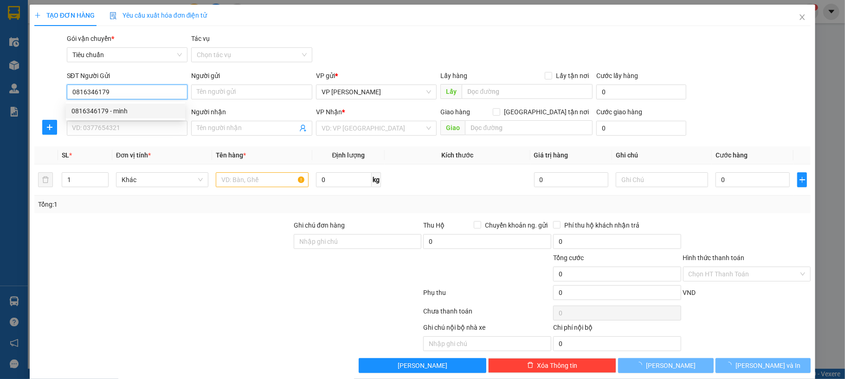
click at [110, 108] on div "0816346179 - minh" at bounding box center [125, 111] width 108 height 10
type input "minh"
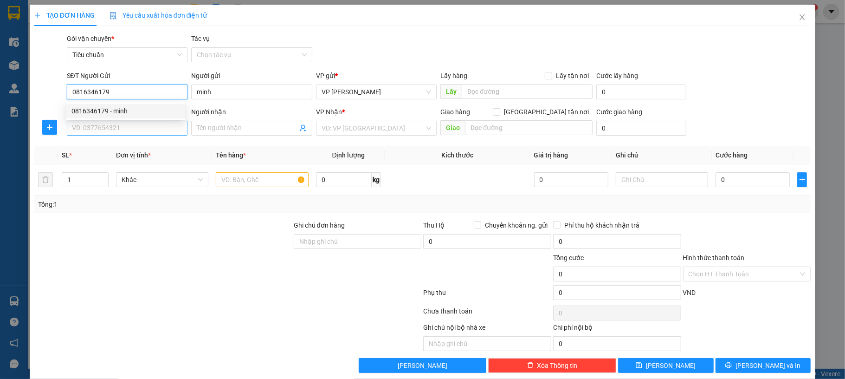
type input "0816346179"
click at [111, 125] on input "SĐT Người Nhận *" at bounding box center [127, 128] width 121 height 15
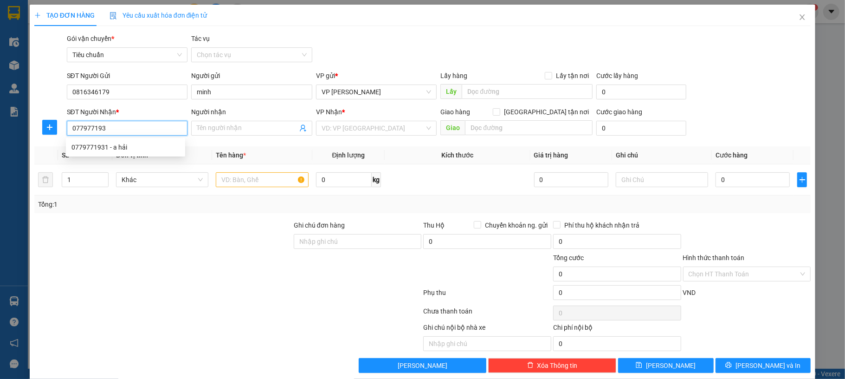
type input "0779771931"
click at [142, 151] on div "0779771931 - a hải" at bounding box center [125, 147] width 108 height 10
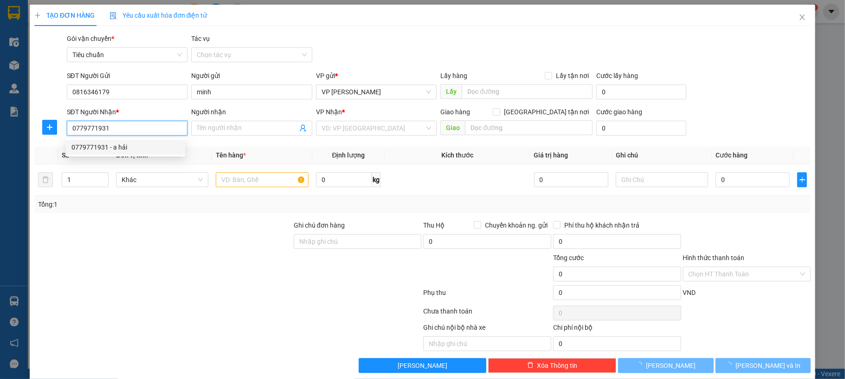
type input "a hải"
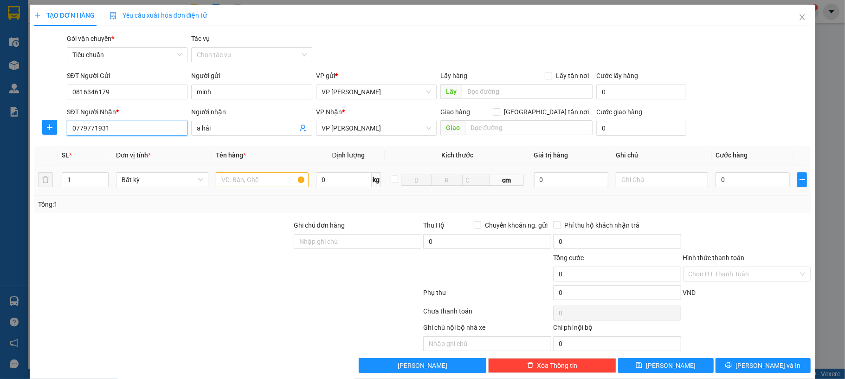
type input "0779771931"
click at [259, 181] on input "text" at bounding box center [262, 179] width 92 height 15
type input "1 hộp tpcn"
click at [722, 182] on input "0" at bounding box center [753, 179] width 74 height 15
type input "30"
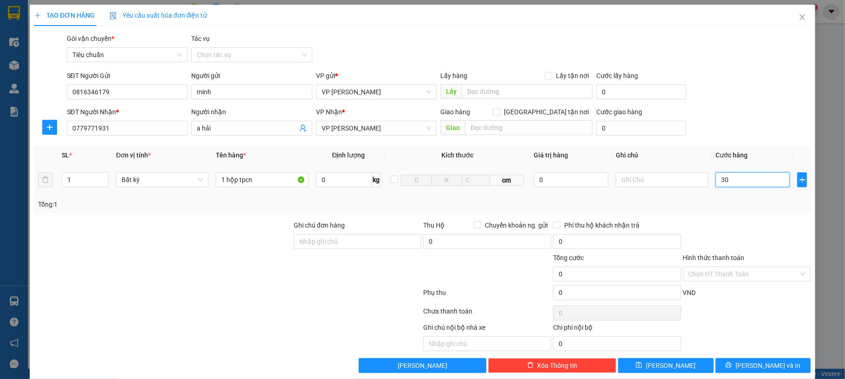
type input "30"
type input "30.000"
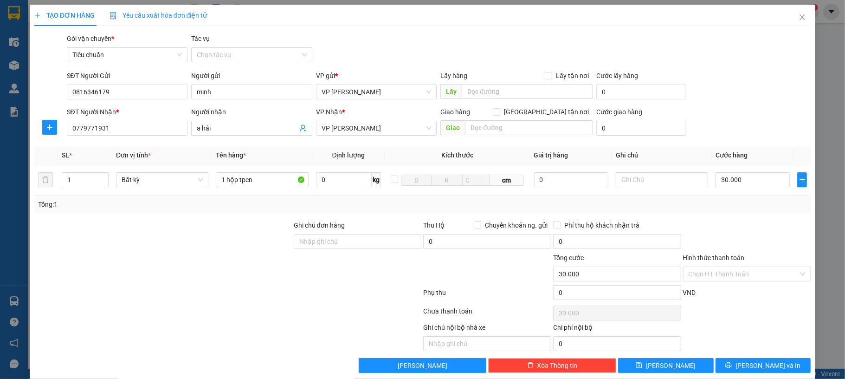
click at [756, 86] on div "SĐT Người Gửi 0816346179 Người gửi minh VP gửi * VP Dương Đình Nghệ Lấy hàng Lấ…" at bounding box center [439, 87] width 748 height 32
click at [738, 373] on button "Lưu và In" at bounding box center [764, 365] width 96 height 15
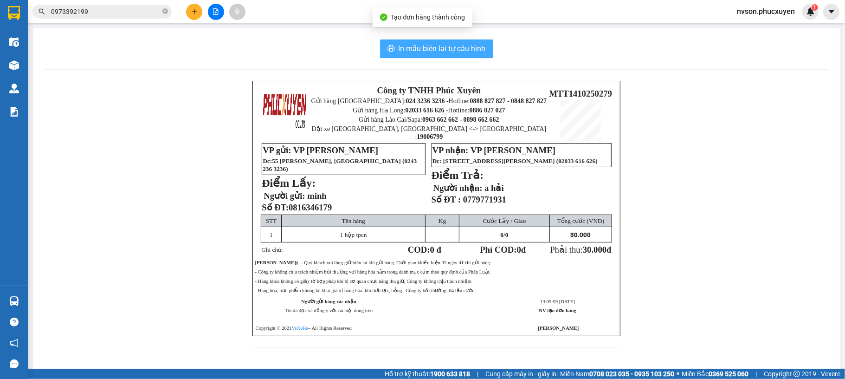
click at [478, 41] on button "In mẫu biên lai tự cấu hình" at bounding box center [436, 48] width 113 height 19
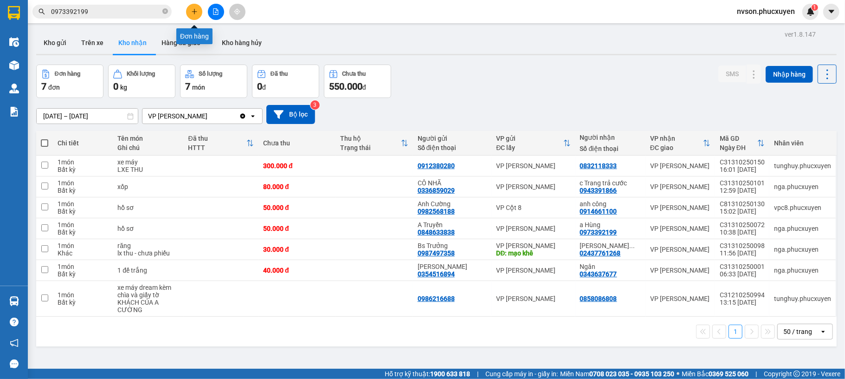
click at [188, 6] on button at bounding box center [194, 12] width 16 height 16
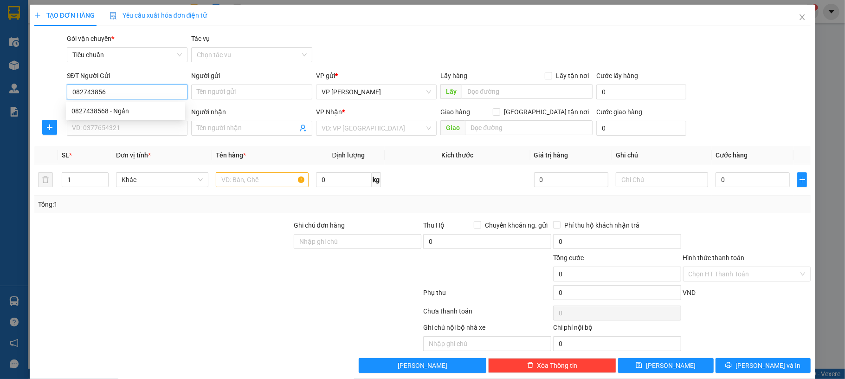
type input "0827438568"
click at [110, 109] on div "0827438568 - Ngần" at bounding box center [125, 111] width 108 height 10
type input "Ngần"
type input "0827438568"
click at [103, 125] on input "SĐT Người Nhận *" at bounding box center [127, 128] width 121 height 15
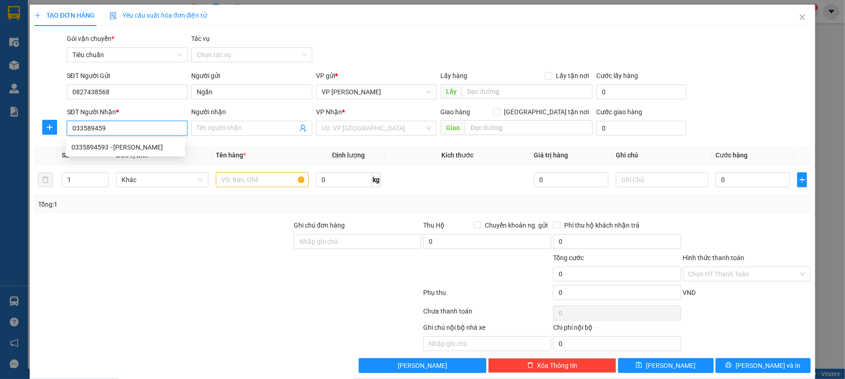
type input "0335894593"
click at [141, 146] on div "0335894593 - Kim Oanh" at bounding box center [125, 147] width 108 height 10
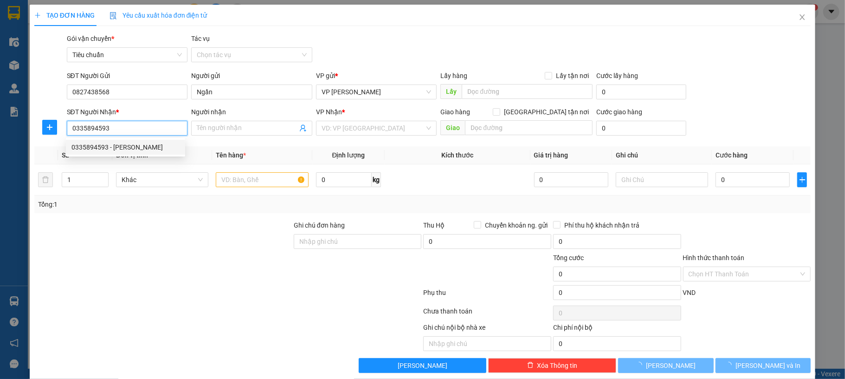
type input "[PERSON_NAME]"
type input "Nam Khê, Uông Bí"
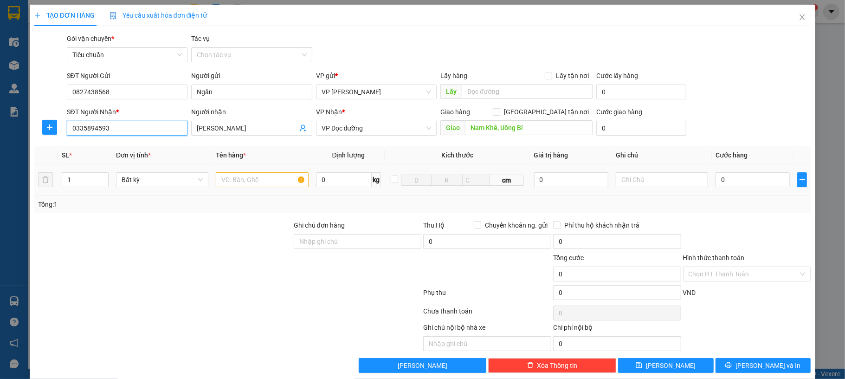
type input "0335894593"
click at [230, 182] on input "text" at bounding box center [262, 179] width 92 height 15
type input "1 xốp đông lạnh"
click at [93, 127] on input "0335894593" at bounding box center [127, 128] width 121 height 15
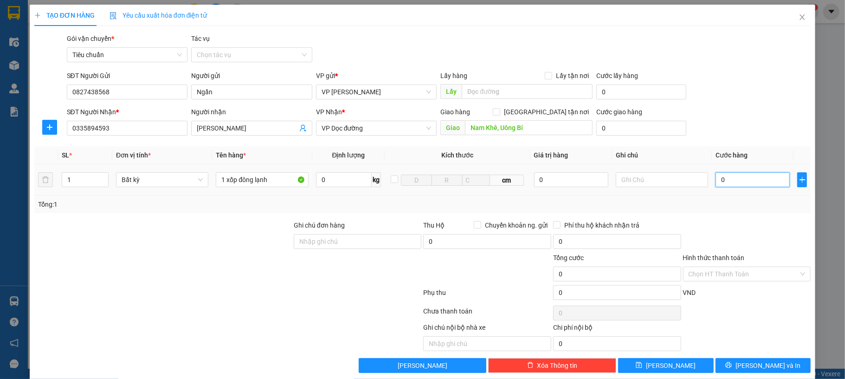
click at [732, 180] on input "0" at bounding box center [753, 179] width 74 height 15
type input "90"
click at [752, 119] on div "SĐT Người Nhận * 0335894593 Người nhận Kim Oanh VP Nhận * VP Dọc đường Giao hàn…" at bounding box center [439, 123] width 748 height 32
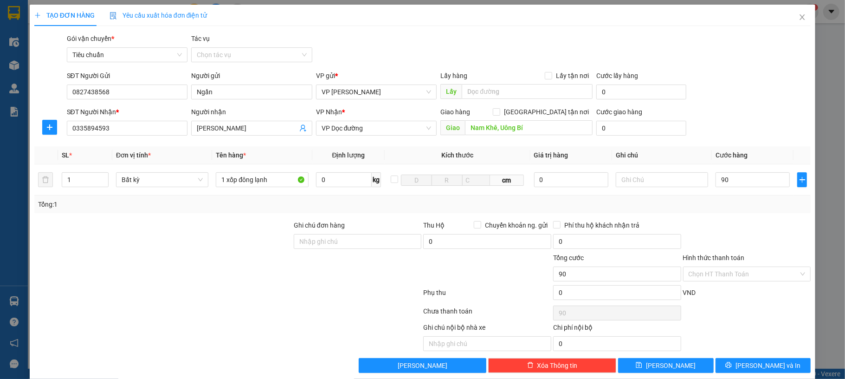
type input "90.000"
click at [762, 370] on span "Lưu và In" at bounding box center [768, 365] width 65 height 10
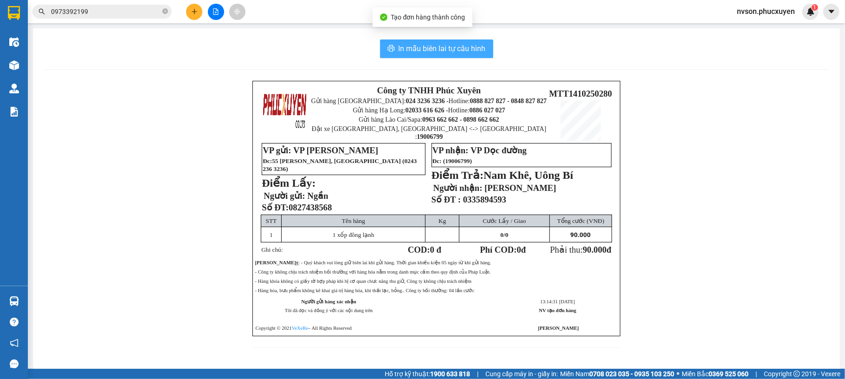
click at [466, 40] on button "In mẫu biên lai tự cấu hình" at bounding box center [436, 48] width 113 height 19
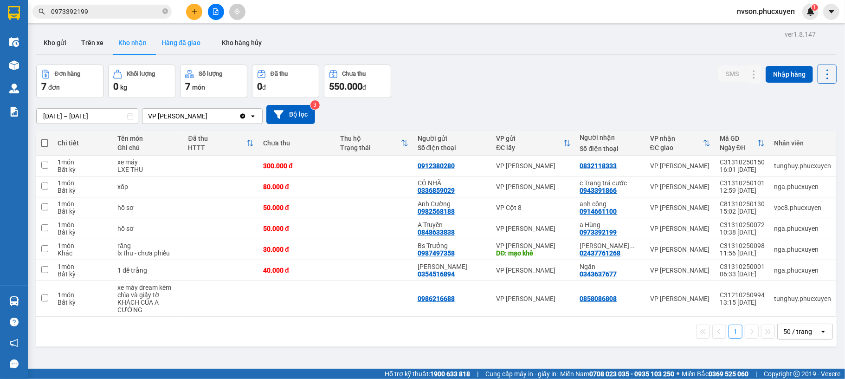
click at [182, 37] on button "Hàng đã giao" at bounding box center [181, 43] width 54 height 22
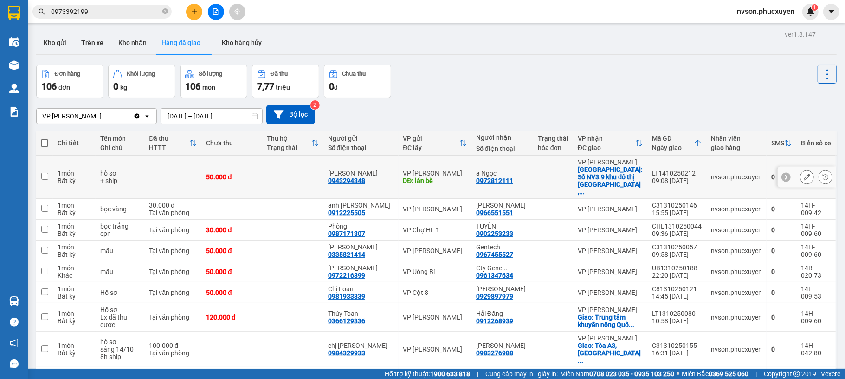
click at [504, 177] on div "0972812111" at bounding box center [494, 180] width 37 height 7
copy div "0972812111"
click at [162, 12] on span "0973392199" at bounding box center [101, 12] width 139 height 14
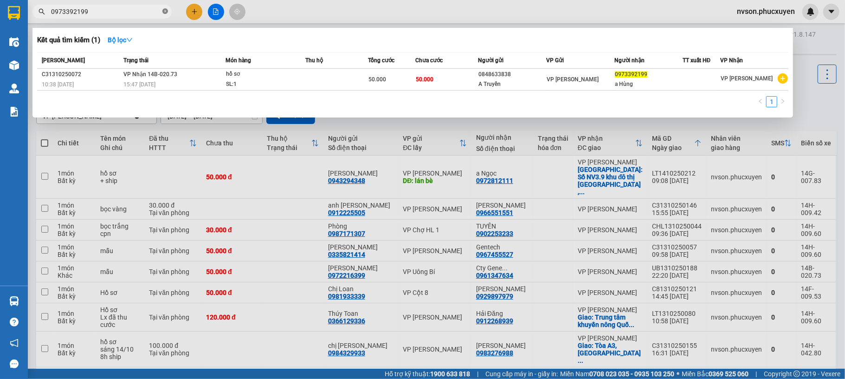
click at [166, 10] on icon "close-circle" at bounding box center [165, 11] width 6 height 6
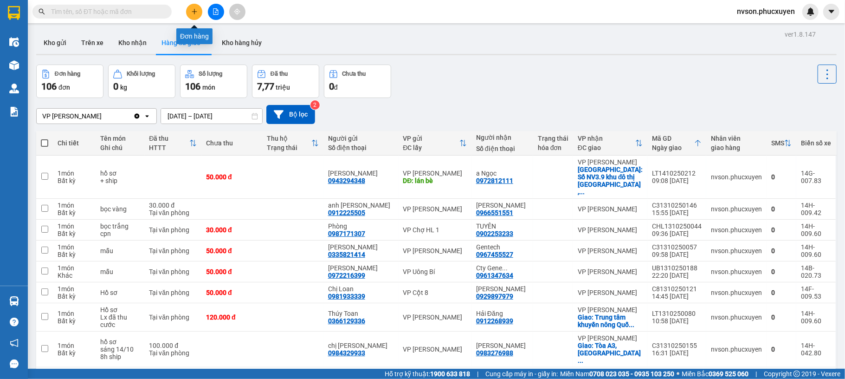
click at [190, 12] on button at bounding box center [194, 12] width 16 height 16
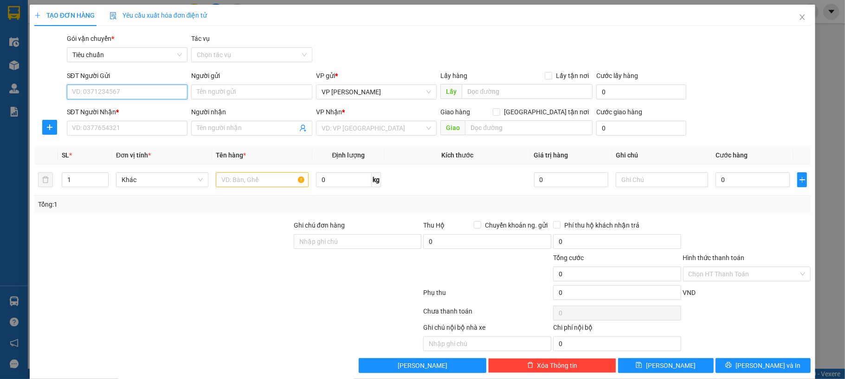
click at [132, 93] on input "SĐT Người Gửi" at bounding box center [127, 91] width 121 height 15
paste input "0972812111"
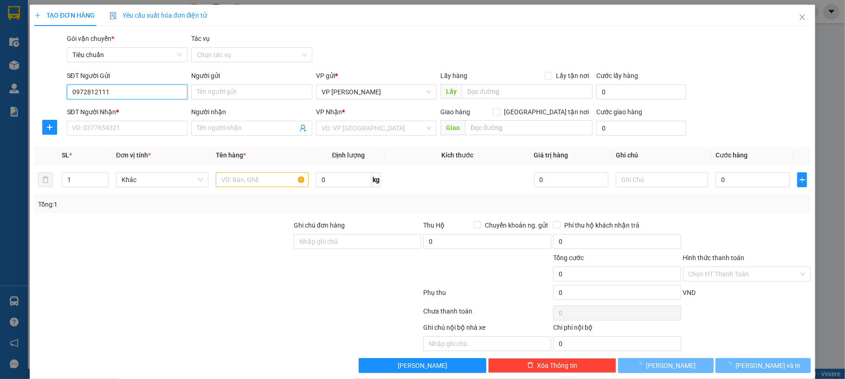
click at [163, 91] on input "0972812111" at bounding box center [127, 91] width 121 height 15
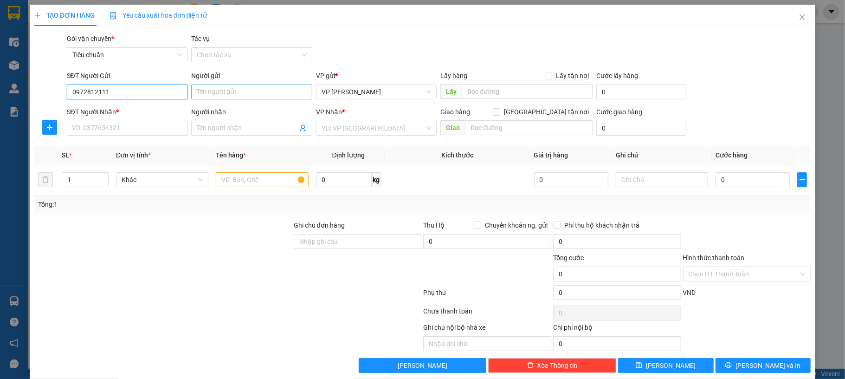
type input "0972812111"
click at [208, 91] on input "Người gửi" at bounding box center [251, 91] width 121 height 15
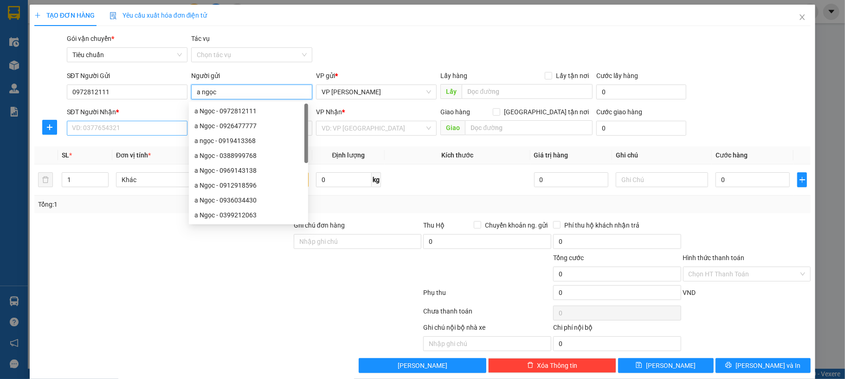
type input "a ngọc"
click at [140, 134] on input "SĐT Người Nhận *" at bounding box center [127, 128] width 121 height 15
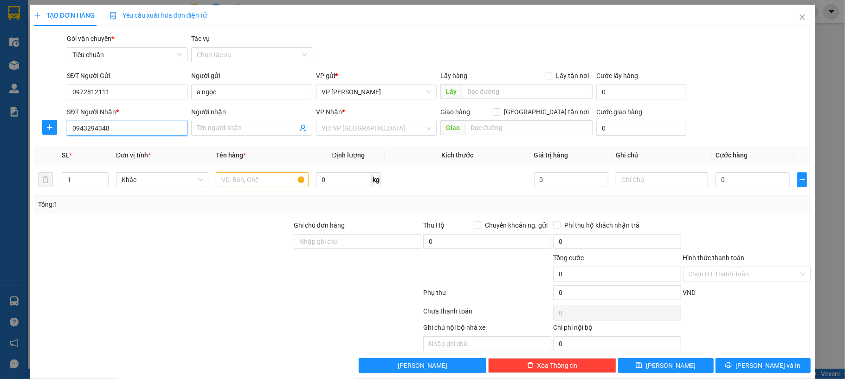
click at [171, 126] on input "0943294348" at bounding box center [127, 128] width 121 height 15
type input "0943294348"
click at [214, 129] on input "Người nhận" at bounding box center [247, 128] width 101 height 10
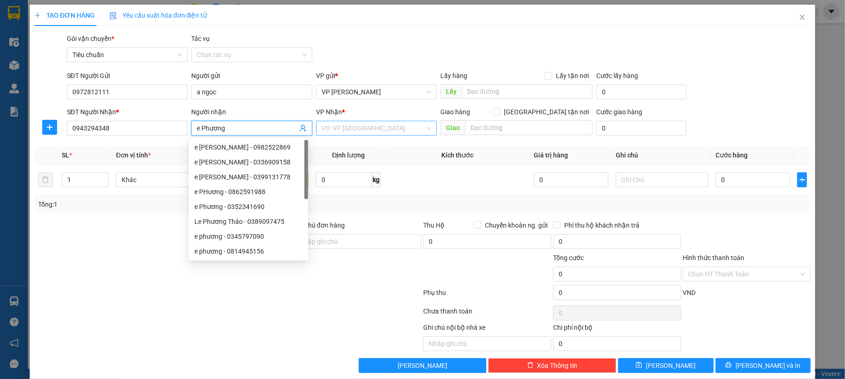
type input "e Phương"
click at [366, 131] on input "search" at bounding box center [374, 128] width 104 height 14
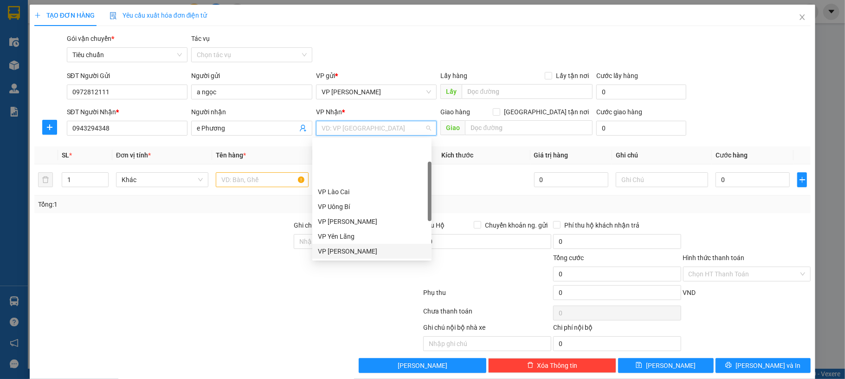
scroll to position [139, 0]
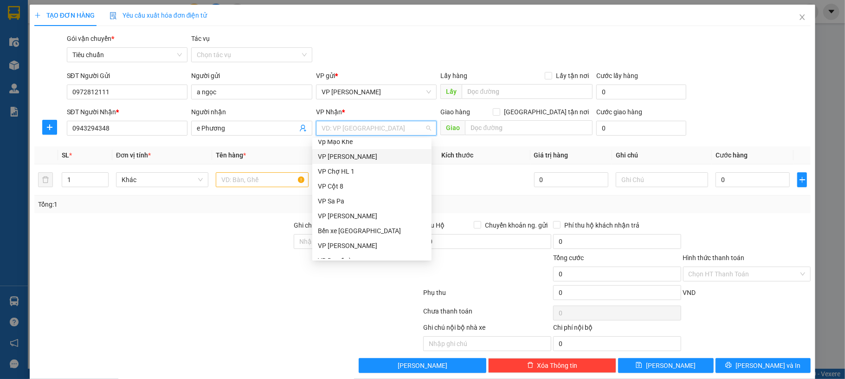
click at [366, 153] on div "VP [PERSON_NAME]" at bounding box center [372, 156] width 108 height 10
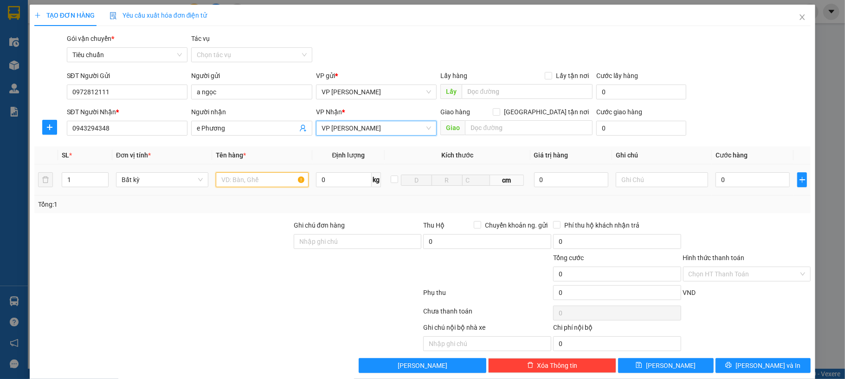
click at [267, 179] on input "text" at bounding box center [262, 179] width 92 height 15
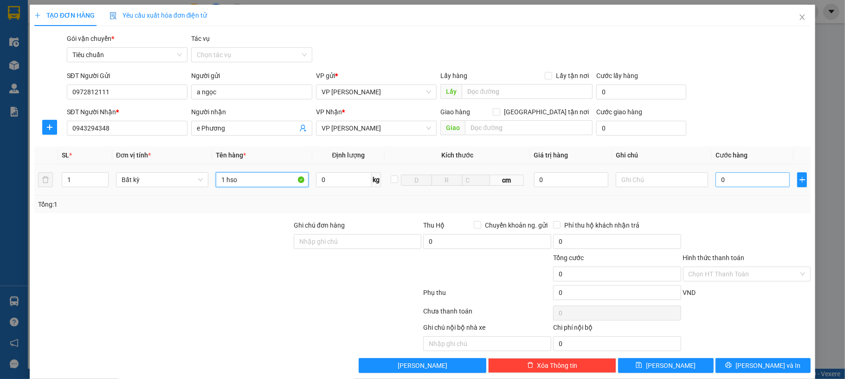
type input "1 hso"
click at [759, 175] on input "0" at bounding box center [753, 179] width 74 height 15
type input "30"
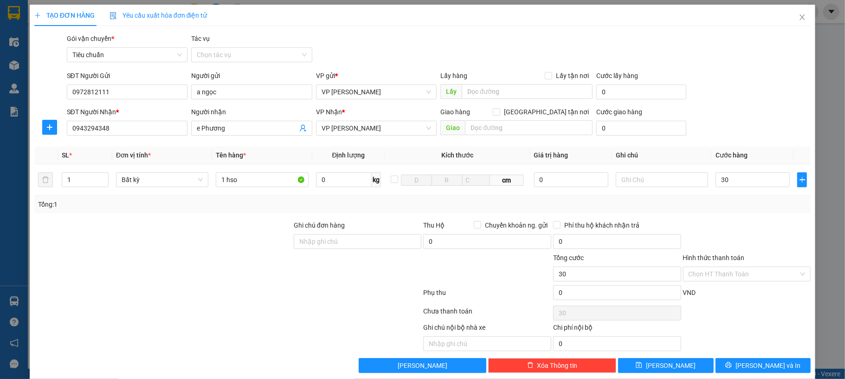
click at [771, 114] on div "SĐT Người Nhận * 0943294348 Người nhận e Phương VP Nhận * VP Loong Toòng Giao h…" at bounding box center [439, 123] width 748 height 32
type input "30.000"
click at [743, 370] on button "Lưu và In" at bounding box center [764, 365] width 96 height 15
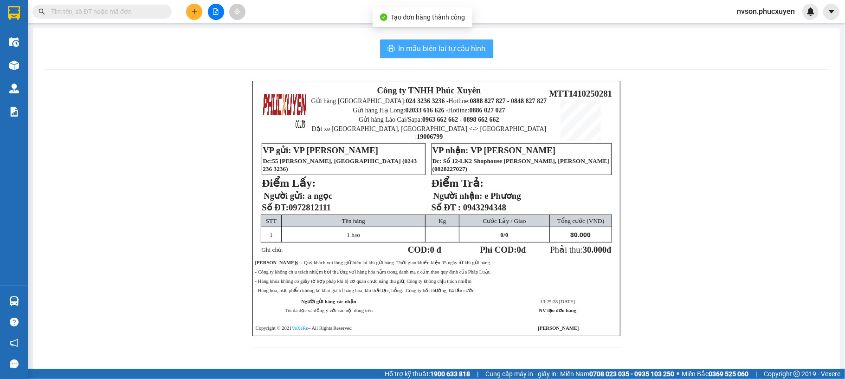
click at [388, 52] on icon "printer" at bounding box center [391, 48] width 7 height 7
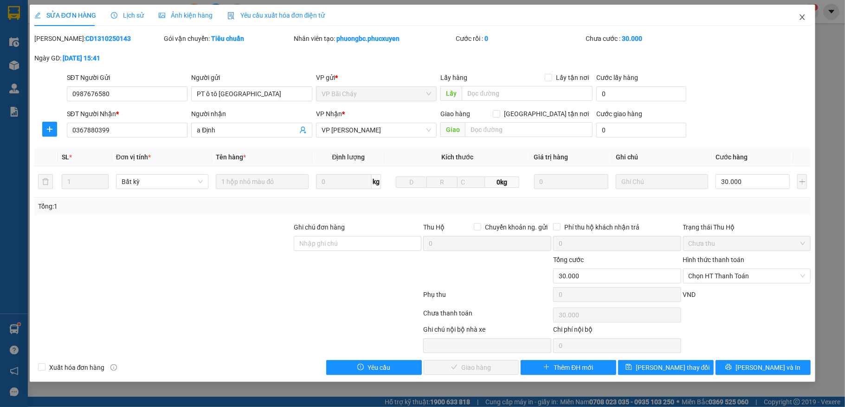
click at [803, 17] on icon "close" at bounding box center [802, 16] width 7 height 7
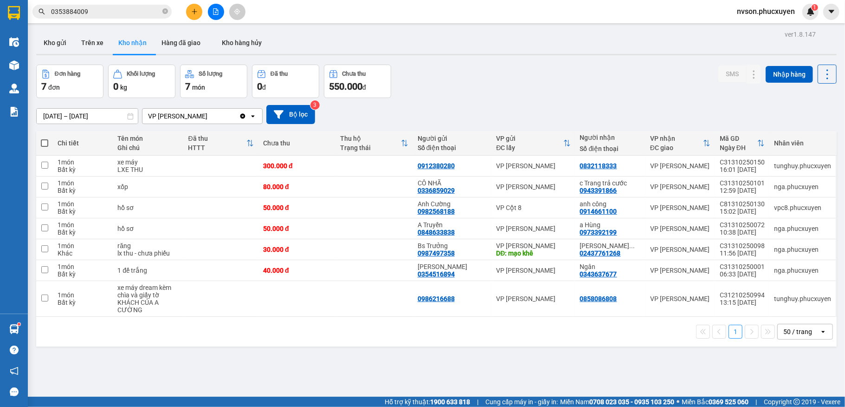
click at [192, 10] on icon "plus" at bounding box center [194, 11] width 6 height 6
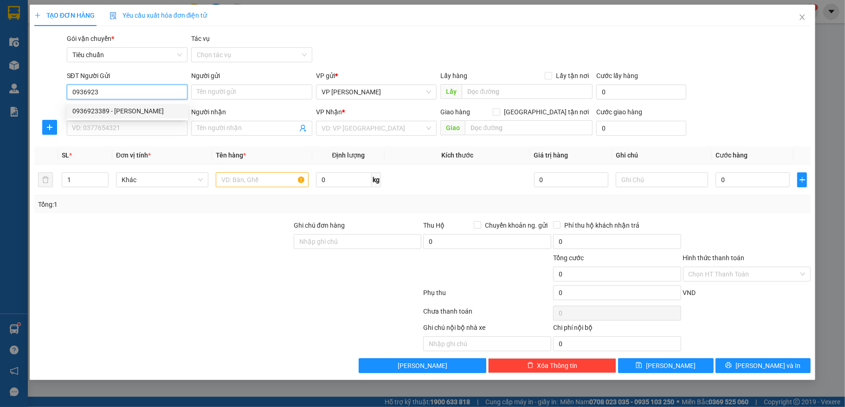
click at [147, 116] on div "0936923389 - [PERSON_NAME]" at bounding box center [127, 111] width 110 height 10
type input "0936923389"
type input "anh [PERSON_NAME]"
type input "0936923389"
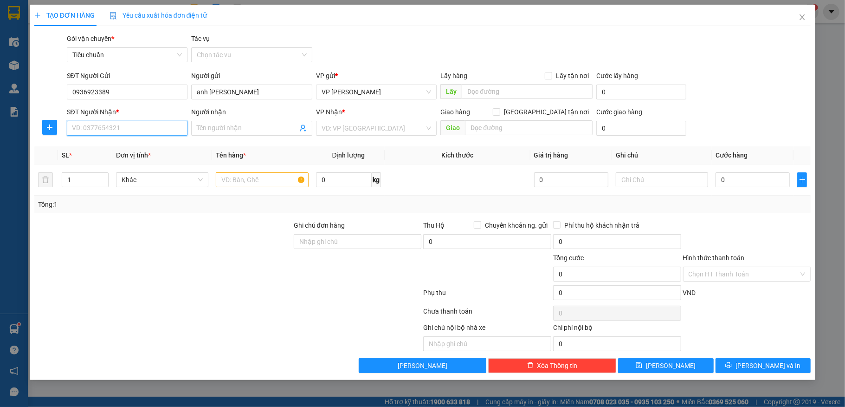
click at [131, 129] on input "SĐT Người Nhận *" at bounding box center [127, 128] width 121 height 15
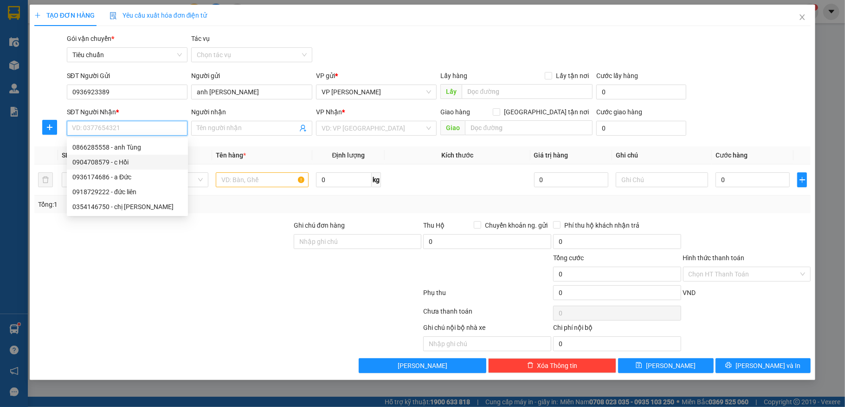
click at [132, 159] on div "0904708579 - c Hồi" at bounding box center [127, 162] width 110 height 10
type input "0904708579"
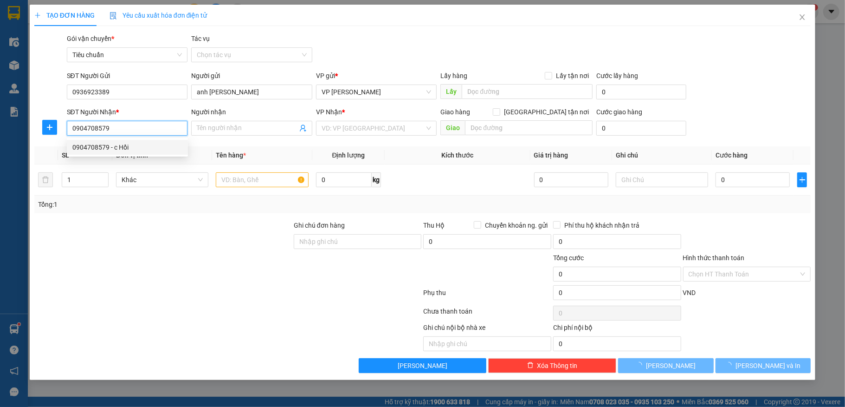
type input "c [DEMOGRAPHIC_DATA]"
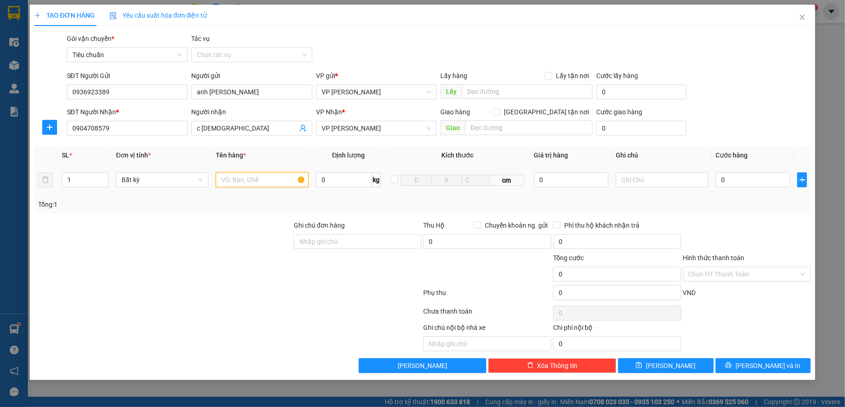
click at [261, 184] on input "text" at bounding box center [262, 179] width 92 height 15
type input "1 hso"
click at [739, 179] on input "0" at bounding box center [753, 179] width 74 height 15
click at [754, 181] on input "0" at bounding box center [753, 179] width 74 height 15
type input "50"
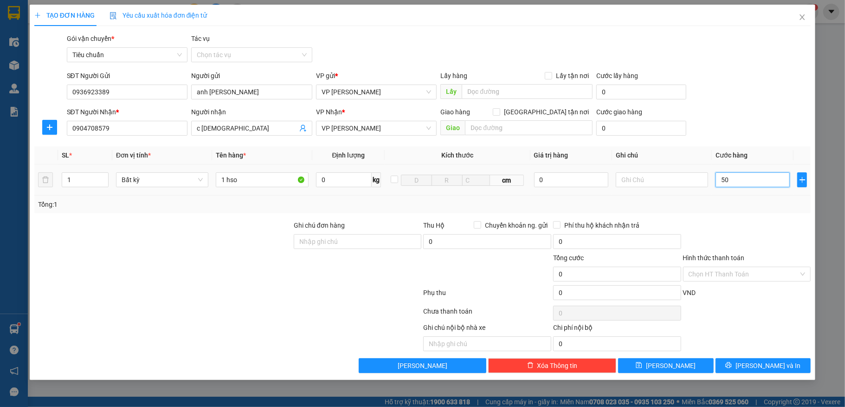
type input "50"
click at [745, 79] on div "SĐT Người Gửi 0936923389 Người gửi anh [PERSON_NAME] VP gửi * VP [PERSON_NAME] …" at bounding box center [439, 87] width 748 height 32
type input "50.000"
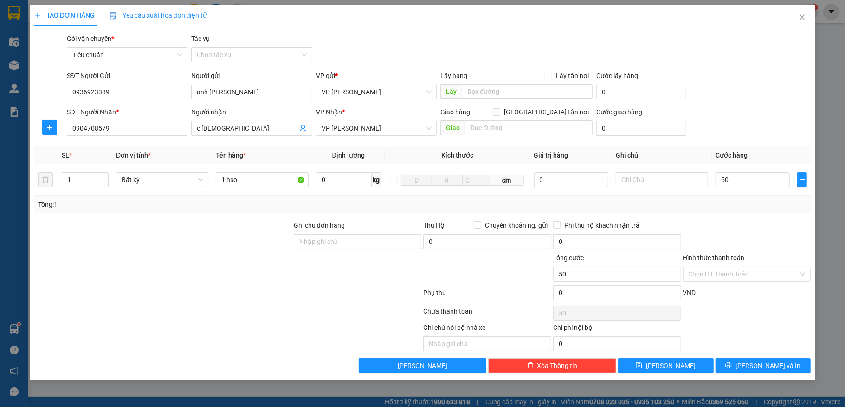
type input "50.000"
click at [756, 361] on button "[PERSON_NAME] và In" at bounding box center [764, 365] width 96 height 15
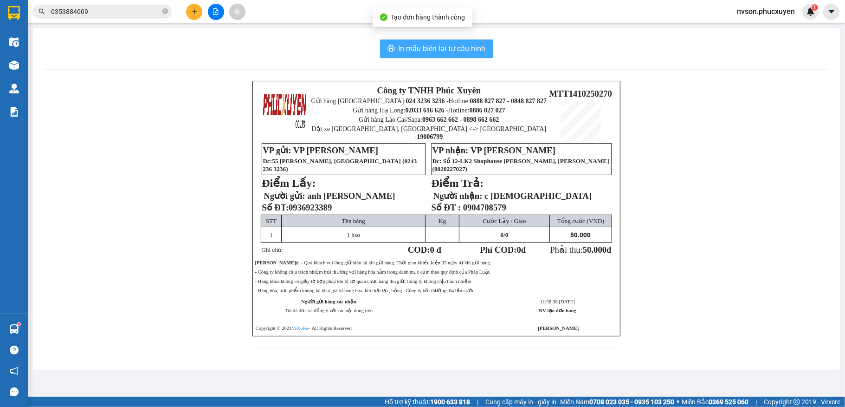
click at [410, 49] on span "In mẫu biên lai tự cấu hình" at bounding box center [442, 49] width 87 height 12
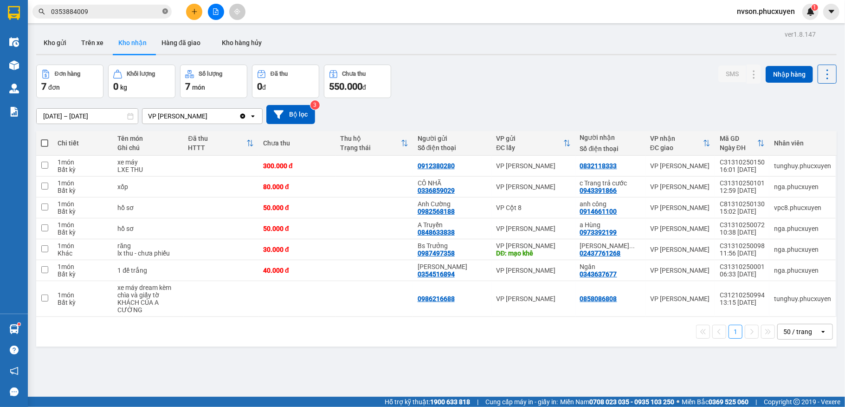
click at [162, 12] on icon "close-circle" at bounding box center [165, 11] width 6 height 6
paste input "0972812111"
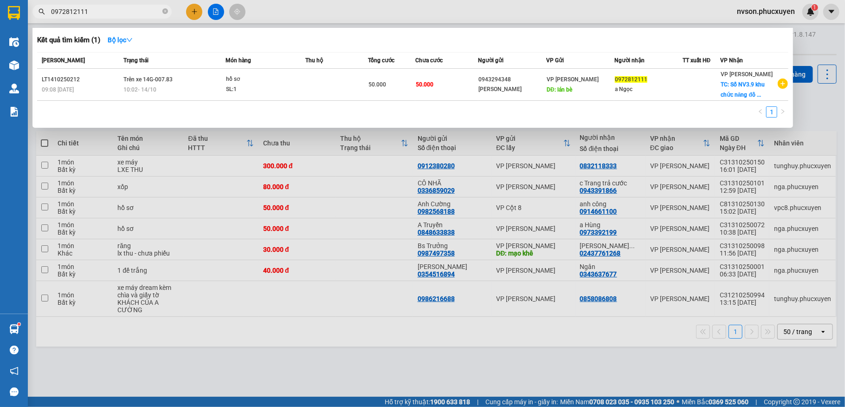
type input "0972812111"
click at [186, 12] on div at bounding box center [422, 203] width 845 height 407
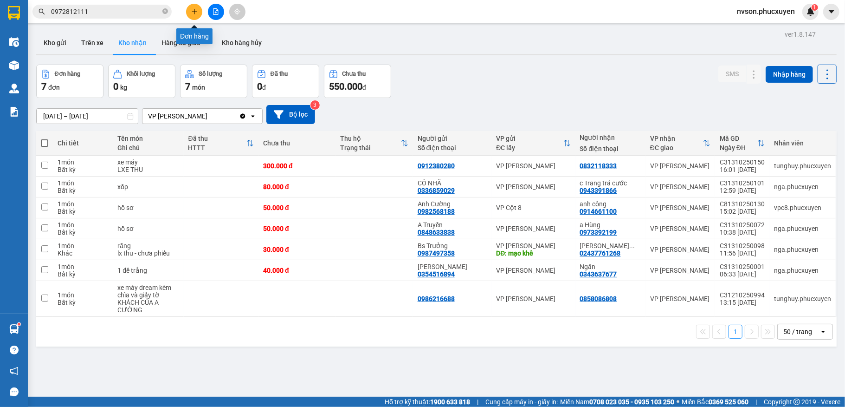
click at [191, 12] on icon "plus" at bounding box center [194, 11] width 6 height 6
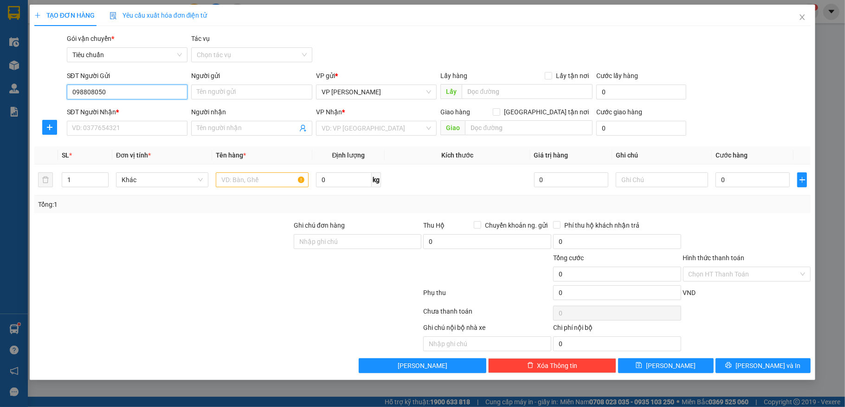
type input "0988080505"
click at [162, 90] on input "0988080505" at bounding box center [127, 91] width 121 height 15
click at [150, 109] on div "0988080505 - A Toàn" at bounding box center [127, 111] width 110 height 10
type input "A Toàn"
type input "0988080505"
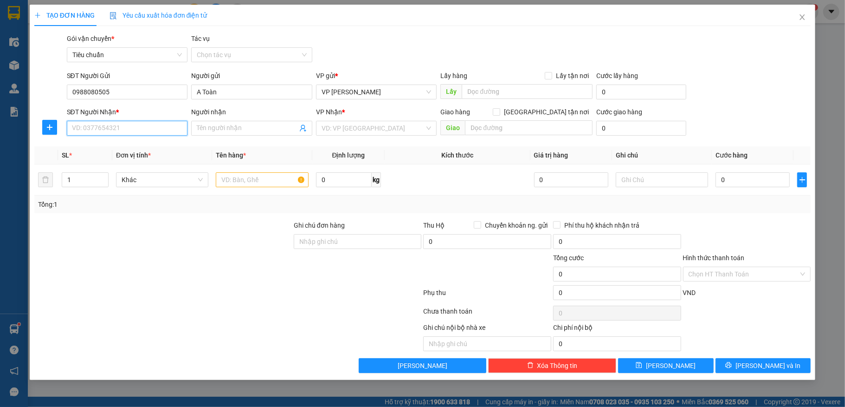
click at [146, 124] on input "SĐT Người Nhận *" at bounding box center [127, 128] width 121 height 15
click at [135, 142] on div "0906141123 - ANH MẠNH" at bounding box center [127, 147] width 110 height 10
type input "0906141123"
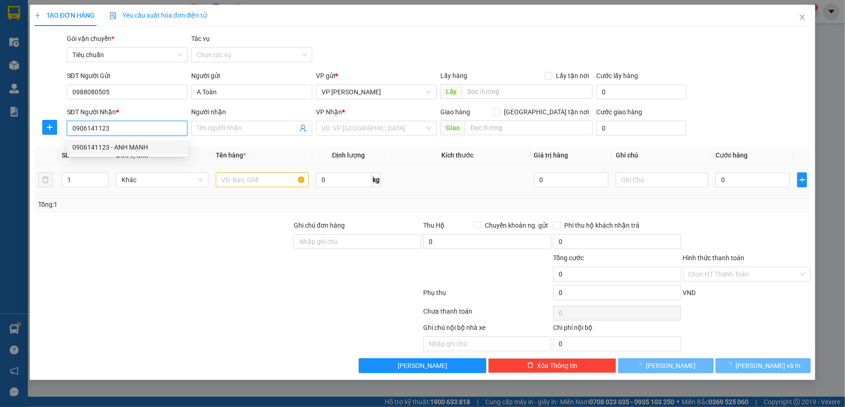
type input "ANH MẠNH"
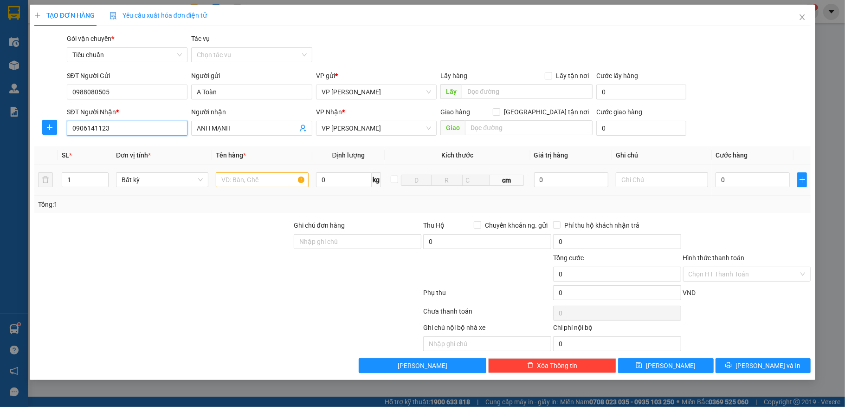
type input "0906141123"
click at [255, 173] on input "text" at bounding box center [262, 179] width 92 height 15
type input "1 ct"
click at [756, 179] on input "0" at bounding box center [753, 179] width 74 height 15
type input "50"
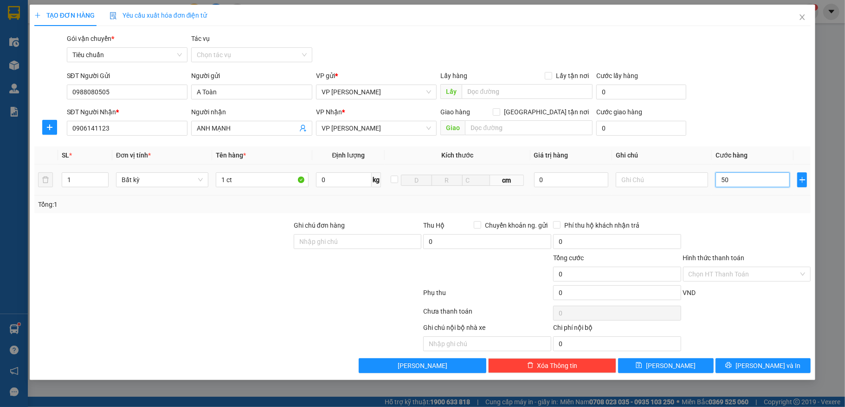
type input "50"
click at [789, 118] on div "SĐT Người Nhận * 0906141123 Người nhận ANH MẠNH VP Nhận * VP Hạ Long Giao hàng …" at bounding box center [439, 123] width 748 height 32
type input "50.000"
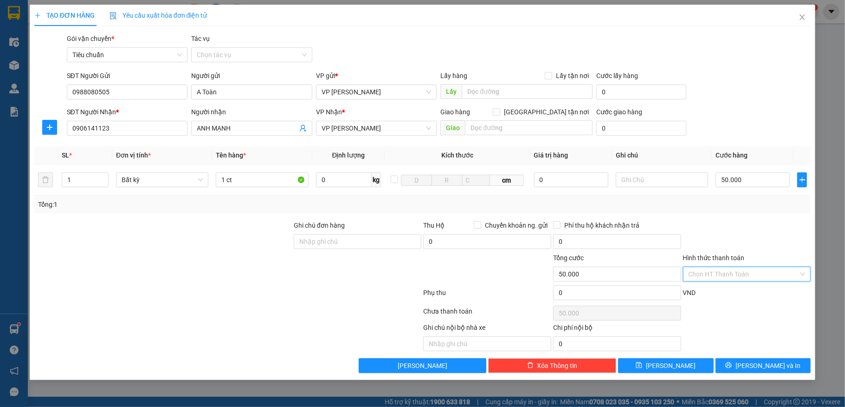
click at [758, 277] on input "Hình thức thanh toán" at bounding box center [744, 274] width 110 height 14
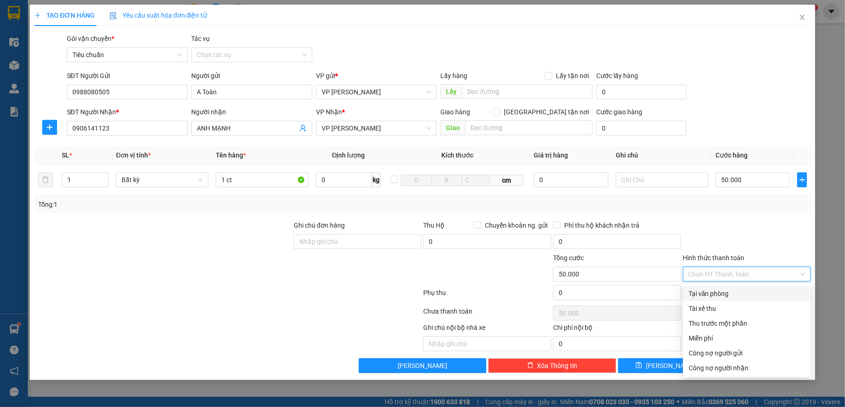
click at [756, 294] on div "Tại văn phòng" at bounding box center [747, 293] width 117 height 10
type input "0"
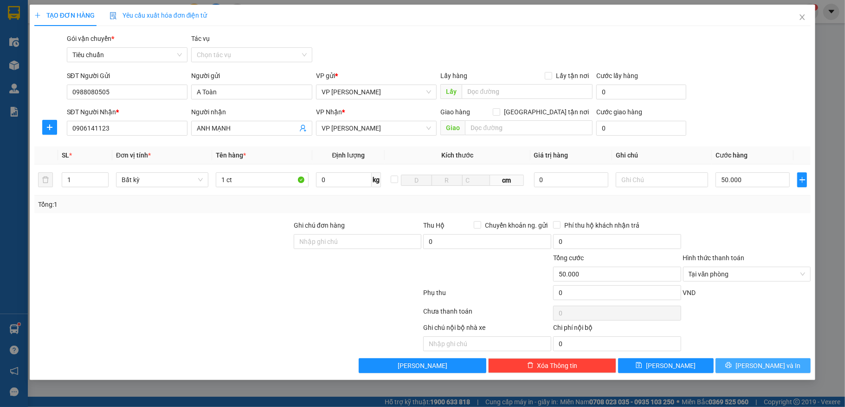
click at [760, 370] on span "[PERSON_NAME] và In" at bounding box center [768, 365] width 65 height 10
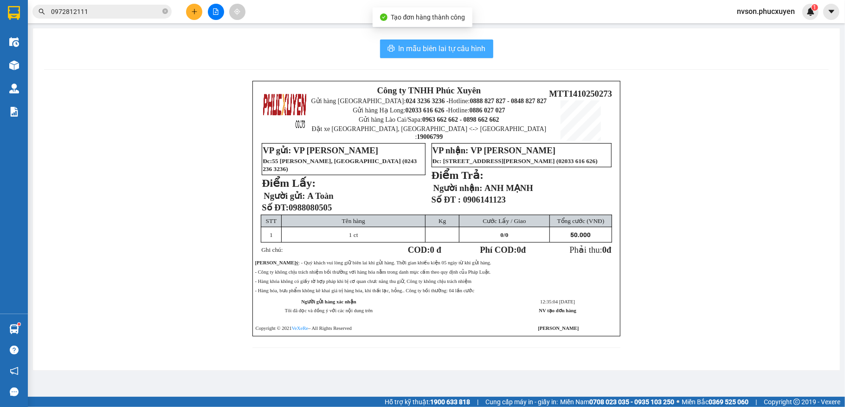
click at [473, 51] on span "In mẫu biên lai tự cấu hình" at bounding box center [442, 49] width 87 height 12
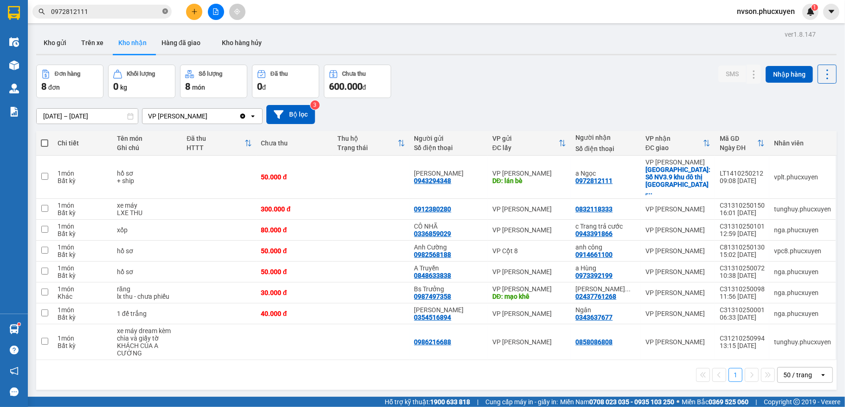
click at [165, 12] on icon "close-circle" at bounding box center [165, 11] width 6 height 6
paste input "0335894593"
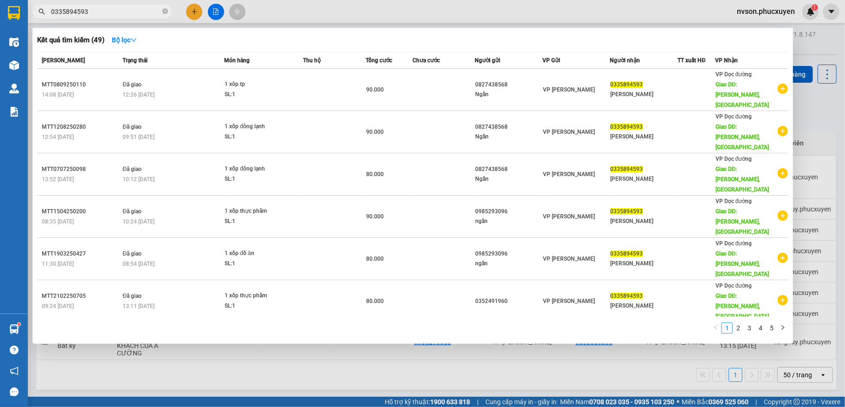
type input "0335894593"
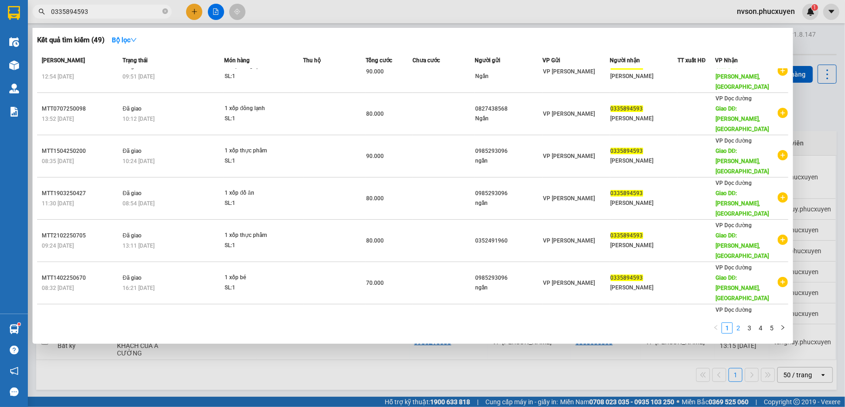
click at [739, 323] on link "2" at bounding box center [738, 328] width 10 height 10
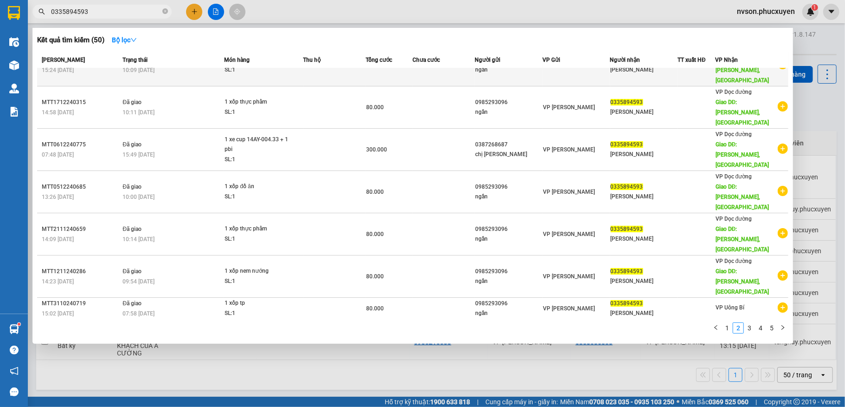
scroll to position [0, 0]
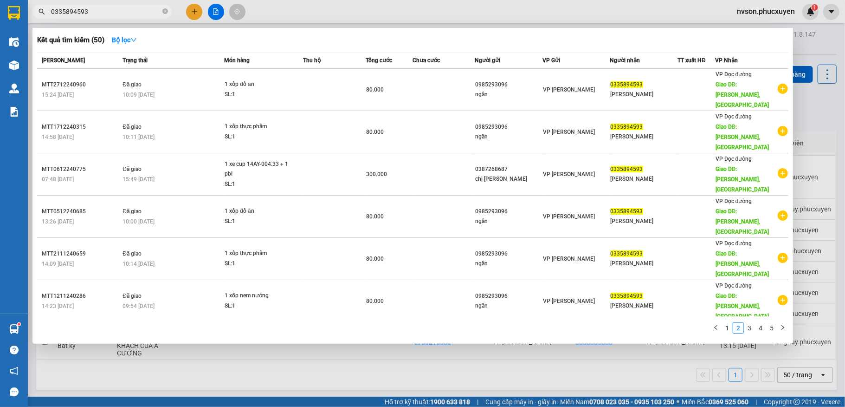
click at [323, 21] on div at bounding box center [422, 203] width 845 height 407
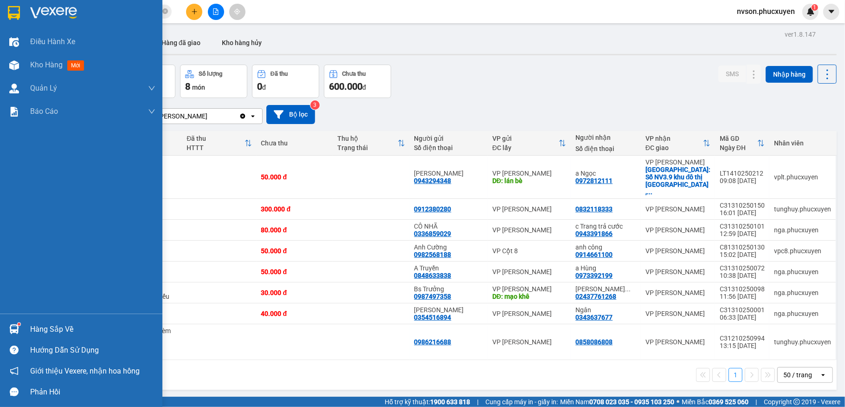
click at [11, 325] on img at bounding box center [14, 329] width 10 height 10
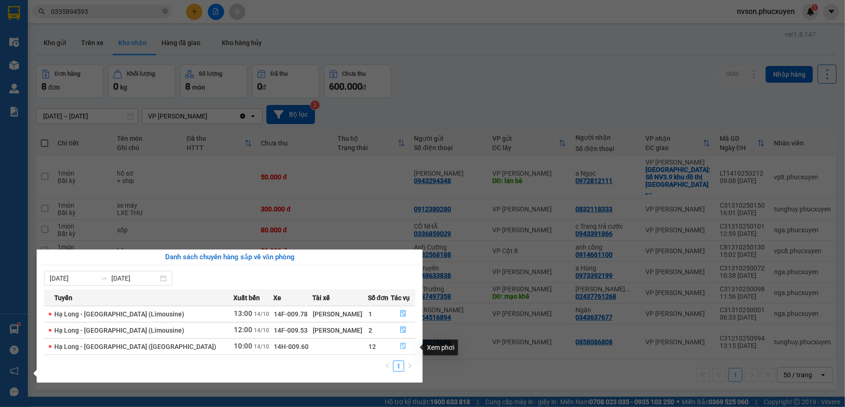
click at [394, 346] on button "button" at bounding box center [404, 346] width 24 height 15
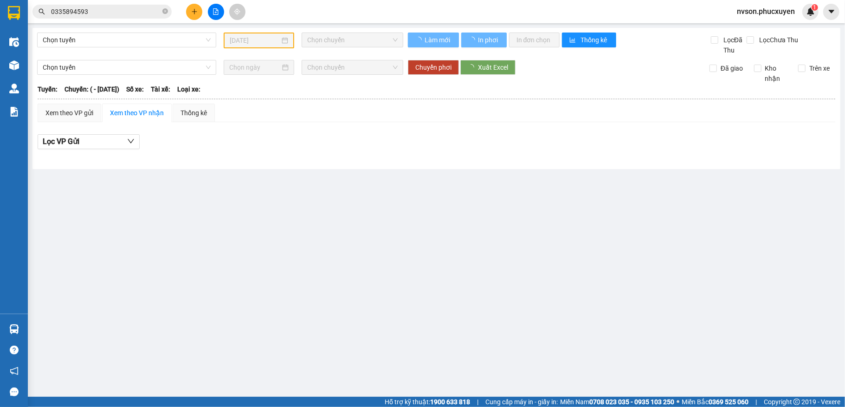
click at [12, 334] on div at bounding box center [14, 329] width 16 height 16
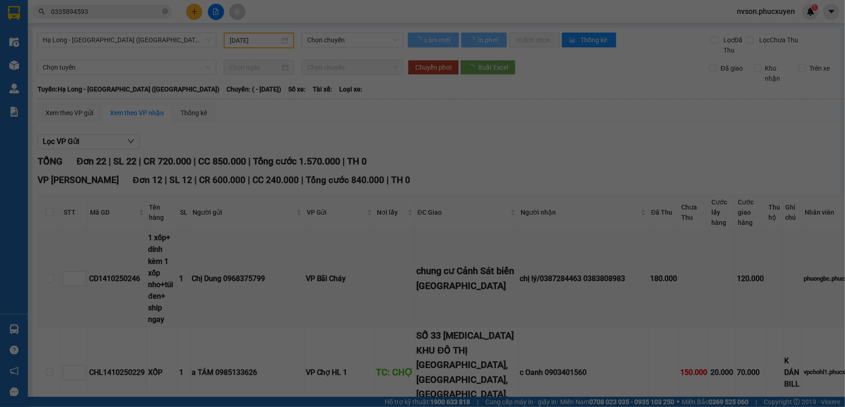
type input "[DATE]"
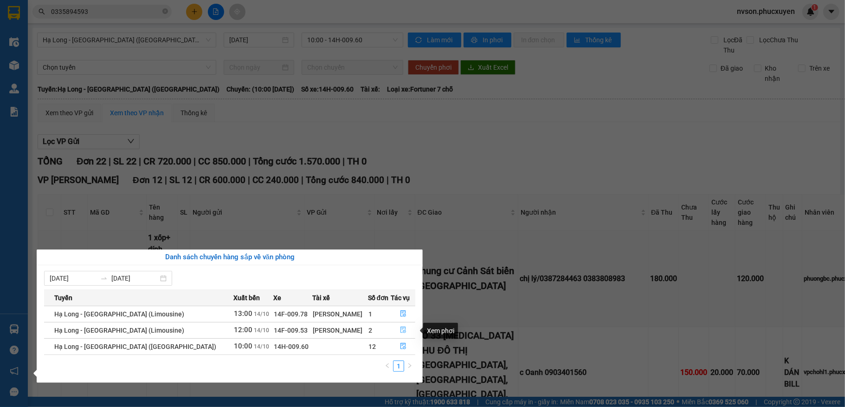
click at [392, 331] on button "button" at bounding box center [404, 330] width 24 height 15
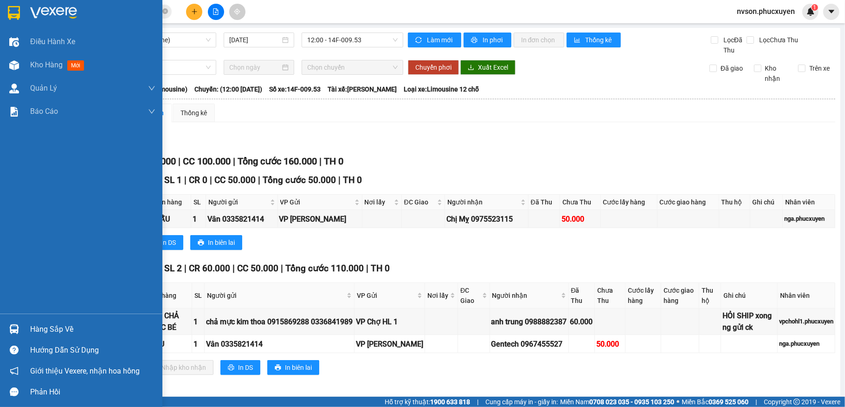
click at [15, 328] on img at bounding box center [14, 329] width 10 height 10
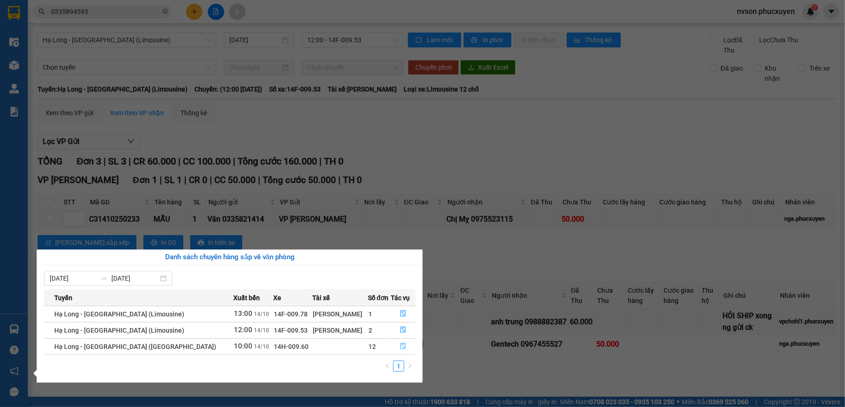
click at [392, 346] on button "button" at bounding box center [404, 346] width 24 height 15
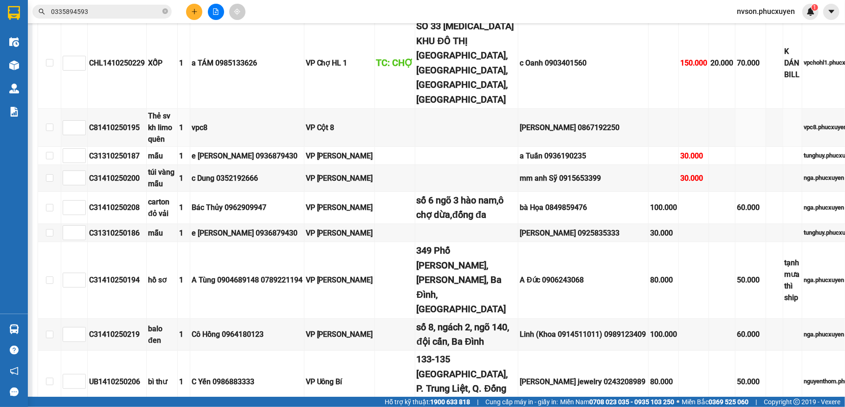
scroll to position [62, 0]
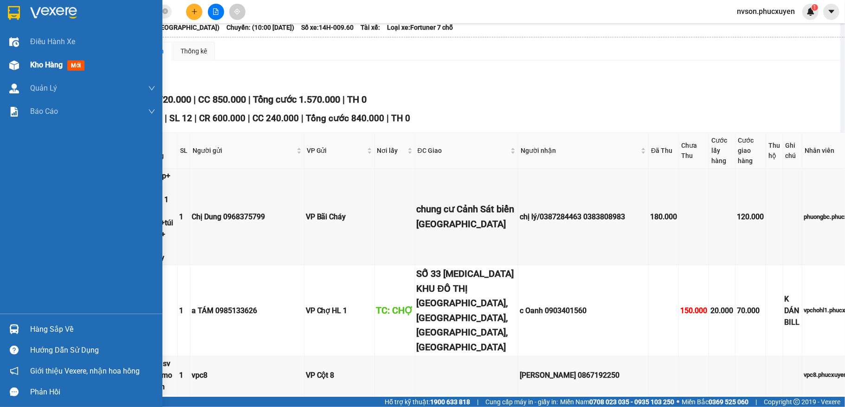
click at [25, 62] on div "Kho hàng mới" at bounding box center [81, 64] width 162 height 23
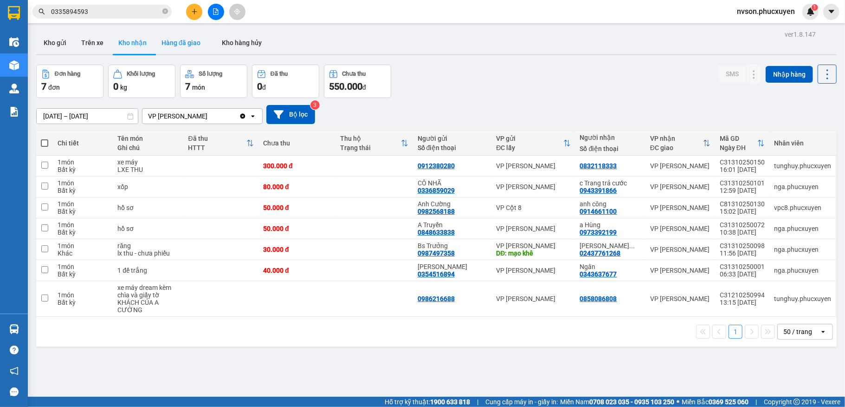
click at [192, 51] on button "Hàng đã giao" at bounding box center [181, 43] width 54 height 22
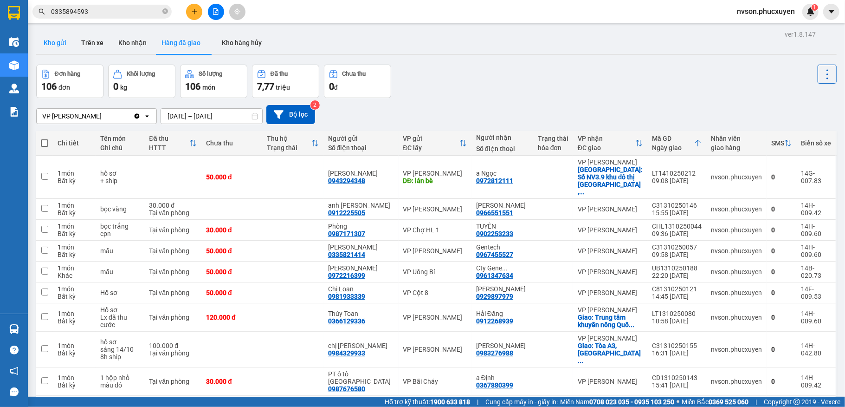
click at [52, 36] on button "Kho gửi" at bounding box center [55, 43] width 38 height 22
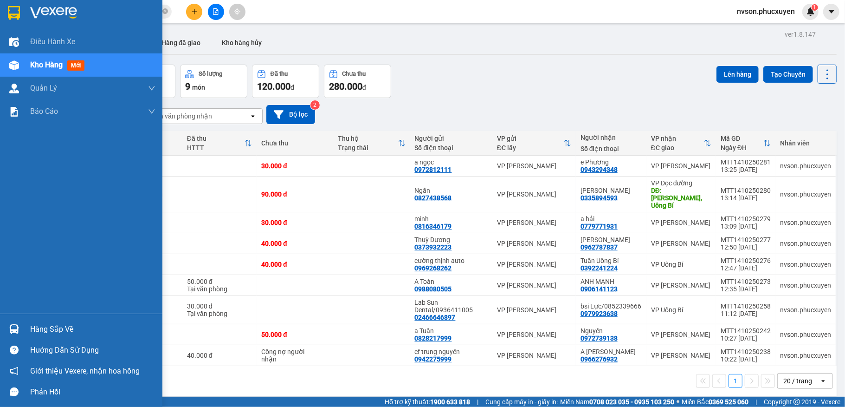
click at [49, 330] on div "Hàng sắp về" at bounding box center [92, 329] width 125 height 14
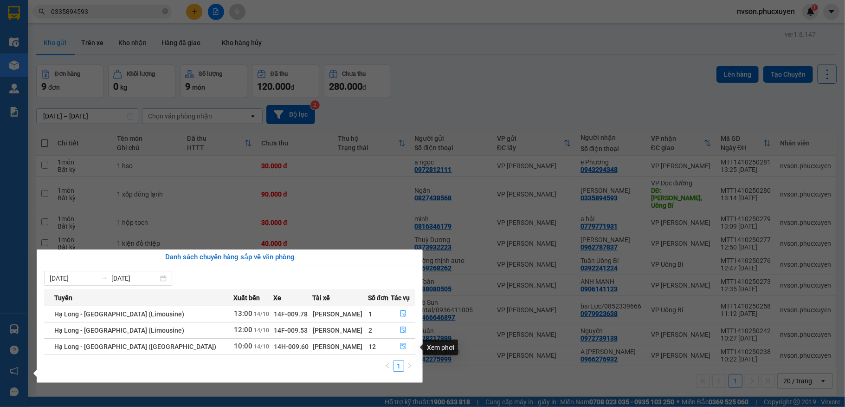
click at [395, 346] on button "button" at bounding box center [404, 346] width 24 height 15
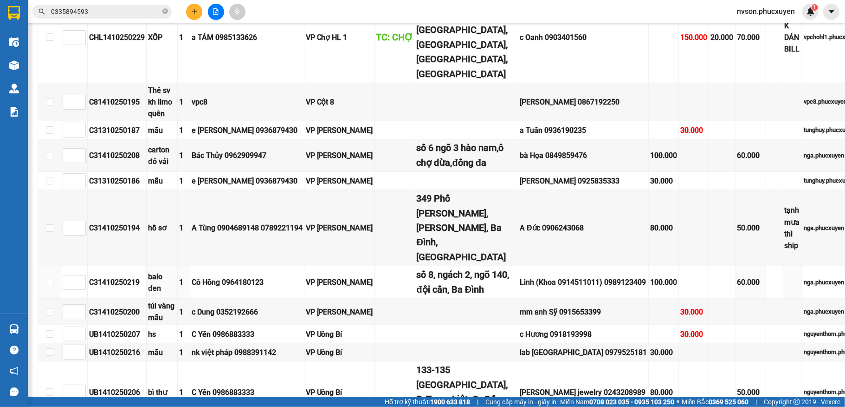
scroll to position [273, 0]
